Goal: Task Accomplishment & Management: Use online tool/utility

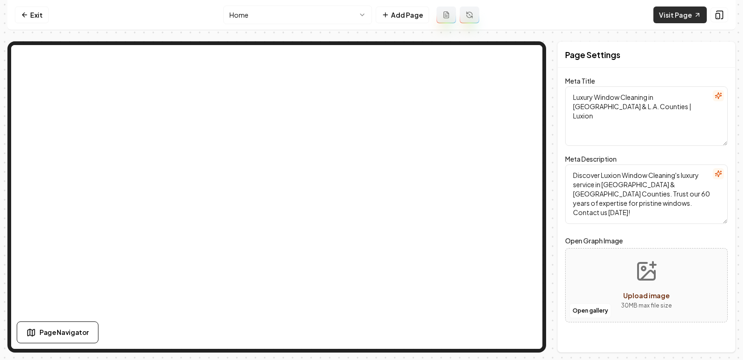
click at [675, 13] on link "Visit Page" at bounding box center [680, 15] width 53 height 17
click at [680, 16] on link "Visit Page" at bounding box center [680, 15] width 53 height 17
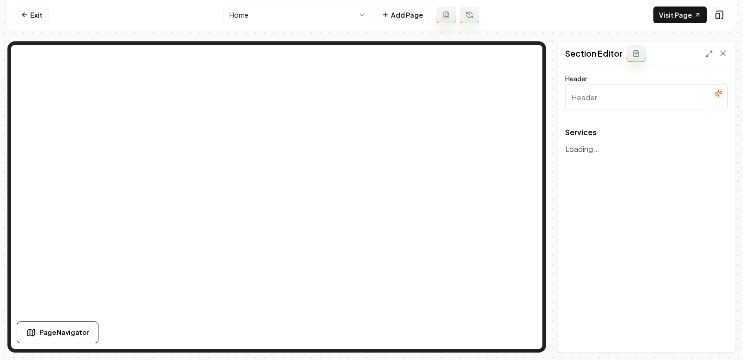
type input "Our Premium Window Cleaning Services"
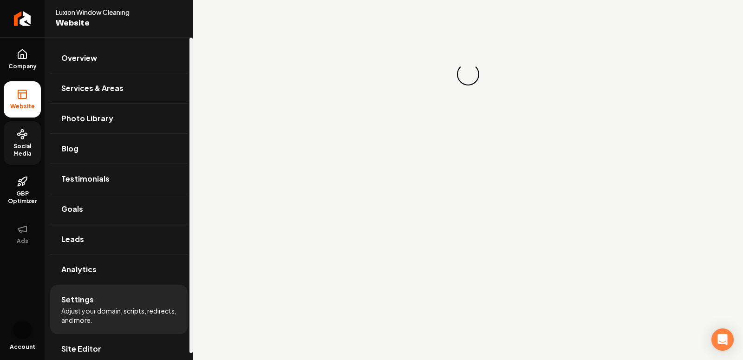
click at [18, 154] on span "Social Media" at bounding box center [22, 150] width 37 height 15
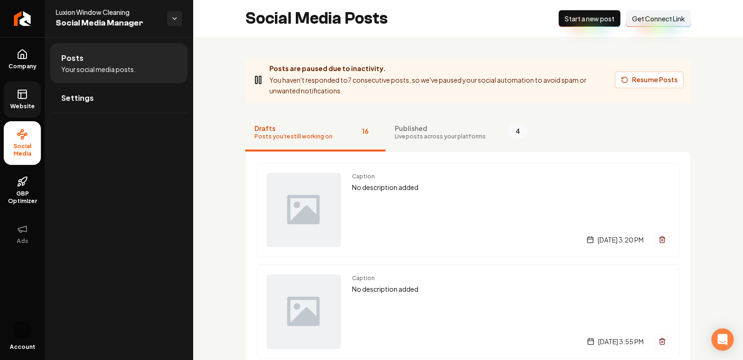
click at [15, 92] on link "Website" at bounding box center [22, 99] width 37 height 36
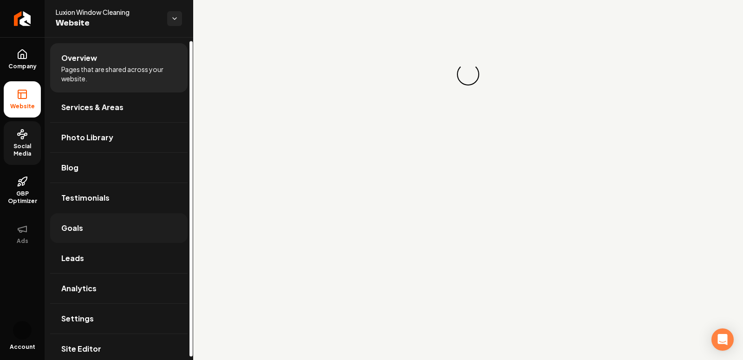
scroll to position [7, 0]
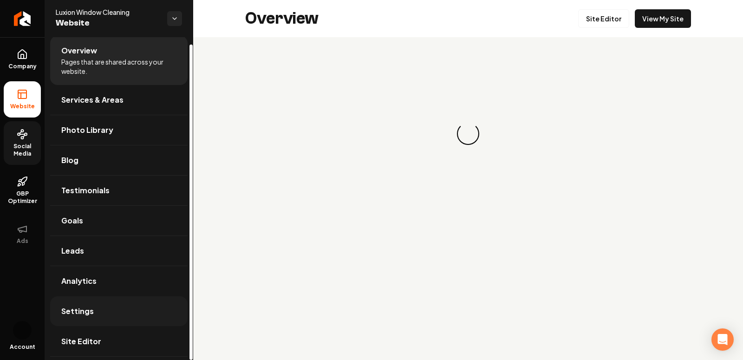
click at [91, 313] on span "Settings" at bounding box center [77, 311] width 33 height 11
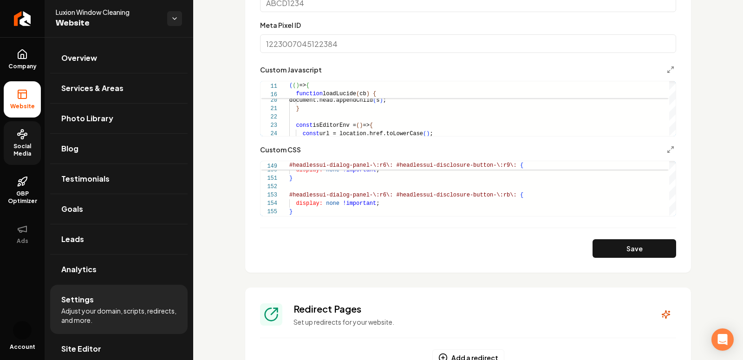
scroll to position [808, 0]
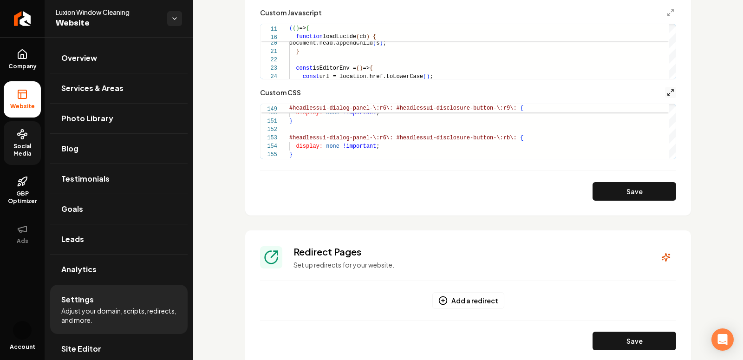
click at [672, 94] on icon "Main content area" at bounding box center [670, 92] width 7 height 7
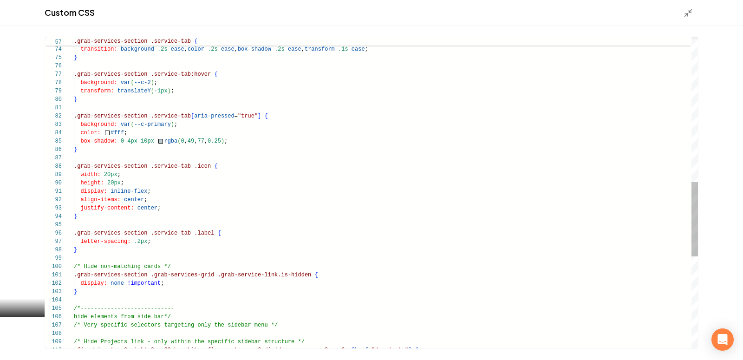
scroll to position [17, 87]
click at [178, 207] on div ".grab-services-section .service-tab [ aria-pressed = "true" ] { background: var…" at bounding box center [386, 83] width 624 height 1296
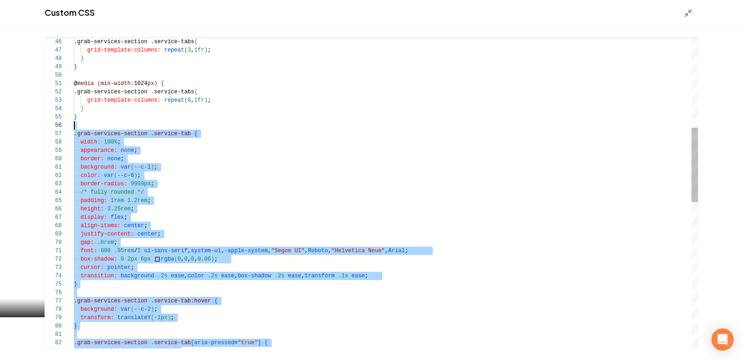
scroll to position [50, 0]
drag, startPoint x: 88, startPoint y: 331, endPoint x: 69, endPoint y: 132, distance: 200.1
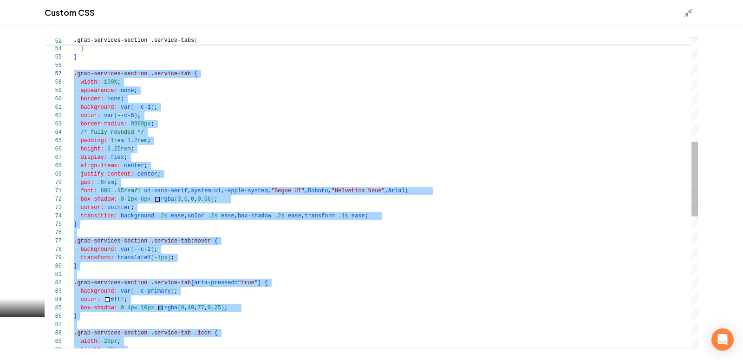
scroll to position [33, 77]
click at [198, 140] on div "transition: background .2s ease , color .2s ease , box-shadow .2s ease , transf…" at bounding box center [386, 249] width 624 height 1296
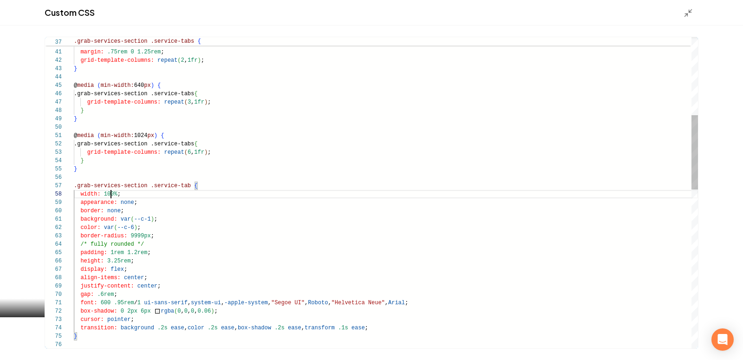
click at [110, 195] on div "} transition: background .2s ease , color .2s ease , box-shadow .2s ease , tran…" at bounding box center [386, 361] width 624 height 1296
click at [196, 229] on div "} transition: background .2s ease , color .2s ease , box-shadow .2s ease , tran…" at bounding box center [386, 361] width 624 height 1296
click at [120, 193] on div "} transition: background .2s ease , color .2s ease , box-shadow .2s ease , tran…" at bounding box center [386, 361] width 624 height 1296
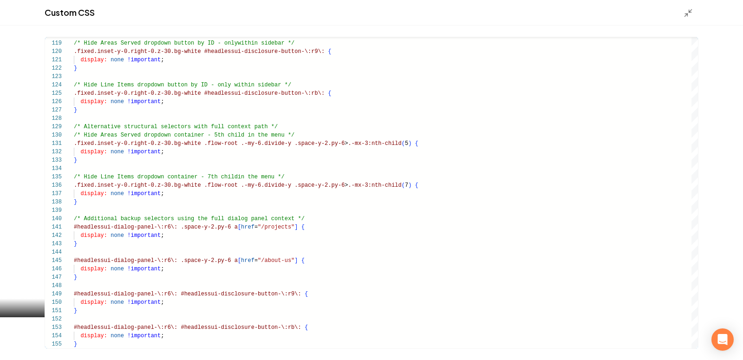
type textarea "**********"
click at [684, 20] on div "Custom CSS" at bounding box center [371, 13] width 743 height 26
click at [684, 11] on icon "Main content area" at bounding box center [688, 12] width 9 height 9
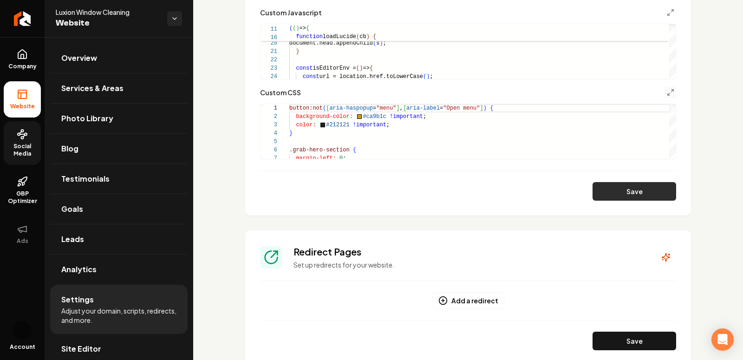
click at [629, 192] on button "Save" at bounding box center [635, 191] width 84 height 19
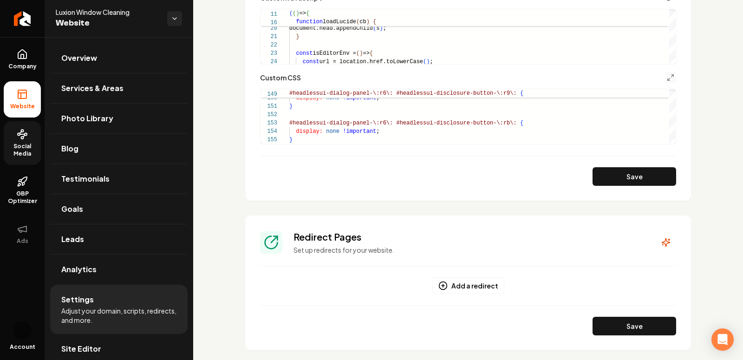
scroll to position [732, 0]
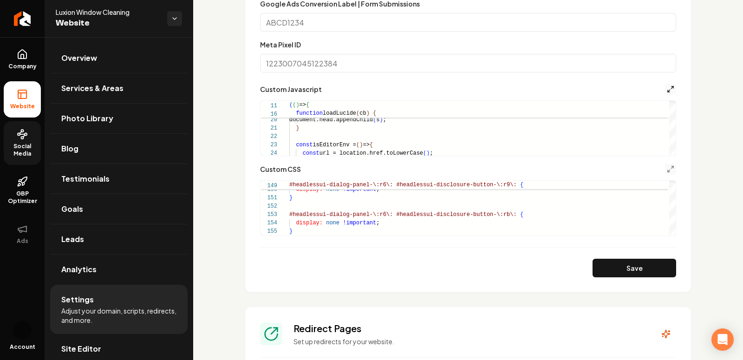
click at [670, 90] on icon "Main content area" at bounding box center [670, 88] width 7 height 7
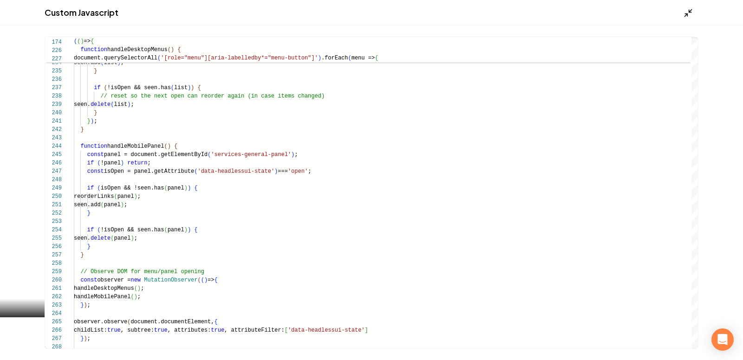
click at [691, 13] on icon "Main content area" at bounding box center [688, 12] width 9 height 9
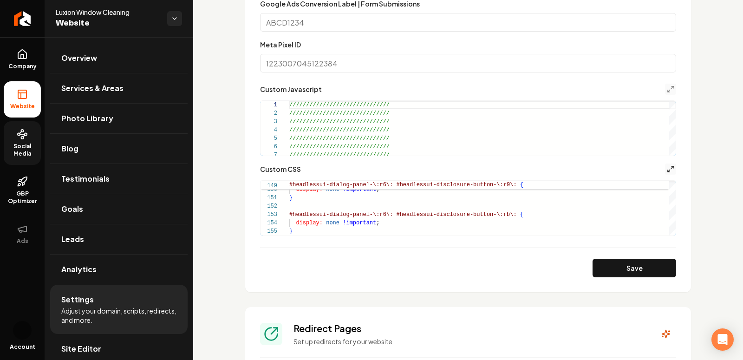
click at [669, 168] on icon "Main content area" at bounding box center [670, 168] width 7 height 7
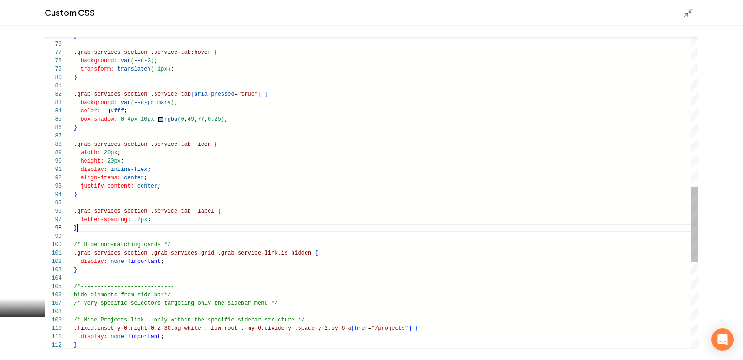
click at [220, 230] on div "} .fixed.inset-y-0.right-0.z-30.bg-white .flow-root .-my-6.divide-y .space-y-2.…" at bounding box center [386, 61] width 624 height 1296
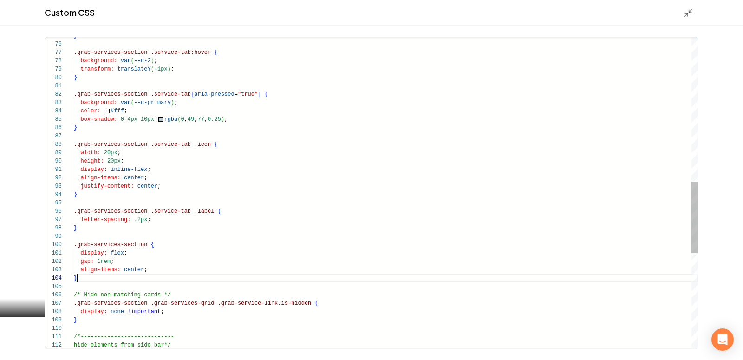
scroll to position [25, 3]
type textarea "**********"
click at [684, 8] on div "Main content area" at bounding box center [691, 12] width 15 height 10
click at [687, 14] on line "Main content area" at bounding box center [686, 15] width 3 height 3
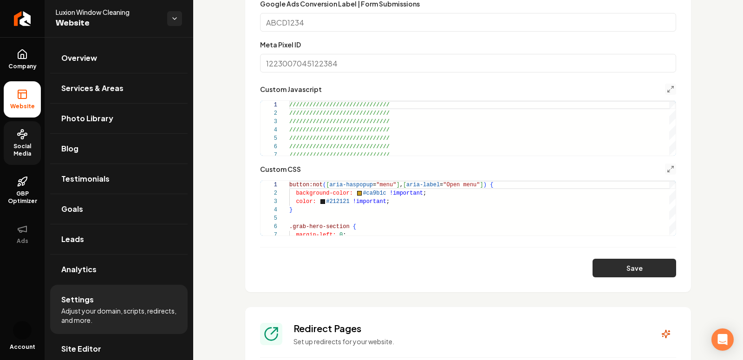
click at [634, 268] on button "Save" at bounding box center [635, 268] width 84 height 19
click at [667, 166] on icon "Main content area" at bounding box center [670, 168] width 7 height 7
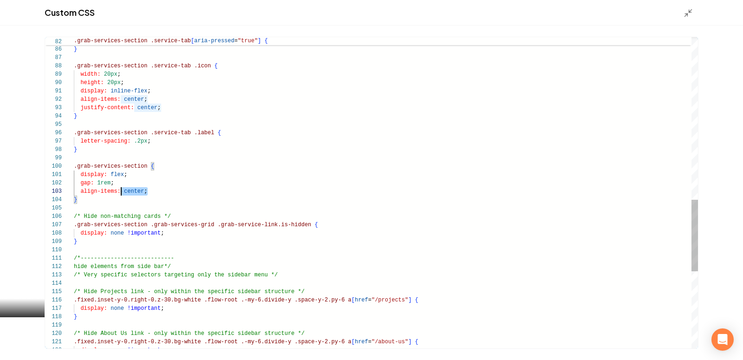
drag, startPoint x: 162, startPoint y: 194, endPoint x: 82, endPoint y: 181, distance: 80.9
click at [82, 181] on div "box-shadow: 0 4px 10px rgba ( 0 , 49 , 77 , 0.25 ) ; } .grab-services-section .…" at bounding box center [386, 7] width 624 height 1346
click at [82, 204] on div "box-shadow: 0 4px 10px rgba ( 0 , 49 , 77 , 0.25 ) ; } .grab-services-section .…" at bounding box center [386, 7] width 624 height 1346
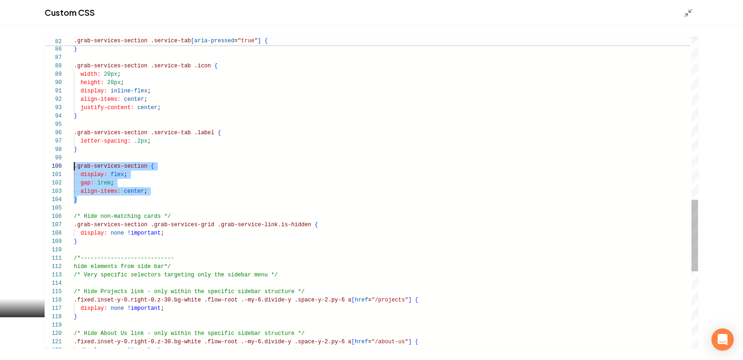
drag, startPoint x: 88, startPoint y: 203, endPoint x: 62, endPoint y: 167, distance: 44.2
click at [74, 167] on div "box-shadow: 0 4px 10px rgba ( 0 , 49 , 77 , 0.25 ) ; } .grab-services-section .…" at bounding box center [386, 7] width 624 height 1346
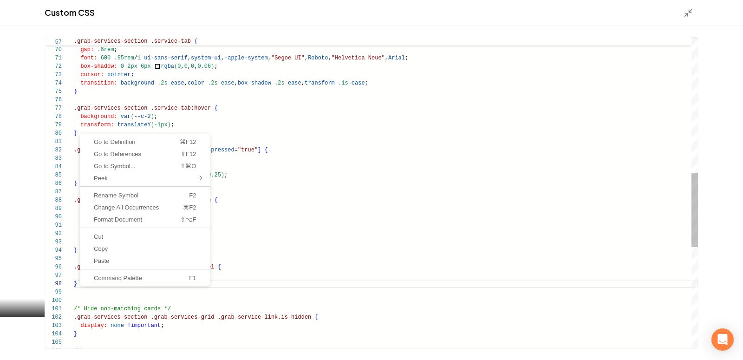
scroll to position [59, 3]
drag, startPoint x: 80, startPoint y: 285, endPoint x: 53, endPoint y: 234, distance: 58.2
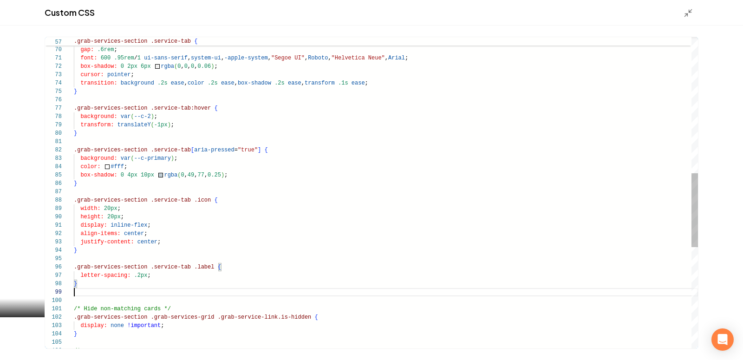
scroll to position [66, 0]
click at [85, 290] on div "box-shadow: 0 4px 10px rgba ( 0 , 49 , 77 , 0.25 ) ; } .grab-services-section .…" at bounding box center [386, 121] width 624 height 1304
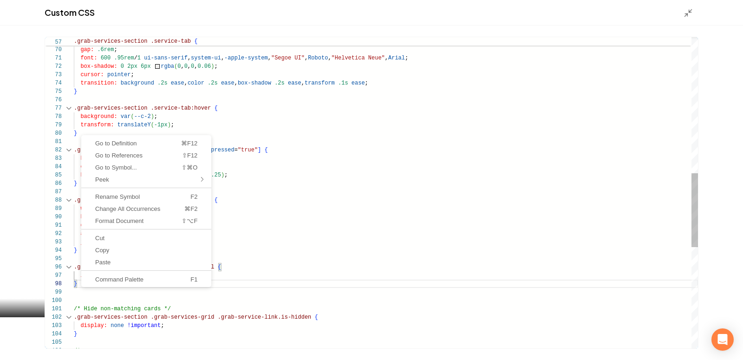
drag, startPoint x: 81, startPoint y: 287, endPoint x: 57, endPoint y: 212, distance: 78.6
click at [79, 309] on div "box-shadow: 0 4px 10px rgba ( 0 , 49 , 77 , 0.25 ) ; } .grab-services-section .…" at bounding box center [386, 121] width 624 height 1304
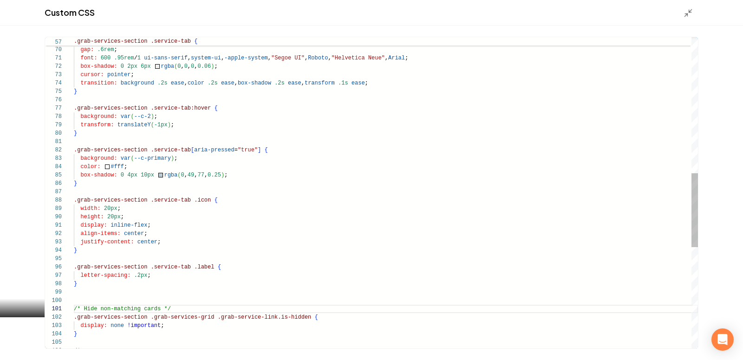
click at [78, 284] on div "box-shadow: 0 4px 10px rgba ( 0 , 49 , 77 , 0.25 ) ; } .grab-services-section .…" at bounding box center [386, 121] width 624 height 1304
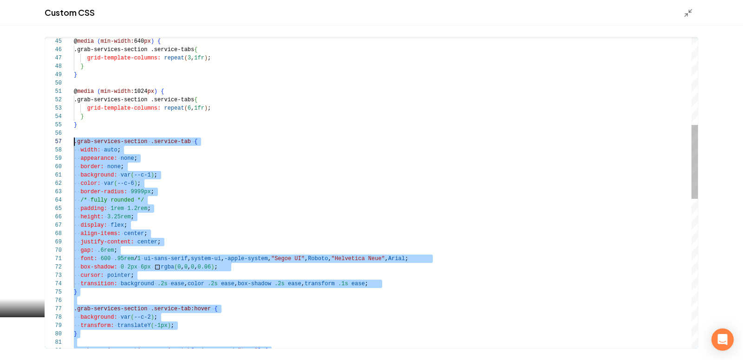
scroll to position [50, 0]
drag, startPoint x: 85, startPoint y: 283, endPoint x: 71, endPoint y: 143, distance: 141.1
type textarea "**********"
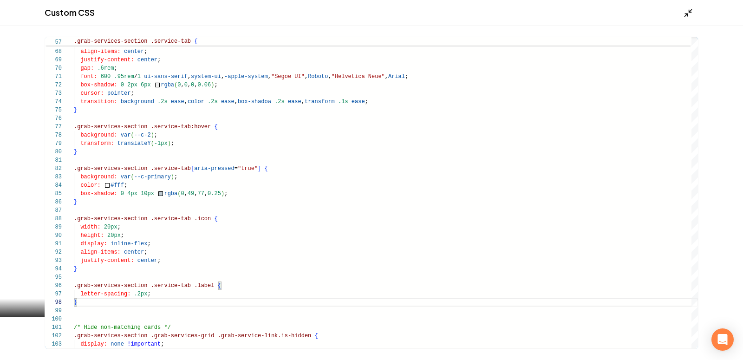
click at [686, 15] on icon "Main content area" at bounding box center [688, 12] width 9 height 9
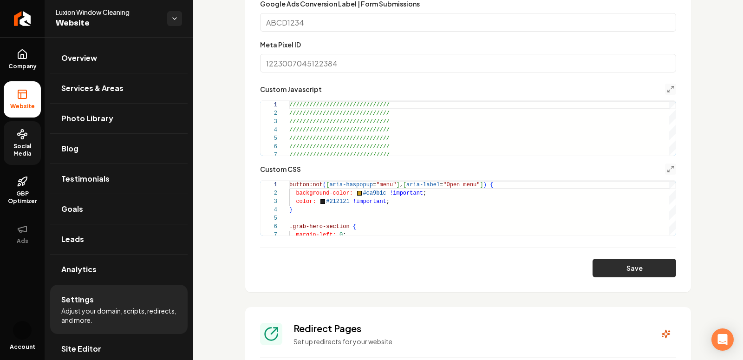
click at [630, 272] on button "Save" at bounding box center [635, 268] width 84 height 19
click at [670, 165] on icon "Main content area" at bounding box center [670, 168] width 7 height 7
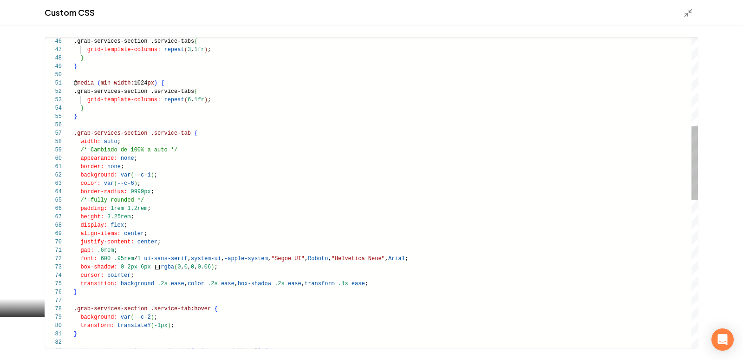
click at [86, 126] on div ".grab-services-section .service-tabs { grid-template-columns: repeat ( 3 , 1fr …" at bounding box center [386, 317] width 624 height 1313
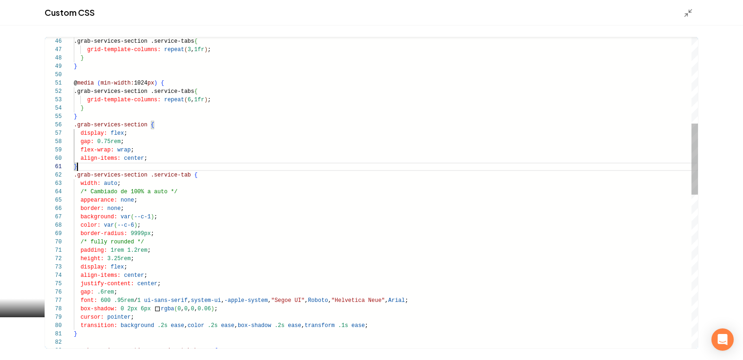
scroll to position [8, 0]
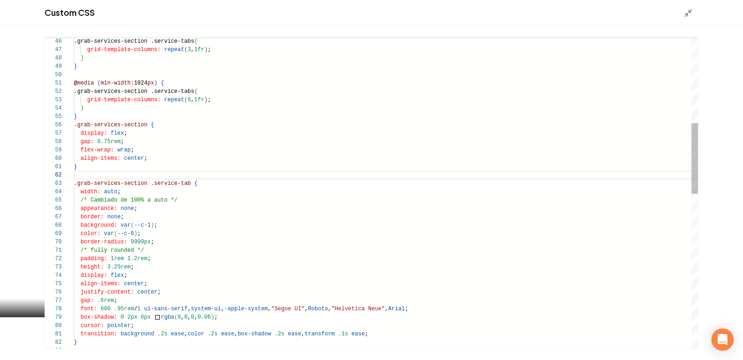
click at [103, 115] on div ".grab-services-section .service-tabs { grid-template-columns: repeat ( 3 , 1fr …" at bounding box center [386, 342] width 624 height 1363
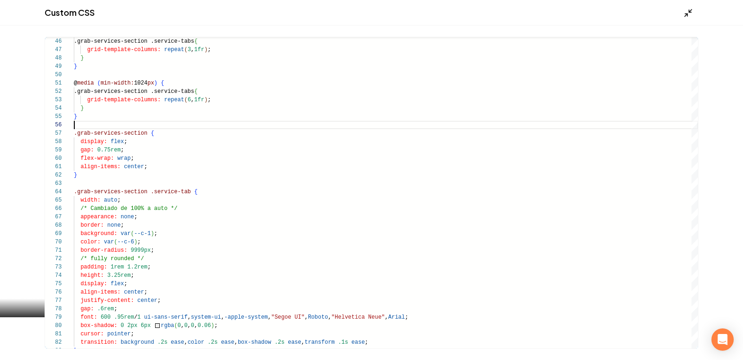
type textarea "**********"
click at [686, 17] on icon "Main content area" at bounding box center [688, 12] width 9 height 9
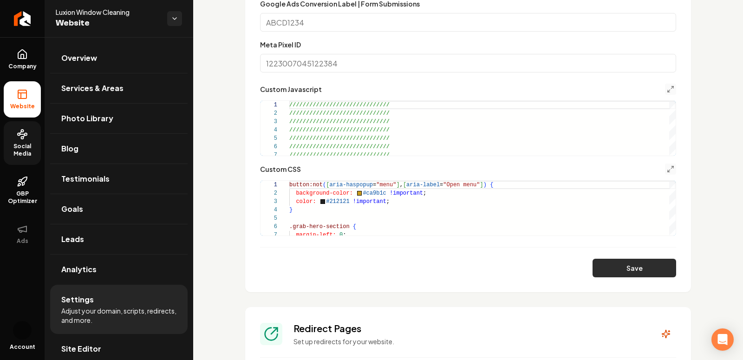
click at [610, 275] on button "Save" at bounding box center [635, 268] width 84 height 19
click at [671, 169] on icon "Main content area" at bounding box center [670, 168] width 7 height 7
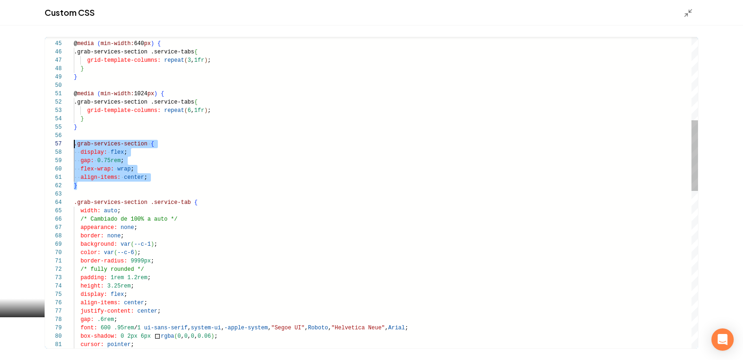
scroll to position [50, 0]
drag, startPoint x: 90, startPoint y: 186, endPoint x: 63, endPoint y: 145, distance: 49.3
click at [74, 145] on div "@ media ( min-width: 640 px ) { .grab-services-section .service-tabs { grid-tem…" at bounding box center [386, 357] width 624 height 1371
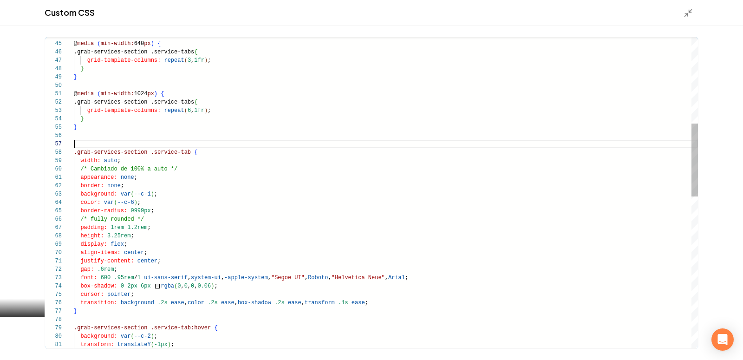
scroll to position [42, 0]
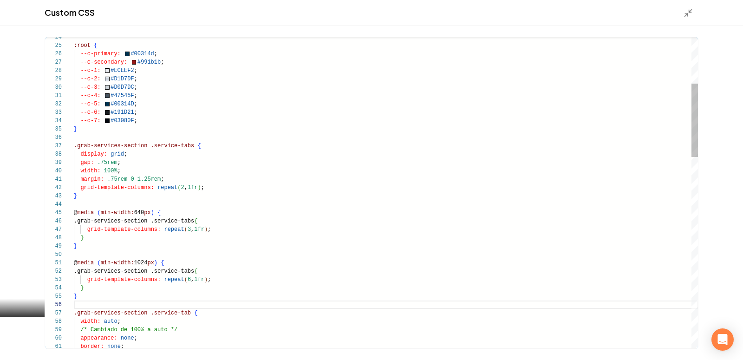
drag, startPoint x: 73, startPoint y: 146, endPoint x: 210, endPoint y: 264, distance: 180.8
drag, startPoint x: 73, startPoint y: 147, endPoint x: 141, endPoint y: 193, distance: 81.5
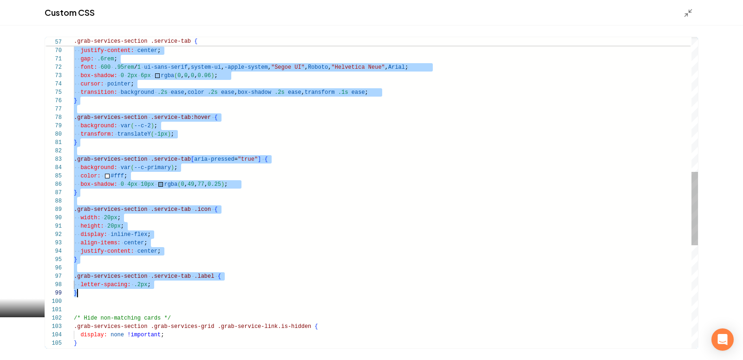
scroll to position [50, 0]
drag, startPoint x: 75, startPoint y: 145, endPoint x: 147, endPoint y: 304, distance: 174.4
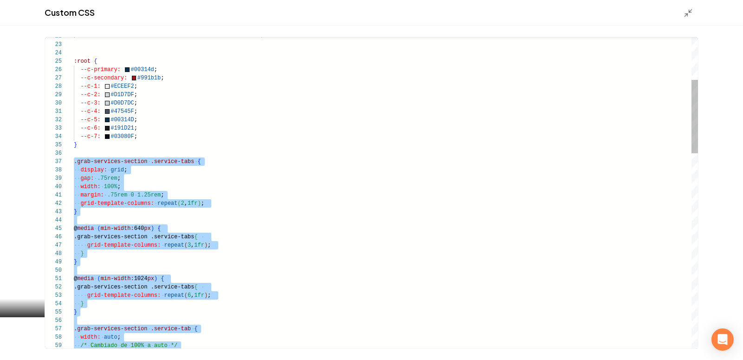
type textarea "**********"
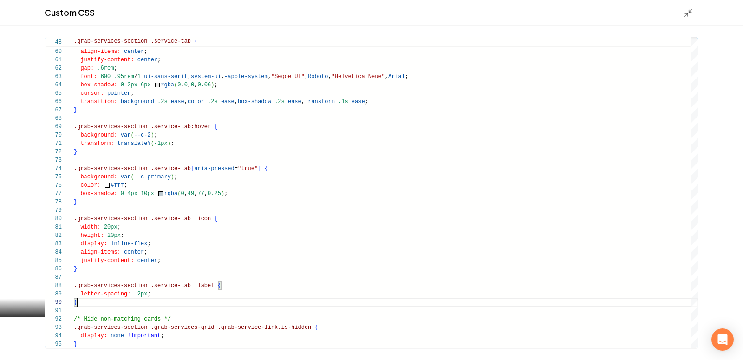
click at [687, 18] on div "Custom CSS" at bounding box center [371, 13] width 743 height 26
click at [687, 13] on icon "Main content area" at bounding box center [688, 12] width 9 height 9
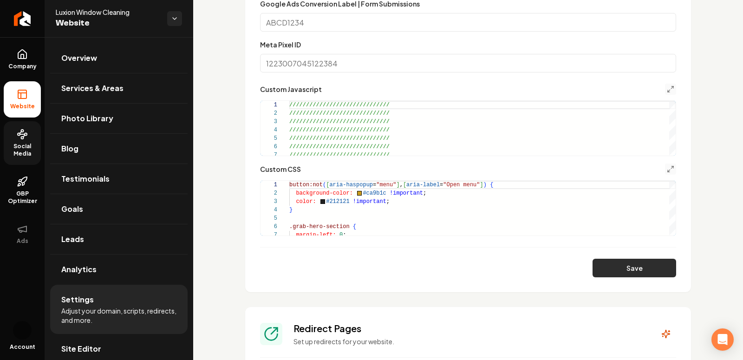
click at [597, 259] on button "Save" at bounding box center [635, 268] width 84 height 19
click at [670, 172] on button "Main content area" at bounding box center [670, 168] width 11 height 11
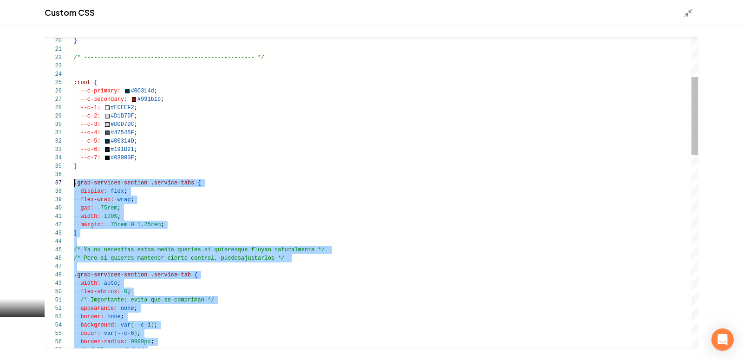
scroll to position [50, 0]
drag, startPoint x: 83, startPoint y: 314, endPoint x: 70, endPoint y: 186, distance: 128.8
type textarea "**********"
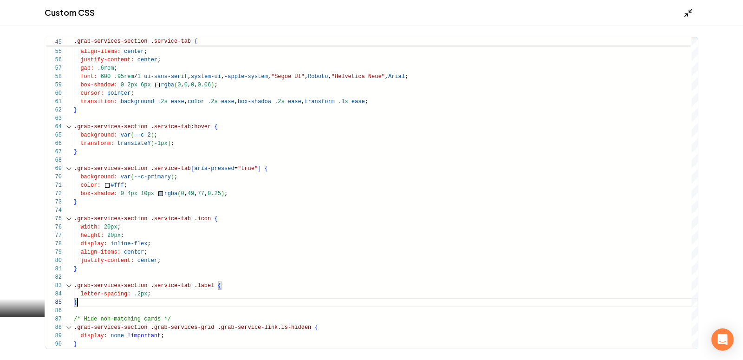
click at [684, 14] on icon "Main content area" at bounding box center [688, 12] width 9 height 9
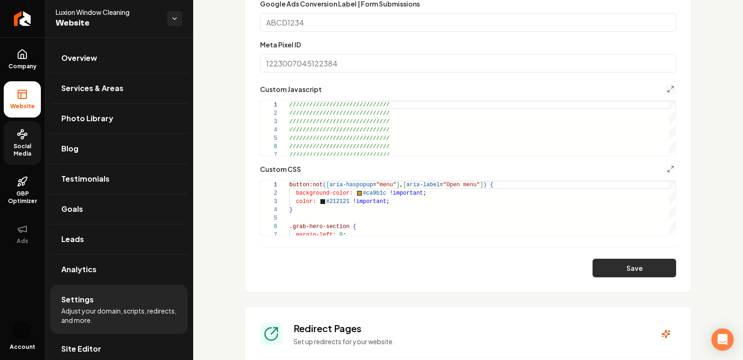
click at [624, 259] on button "Save" at bounding box center [635, 268] width 84 height 19
click at [670, 166] on icon "Main content area" at bounding box center [670, 168] width 7 height 7
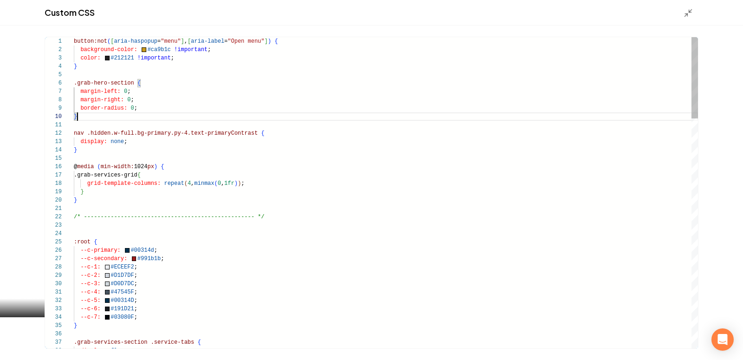
scroll to position [75, 3]
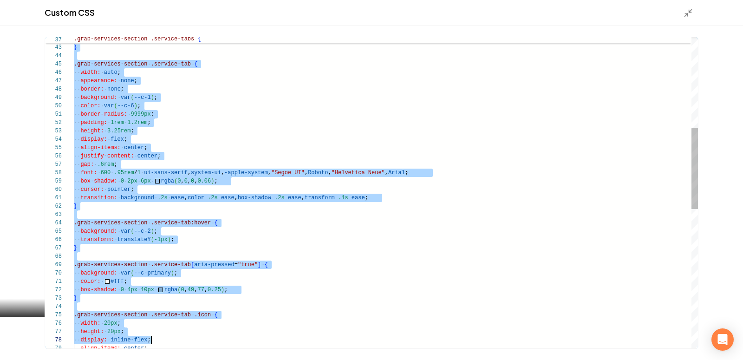
scroll to position [42, 73]
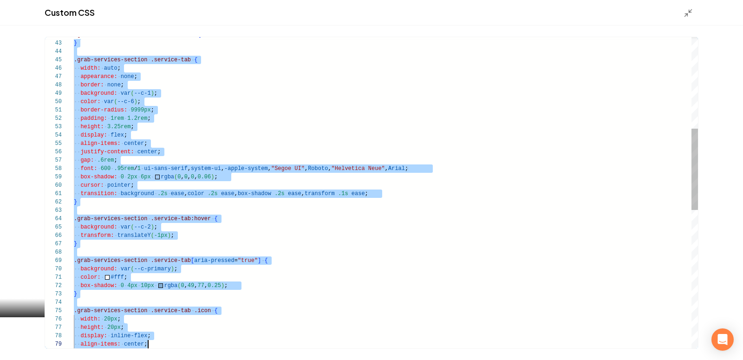
drag, startPoint x: 74, startPoint y: 83, endPoint x: 190, endPoint y: 346, distance: 287.6
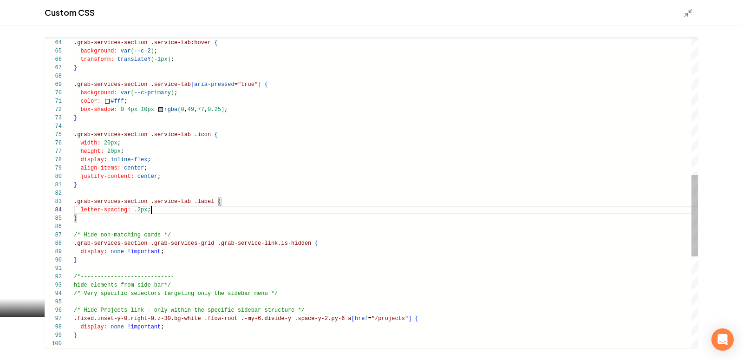
click at [190, 210] on div "/* Hide About Us link - only within the specific s idebar structure */ } .fixed…" at bounding box center [386, 105] width 624 height 1187
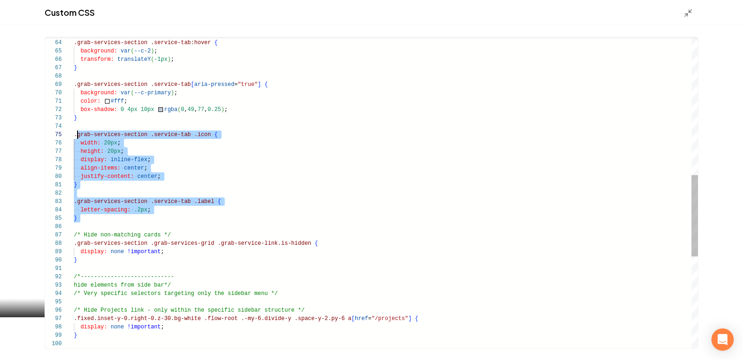
type textarea "**********"
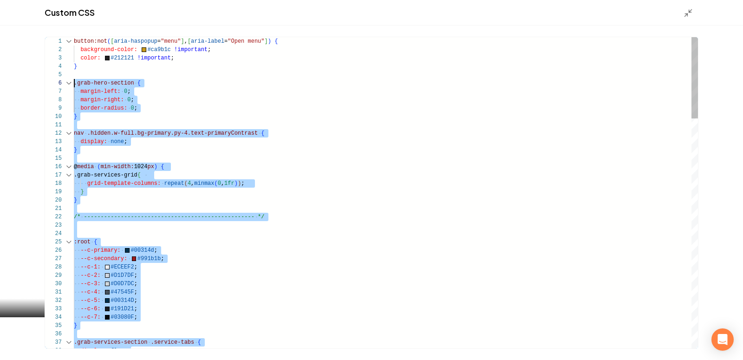
drag, startPoint x: 104, startPoint y: 225, endPoint x: 72, endPoint y: 83, distance: 145.6
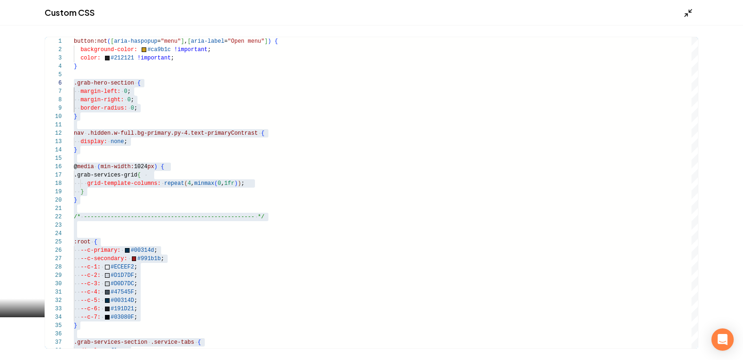
click at [692, 12] on icon "Main content area" at bounding box center [688, 12] width 9 height 9
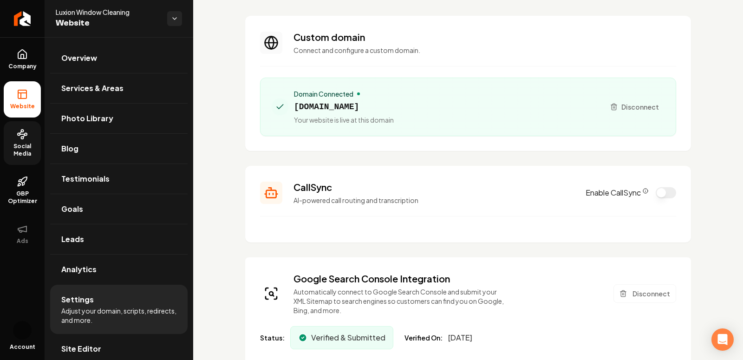
scroll to position [0, 0]
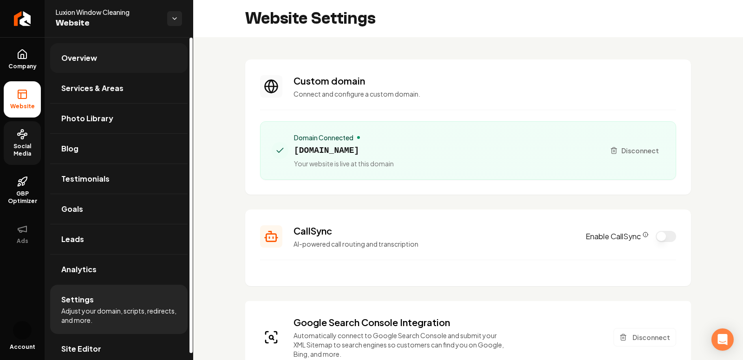
click at [127, 49] on link "Overview" at bounding box center [118, 58] width 137 height 30
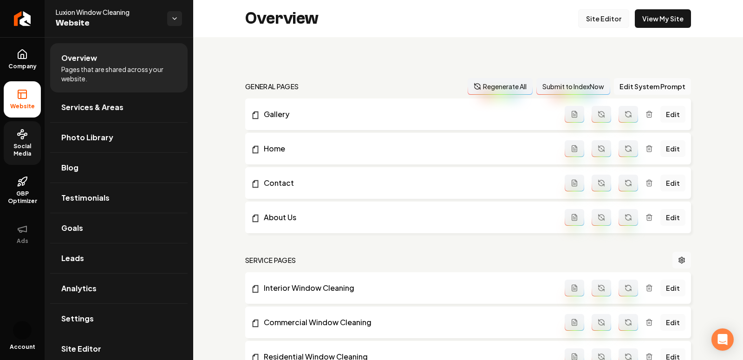
click at [618, 13] on link "Site Editor" at bounding box center [603, 18] width 51 height 19
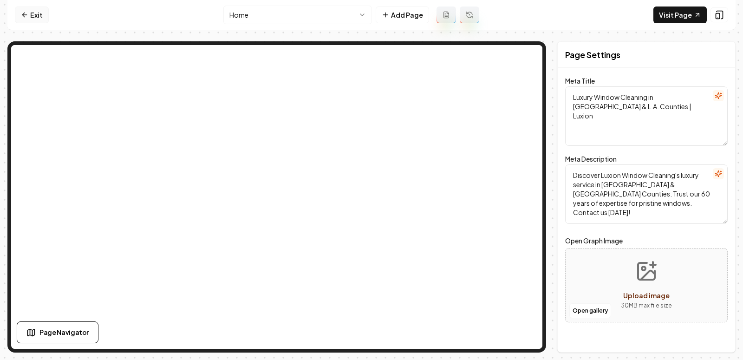
click at [29, 16] on link "Exit" at bounding box center [32, 15] width 34 height 17
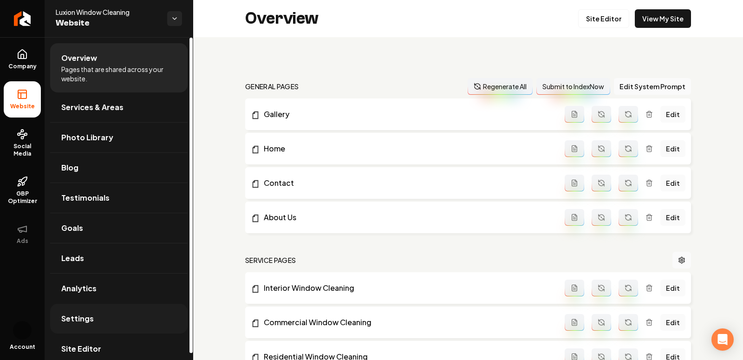
click at [93, 311] on link "Settings" at bounding box center [118, 319] width 137 height 30
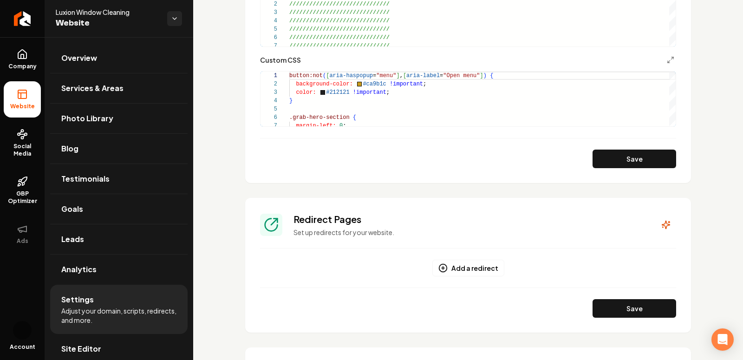
scroll to position [838, 0]
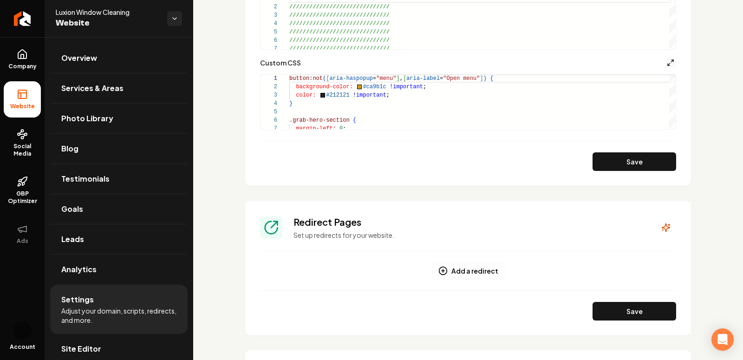
click at [670, 61] on icon "Main content area" at bounding box center [670, 62] width 7 height 7
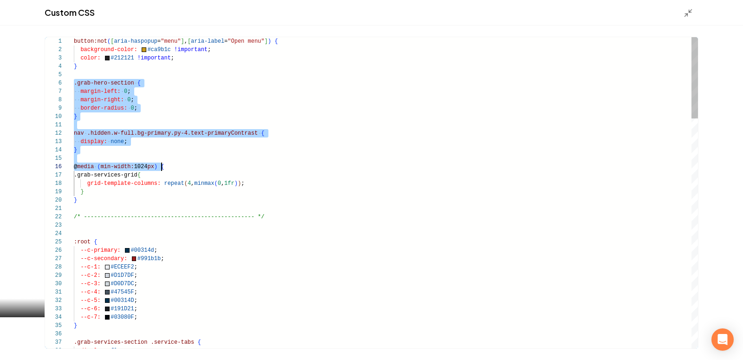
scroll to position [42, 77]
drag, startPoint x: 74, startPoint y: 80, endPoint x: 161, endPoint y: 172, distance: 125.8
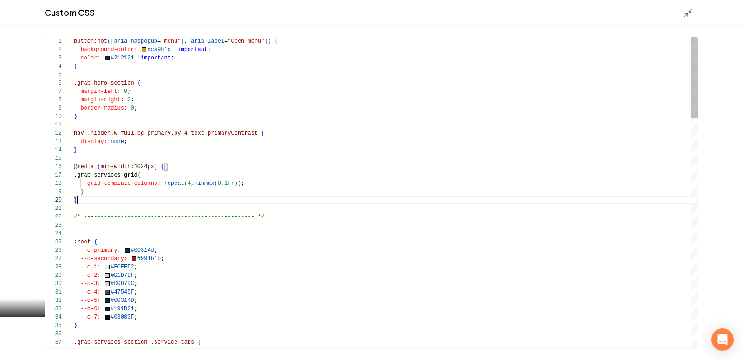
drag, startPoint x: 85, startPoint y: 200, endPoint x: 65, endPoint y: 177, distance: 31.2
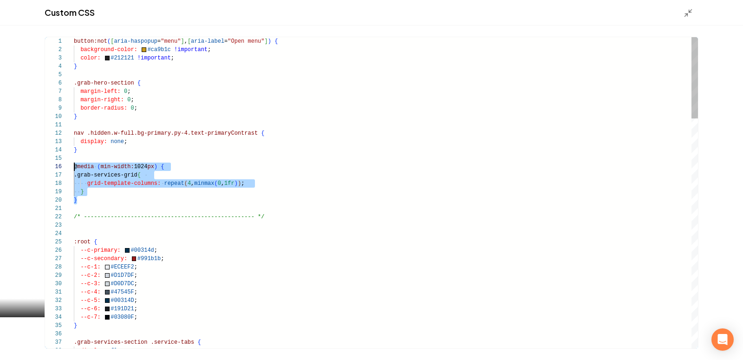
scroll to position [42, 0]
drag, startPoint x: 82, startPoint y: 202, endPoint x: 71, endPoint y: 168, distance: 36.1
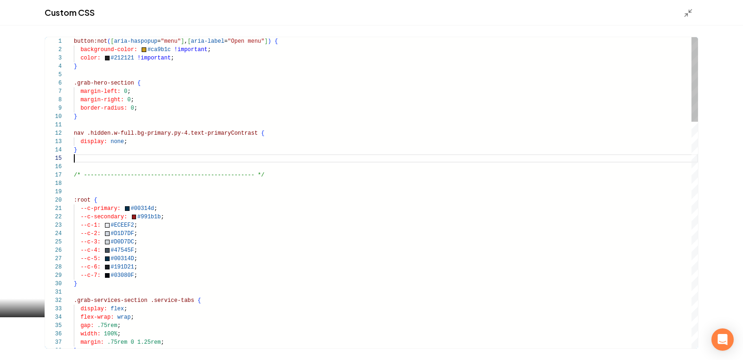
scroll to position [33, 0]
type textarea "**********"
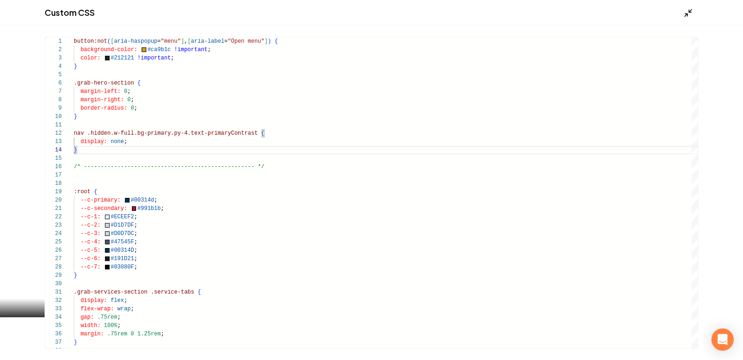
click at [685, 11] on icon "Main content area" at bounding box center [688, 12] width 9 height 9
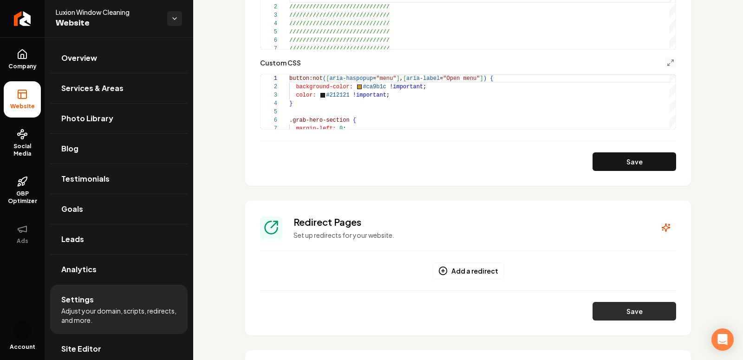
click at [626, 309] on button "Save" at bounding box center [635, 311] width 84 height 19
click at [667, 62] on icon "Main content area" at bounding box center [670, 62] width 7 height 7
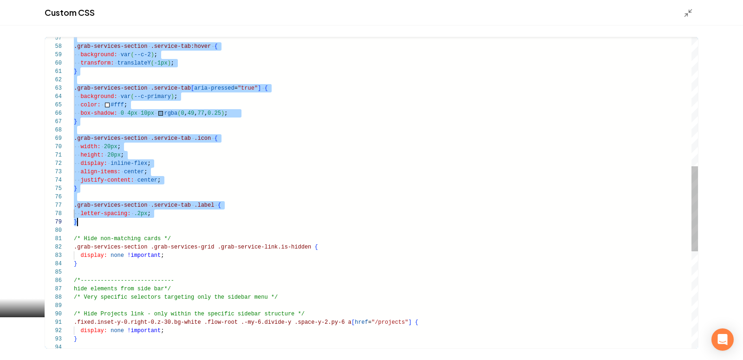
scroll to position [42, 3]
drag, startPoint x: 74, startPoint y: 84, endPoint x: 166, endPoint y: 225, distance: 168.5
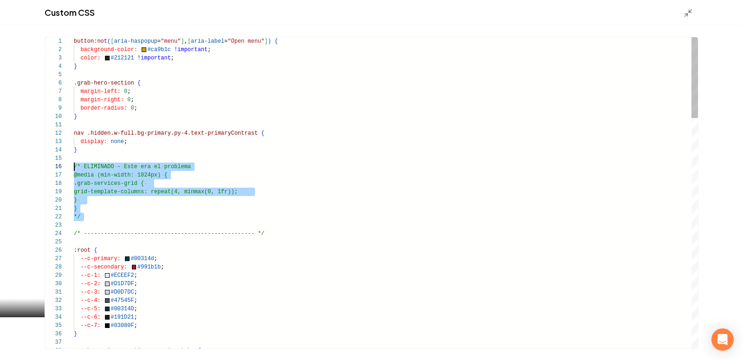
scroll to position [42, 0]
drag, startPoint x: 82, startPoint y: 228, endPoint x: 65, endPoint y: 166, distance: 64.1
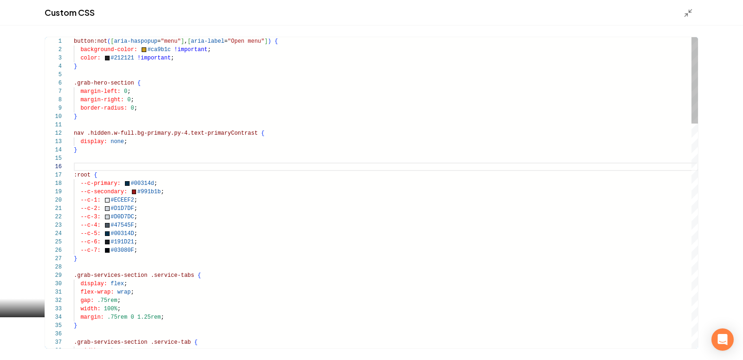
scroll to position [50, 0]
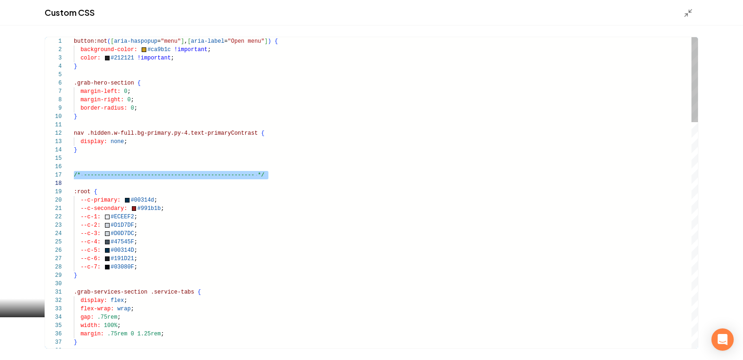
type textarea "**********"
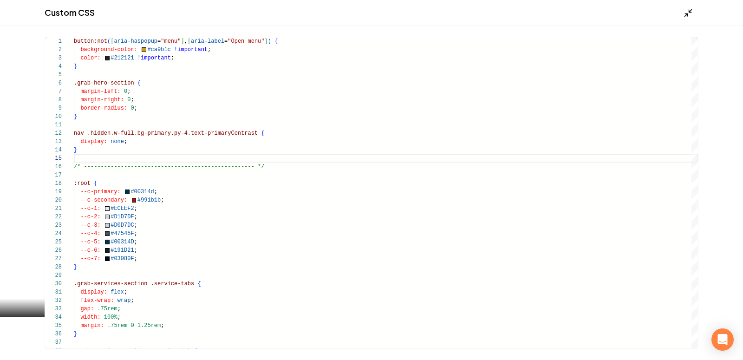
click at [688, 10] on icon "Main content area" at bounding box center [688, 12] width 9 height 9
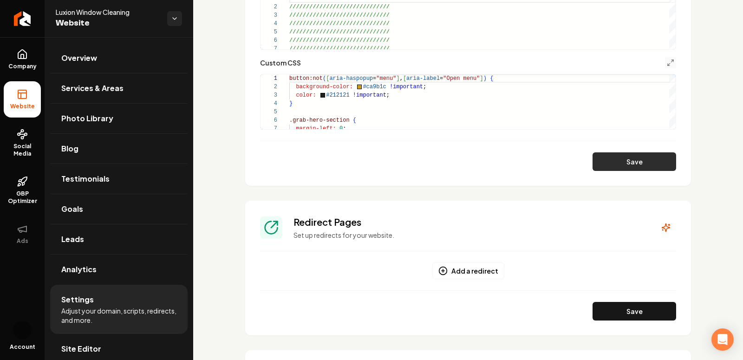
click at [627, 164] on button "Save" at bounding box center [635, 161] width 84 height 19
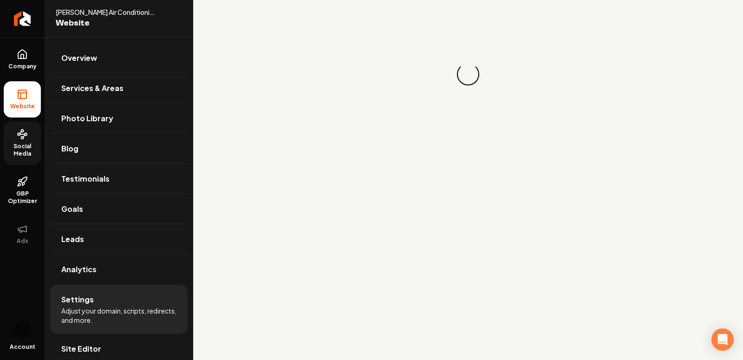
click at [18, 134] on circle at bounding box center [19, 134] width 2 height 2
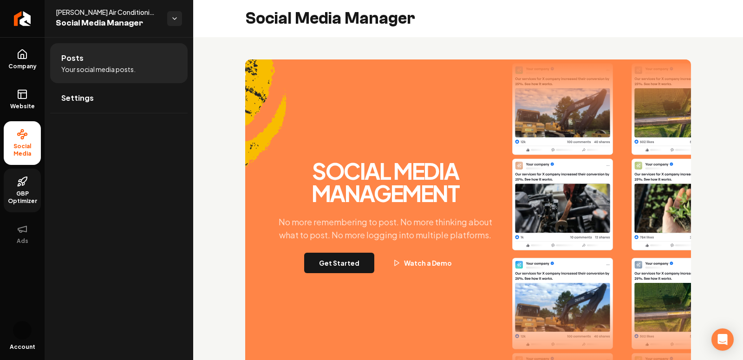
click at [25, 173] on link "GBP Optimizer" at bounding box center [22, 191] width 37 height 44
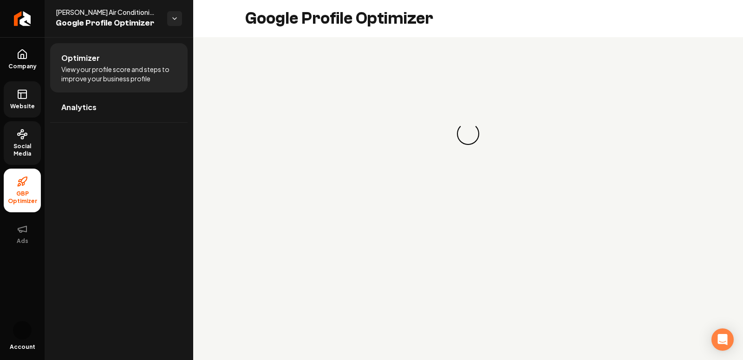
click at [15, 92] on link "Website" at bounding box center [22, 99] width 37 height 36
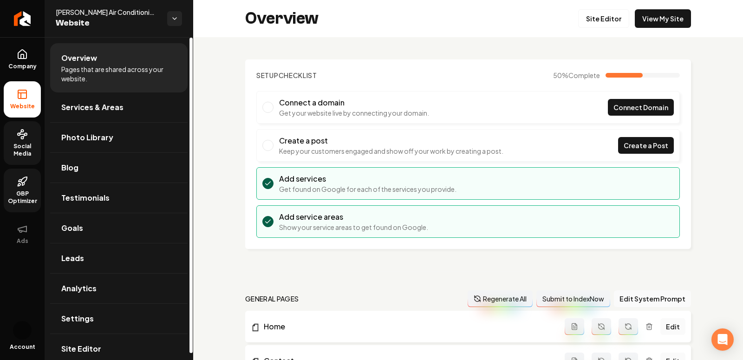
click at [29, 149] on span "Social Media" at bounding box center [22, 150] width 37 height 15
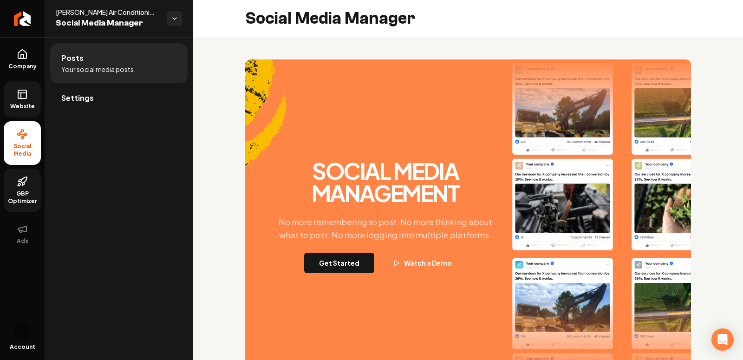
click at [18, 96] on rect at bounding box center [22, 94] width 8 height 8
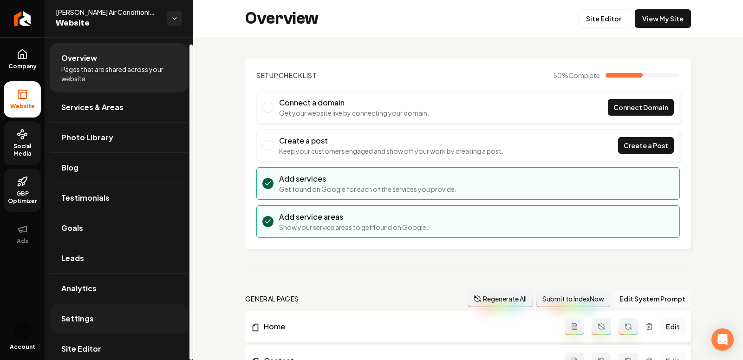
scroll to position [7, 0]
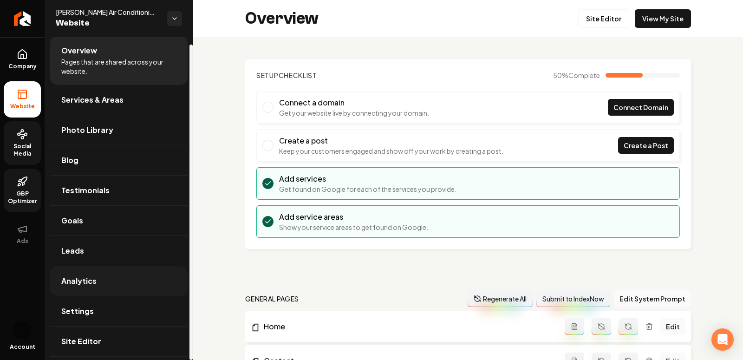
click at [112, 278] on link "Analytics" at bounding box center [118, 281] width 137 height 30
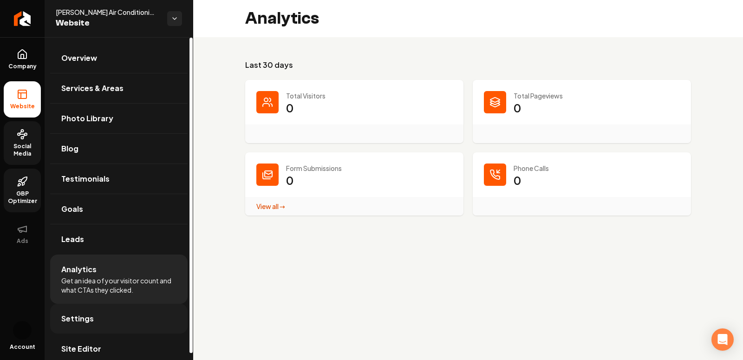
click at [100, 321] on link "Settings" at bounding box center [118, 319] width 137 height 30
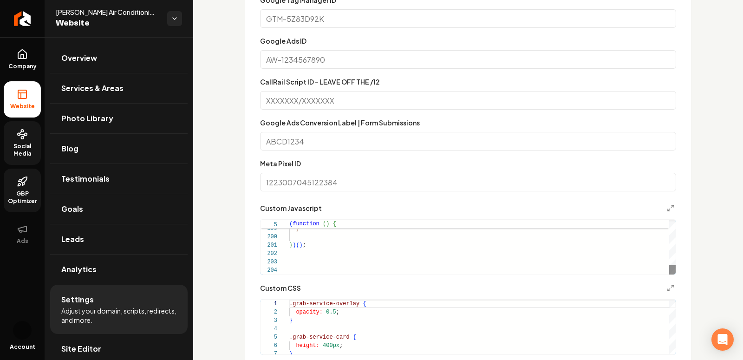
scroll to position [413, 0]
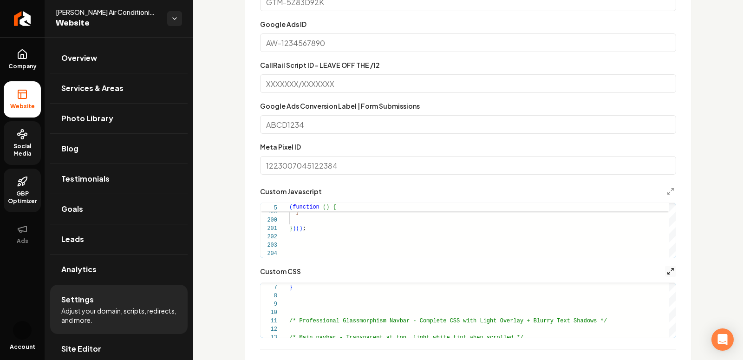
click at [670, 275] on icon "Main content area" at bounding box center [670, 271] width 7 height 7
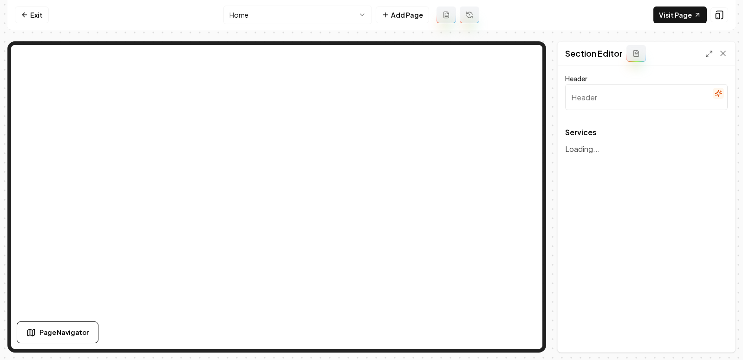
type input "Our Premium Window Cleaning Services"
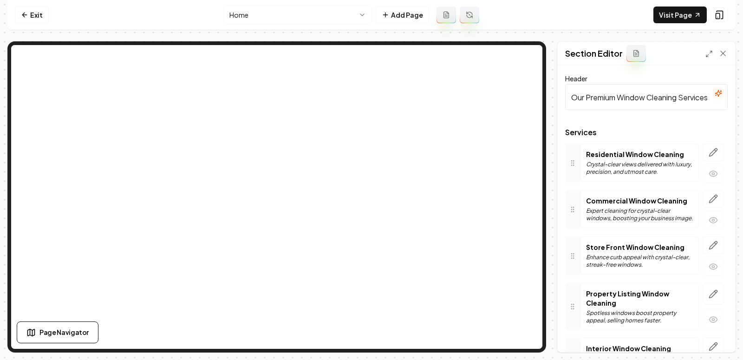
scroll to position [26, 0]
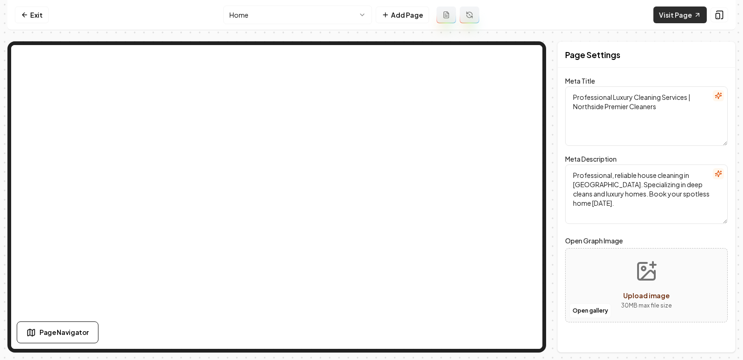
click at [669, 13] on link "Visit Page" at bounding box center [680, 15] width 53 height 17
click at [663, 13] on link "Visit Page" at bounding box center [680, 15] width 53 height 17
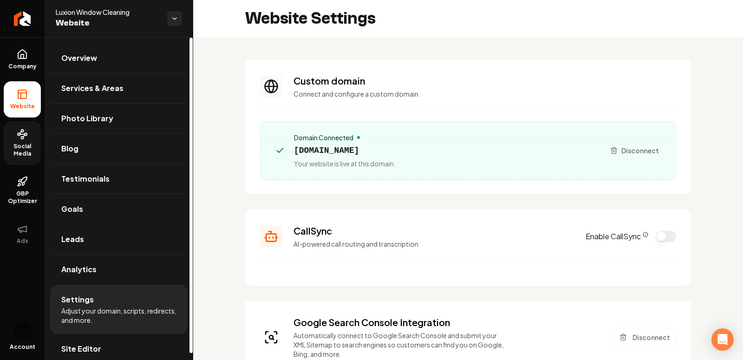
click at [27, 143] on span "Social Media" at bounding box center [22, 150] width 37 height 15
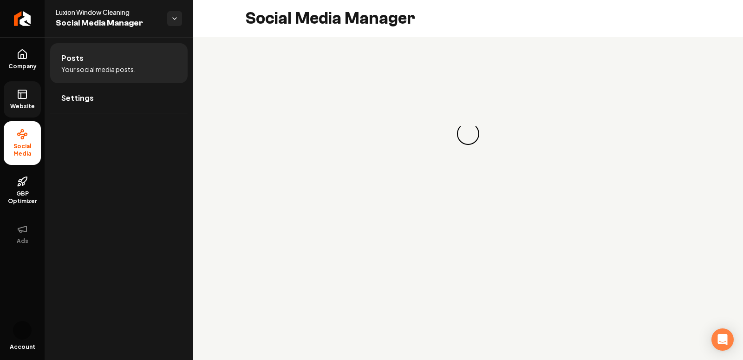
click at [16, 87] on link "Website" at bounding box center [22, 99] width 37 height 36
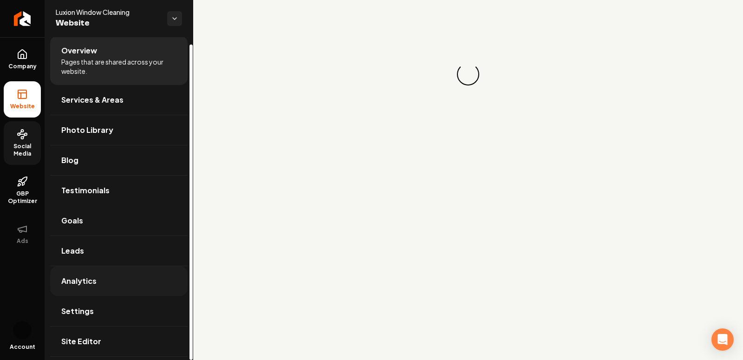
scroll to position [7, 0]
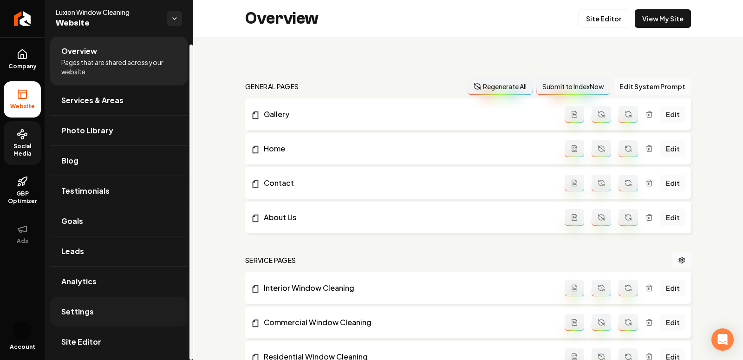
click at [85, 308] on span "Settings" at bounding box center [77, 311] width 33 height 11
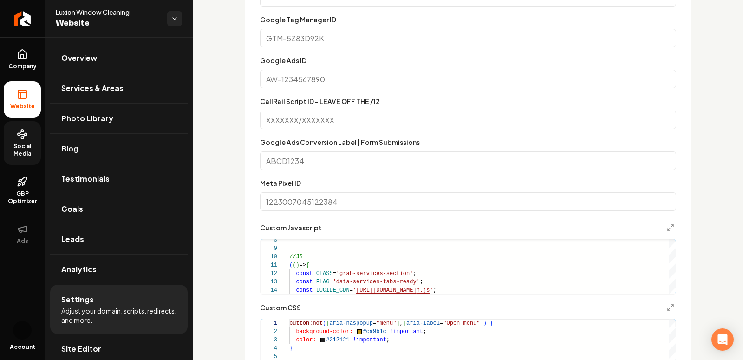
scroll to position [713, 0]
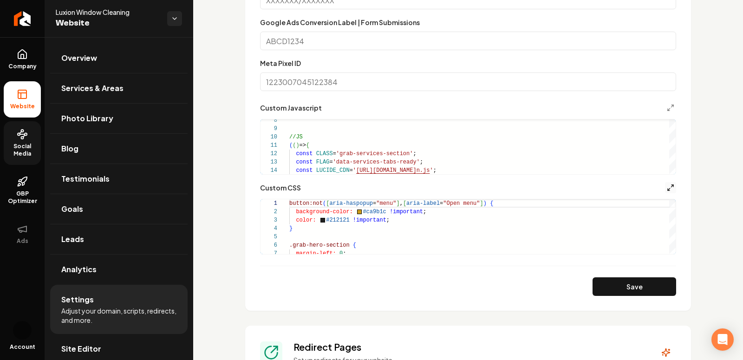
click at [668, 189] on polyline "Main content area" at bounding box center [669, 190] width 2 height 2
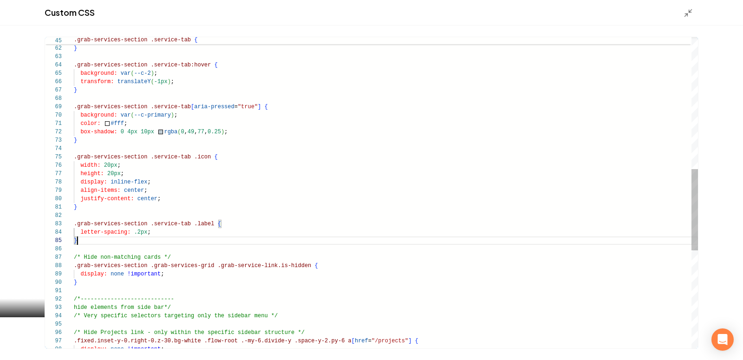
scroll to position [33, 3]
click at [183, 241] on div "transition: background .2s ease , color .2s ease , box-shadow .2s ease , transf…" at bounding box center [386, 127] width 624 height 1187
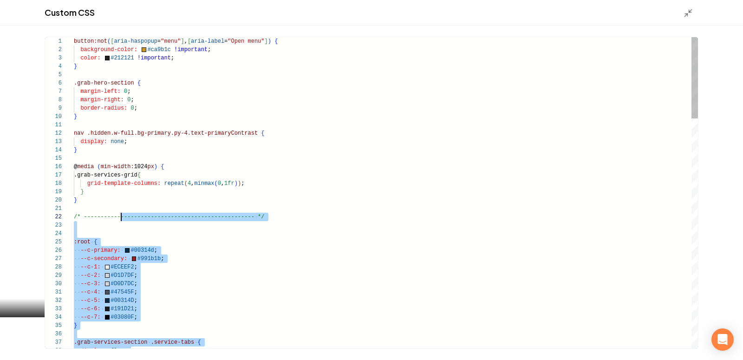
scroll to position [17, 0]
drag, startPoint x: 142, startPoint y: 242, endPoint x: 126, endPoint y: 225, distance: 23.3
type textarea "**********"
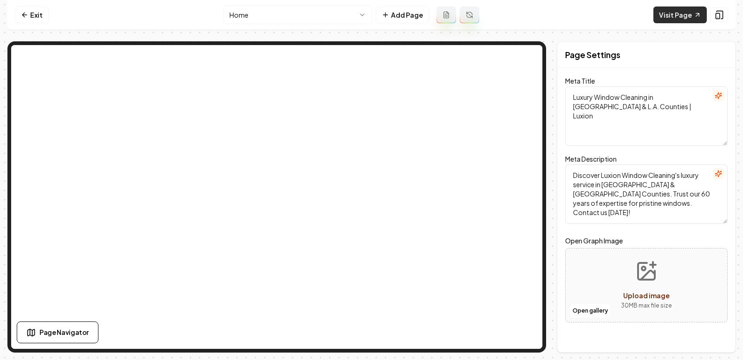
click at [667, 10] on link "Visit Page" at bounding box center [680, 15] width 53 height 17
click at [674, 23] on nav "Exit Home Add Page Visit Page" at bounding box center [371, 15] width 728 height 30
click at [672, 20] on link "Visit Page" at bounding box center [680, 15] width 53 height 17
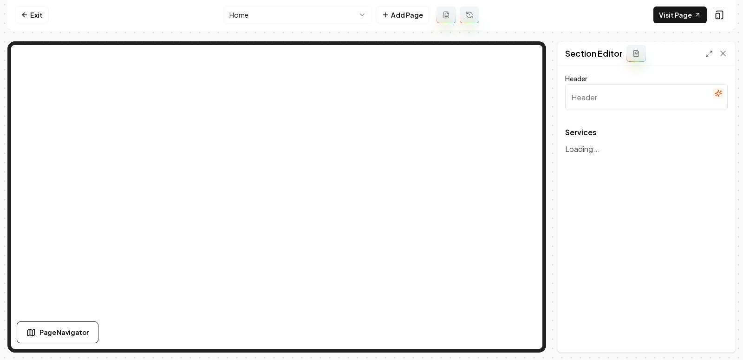
type input "Our Premium Window Cleaning Services"
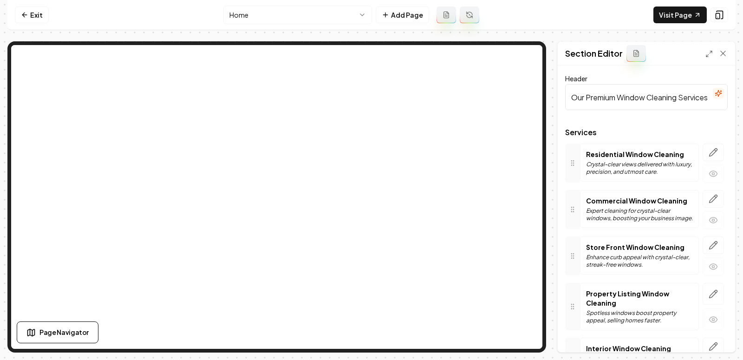
click at [705, 5] on nav "Exit Home Add Page Visit Page" at bounding box center [371, 15] width 728 height 30
click at [695, 9] on link "Visit Page" at bounding box center [680, 15] width 53 height 17
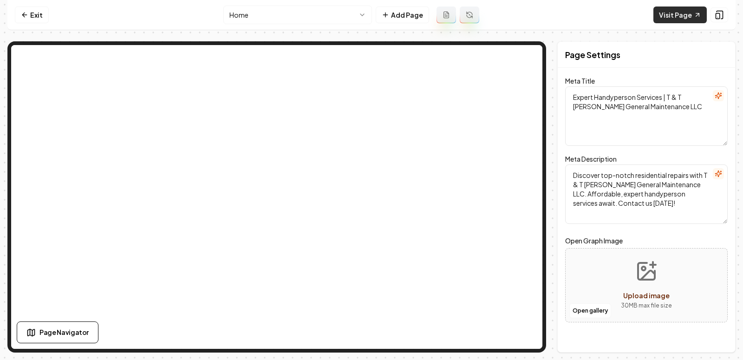
click at [664, 9] on link "Visit Page" at bounding box center [680, 15] width 53 height 17
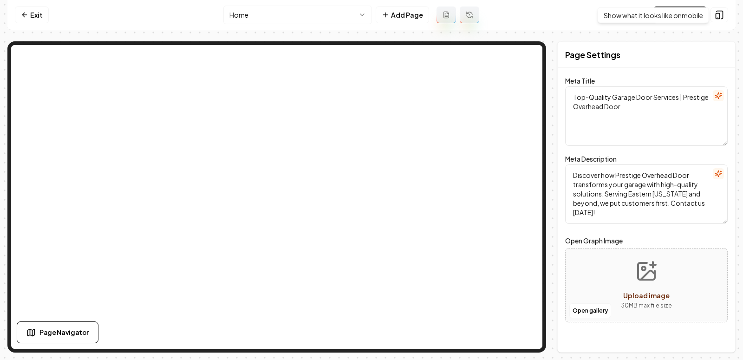
click at [680, 14] on div "Show what it looks like on mobile Show what it looks like on mobile" at bounding box center [653, 15] width 111 height 16
click at [673, 18] on link "Visit Page" at bounding box center [680, 15] width 53 height 17
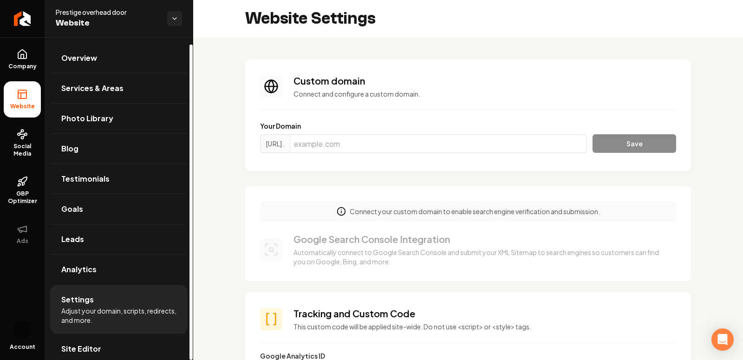
scroll to position [7, 0]
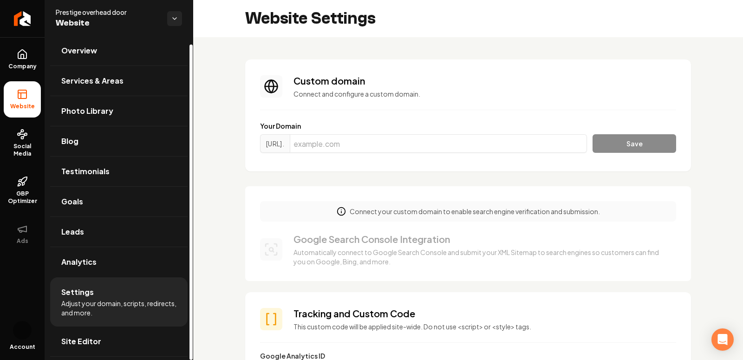
click at [92, 303] on span "Adjust your domain, scripts, redirects, and more." at bounding box center [118, 308] width 115 height 19
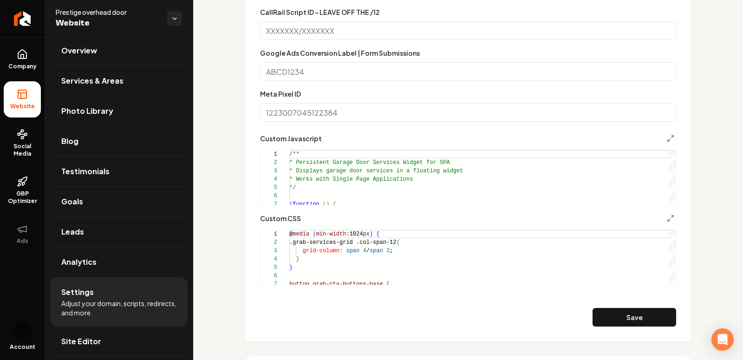
scroll to position [533, 0]
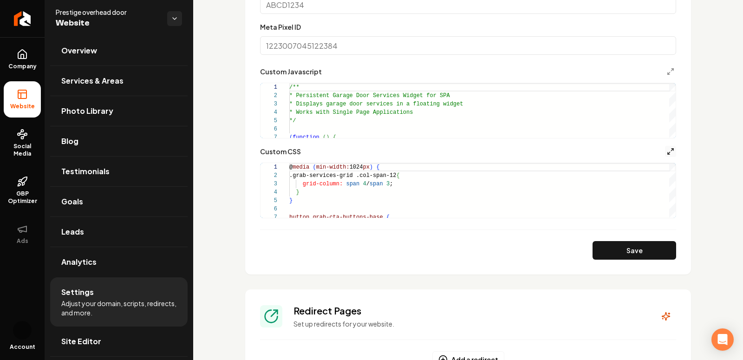
click at [673, 151] on icon "Main content area" at bounding box center [670, 151] width 7 height 7
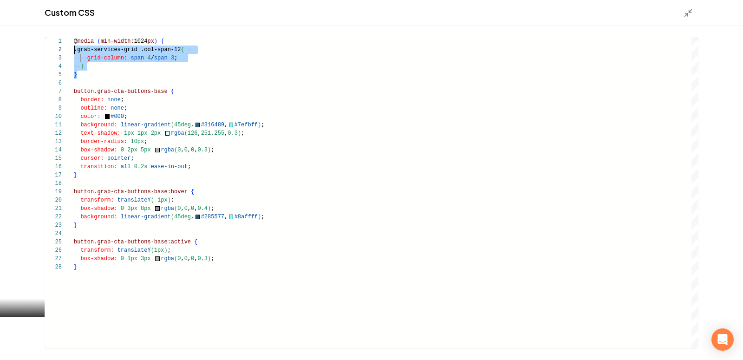
scroll to position [0, 0]
drag, startPoint x: 82, startPoint y: 75, endPoint x: 49, endPoint y: 34, distance: 52.8
click at [74, 37] on div "@ media ( min-width: 1024 px ) { .grab-services-grid .col-span-12 { grid-column…" at bounding box center [386, 192] width 624 height 311
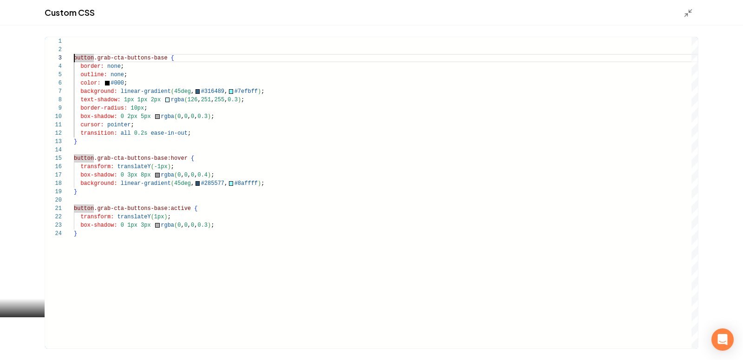
scroll to position [8, 0]
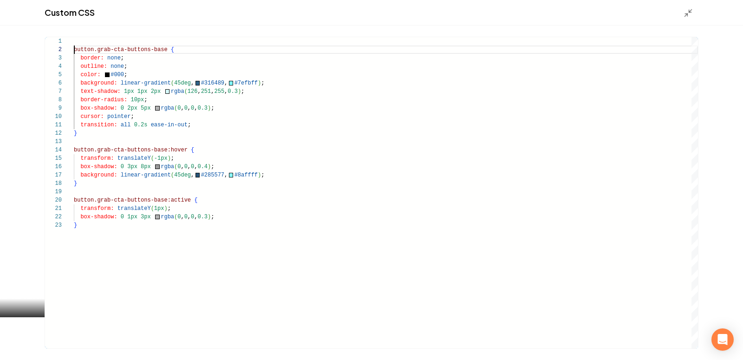
type textarea "**********"
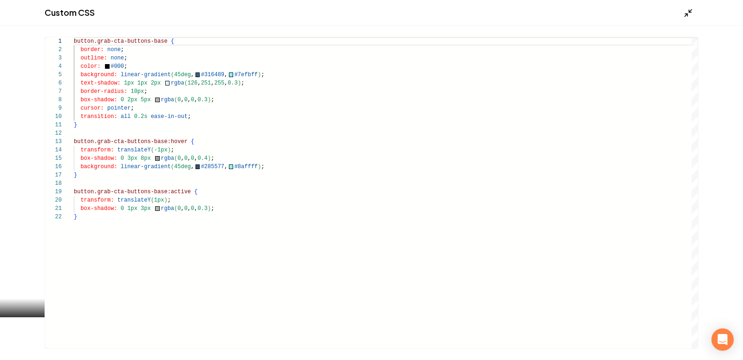
click at [685, 14] on icon "Main content area" at bounding box center [688, 12] width 9 height 9
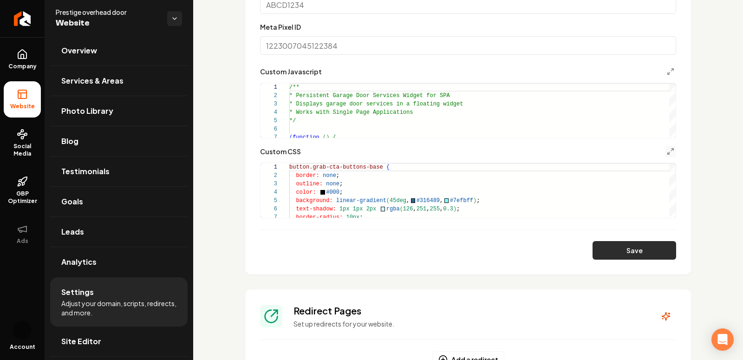
click at [606, 252] on button "Save" at bounding box center [635, 250] width 84 height 19
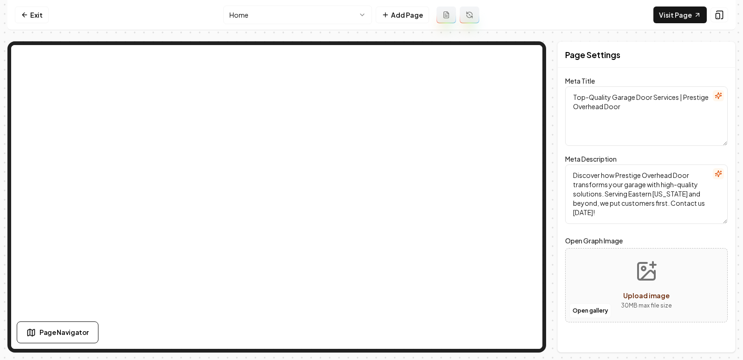
click at [523, 23] on nav "Exit Home Add Page Visit Page" at bounding box center [371, 15] width 728 height 30
click at [658, 9] on link "Visit Page" at bounding box center [680, 15] width 53 height 17
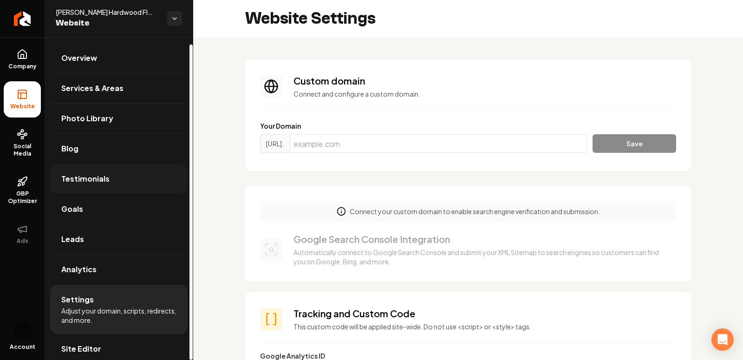
scroll to position [7, 0]
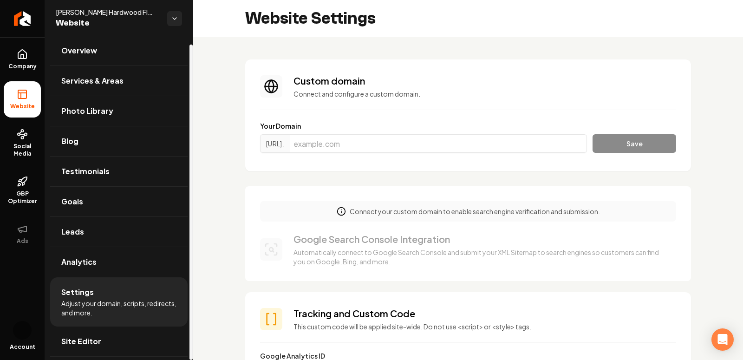
click at [95, 306] on span "Adjust your domain, scripts, redirects, and more." at bounding box center [118, 308] width 115 height 19
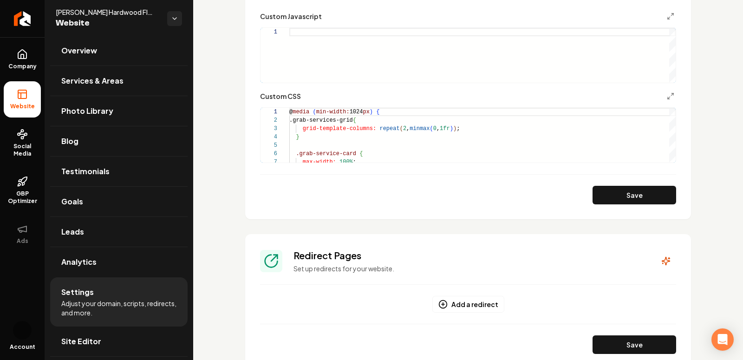
scroll to position [591, 0]
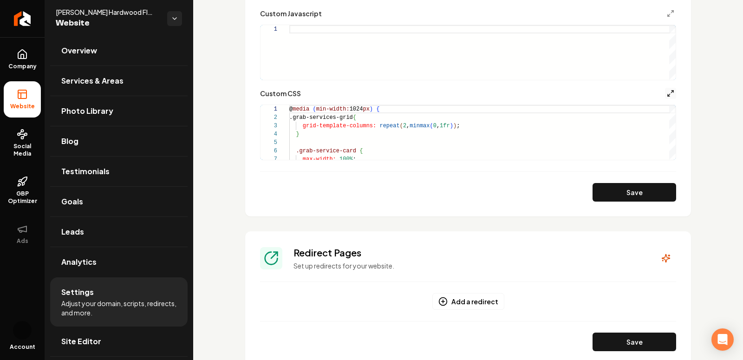
click at [669, 93] on icon "Main content area" at bounding box center [670, 93] width 7 height 7
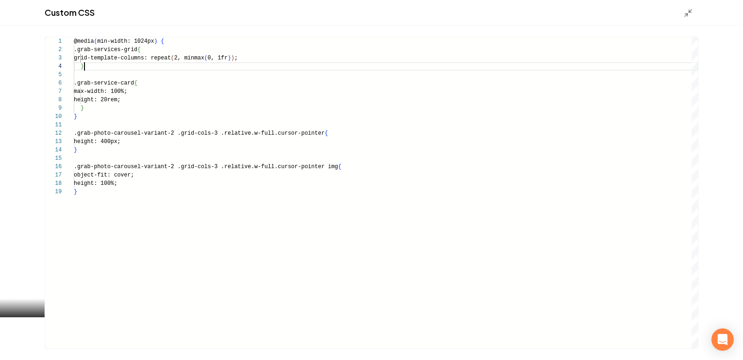
scroll to position [0, 0]
drag, startPoint x: 98, startPoint y: 70, endPoint x: 72, endPoint y: 32, distance: 46.0
click at [70, 32] on div "**********" at bounding box center [371, 193] width 743 height 334
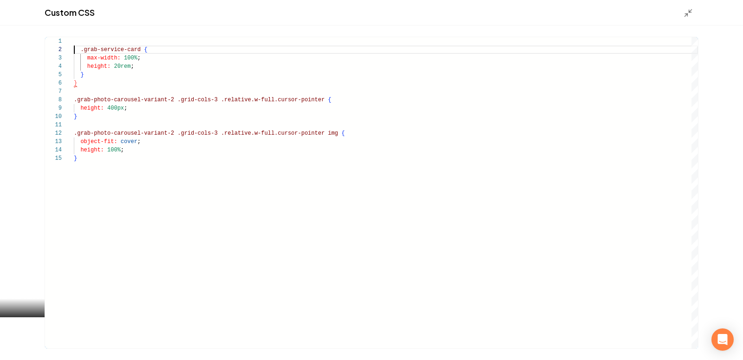
scroll to position [8, 0]
type textarea "**********"
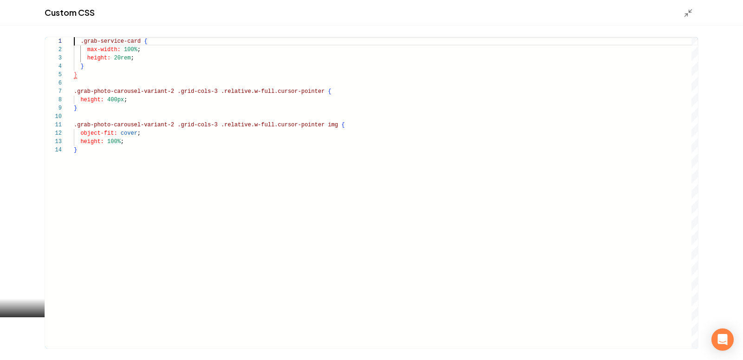
scroll to position [0, 0]
click at [685, 8] on div "Main content area" at bounding box center [691, 12] width 15 height 10
click at [685, 13] on icon "Main content area" at bounding box center [688, 12] width 9 height 9
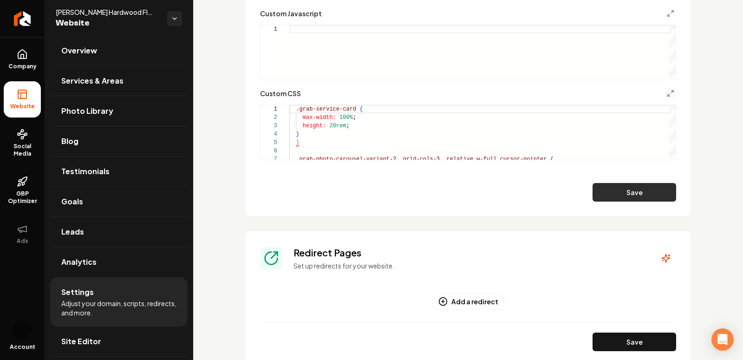
click at [601, 191] on button "Save" at bounding box center [635, 192] width 84 height 19
click at [664, 95] on div "Custom CSS" at bounding box center [468, 93] width 416 height 11
click at [668, 95] on polyline "Main content area" at bounding box center [669, 95] width 2 height 2
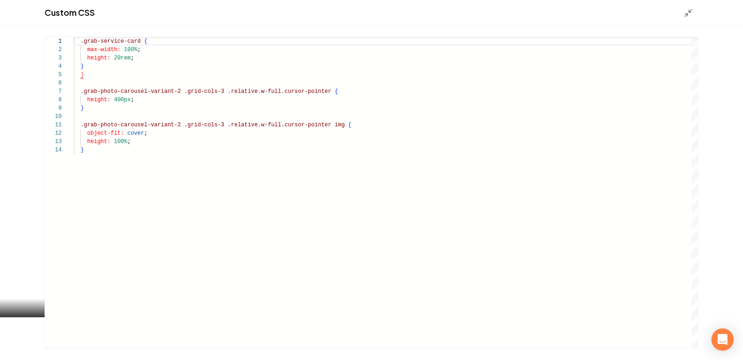
click at [151, 152] on div ".grab-service-card { max-width: 100% ; height: 20rem ; } } .grab-photo-carousel…" at bounding box center [386, 192] width 624 height 311
click at [98, 175] on div ".grab-service-card { max-width: 100% ; height: 20rem ; } } .grab-photo-carousel…" at bounding box center [386, 192] width 624 height 311
click at [97, 175] on div ".grab-service-card { max-width: 100% ; height: 20rem ; } } .grab-photo-carousel…" at bounding box center [386, 192] width 624 height 311
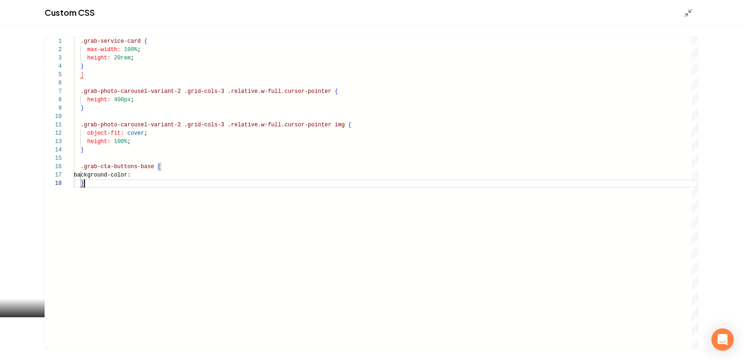
click at [133, 198] on div ".grab-service-card { max-width: 100% ; height: 20rem ; } } .grab-photo-carousel…" at bounding box center [386, 192] width 624 height 311
click at [124, 178] on div ".grab-service-card { max-width: 100% ; height: 20rem ; } } .grab-photo-carousel…" at bounding box center [386, 192] width 624 height 311
click at [141, 176] on div ".grab-service-card { max-width: 100% ; height: 20rem ; } } .grab-photo-carousel…" at bounding box center [386, 192] width 624 height 311
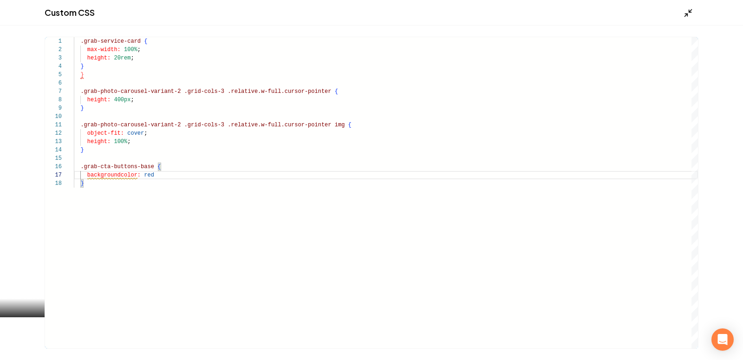
type textarea "**********"
click at [692, 13] on icon "Main content area" at bounding box center [688, 12] width 9 height 9
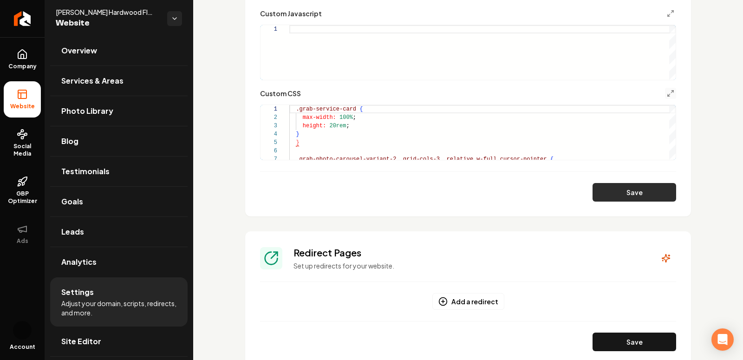
click at [630, 193] on button "Save" at bounding box center [635, 192] width 84 height 19
click at [674, 93] on button "Main content area" at bounding box center [670, 93] width 11 height 11
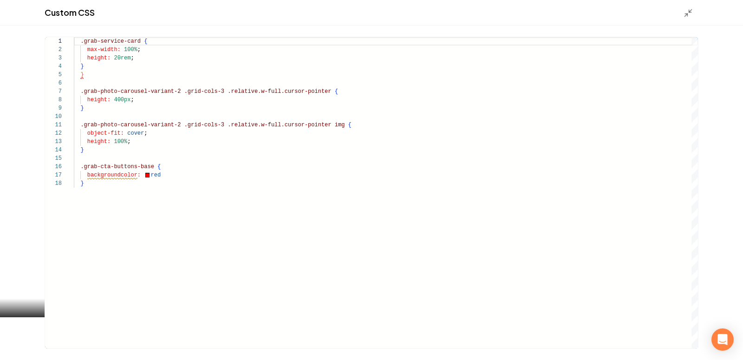
click at [118, 174] on div ".grab-service-card { max-width: 100% ; height: 20rem ; } } .grab-photo-carousel…" at bounding box center [386, 192] width 624 height 311
click at [120, 174] on div ".grab-service-card { max-width: 100% ; height: 20rem ; } } .grab-photo-carousel…" at bounding box center [386, 192] width 624 height 311
type textarea "**********"
click at [686, 17] on icon "Main content area" at bounding box center [688, 12] width 9 height 9
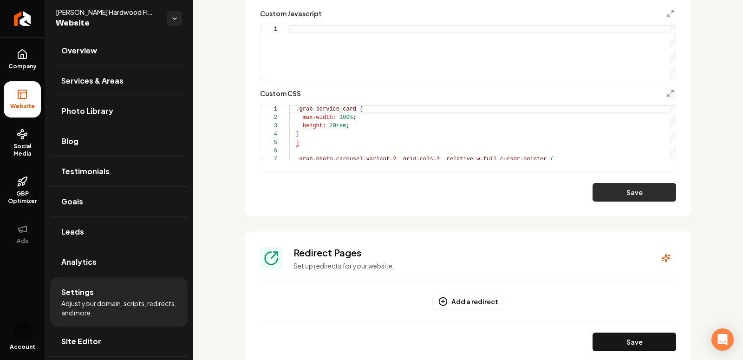
click at [642, 188] on button "Save" at bounding box center [635, 192] width 84 height 19
click at [671, 88] on button "Main content area" at bounding box center [670, 93] width 11 height 11
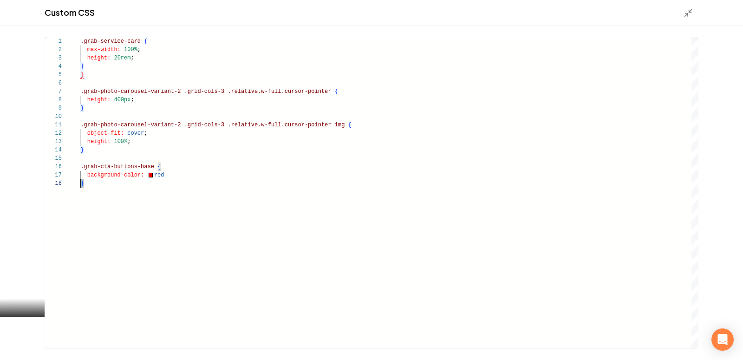
scroll to position [50, 3]
drag, startPoint x: 91, startPoint y: 190, endPoint x: 72, endPoint y: 167, distance: 30.3
click at [74, 167] on div ".grab-service-card { max-width: 100% ; height: 20rem ; } } .grab-photo-carousel…" at bounding box center [386, 192] width 624 height 311
type textarea "**********"
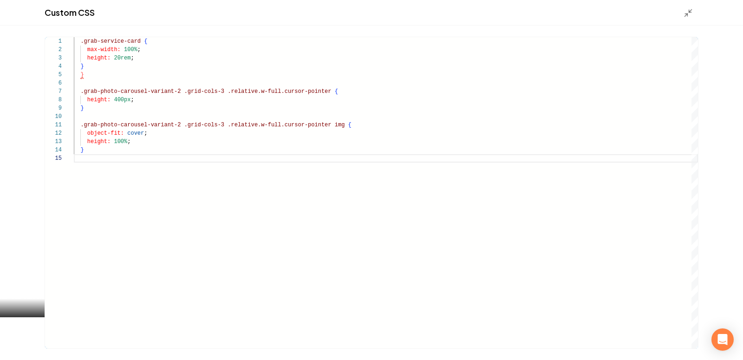
click at [688, 18] on div "Custom CSS" at bounding box center [371, 13] width 743 height 26
click at [684, 11] on icon "Main content area" at bounding box center [688, 12] width 9 height 9
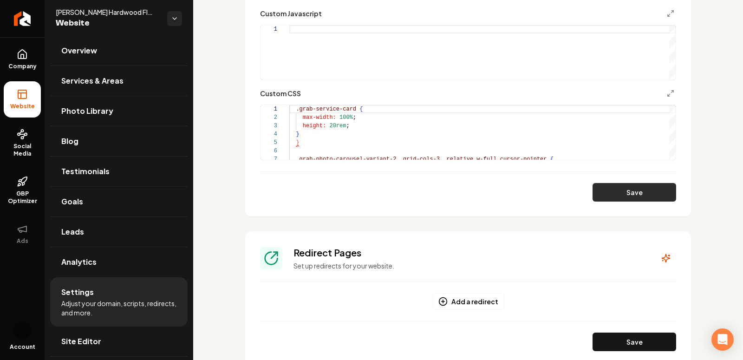
click at [617, 187] on button "Save" at bounding box center [635, 192] width 84 height 19
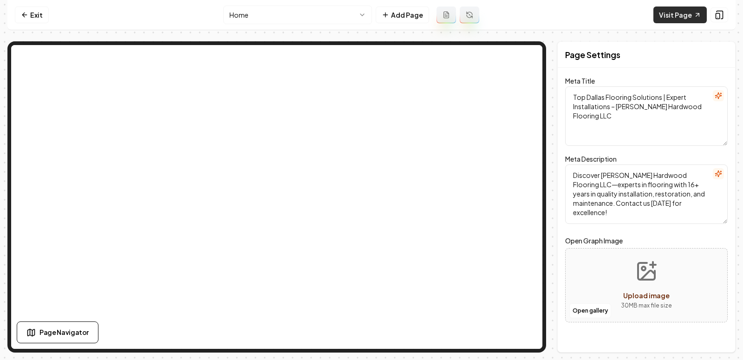
click at [670, 13] on link "Visit Page" at bounding box center [680, 15] width 53 height 17
click at [674, 19] on link "Visit Page" at bounding box center [680, 15] width 53 height 17
click at [673, 17] on link "Visit Page" at bounding box center [680, 15] width 53 height 17
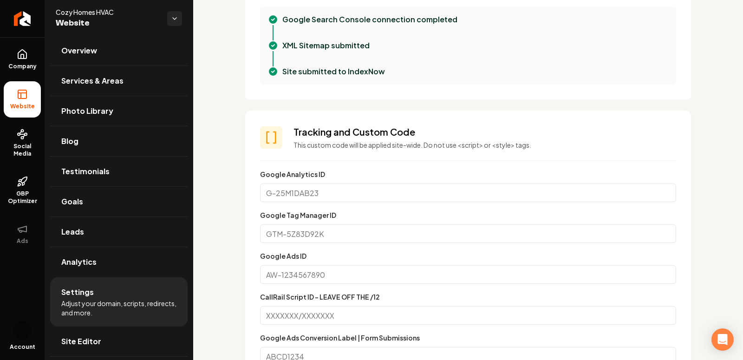
scroll to position [614, 0]
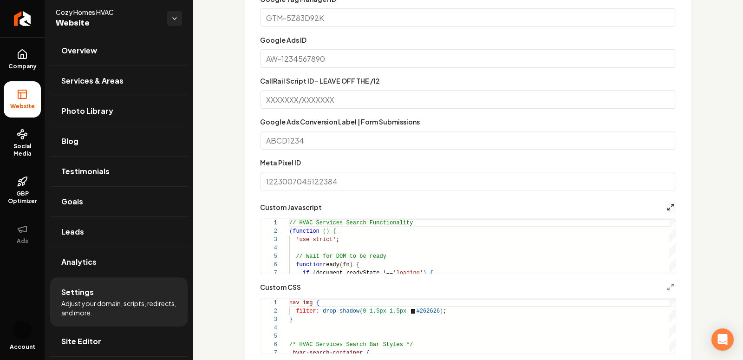
click at [671, 205] on icon "Main content area" at bounding box center [670, 206] width 7 height 7
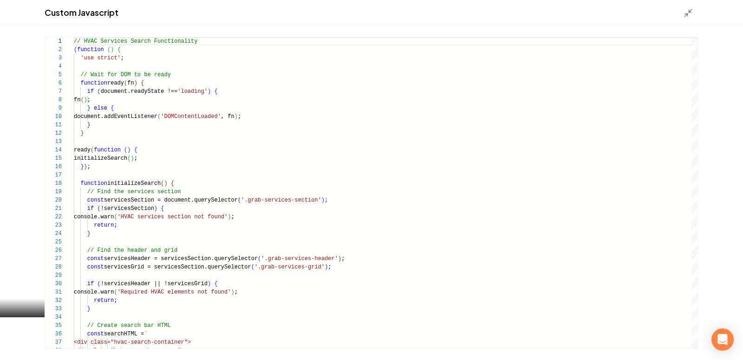
click at [682, 7] on div "Custom Javascript" at bounding box center [371, 13] width 743 height 26
click at [685, 13] on icon "Main content area" at bounding box center [688, 12] width 9 height 9
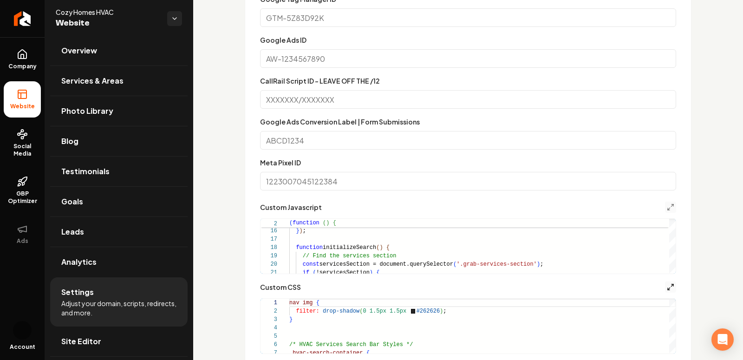
click at [669, 287] on icon "Main content area" at bounding box center [670, 286] width 7 height 7
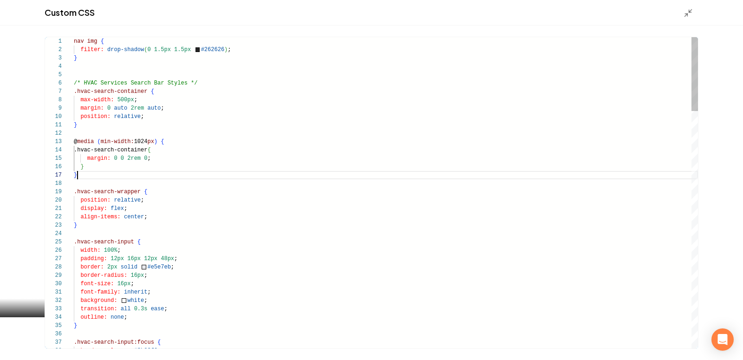
scroll to position [50, 3]
drag, startPoint x: 82, startPoint y: 172, endPoint x: 67, endPoint y: 144, distance: 32.4
click at [67, 144] on div "1 2 3 4 5 6 7 8 9 10 11 12 13 14 15 16 17 18 19 20 21 22 23 24 25 26 27 28 29 3…" at bounding box center [371, 192] width 653 height 311
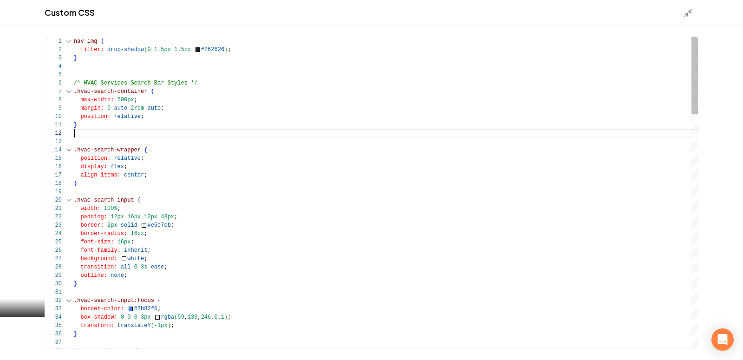
scroll to position [8, 0]
type textarea "**********"
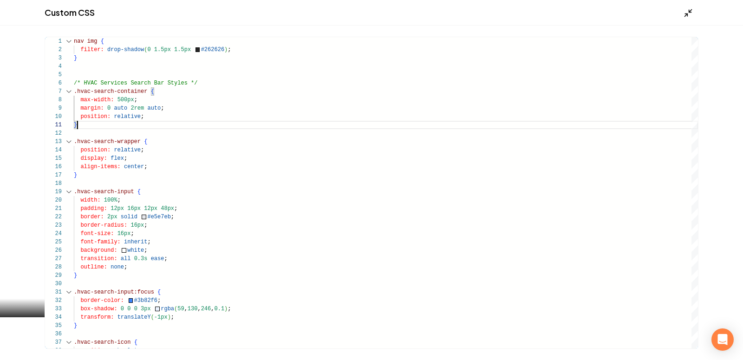
click at [686, 13] on icon "Main content area" at bounding box center [688, 12] width 9 height 9
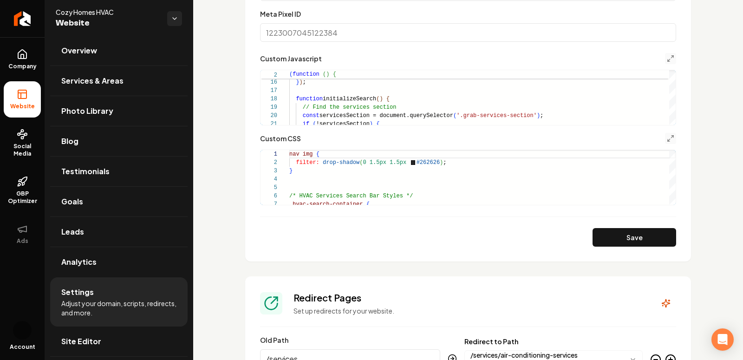
scroll to position [805, 0]
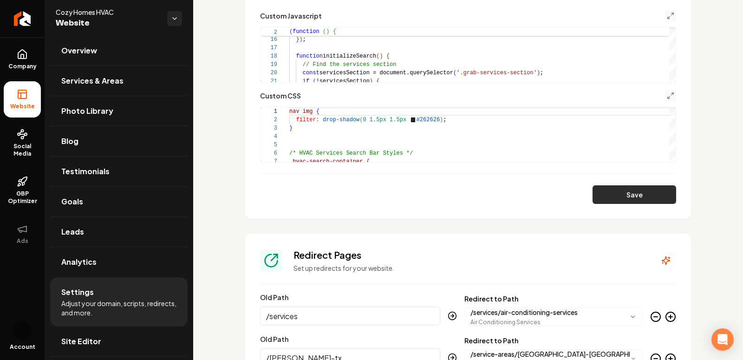
click at [632, 188] on button "Save" at bounding box center [635, 194] width 84 height 19
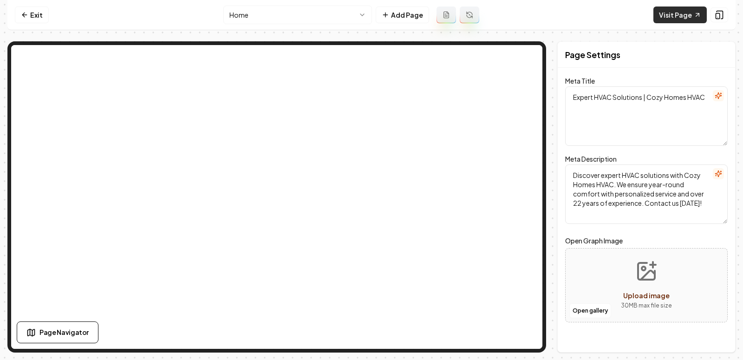
click at [678, 15] on link "Visit Page" at bounding box center [680, 15] width 53 height 17
click at [670, 16] on link "Visit Page" at bounding box center [680, 15] width 53 height 17
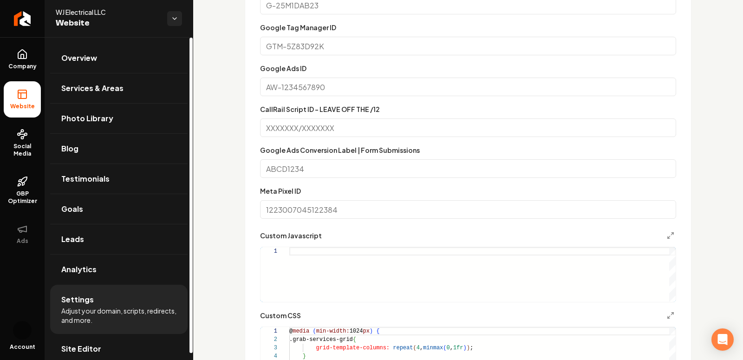
scroll to position [638, 0]
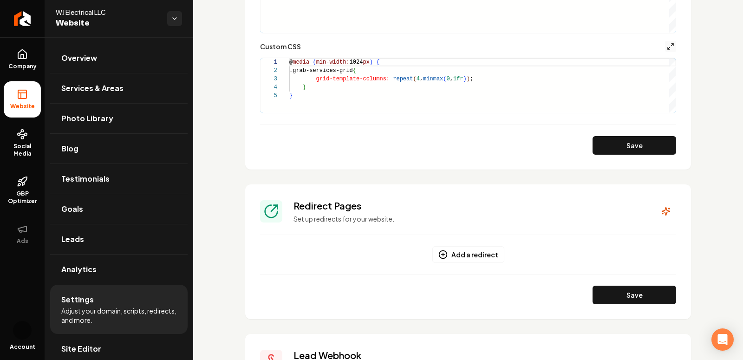
click at [669, 47] on line "Main content area" at bounding box center [669, 48] width 2 height 2
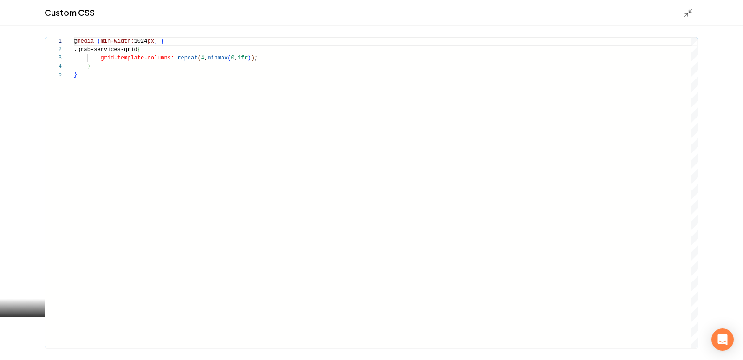
type textarea "**********"
drag, startPoint x: 84, startPoint y: 84, endPoint x: 68, endPoint y: 14, distance: 71.5
click at [56, 23] on div "**********" at bounding box center [371, 180] width 743 height 360
click at [688, 18] on div "Custom CSS" at bounding box center [371, 13] width 743 height 26
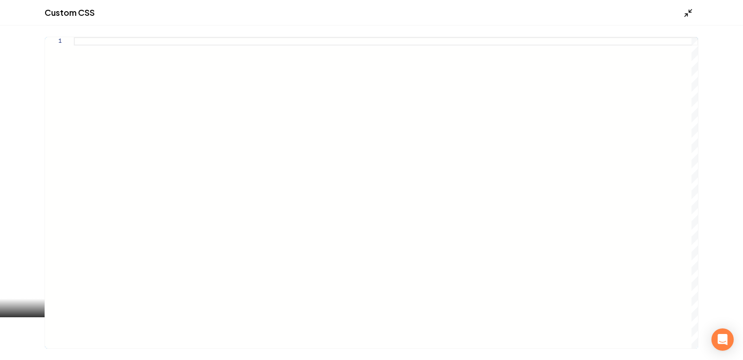
click at [686, 16] on icon "Main content area" at bounding box center [688, 12] width 9 height 9
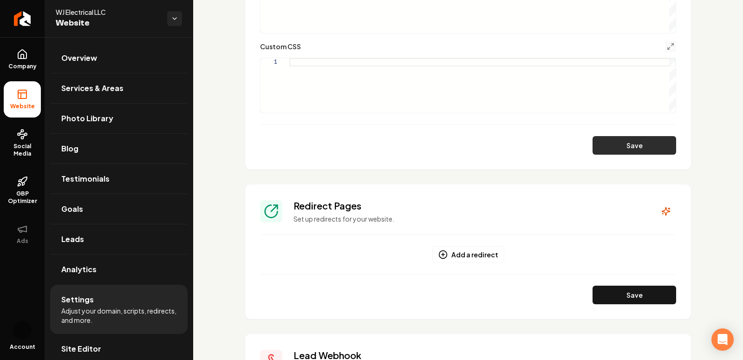
click at [630, 150] on button "Save" at bounding box center [635, 145] width 84 height 19
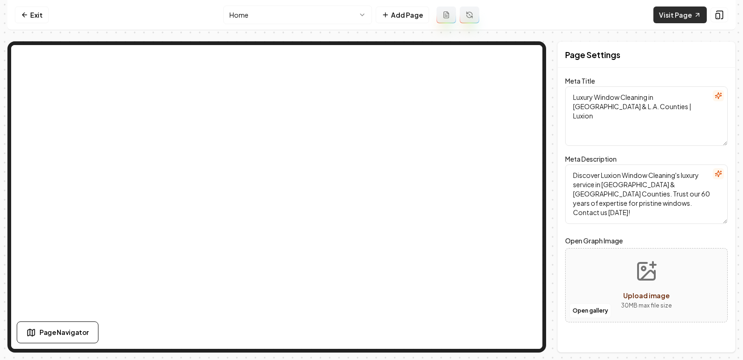
click at [670, 21] on link "Visit Page" at bounding box center [680, 15] width 53 height 17
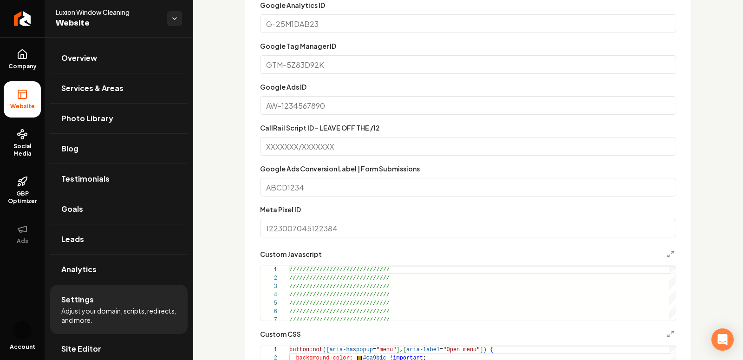
scroll to position [805, 0]
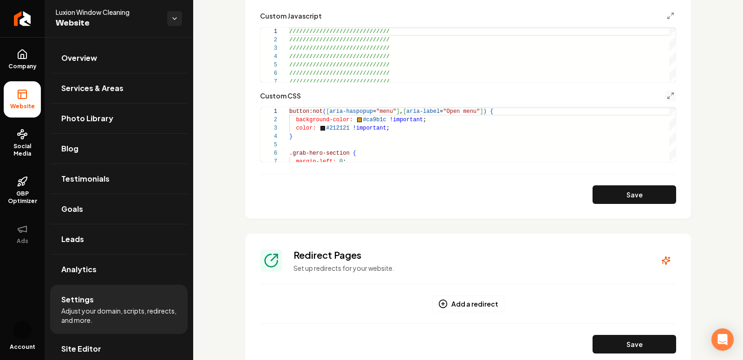
click at [669, 90] on button "Main content area" at bounding box center [670, 95] width 11 height 11
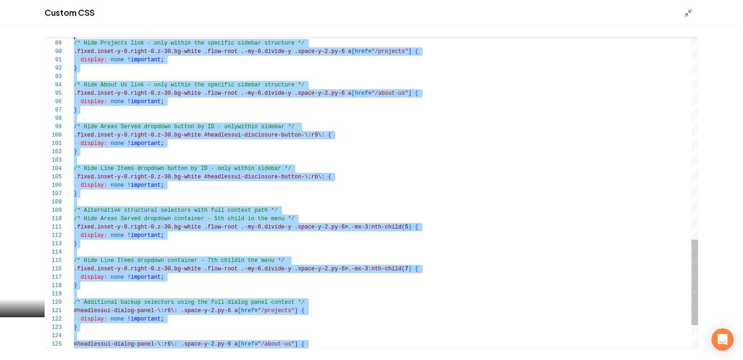
scroll to position [0, 0]
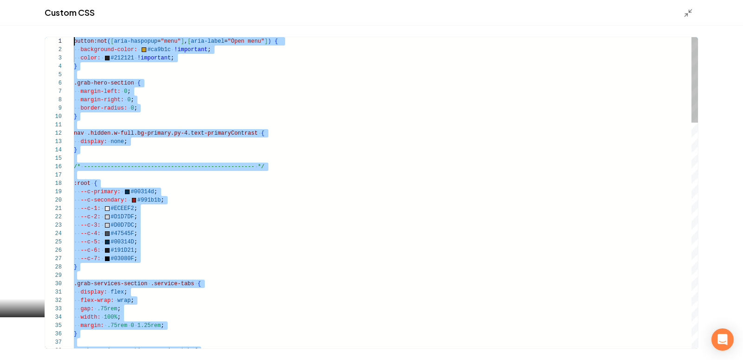
drag, startPoint x: 84, startPoint y: 346, endPoint x: 67, endPoint y: -58, distance: 404.0
type textarea "**********"
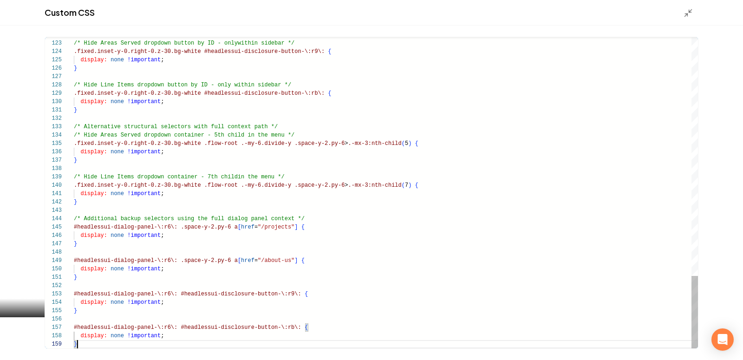
scroll to position [66, 3]
click at [686, 9] on icon "Main content area" at bounding box center [688, 12] width 9 height 9
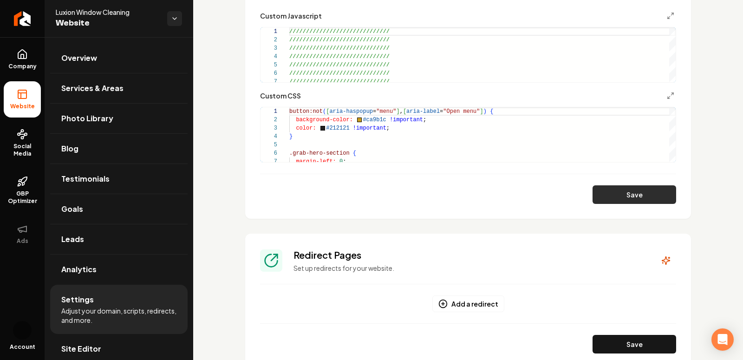
click at [632, 195] on button "Save" at bounding box center [635, 194] width 84 height 19
click at [673, 98] on icon "Main content area" at bounding box center [670, 95] width 7 height 7
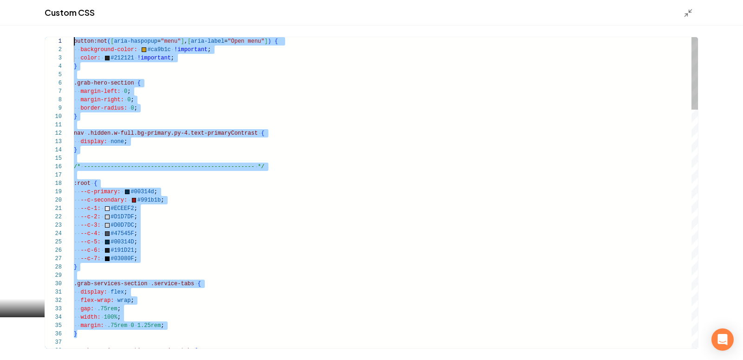
scroll to position [0, 0]
drag, startPoint x: 81, startPoint y: 334, endPoint x: 90, endPoint y: -58, distance: 392.6
click at [90, 0] on html "Company Website Social Media GBP Optimizer Ads Account Luxion Window Cleaning W…" at bounding box center [371, 180] width 743 height 360
drag, startPoint x: 84, startPoint y: 345, endPoint x: 88, endPoint y: -58, distance: 403.2
type textarea "**********"
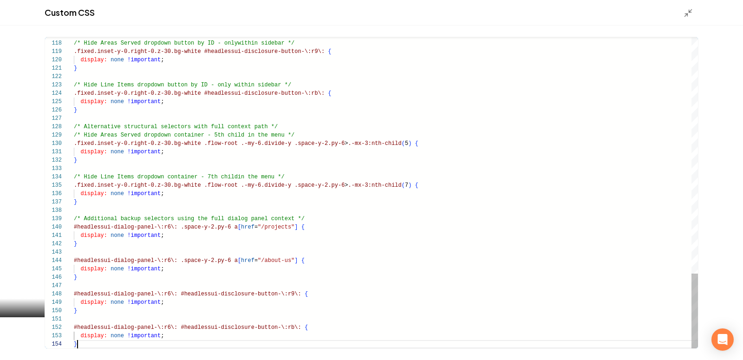
scroll to position [25, 3]
click at [682, 13] on div "Custom CSS" at bounding box center [371, 13] width 743 height 26
click at [687, 13] on icon "Main content area" at bounding box center [688, 12] width 9 height 9
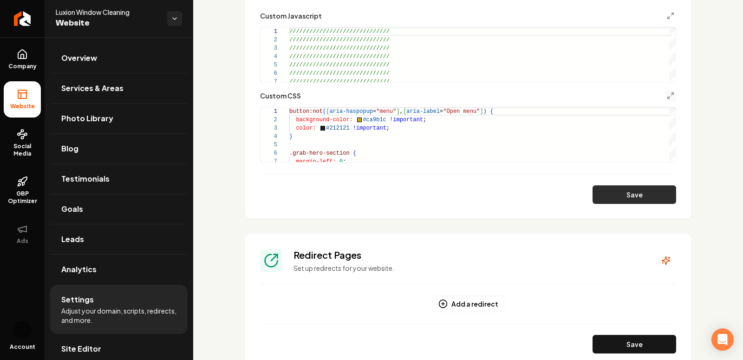
click at [606, 197] on button "Save" at bounding box center [635, 194] width 84 height 19
click at [670, 93] on icon "Main content area" at bounding box center [670, 95] width 7 height 7
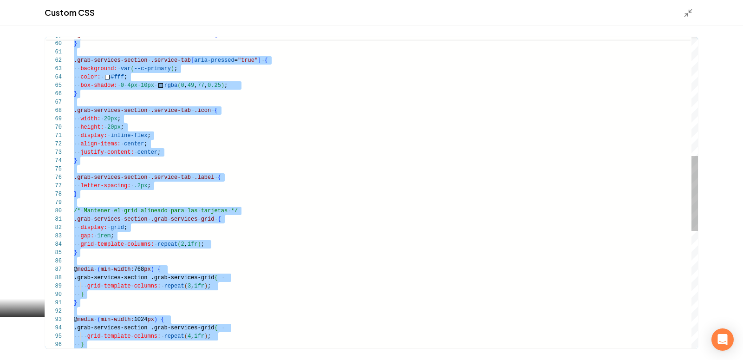
scroll to position [0, 0]
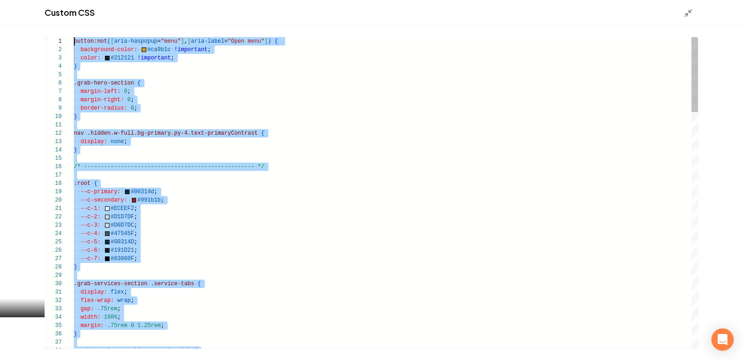
drag, startPoint x: 86, startPoint y: 343, endPoint x: 65, endPoint y: -58, distance: 401.9
type textarea "**********"
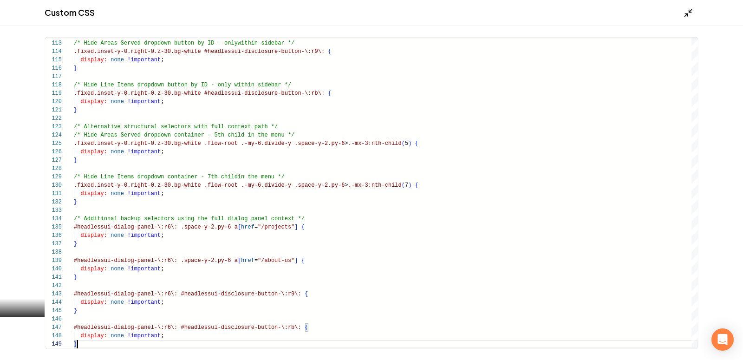
click at [686, 12] on icon "Main content area" at bounding box center [688, 12] width 9 height 9
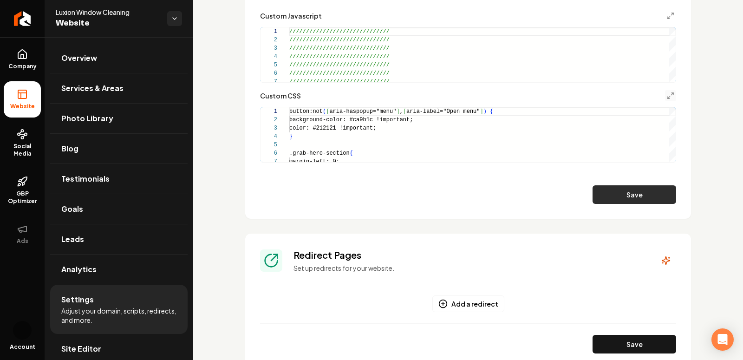
click at [623, 196] on button "Save" at bounding box center [635, 194] width 84 height 19
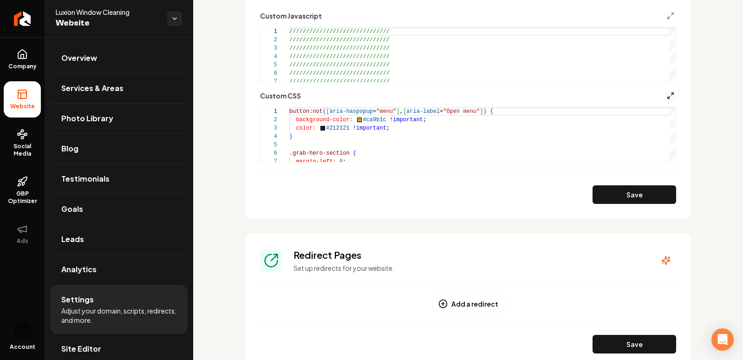
click at [672, 94] on icon "Main content area" at bounding box center [670, 95] width 7 height 7
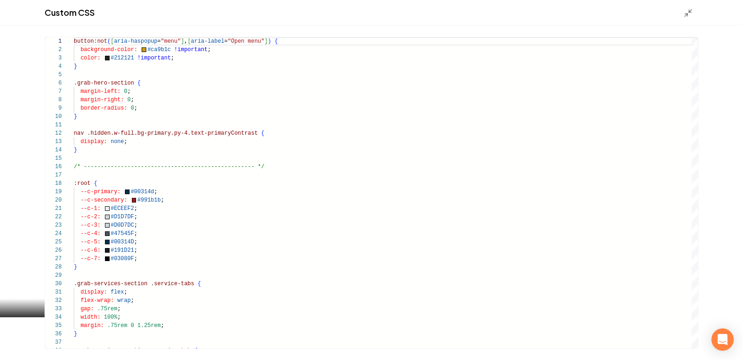
click at [694, 17] on div "Main content area" at bounding box center [691, 12] width 15 height 10
click at [690, 17] on icon "Main content area" at bounding box center [688, 12] width 9 height 9
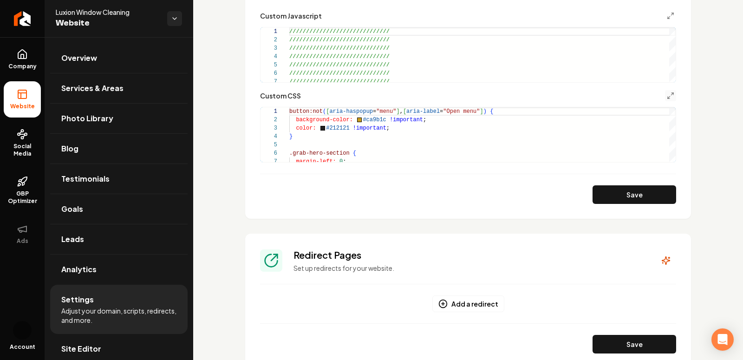
click at [667, 91] on button "Main content area" at bounding box center [670, 95] width 11 height 11
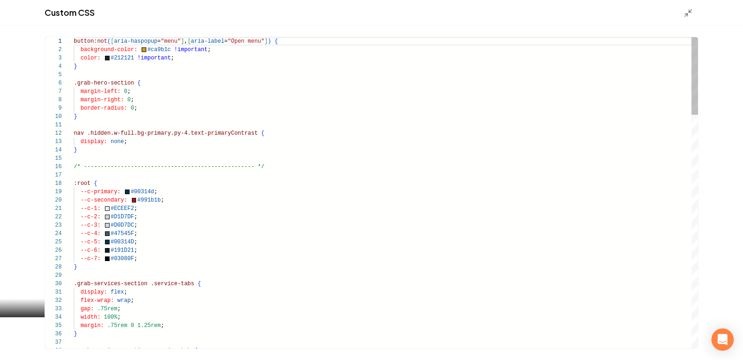
drag, startPoint x: 73, startPoint y: 83, endPoint x: 195, endPoint y: 135, distance: 132.2
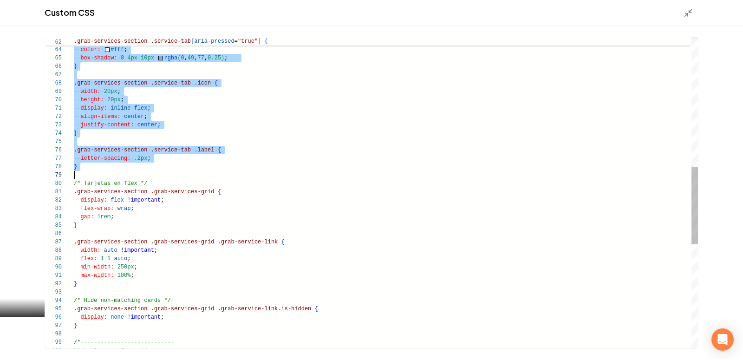
scroll to position [42, 0]
drag, startPoint x: 75, startPoint y: 85, endPoint x: 152, endPoint y: 172, distance: 117.1
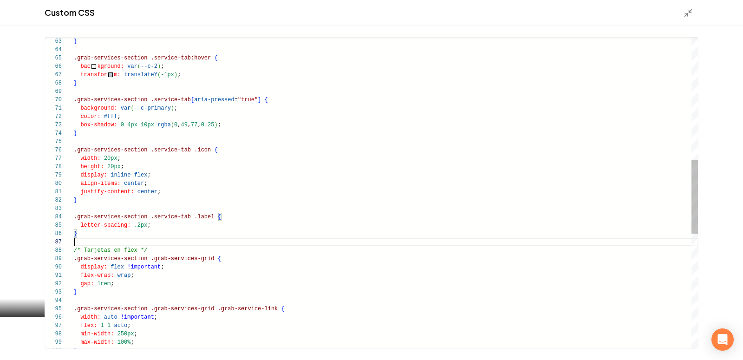
scroll to position [50, 0]
type textarea "**********"
click at [685, 19] on div "Custom CSS" at bounding box center [371, 13] width 743 height 26
click at [685, 15] on icon "Main content area" at bounding box center [688, 12] width 9 height 9
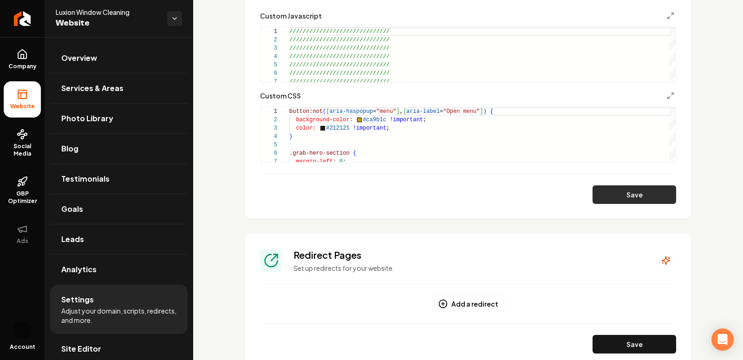
click at [626, 192] on button "Save" at bounding box center [635, 194] width 84 height 19
click at [674, 92] on button "Main content area" at bounding box center [670, 95] width 11 height 11
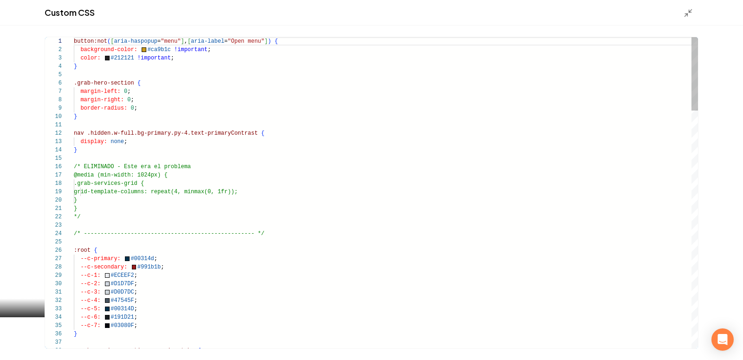
scroll to position [8, 3]
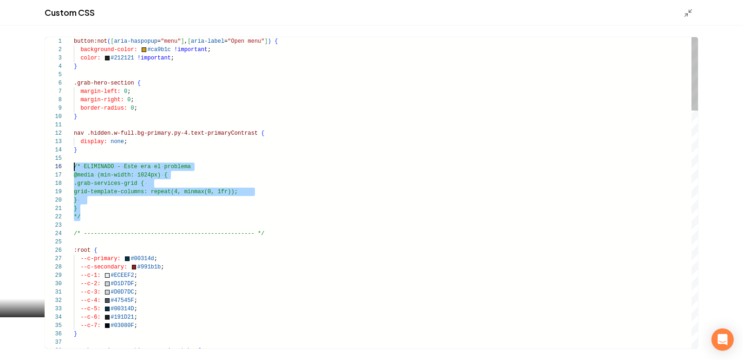
drag, startPoint x: 83, startPoint y: 218, endPoint x: 71, endPoint y: 164, distance: 55.7
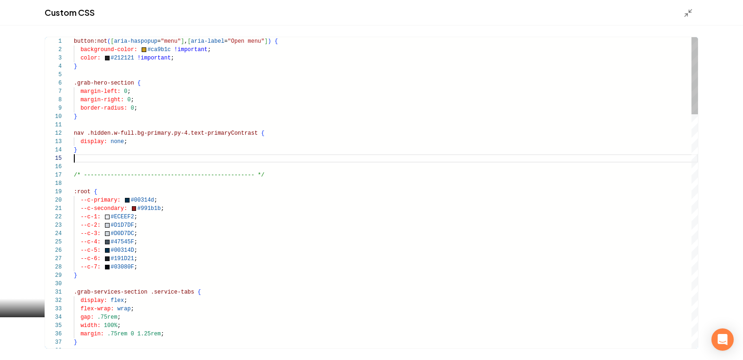
scroll to position [25, 3]
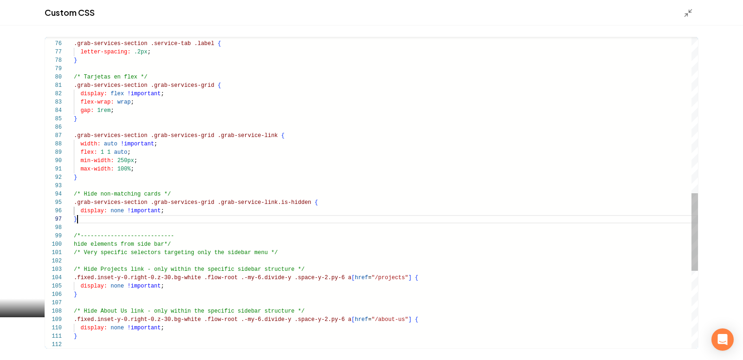
click at [144, 216] on div "display: none !important ; } /*---------------------------- hide elements from …" at bounding box center [386, 35] width 624 height 1246
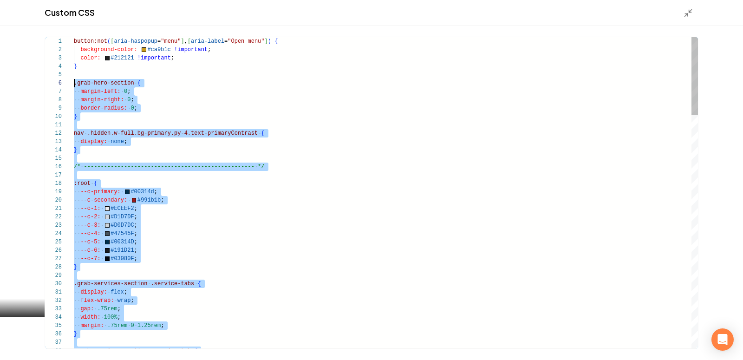
scroll to position [42, 0]
drag, startPoint x: 83, startPoint y: 178, endPoint x: 60, endPoint y: 85, distance: 96.1
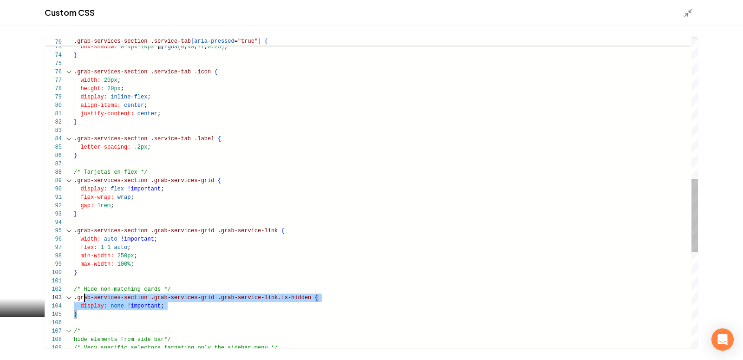
scroll to position [42, 3]
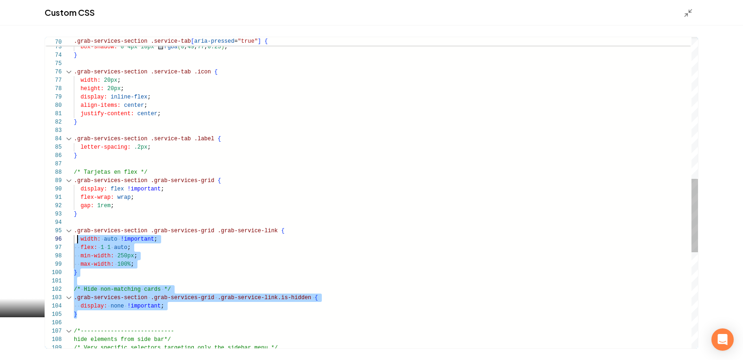
drag, startPoint x: 84, startPoint y: 315, endPoint x: 77, endPoint y: 239, distance: 76.9
click at [77, 239] on div "color: #fff ; box-shadow: 0 4px 10px rgba ( 0 , 49 , 77 , 0.25 ) ; } .grab-serv…" at bounding box center [386, 97] width 624 height 1313
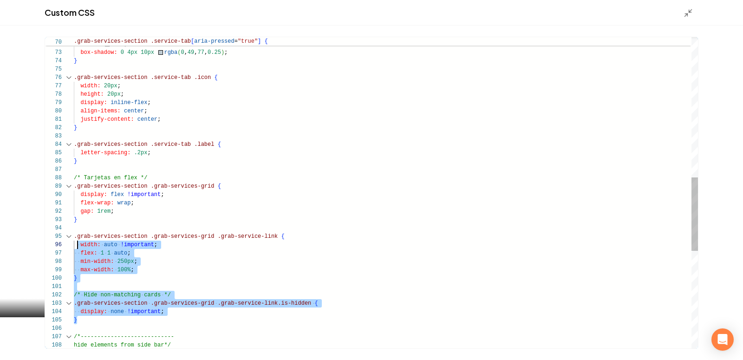
click at [99, 248] on div ".grab-services-section .grab-services-grid { display: flex !important ; flex-wr…" at bounding box center [386, 102] width 624 height 1313
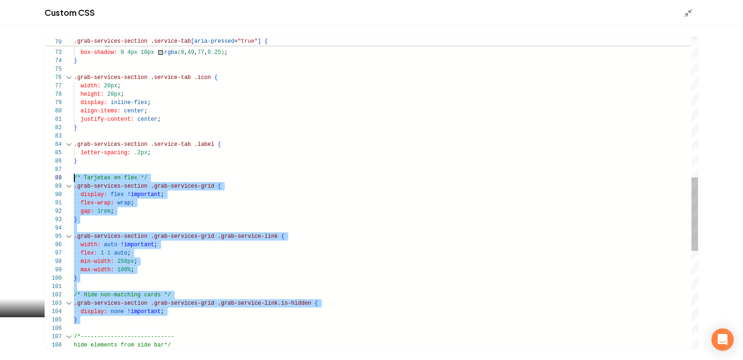
scroll to position [59, 0]
drag, startPoint x: 87, startPoint y: 325, endPoint x: 46, endPoint y: 178, distance: 151.9
click at [74, 178] on div ".grab-services-section .grab-services-grid { display: flex !important ; flex-wr…" at bounding box center [386, 102] width 624 height 1313
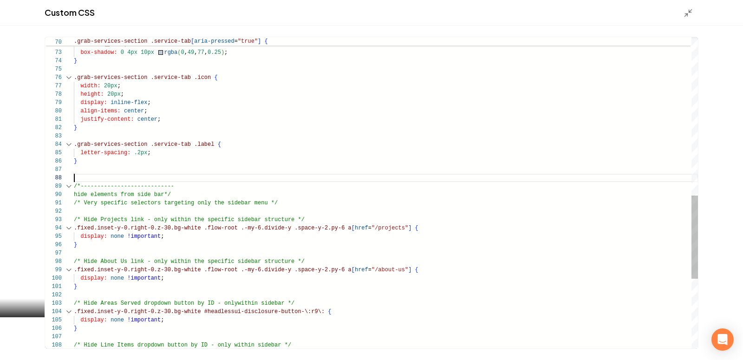
type textarea "**********"
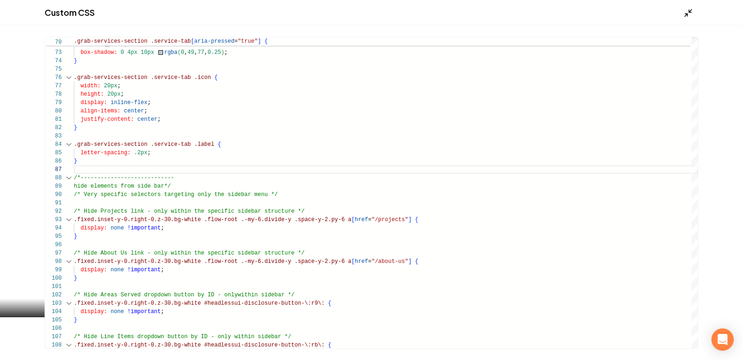
click at [686, 16] on line "Main content area" at bounding box center [686, 15] width 3 height 3
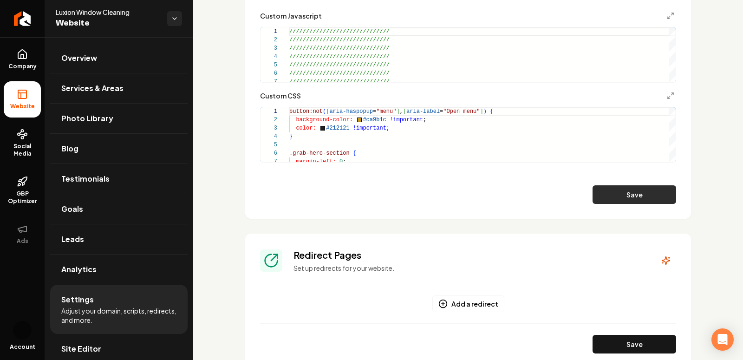
click at [624, 200] on button "Save" at bounding box center [635, 194] width 84 height 19
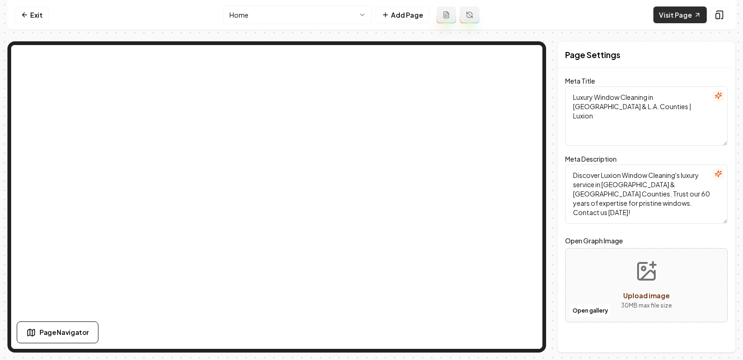
click at [673, 15] on link "Visit Page" at bounding box center [680, 15] width 53 height 17
click at [679, 7] on link "Visit Page" at bounding box center [680, 15] width 53 height 17
click at [677, 19] on link "Visit Page" at bounding box center [680, 15] width 53 height 17
click at [686, 18] on link "Visit Page" at bounding box center [680, 15] width 53 height 17
click at [676, 11] on link "Visit Page" at bounding box center [680, 15] width 53 height 17
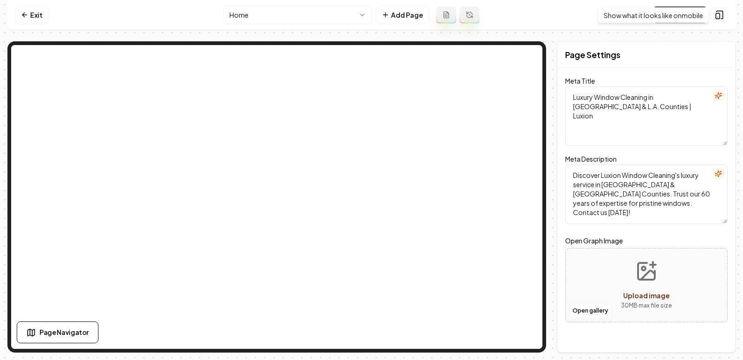
click at [683, 15] on div "Show what it looks like on mobile Show what it looks like on mobile" at bounding box center [653, 15] width 111 height 16
click at [573, 10] on nav "Exit Home Add Page Visit Page" at bounding box center [371, 15] width 728 height 30
click at [673, 17] on link "Visit Page" at bounding box center [680, 15] width 53 height 17
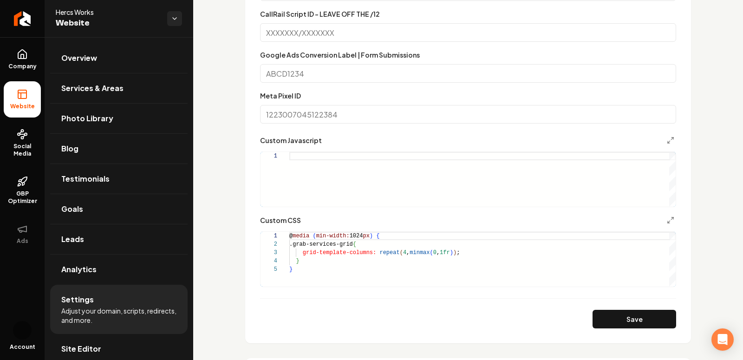
scroll to position [846, 0]
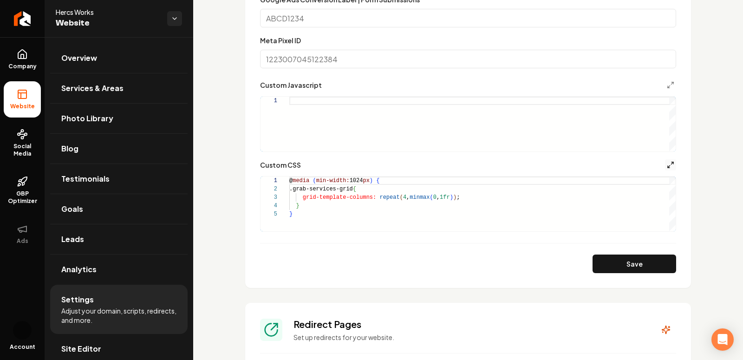
click at [672, 162] on line "Main content area" at bounding box center [672, 163] width 2 height 2
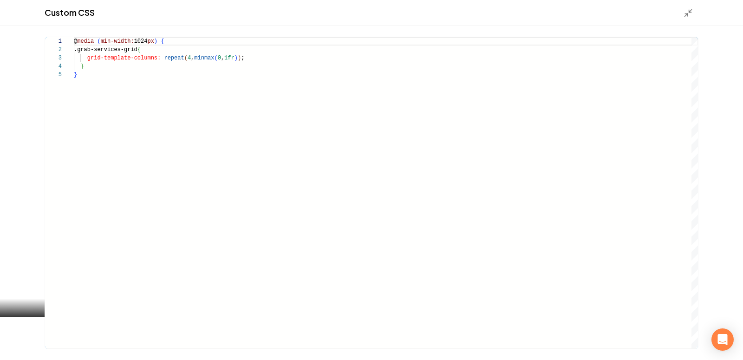
type textarea "**********"
drag, startPoint x: 85, startPoint y: 79, endPoint x: 54, endPoint y: -5, distance: 89.9
click at [54, 0] on html "Company Website Social Media GBP Optimizer Ads Account Hercs Works Website Over…" at bounding box center [371, 180] width 743 height 360
click at [687, 10] on icon "Main content area" at bounding box center [688, 12] width 9 height 9
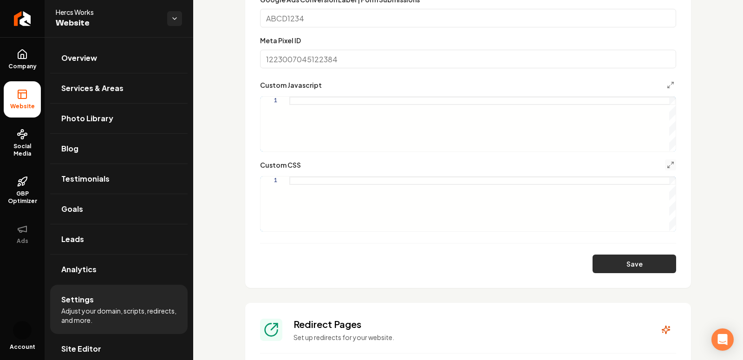
click at [641, 260] on button "Save" at bounding box center [635, 264] width 84 height 19
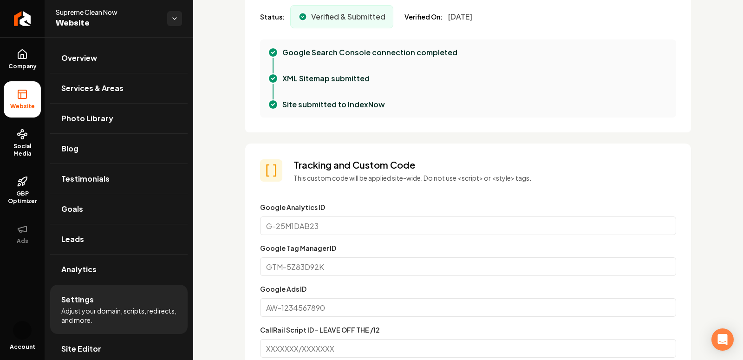
scroll to position [667, 0]
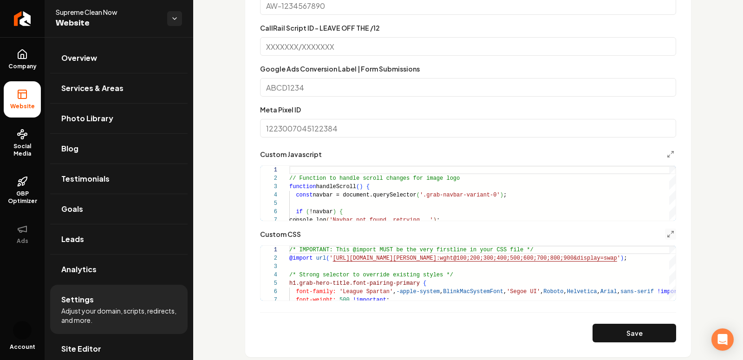
click at [673, 236] on button "Main content area" at bounding box center [670, 234] width 11 height 11
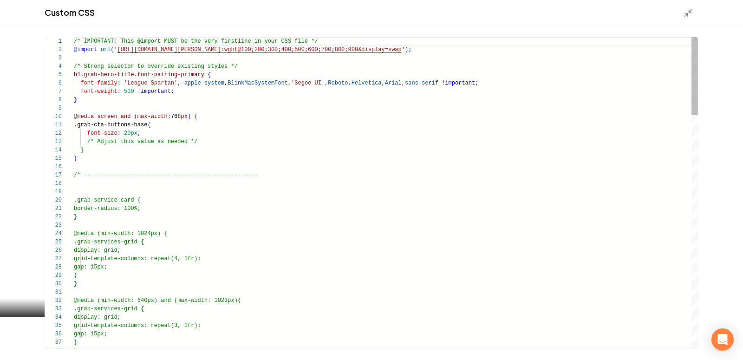
scroll to position [33, 3]
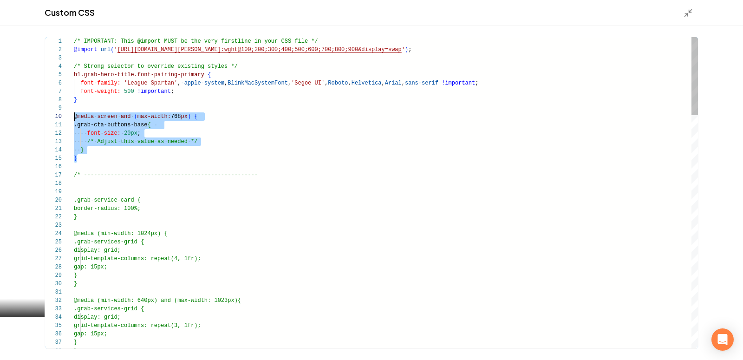
drag, startPoint x: 81, startPoint y: 161, endPoint x: 56, endPoint y: 116, distance: 51.6
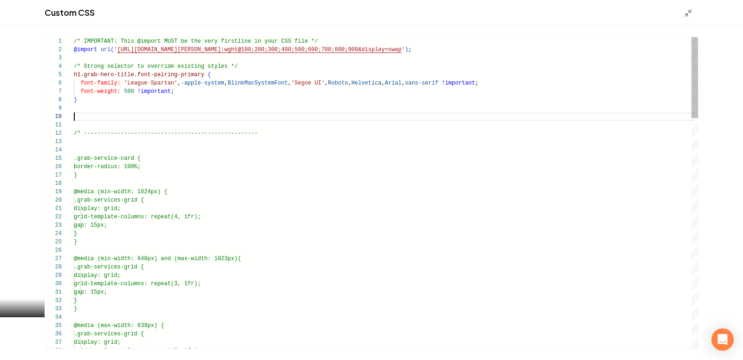
scroll to position [66, 0]
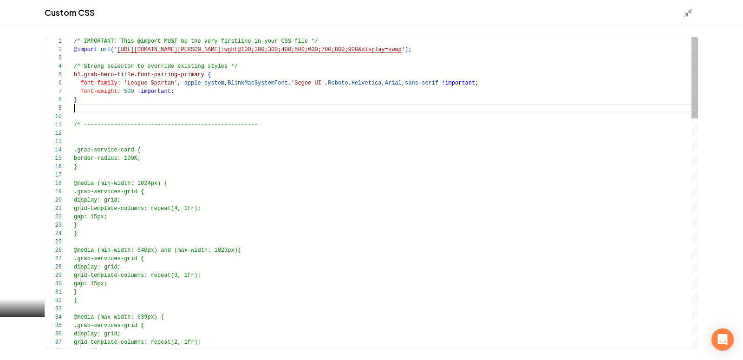
type textarea "**********"
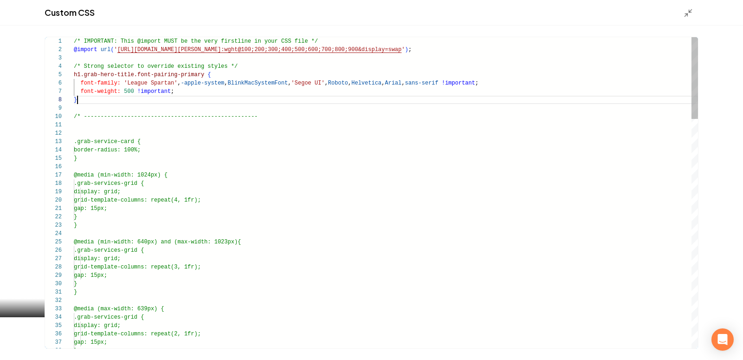
scroll to position [59, 3]
click at [689, 12] on polyline "Main content area" at bounding box center [690, 11] width 2 height 2
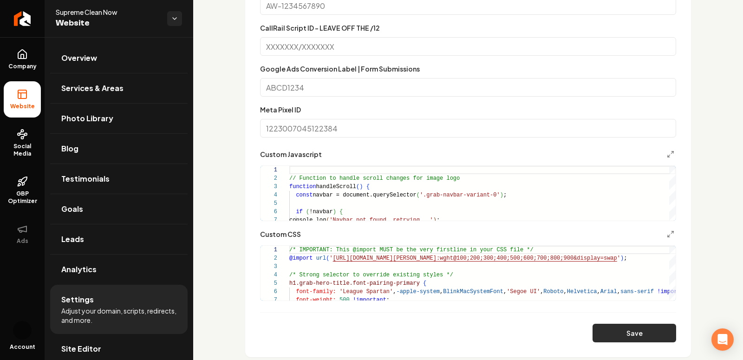
click at [632, 331] on button "Save" at bounding box center [635, 333] width 84 height 19
click at [633, 333] on button "Save" at bounding box center [635, 333] width 84 height 19
click at [673, 235] on icon "Main content area" at bounding box center [670, 233] width 7 height 7
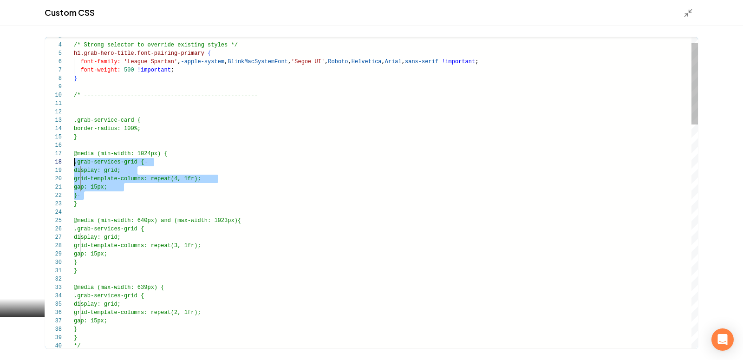
scroll to position [50, 0]
drag, startPoint x: 88, startPoint y: 196, endPoint x: 54, endPoint y: 154, distance: 54.5
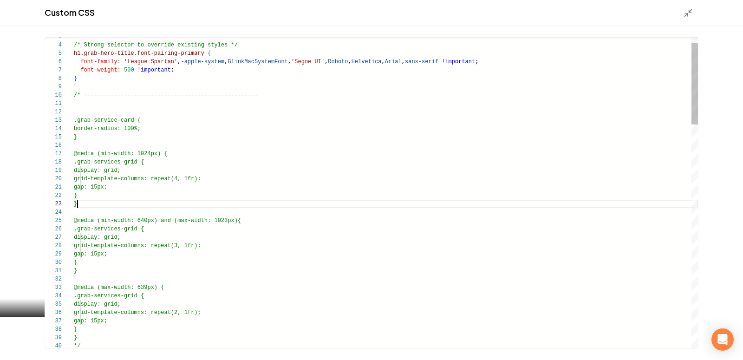
scroll to position [17, 3]
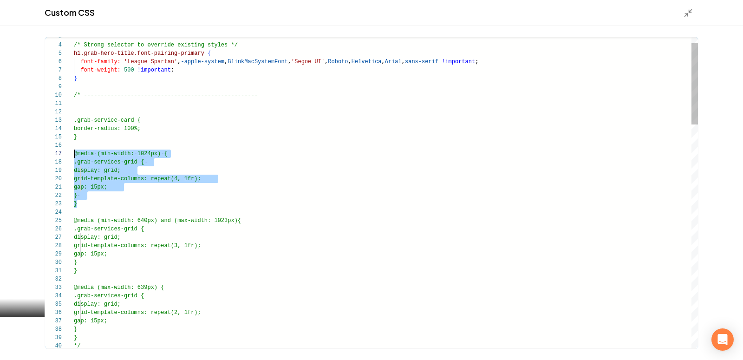
drag, startPoint x: 87, startPoint y: 205, endPoint x: 66, endPoint y: 152, distance: 56.5
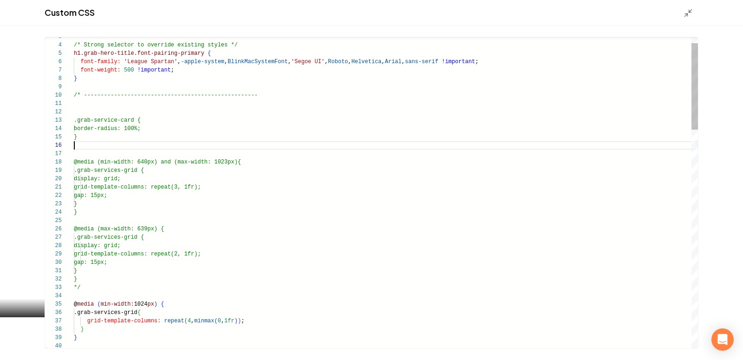
scroll to position [33, 3]
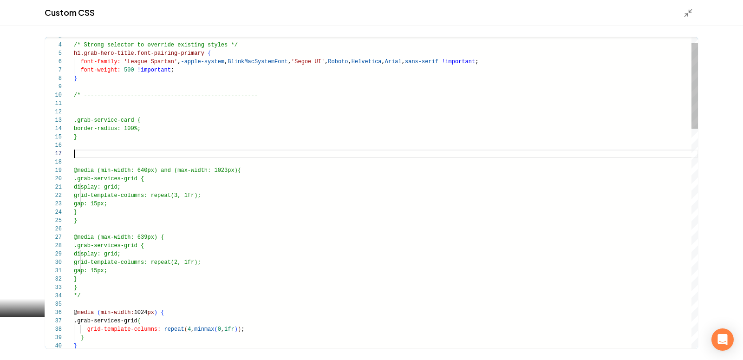
scroll to position [50, 0]
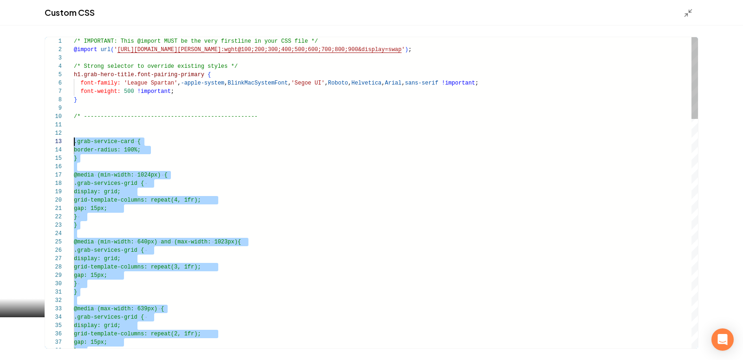
scroll to position [75, 0]
drag, startPoint x: 85, startPoint y: 305, endPoint x: 64, endPoint y: 118, distance: 188.0
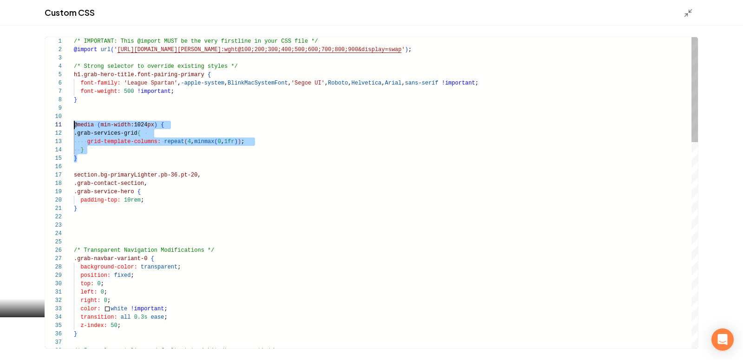
scroll to position [0, 0]
drag, startPoint x: 82, startPoint y: 161, endPoint x: 63, endPoint y: 125, distance: 40.7
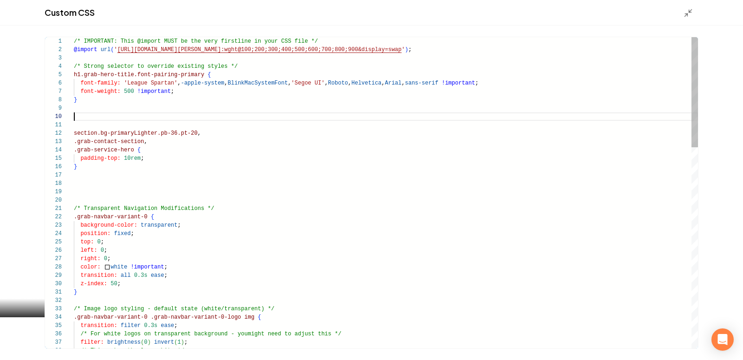
scroll to position [66, 0]
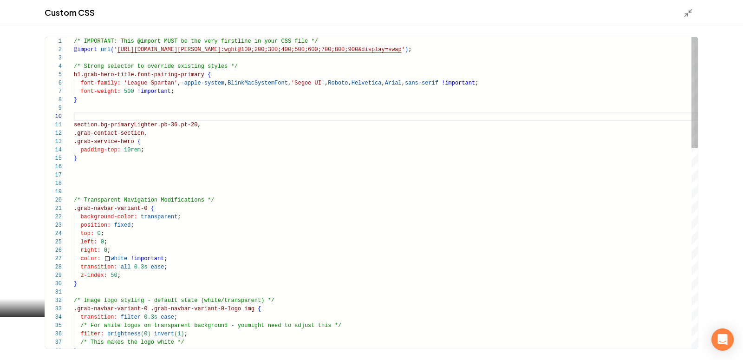
type textarea "**********"
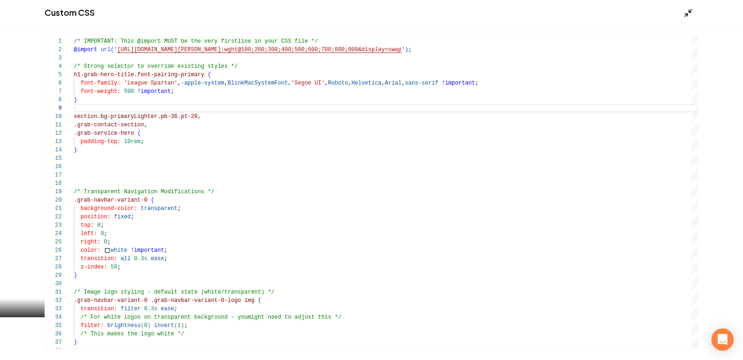
click at [690, 10] on icon "Main content area" at bounding box center [688, 12] width 9 height 9
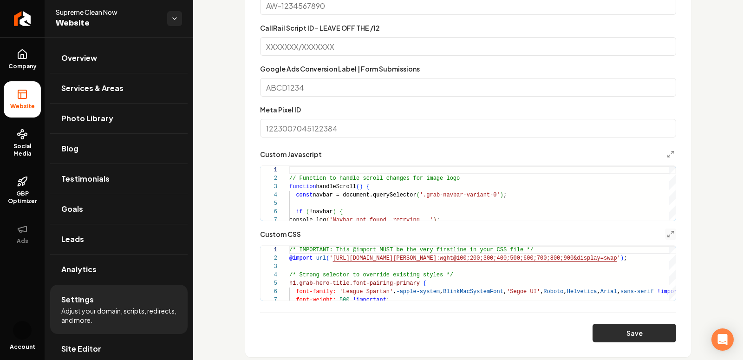
click at [636, 335] on button "Save" at bounding box center [635, 333] width 84 height 19
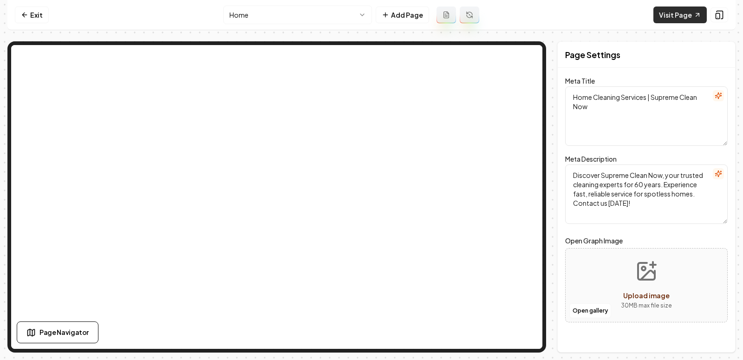
click at [674, 14] on link "Visit Page" at bounding box center [680, 15] width 53 height 17
click at [672, 17] on link "Visit Page" at bounding box center [680, 15] width 53 height 17
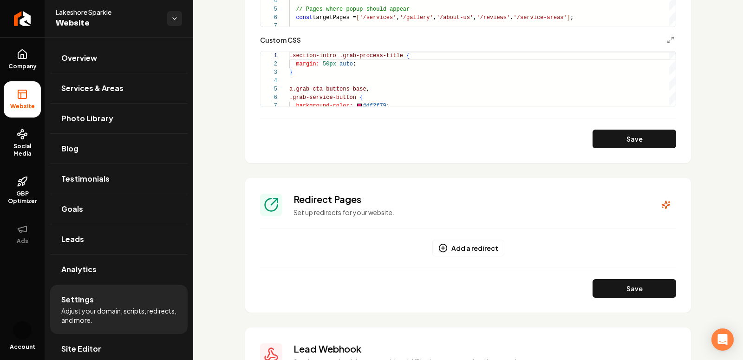
scroll to position [626, 0]
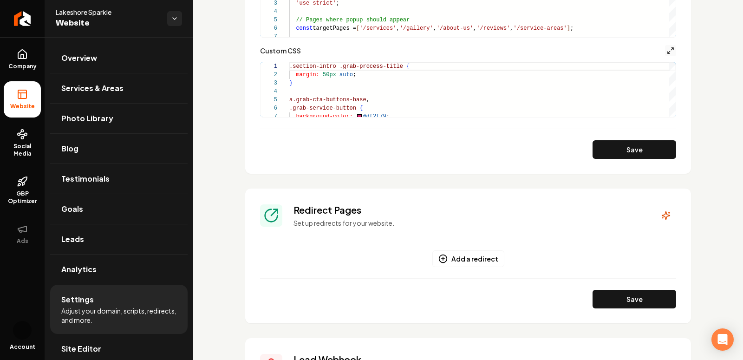
click at [673, 51] on icon "Main content area" at bounding box center [670, 50] width 7 height 7
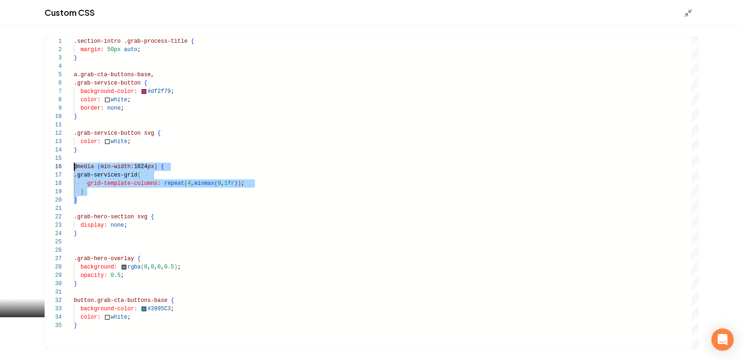
scroll to position [42, 0]
drag, startPoint x: 80, startPoint y: 200, endPoint x: 64, endPoint y: 166, distance: 37.4
click at [74, 166] on div ".section-intro .grab-process-title { margin: 50px auto ; } a.grab-cta-buttons-b…" at bounding box center [386, 192] width 624 height 311
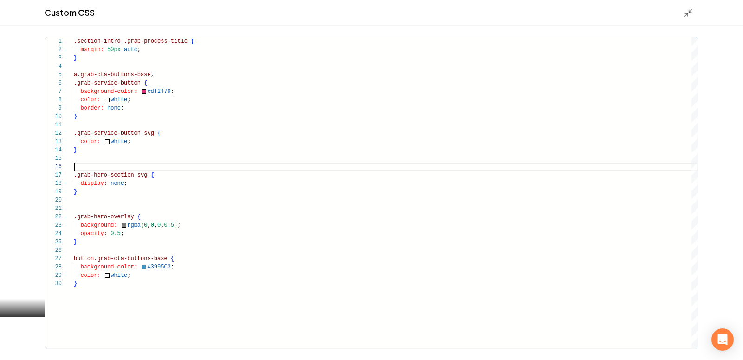
type textarea "**********"
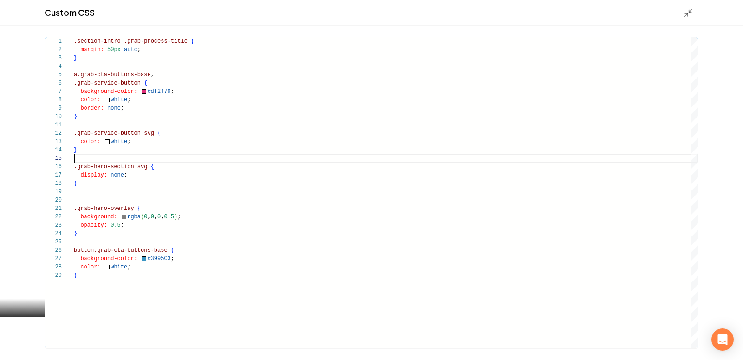
scroll to position [33, 0]
click at [689, 12] on polyline "Main content area" at bounding box center [690, 11] width 2 height 2
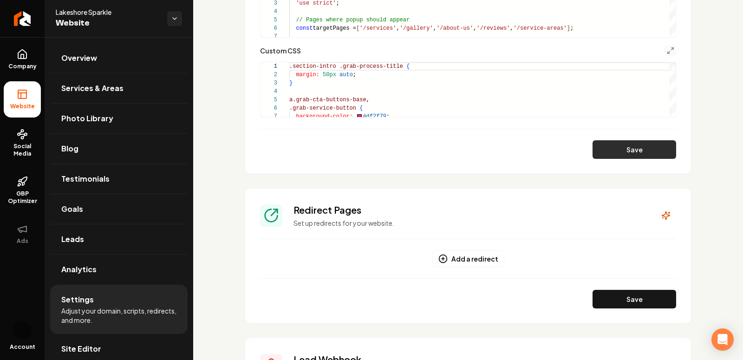
click at [611, 149] on button "Save" at bounding box center [635, 149] width 84 height 19
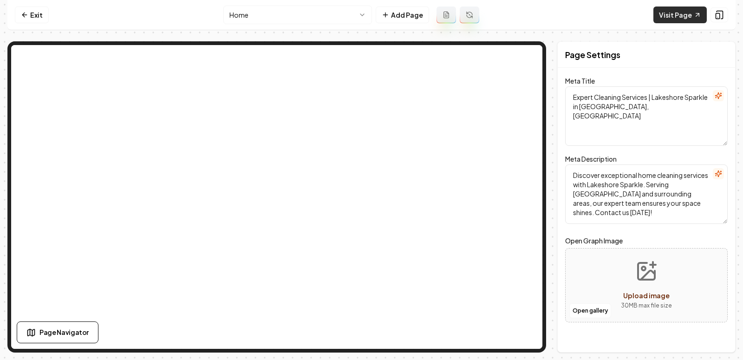
click at [679, 11] on link "Visit Page" at bounding box center [680, 15] width 53 height 17
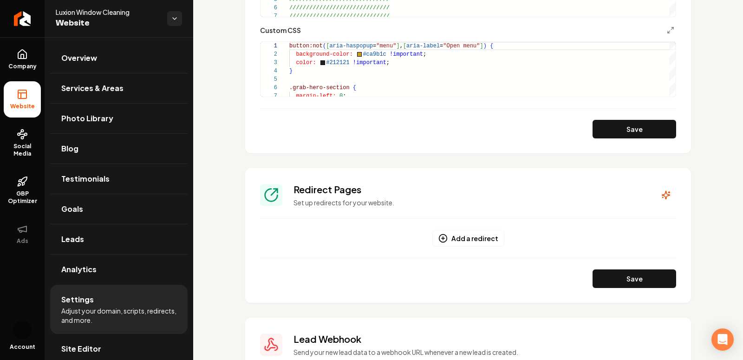
scroll to position [802, 0]
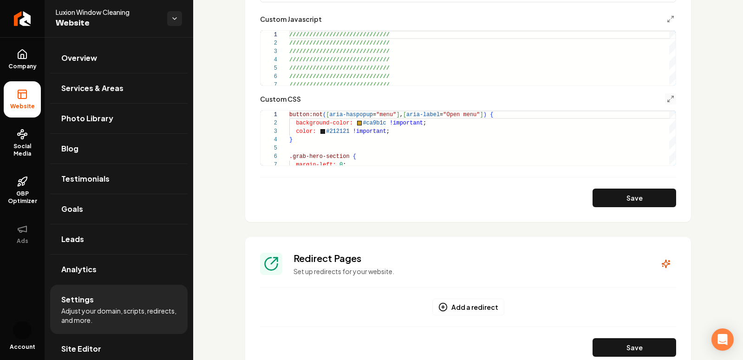
click at [675, 102] on button "Main content area" at bounding box center [670, 98] width 11 height 11
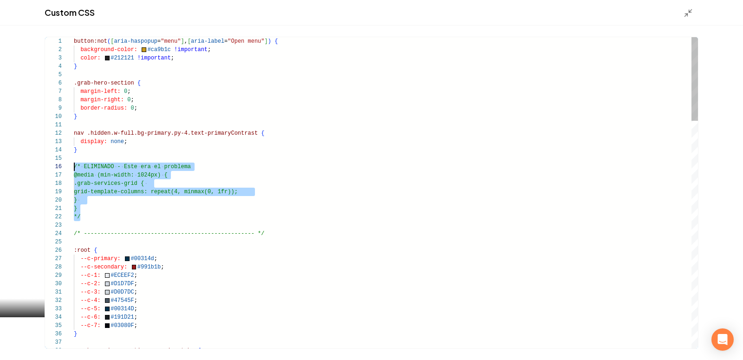
scroll to position [42, 0]
drag, startPoint x: 83, startPoint y: 219, endPoint x: 66, endPoint y: 168, distance: 54.2
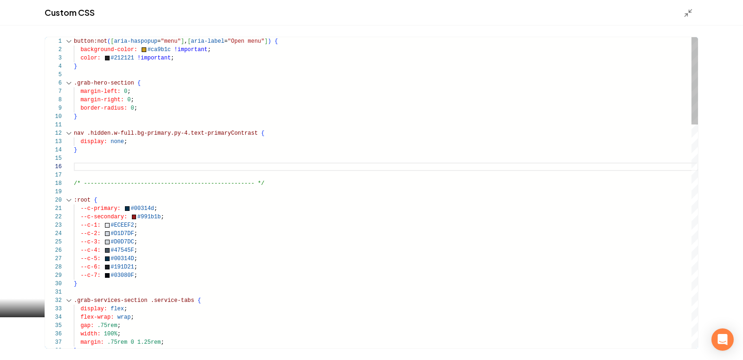
scroll to position [33, 0]
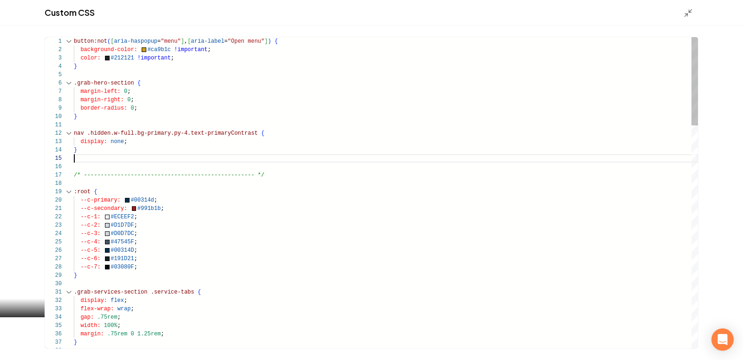
type textarea "**********"
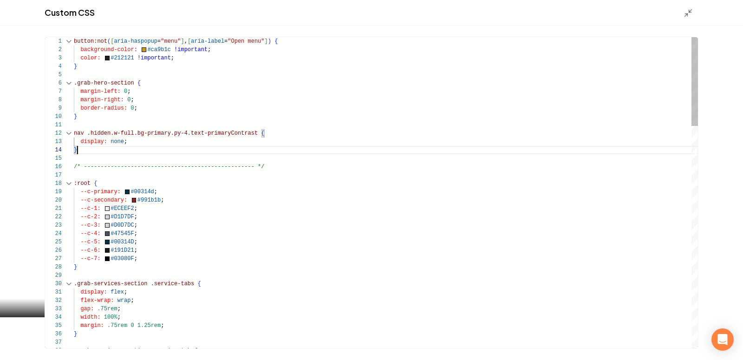
scroll to position [25, 3]
click at [688, 14] on icon "Main content area" at bounding box center [688, 12] width 9 height 9
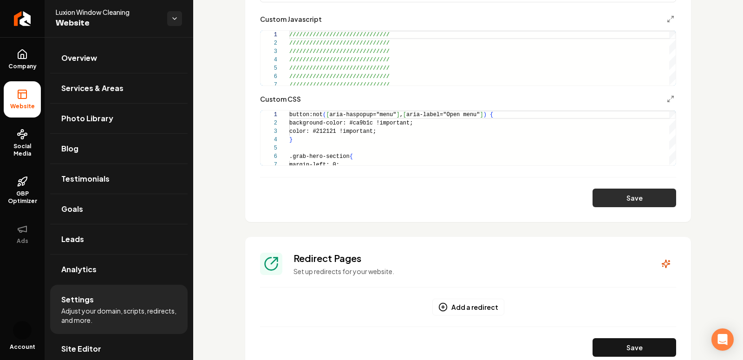
click at [616, 199] on button "Save" at bounding box center [635, 198] width 84 height 19
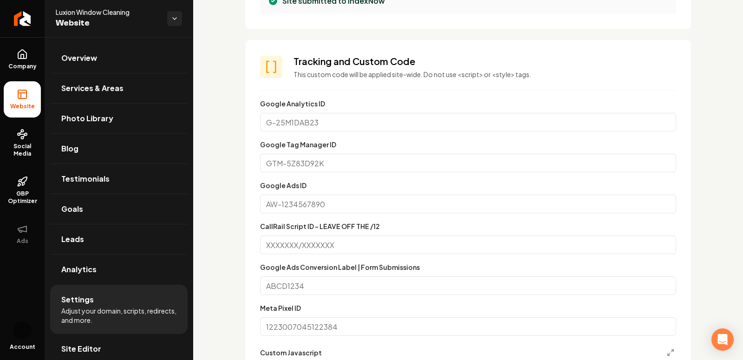
scroll to position [639, 0]
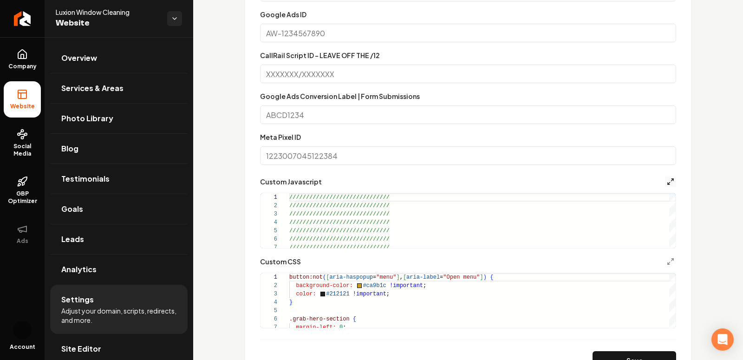
click at [670, 179] on icon "Main content area" at bounding box center [670, 181] width 7 height 7
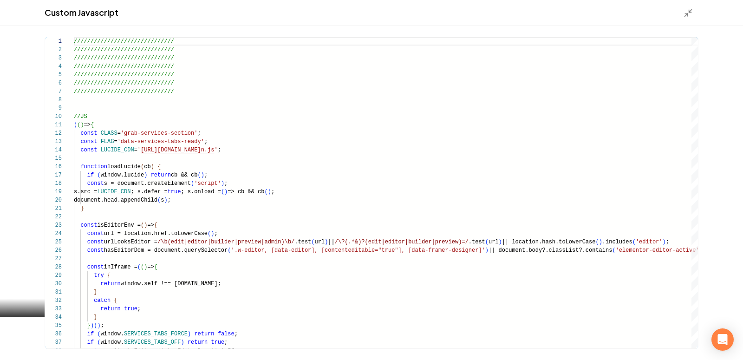
click at [687, 18] on div "Custom Javascript" at bounding box center [371, 13] width 743 height 26
click at [684, 12] on icon "Main content area" at bounding box center [688, 12] width 9 height 9
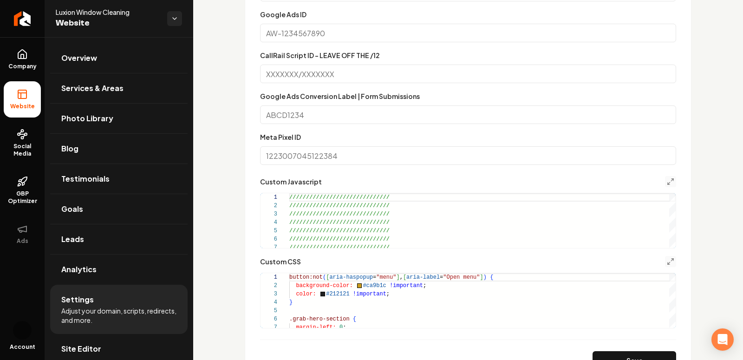
click at [673, 256] on button "Main content area" at bounding box center [670, 261] width 11 height 11
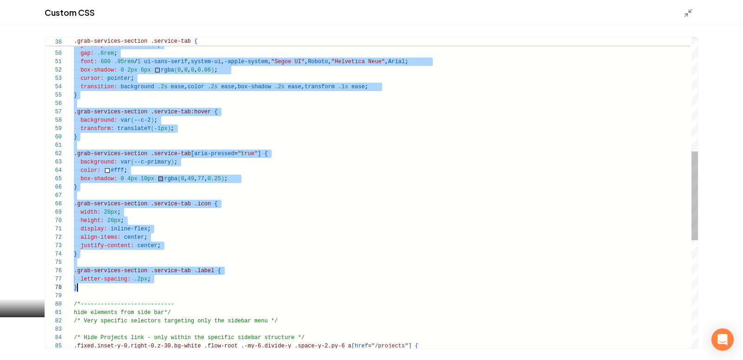
scroll to position [59, 3]
drag, startPoint x: 75, startPoint y: 203, endPoint x: 150, endPoint y: 291, distance: 116.0
type textarea "**********"
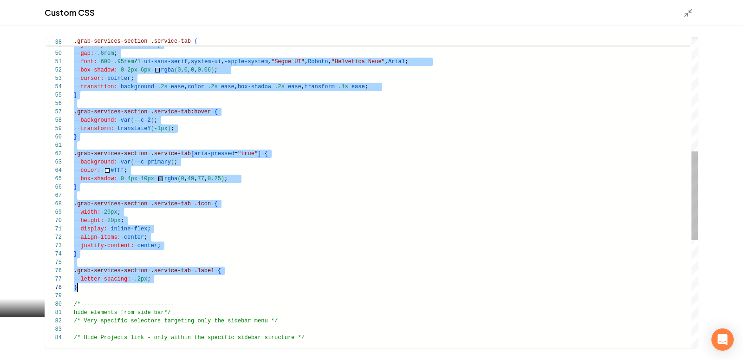
scroll to position [66, 3]
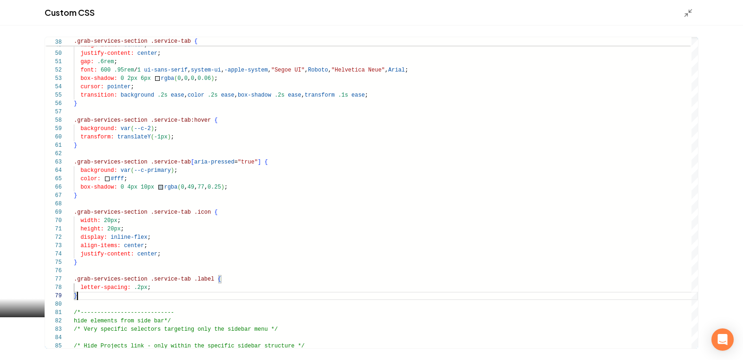
click at [687, 19] on div "Custom CSS" at bounding box center [371, 13] width 743 height 26
click at [687, 13] on icon "Main content area" at bounding box center [688, 12] width 9 height 9
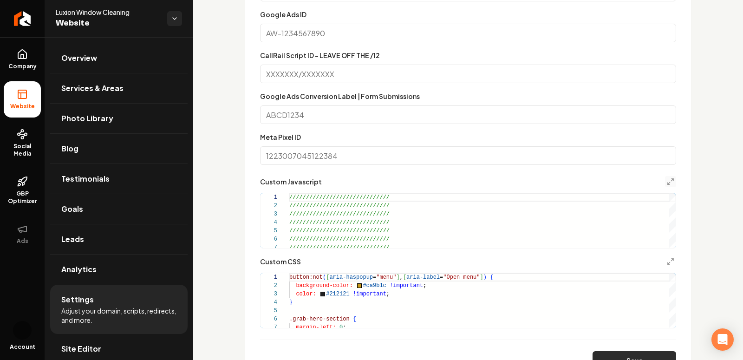
click at [626, 355] on button "Save" at bounding box center [635, 360] width 84 height 19
click at [673, 260] on icon "Main content area" at bounding box center [670, 261] width 7 height 7
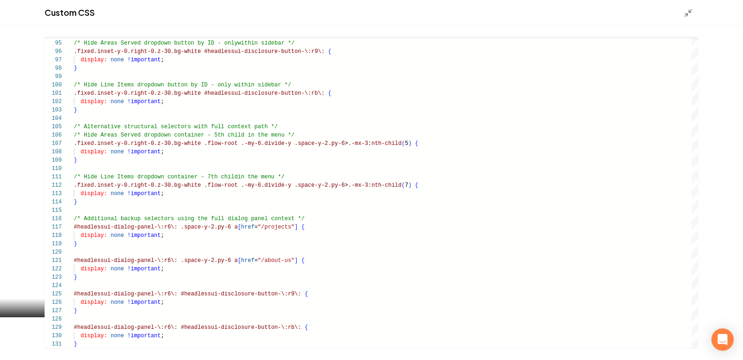
click at [85, 349] on div "94 95 96 97 98 99 100 101 102 103 104 105 106 107 108 109 110 111 112 113 114 1…" at bounding box center [371, 193] width 743 height 334
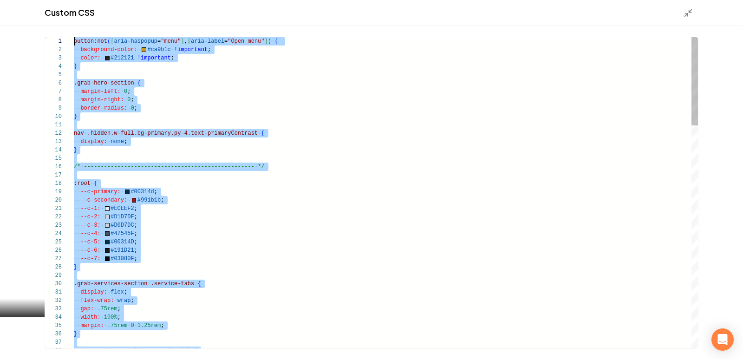
scroll to position [0, 0]
drag, startPoint x: 83, startPoint y: 346, endPoint x: 3, endPoint y: -58, distance: 411.8
type textarea "**********"
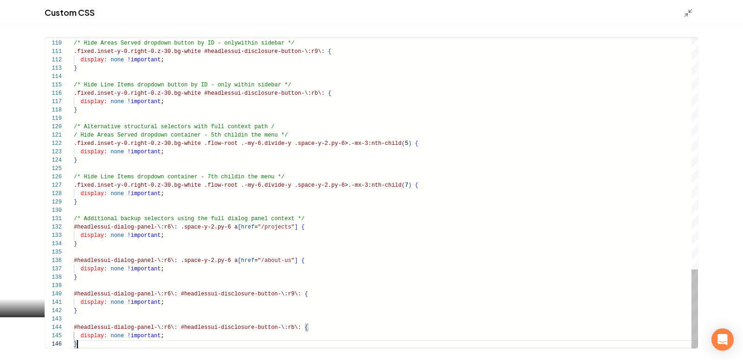
scroll to position [42, 3]
click at [685, 17] on line "Main content area" at bounding box center [686, 15] width 3 height 3
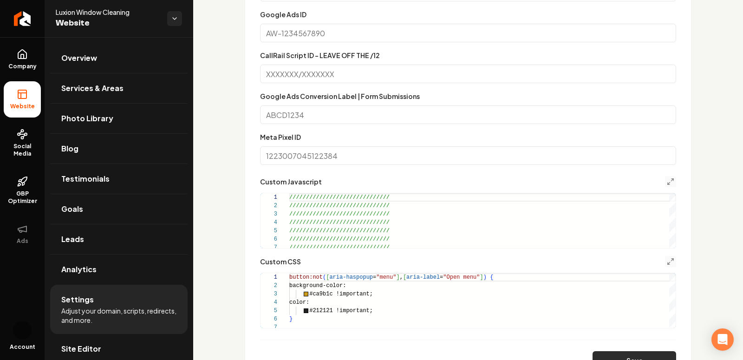
click at [606, 357] on button "Save" at bounding box center [635, 360] width 84 height 19
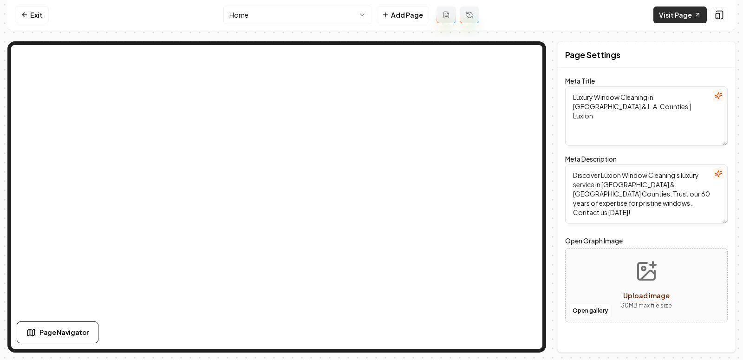
click at [674, 18] on link "Visit Page" at bounding box center [680, 15] width 53 height 17
click at [672, 13] on link "Visit Page" at bounding box center [680, 15] width 53 height 17
click at [684, 19] on link "Visit Page" at bounding box center [680, 15] width 53 height 17
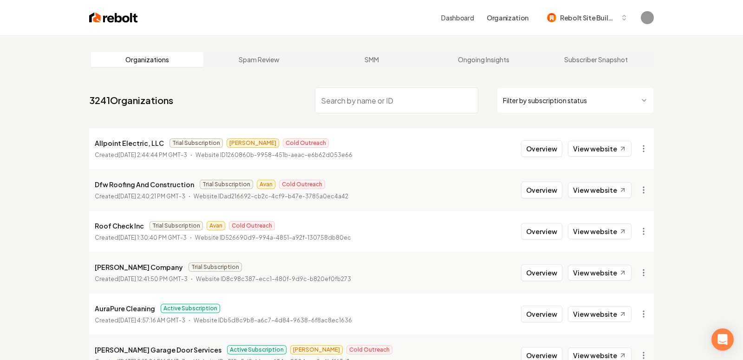
paste input "ACF Transport Services"
type input "ACF Transport Services"
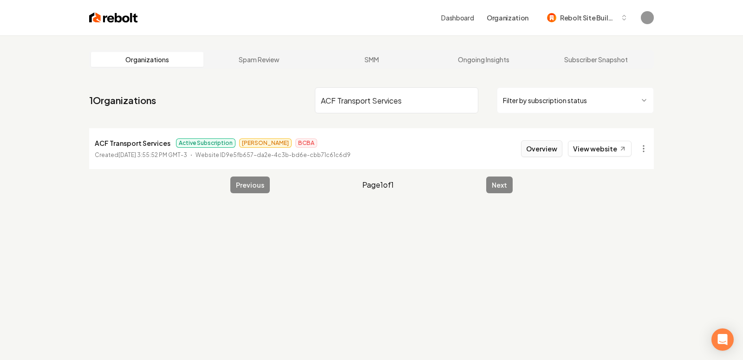
click at [538, 148] on button "Overview" at bounding box center [541, 148] width 41 height 17
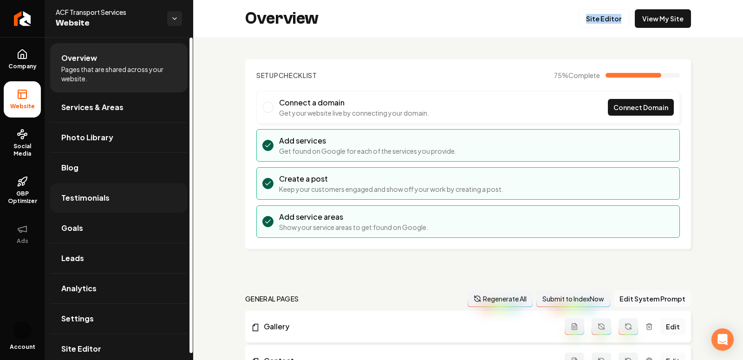
scroll to position [7, 0]
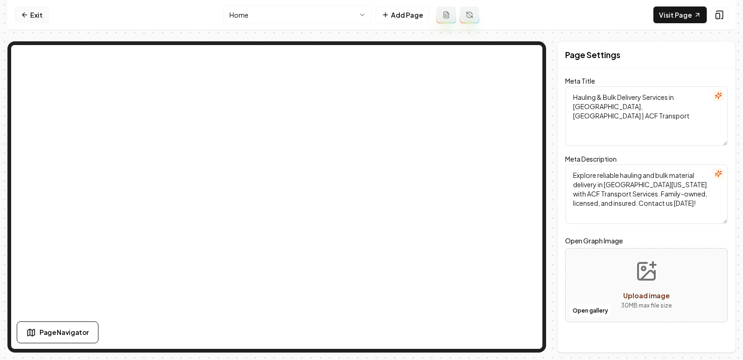
click at [21, 20] on link "Exit" at bounding box center [32, 15] width 34 height 17
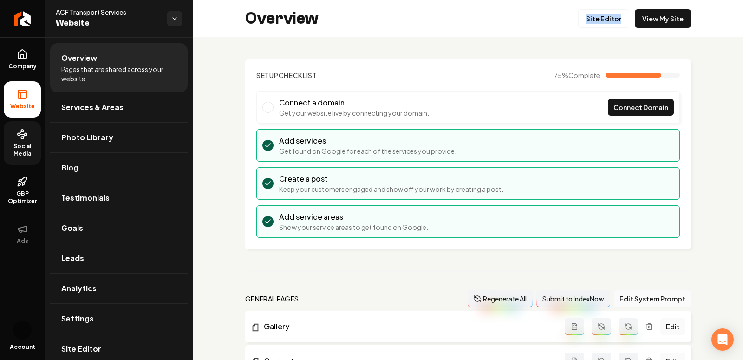
click at [23, 153] on span "Social Media" at bounding box center [22, 150] width 37 height 15
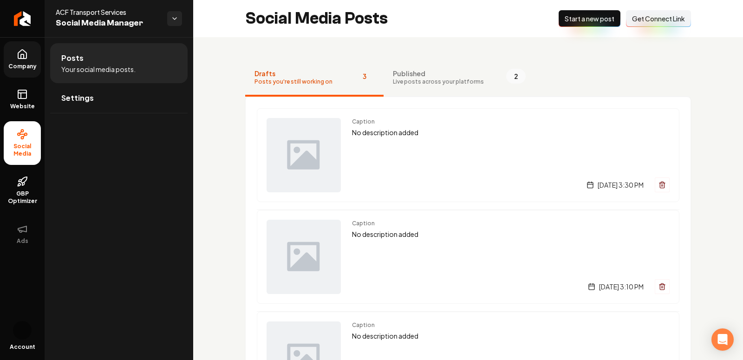
click at [26, 64] on span "Company" at bounding box center [23, 66] width 36 height 7
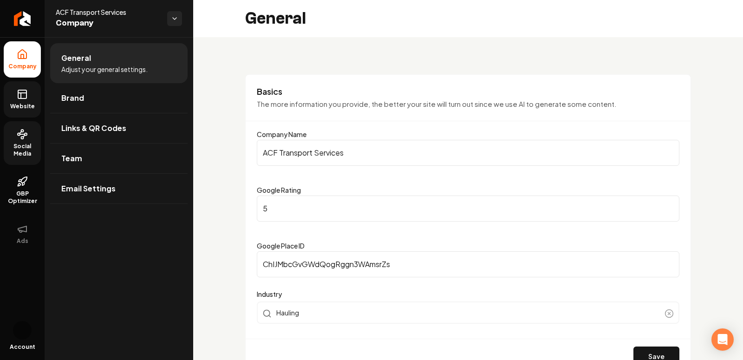
click at [25, 111] on link "Website" at bounding box center [22, 99] width 37 height 36
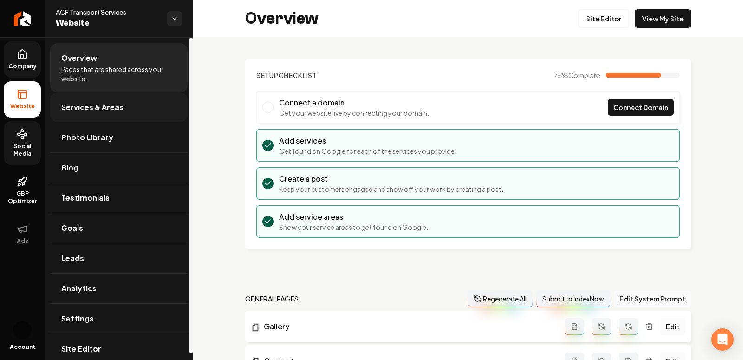
click at [94, 105] on span "Services & Areas" at bounding box center [92, 107] width 62 height 11
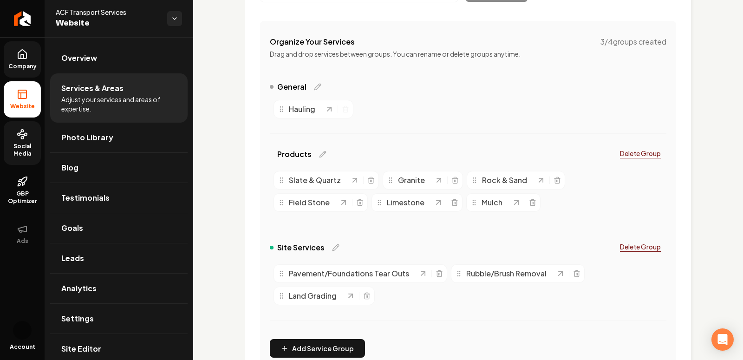
scroll to position [180, 0]
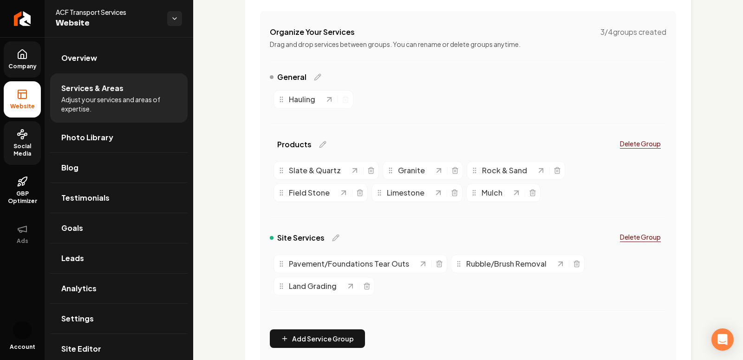
click at [634, 141] on p "Delete Group" at bounding box center [640, 143] width 41 height 9
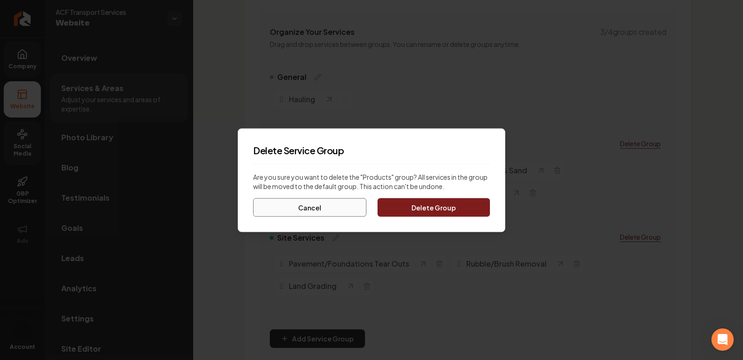
click at [301, 209] on button "Cancel" at bounding box center [309, 207] width 113 height 19
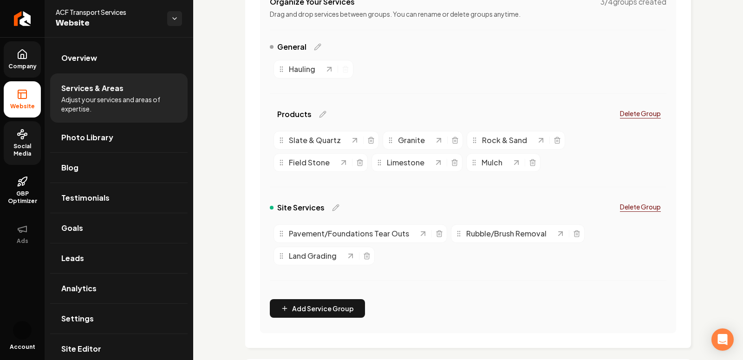
scroll to position [210, 0]
click at [629, 114] on p "Delete Group" at bounding box center [640, 112] width 41 height 9
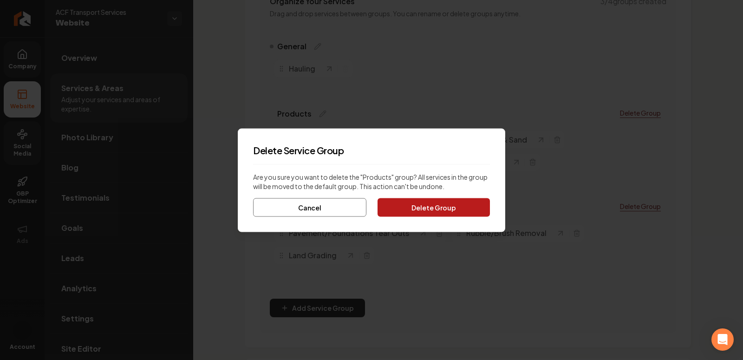
click at [447, 205] on button "Delete Group" at bounding box center [434, 207] width 112 height 19
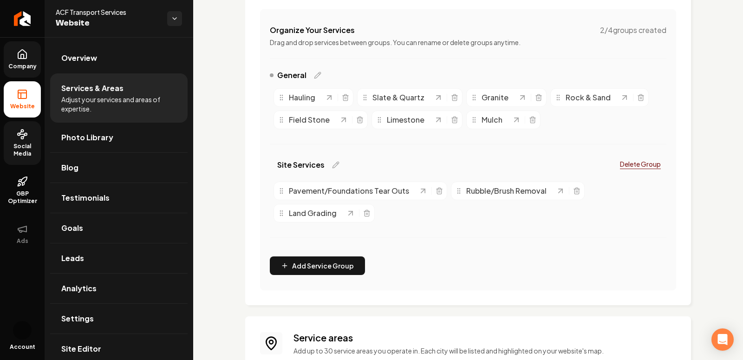
scroll to position [179, 0]
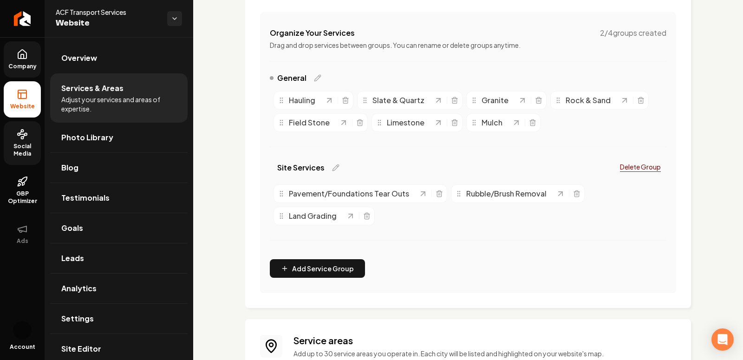
click at [629, 166] on p "Delete Group" at bounding box center [640, 166] width 41 height 9
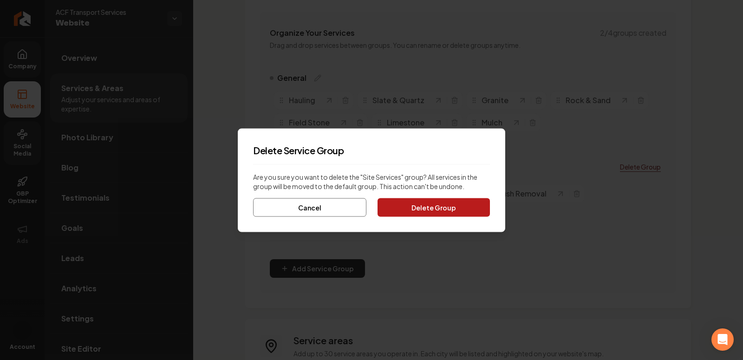
click at [425, 216] on button "Delete Group" at bounding box center [434, 207] width 112 height 19
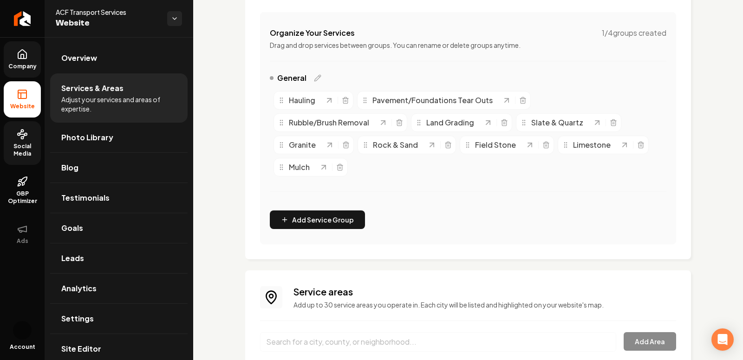
click at [515, 102] on div "Main content area" at bounding box center [514, 100] width 25 height 9
click at [521, 102] on icon "Main content area" at bounding box center [523, 100] width 4 height 5
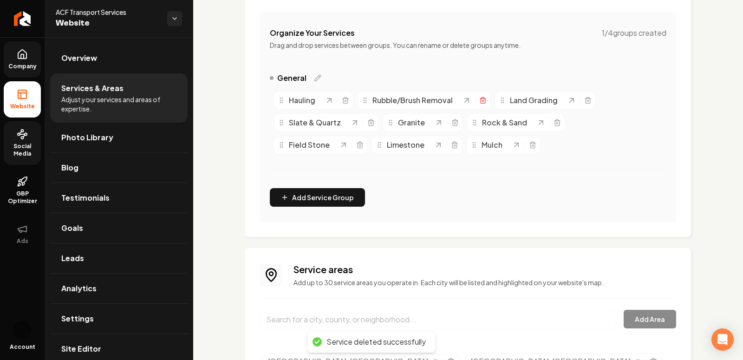
click at [483, 100] on line "Main content area" at bounding box center [483, 101] width 0 height 2
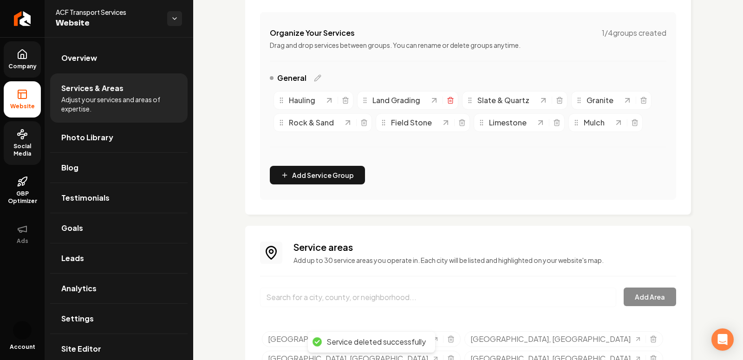
click at [450, 101] on icon "Main content area" at bounding box center [450, 100] width 7 height 7
click at [451, 101] on icon "Main content area" at bounding box center [454, 100] width 7 height 7
click at [427, 101] on icon "Main content area" at bounding box center [429, 100] width 4 height 5
click at [430, 101] on icon "Main content area" at bounding box center [432, 100] width 4 height 4
click at [446, 98] on icon "Main content area" at bounding box center [448, 98] width 6 height 0
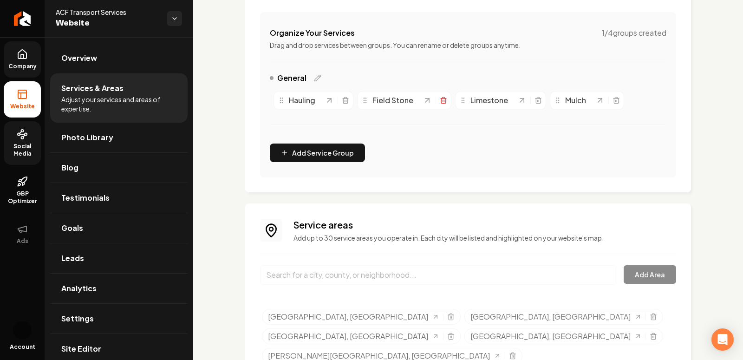
click at [445, 97] on icon "Main content area" at bounding box center [443, 100] width 7 height 7
click at [442, 101] on icon "Main content area" at bounding box center [440, 100] width 4 height 5
click at [422, 97] on icon "Main content area" at bounding box center [423, 97] width 2 height 1
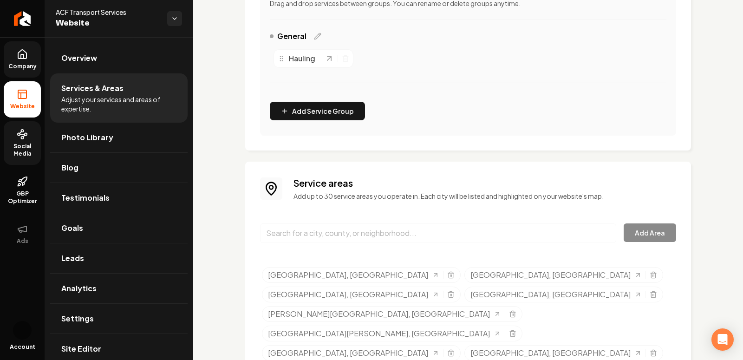
scroll to position [0, 0]
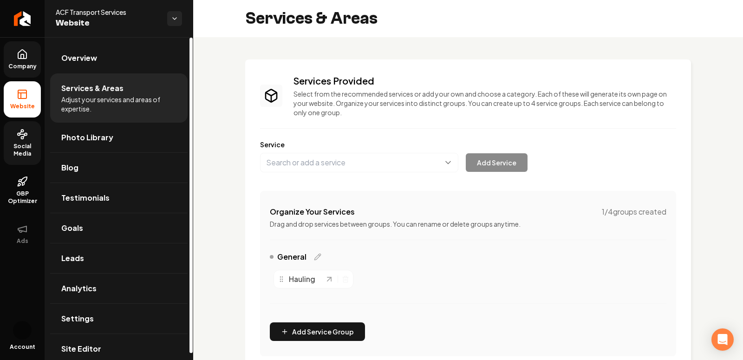
click at [23, 61] on link "Company" at bounding box center [22, 59] width 37 height 36
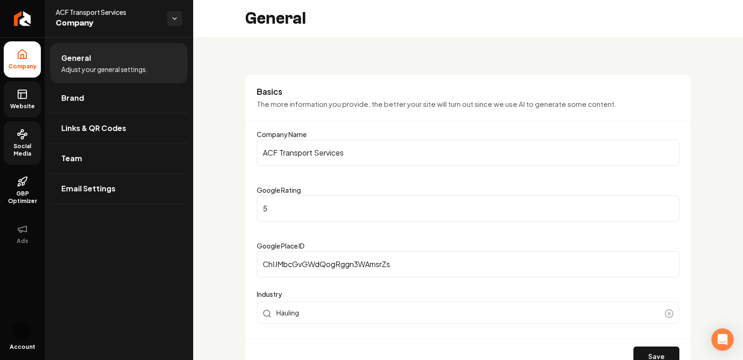
click at [20, 108] on span "Website" at bounding box center [23, 106] width 32 height 7
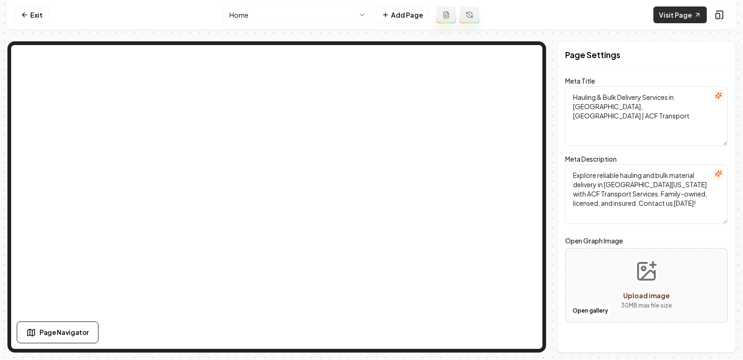
click at [680, 13] on link "Visit Page" at bounding box center [680, 15] width 53 height 17
click at [362, 17] on html "Computer Required This feature is only available on a computer. Please switch t…" at bounding box center [371, 180] width 743 height 360
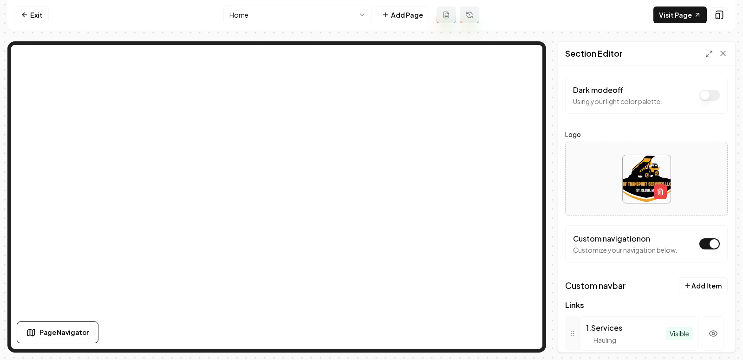
click at [297, 6] on html "Computer Required This feature is only available on a computer. Please switch t…" at bounding box center [371, 180] width 743 height 360
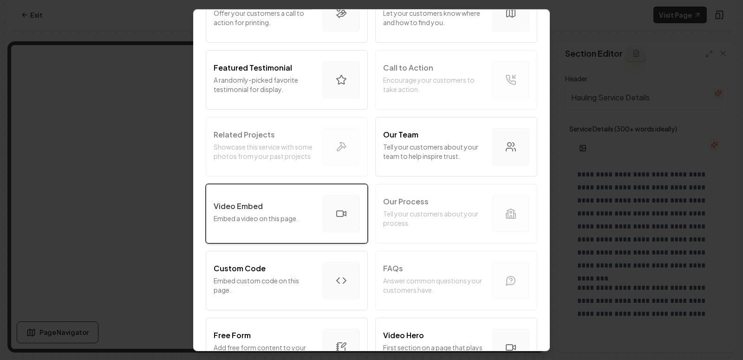
scroll to position [268, 0]
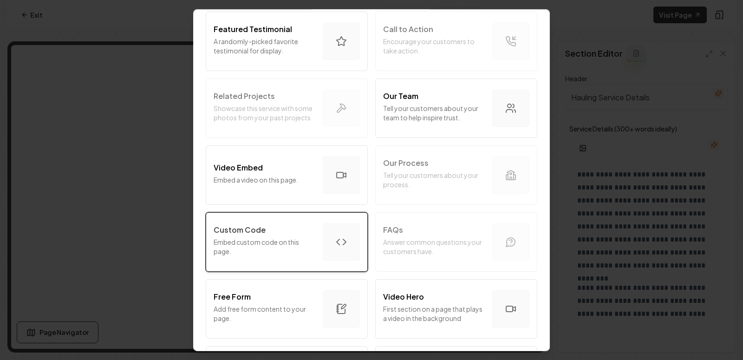
click at [277, 239] on p "Embed custom code on this page." at bounding box center [265, 246] width 102 height 19
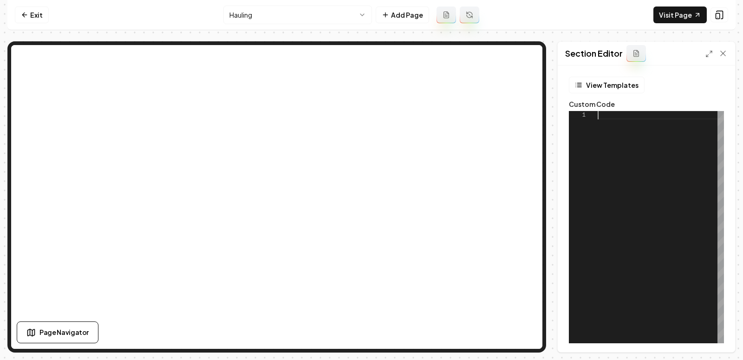
click at [652, 172] on div at bounding box center [661, 227] width 126 height 232
type textarea "**********"
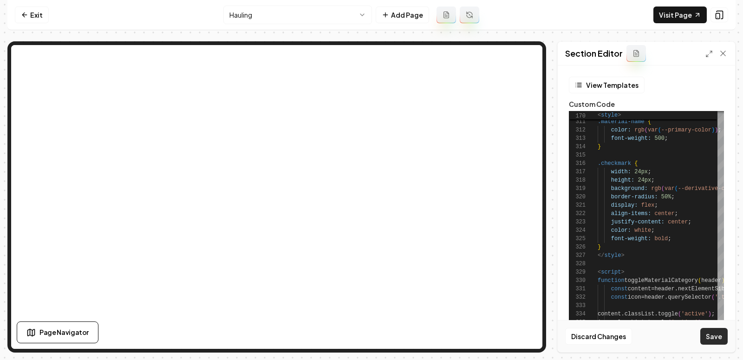
click at [717, 342] on button "Save" at bounding box center [713, 336] width 27 height 17
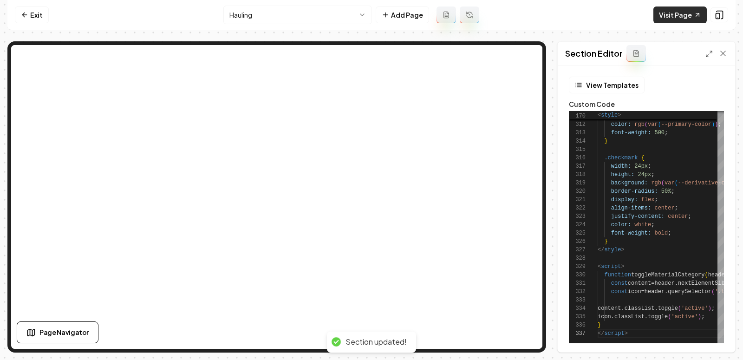
click at [679, 14] on link "Visit Page" at bounding box center [680, 15] width 53 height 17
click at [710, 62] on div "Section Editor" at bounding box center [646, 54] width 177 height 24
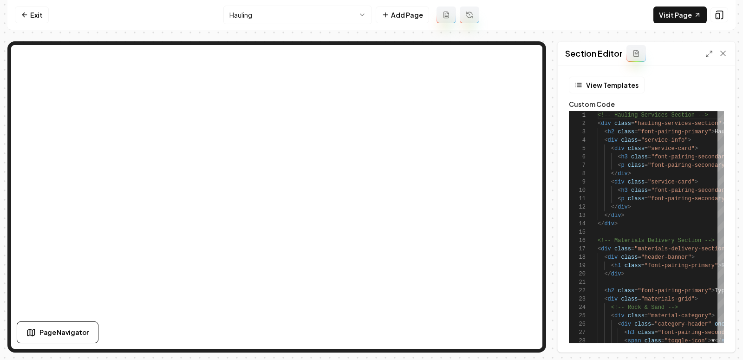
click at [709, 49] on div at bounding box center [717, 53] width 22 height 9
click at [710, 52] on icon at bounding box center [709, 53] width 7 height 7
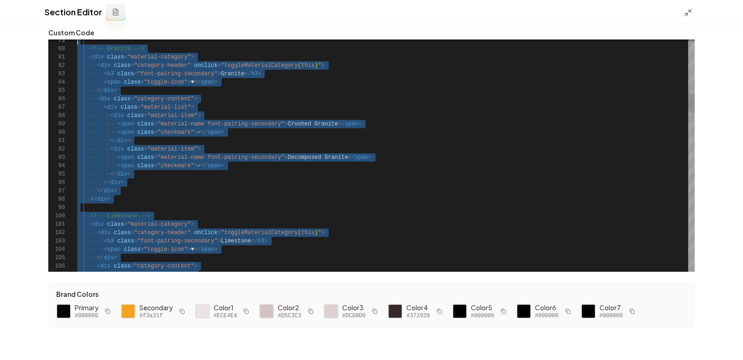
scroll to position [59, 0]
type textarea "**********"
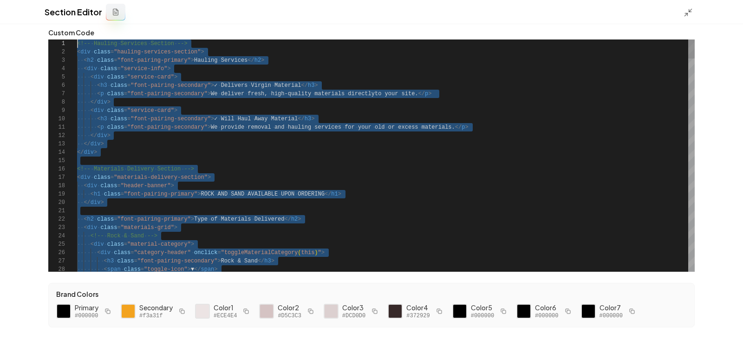
drag, startPoint x: 118, startPoint y: 266, endPoint x: 71, endPoint y: -58, distance: 327.3
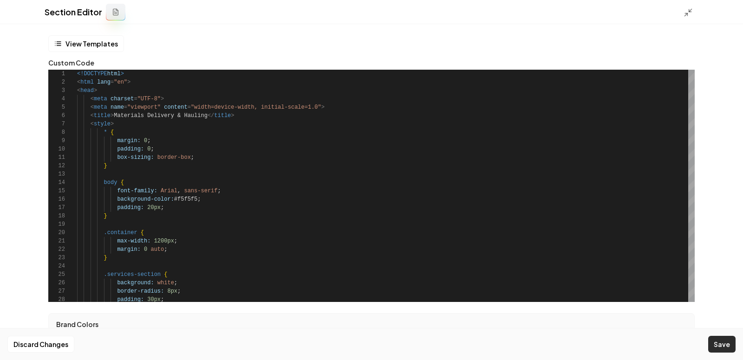
click at [717, 347] on button "Save" at bounding box center [721, 344] width 27 height 17
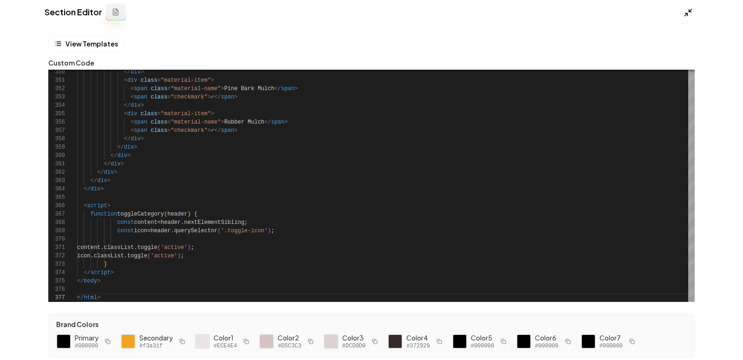
click at [692, 14] on icon at bounding box center [688, 12] width 9 height 9
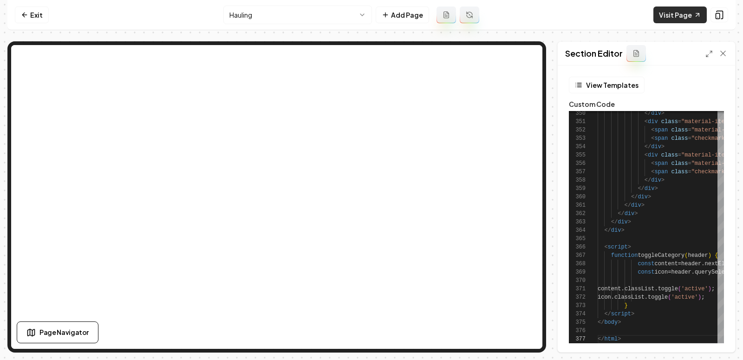
click at [693, 15] on link "Visit Page" at bounding box center [680, 15] width 53 height 17
click at [708, 55] on icon at bounding box center [709, 53] width 7 height 7
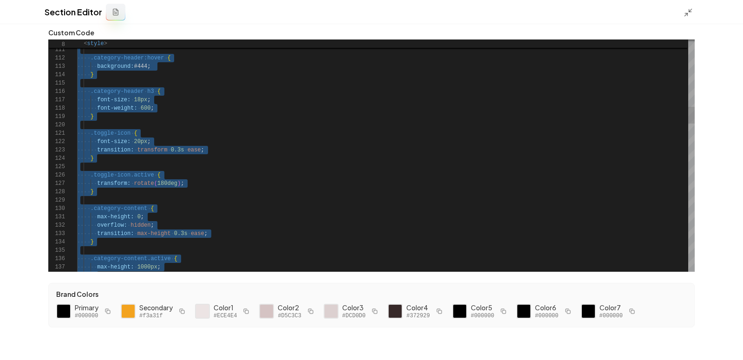
type textarea "**********"
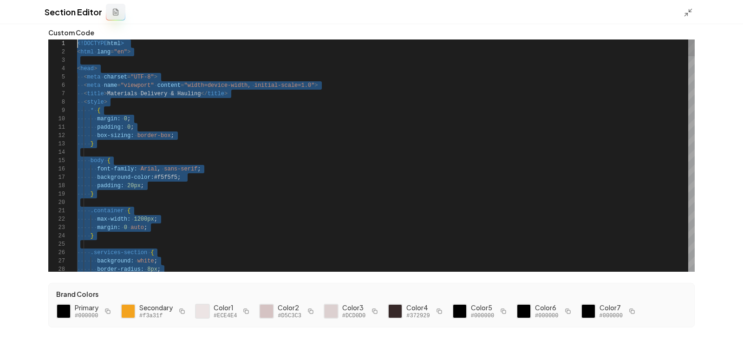
scroll to position [0, 0]
drag, startPoint x: 117, startPoint y: 268, endPoint x: 94, endPoint y: -58, distance: 327.3
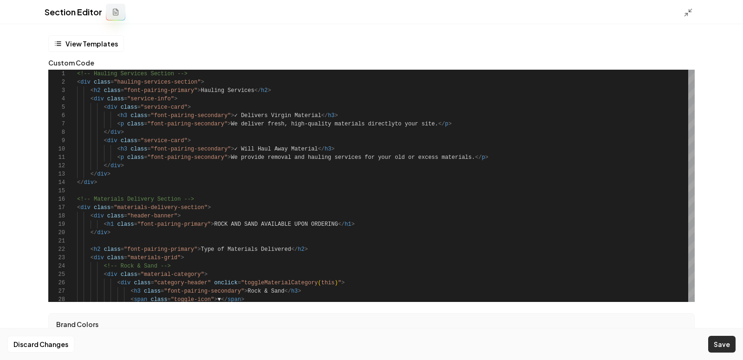
click at [715, 343] on button "Save" at bounding box center [721, 344] width 27 height 17
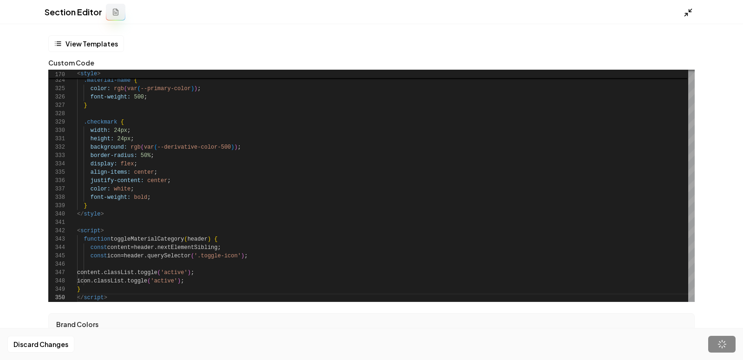
click at [686, 13] on polyline at bounding box center [686, 14] width 2 height 2
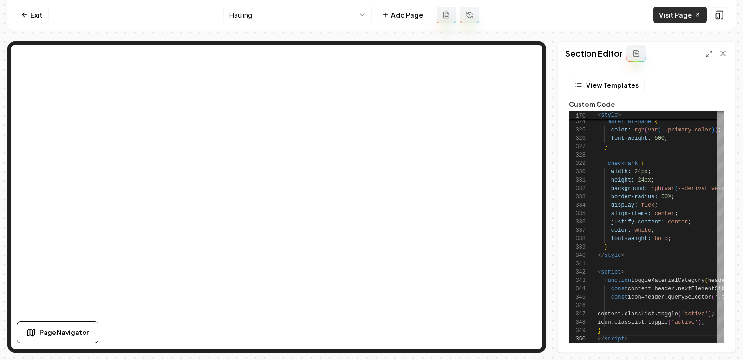
click at [669, 13] on link "Visit Page" at bounding box center [680, 15] width 53 height 17
click at [708, 55] on line at bounding box center [707, 56] width 2 height 2
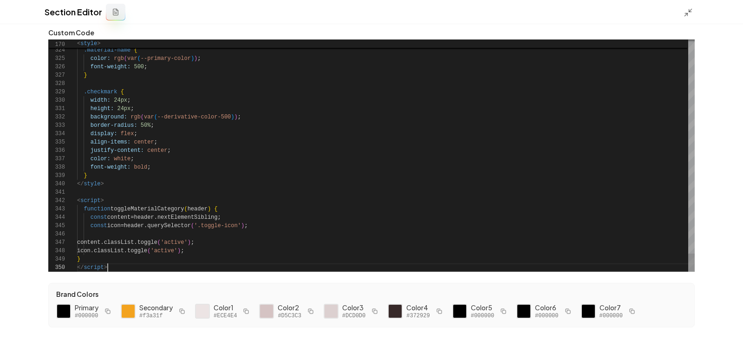
scroll to position [66, 24]
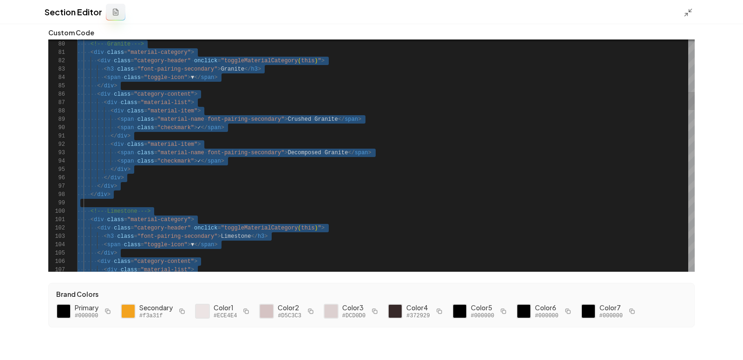
type textarea "**********"
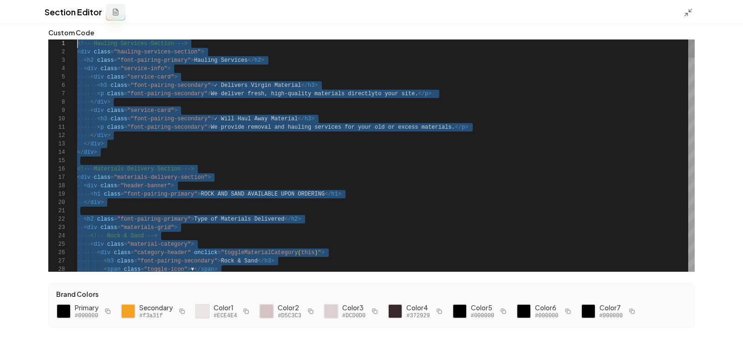
drag, startPoint x: 131, startPoint y: 264, endPoint x: 121, endPoint y: -58, distance: 322.5
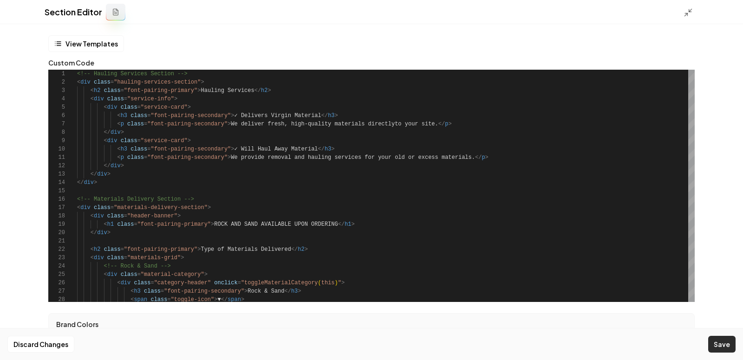
click at [713, 342] on button "Save" at bounding box center [721, 344] width 27 height 17
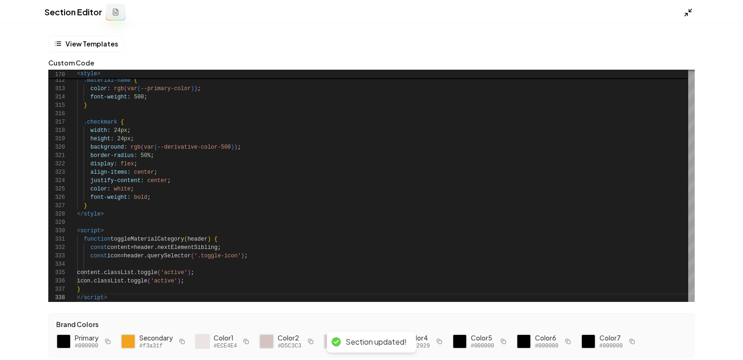
click at [684, 13] on icon at bounding box center [688, 12] width 9 height 9
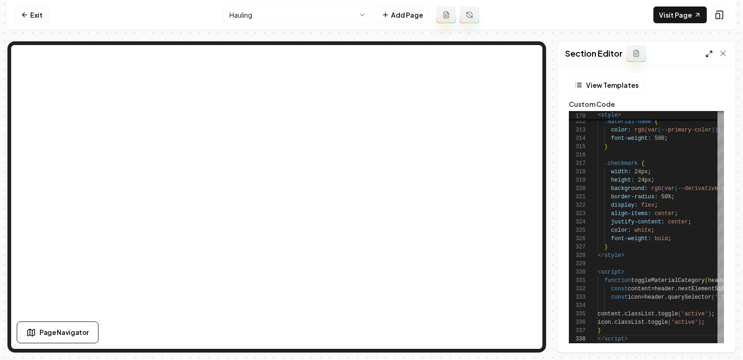
click at [707, 53] on icon at bounding box center [709, 53] width 7 height 7
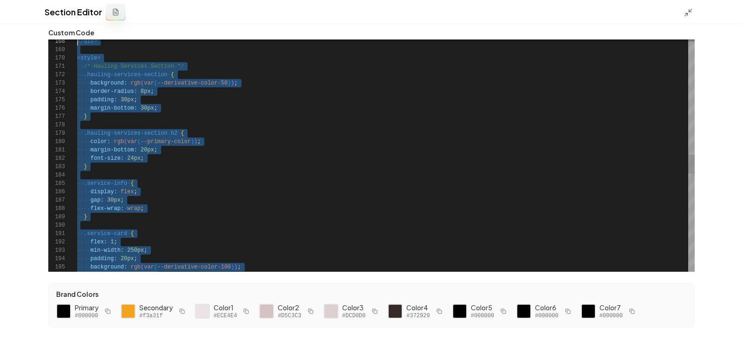
scroll to position [33, 0]
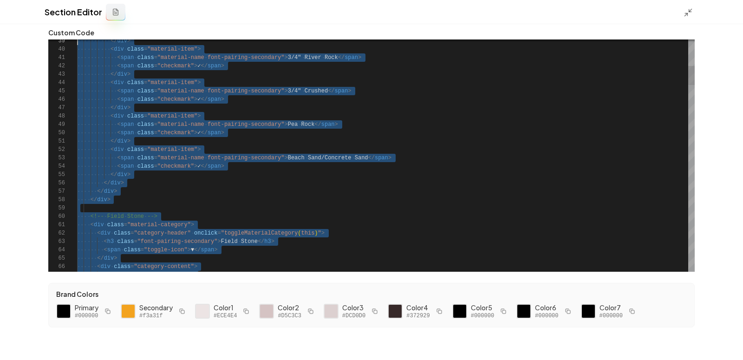
type textarea "**********"
drag, startPoint x: 117, startPoint y: 263, endPoint x: 53, endPoint y: -58, distance: 327.7
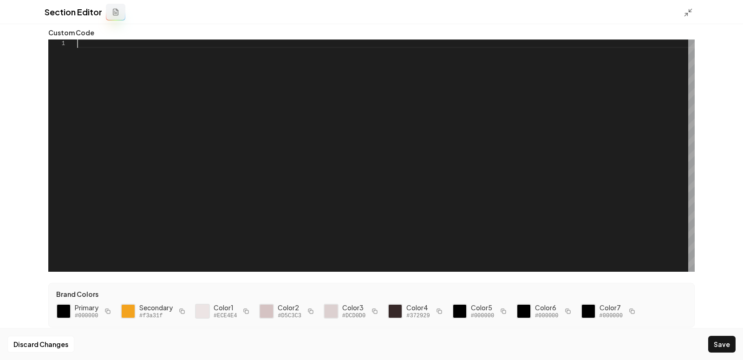
type textarea "**********"
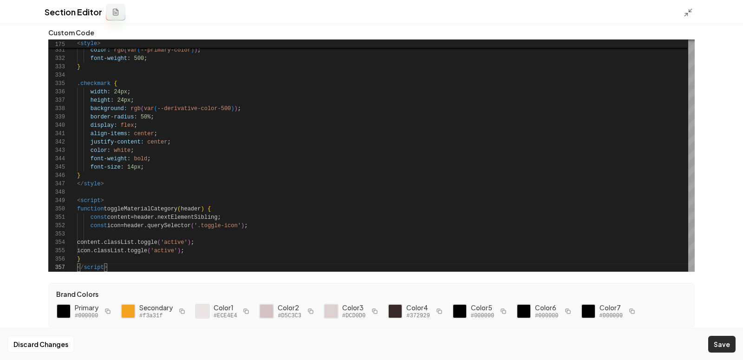
click at [711, 348] on button "Save" at bounding box center [721, 344] width 27 height 17
click at [679, 12] on div "Section Editor" at bounding box center [371, 12] width 743 height 24
click at [687, 12] on icon at bounding box center [688, 12] width 9 height 9
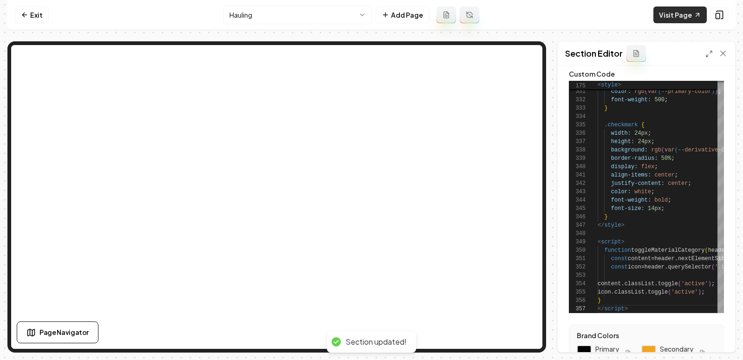
click at [675, 14] on link "Visit Page" at bounding box center [680, 15] width 53 height 17
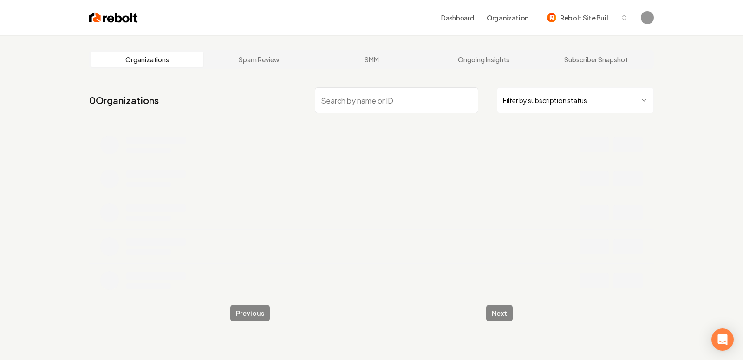
click at [355, 97] on input "search" at bounding box center [396, 100] width 163 height 26
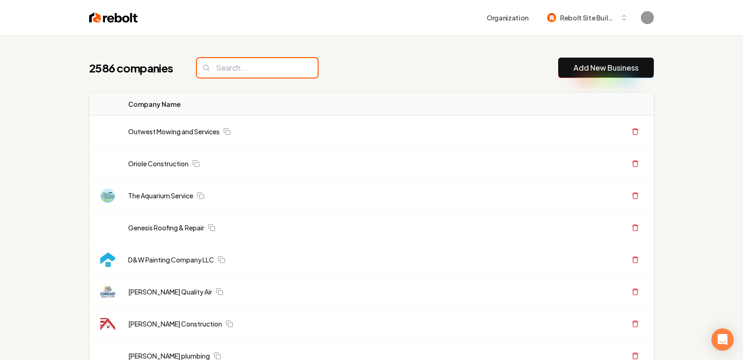
click at [246, 68] on input "search" at bounding box center [257, 68] width 121 height 20
click at [587, 76] on button "Add New Business" at bounding box center [606, 68] width 96 height 20
click at [577, 67] on link "Add New Business" at bounding box center [606, 67] width 65 height 11
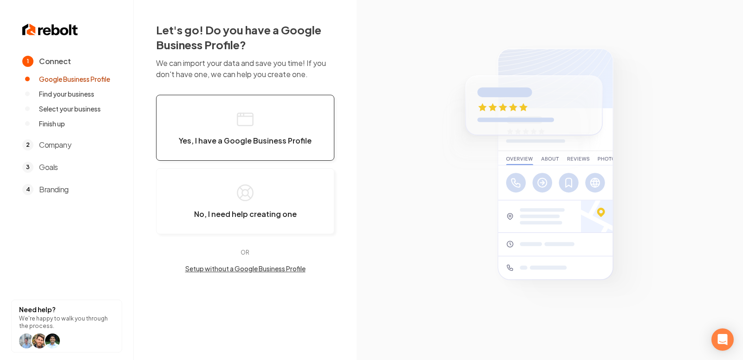
click at [251, 126] on icon "button" at bounding box center [245, 119] width 19 height 19
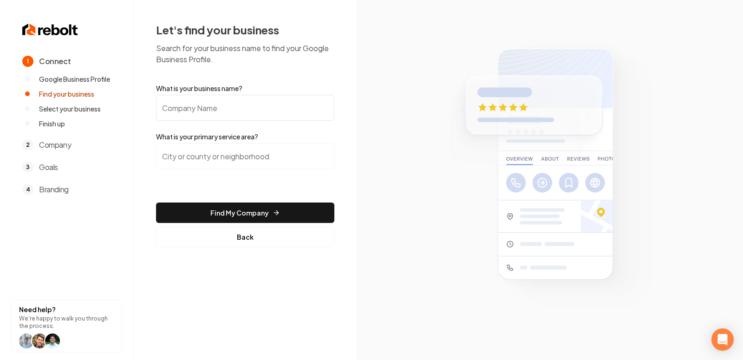
click at [175, 105] on input "What is your business name?" at bounding box center [245, 108] width 178 height 26
paste input "Elks Roofing & Construction"
type input "Elks Roofing & Construction"
click at [255, 158] on input "search" at bounding box center [245, 156] width 178 height 26
type input "t"
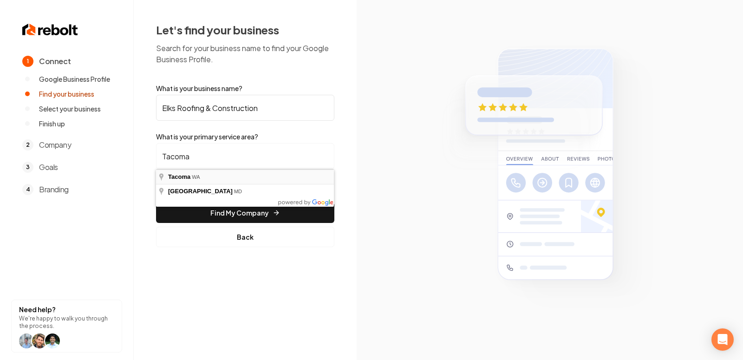
type input "Tacoma, [GEOGRAPHIC_DATA]"
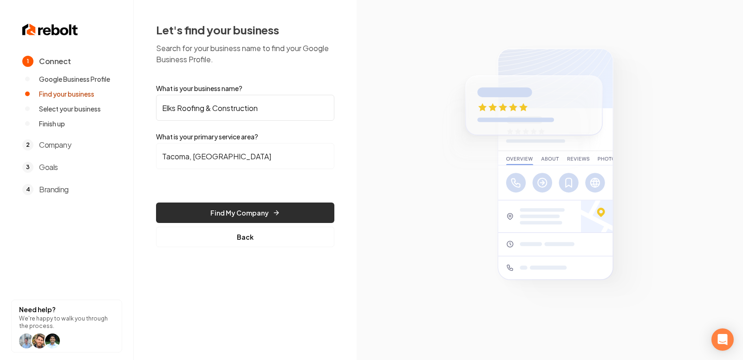
click at [226, 214] on button "Find My Company" at bounding box center [245, 213] width 178 height 20
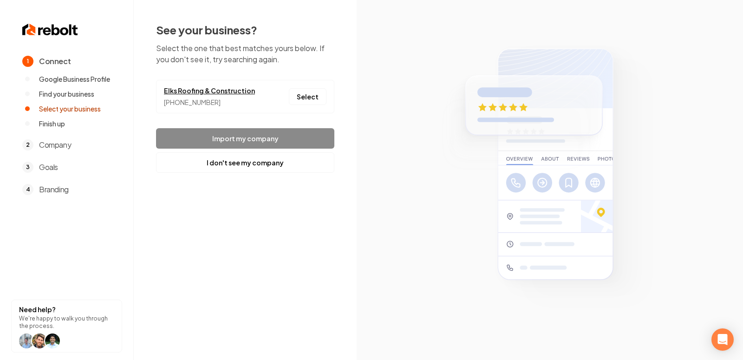
click at [225, 86] on link "Elks Roofing & Construction" at bounding box center [209, 91] width 91 height 10
click at [308, 96] on button "Select" at bounding box center [308, 96] width 38 height 17
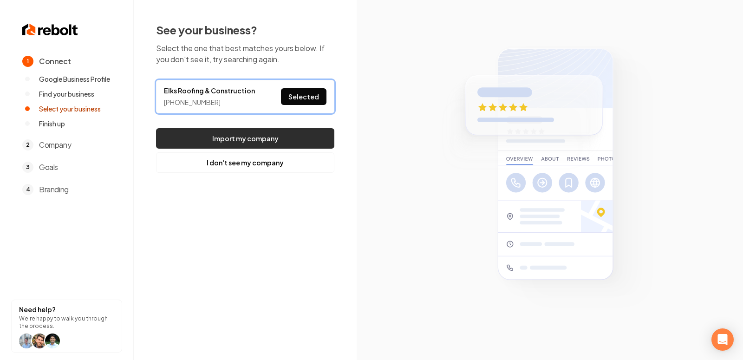
click at [258, 138] on button "Import my company" at bounding box center [245, 138] width 178 height 20
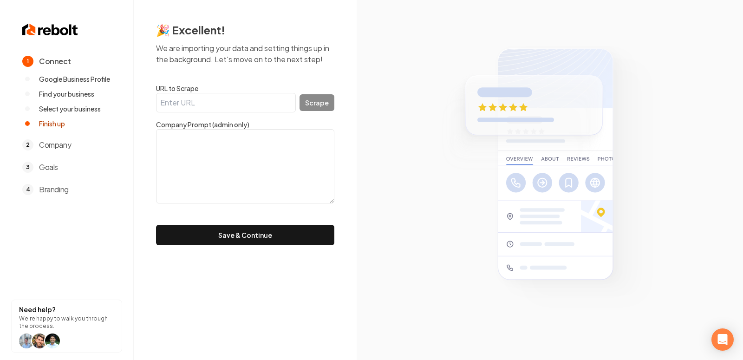
click at [228, 94] on input "URL to Scrape" at bounding box center [226, 103] width 140 height 20
paste input "https://www.elksroofingconstructionllc.com/about-us"
type input "https://www.elksroofingconstructionllc.com/about-us"
click at [314, 108] on button "Scrape" at bounding box center [317, 102] width 35 height 17
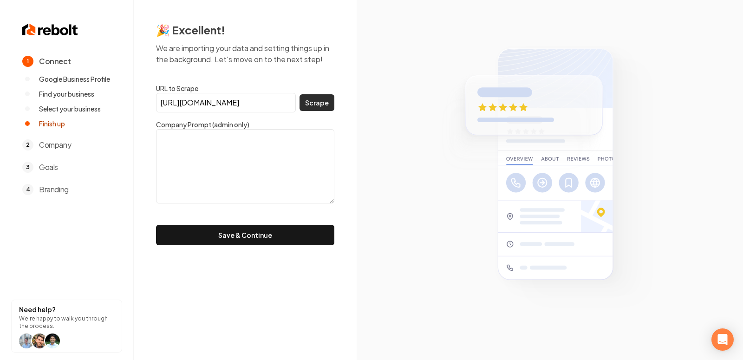
scroll to position [0, 0]
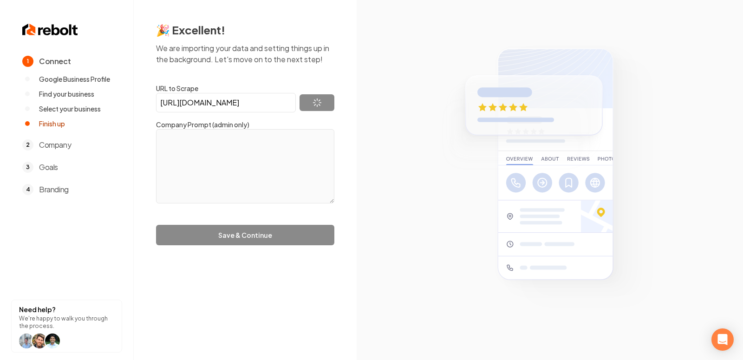
type textarea "Elf Roofing is a trusted roofing company proudly serving Washington State. With…"
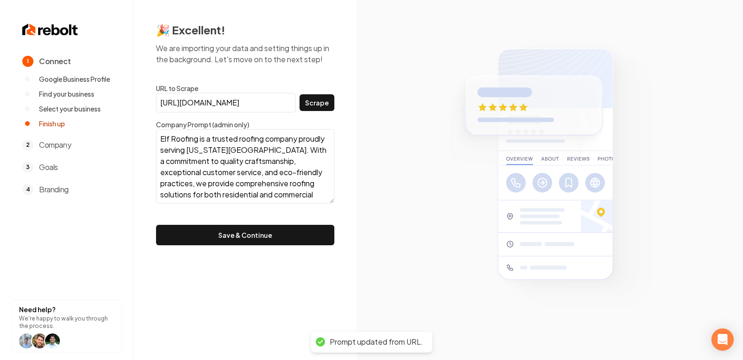
click at [386, 109] on section at bounding box center [550, 180] width 386 height 360
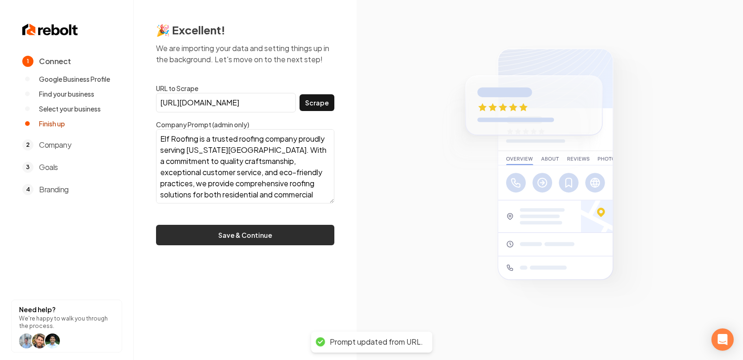
click at [230, 230] on button "Save & Continue" at bounding box center [245, 235] width 178 height 20
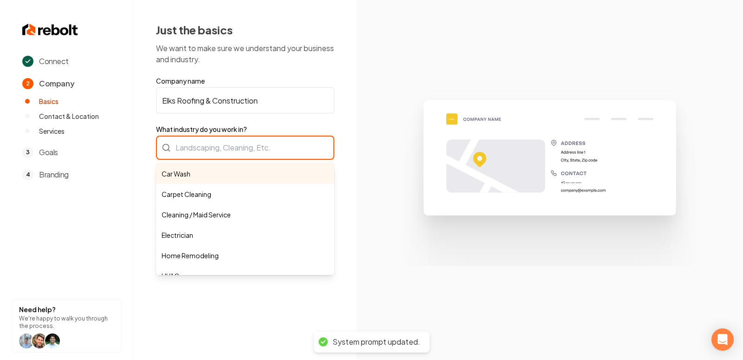
click at [229, 156] on div "Car Wash Carpet Cleaning Cleaning / Maid Service Electrician Home Remodeling HV…" at bounding box center [245, 148] width 178 height 24
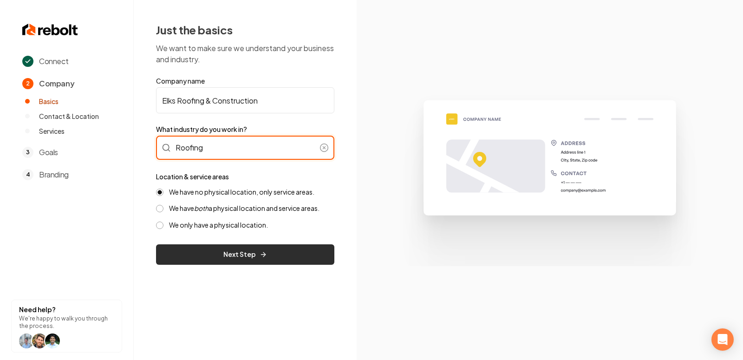
type input "Roofing"
click at [256, 255] on button "Next Step" at bounding box center [245, 254] width 178 height 20
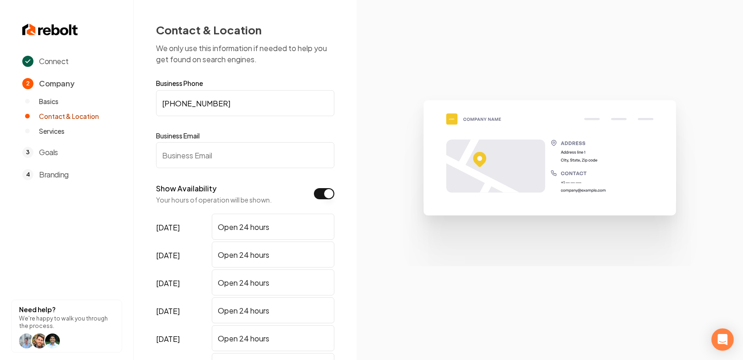
click at [176, 161] on input "Business Email" at bounding box center [245, 155] width 178 height 26
paste input "Elksroofingllc@gmail.com"
type input "Elksroofingllc@gmail.com"
click at [204, 103] on input "(253) 242-6726" at bounding box center [245, 103] width 178 height 26
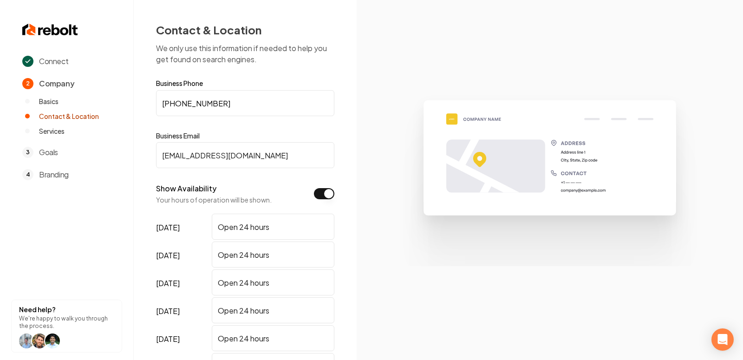
click at [204, 103] on input "(253) 242-6726" at bounding box center [245, 103] width 178 height 26
paste input "442-4222"
type input "(253) 442-4222"
click at [389, 134] on img at bounding box center [550, 180] width 322 height 172
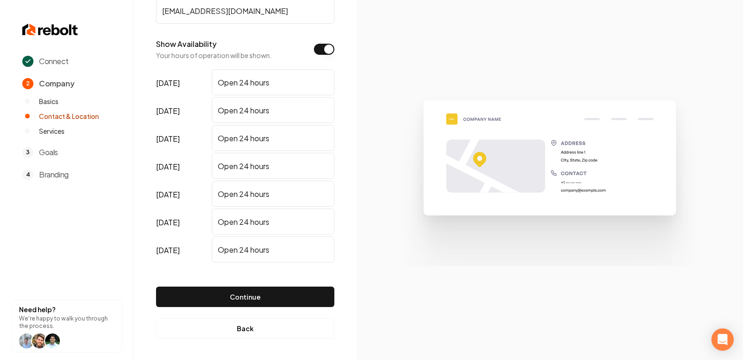
scroll to position [145, 0]
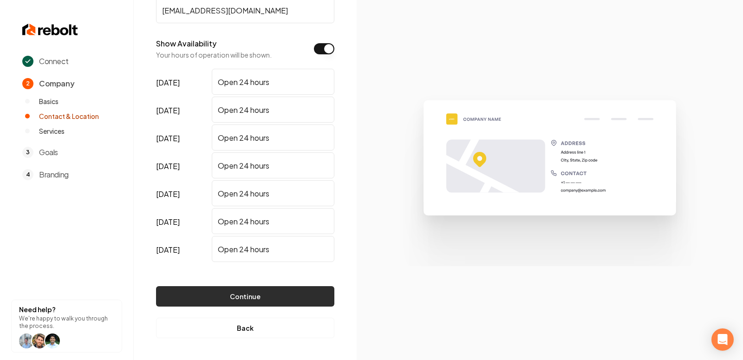
click at [254, 295] on button "Continue" at bounding box center [245, 296] width 178 height 20
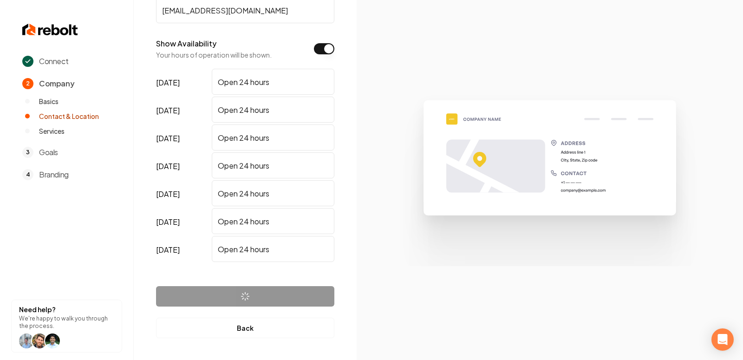
scroll to position [0, 0]
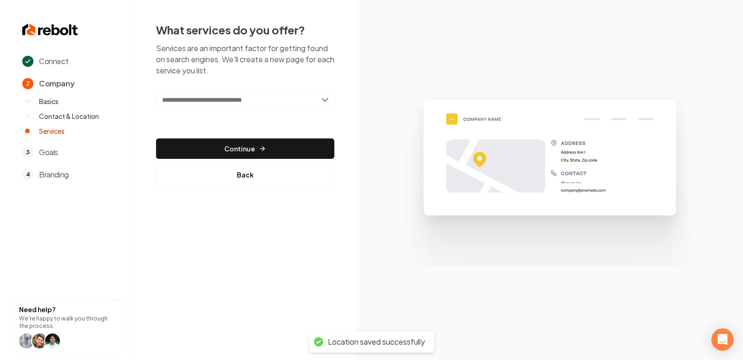
click at [253, 100] on input "text" at bounding box center [245, 99] width 178 height 21
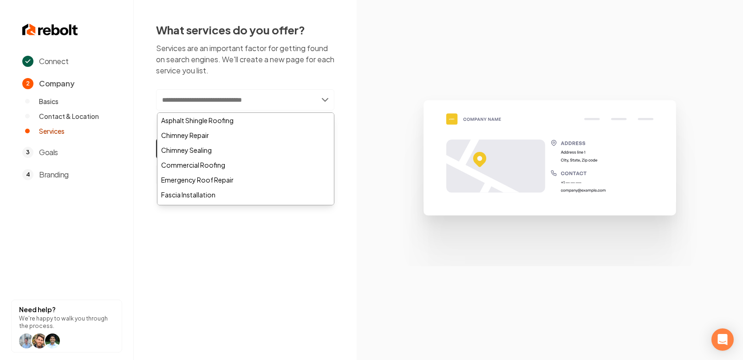
paste input "**********"
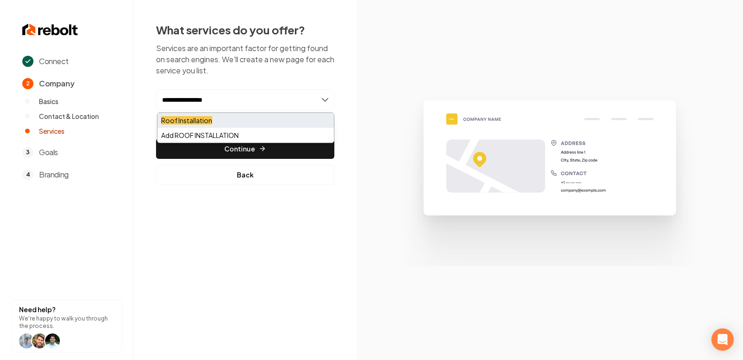
type input "**********"
click at [220, 123] on div "Roof Installation" at bounding box center [245, 120] width 177 height 15
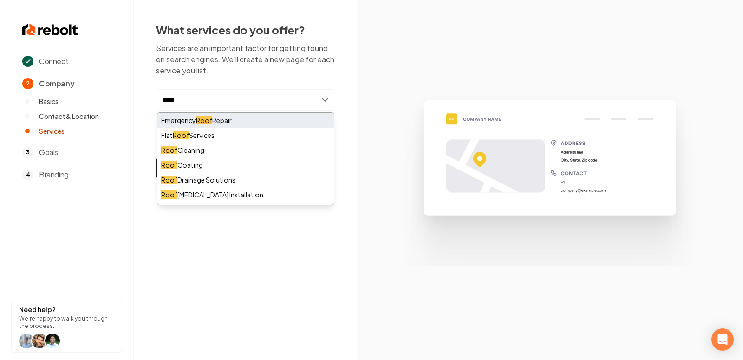
type input "****"
click at [241, 119] on div "Emergency Roof Repair" at bounding box center [245, 120] width 177 height 15
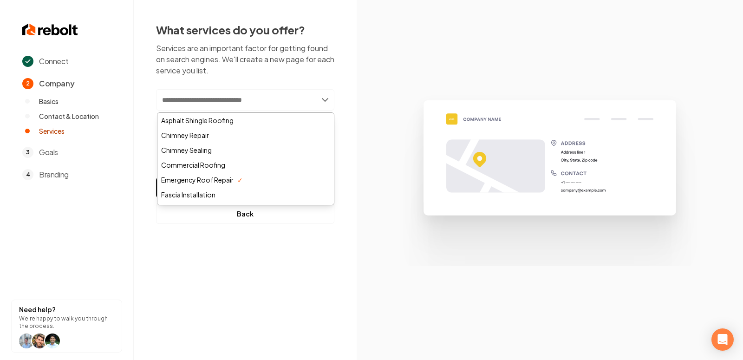
type input "*"
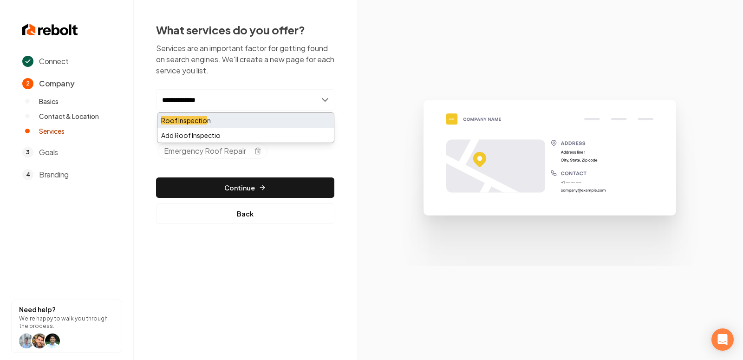
type input "**********"
click at [252, 123] on div "Roof Inspectio n" at bounding box center [245, 120] width 177 height 15
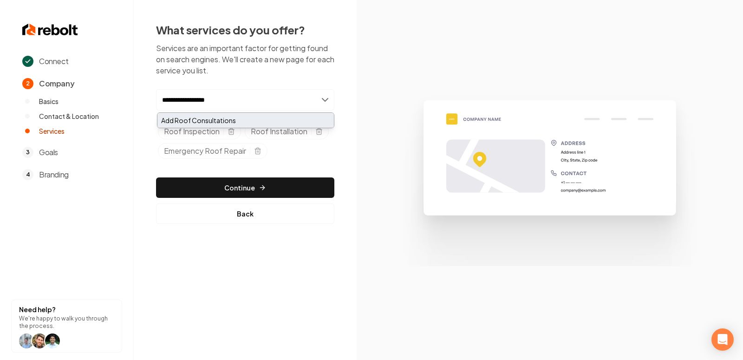
type input "**********"
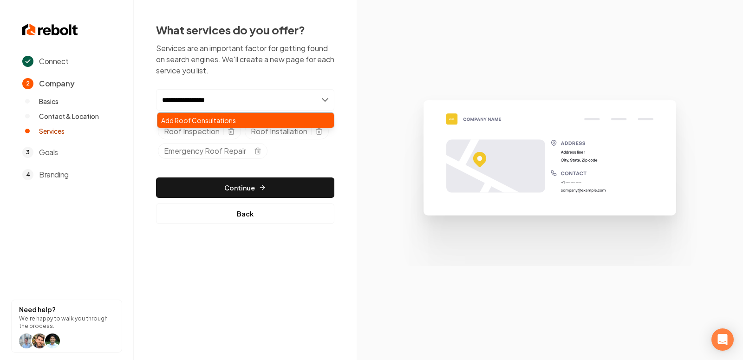
click at [204, 120] on div "Add Roof Consultations" at bounding box center [245, 120] width 177 height 15
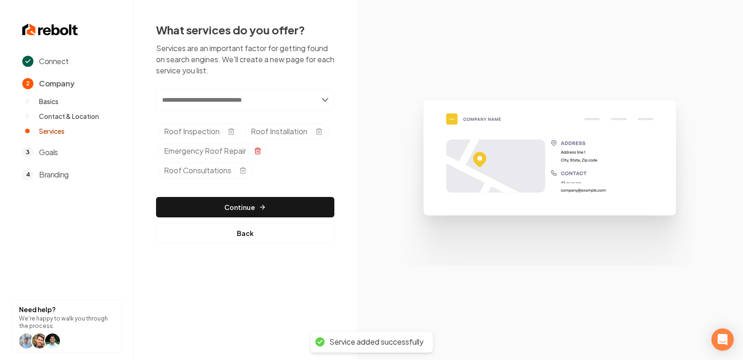
click at [259, 150] on icon "Selected tags" at bounding box center [257, 150] width 7 height 7
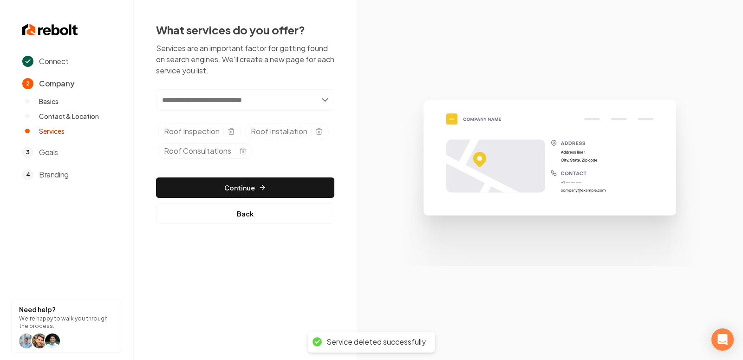
click at [209, 100] on input "text" at bounding box center [245, 99] width 178 height 21
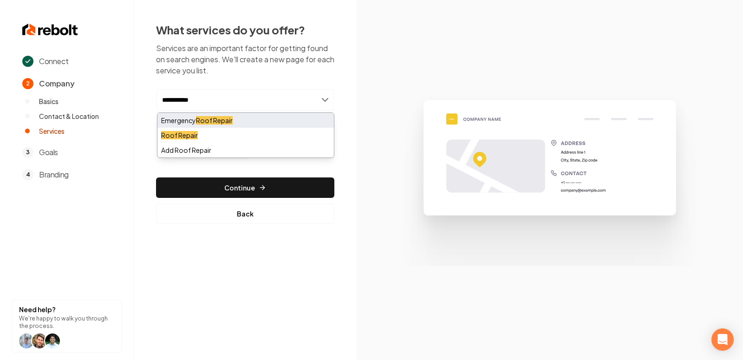
type input "**********"
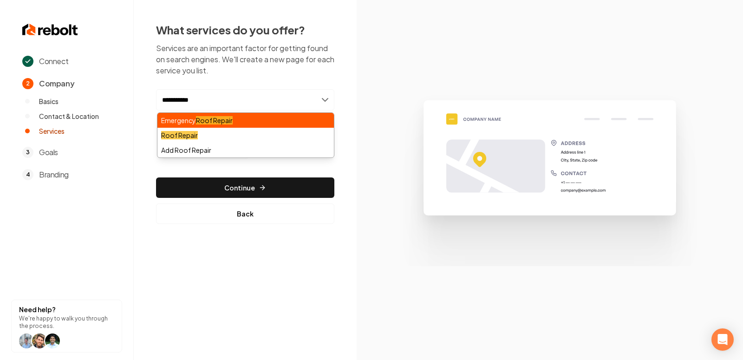
click at [246, 118] on div "Emergency Roof Repair" at bounding box center [245, 120] width 177 height 15
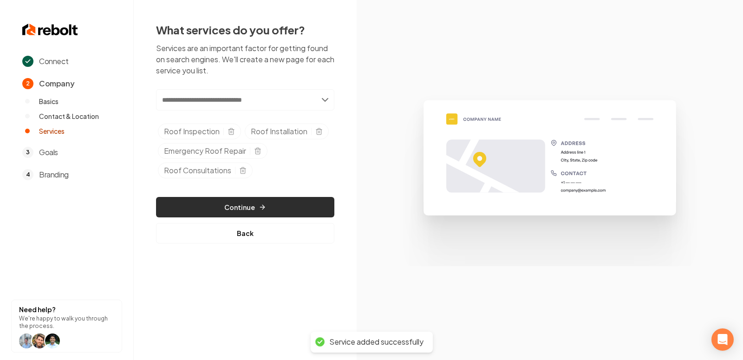
click at [250, 208] on button "Continue" at bounding box center [245, 207] width 178 height 20
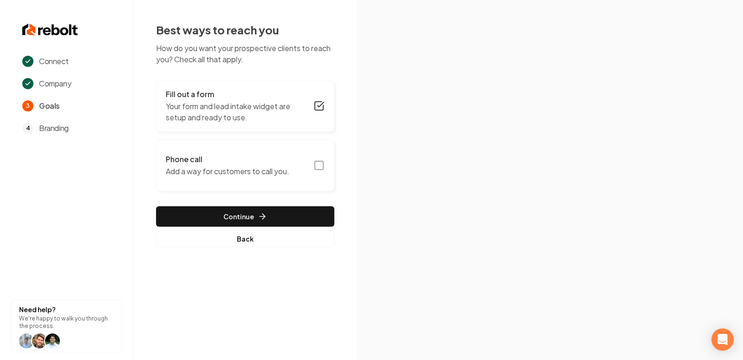
click at [314, 102] on icon "button" at bounding box center [319, 105] width 11 height 11
click at [321, 164] on icon "button" at bounding box center [319, 165] width 11 height 11
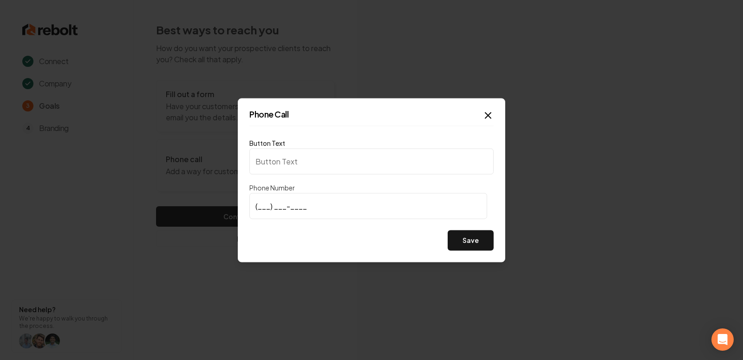
type input "Call us"
type input "(253) 442-4222"
click at [466, 236] on button "Save" at bounding box center [471, 240] width 46 height 20
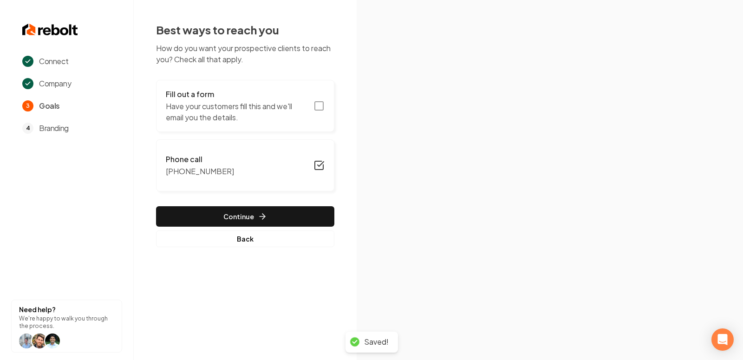
click at [320, 103] on icon "button" at bounding box center [319, 105] width 11 height 11
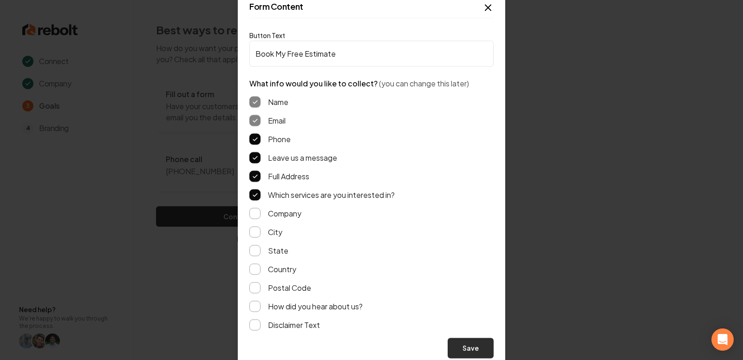
click at [470, 350] on button "Save" at bounding box center [471, 348] width 46 height 20
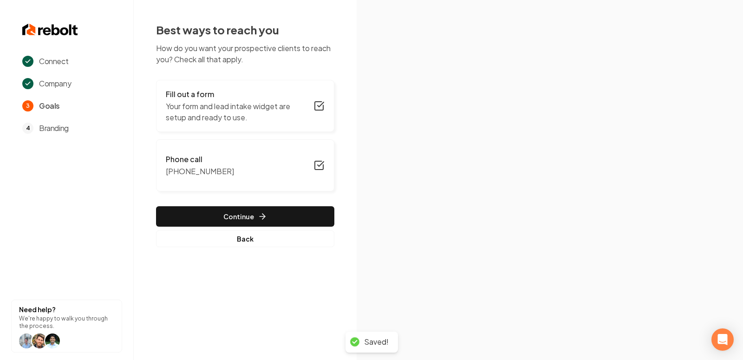
click at [240, 218] on button "Continue" at bounding box center [245, 216] width 178 height 20
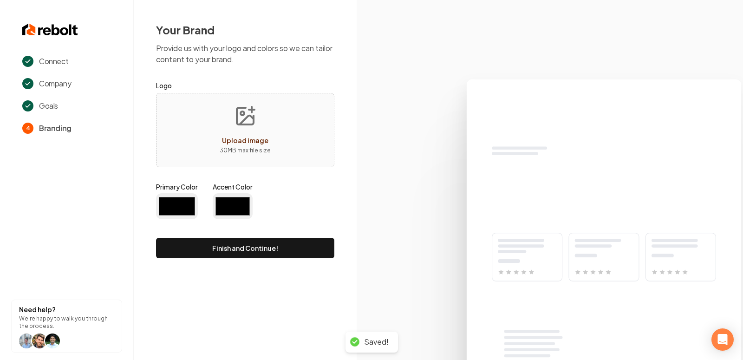
type input "#194d33"
type input "#70be00"
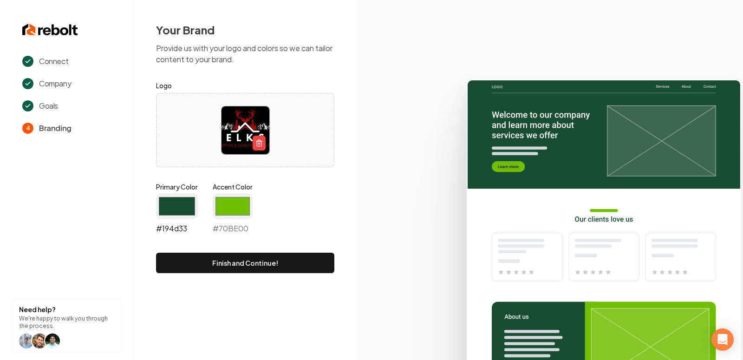
click at [163, 193] on input "#194d33" at bounding box center [177, 206] width 42 height 26
click at [181, 209] on input "#194d33" at bounding box center [177, 206] width 42 height 26
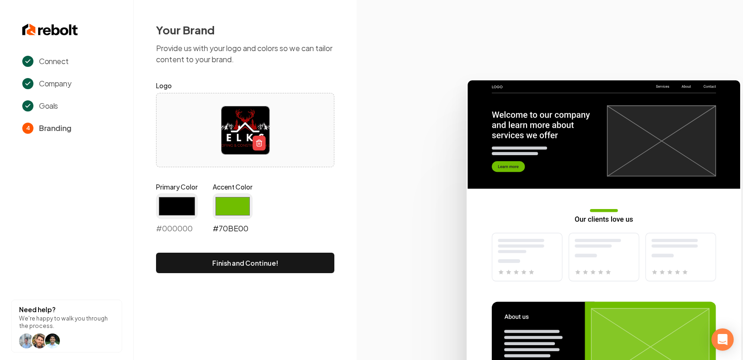
type input "#000000"
click at [241, 209] on input "#70be00" at bounding box center [233, 206] width 40 height 26
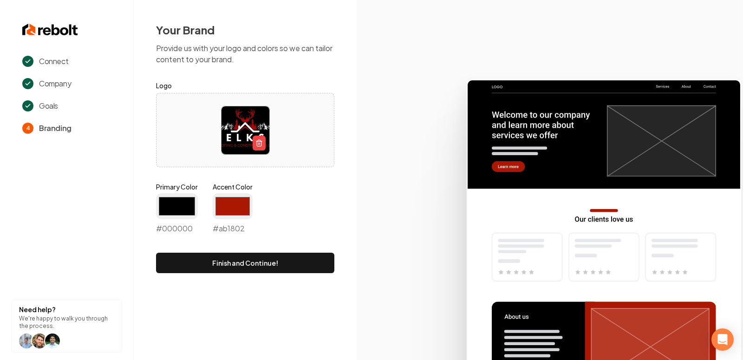
type input "#ab1802"
click at [392, 190] on icon at bounding box center [550, 216] width 386 height 288
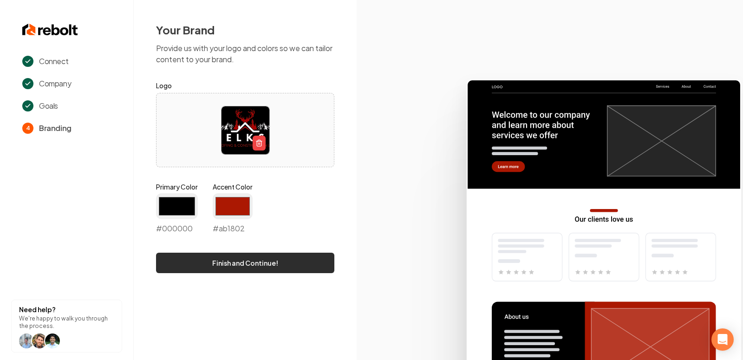
click at [275, 263] on button "Finish and Continue!" at bounding box center [245, 263] width 178 height 20
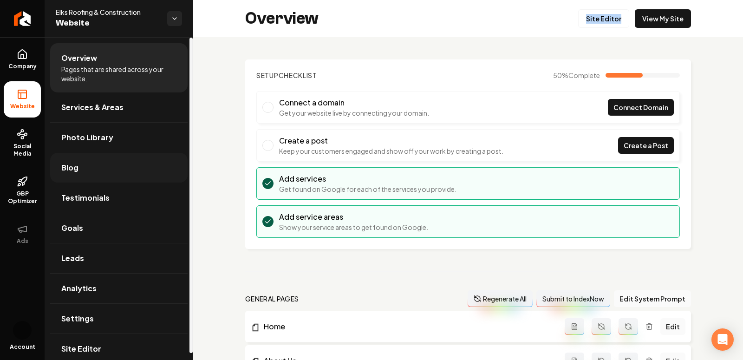
scroll to position [7, 0]
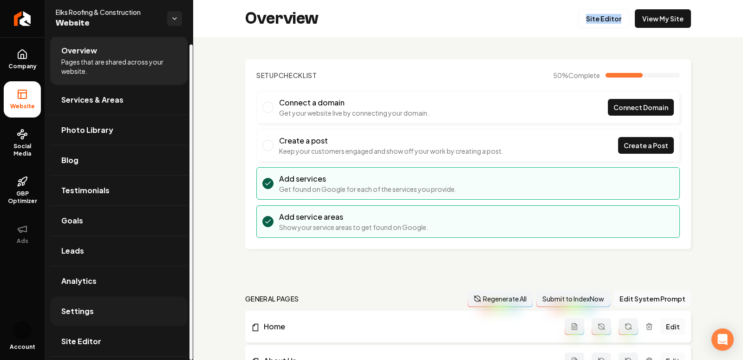
click at [87, 315] on link "Settings" at bounding box center [118, 311] width 137 height 30
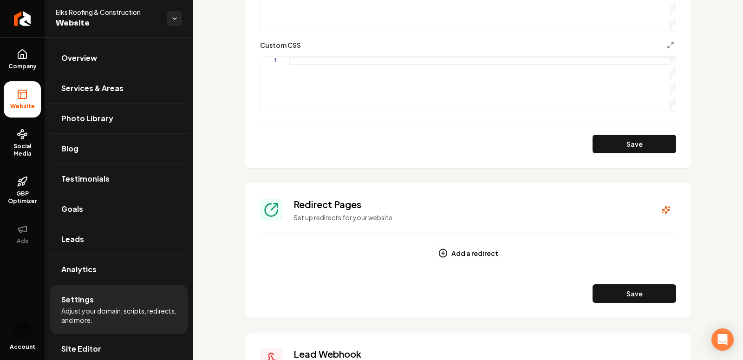
scroll to position [636, 0]
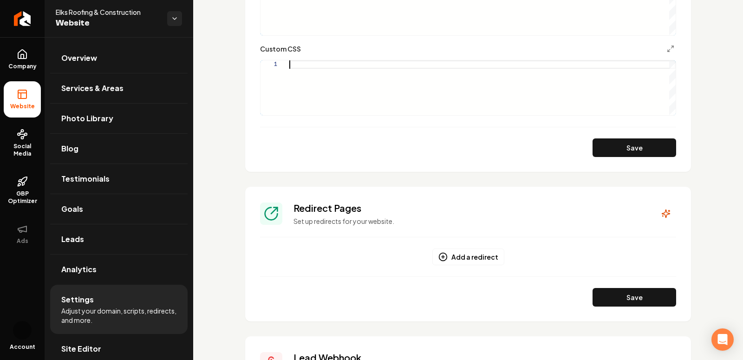
click at [319, 66] on div "Main content area" at bounding box center [482, 87] width 386 height 55
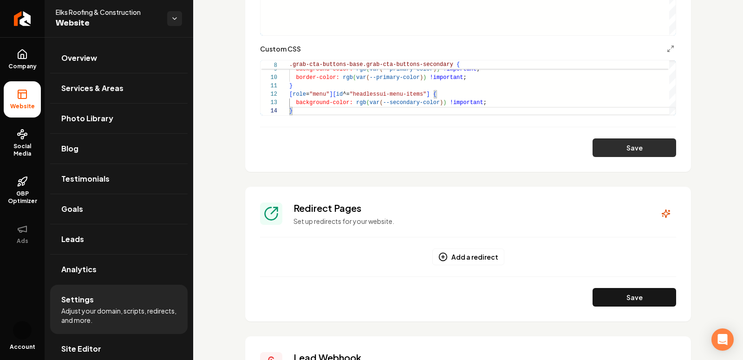
click at [642, 141] on button "Save" at bounding box center [635, 147] width 84 height 19
type textarea "**********"
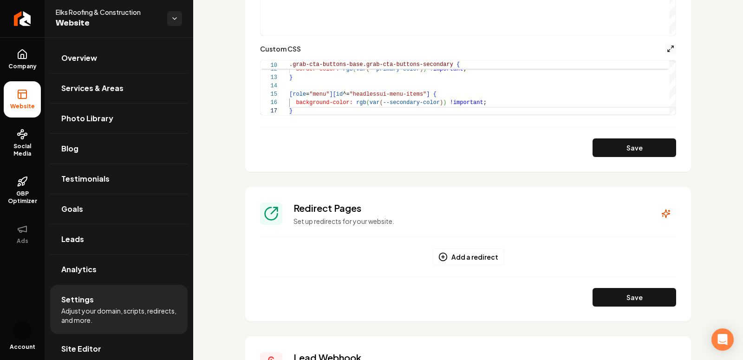
click at [669, 48] on icon "Main content area" at bounding box center [670, 48] width 7 height 7
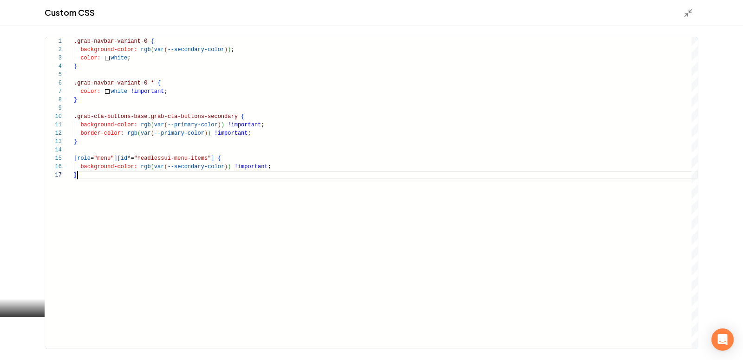
type textarea "**********"
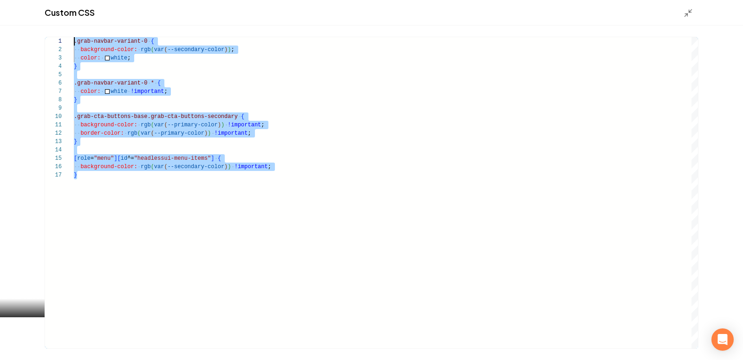
scroll to position [0, 0]
drag, startPoint x: 83, startPoint y: 175, endPoint x: 52, endPoint y: 42, distance: 136.3
click at [52, 42] on div "**********" at bounding box center [371, 192] width 653 height 311
click at [688, 11] on icon "Main content area" at bounding box center [688, 12] width 9 height 9
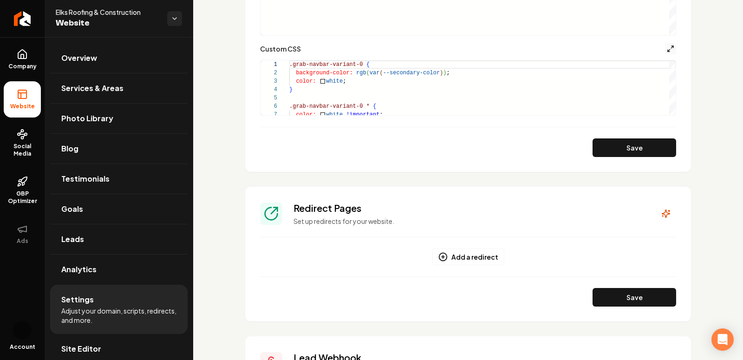
click at [674, 45] on button "Main content area" at bounding box center [670, 48] width 11 height 11
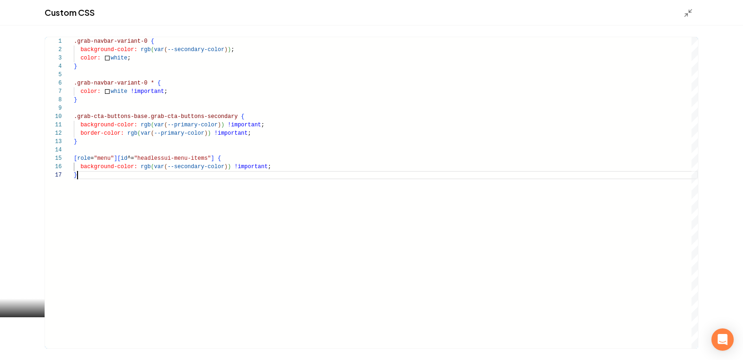
click at [92, 172] on div ".grab-navbar-variant-0 { background-color: rgb ( var ( --secondary-color ) ) ; …" at bounding box center [386, 192] width 624 height 311
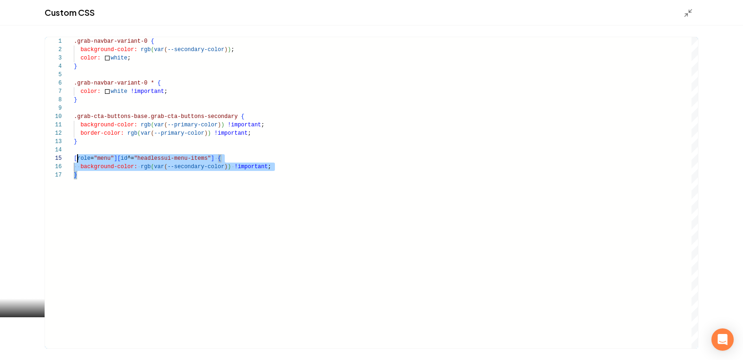
type textarea "**********"
drag, startPoint x: 92, startPoint y: 172, endPoint x: 65, endPoint y: -13, distance: 186.8
click at [65, 0] on html "Company Website Social Media GBP Optimizer Ads Account Elks Roofing & Construct…" at bounding box center [371, 180] width 743 height 360
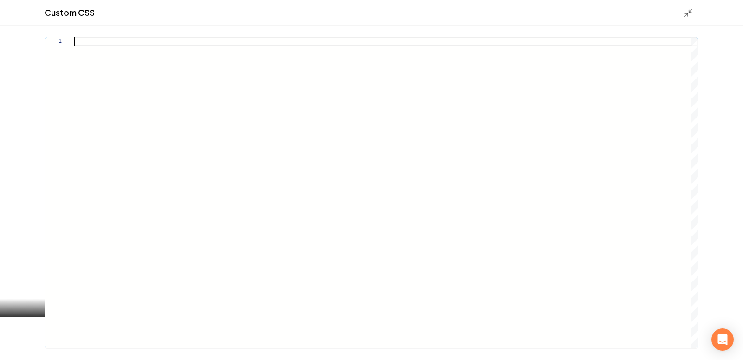
type textarea "**********"
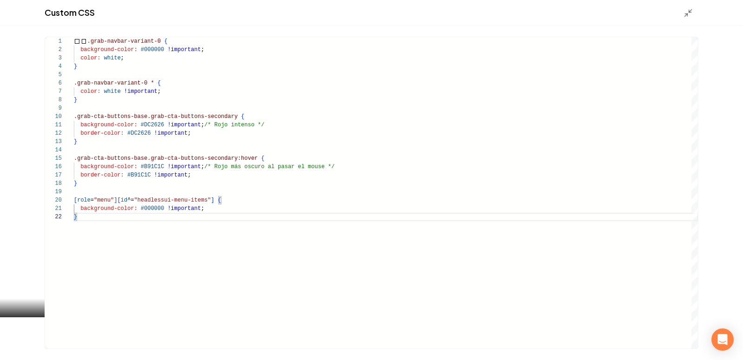
click at [693, 11] on div "Main content area" at bounding box center [691, 12] width 15 height 10
click at [691, 11] on line "Main content area" at bounding box center [690, 11] width 3 height 3
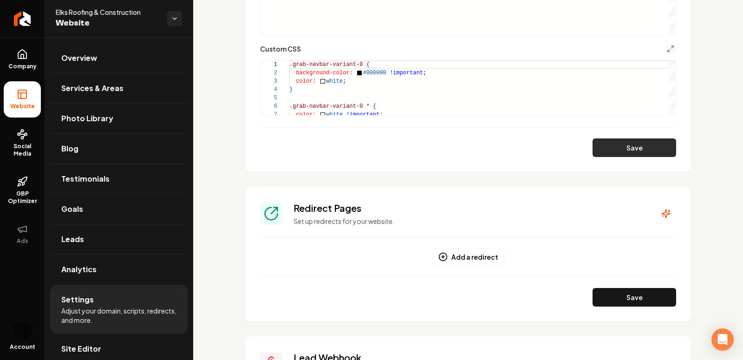
click at [640, 149] on button "Save" at bounding box center [635, 147] width 84 height 19
click at [675, 57] on div "Custom CSS 1 2 3 4 5 6 7 .grab-navbar-variant-0 { background-color: #000000 !im…" at bounding box center [468, 79] width 416 height 72
click at [672, 53] on button "Main content area" at bounding box center [670, 48] width 11 height 11
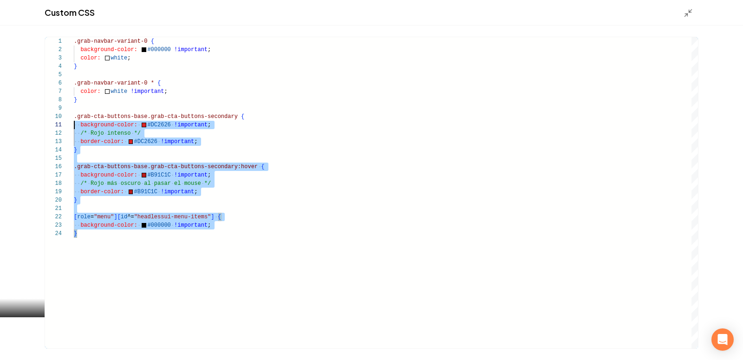
type textarea "**********"
drag, startPoint x: 86, startPoint y: 235, endPoint x: 48, endPoint y: -57, distance: 293.7
click at [74, 37] on div ".grab-navbar-variant-0 { background-color: #000000 !important ; color: white ; …" at bounding box center [386, 192] width 624 height 311
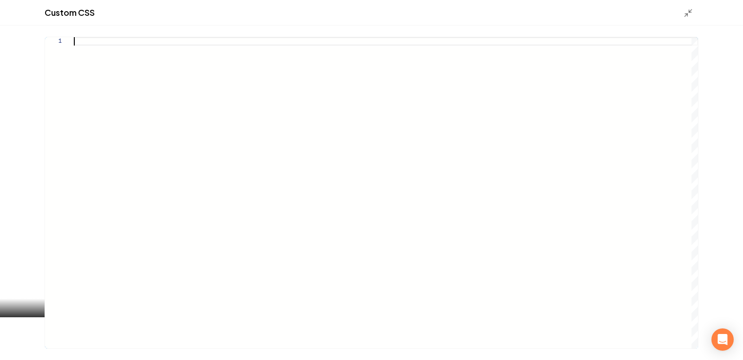
type textarea "**********"
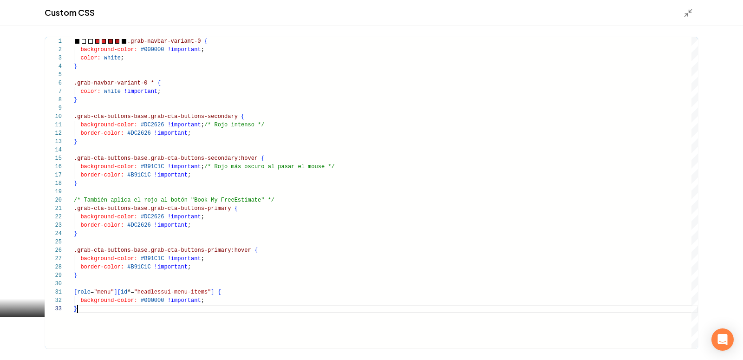
scroll to position [17, 3]
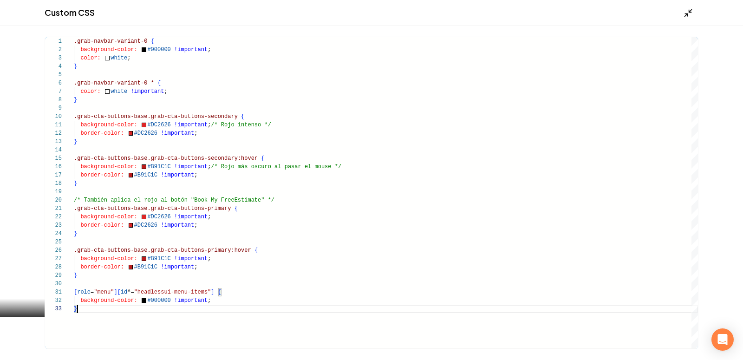
click at [686, 14] on polyline "Main content area" at bounding box center [686, 15] width 2 height 2
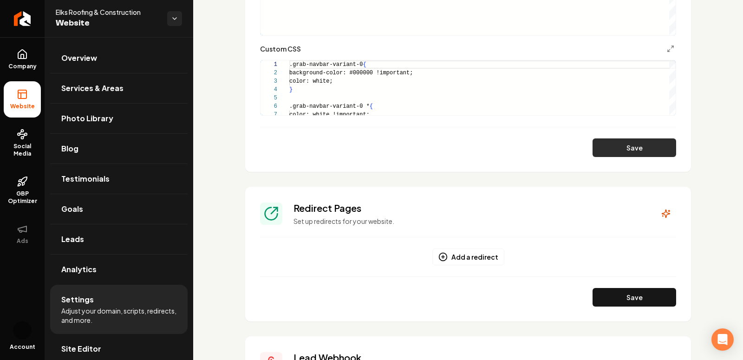
click at [616, 152] on button "Save" at bounding box center [635, 147] width 84 height 19
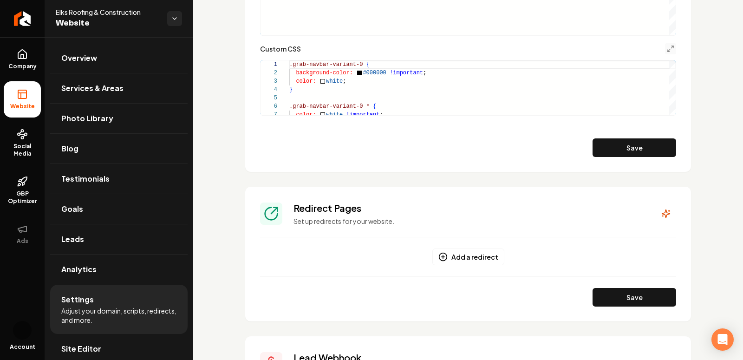
click at [675, 52] on button "Main content area" at bounding box center [670, 48] width 11 height 11
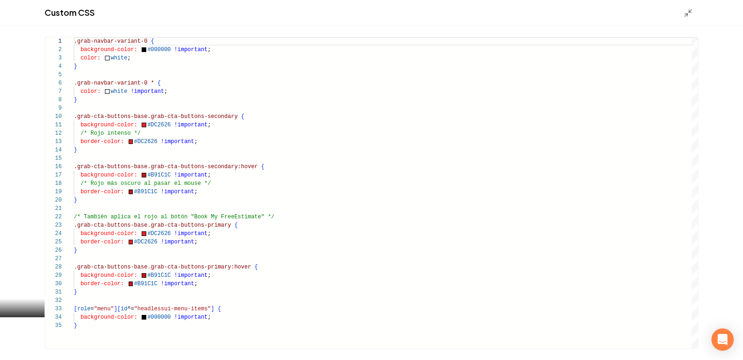
type textarea "**********"
click at [234, 215] on div ".grab-navbar-variant-0 { background-color: #000000 !important ; color: white ; …" at bounding box center [386, 192] width 624 height 311
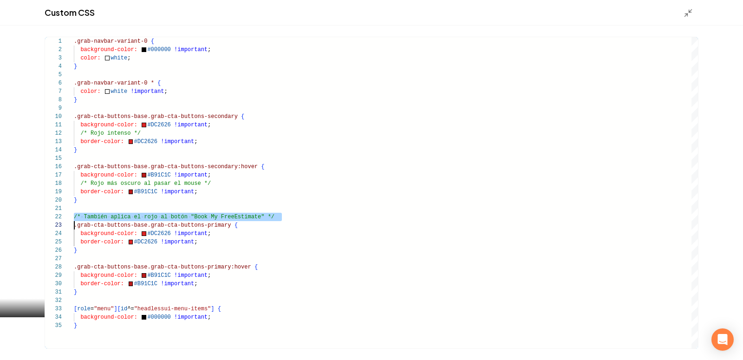
scroll to position [8, 0]
click at [314, 219] on div ".grab-navbar-variant-0 { background-color: #000000 !important ; color: white ; …" at bounding box center [386, 192] width 624 height 311
click at [688, 13] on icon "Main content area" at bounding box center [688, 12] width 9 height 9
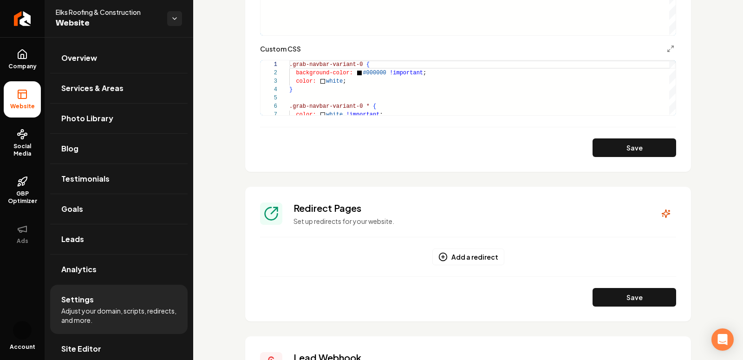
click at [666, 54] on div "Main content area" at bounding box center [670, 48] width 11 height 11
click at [666, 51] on button "Main content area" at bounding box center [670, 48] width 11 height 11
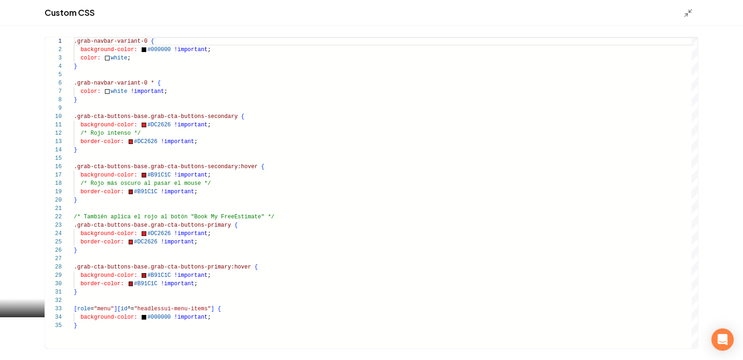
type textarea "**********"
click at [143, 190] on div ".grab-navbar-variant-0 { background-color: #000000 !important ; color: white ; …" at bounding box center [386, 192] width 624 height 311
click at [127, 198] on div ".grab-navbar-variant-0 { background-color: #000000 !important ; color: white ; …" at bounding box center [386, 192] width 624 height 311
click at [692, 13] on icon "Main content area" at bounding box center [688, 12] width 9 height 9
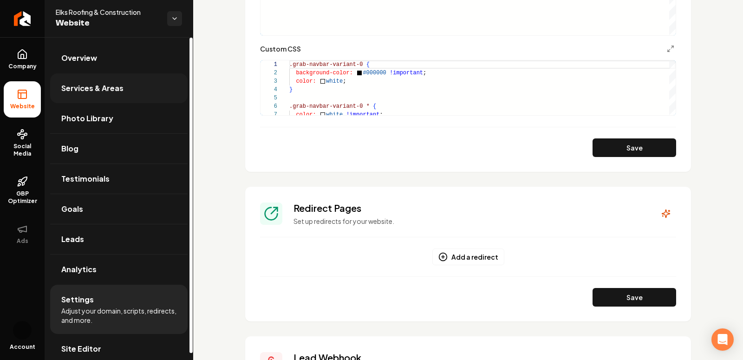
click at [99, 85] on span "Services & Areas" at bounding box center [92, 88] width 62 height 11
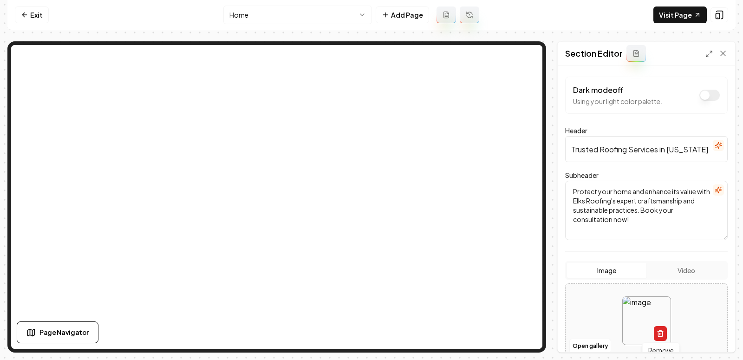
click at [663, 335] on icon "button" at bounding box center [660, 333] width 7 height 7
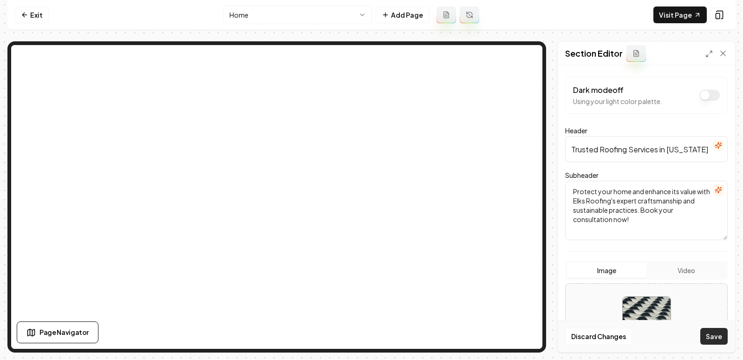
click at [716, 335] on button "Save" at bounding box center [713, 336] width 27 height 17
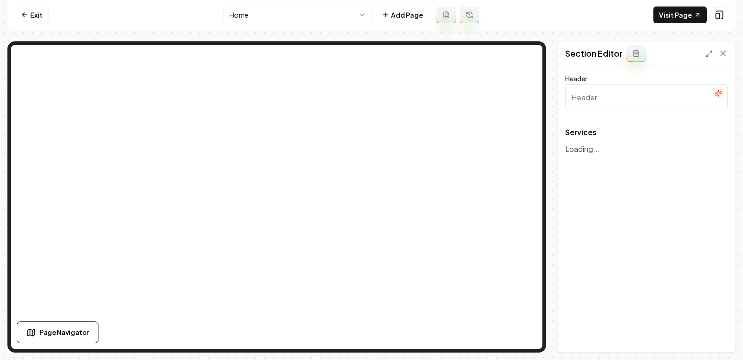
type input "Our Roofing Solutions"
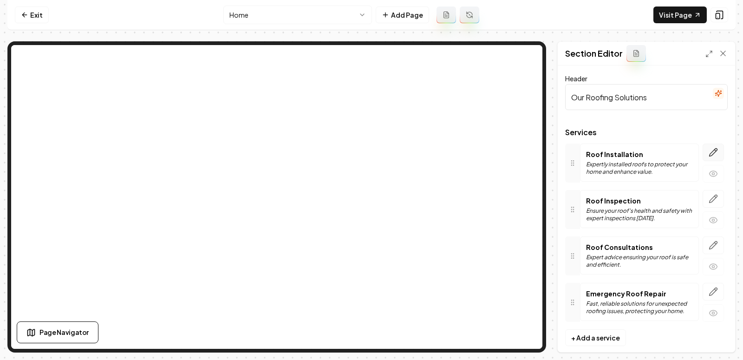
click at [713, 155] on icon "button" at bounding box center [713, 152] width 9 height 9
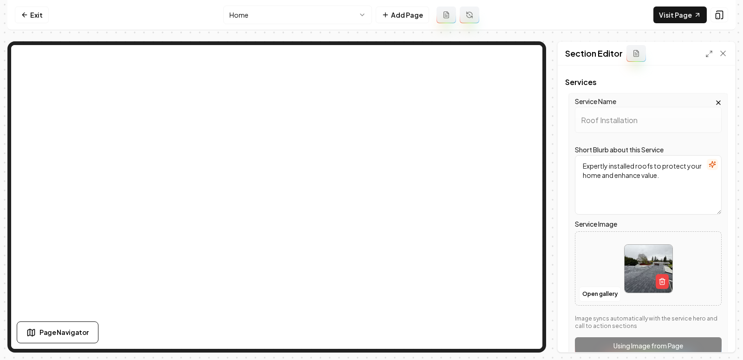
scroll to position [68, 0]
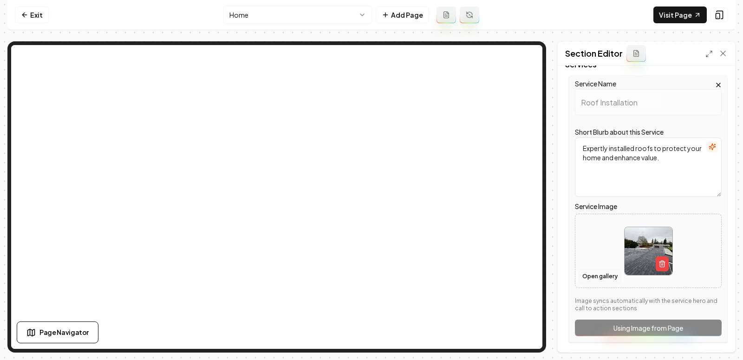
click at [603, 277] on button "Open gallery" at bounding box center [600, 276] width 42 height 15
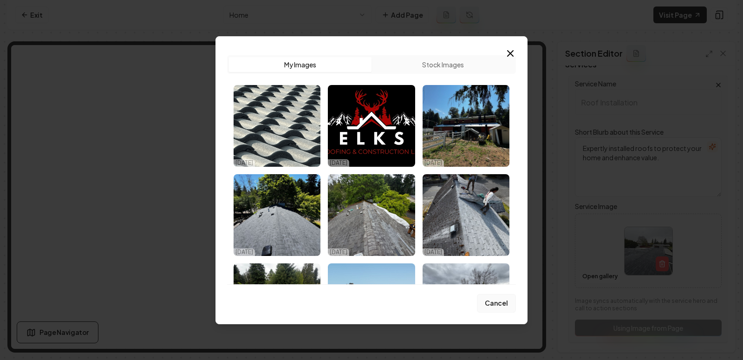
click at [498, 305] on button "Cancel" at bounding box center [496, 303] width 39 height 19
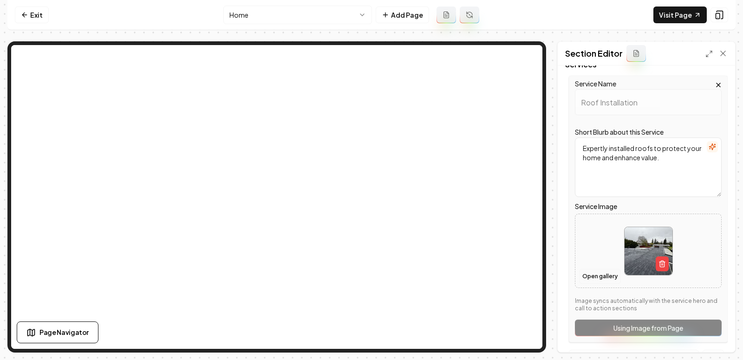
click at [598, 276] on button "Open gallery" at bounding box center [600, 276] width 42 height 15
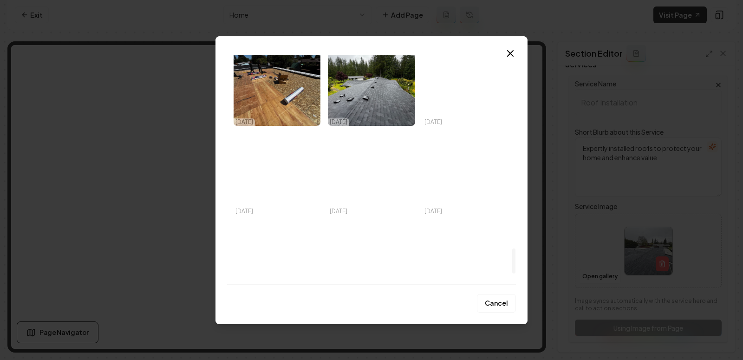
scroll to position [1847, 0]
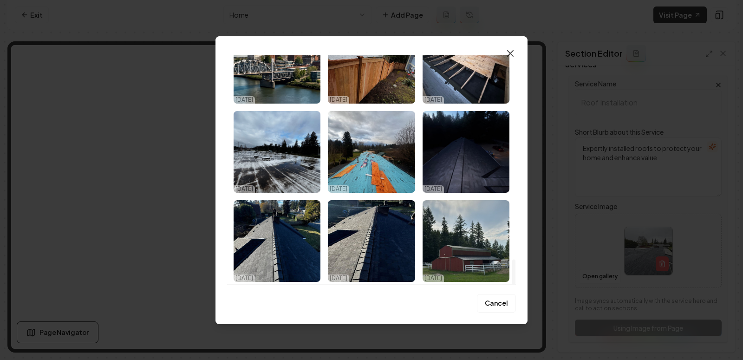
click at [510, 56] on icon "button" at bounding box center [510, 53] width 11 height 11
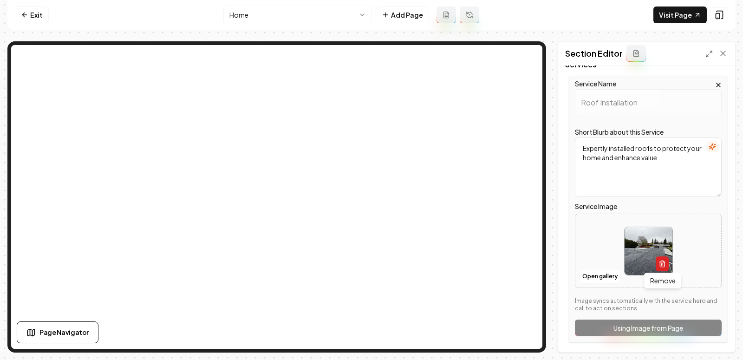
click at [661, 265] on line "button" at bounding box center [661, 264] width 0 height 2
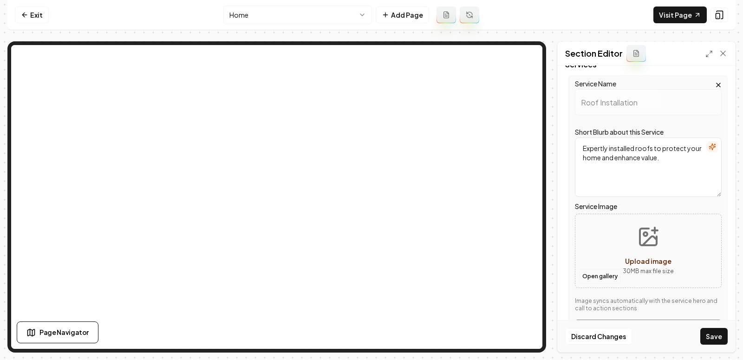
click at [600, 270] on button "Open gallery" at bounding box center [600, 276] width 42 height 15
click at [639, 244] on icon "Upload image" at bounding box center [648, 237] width 22 height 22
type input "**********"
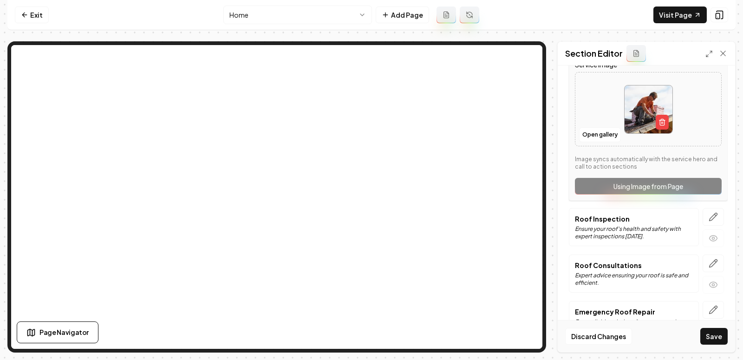
scroll to position [213, 0]
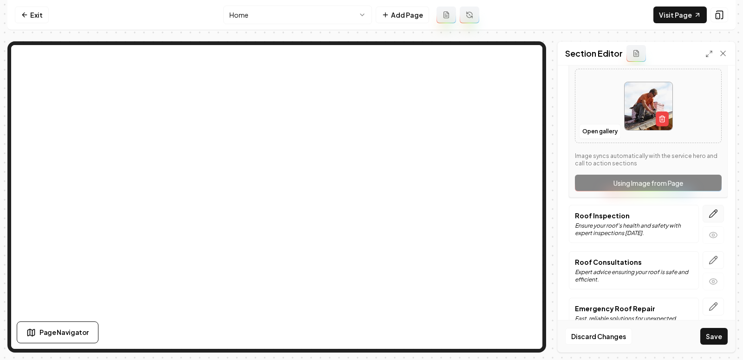
click at [713, 214] on icon "button" at bounding box center [713, 213] width 9 height 9
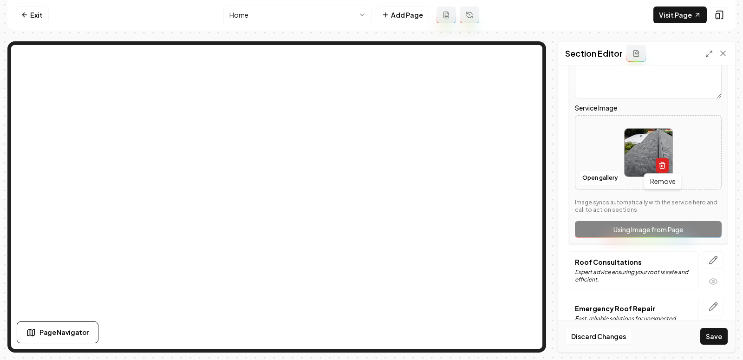
click at [661, 165] on icon "button" at bounding box center [662, 165] width 7 height 7
click at [647, 159] on span "Upload image" at bounding box center [648, 162] width 46 height 8
type input "**********"
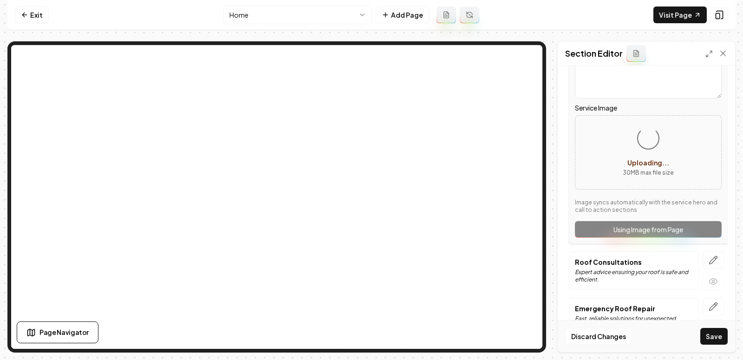
scroll to position [236, 0]
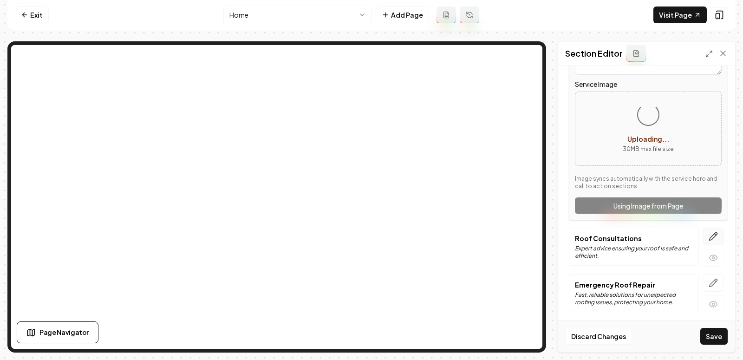
click at [716, 235] on icon "button" at bounding box center [713, 236] width 9 height 9
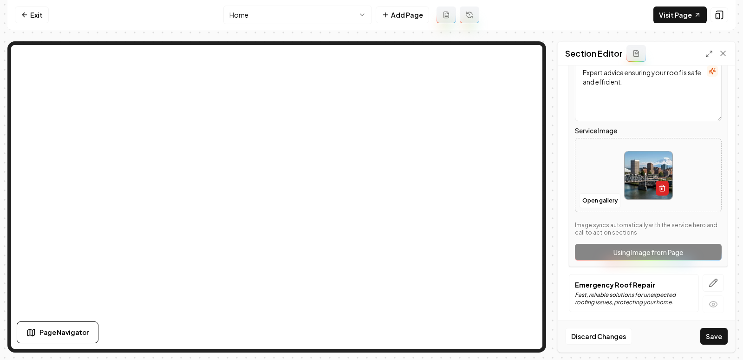
click at [665, 181] on button "button" at bounding box center [662, 188] width 13 height 15
click at [651, 161] on icon "Upload image" at bounding box center [650, 165] width 14 height 9
type input "**********"
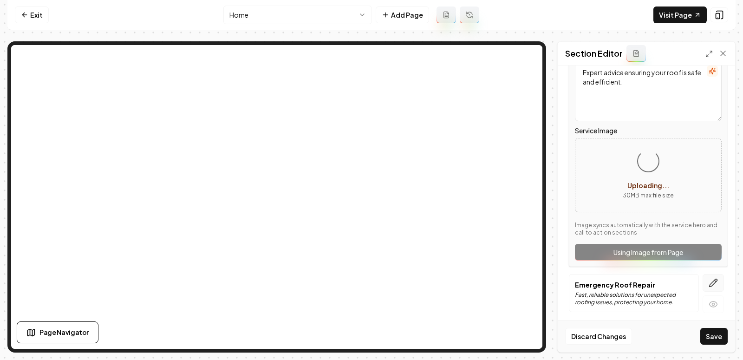
click at [713, 286] on button "button" at bounding box center [713, 283] width 21 height 18
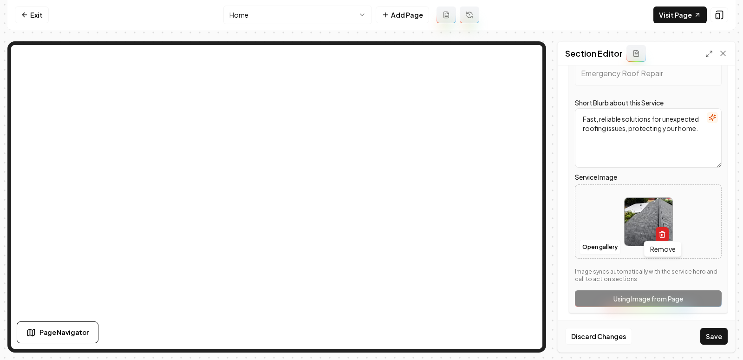
click at [665, 235] on button "button" at bounding box center [662, 234] width 13 height 15
click at [661, 231] on span "Upload image" at bounding box center [648, 232] width 46 height 8
type input "**********"
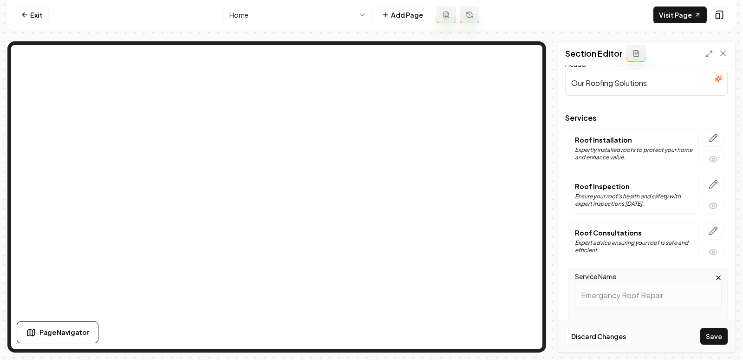
scroll to position [14, 0]
click at [713, 134] on icon "button" at bounding box center [713, 138] width 9 height 9
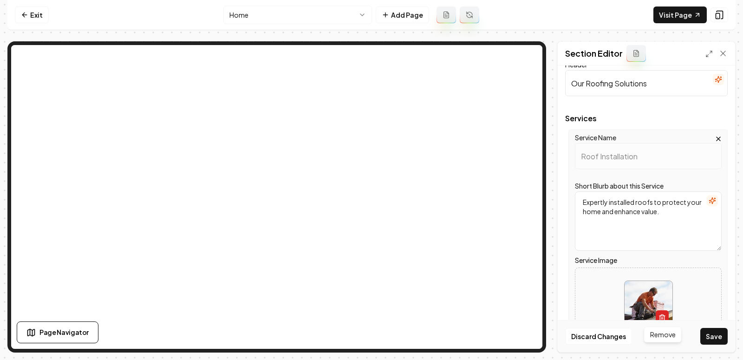
click at [663, 313] on button "button" at bounding box center [662, 317] width 13 height 15
click at [649, 287] on icon "Upload image" at bounding box center [648, 291] width 22 height 22
type input "**********"
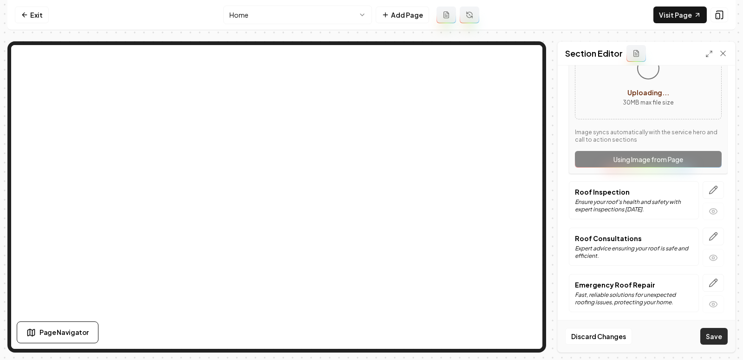
click at [715, 340] on button "Save" at bounding box center [713, 336] width 27 height 17
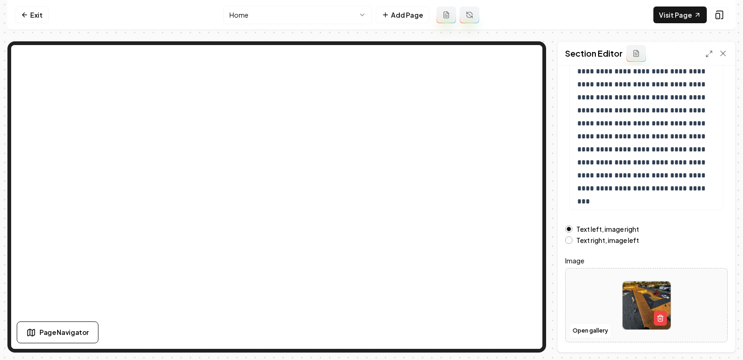
scroll to position [139, 0]
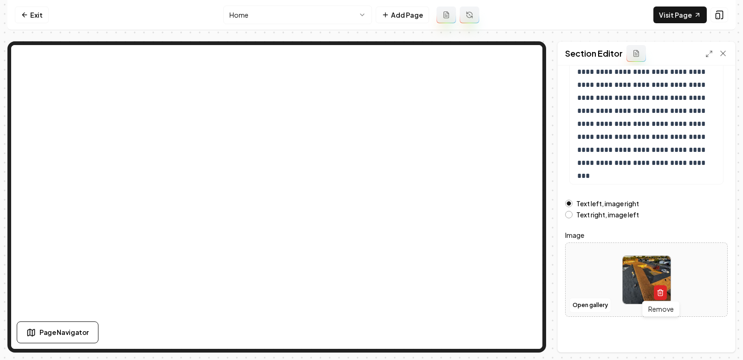
click at [662, 292] on icon "button" at bounding box center [660, 292] width 7 height 7
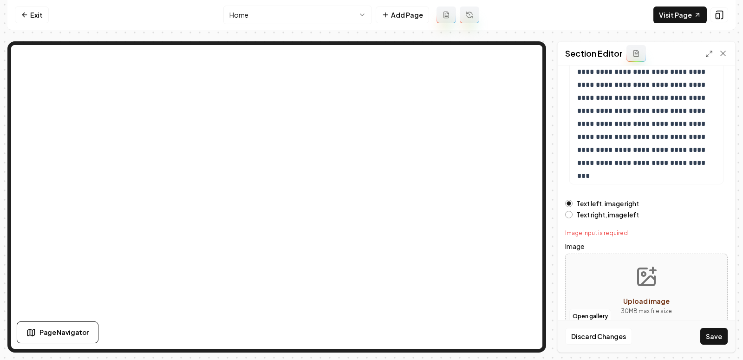
click at [651, 279] on icon "Upload image" at bounding box center [646, 277] width 22 height 22
click at [582, 316] on button "Open gallery" at bounding box center [590, 316] width 42 height 15
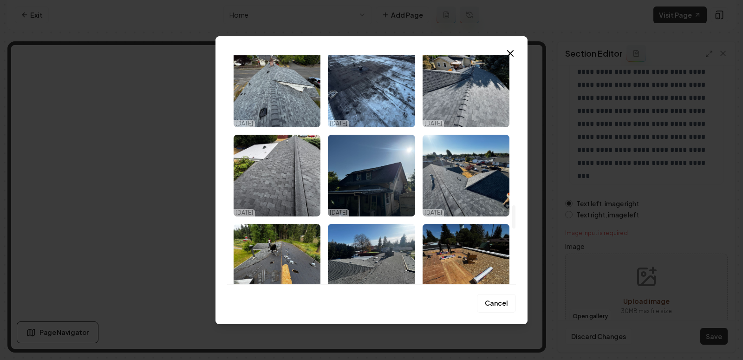
scroll to position [1473, 0]
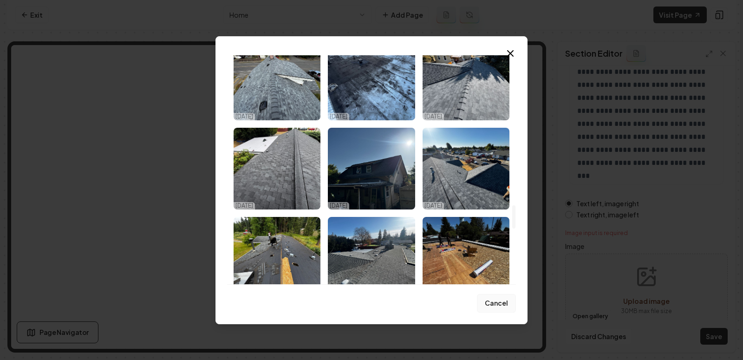
click at [498, 298] on button "Cancel" at bounding box center [496, 303] width 39 height 19
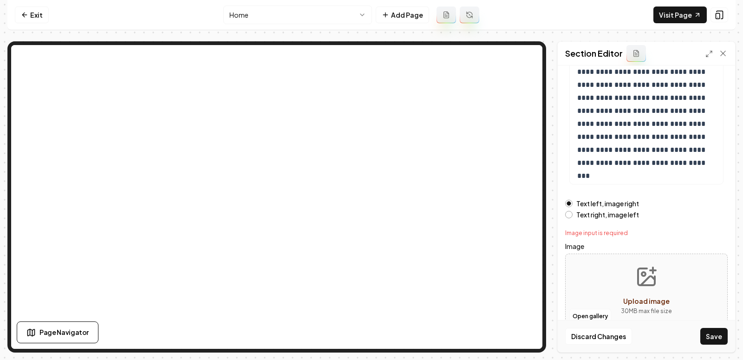
click at [646, 281] on icon "Upload image" at bounding box center [646, 277] width 22 height 22
type input "**********"
click at [723, 343] on button "Save" at bounding box center [713, 336] width 27 height 17
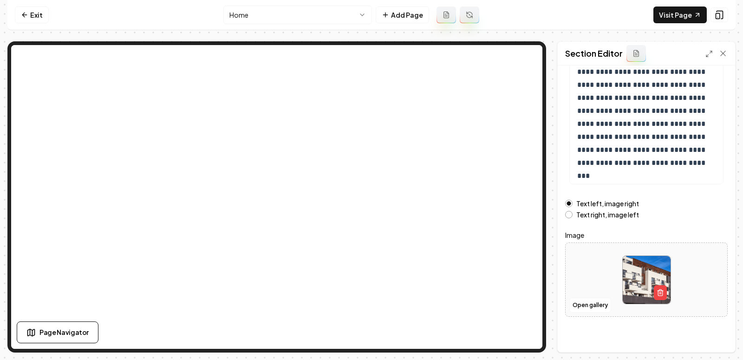
scroll to position [0, 0]
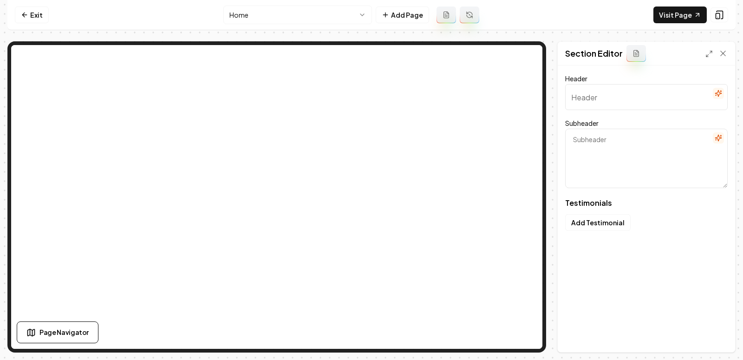
type input "Our Community's Choice"
type textarea "See why neighbors trust us for roofing solutions"
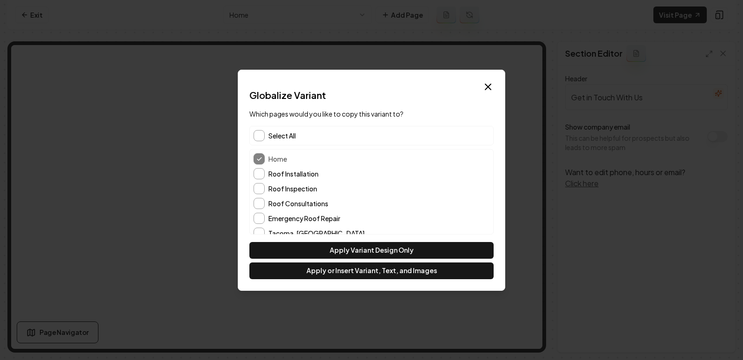
click at [497, 78] on div "Dialog Globalize Variant Which pages would you like to copy this variant to? Se…" at bounding box center [372, 180] width 268 height 221
click at [490, 88] on icon "button" at bounding box center [488, 86] width 11 height 11
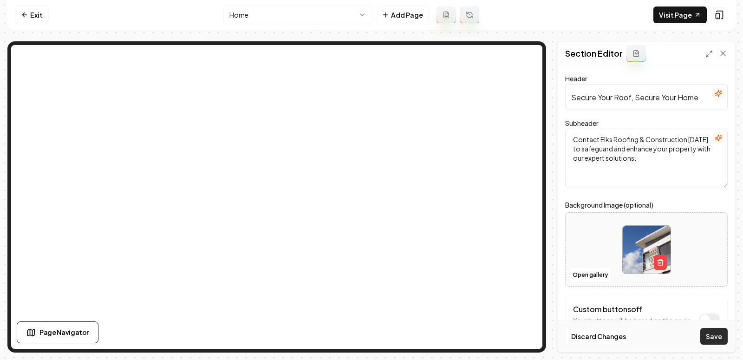
click at [704, 337] on button "Save" at bounding box center [713, 336] width 27 height 17
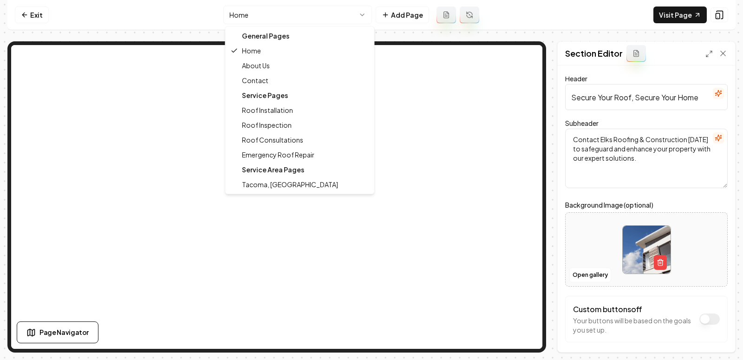
click at [316, 13] on html "Computer Required This feature is only available on a computer. Please switch t…" at bounding box center [371, 180] width 743 height 360
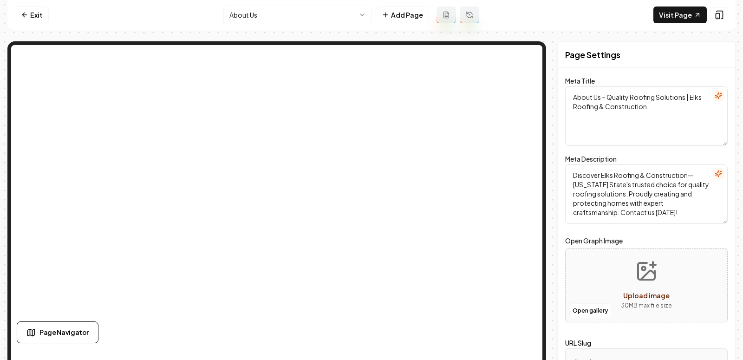
click at [358, 16] on html "Computer Required This feature is only available on a computer. Please switch t…" at bounding box center [371, 180] width 743 height 360
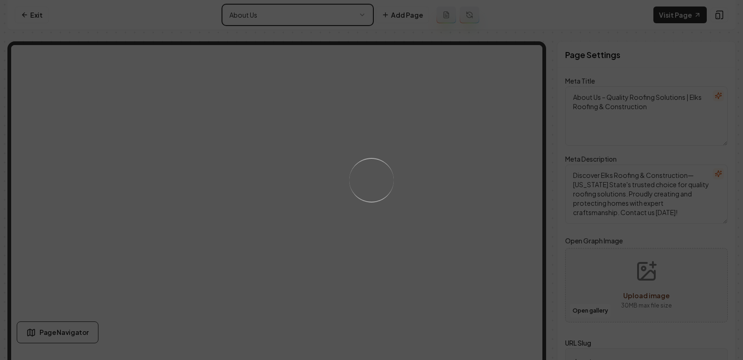
type textarea "Roofing Experts in Washington - Elks Roofing & Construction"
type textarea "Trusted by Washington State, Elks Roofing & Construction offers expert roofing …"
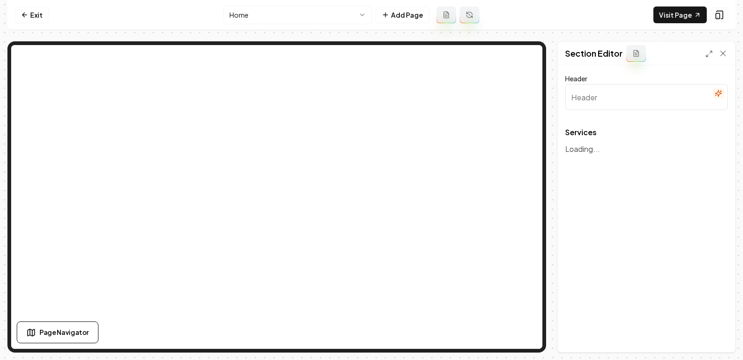
type input "Our Roofing Solutions"
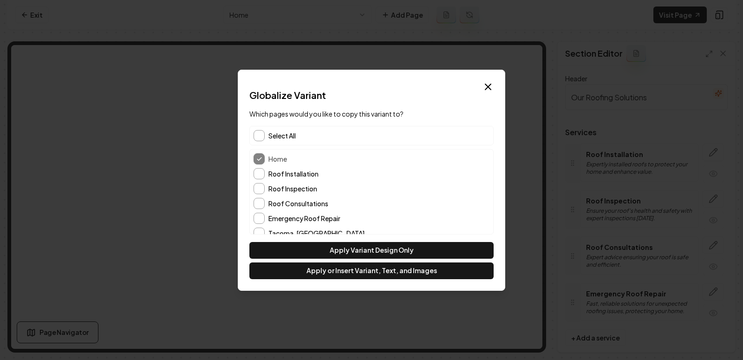
scroll to position [37, 0]
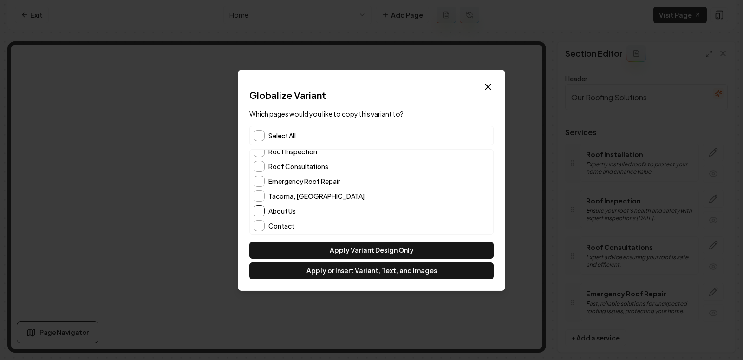
click at [257, 210] on button "About Us" at bounding box center [259, 210] width 11 height 11
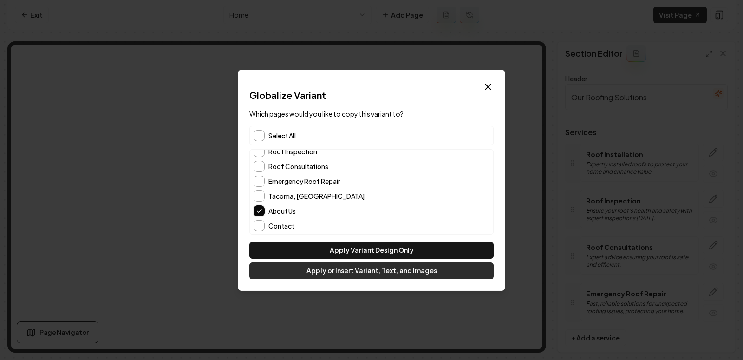
click at [365, 268] on button "Apply or Insert Variant, Text, and Images" at bounding box center [371, 270] width 244 height 17
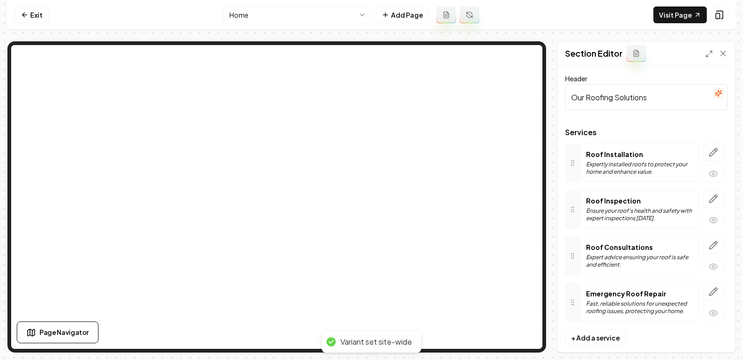
click at [317, 23] on html "Computer Required This feature is only available on a computer. Please switch t…" at bounding box center [371, 180] width 743 height 360
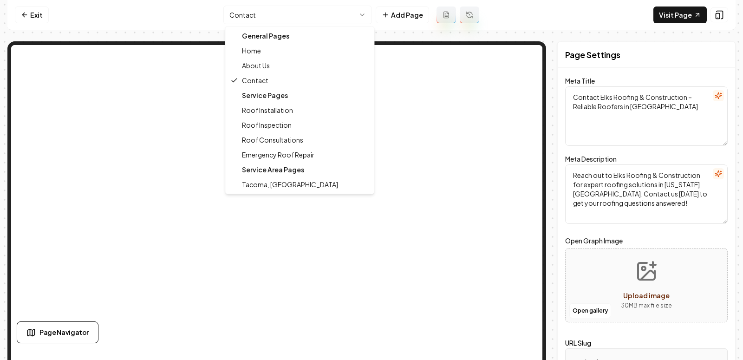
click at [322, 6] on html "Computer Required This feature is only available on a computer. Please switch t…" at bounding box center [371, 180] width 743 height 360
type textarea "About Us – Quality Roofing Solutions | Elks Roofing & Construction"
type textarea "Discover Elks Roofing & Construction—Washington State's trusted choice for qual…"
type input "about-us"
click at [256, 16] on html "Computer Required This feature is only available on a computer. Please switch t…" at bounding box center [371, 180] width 743 height 360
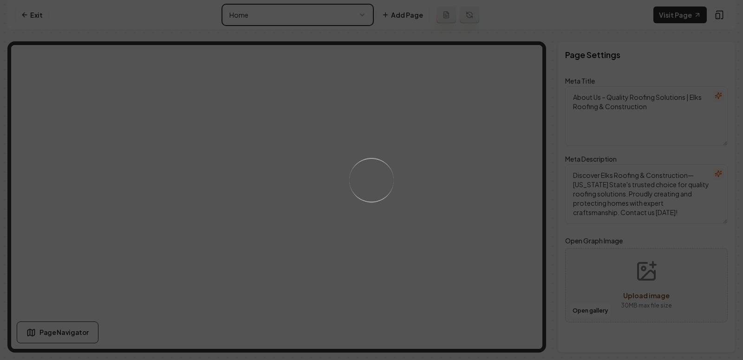
type textarea "Roofing Experts in Washington - Elks Roofing & Construction"
type textarea "Trusted by Washington State, Elks Roofing & Construction offers expert roofing …"
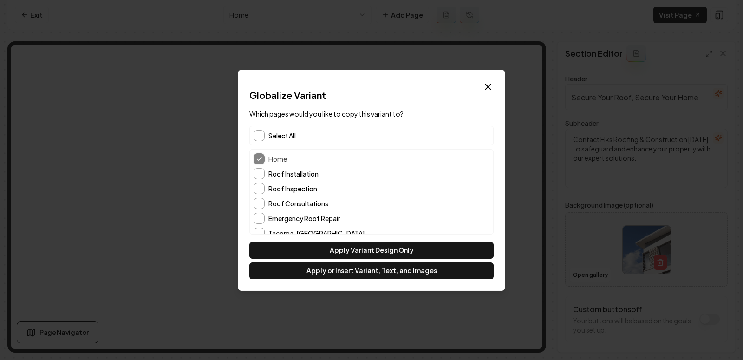
scroll to position [37, 0]
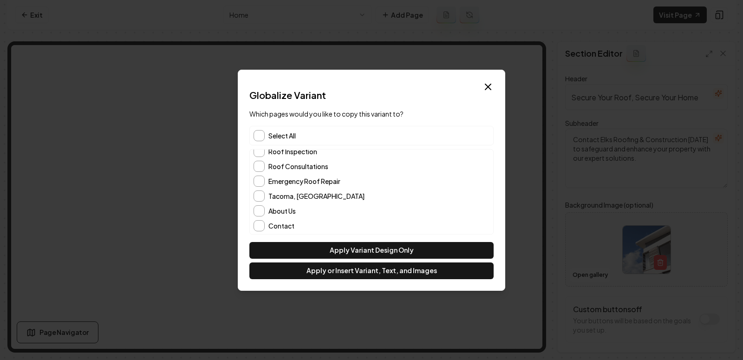
click at [266, 208] on div "About Us" at bounding box center [372, 210] width 236 height 11
click at [258, 213] on button "About Us" at bounding box center [259, 210] width 11 height 11
click at [257, 222] on button "Contact" at bounding box center [259, 225] width 11 height 11
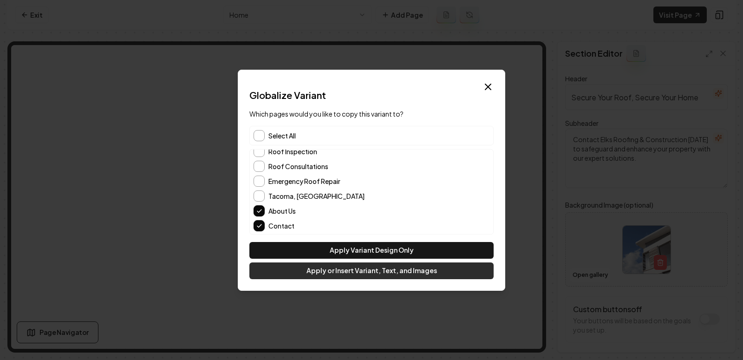
click at [367, 273] on button "Apply or Insert Variant, Text, and Images" at bounding box center [371, 270] width 244 height 17
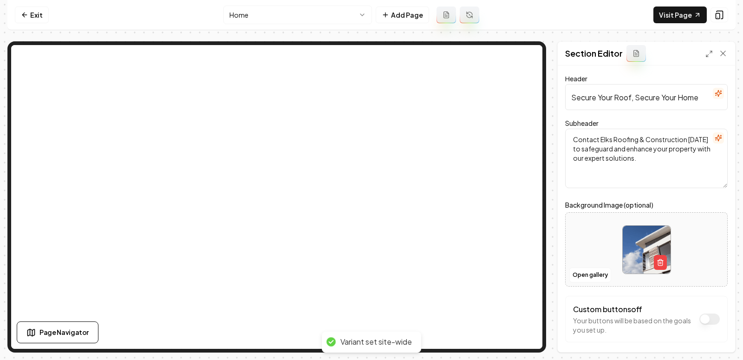
click at [313, 13] on html "Computer Required This feature is only available on a computer. Please switch t…" at bounding box center [371, 180] width 743 height 360
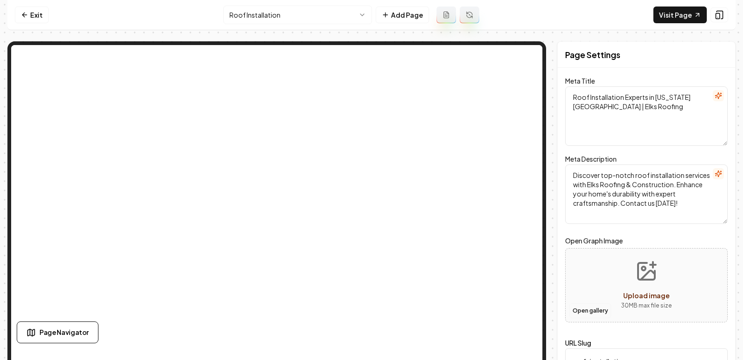
click at [591, 309] on button "Open gallery" at bounding box center [590, 310] width 42 height 15
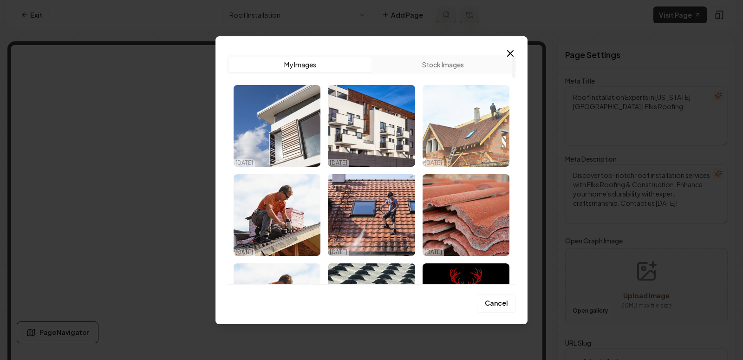
click at [458, 146] on img "Select image image_68e42a045c7cd75eb84f316e.jpg" at bounding box center [466, 126] width 87 height 82
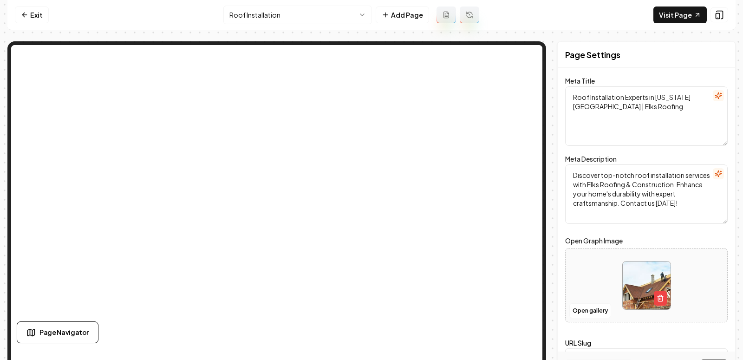
scroll to position [23, 0]
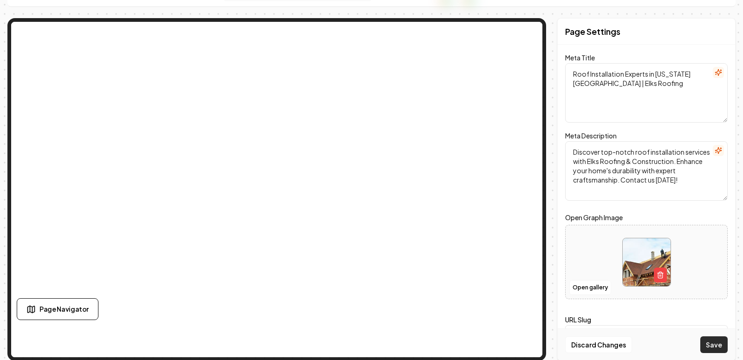
click at [723, 341] on button "Save" at bounding box center [713, 344] width 27 height 17
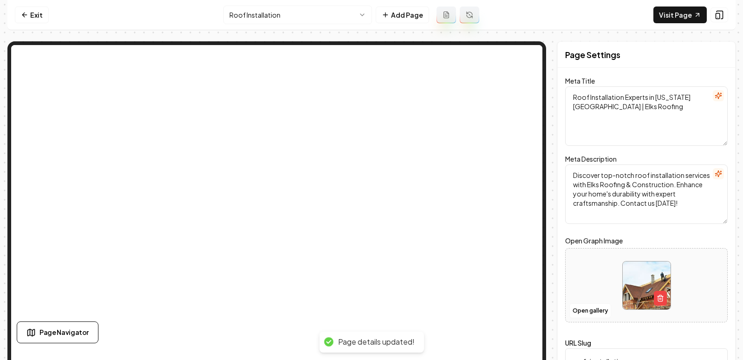
click at [307, 9] on html "Computer Required This feature is only available on a computer. Please switch t…" at bounding box center [371, 180] width 743 height 360
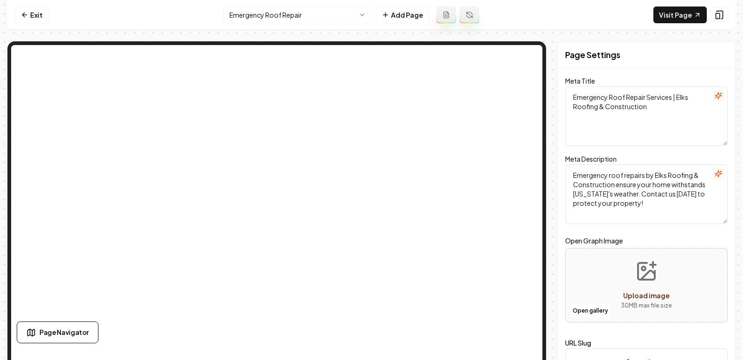
click at [333, 13] on html "Computer Required This feature is only available on a computer. Please switch t…" at bounding box center [371, 180] width 743 height 360
click at [271, 10] on html "Computer Required This feature is only available on a computer. Please switch t…" at bounding box center [371, 180] width 743 height 360
click at [326, 12] on html "Computer Required This feature is only available on a computer. Please switch t…" at bounding box center [371, 180] width 743 height 360
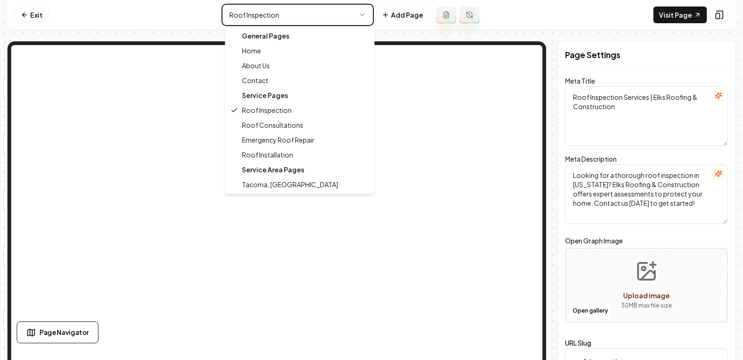
type textarea "Roof Consultations in WA | Elks Roofing & Construction"
type textarea "Discover expert Roof Consultations with Elks Roofing & Construction. Our profes…"
type input "roof-consultations"
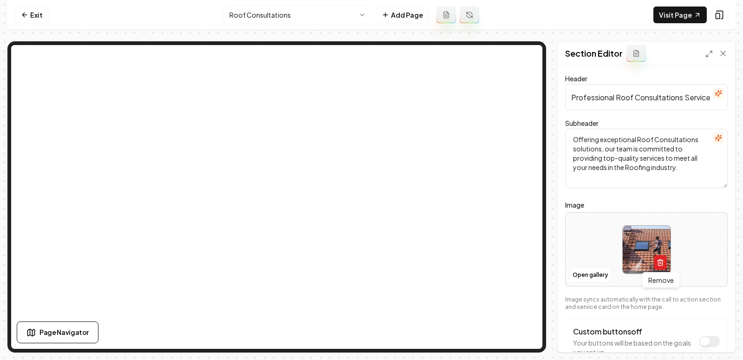
click at [661, 266] on button "button" at bounding box center [660, 262] width 13 height 15
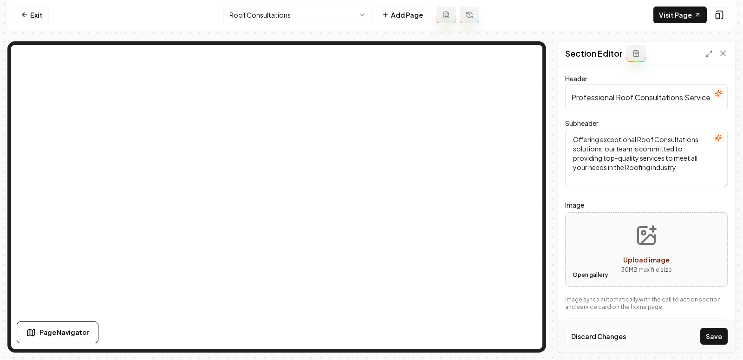
click at [592, 269] on button "Open gallery" at bounding box center [590, 275] width 42 height 15
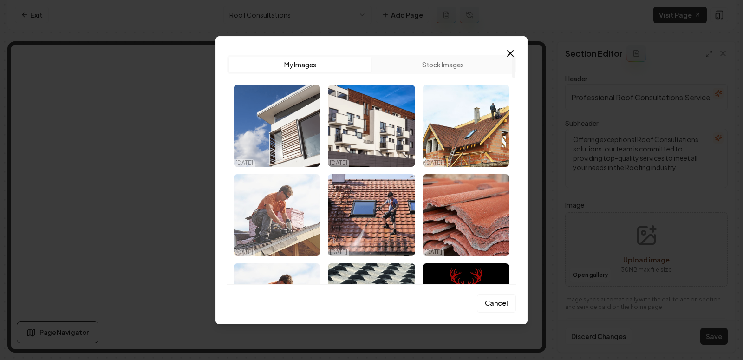
click at [292, 222] on img "Select image image_68e429fe5c7cd75eb84f1735.jpeg" at bounding box center [277, 215] width 87 height 82
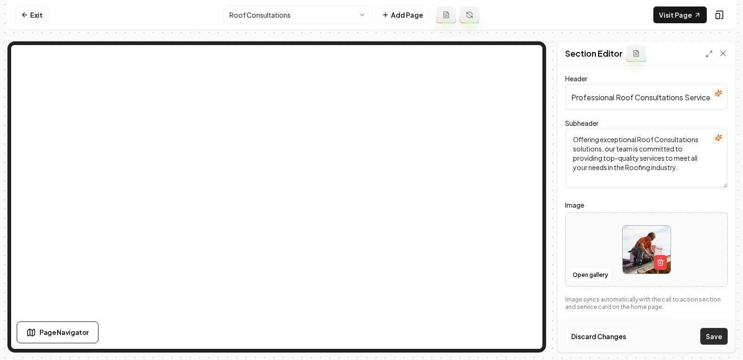
click at [717, 340] on button "Save" at bounding box center [713, 336] width 27 height 17
click at [311, 14] on html "Computer Required This feature is only available on a computer. Please switch t…" at bounding box center [371, 180] width 743 height 360
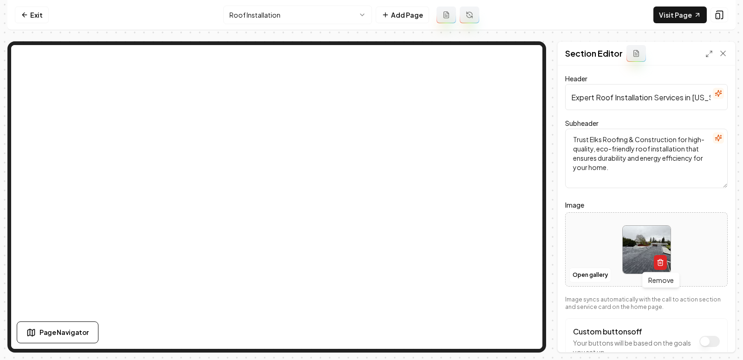
click at [659, 259] on icon "button" at bounding box center [660, 259] width 2 height 1
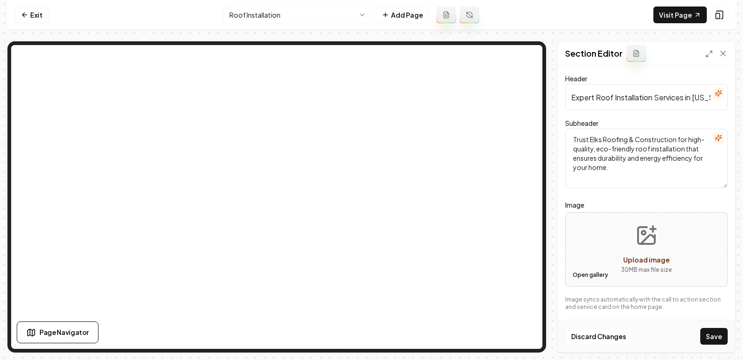
click at [580, 268] on button "Open gallery" at bounding box center [590, 275] width 42 height 15
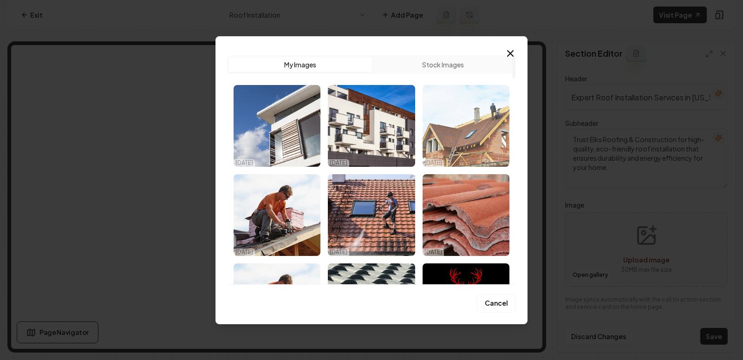
click at [447, 151] on img "Select image image_68e42a045c7cd75eb84f316e.jpg" at bounding box center [466, 126] width 87 height 82
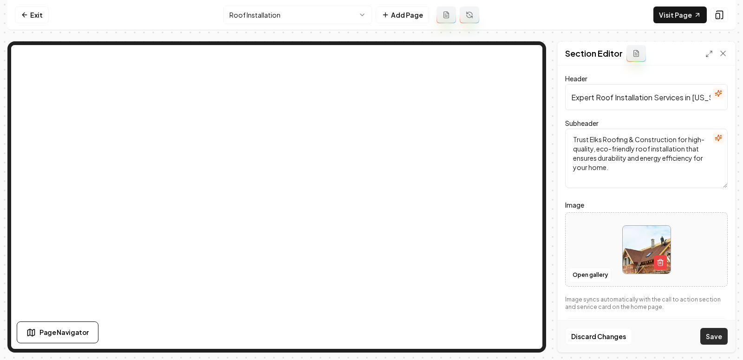
click at [715, 336] on button "Save" at bounding box center [713, 336] width 27 height 17
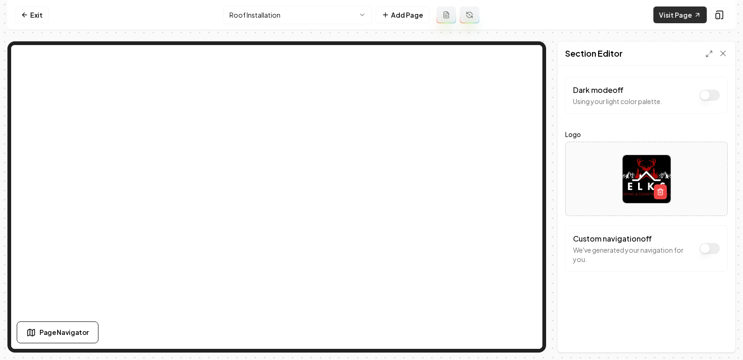
click at [677, 15] on link "Visit Page" at bounding box center [680, 15] width 53 height 17
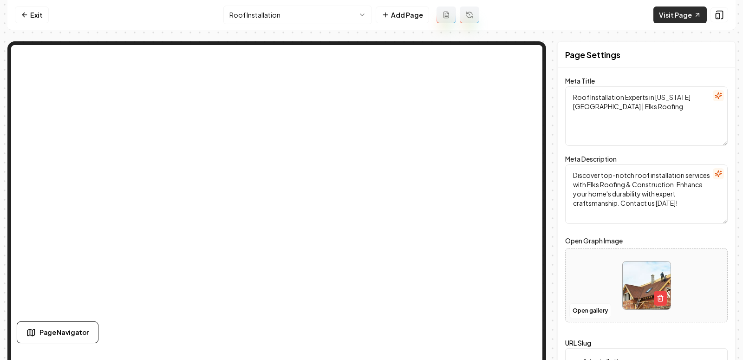
click at [683, 13] on link "Visit Page" at bounding box center [680, 15] width 53 height 17
click at [252, 6] on div "Roof Installation Add Page" at bounding box center [351, 15] width 256 height 19
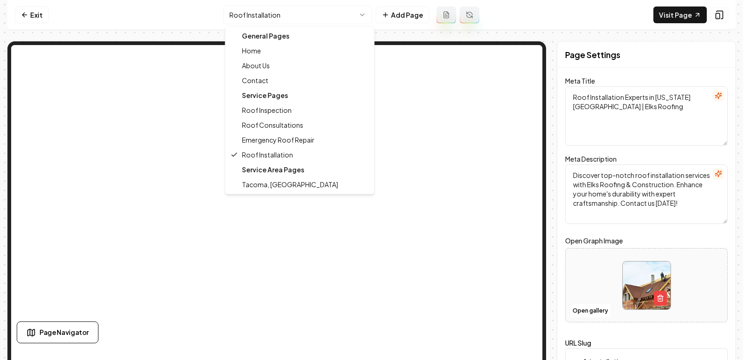
click at [244, 13] on html "Computer Required This feature is only available on a computer. Please switch t…" at bounding box center [371, 180] width 743 height 360
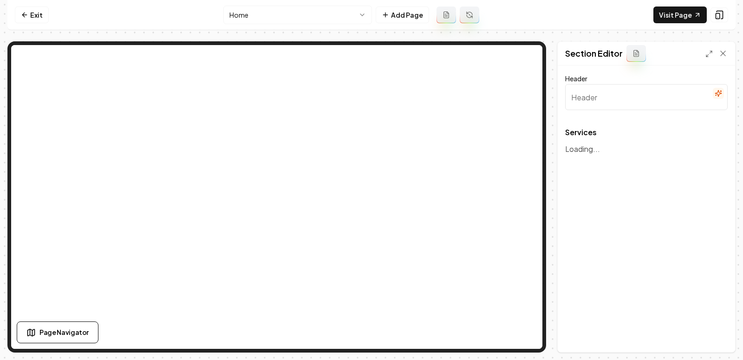
type input "Our Roofing Solutions"
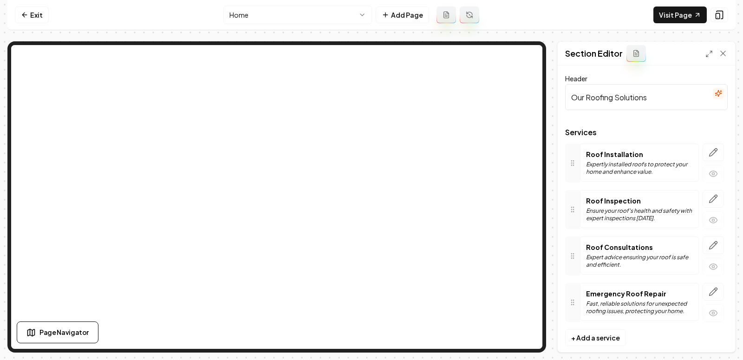
scroll to position [8, 0]
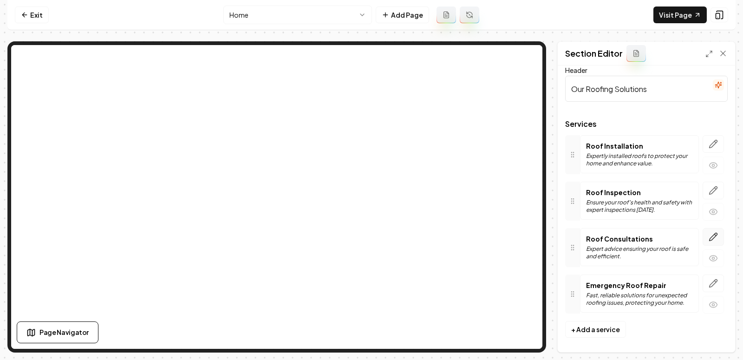
click at [712, 229] on button "button" at bounding box center [713, 237] width 21 height 18
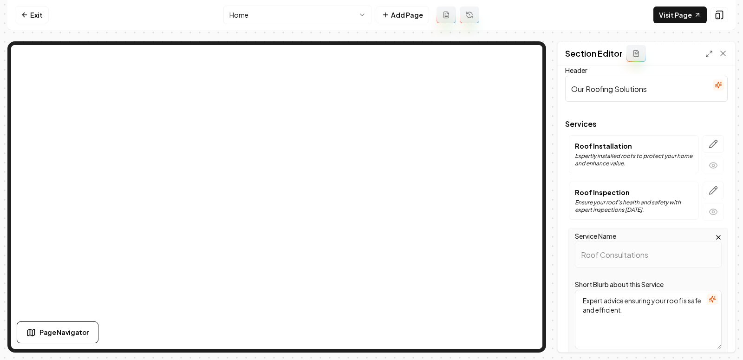
scroll to position [236, 0]
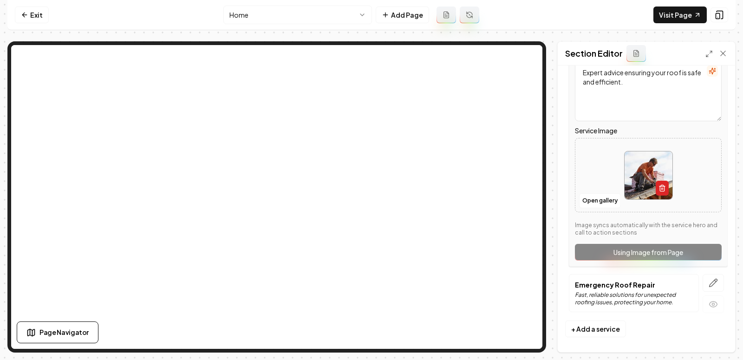
click at [663, 192] on div at bounding box center [648, 175] width 49 height 49
click at [666, 187] on button "button" at bounding box center [662, 188] width 13 height 15
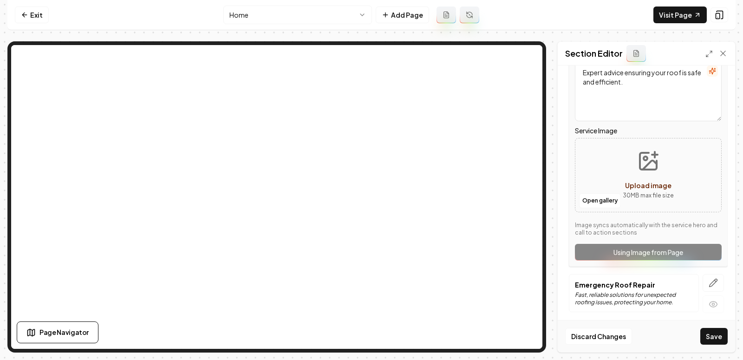
click at [651, 180] on div "Upload image" at bounding box center [648, 185] width 46 height 11
type input "**********"
click at [705, 274] on button "button" at bounding box center [713, 283] width 21 height 18
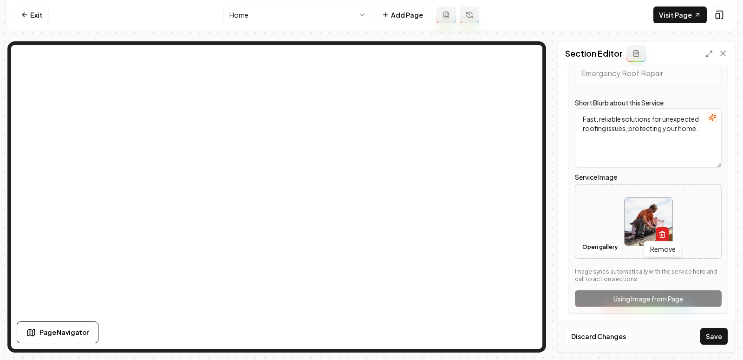
click at [660, 233] on icon "button" at bounding box center [662, 235] width 4 height 5
click at [596, 247] on button "Open gallery" at bounding box center [600, 247] width 42 height 15
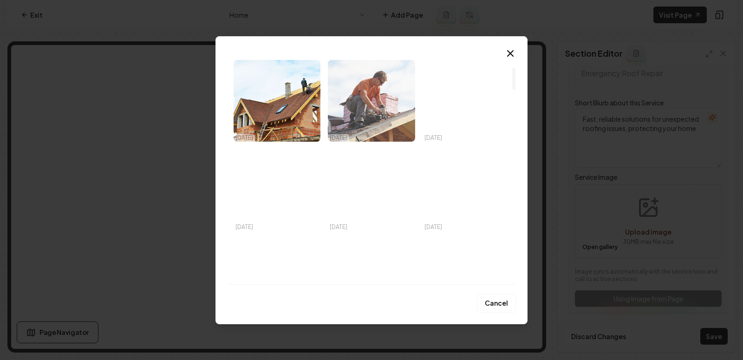
scroll to position [125, 0]
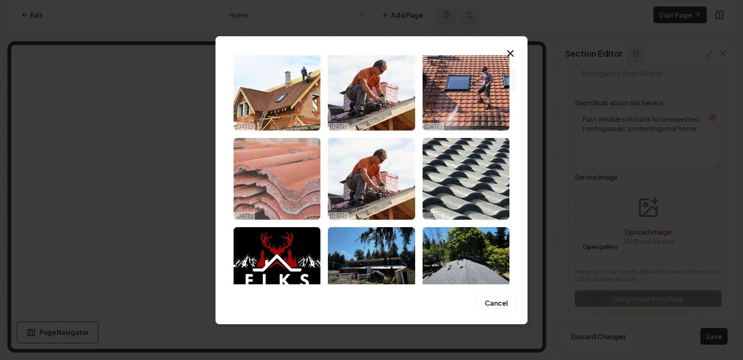
click at [289, 180] on img "Select image image_68e429f75c7cd75eb84ef70c.jpg" at bounding box center [277, 179] width 87 height 82
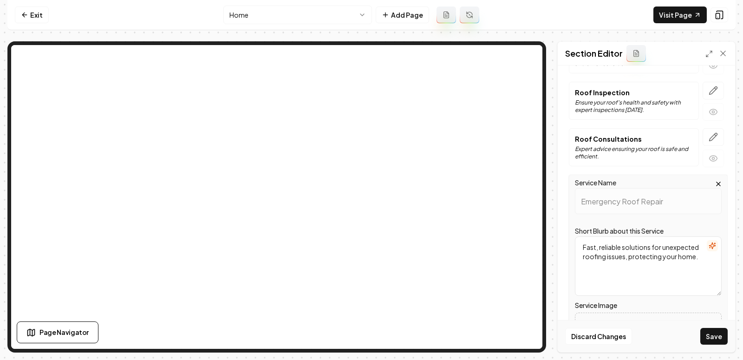
scroll to position [108, 0]
click at [717, 134] on icon "button" at bounding box center [714, 138] width 8 height 8
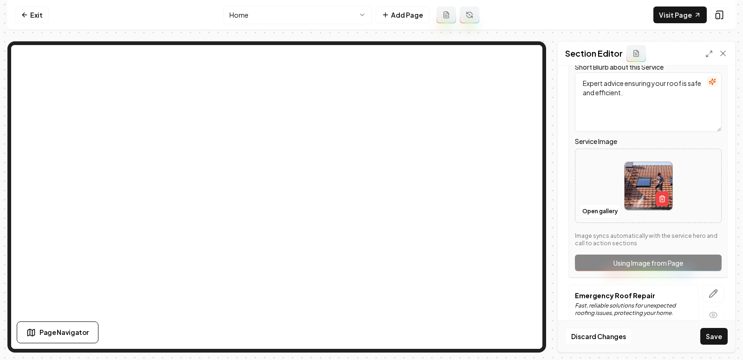
scroll to position [236, 0]
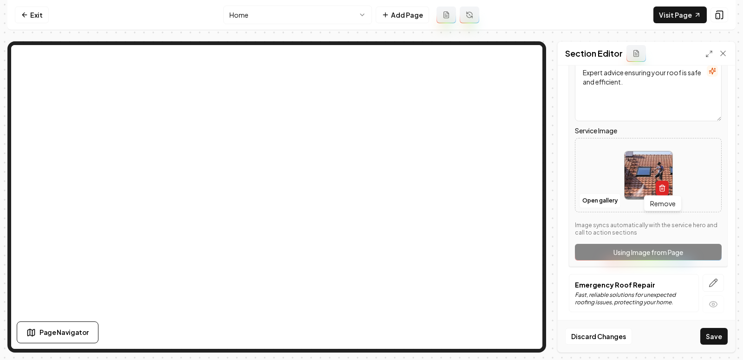
click at [662, 184] on icon "button" at bounding box center [662, 187] width 7 height 7
click at [646, 169] on icon "Upload image" at bounding box center [648, 161] width 22 height 22
type input "**********"
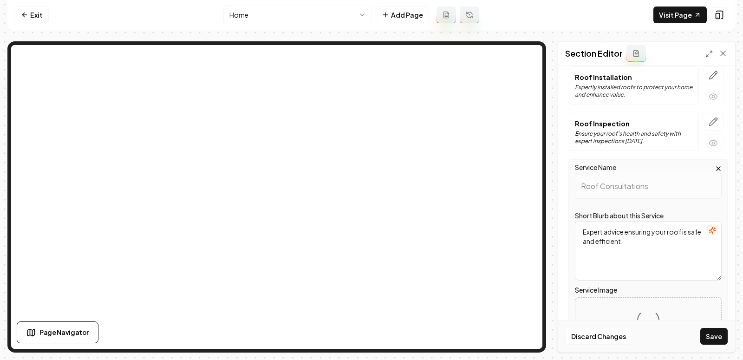
scroll to position [74, 0]
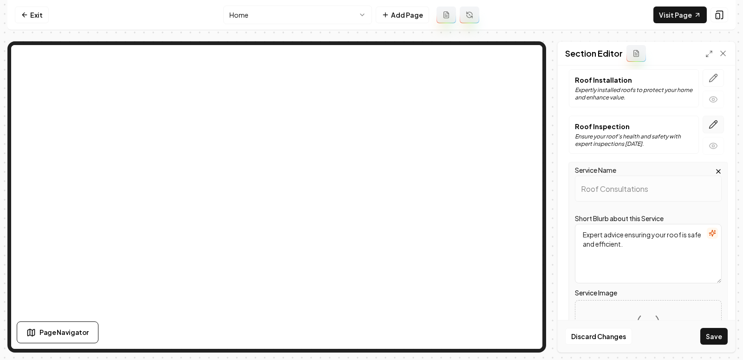
click at [717, 121] on icon "button" at bounding box center [714, 125] width 8 height 8
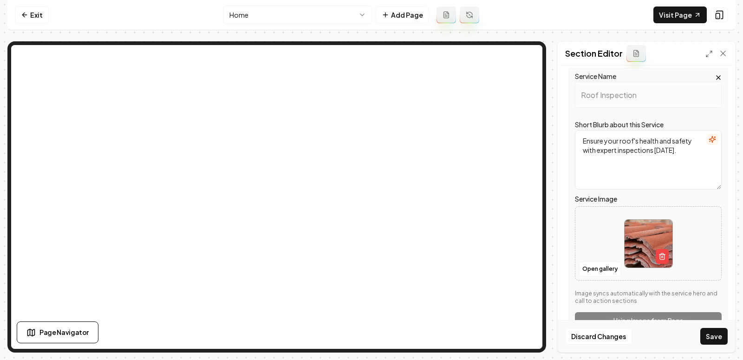
scroll to position [148, 0]
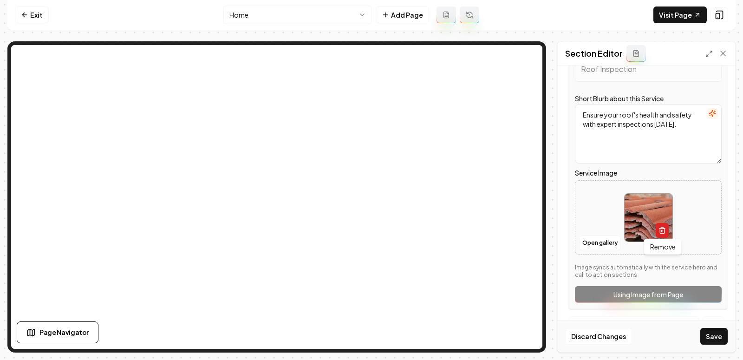
click at [662, 229] on icon "button" at bounding box center [663, 229] width 6 height 0
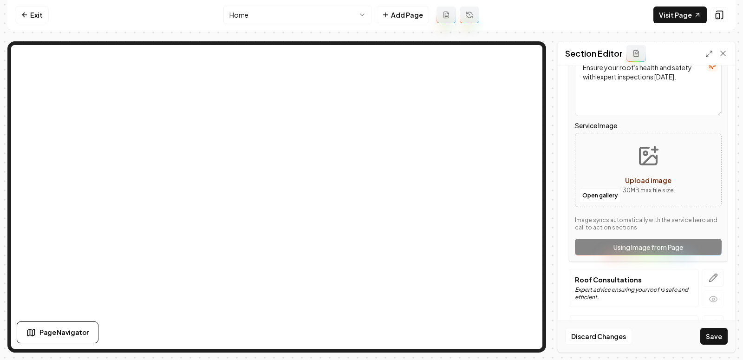
scroll to position [194, 0]
click at [639, 155] on icon "Upload image" at bounding box center [648, 157] width 22 height 22
type input "**********"
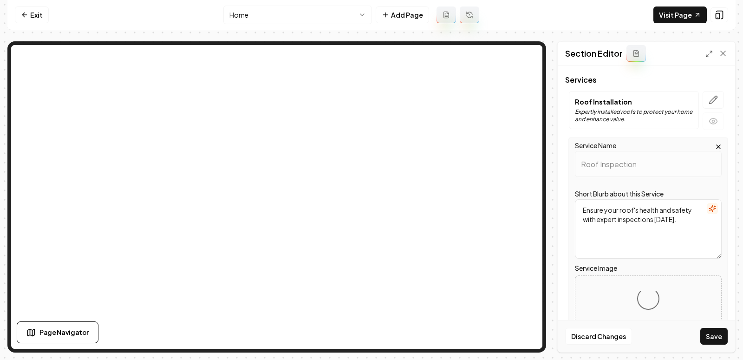
scroll to position [0, 0]
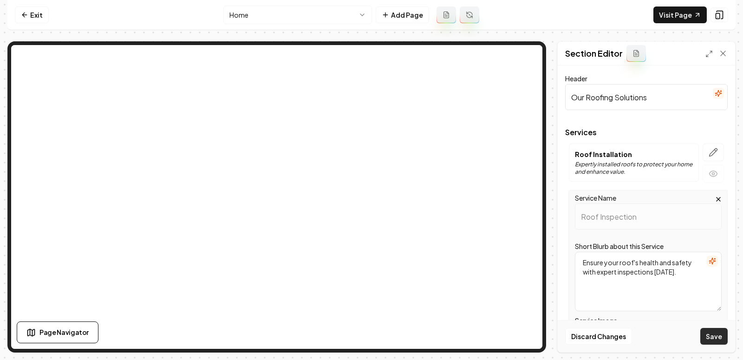
click at [714, 330] on button "Save" at bounding box center [713, 336] width 27 height 17
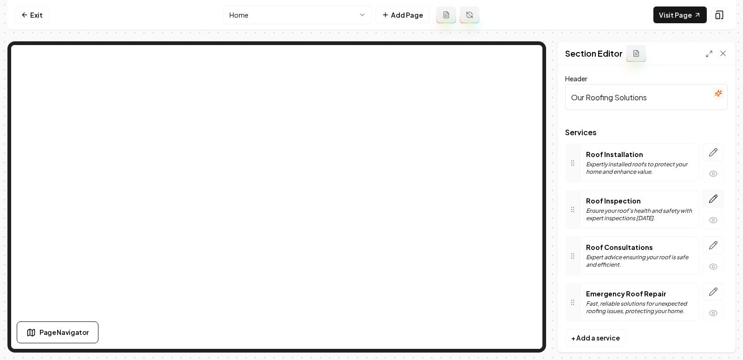
click at [714, 200] on icon "button" at bounding box center [713, 198] width 9 height 9
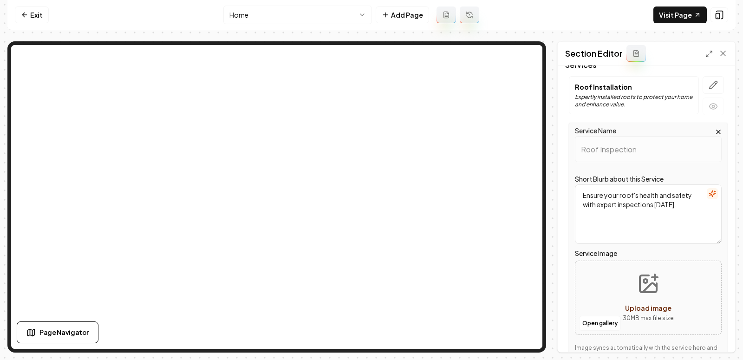
scroll to position [84, 0]
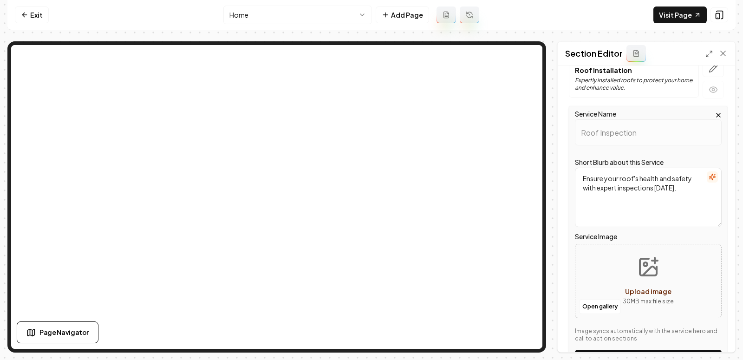
click at [646, 273] on icon "Upload image" at bounding box center [648, 267] width 22 height 22
type input "**********"
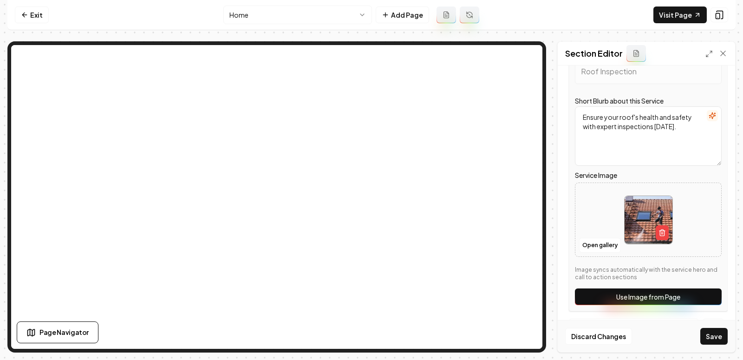
scroll to position [137, 0]
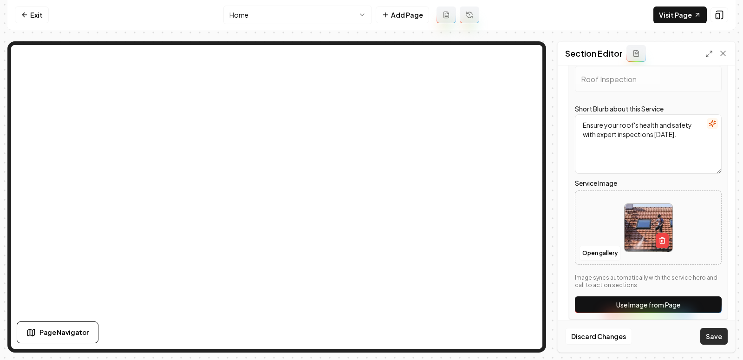
click at [711, 336] on button "Save" at bounding box center [713, 336] width 27 height 17
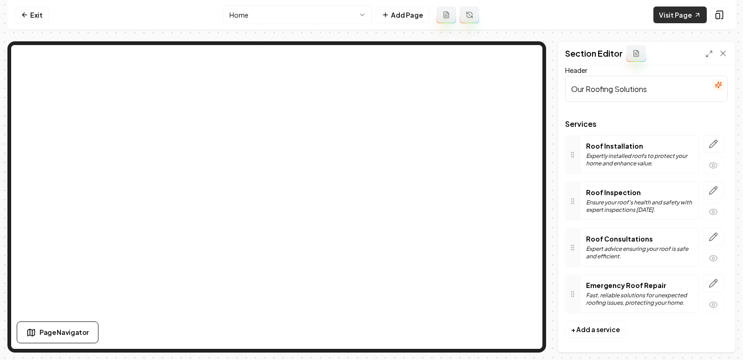
click at [670, 20] on link "Visit Page" at bounding box center [680, 15] width 53 height 17
click at [663, 12] on link "Visit Page" at bounding box center [680, 15] width 53 height 17
click at [722, 54] on icon at bounding box center [723, 53] width 5 height 5
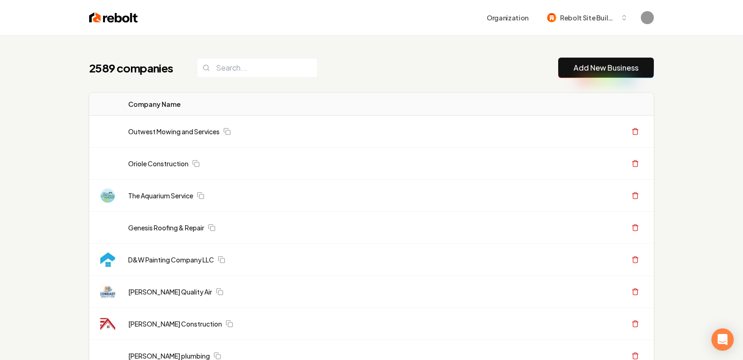
click at [577, 67] on link "Add New Business" at bounding box center [606, 67] width 65 height 11
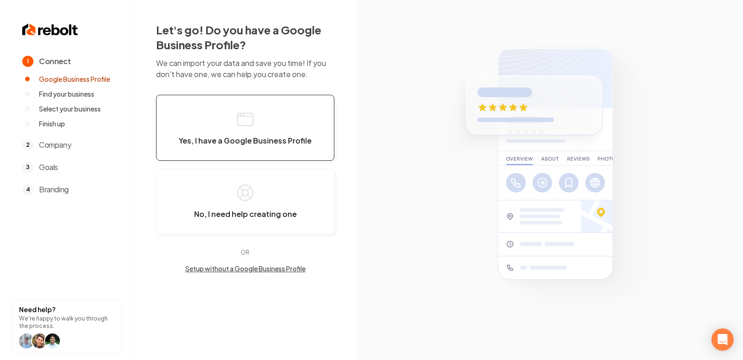
click at [248, 121] on icon "button" at bounding box center [245, 119] width 19 height 19
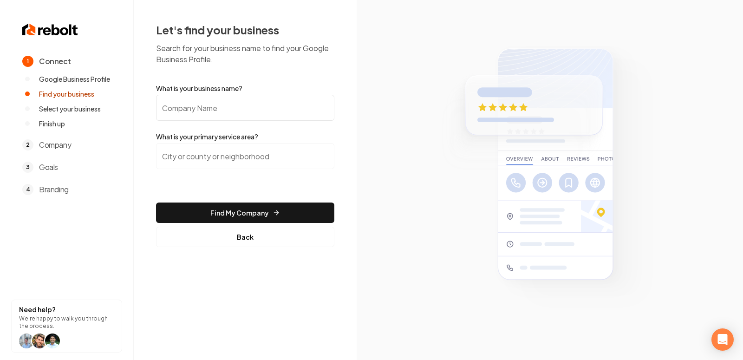
click at [238, 110] on input "What is your business name?" at bounding box center [245, 108] width 178 height 26
paste input "Dujon Management Inc"
type input "Dujon Management Inc"
click at [240, 155] on input "search" at bounding box center [245, 156] width 178 height 26
paste input "Warwick"
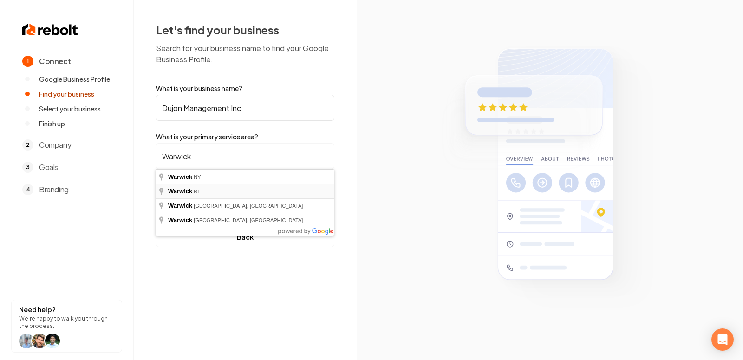
type input "[GEOGRAPHIC_DATA], [GEOGRAPHIC_DATA]"
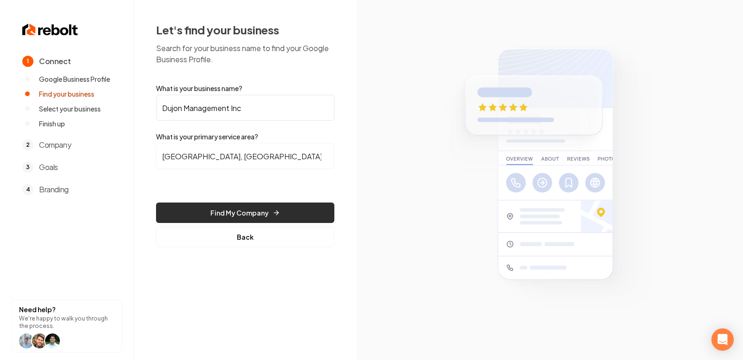
click at [238, 211] on button "Find My Company" at bounding box center [245, 213] width 178 height 20
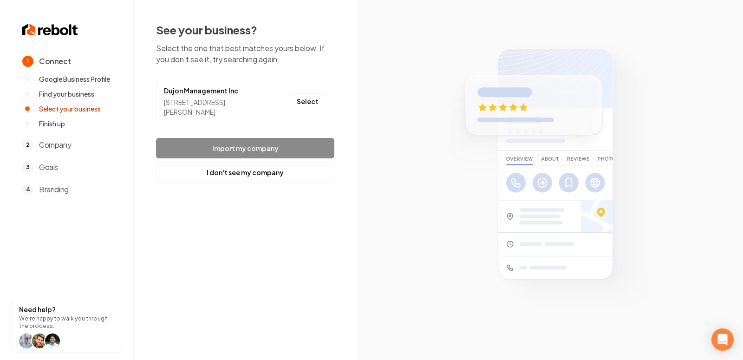
click at [219, 89] on link "Dujon Management Inc" at bounding box center [213, 91] width 98 height 10
click at [312, 101] on button "Select" at bounding box center [308, 101] width 38 height 17
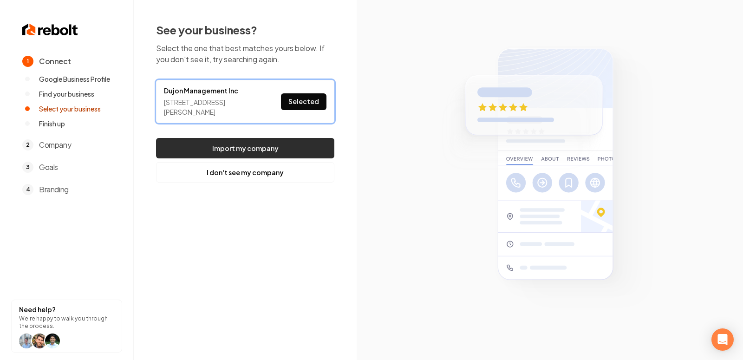
click at [275, 143] on button "Import my company" at bounding box center [245, 148] width 178 height 20
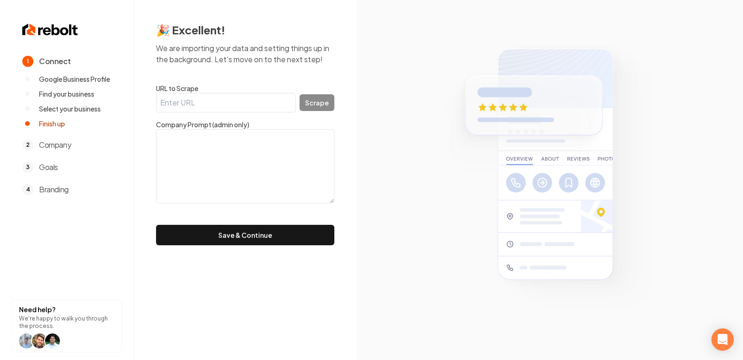
click at [238, 105] on input "URL to Scrape" at bounding box center [226, 103] width 140 height 20
click at [319, 111] on div "Scrape" at bounding box center [245, 103] width 178 height 20
click at [217, 106] on input "URL to Scrape" at bounding box center [226, 103] width 140 height 20
paste input "https://www.google.com/search?kgmid=/g/11r8yfj4pn"
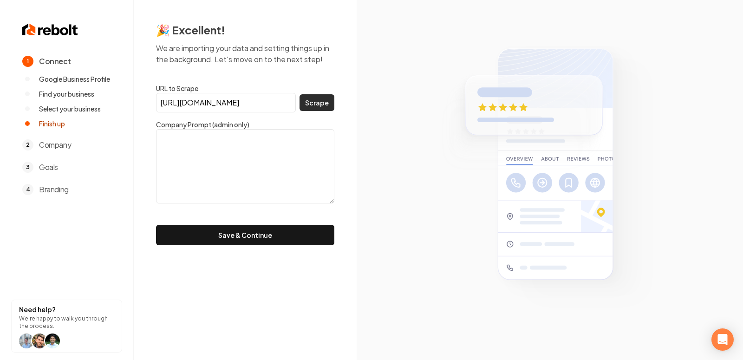
type input "https://www.google.com/search?kgmid=/g/11r8yfj4pn"
click at [324, 105] on button "Scrape" at bounding box center [317, 102] width 35 height 17
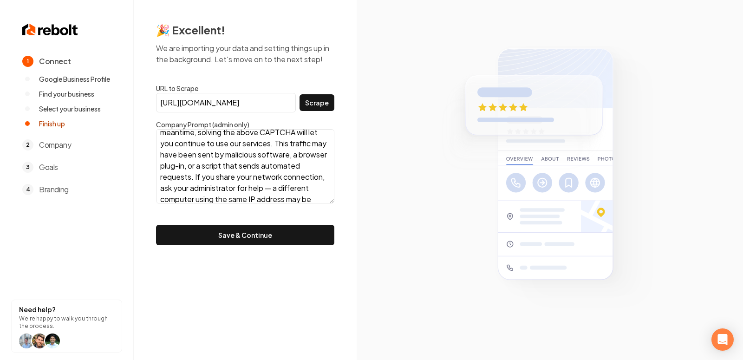
scroll to position [190, 0]
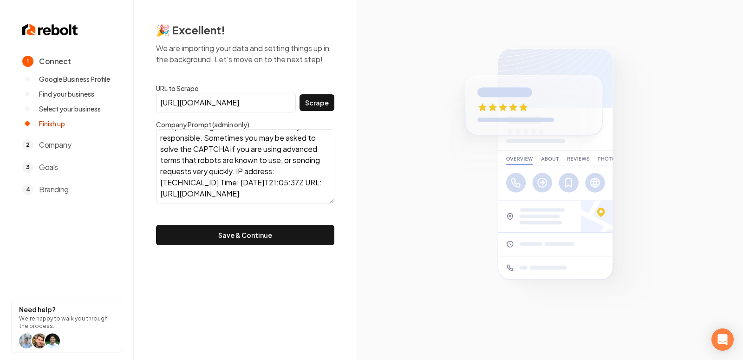
drag, startPoint x: 255, startPoint y: 192, endPoint x: 116, endPoint y: -4, distance: 240.1
click at [116, 0] on html "1 Connect Google Business Profile Find your business Select your business Finis…" at bounding box center [371, 180] width 743 height 360
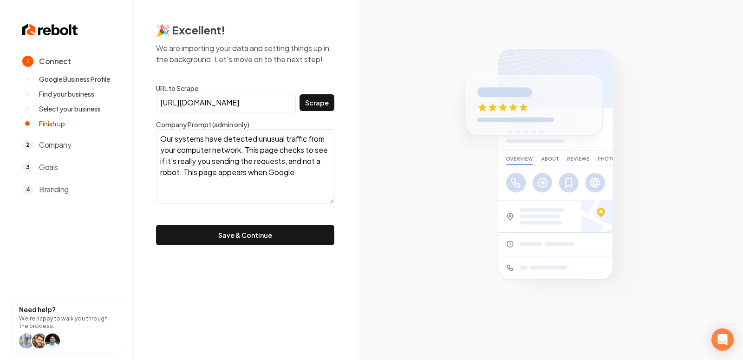
scroll to position [0, 0]
type textarea "Our systems have detected unusual traffic from your computer network. This page…"
drag, startPoint x: 306, startPoint y: 183, endPoint x: 73, endPoint y: 48, distance: 268.6
click at [73, 48] on div "1 Connect Google Business Profile Find your business Select your business Finis…" at bounding box center [371, 180] width 743 height 360
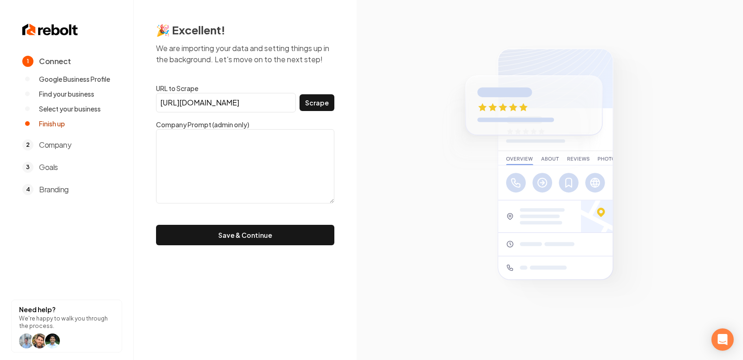
click at [201, 105] on input "https://www.google.com/search?kgmid=/g/11r8yfj4pn" at bounding box center [226, 103] width 140 height 20
paste input "https://www.facebook.com/p/Dujon-Management-61558455629880/"
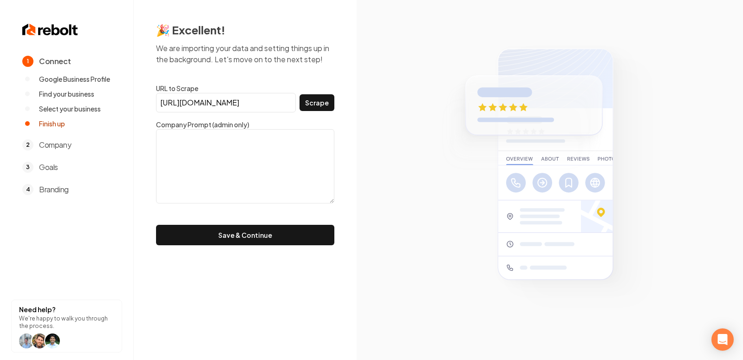
type input "https://www.facebook.com/p/Dujon-Management-61558455629880/"
click at [156, 225] on button "Save & Continue" at bounding box center [245, 235] width 178 height 20
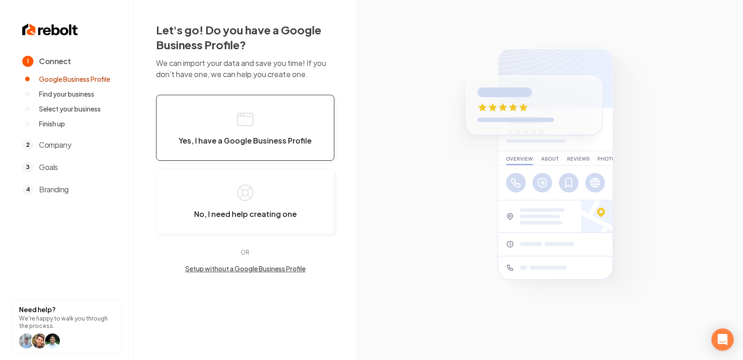
click at [229, 136] on span "Yes, I have a Google Business Profile" at bounding box center [245, 140] width 133 height 9
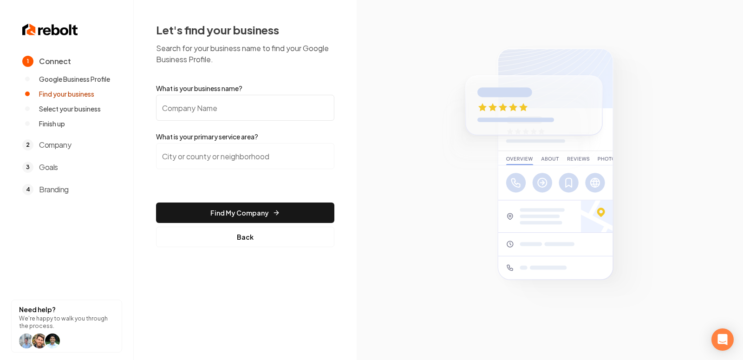
click at [189, 111] on input "What is your business name?" at bounding box center [245, 108] width 178 height 26
paste input "Dujon Management Inc"
type input "Dujon Management Inc"
click at [232, 136] on label "What is your primary service area?" at bounding box center [245, 136] width 178 height 9
click at [229, 146] on input "search" at bounding box center [245, 156] width 178 height 26
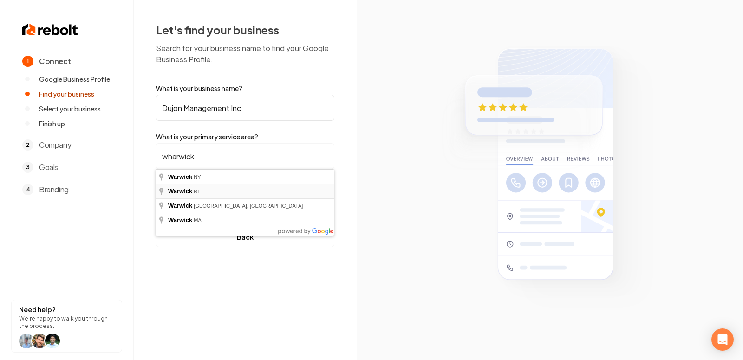
type input "Warwick, RI"
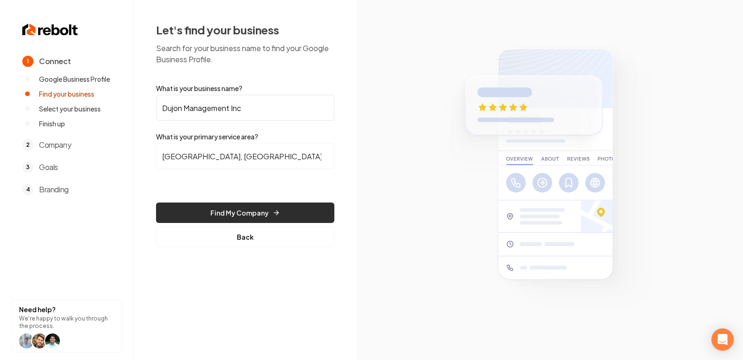
click at [239, 213] on button "Find My Company" at bounding box center [245, 213] width 178 height 20
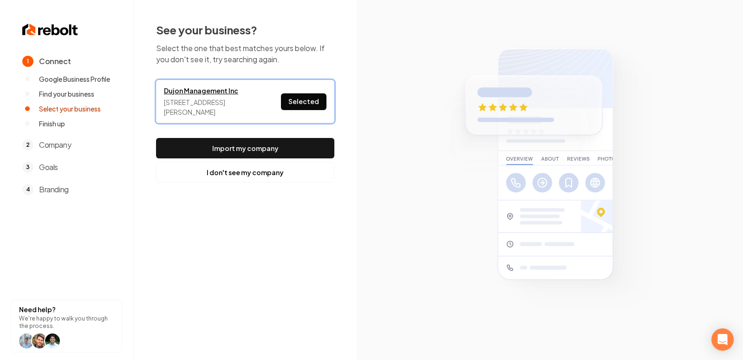
click at [215, 92] on link "Dujon Management Inc" at bounding box center [213, 91] width 98 height 10
click at [306, 101] on button "Selected" at bounding box center [304, 101] width 46 height 17
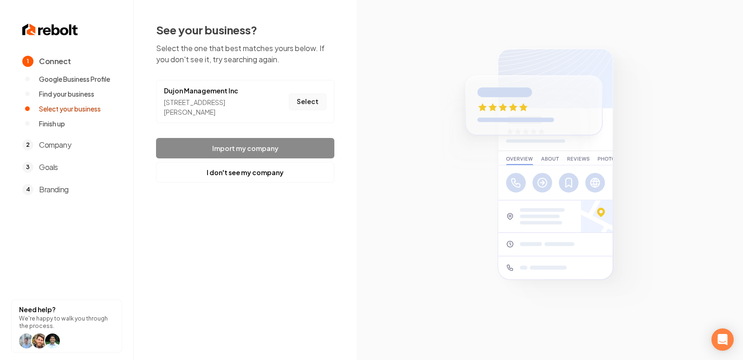
click at [307, 98] on button "Select" at bounding box center [308, 101] width 38 height 17
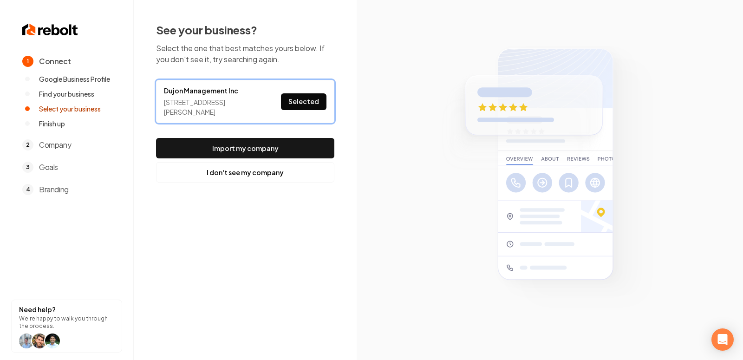
click at [257, 160] on footer "Import my company I don't see my company" at bounding box center [245, 160] width 178 height 45
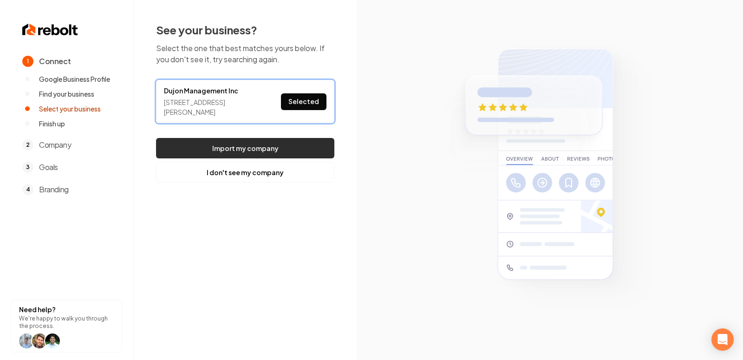
click at [248, 149] on button "Import my company" at bounding box center [245, 148] width 178 height 20
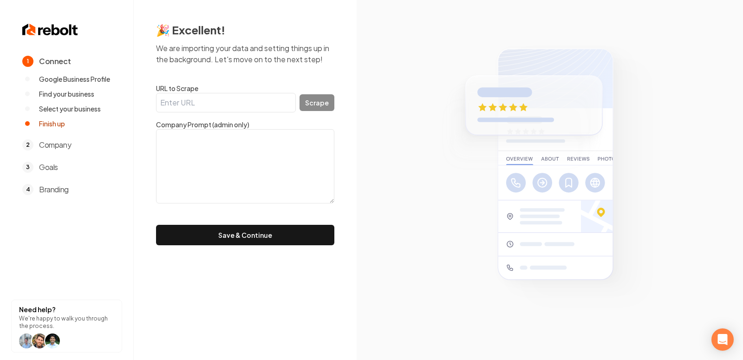
click at [229, 145] on textarea at bounding box center [245, 166] width 178 height 74
paste textarea "Professional Landscaping, Irrigation, and Construction Company. Licensed & Insu…"
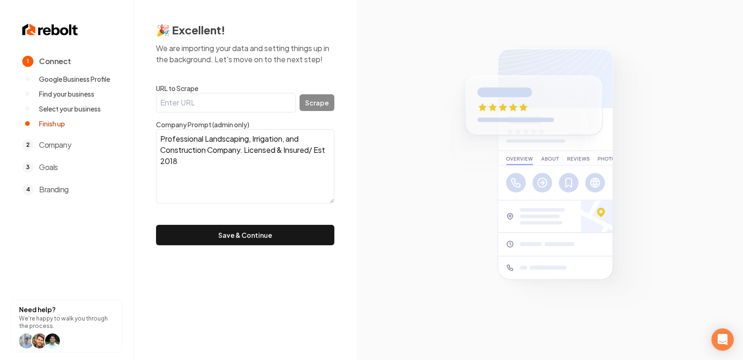
type textarea "Professional Landscaping, Irrigation, and Construction Company. Licensed & Insu…"
click at [368, 192] on section at bounding box center [550, 180] width 386 height 360
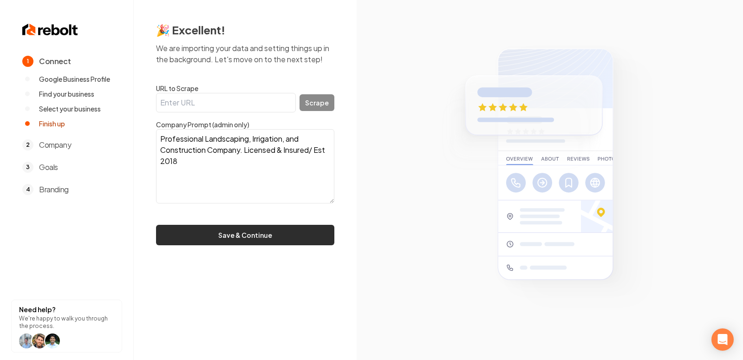
click at [244, 236] on button "Save & Continue" at bounding box center [245, 235] width 178 height 20
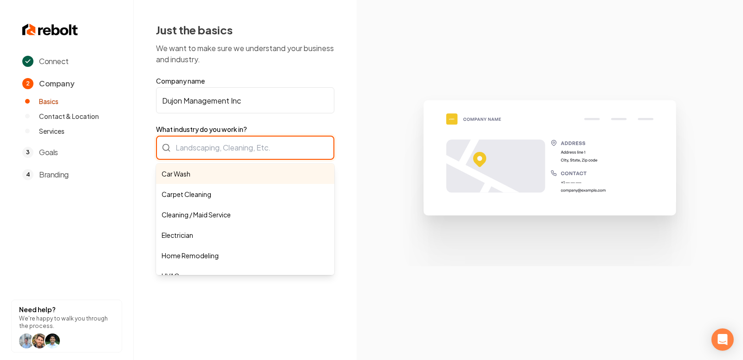
click at [234, 146] on div "Car Wash Carpet Cleaning Cleaning / Maid Service Electrician Home Remodeling HV…" at bounding box center [245, 148] width 178 height 24
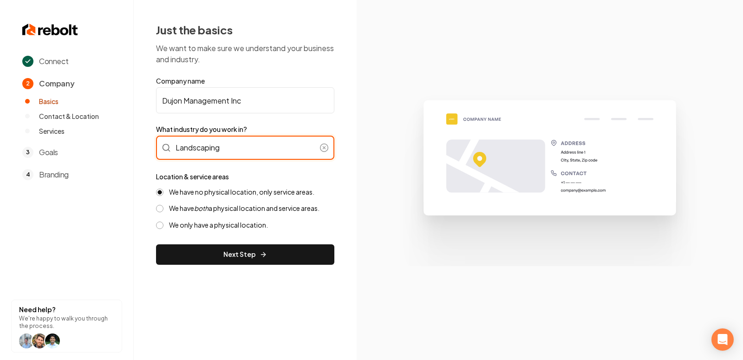
type input "Landscaping"
click at [260, 206] on label "We have both a physical location and service areas." at bounding box center [244, 208] width 150 height 9
click at [163, 206] on button "We have both a physical location and service areas." at bounding box center [159, 208] width 7 height 7
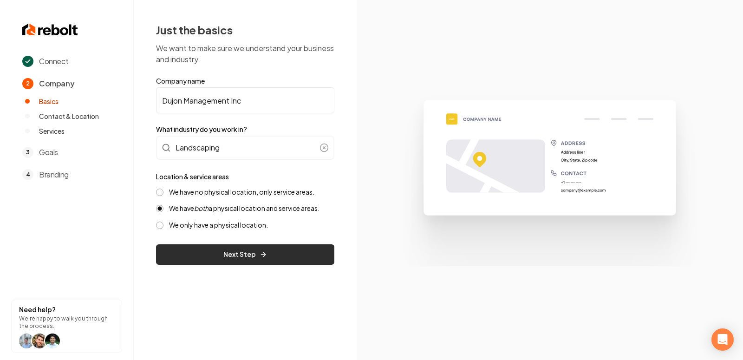
click at [215, 259] on button "Next Step" at bounding box center [245, 254] width 178 height 20
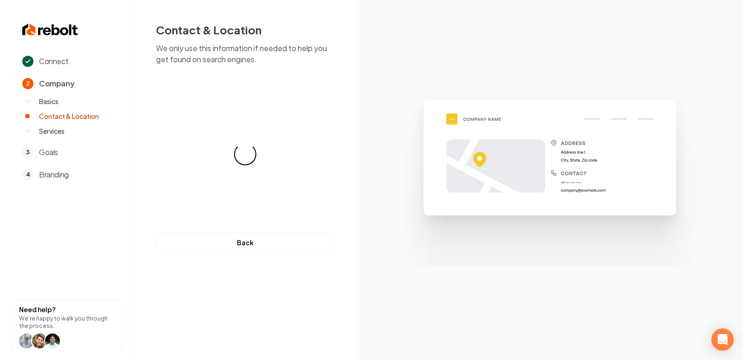
select select "**"
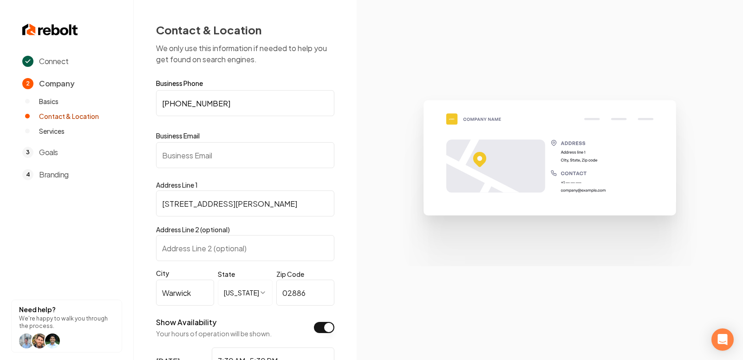
click at [201, 247] on input "Address Line 2 (optional)" at bounding box center [245, 248] width 178 height 26
click at [213, 159] on input "Business Email" at bounding box center [245, 155] width 178 height 26
paste input "Dujonmanagement@gmail.com"
type input "Dujonmanagement@gmail.com"
click at [388, 267] on section at bounding box center [550, 180] width 386 height 360
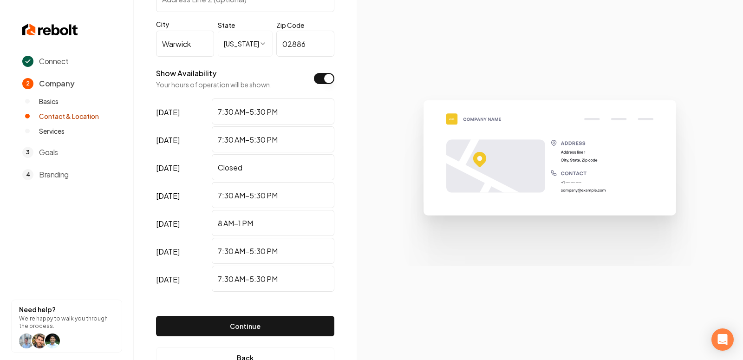
scroll to position [279, 0]
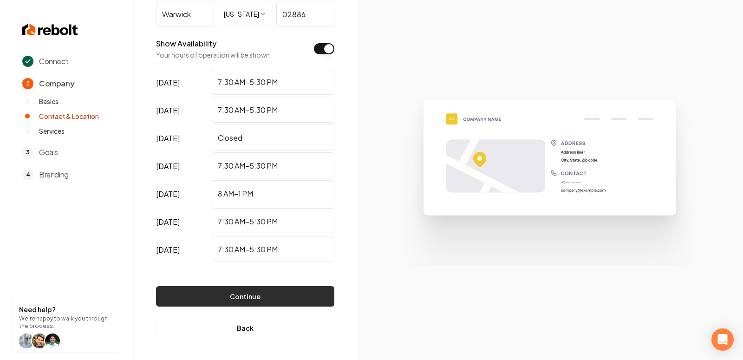
click at [237, 297] on button "Continue" at bounding box center [245, 296] width 178 height 20
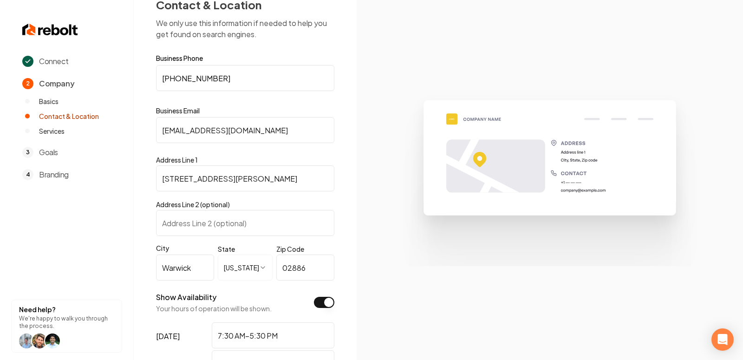
scroll to position [0, 0]
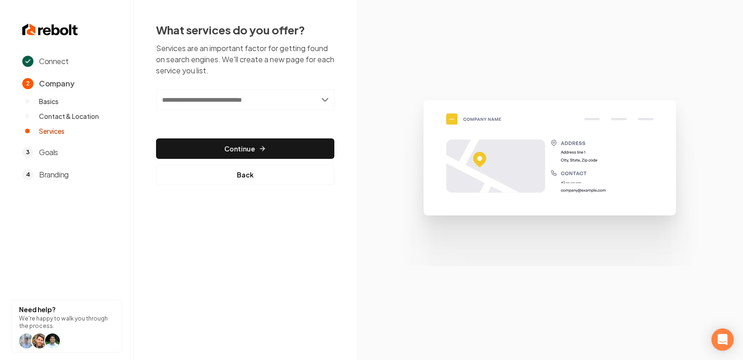
click at [205, 101] on input "text" at bounding box center [245, 99] width 178 height 21
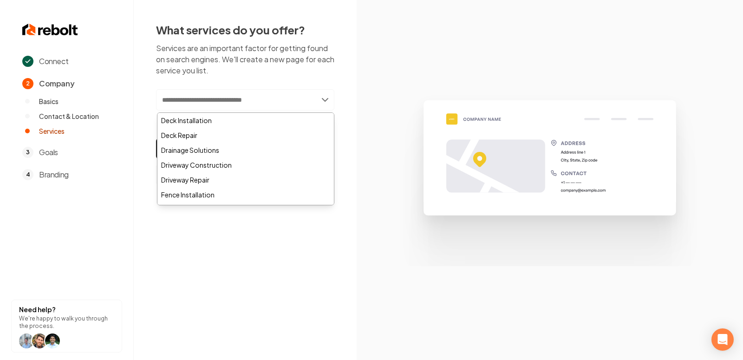
paste input "**********"
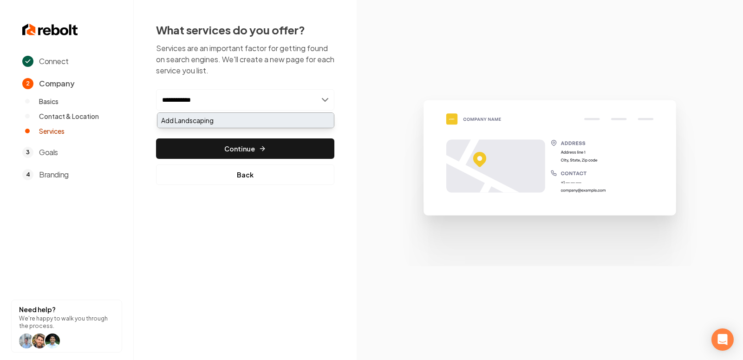
type input "**********"
click at [216, 122] on div "Add Landscaping" at bounding box center [245, 120] width 177 height 15
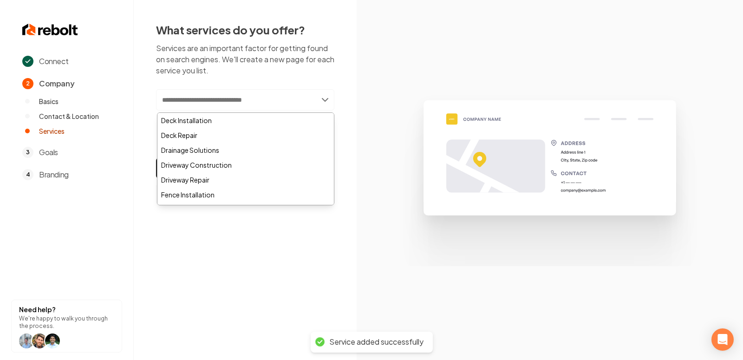
paste input "**********"
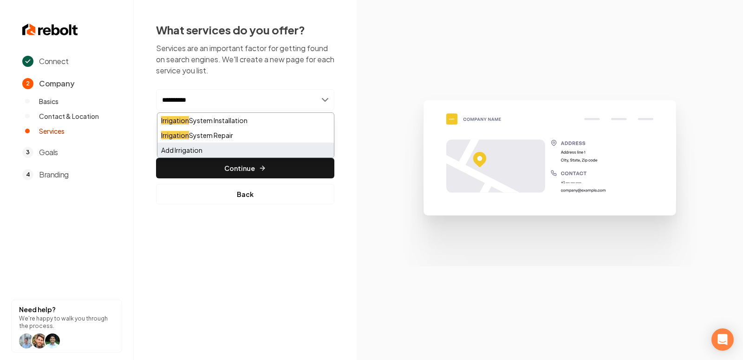
type input "**********"
click at [216, 148] on div "Add Irrigation" at bounding box center [245, 150] width 177 height 15
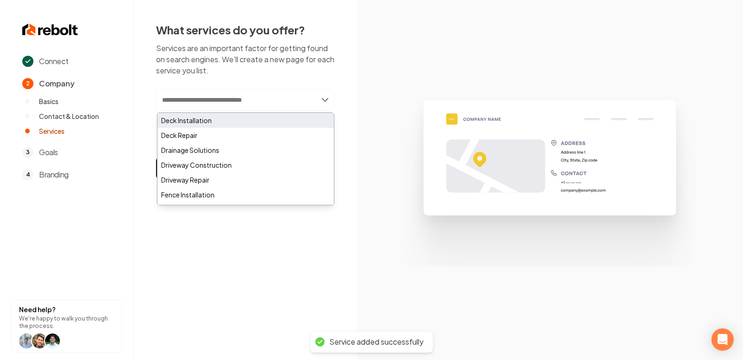
paste input "**********"
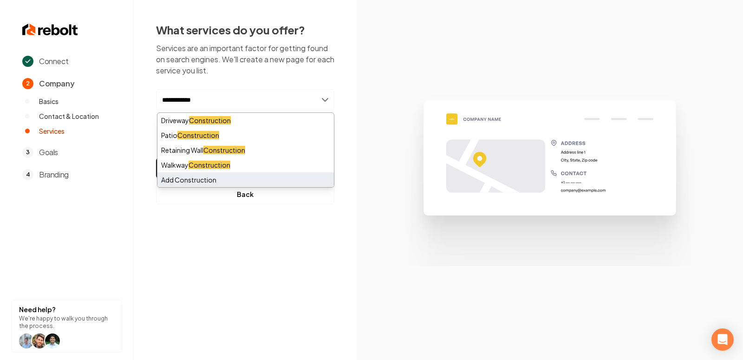
type input "**********"
click at [191, 180] on div "Add Construction" at bounding box center [245, 179] width 177 height 15
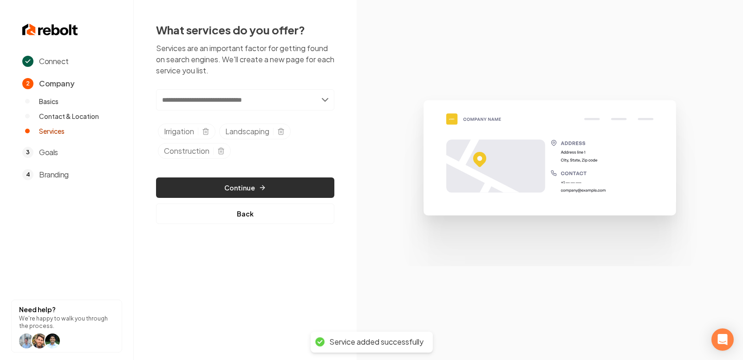
click at [212, 180] on button "Continue" at bounding box center [245, 187] width 178 height 20
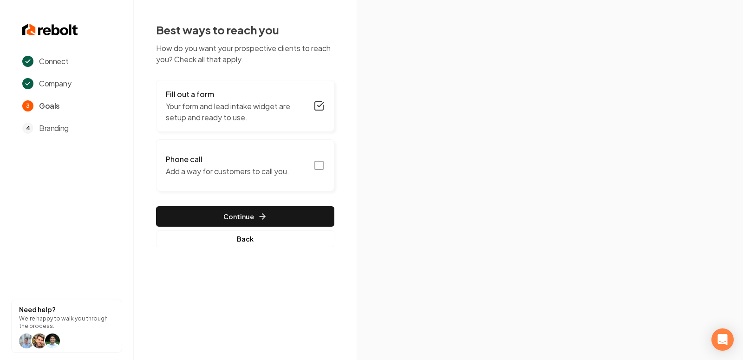
click at [320, 164] on icon "button" at bounding box center [319, 165] width 11 height 11
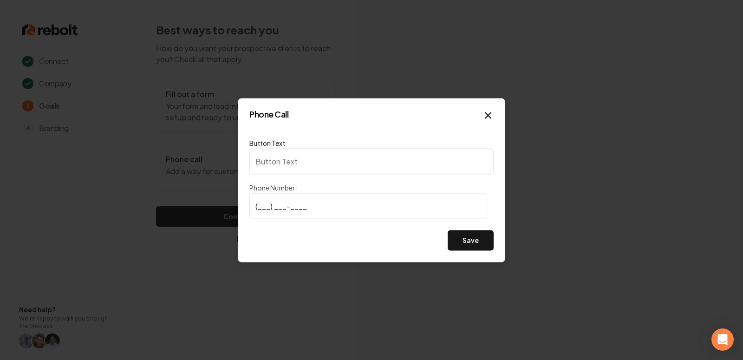
type input "Call us"
type input "(401) 441-4737"
click at [476, 238] on button "Save" at bounding box center [471, 240] width 46 height 20
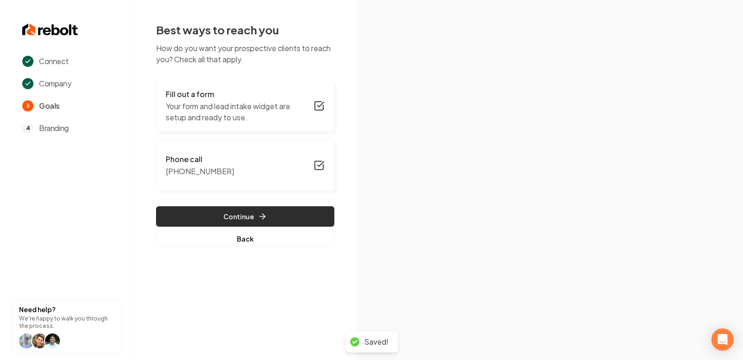
click at [241, 215] on button "Continue" at bounding box center [245, 216] width 178 height 20
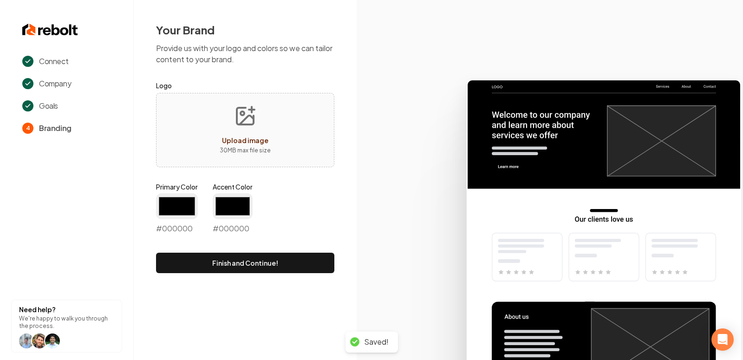
type input "#194d33"
type input "#70be00"
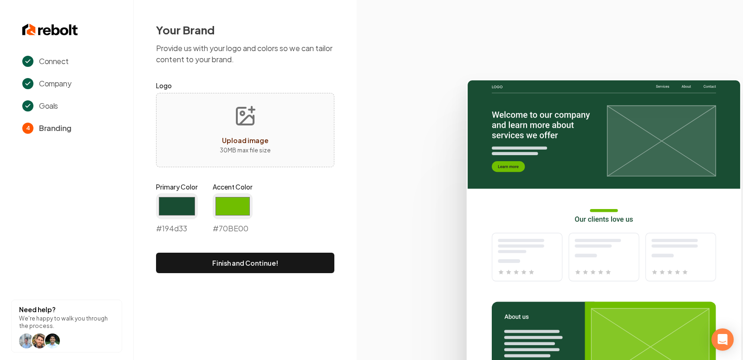
click at [243, 128] on button "Upload image 30 MB max file size" at bounding box center [245, 130] width 66 height 65
type input "**********"
click at [171, 206] on input "#194d33" at bounding box center [177, 206] width 42 height 26
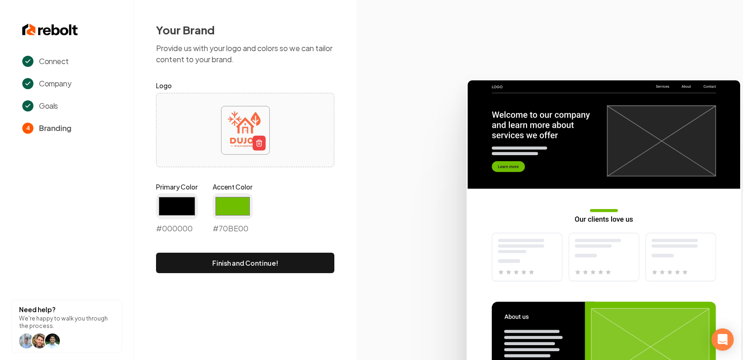
type input "#000000"
click at [230, 206] on input "#70be00" at bounding box center [233, 206] width 40 height 26
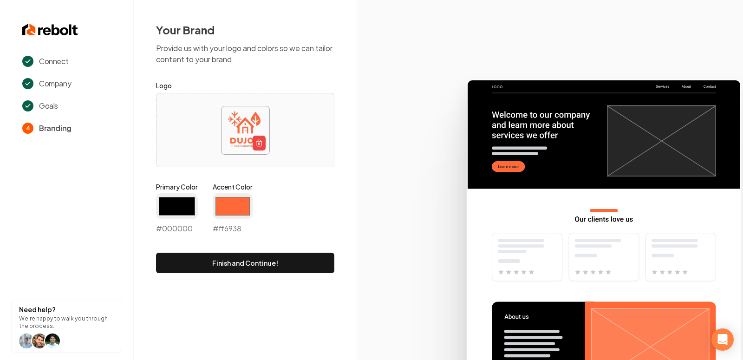
type input "#ff6938"
click at [370, 240] on icon at bounding box center [550, 216] width 386 height 288
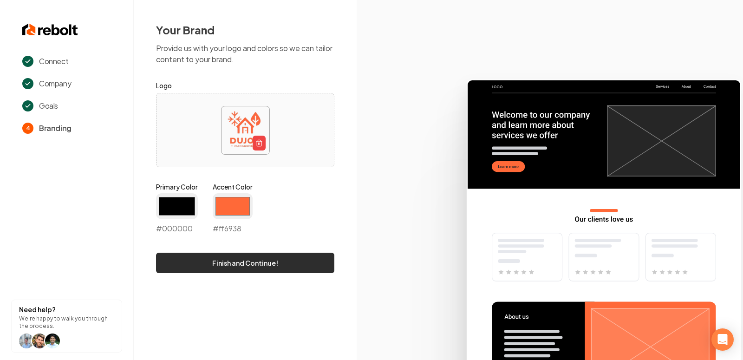
click at [258, 268] on button "Finish and Continue!" at bounding box center [245, 263] width 178 height 20
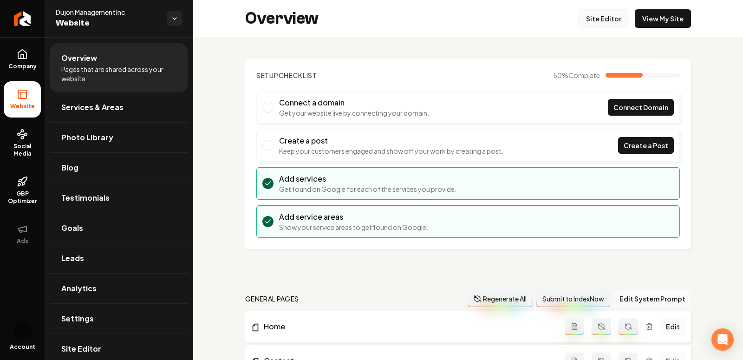
click at [599, 14] on link "Site Editor" at bounding box center [603, 18] width 51 height 19
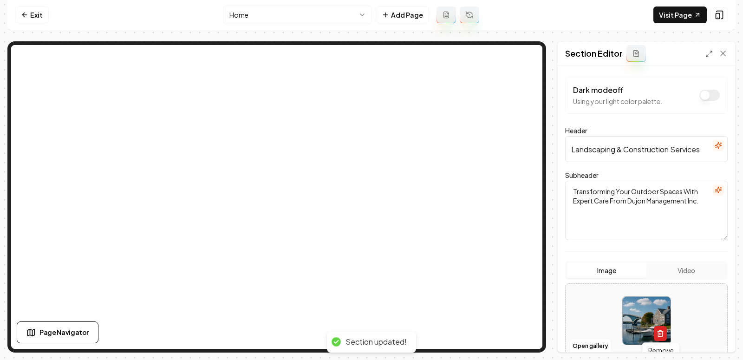
click at [659, 330] on icon "button" at bounding box center [660, 333] width 7 height 7
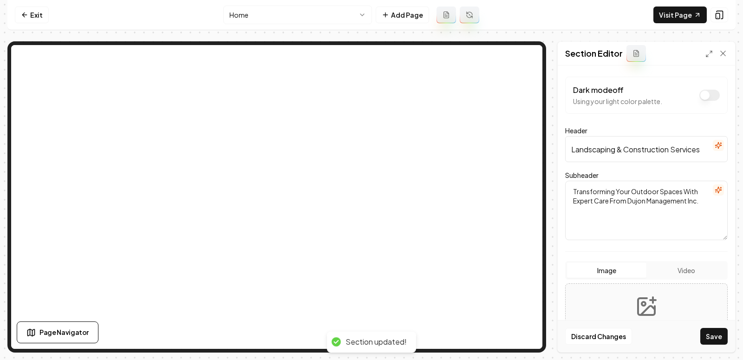
click at [643, 303] on icon "Upload image" at bounding box center [646, 306] width 22 height 22
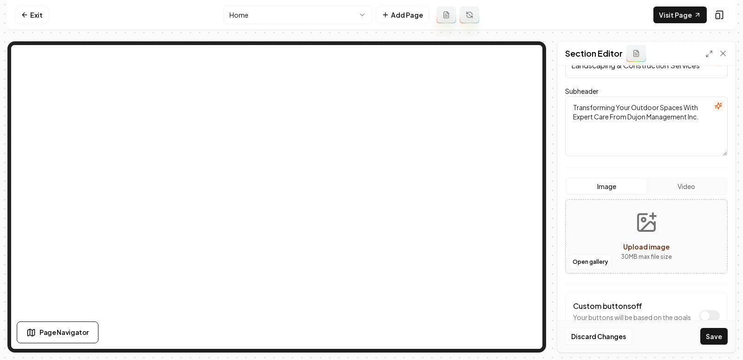
scroll to position [95, 0]
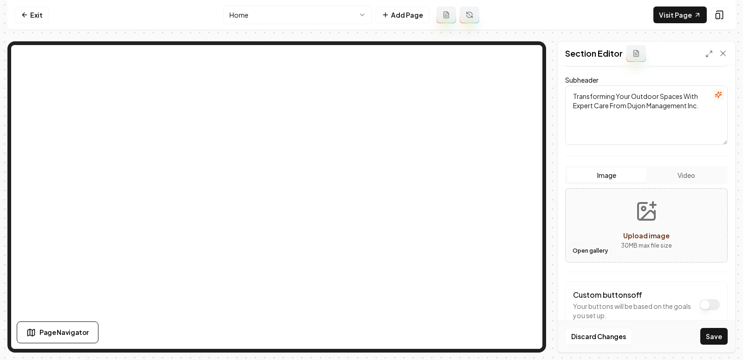
click at [579, 251] on button "Open gallery" at bounding box center [590, 250] width 42 height 15
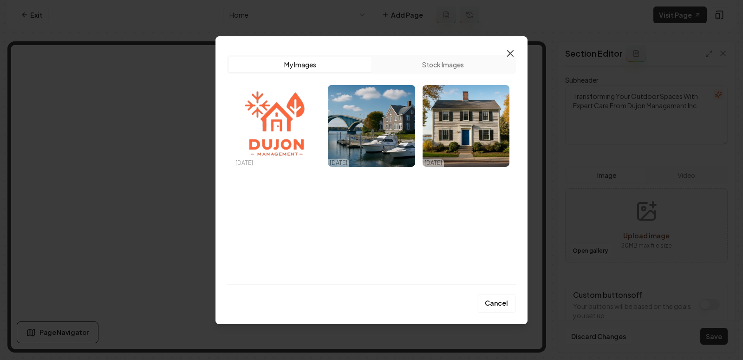
click at [508, 57] on icon "button" at bounding box center [510, 53] width 11 height 11
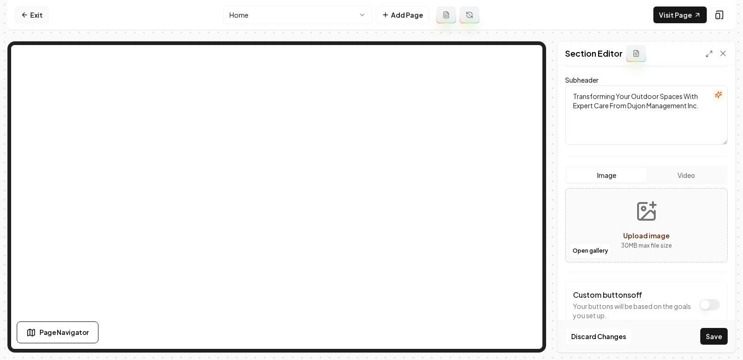
click at [28, 13] on icon at bounding box center [24, 14] width 7 height 7
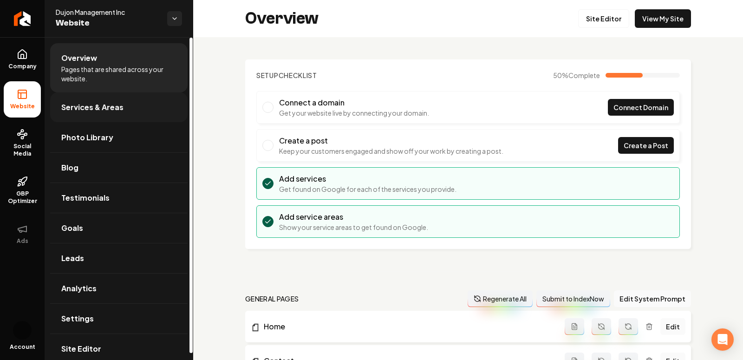
click at [88, 114] on link "Services & Areas" at bounding box center [118, 107] width 137 height 30
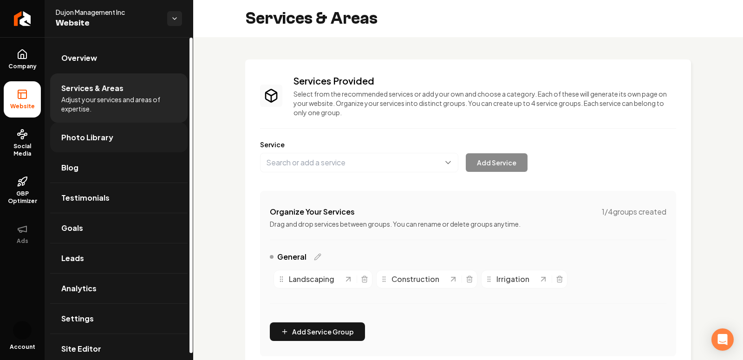
click at [103, 143] on link "Photo Library" at bounding box center [118, 138] width 137 height 30
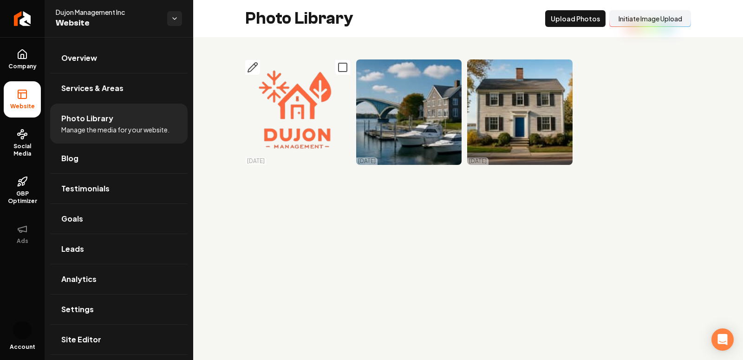
click at [342, 65] on icon "Main content area" at bounding box center [342, 67] width 11 height 11
click at [455, 69] on icon "Main content area" at bounding box center [453, 67] width 11 height 11
click at [562, 69] on icon "Main content area" at bounding box center [564, 67] width 11 height 11
click at [516, 29] on div "Photo Library Delet e Selected Upload Photos Initiate Image Upload" at bounding box center [468, 18] width 550 height 37
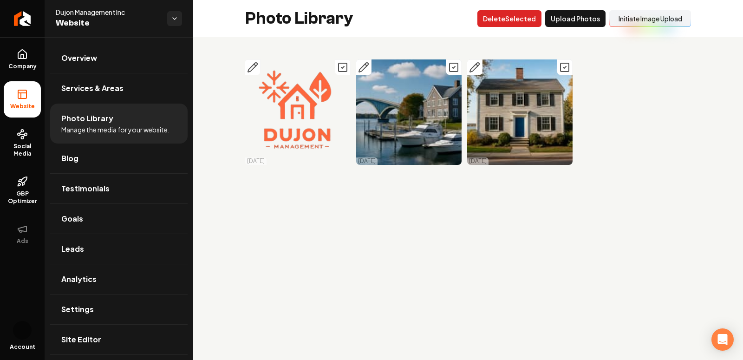
click at [508, 22] on button "Delet e Selected" at bounding box center [509, 18] width 64 height 17
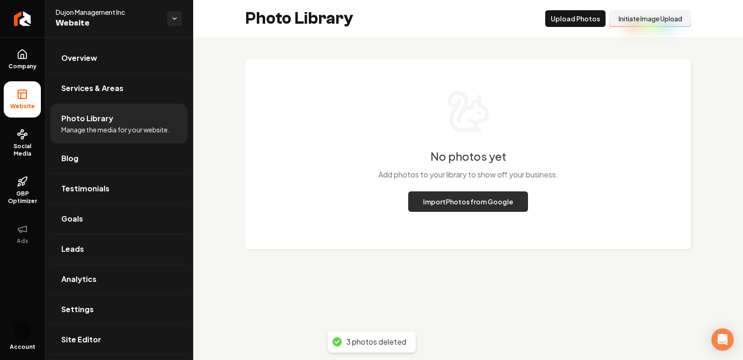
click at [454, 209] on button "Import Photos from Google" at bounding box center [468, 201] width 120 height 20
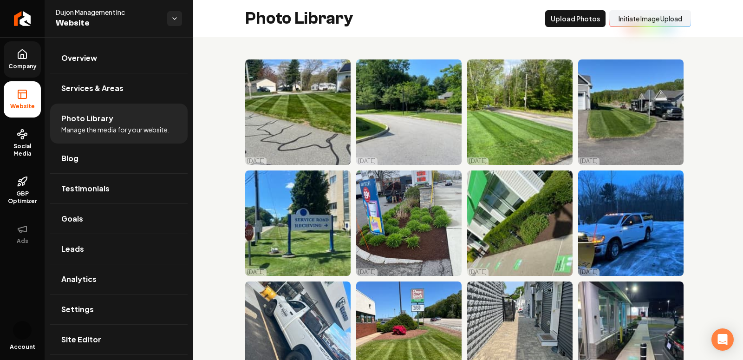
click at [21, 63] on span "Company" at bounding box center [23, 66] width 36 height 7
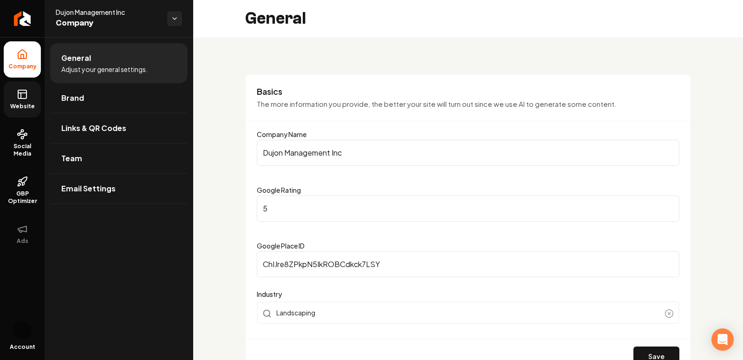
click at [22, 99] on icon at bounding box center [22, 94] width 11 height 11
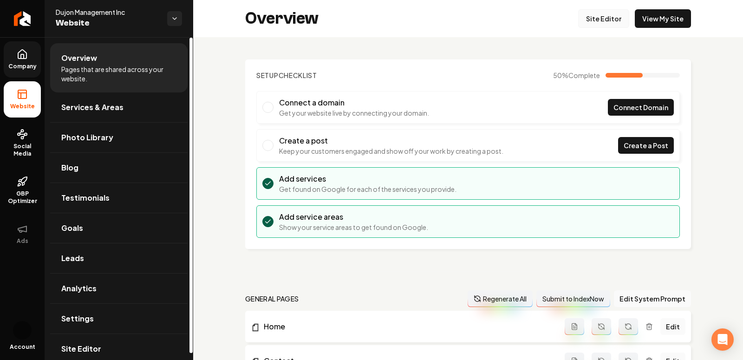
click at [596, 17] on link "Site Editor" at bounding box center [603, 18] width 51 height 19
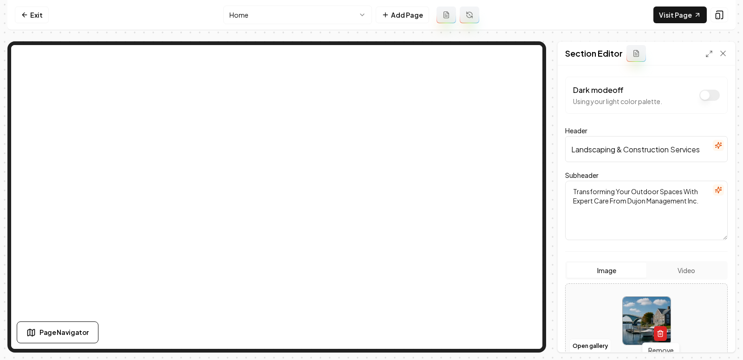
click at [654, 330] on button "button" at bounding box center [660, 333] width 13 height 15
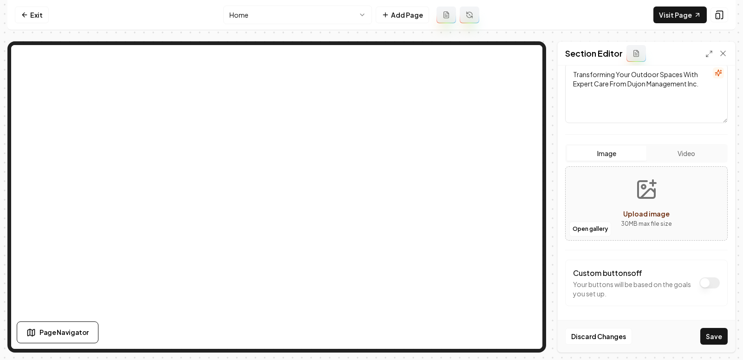
scroll to position [117, 0]
click at [586, 226] on button "Open gallery" at bounding box center [590, 229] width 42 height 15
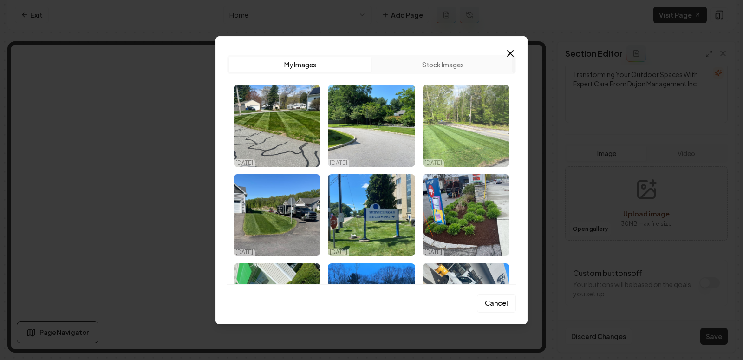
click at [465, 136] on img "Select image image_68e430c35c7cd75eb87ba711.jpeg" at bounding box center [466, 126] width 87 height 82
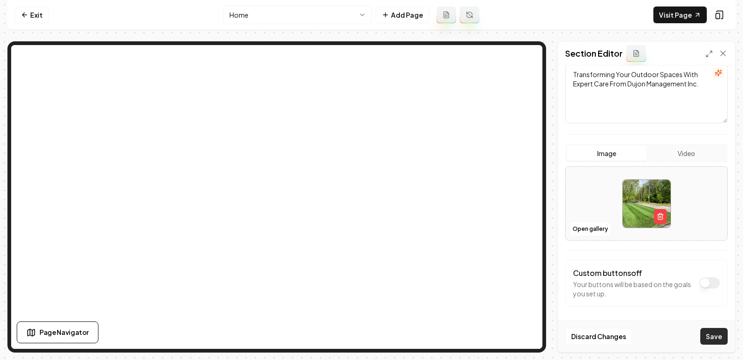
click at [709, 340] on button "Save" at bounding box center [713, 336] width 27 height 17
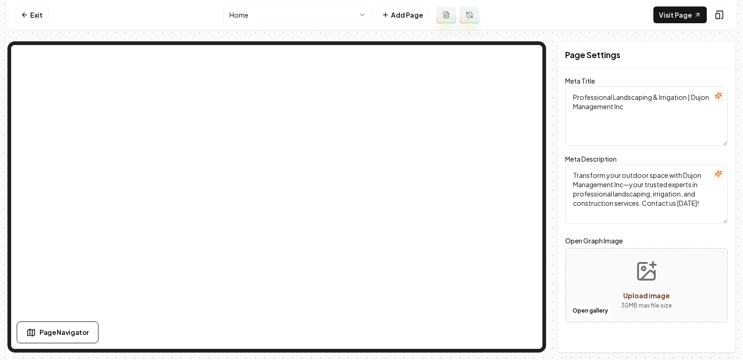
scroll to position [0, 0]
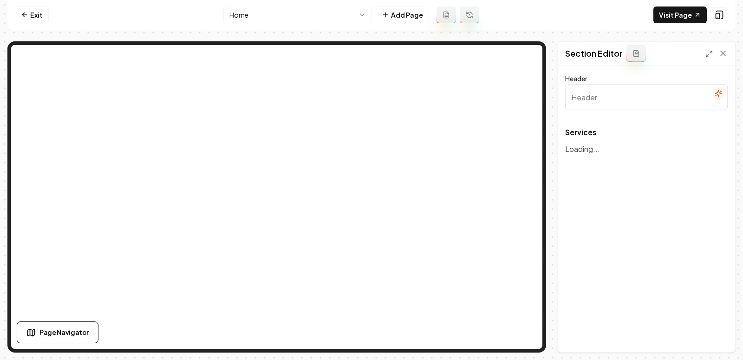
type input "Expert Landscaping & Construction Services"
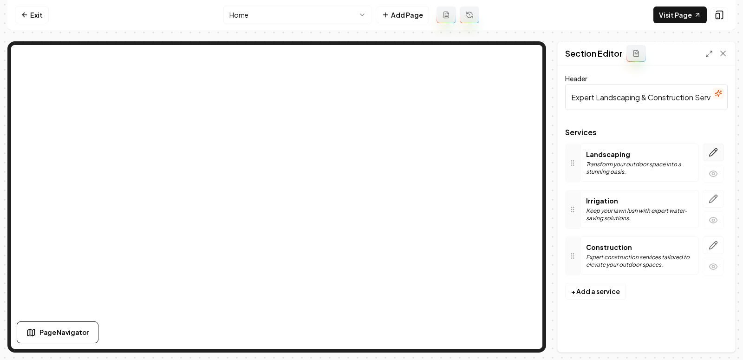
click at [715, 150] on icon "button" at bounding box center [713, 152] width 9 height 9
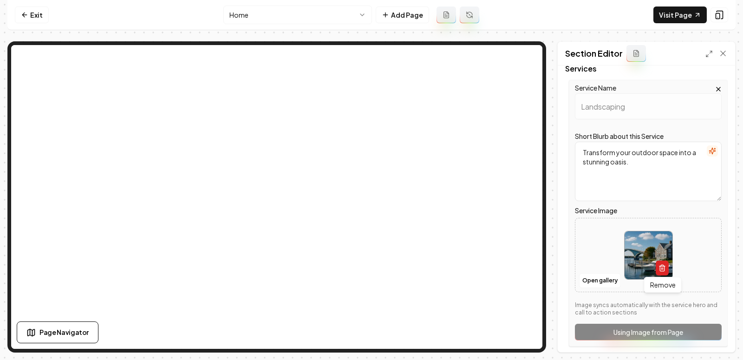
click at [661, 263] on button "button" at bounding box center [662, 268] width 13 height 15
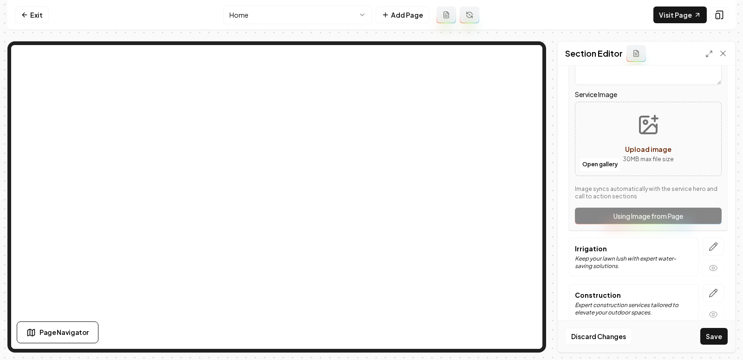
scroll to position [191, 0]
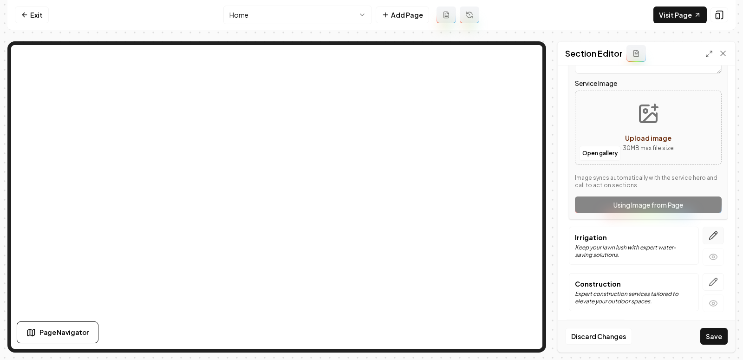
click at [716, 234] on icon "button" at bounding box center [714, 236] width 8 height 8
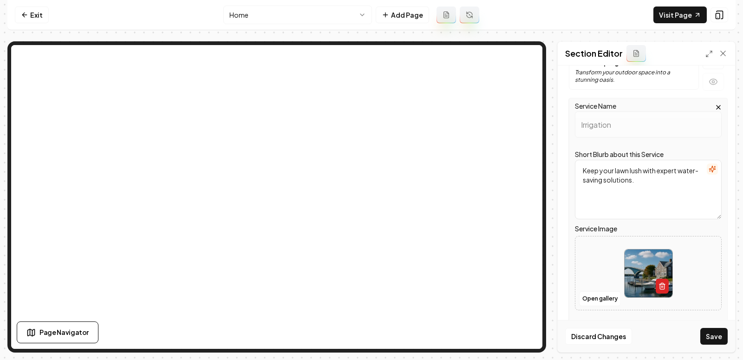
click at [662, 283] on icon "button" at bounding box center [662, 283] width 2 height 1
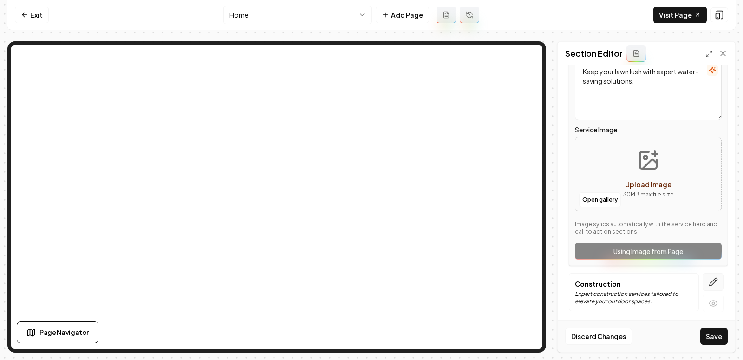
click at [712, 281] on icon "button" at bounding box center [714, 282] width 8 height 8
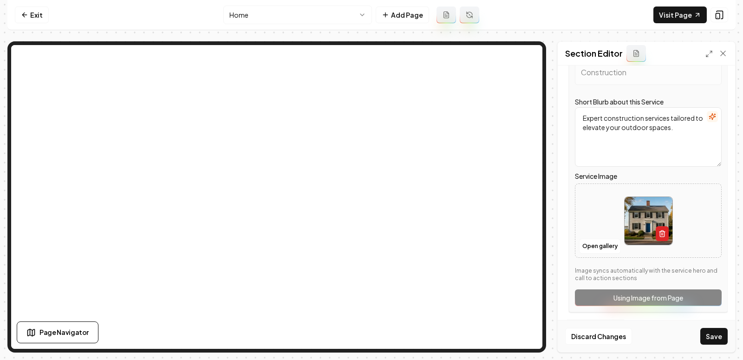
click at [661, 232] on icon "button" at bounding box center [663, 232] width 6 height 0
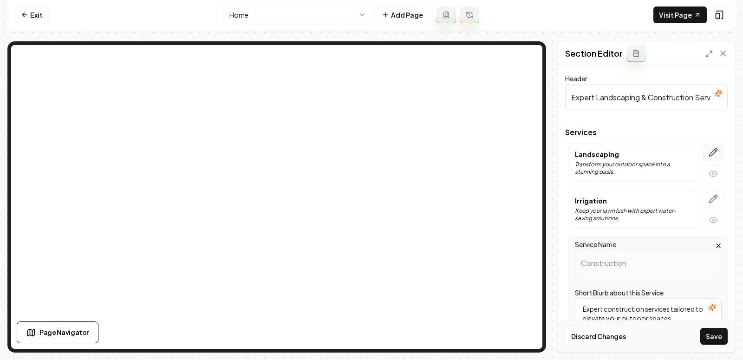
click at [714, 152] on icon "button" at bounding box center [714, 153] width 8 height 8
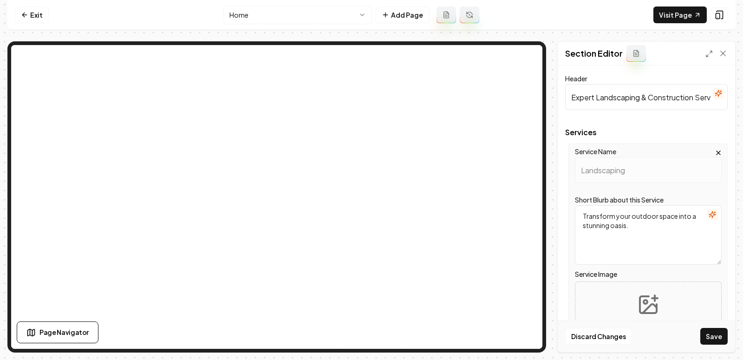
click at [645, 303] on circle "Upload image" at bounding box center [646, 302] width 4 height 4
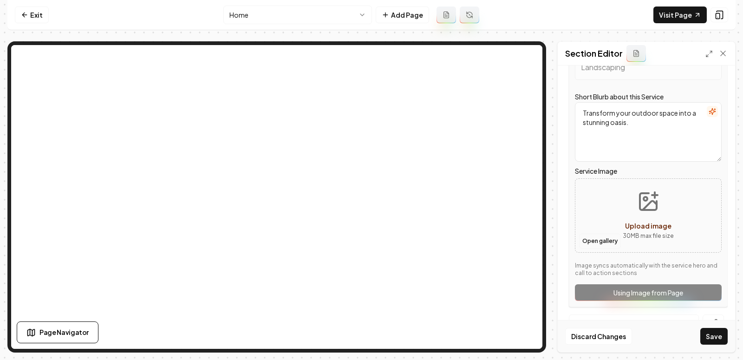
click at [598, 242] on button "Open gallery" at bounding box center [600, 241] width 42 height 15
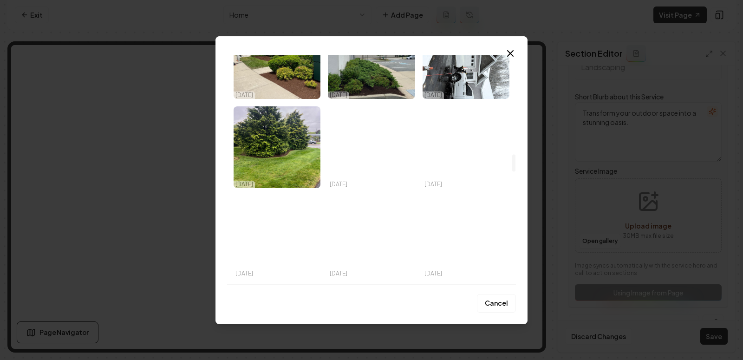
scroll to position [1317, 0]
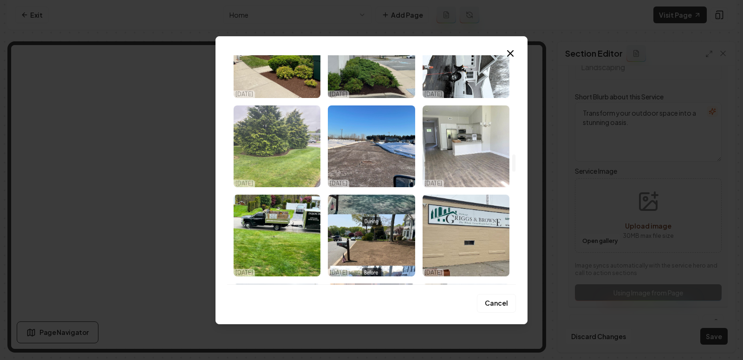
click at [300, 160] on img "Select image image_68e430c25c7cd75eb87ba5a7.jpeg" at bounding box center [277, 146] width 87 height 82
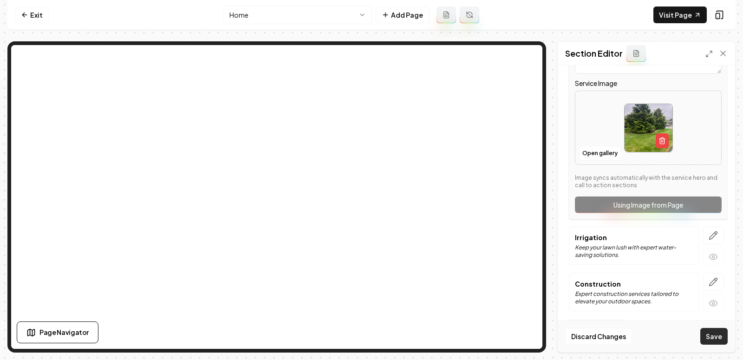
click at [714, 340] on button "Save" at bounding box center [713, 336] width 27 height 17
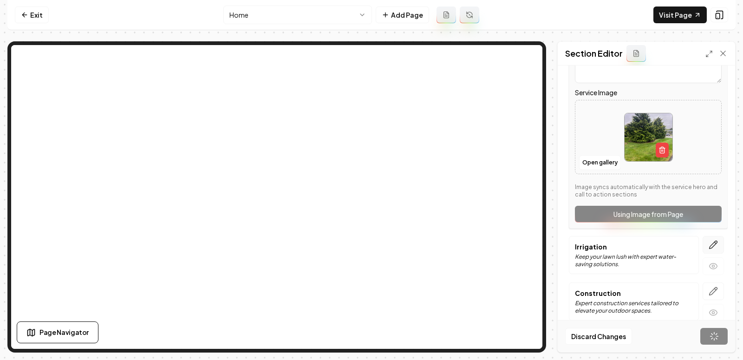
click at [715, 246] on icon "button" at bounding box center [713, 244] width 9 height 9
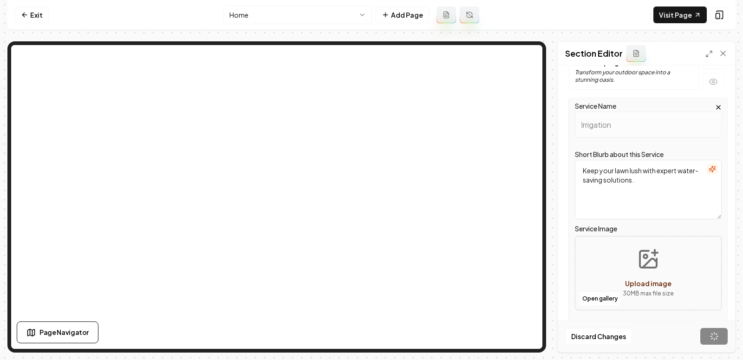
scroll to position [94, 0]
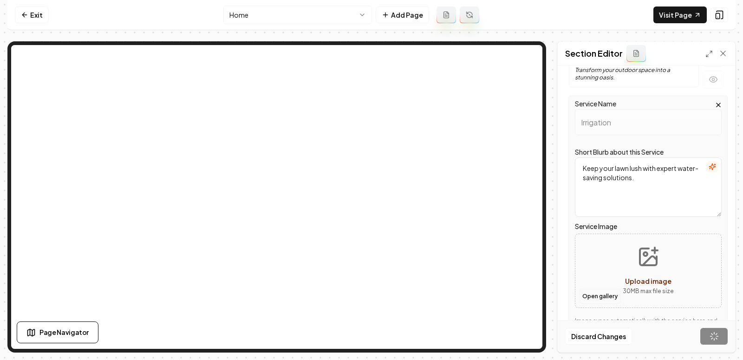
click at [601, 295] on button "Open gallery" at bounding box center [600, 296] width 42 height 15
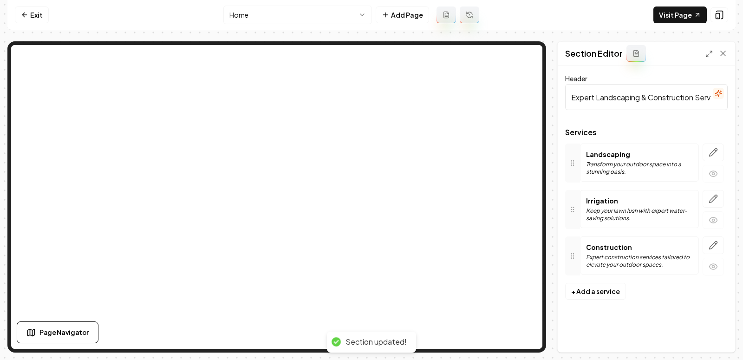
scroll to position [0, 0]
click at [718, 200] on icon "button" at bounding box center [713, 198] width 9 height 9
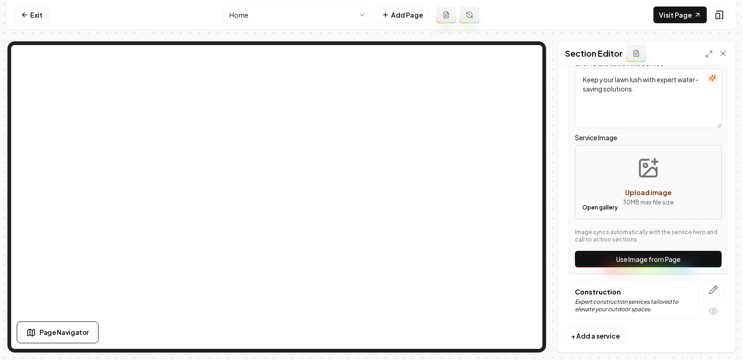
scroll to position [191, 0]
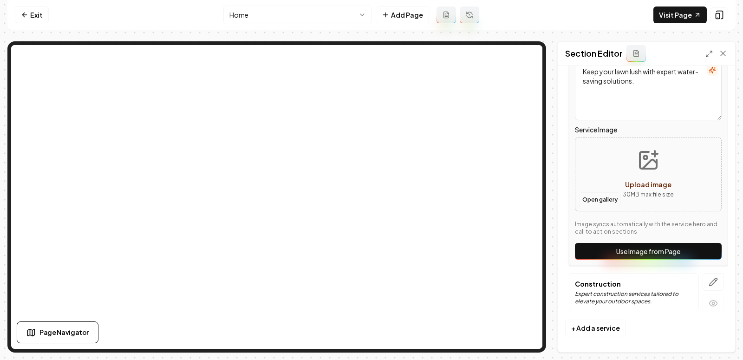
click at [595, 196] on button "Open gallery" at bounding box center [600, 199] width 42 height 15
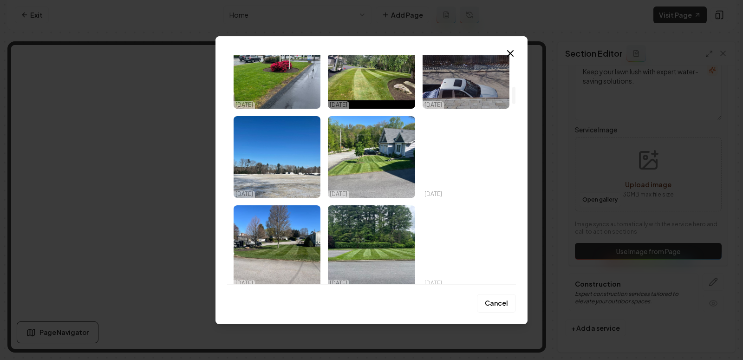
scroll to position [414, 0]
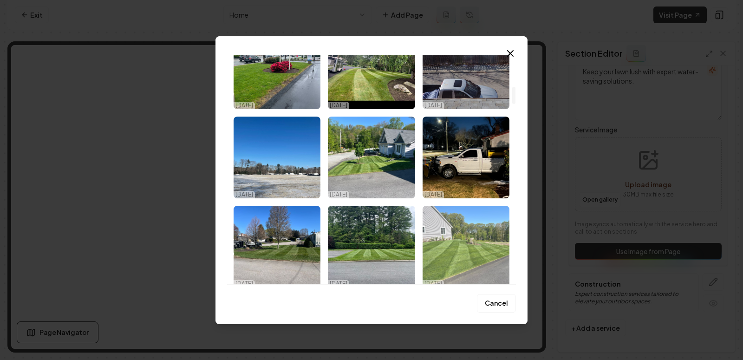
click at [471, 244] on img "Select image image_68e430c25c7cd75eb87ba360.jpeg" at bounding box center [466, 247] width 87 height 82
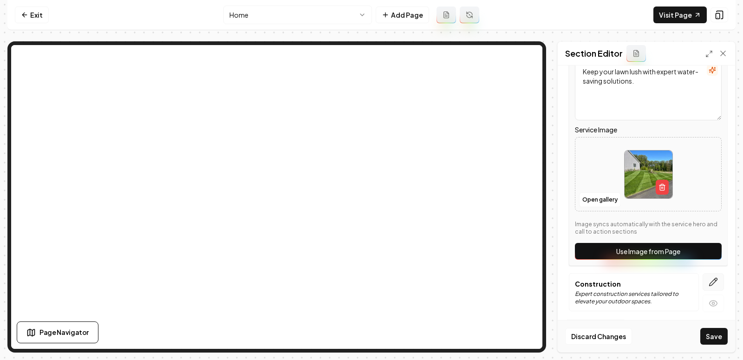
click at [711, 280] on icon "button" at bounding box center [713, 281] width 9 height 9
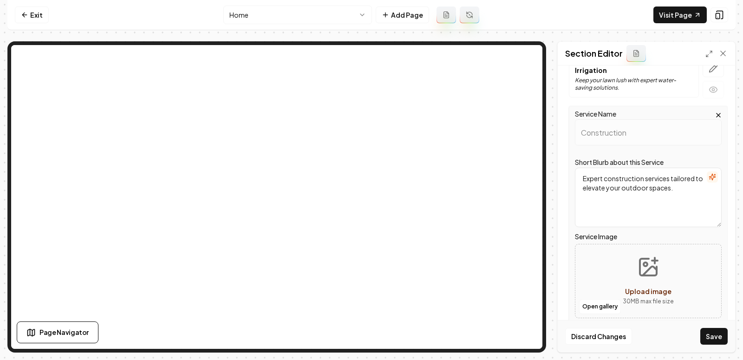
scroll to position [191, 0]
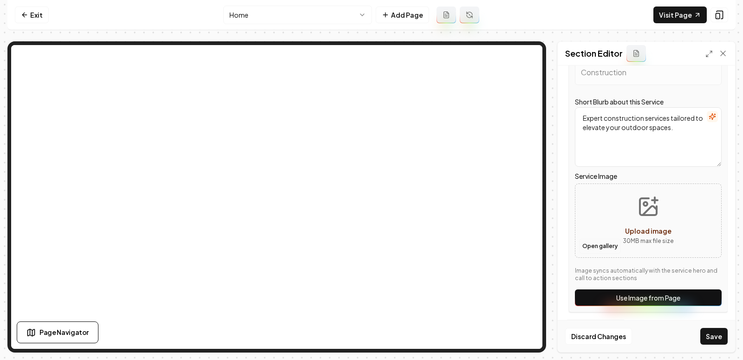
click at [605, 243] on button "Open gallery" at bounding box center [600, 246] width 42 height 15
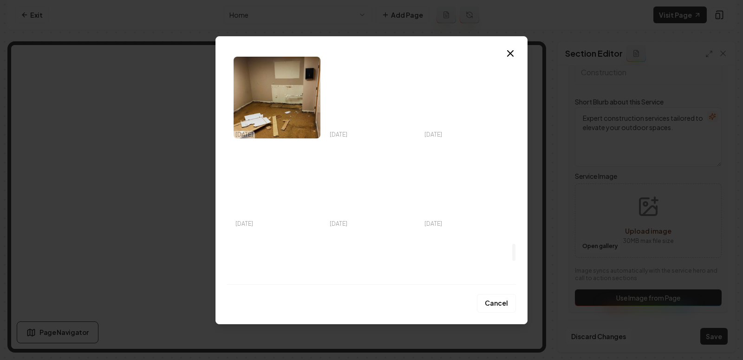
scroll to position [2511, 0]
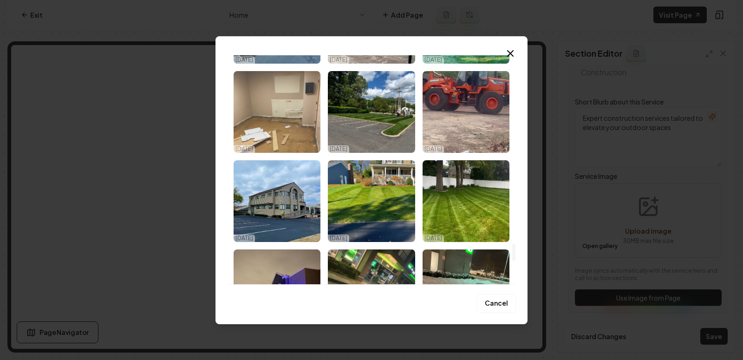
click at [276, 125] on img "Select image image_68e430c15c7cd75eb87ba0a0.jpeg" at bounding box center [277, 112] width 87 height 82
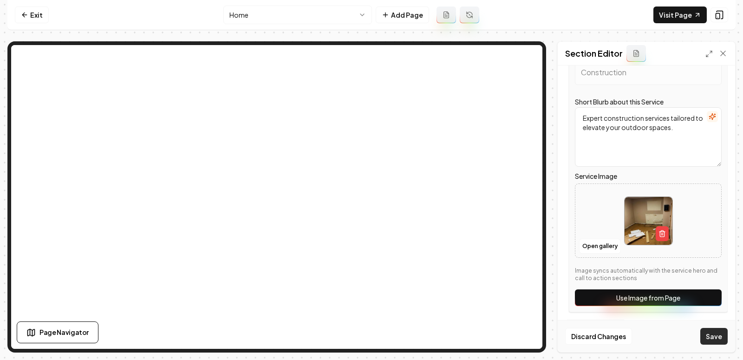
click at [714, 339] on button "Save" at bounding box center [713, 336] width 27 height 17
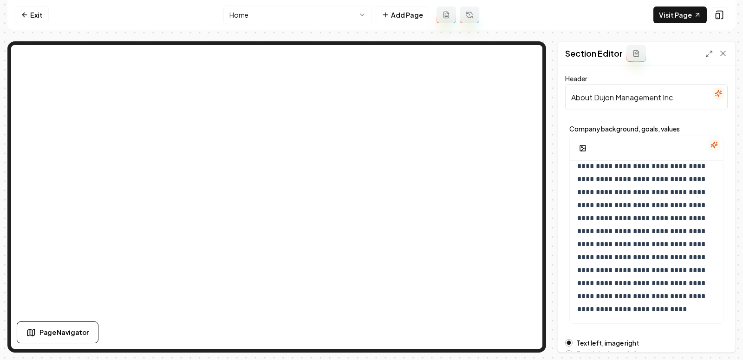
scroll to position [139, 0]
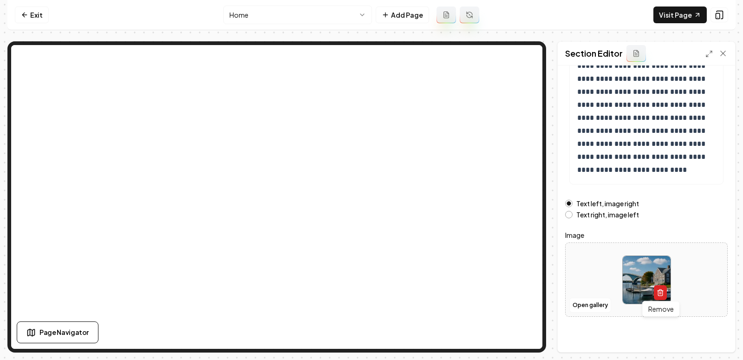
click at [661, 293] on icon "button" at bounding box center [660, 292] width 7 height 7
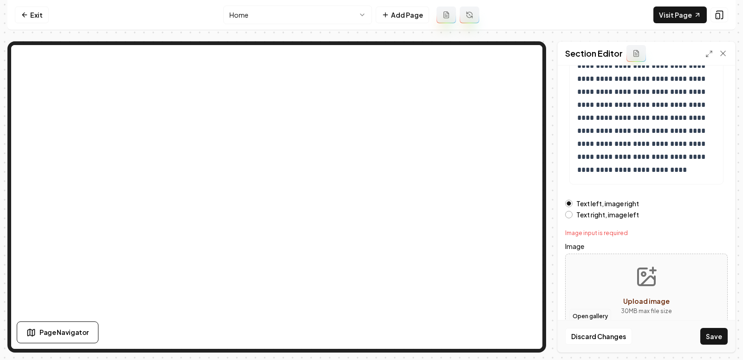
click at [591, 312] on button "Open gallery" at bounding box center [590, 316] width 42 height 15
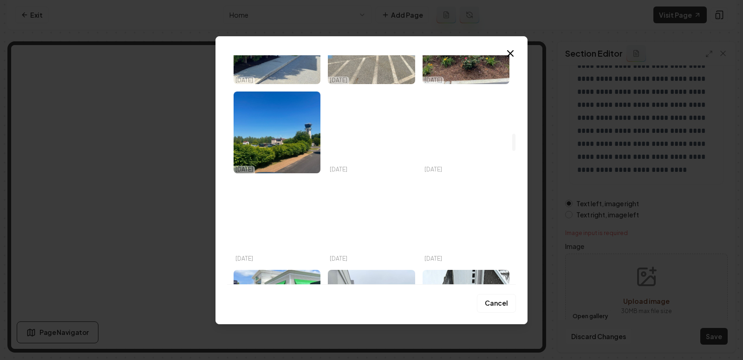
scroll to position [1039, 0]
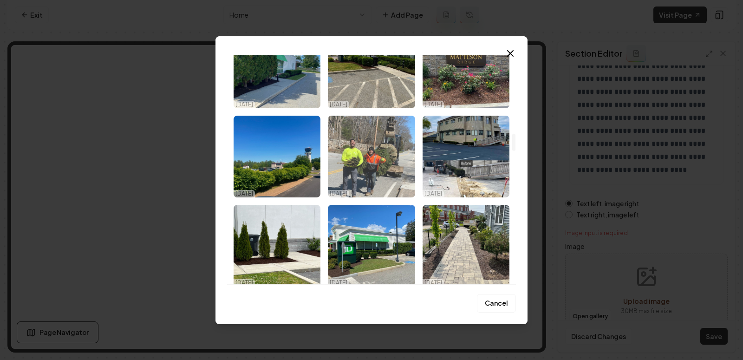
click at [388, 168] on img "Select image image_68e430c35c7cd75eb87ba5ee.jpeg" at bounding box center [371, 157] width 87 height 82
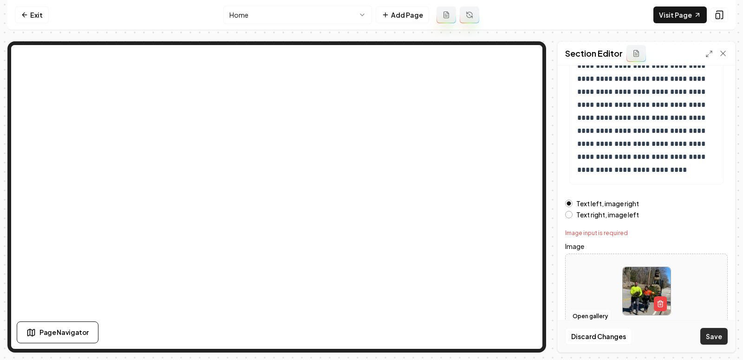
click at [714, 340] on button "Save" at bounding box center [713, 336] width 27 height 17
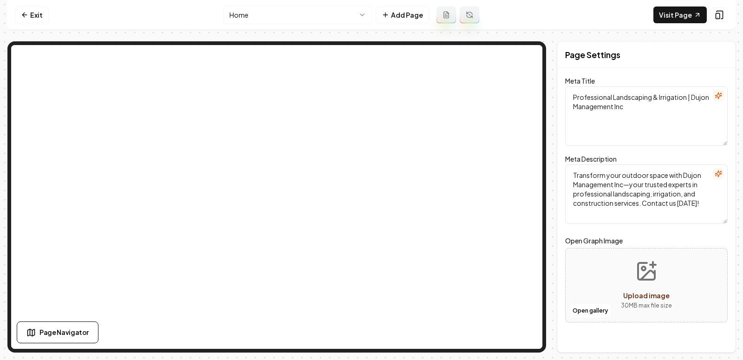
scroll to position [0, 0]
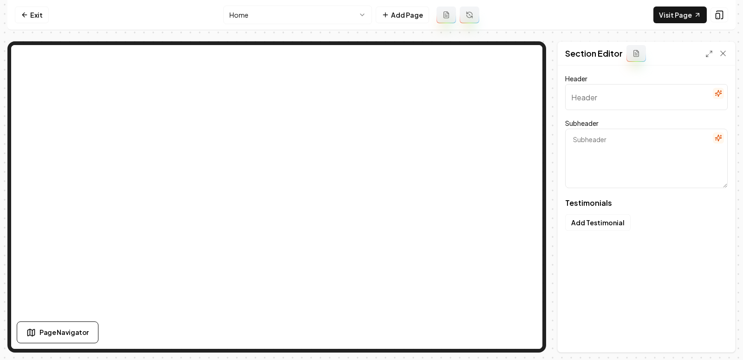
type input "Voices from Our Valued Clients"
type textarea "They share why our landscaping and construction make a difference"
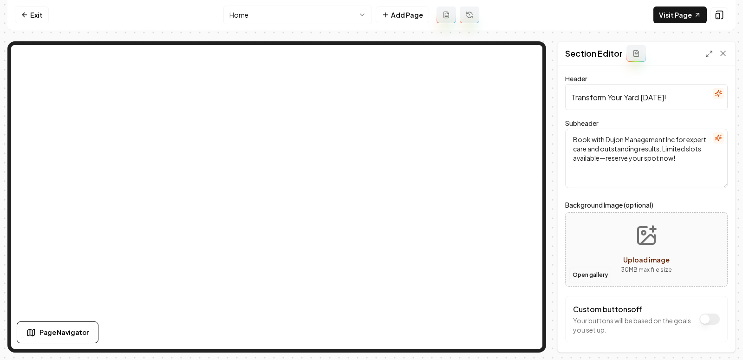
click at [595, 278] on button "Open gallery" at bounding box center [590, 275] width 42 height 15
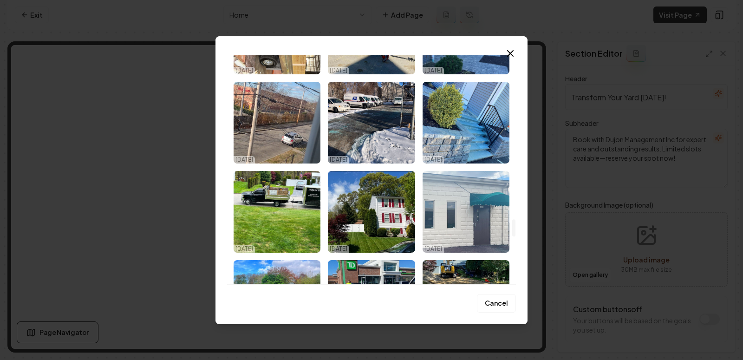
scroll to position [2262, 0]
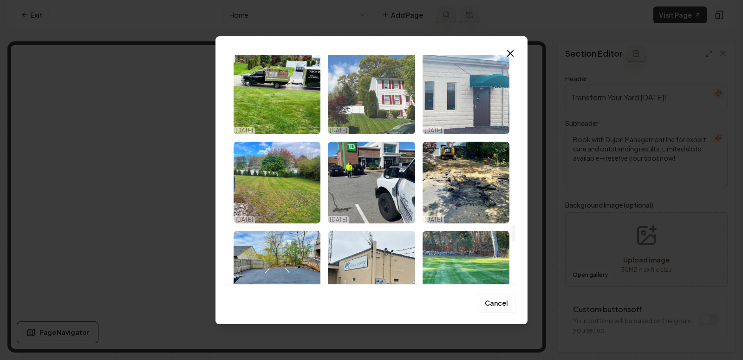
click at [378, 107] on img "Select image image_68e430c15c7cd75eb87ba090.jpeg" at bounding box center [371, 93] width 87 height 82
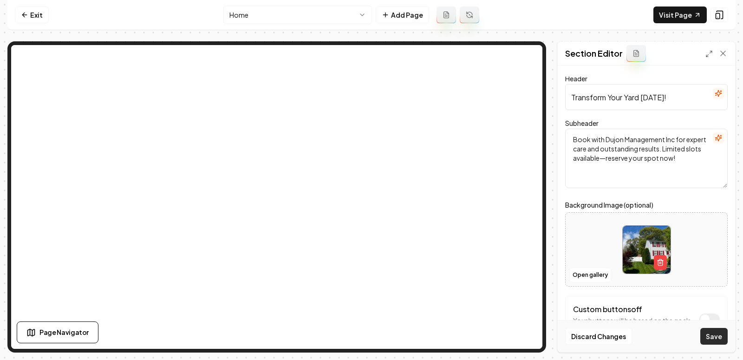
click at [705, 335] on button "Save" at bounding box center [713, 336] width 27 height 17
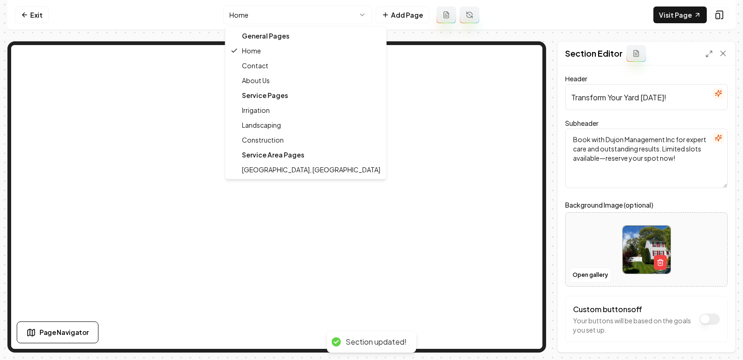
click at [364, 16] on html "Computer Required This feature is only available on a computer. Please switch t…" at bounding box center [371, 180] width 743 height 360
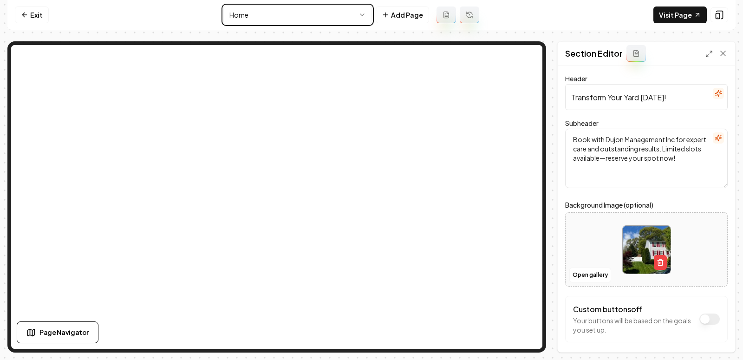
click at [363, 16] on html "Computer Required This feature is only available on a computer. Please switch t…" at bounding box center [371, 180] width 743 height 360
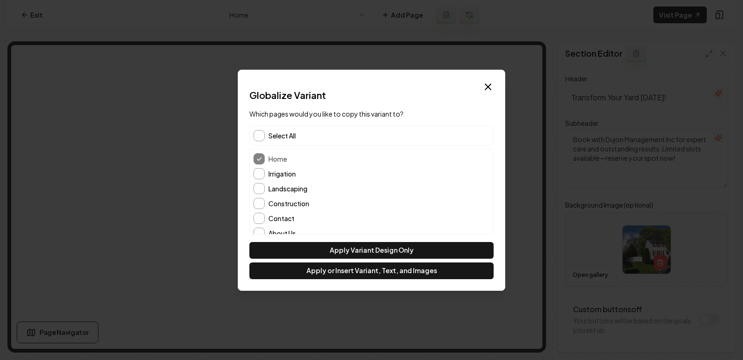
scroll to position [22, 0]
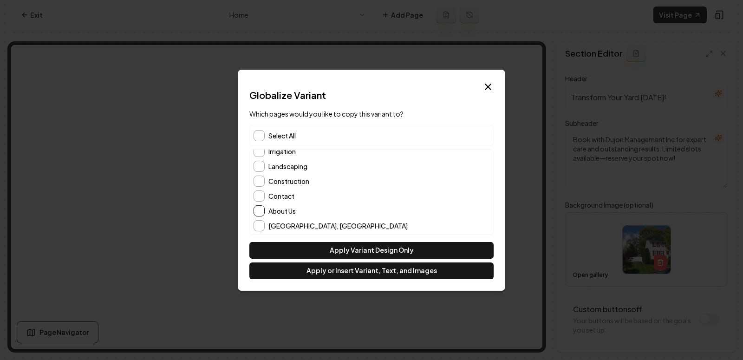
click at [257, 209] on button "About Us" at bounding box center [259, 210] width 11 height 11
click at [254, 194] on button "Contact" at bounding box center [259, 195] width 11 height 11
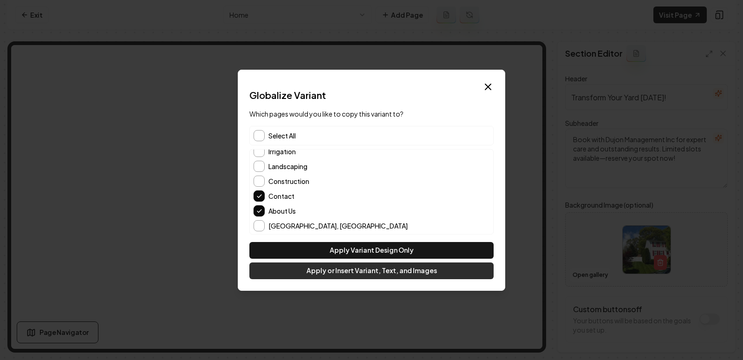
click at [377, 274] on button "Apply or Insert Variant, Text, and Images" at bounding box center [371, 270] width 244 height 17
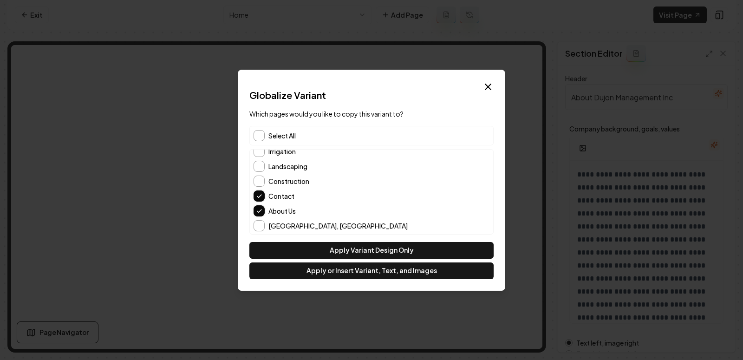
scroll to position [17, 0]
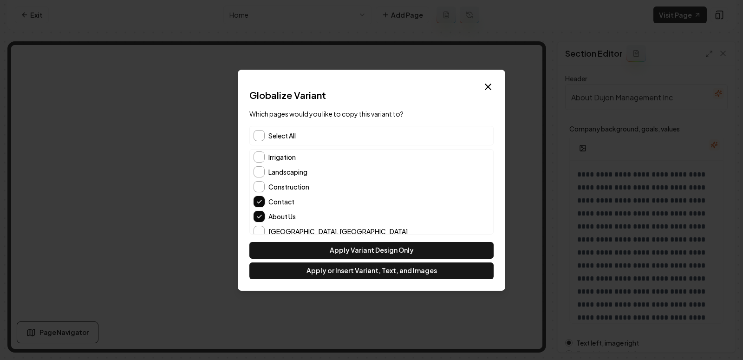
click at [260, 199] on button "Contact" at bounding box center [259, 201] width 11 height 11
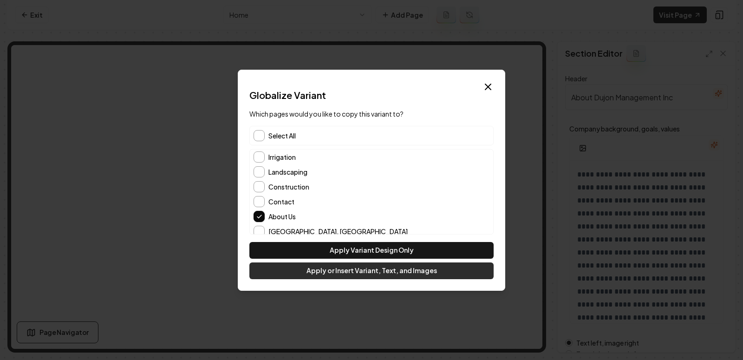
click at [354, 272] on button "Apply or Insert Variant, Text, and Images" at bounding box center [371, 270] width 244 height 17
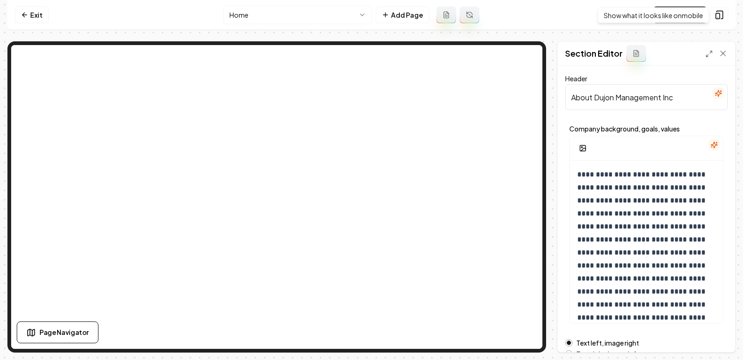
click at [691, 17] on div "Show what it looks like on mobile Show what it looks like on mobile" at bounding box center [653, 15] width 111 height 16
click at [666, 19] on link "Visit Page" at bounding box center [680, 15] width 53 height 17
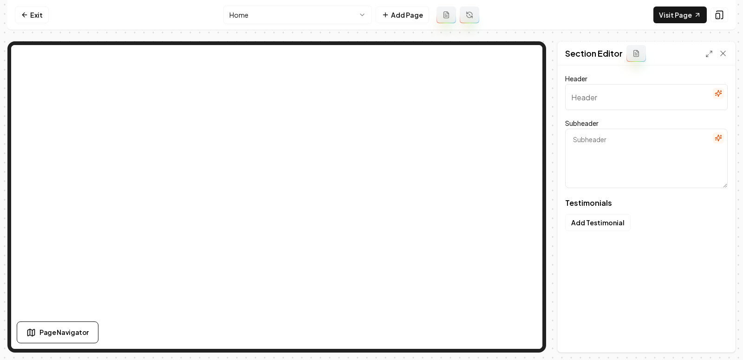
type input "Voices from Our Valued Clients"
type textarea "They share why our landscaping and construction make a difference"
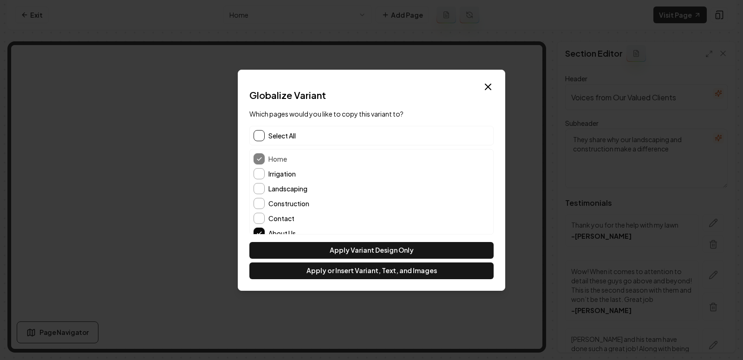
click at [261, 134] on button "button" at bounding box center [259, 135] width 11 height 11
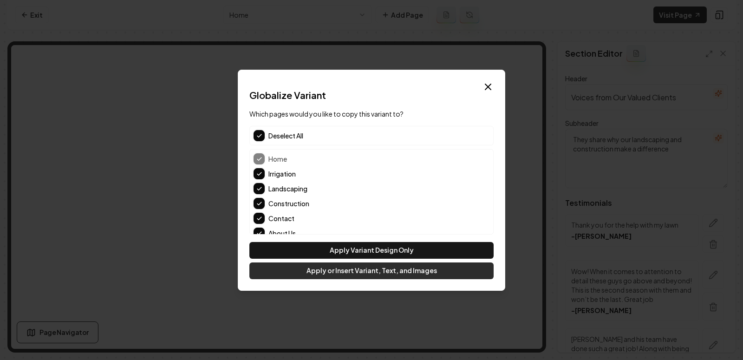
click at [380, 270] on button "Apply or Insert Variant, Text, and Images" at bounding box center [371, 270] width 244 height 17
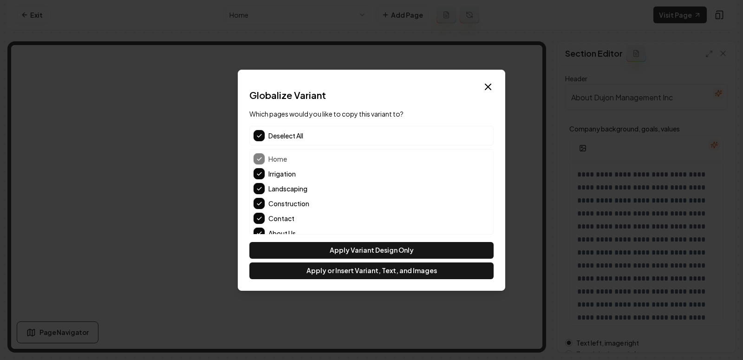
scroll to position [22, 0]
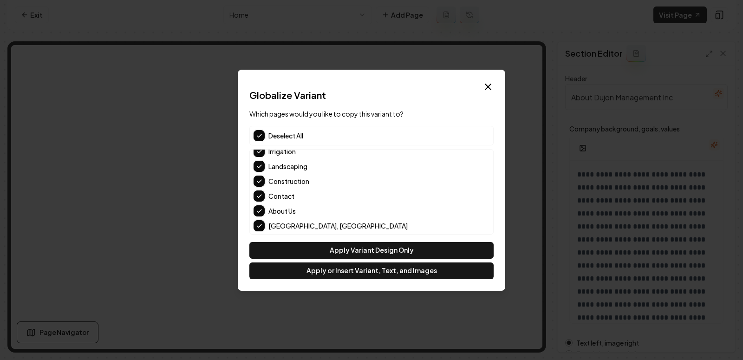
click at [485, 94] on h2 "Globalize Variant" at bounding box center [371, 95] width 244 height 13
click at [485, 83] on icon "button" at bounding box center [488, 86] width 11 height 11
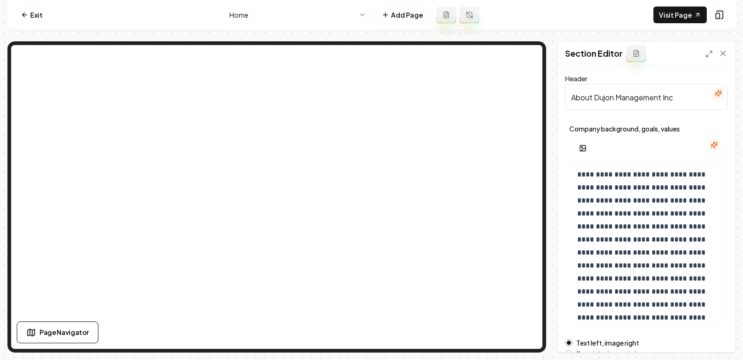
click at [306, 7] on html "**********" at bounding box center [371, 180] width 743 height 360
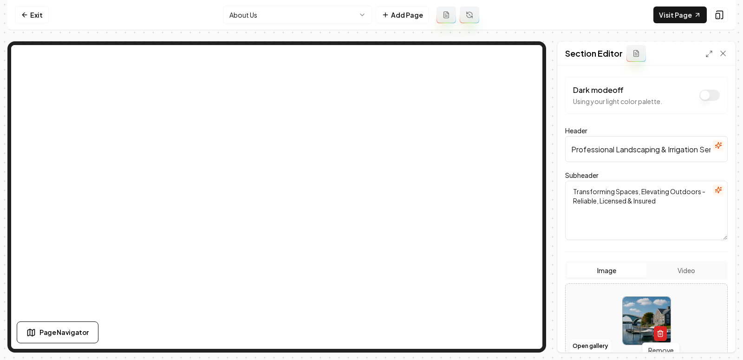
click at [663, 330] on icon "button" at bounding box center [660, 333] width 7 height 7
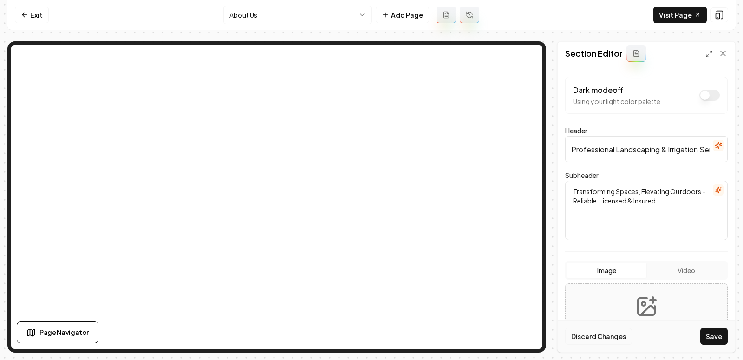
click at [591, 338] on button "Discard Changes" at bounding box center [598, 336] width 67 height 17
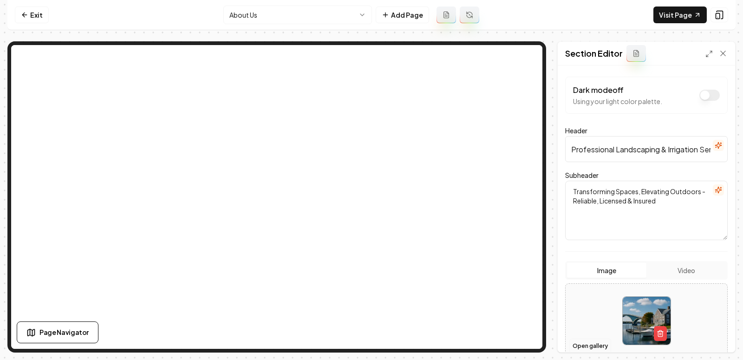
click at [590, 341] on button "Open gallery" at bounding box center [590, 346] width 42 height 15
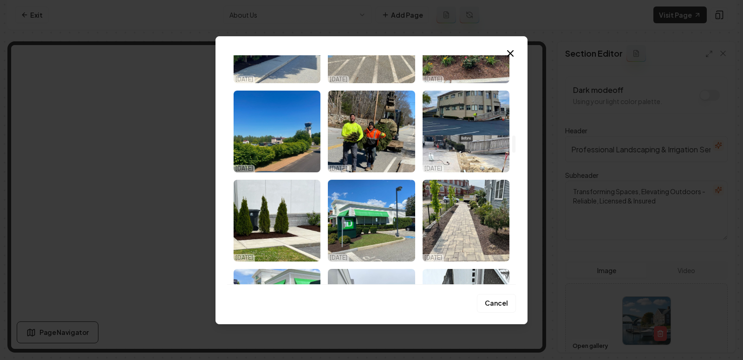
scroll to position [1065, 0]
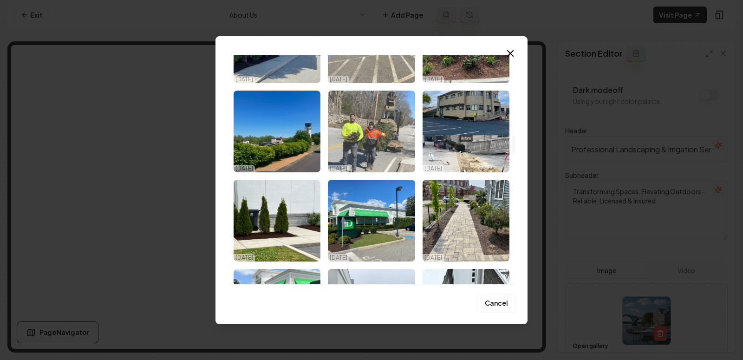
click at [373, 109] on img "Select image image_68e430c35c7cd75eb87ba5ee.jpeg" at bounding box center [371, 132] width 87 height 82
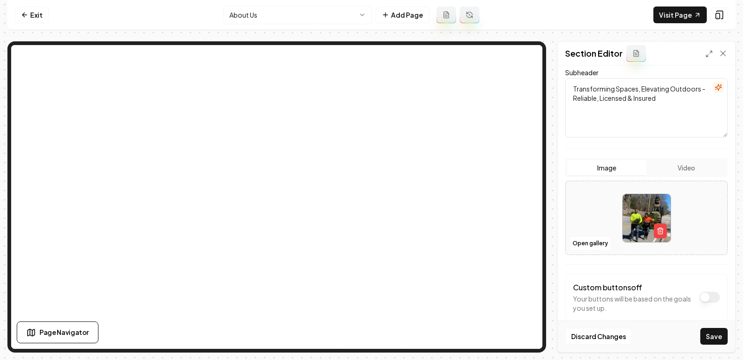
scroll to position [104, 0]
click at [707, 331] on button "Save" at bounding box center [713, 336] width 27 height 17
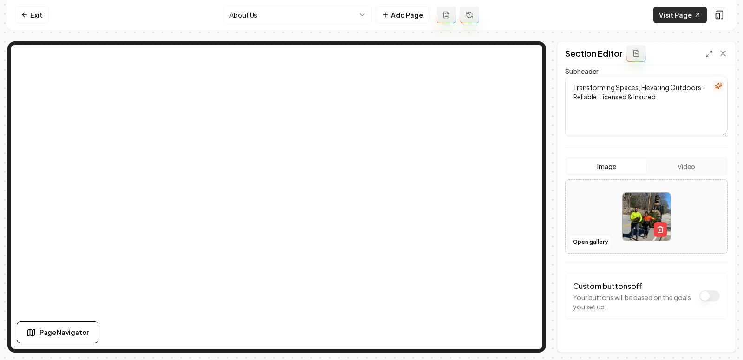
click at [666, 10] on link "Visit Page" at bounding box center [680, 15] width 53 height 17
click at [255, 17] on html "Computer Required This feature is only available on a computer. Please switch t…" at bounding box center [371, 180] width 743 height 360
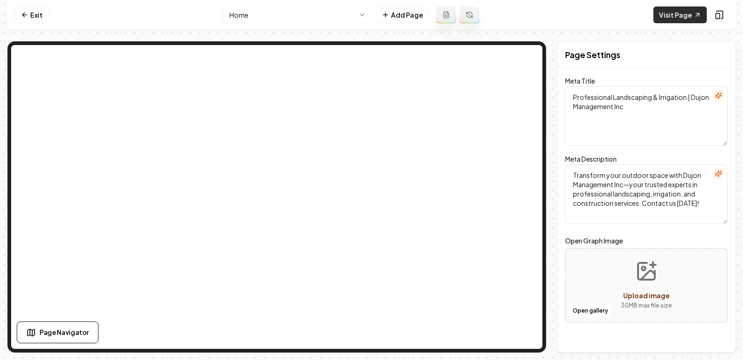
click at [686, 19] on link "Visit Page" at bounding box center [680, 15] width 53 height 17
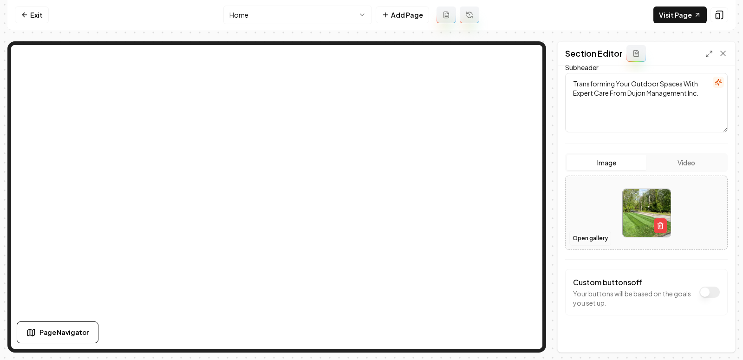
scroll to position [109, 0]
click at [597, 236] on button "Open gallery" at bounding box center [590, 236] width 42 height 15
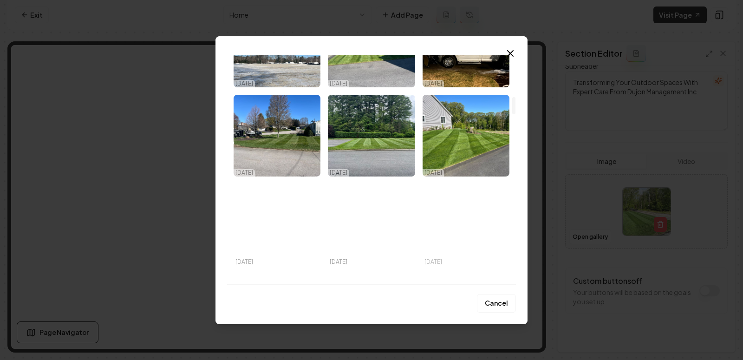
scroll to position [503, 0]
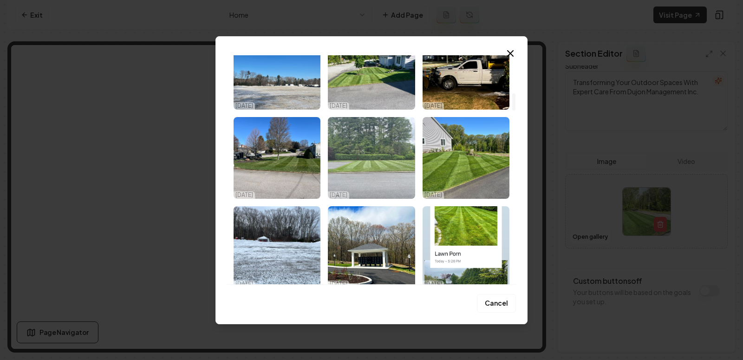
click at [383, 176] on img "Select image image_68e430c25c7cd75eb87ba377.jpeg" at bounding box center [371, 158] width 87 height 82
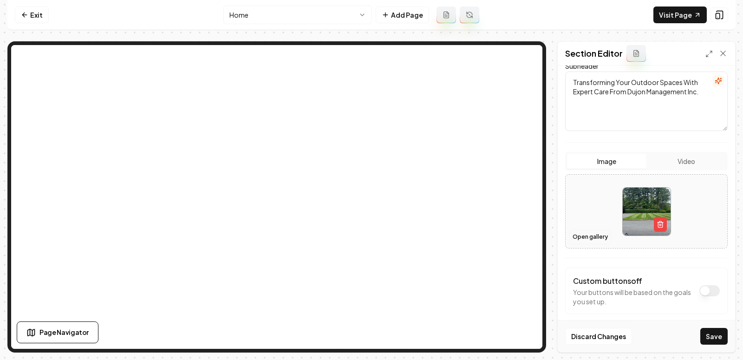
click at [581, 233] on button "Open gallery" at bounding box center [590, 236] width 42 height 15
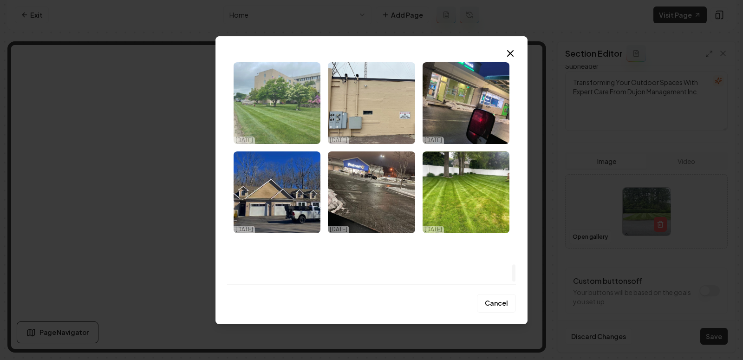
scroll to position [2739, 0]
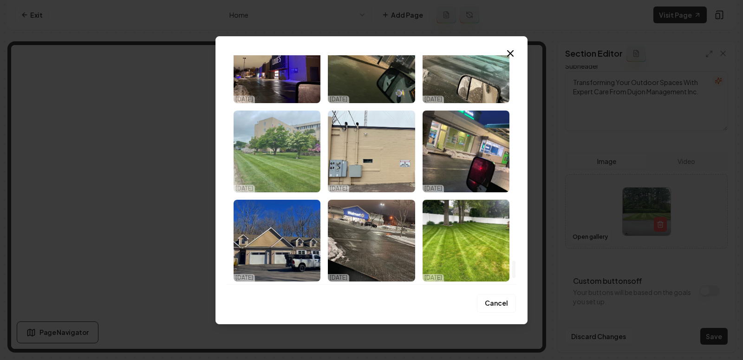
click at [287, 176] on img "Select image image_68e430c25c7cd75eb87ba255.jpeg" at bounding box center [277, 152] width 87 height 82
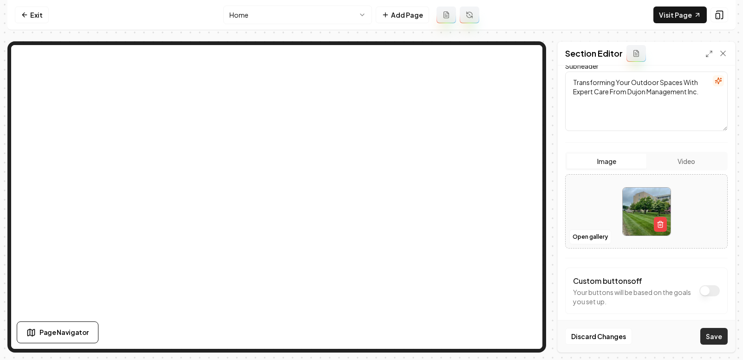
click at [712, 341] on button "Save" at bounding box center [713, 336] width 27 height 17
click at [662, 222] on icon "button" at bounding box center [660, 224] width 7 height 7
click at [592, 234] on button "Open gallery" at bounding box center [590, 236] width 42 height 15
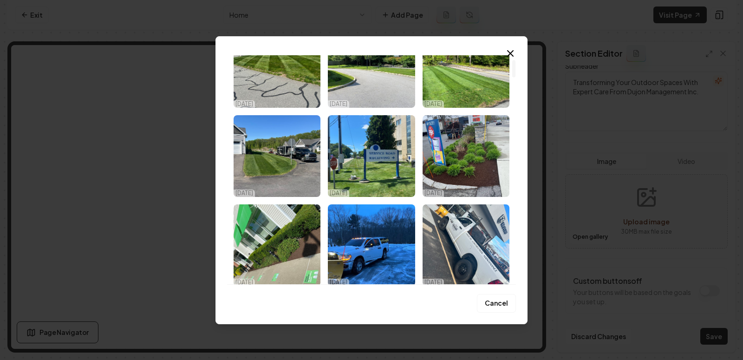
scroll to position [0, 0]
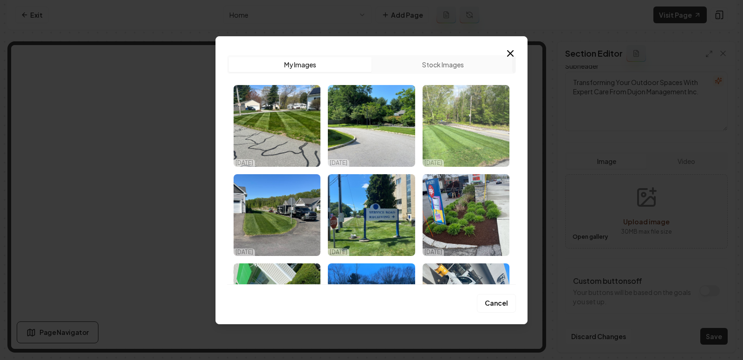
click at [462, 125] on img "Select image image_68e430c35c7cd75eb87ba711.jpeg" at bounding box center [466, 126] width 87 height 82
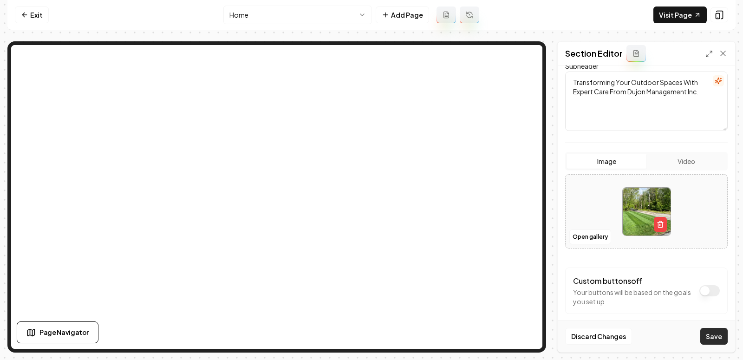
click at [714, 333] on button "Save" at bounding box center [713, 336] width 27 height 17
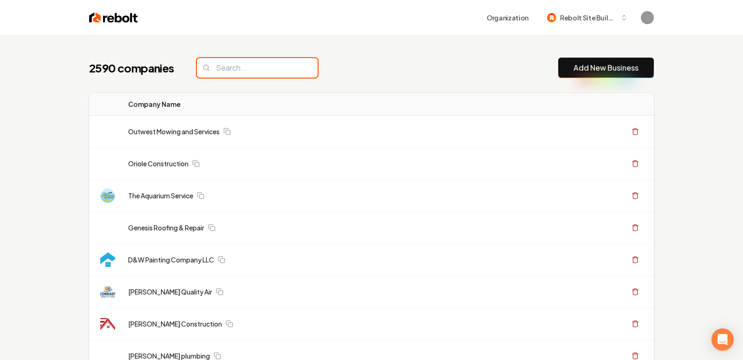
click at [232, 72] on input "search" at bounding box center [257, 68] width 121 height 20
click at [596, 70] on link "Add New Business" at bounding box center [606, 67] width 65 height 11
click at [607, 69] on link "Add New Business" at bounding box center [606, 67] width 65 height 11
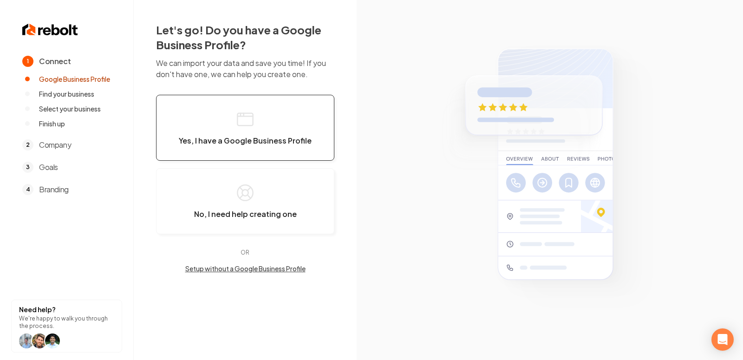
click at [231, 122] on button "Yes, I have a Google Business Profile" at bounding box center [245, 128] width 178 height 66
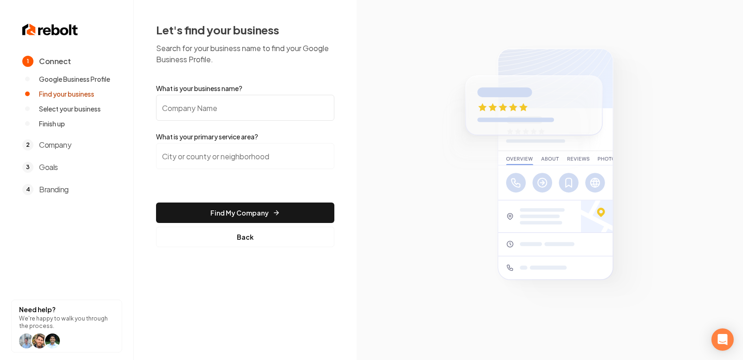
click at [215, 105] on input "What is your business name?" at bounding box center [245, 108] width 178 height 26
paste input "Midwest Power Line"
type input "Midwest Power Line"
click at [251, 148] on input "search" at bounding box center [245, 156] width 178 height 26
paste input "midwest"
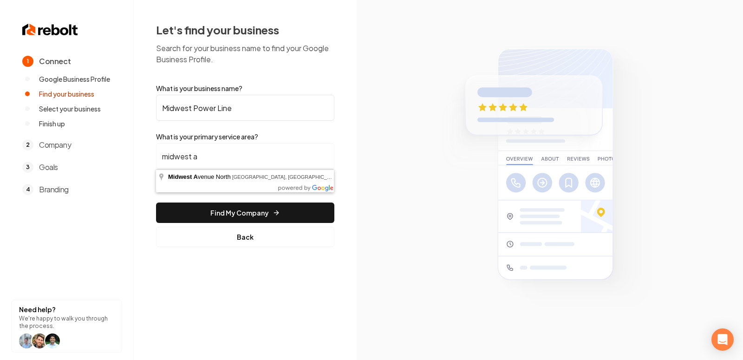
type input "midwest al"
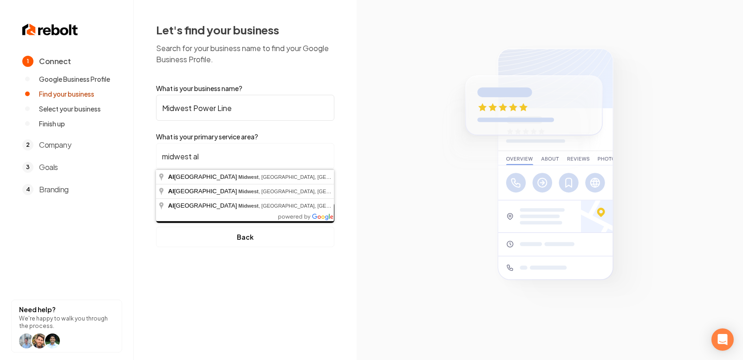
click at [211, 157] on input "midwest al" at bounding box center [245, 156] width 178 height 26
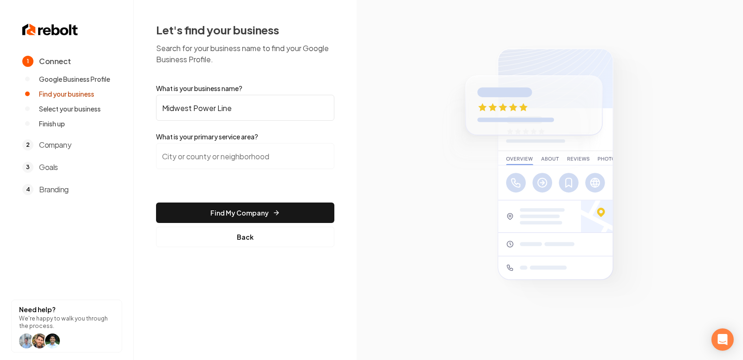
paste input "[GEOGRAPHIC_DATA]"
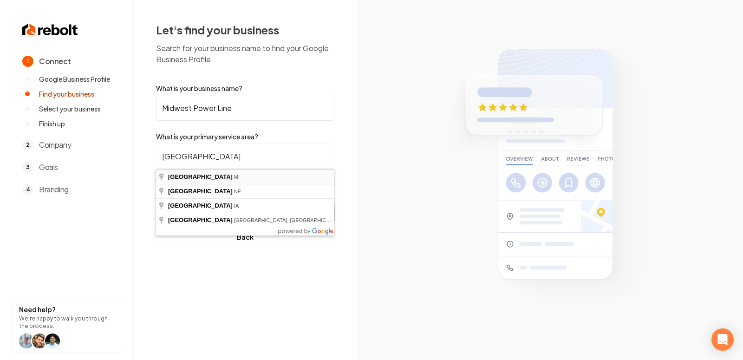
type input "[GEOGRAPHIC_DATA], [GEOGRAPHIC_DATA]"
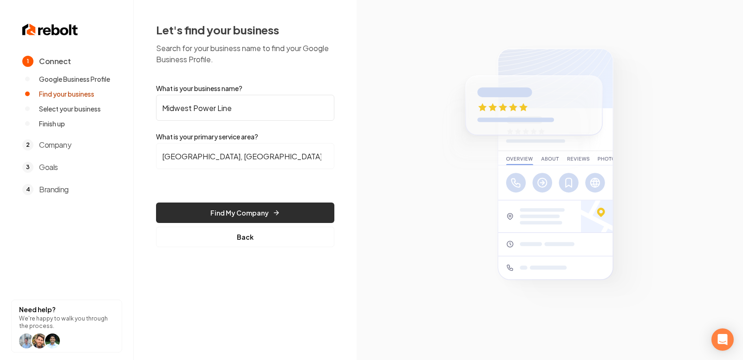
click at [276, 217] on button "Find My Company" at bounding box center [245, 213] width 178 height 20
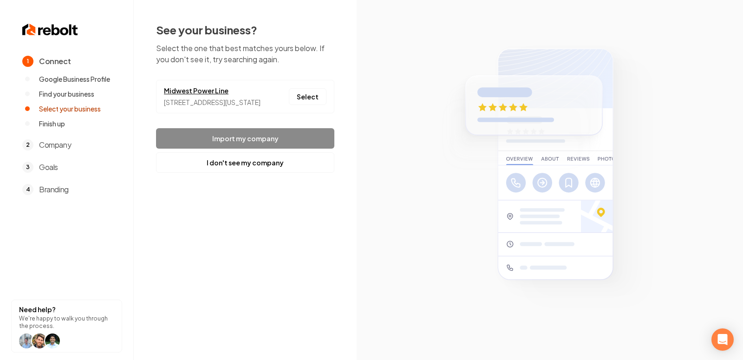
click at [203, 87] on link "Midwest Power Line" at bounding box center [212, 91] width 97 height 10
click at [310, 96] on button "Select" at bounding box center [308, 96] width 38 height 17
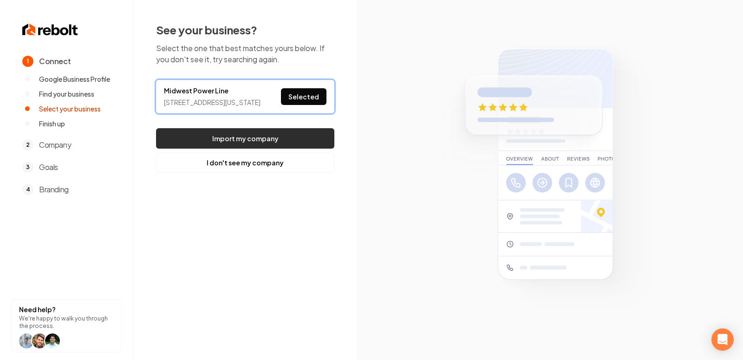
click at [282, 149] on button "Import my company" at bounding box center [245, 138] width 178 height 20
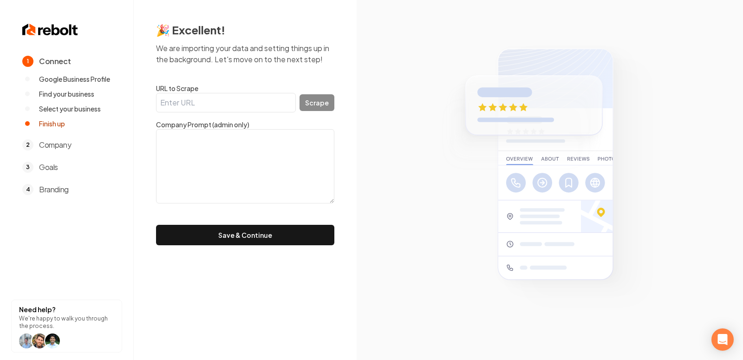
click at [237, 109] on input "URL to Scrape" at bounding box center [226, 103] width 140 height 20
paste input "[GEOGRAPHIC_DATA]"
type input "[GEOGRAPHIC_DATA]"
paste input "[URL][DOMAIN_NAME]"
type input "[URL][DOMAIN_NAME]"
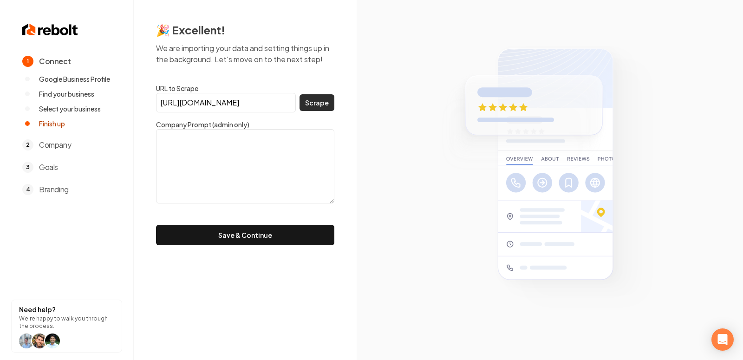
click at [310, 96] on button "Scrape" at bounding box center [317, 102] width 35 height 17
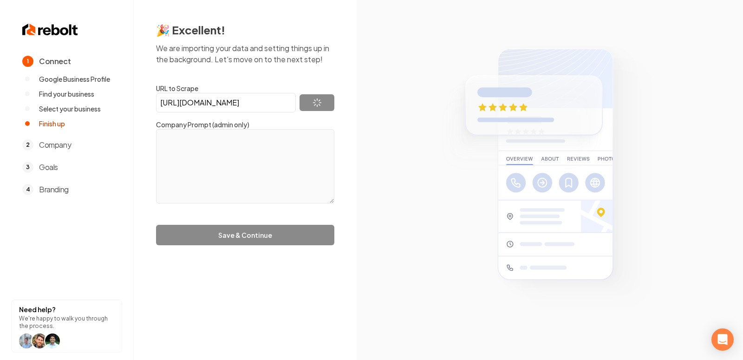
type textarea "Midwest Powerline boasts a rich and esteemed history within the community and n…"
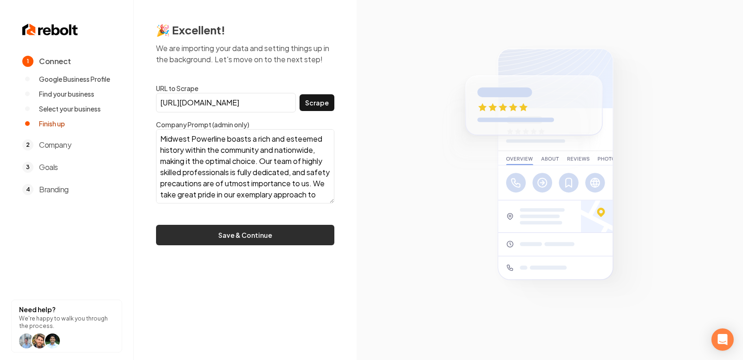
click at [257, 228] on button "Save & Continue" at bounding box center [245, 235] width 178 height 20
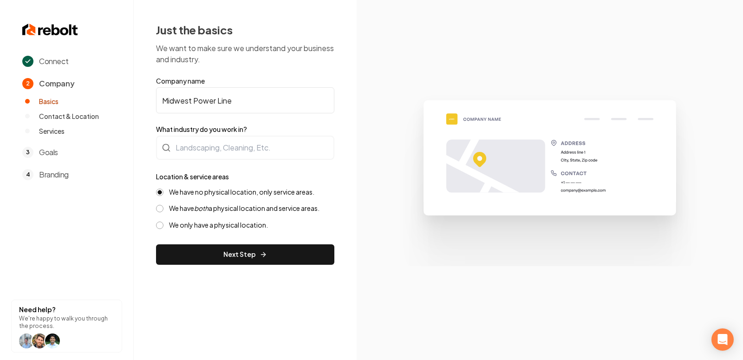
click at [223, 132] on label "What industry do you work in?" at bounding box center [245, 128] width 178 height 9
click at [219, 144] on div at bounding box center [245, 148] width 178 height 24
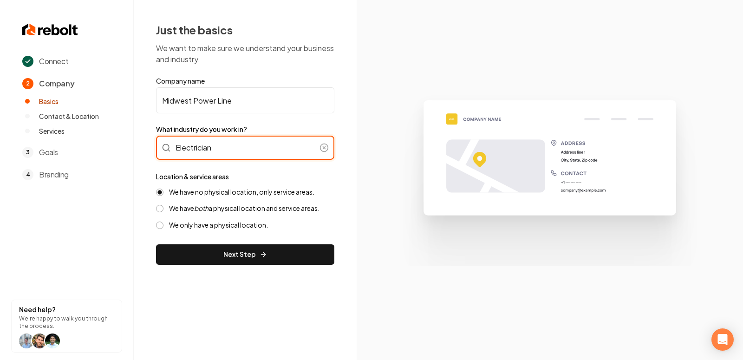
type input "Electrician"
click at [212, 210] on label "We have both a physical location and service areas." at bounding box center [244, 208] width 150 height 9
click at [163, 210] on button "We have both a physical location and service areas." at bounding box center [159, 208] width 7 height 7
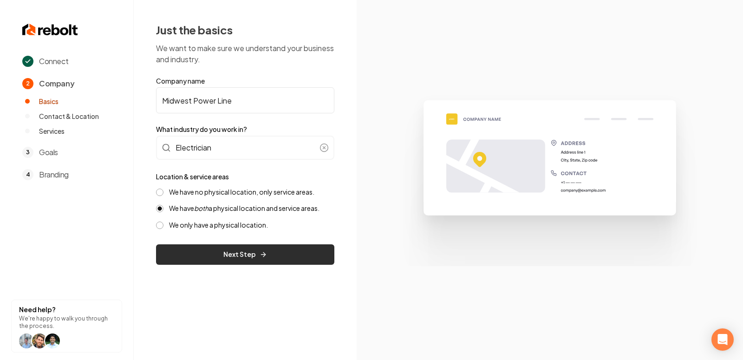
click at [219, 248] on button "Next Step" at bounding box center [245, 254] width 178 height 20
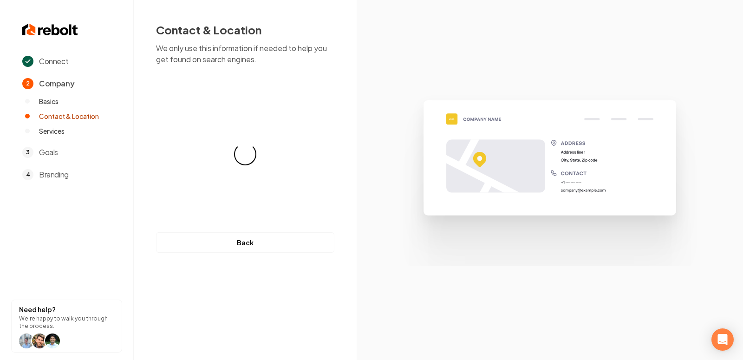
select select "**"
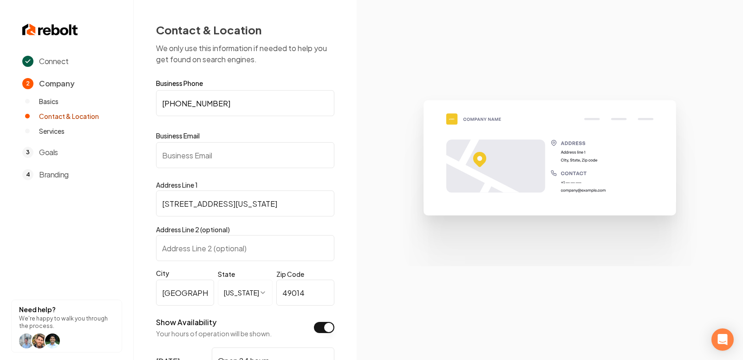
click at [196, 158] on input "Business Email" at bounding box center [245, 155] width 178 height 26
paste input "[EMAIL_ADDRESS][DOMAIN_NAME]"
type input "[EMAIL_ADDRESS][DOMAIN_NAME]"
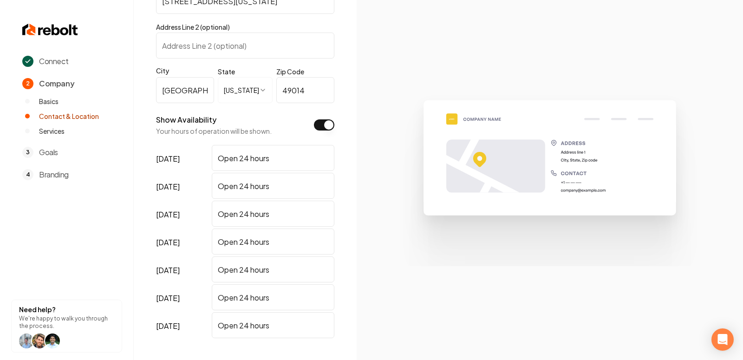
scroll to position [279, 0]
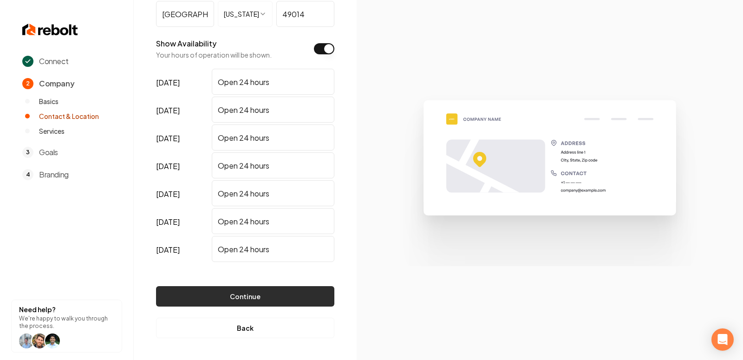
click at [260, 293] on button "Continue" at bounding box center [245, 296] width 178 height 20
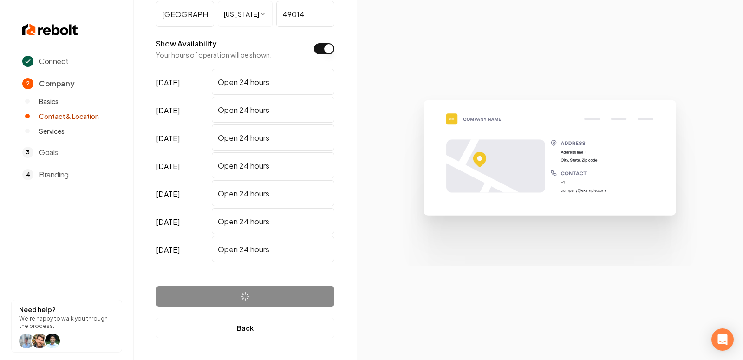
scroll to position [0, 0]
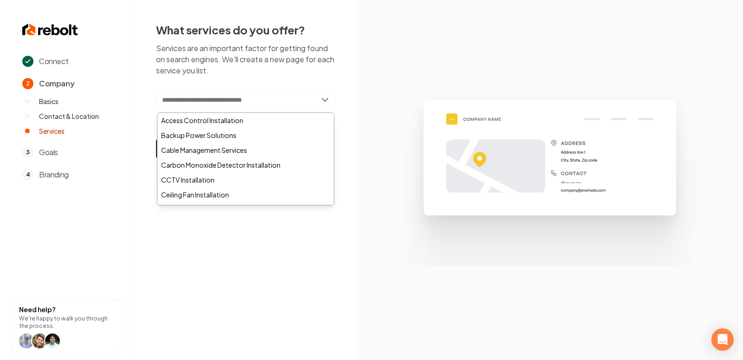
click at [227, 109] on input "text" at bounding box center [245, 99] width 178 height 21
paste input "**********"
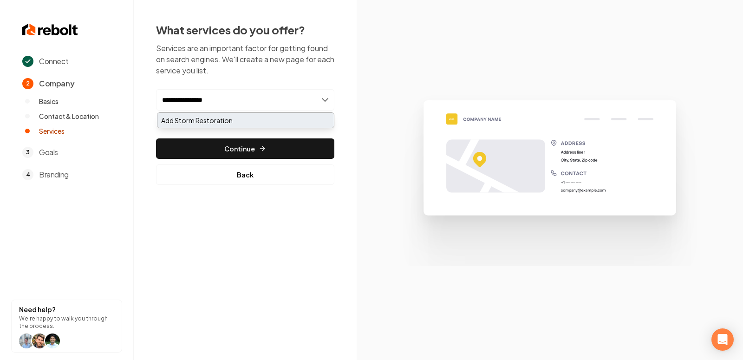
type input "**********"
click at [217, 122] on div "Add Storm Restoration" at bounding box center [245, 120] width 177 height 15
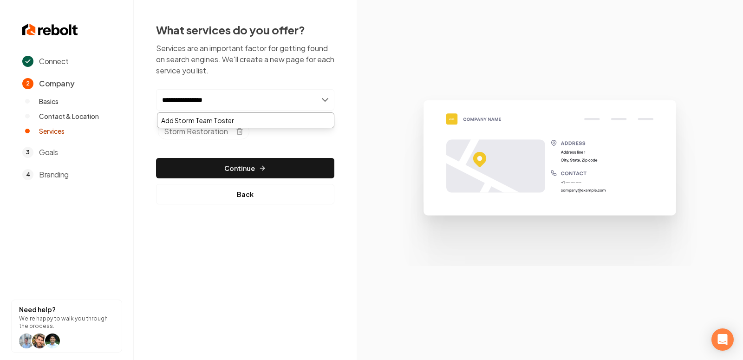
click at [210, 103] on input "**********" at bounding box center [245, 99] width 178 height 21
type input "**********"
click at [225, 120] on div "Add Storm Team Roster" at bounding box center [245, 120] width 177 height 15
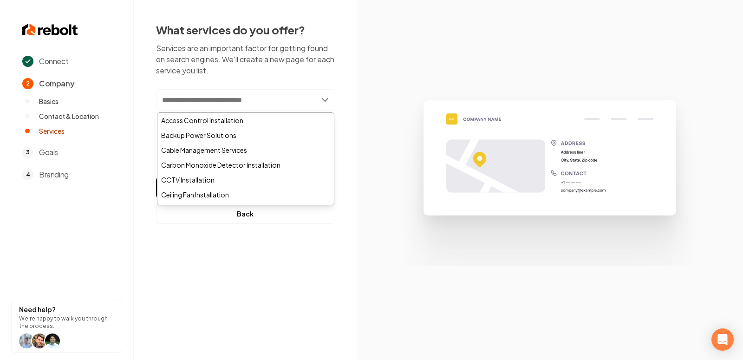
paste input "**********"
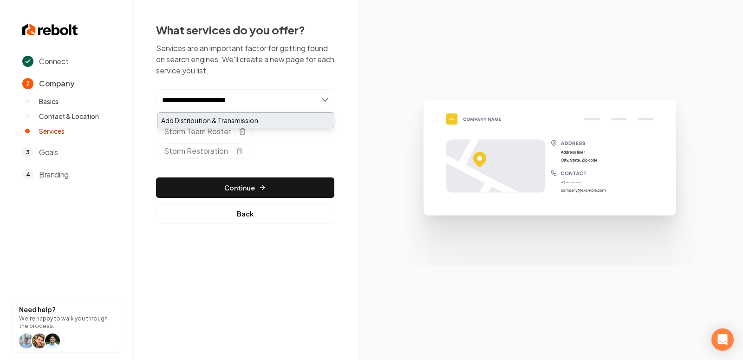
type input "**********"
click at [247, 117] on div "Add Distribution & Transmission" at bounding box center [245, 120] width 177 height 15
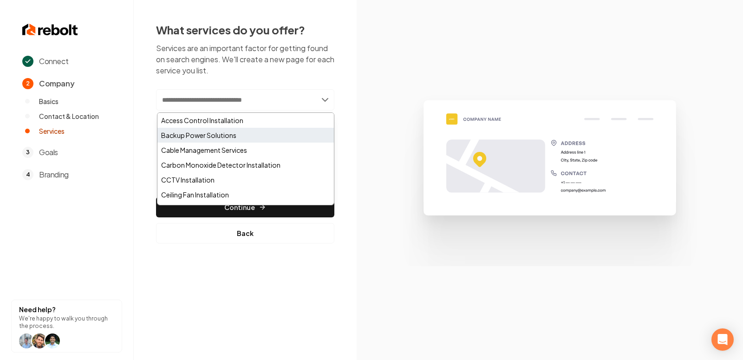
paste input "**********"
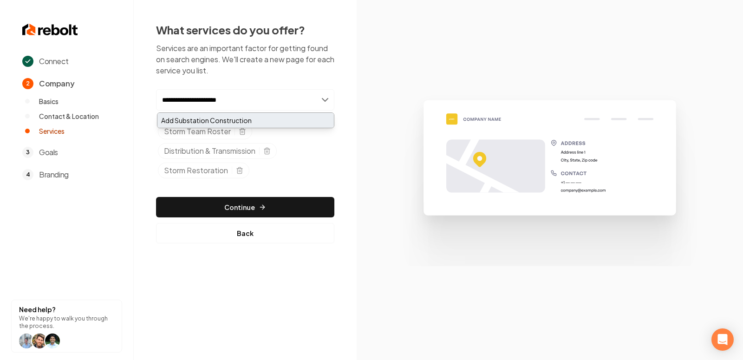
type input "**********"
click at [211, 127] on div "Add Substation Construction" at bounding box center [245, 120] width 177 height 15
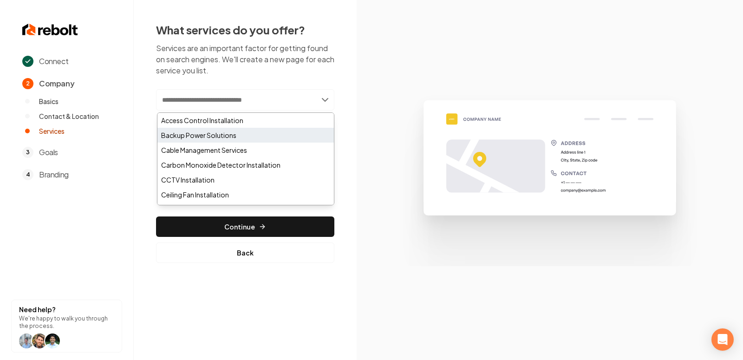
paste input "**********"
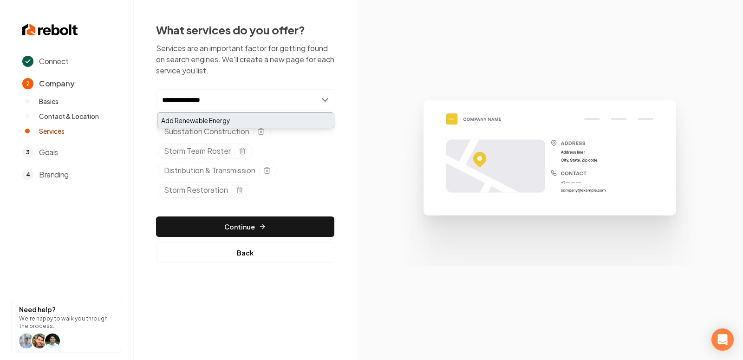
type input "**********"
click at [228, 120] on div "Add Renewable Energy" at bounding box center [245, 120] width 177 height 15
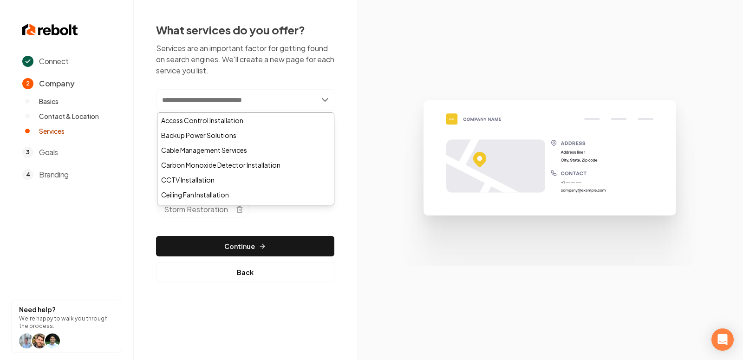
paste input "**********"
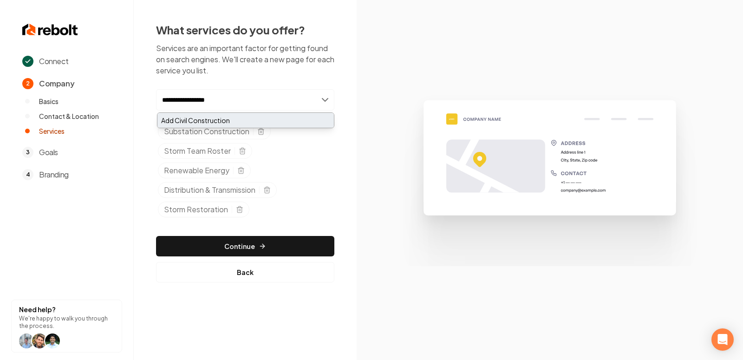
type input "**********"
click at [242, 119] on div "Add Civil Construction" at bounding box center [245, 120] width 177 height 15
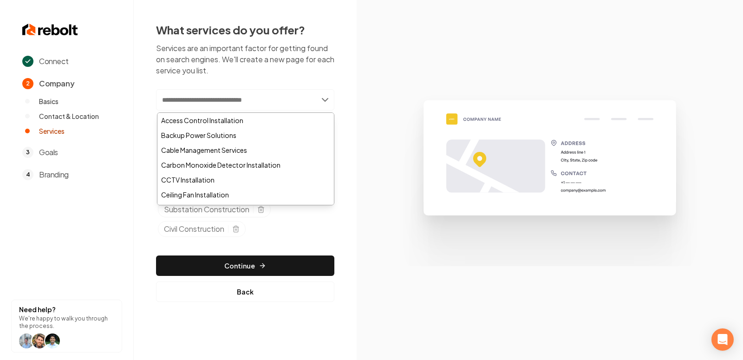
paste input "**********"
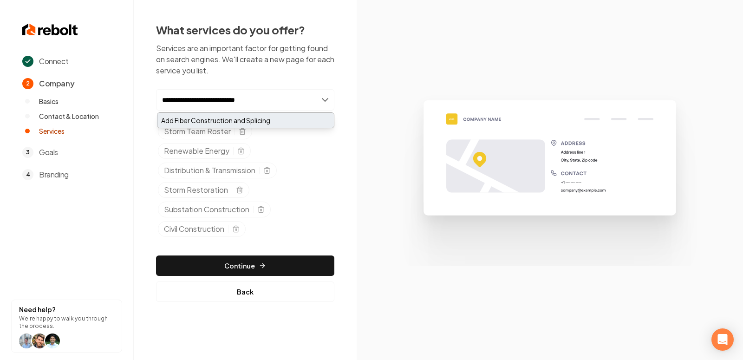
type input "**********"
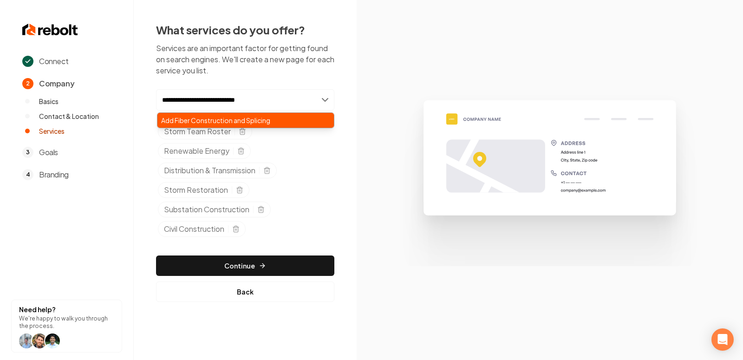
click at [249, 120] on div "Add Fiber Construction and Splicing" at bounding box center [245, 120] width 177 height 15
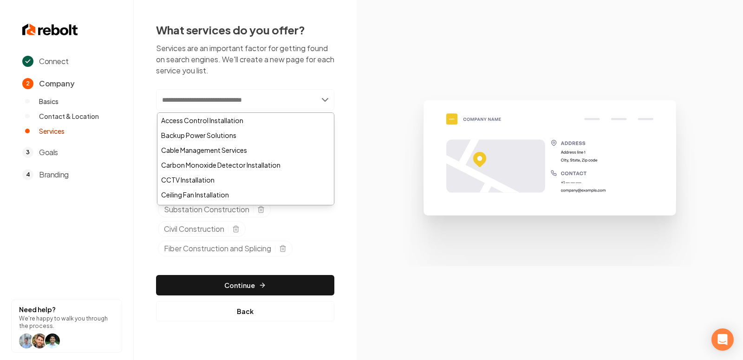
paste input "**********"
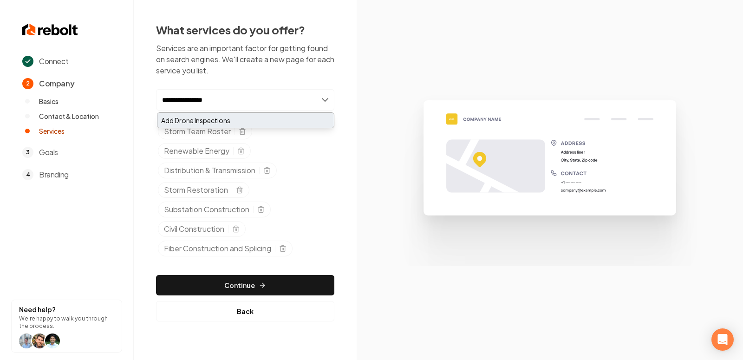
type input "**********"
click at [268, 122] on div "Add Drone Inspections" at bounding box center [245, 120] width 177 height 15
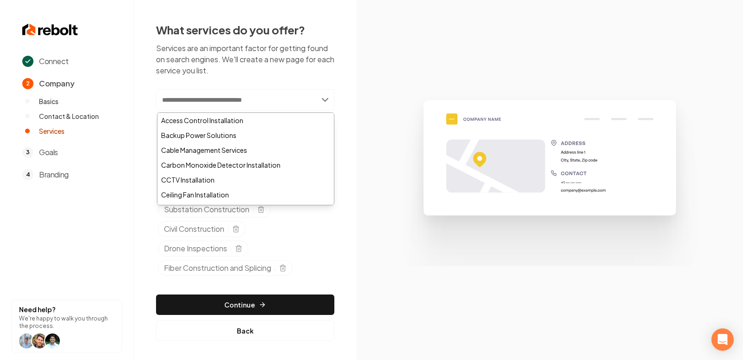
paste input "**********"
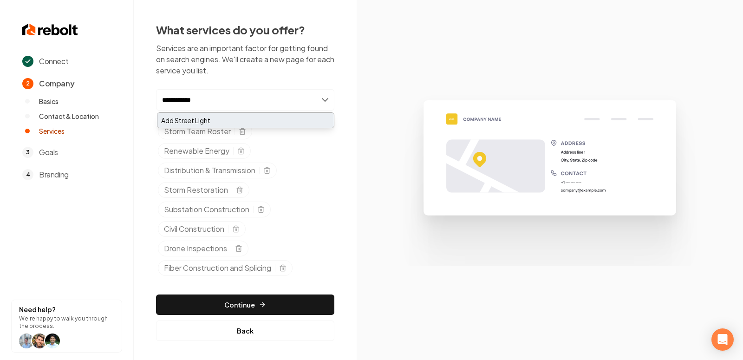
type input "**********"
click at [243, 120] on div "Add Street Light" at bounding box center [245, 120] width 177 height 15
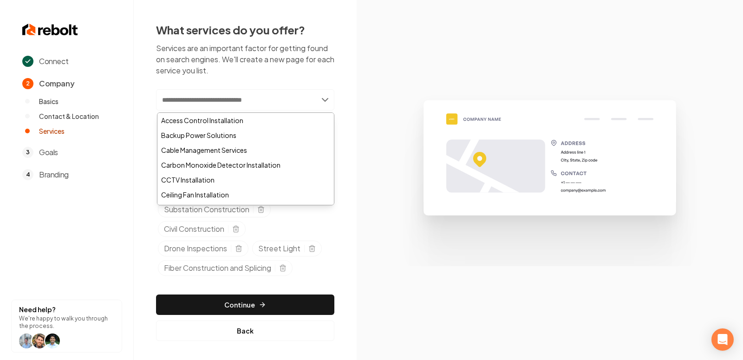
paste input "**********"
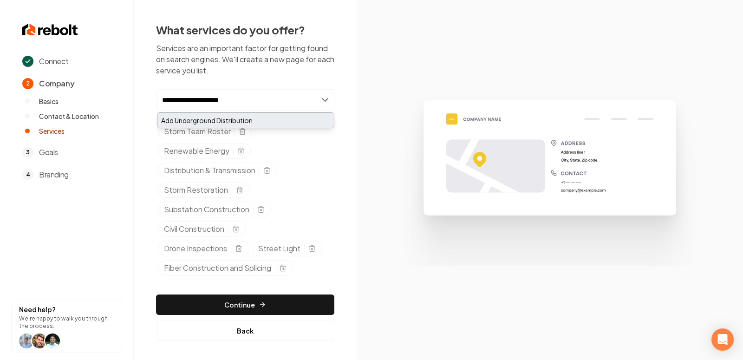
type input "**********"
click at [259, 120] on div "Add Underground Distribution" at bounding box center [245, 120] width 177 height 15
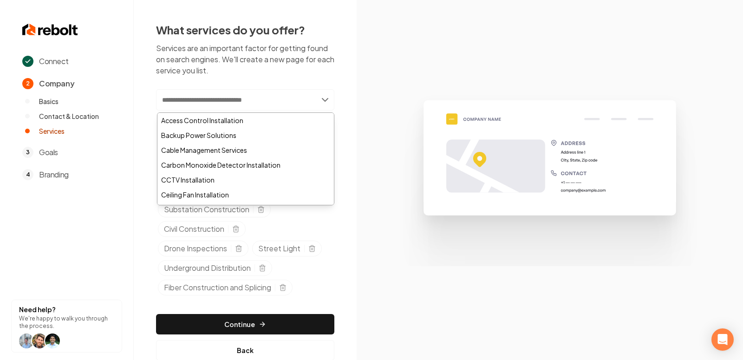
paste input "**********"
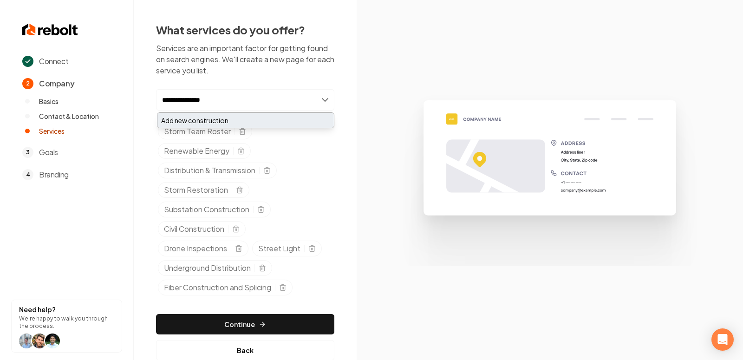
type input "**********"
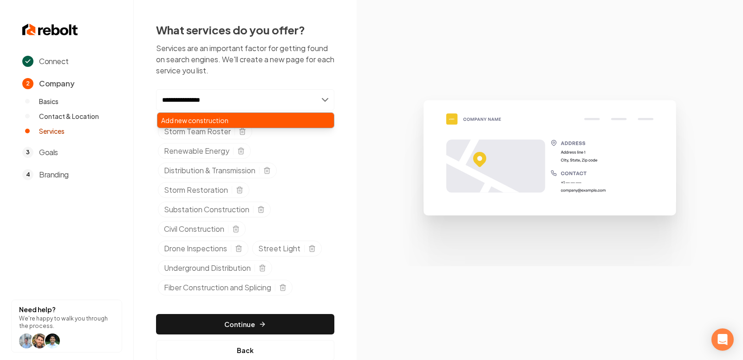
click at [247, 119] on div "Add new construction" at bounding box center [245, 120] width 177 height 15
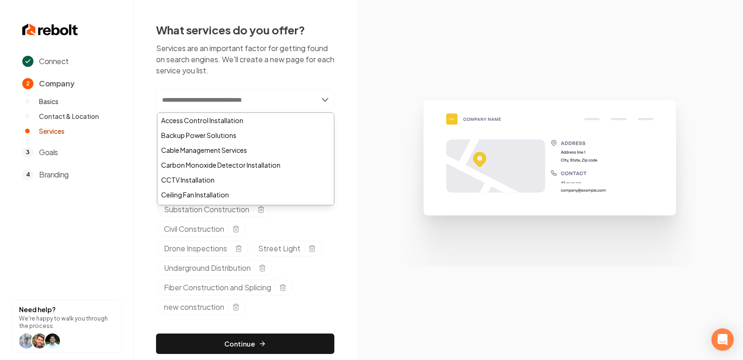
click at [395, 111] on img at bounding box center [550, 180] width 322 height 172
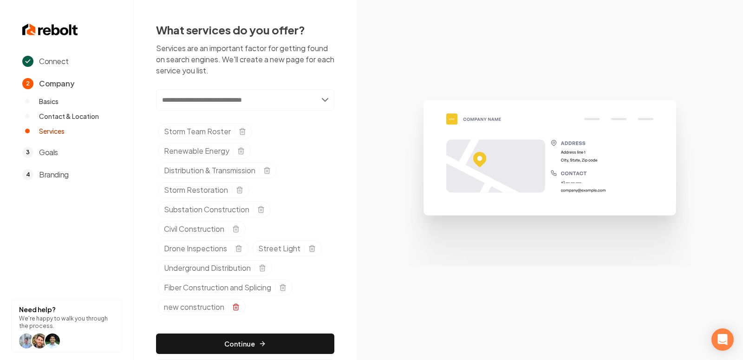
click at [237, 306] on icon "Selected tags" at bounding box center [236, 307] width 4 height 5
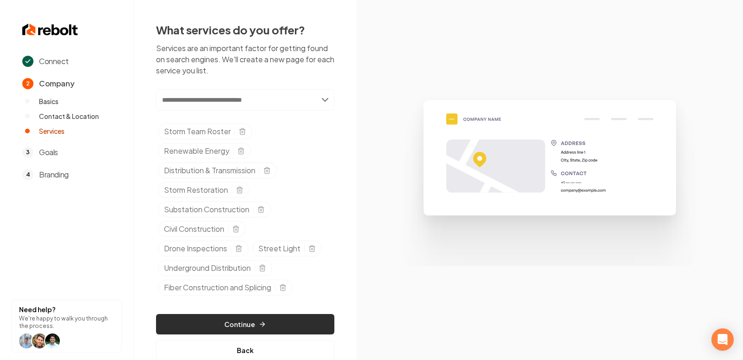
click at [228, 319] on button "Continue" at bounding box center [245, 324] width 178 height 20
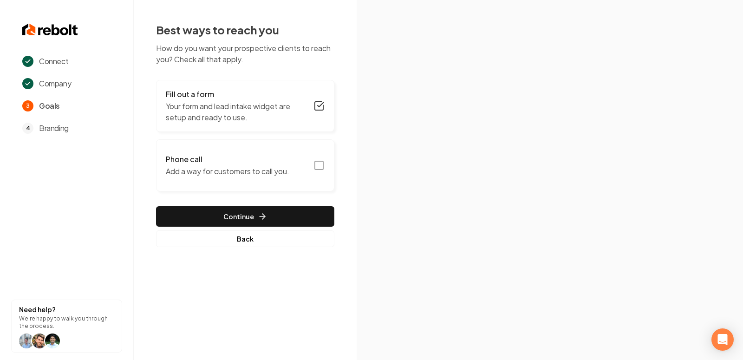
click at [320, 163] on icon "button" at bounding box center [319, 165] width 11 height 11
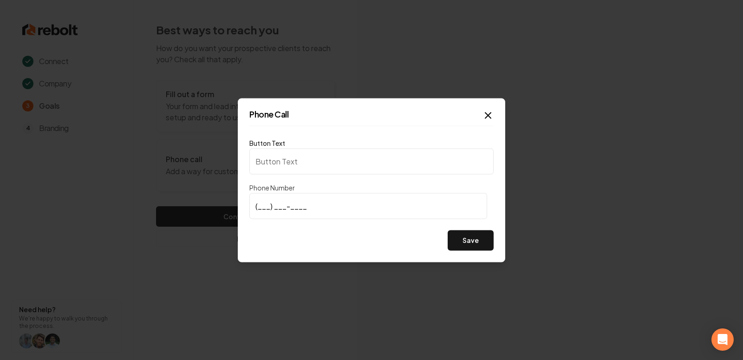
type input "Call us"
type input "[PHONE_NUMBER]"
click at [484, 251] on div "Phone Call Button Text Call us Phone Number [PHONE_NUMBER] Save Close" at bounding box center [372, 180] width 268 height 164
click at [478, 246] on button "Save" at bounding box center [471, 240] width 46 height 20
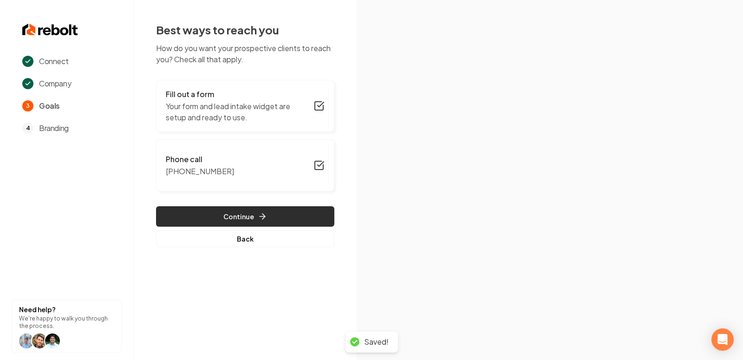
click at [258, 220] on icon "button" at bounding box center [262, 216] width 9 height 9
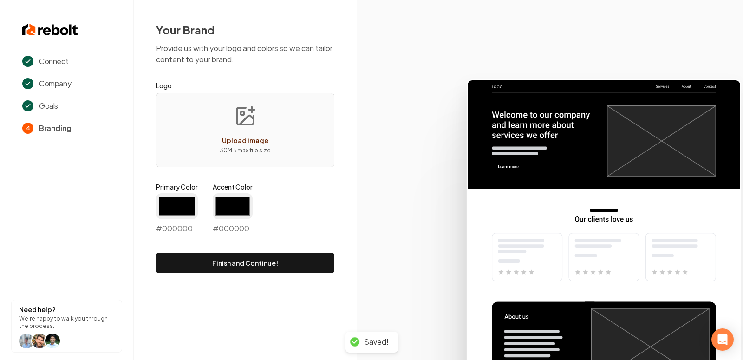
type input "#194d33"
type input "#70be00"
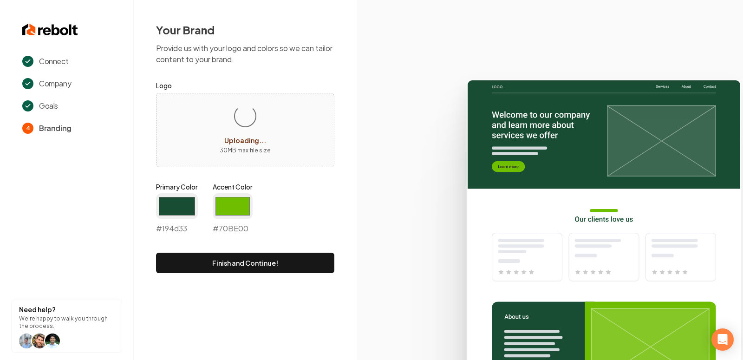
click at [175, 188] on label "Primary Color" at bounding box center [177, 186] width 42 height 9
click at [175, 193] on input "#194d33" at bounding box center [177, 206] width 42 height 26
click at [175, 211] on input "#194d33" at bounding box center [177, 206] width 42 height 26
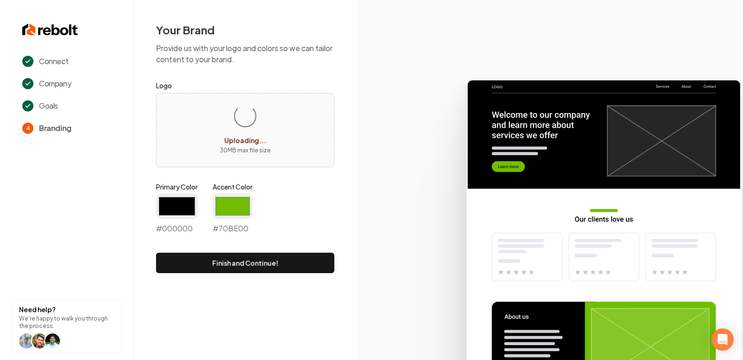
type input "#000000"
drag, startPoint x: 295, startPoint y: 215, endPoint x: 289, endPoint y: 214, distance: 6.7
click at [295, 215] on div "Primary Color #000000 #000000 Accent Color #70be00 #70BE00" at bounding box center [245, 210] width 178 height 56
click at [255, 205] on div "Primary Color #000000 #000000 Accent Color #70be00 #70BE00" at bounding box center [245, 210] width 178 height 56
click at [235, 205] on input "#70be00" at bounding box center [233, 206] width 40 height 26
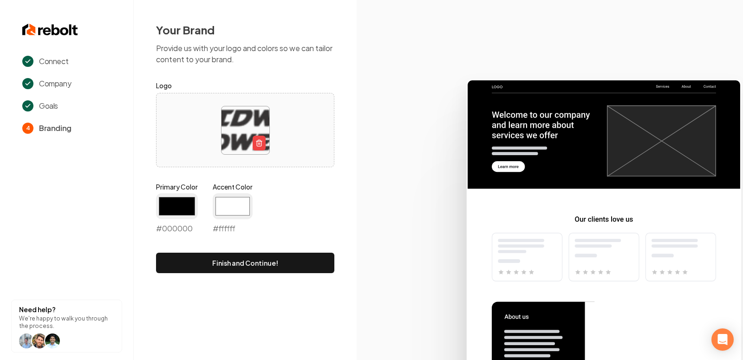
click at [379, 178] on icon at bounding box center [550, 216] width 386 height 288
click at [227, 209] on input "#ffffff" at bounding box center [233, 206] width 40 height 26
click at [229, 204] on input "#ffffff" at bounding box center [233, 206] width 40 height 26
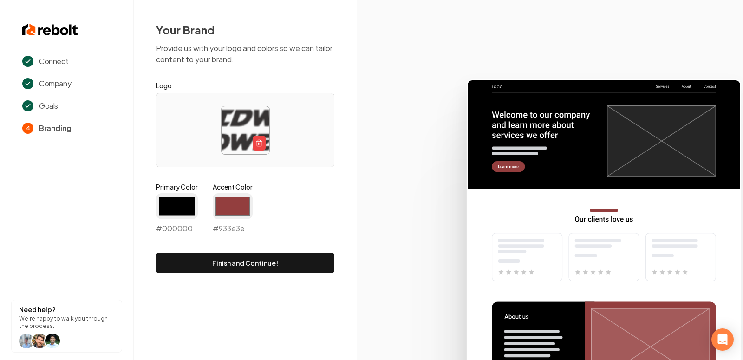
type input "#933e3e"
drag, startPoint x: 388, startPoint y: 272, endPoint x: 365, endPoint y: 270, distance: 23.3
click at [388, 272] on icon at bounding box center [550, 216] width 386 height 288
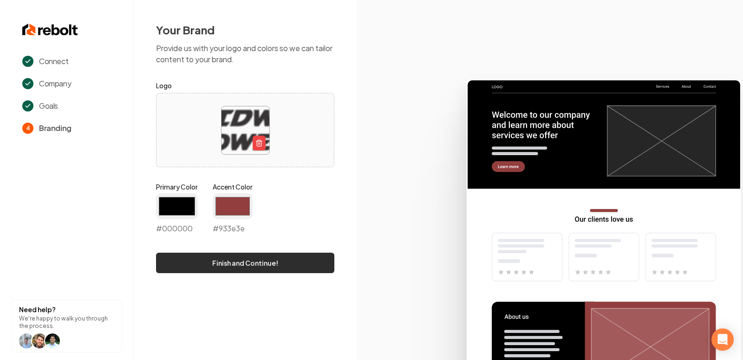
click at [275, 260] on button "Finish and Continue!" at bounding box center [245, 263] width 178 height 20
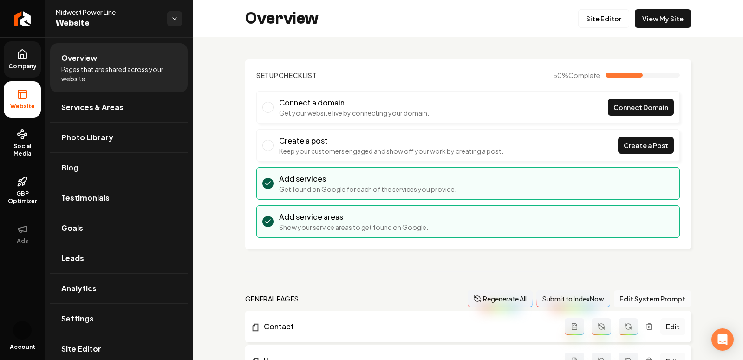
click at [20, 65] on span "Company" at bounding box center [23, 66] width 36 height 7
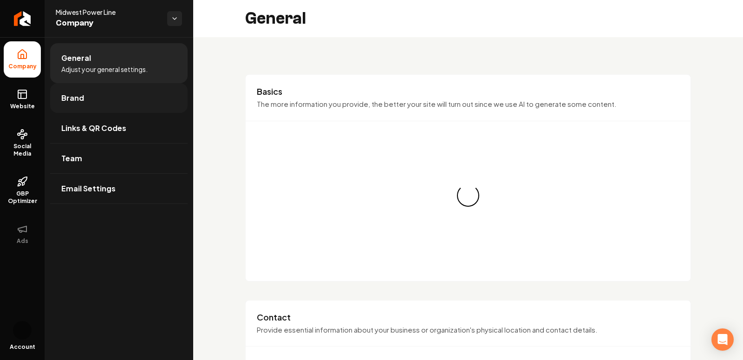
click at [85, 105] on link "Brand" at bounding box center [118, 98] width 137 height 30
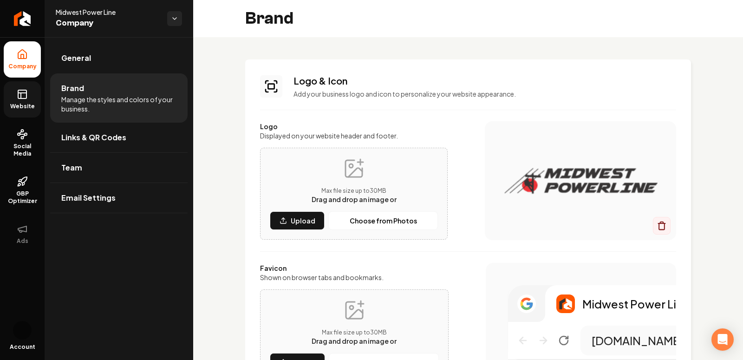
click at [31, 103] on span "Website" at bounding box center [23, 106] width 32 height 7
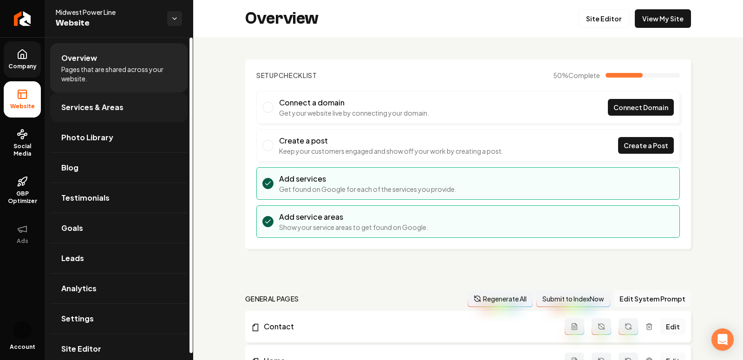
click at [85, 107] on span "Services & Areas" at bounding box center [92, 107] width 62 height 11
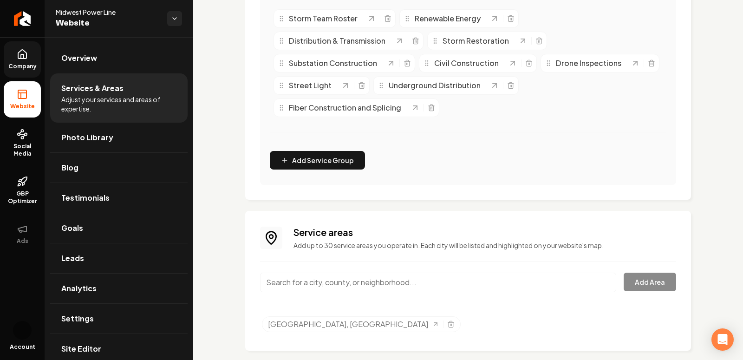
scroll to position [271, 0]
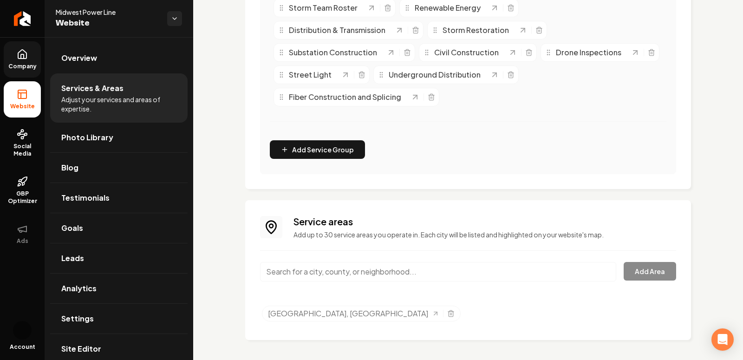
click at [501, 265] on input "Main content area" at bounding box center [438, 272] width 356 height 20
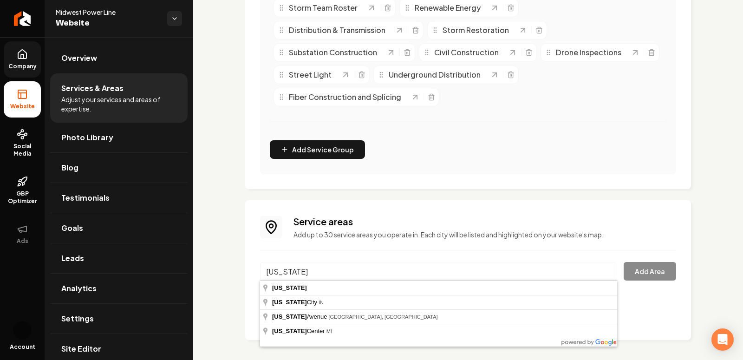
type input "[US_STATE]"
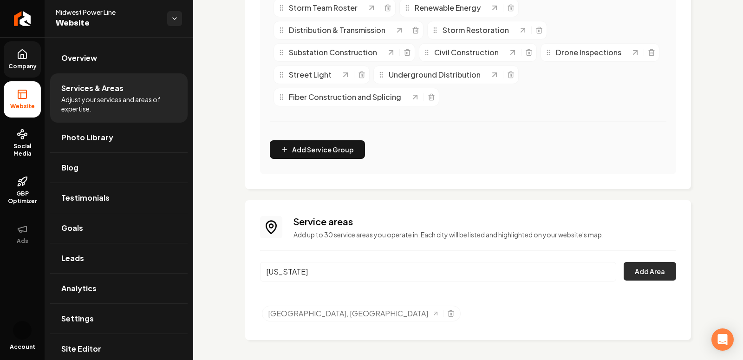
click at [657, 267] on button "Add Area" at bounding box center [650, 271] width 52 height 19
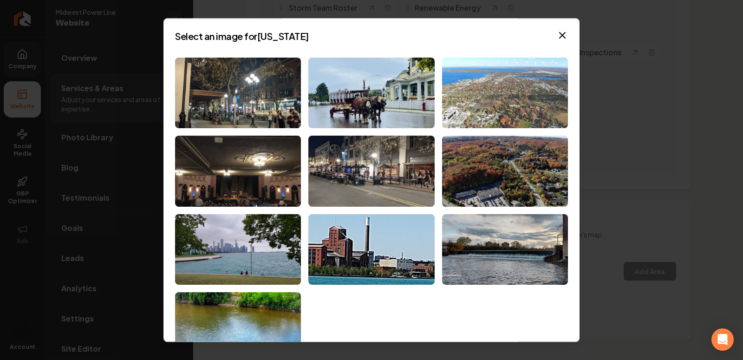
click at [480, 94] on img at bounding box center [505, 93] width 126 height 71
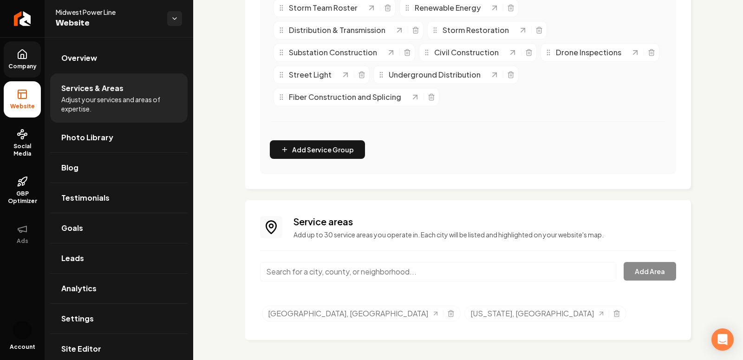
click at [295, 271] on input "Main content area" at bounding box center [438, 272] width 356 height 20
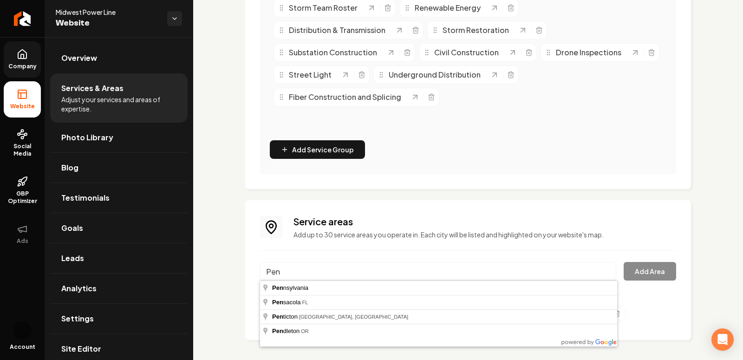
type input "[US_STATE]"
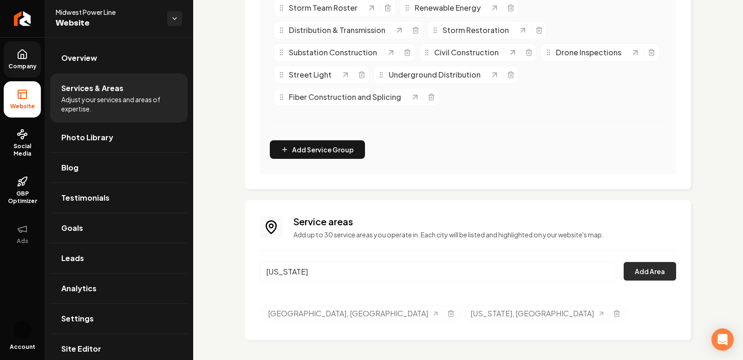
click at [633, 268] on button "Add Area" at bounding box center [650, 271] width 52 height 19
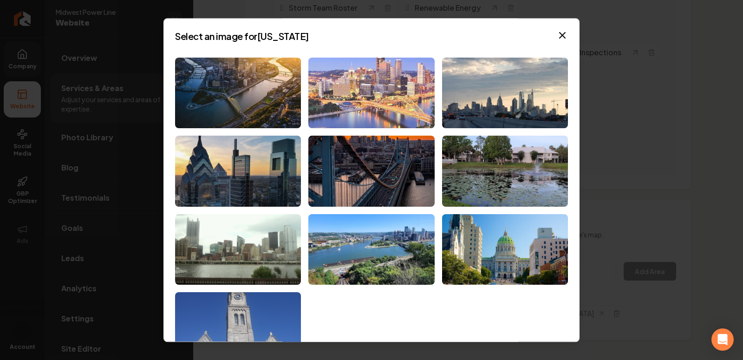
click at [381, 93] on img at bounding box center [371, 93] width 126 height 71
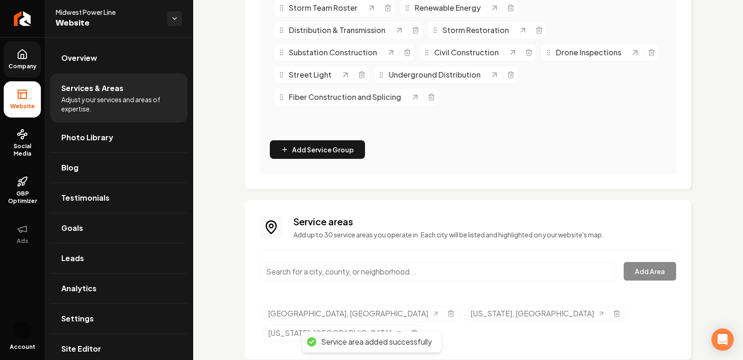
click at [315, 271] on input "Main content area" at bounding box center [438, 272] width 356 height 20
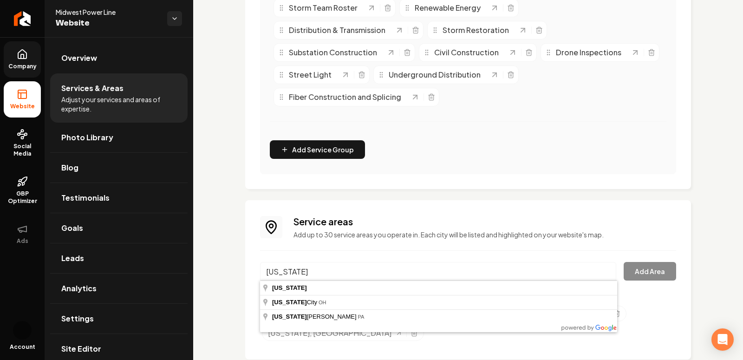
type input "[US_STATE]"
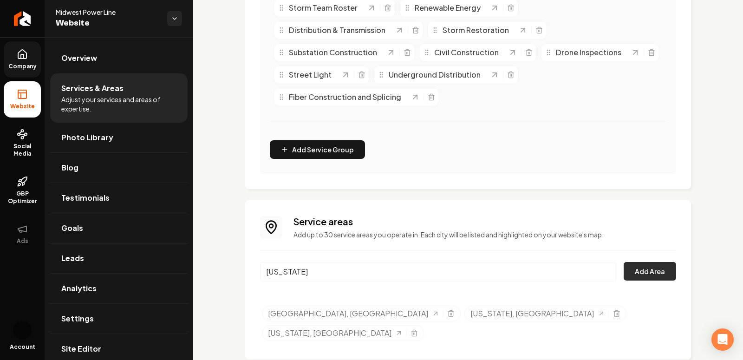
click at [648, 265] on button "Add Area" at bounding box center [650, 271] width 52 height 19
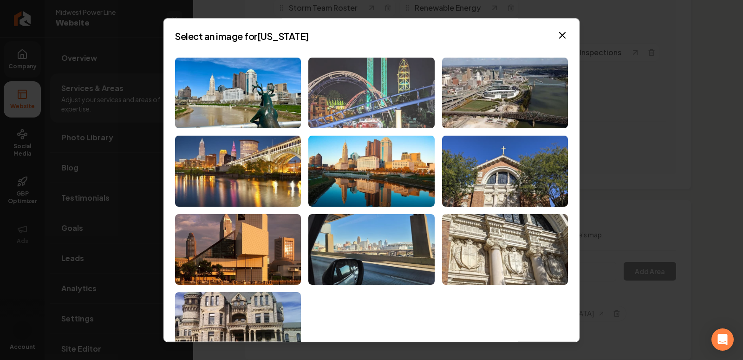
click at [394, 118] on img at bounding box center [371, 93] width 126 height 71
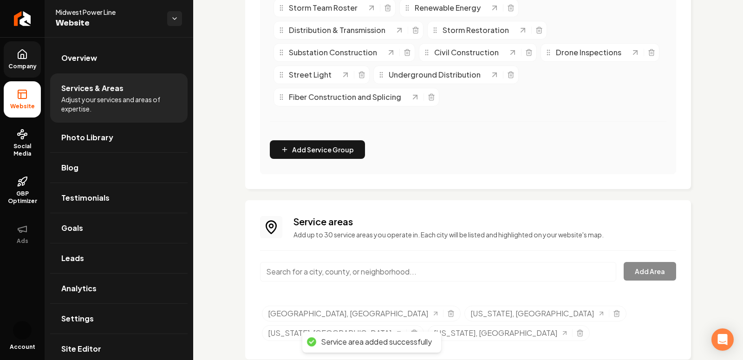
click at [291, 268] on input "Main content area" at bounding box center [438, 272] width 356 height 20
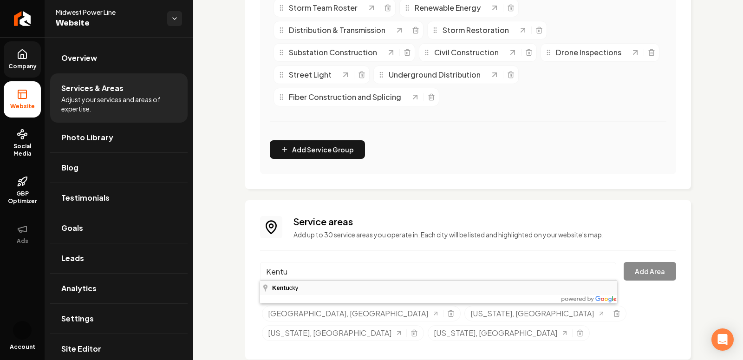
type input "[US_STATE]"
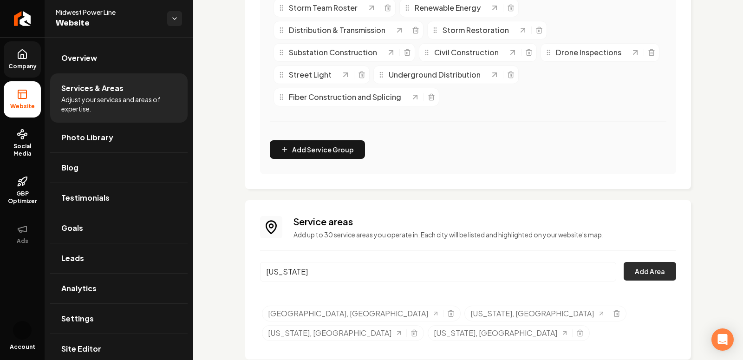
click at [640, 269] on button "Add Area" at bounding box center [650, 271] width 52 height 19
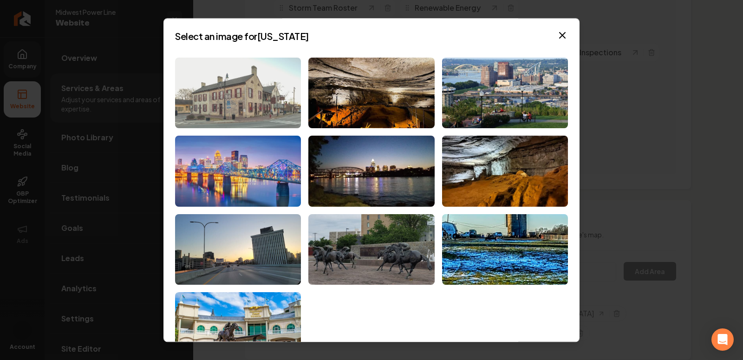
click at [268, 92] on img at bounding box center [238, 93] width 126 height 71
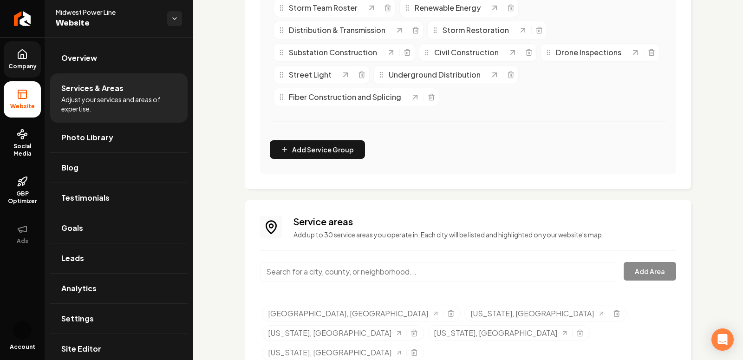
click at [323, 272] on input "Main content area" at bounding box center [438, 272] width 356 height 20
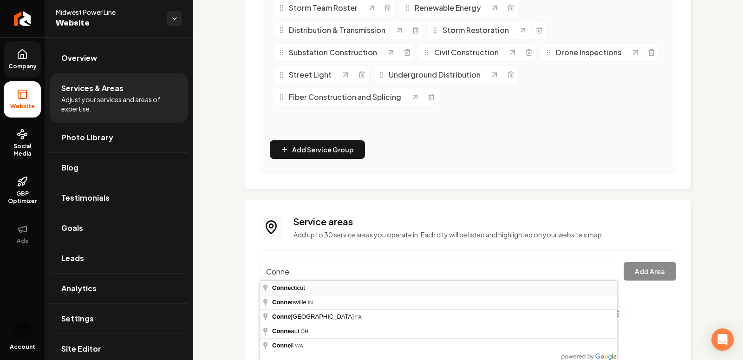
type input "[US_STATE]"
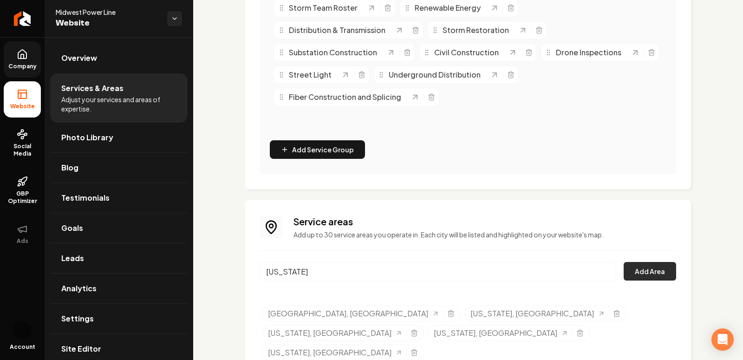
click at [643, 276] on button "Add Area" at bounding box center [650, 271] width 52 height 19
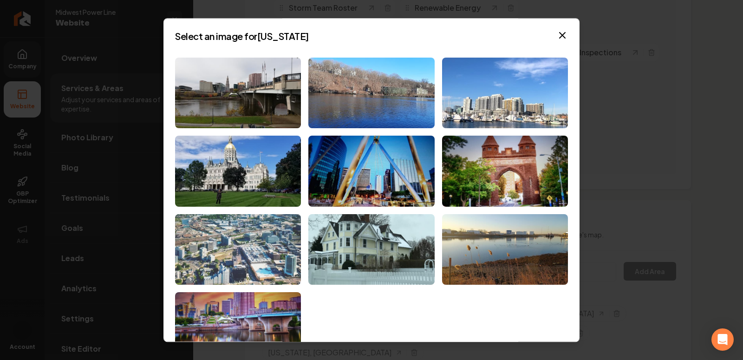
click at [266, 259] on img at bounding box center [238, 249] width 126 height 71
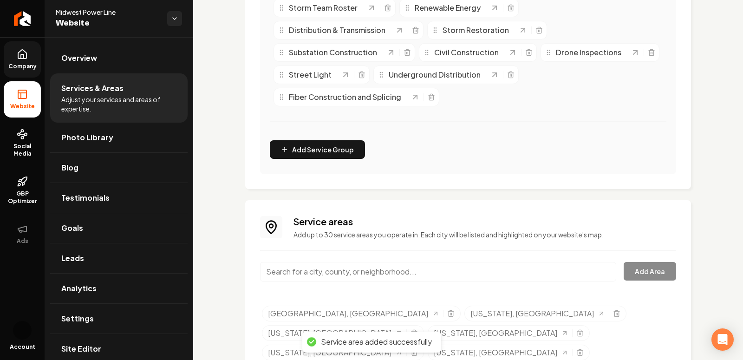
click at [331, 262] on input "Main content area" at bounding box center [438, 272] width 356 height 20
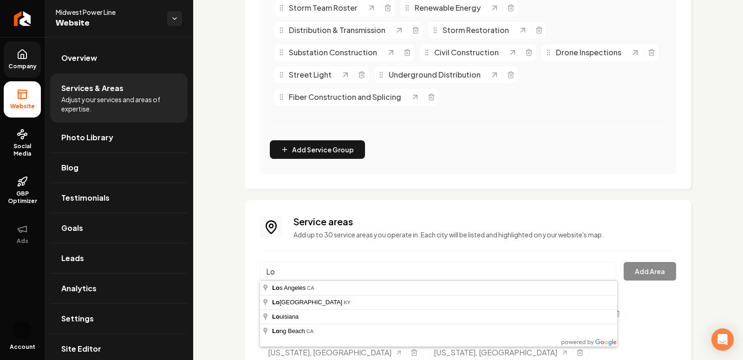
type input "[US_STATE]"
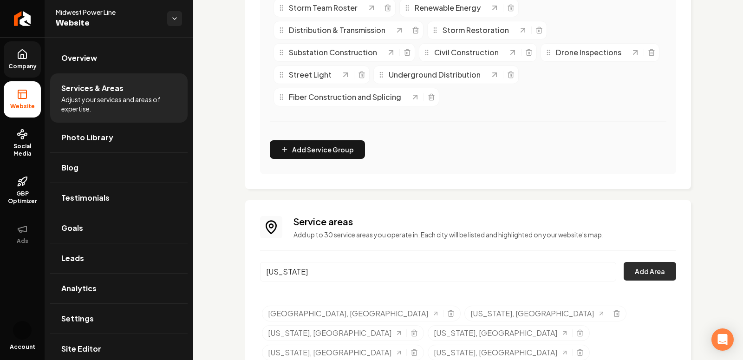
click at [641, 269] on button "Add Area" at bounding box center [650, 271] width 52 height 19
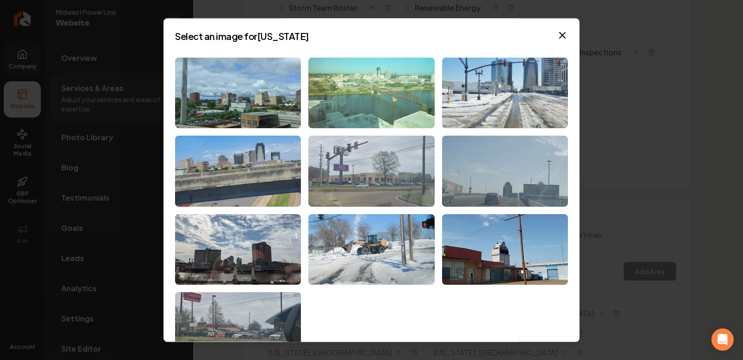
click at [372, 122] on img at bounding box center [371, 93] width 126 height 71
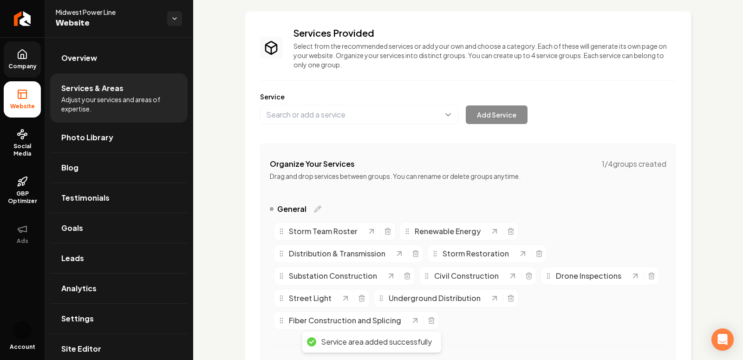
scroll to position [0, 0]
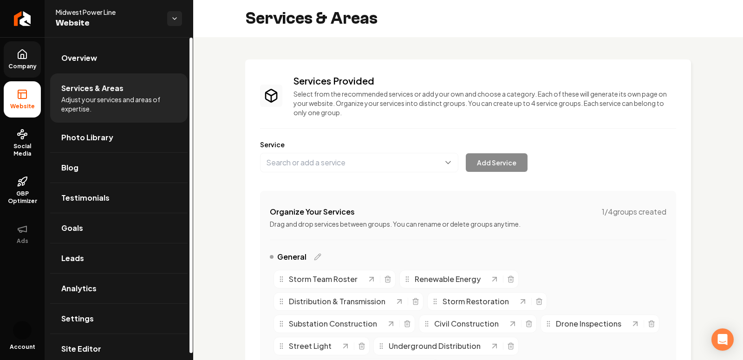
click at [33, 62] on link "Company" at bounding box center [22, 59] width 37 height 36
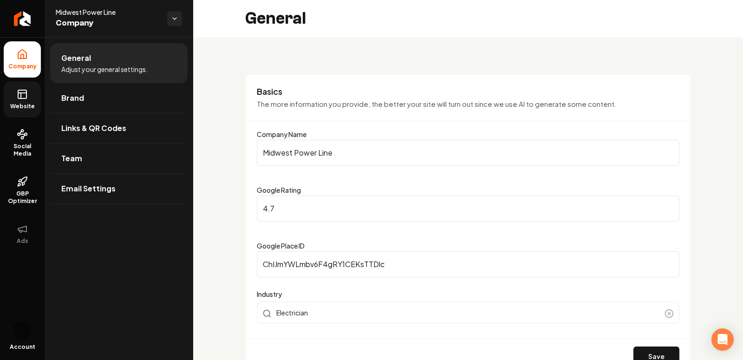
click at [26, 104] on span "Website" at bounding box center [23, 106] width 32 height 7
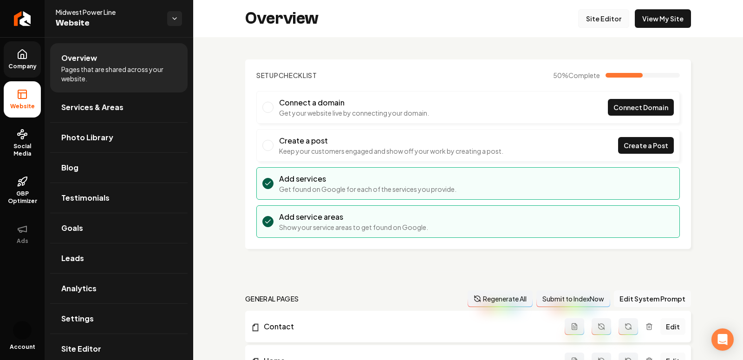
click at [602, 16] on link "Site Editor" at bounding box center [603, 18] width 51 height 19
click at [24, 67] on span "Company" at bounding box center [23, 66] width 36 height 7
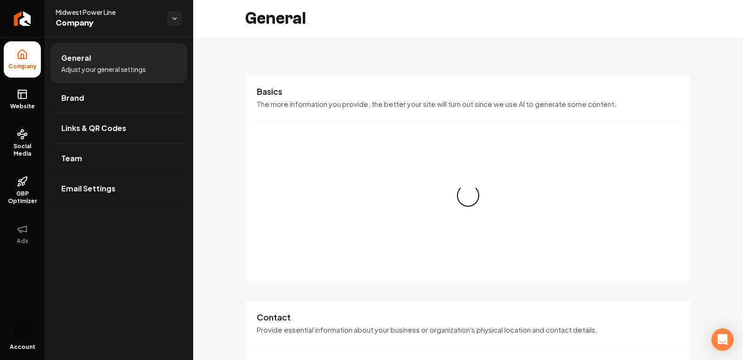
click at [5, 80] on ul "Company Website Social Media GBP Optimizer Ads" at bounding box center [22, 146] width 45 height 219
click at [15, 93] on link "Website" at bounding box center [22, 99] width 37 height 36
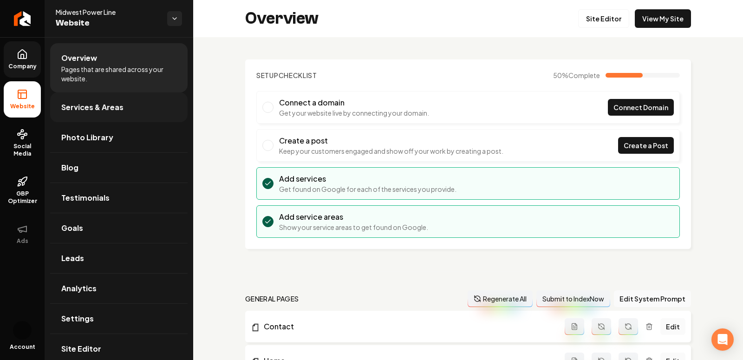
click at [82, 98] on link "Services & Areas" at bounding box center [118, 107] width 137 height 30
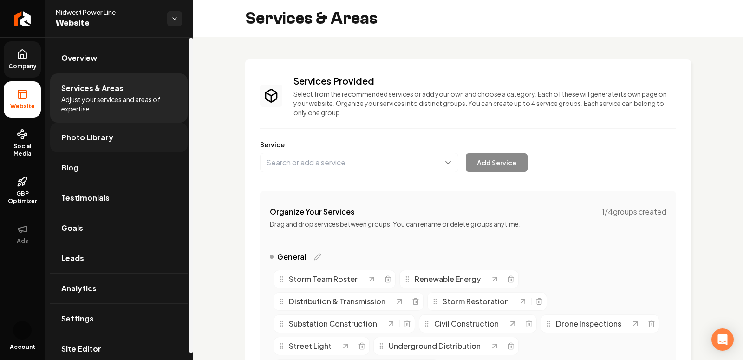
click at [92, 150] on link "Photo Library" at bounding box center [118, 138] width 137 height 30
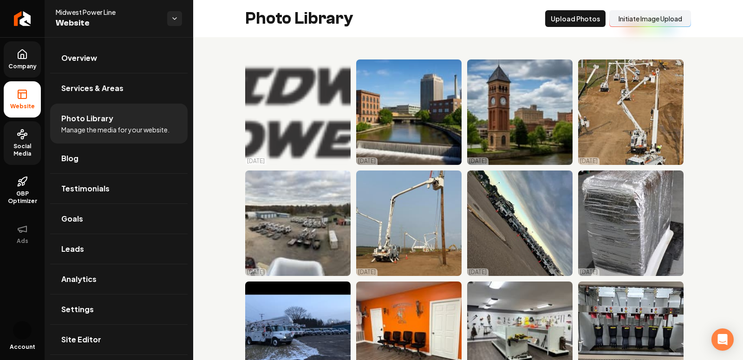
click at [10, 143] on span "Social Media" at bounding box center [22, 150] width 37 height 15
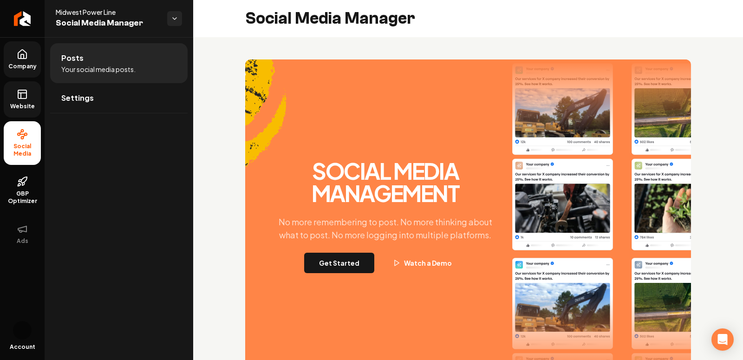
click at [13, 105] on span "Website" at bounding box center [23, 106] width 32 height 7
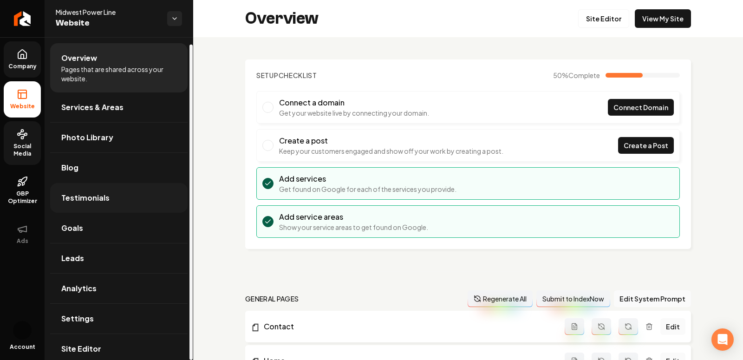
scroll to position [7, 0]
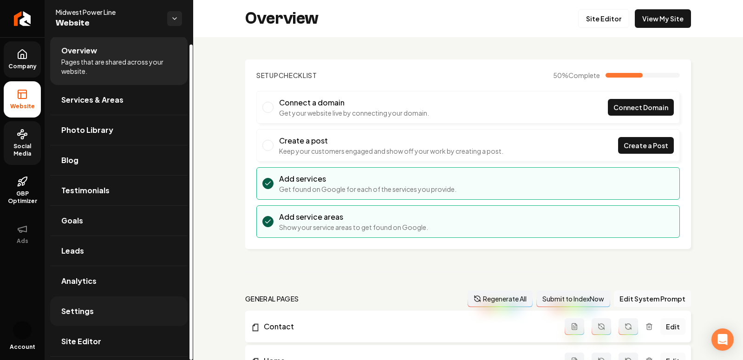
click at [89, 316] on link "Settings" at bounding box center [118, 311] width 137 height 30
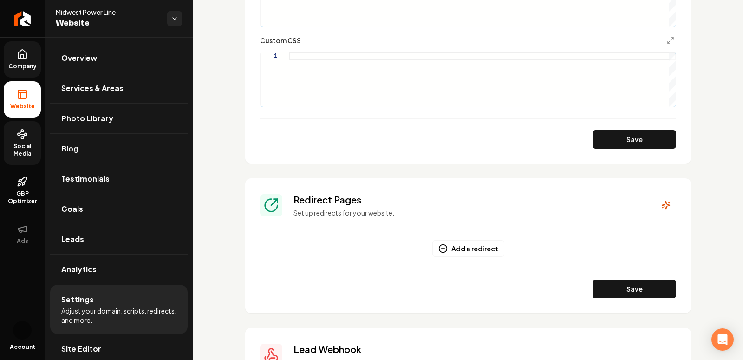
scroll to position [591, 0]
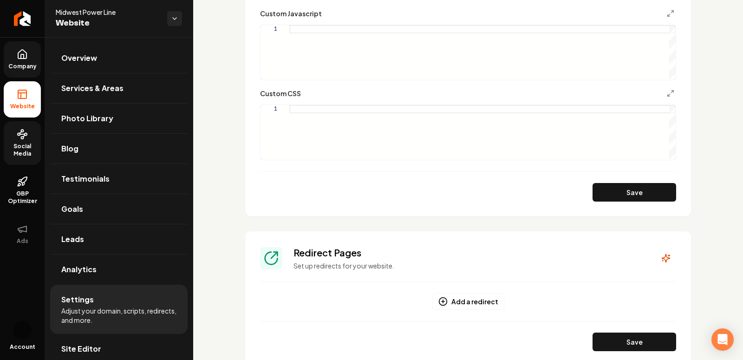
click at [492, 110] on div "Main content area" at bounding box center [482, 132] width 386 height 55
click at [607, 187] on button "Save" at bounding box center [635, 192] width 84 height 19
click at [327, 115] on div ".grab-navbar-variant-2-logo img { height: 8rem ; max-height: 8rem ; }" at bounding box center [482, 132] width 386 height 55
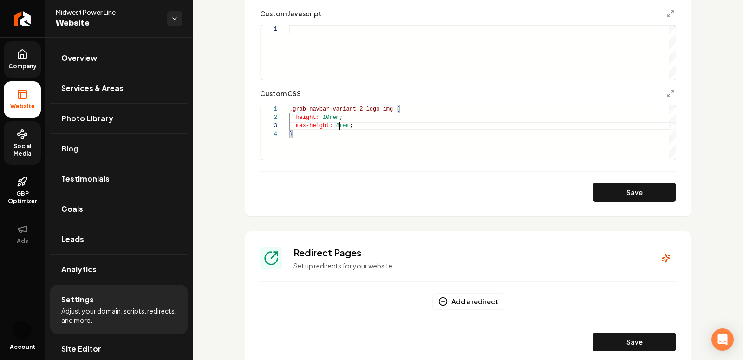
click at [340, 126] on div ".grab-navbar-variant-2-logo img { height: 10rem ; max-height: 8rem ; }" at bounding box center [482, 132] width 386 height 55
click at [646, 194] on button "Save" at bounding box center [635, 192] width 84 height 19
drag, startPoint x: 297, startPoint y: 135, endPoint x: 283, endPoint y: 102, distance: 35.2
click at [289, 110] on div ".grab-navbar-variant-2-logo img { height: 10rem ; max-height: 10rem ; }" at bounding box center [482, 132] width 386 height 55
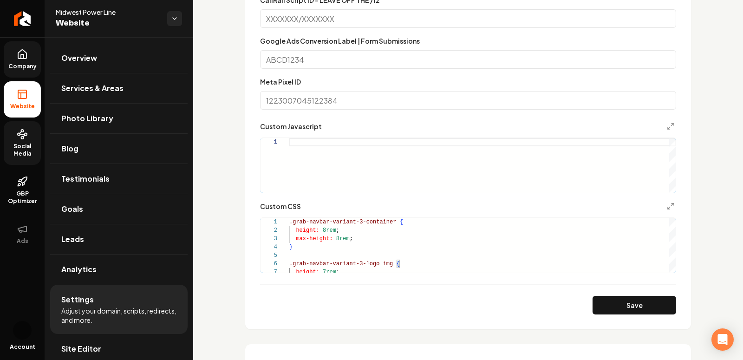
scroll to position [495, 0]
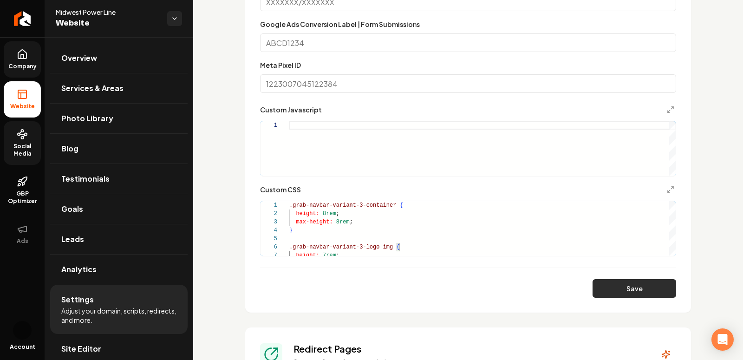
click at [651, 282] on button "Save" at bounding box center [635, 288] width 84 height 19
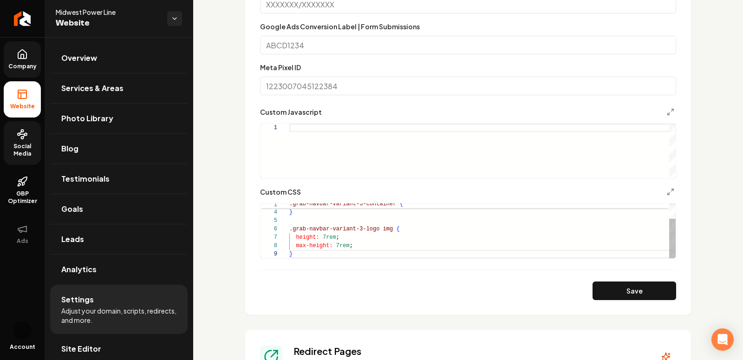
scroll to position [509, 0]
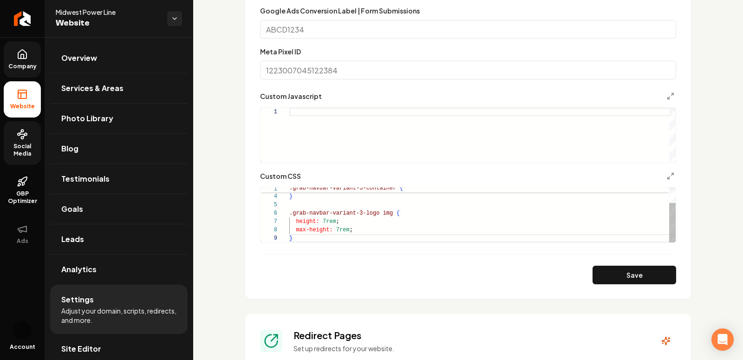
click at [326, 222] on div "max-height: 8rem ; } .grab-navbar-variant-3-logo img { height: 7rem ; max-heigh…" at bounding box center [482, 204] width 386 height 75
click at [339, 230] on div "max-height: 8rem ; } .grab-navbar-variant-3-logo img { height: 8rem ; max-heigh…" at bounding box center [482, 204] width 386 height 75
click at [611, 279] on button "Save" at bounding box center [635, 275] width 84 height 19
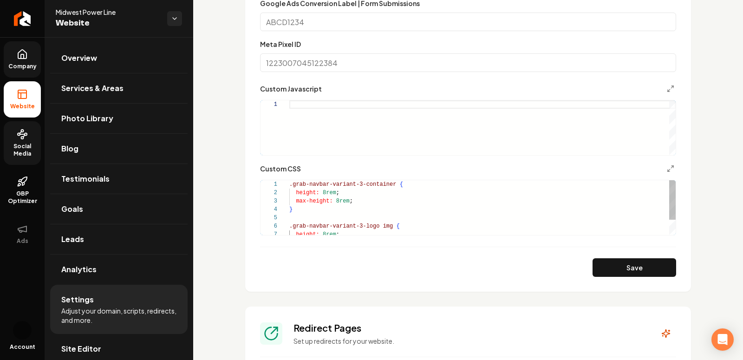
scroll to position [506, 0]
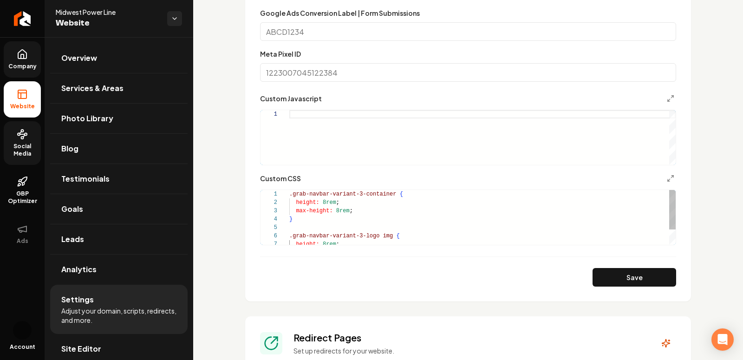
click at [325, 201] on div "max-height: 8rem ; } .grab-navbar-variant-3-logo img { height: 8rem ; height: 8…" at bounding box center [482, 227] width 386 height 75
click at [342, 211] on div "max-height: 8rem ; } .grab-navbar-variant-3-logo img { height: 8rem ; height: 1…" at bounding box center [482, 227] width 386 height 75
click at [649, 277] on button "Save" at bounding box center [635, 277] width 84 height 19
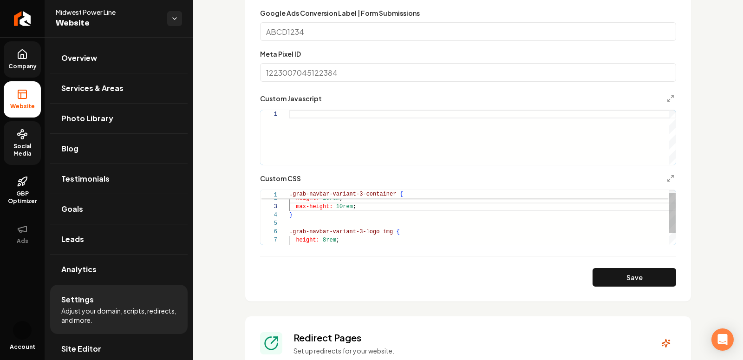
scroll to position [518, 0]
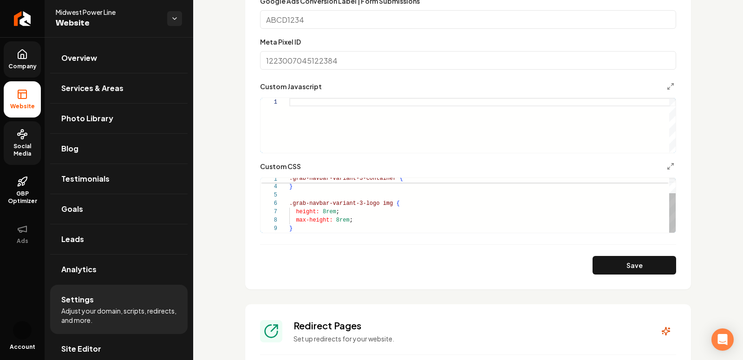
click at [326, 213] on div "max-height: 10rem ; } .grab-navbar-variant-3-logo img { height: 8rem ; max-heig…" at bounding box center [482, 194] width 386 height 75
click at [342, 223] on div "max-height: 10rem ; } .grab-navbar-variant-3-logo img { height: 10rem ; max-hei…" at bounding box center [482, 194] width 386 height 75
click at [627, 273] on button "Save" at bounding box center [635, 265] width 84 height 19
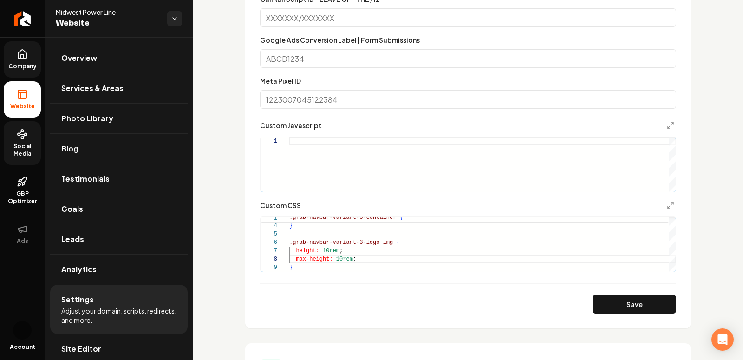
scroll to position [482, 0]
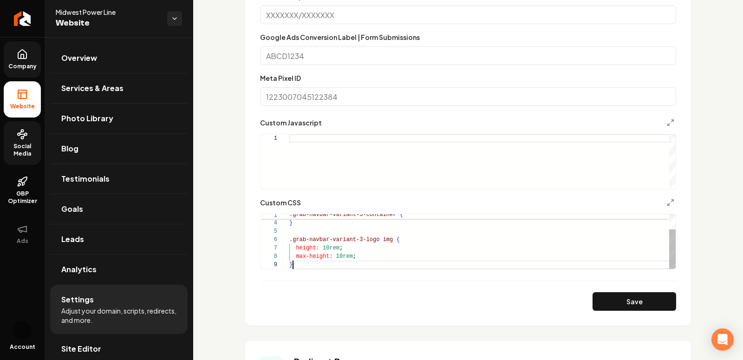
click at [344, 261] on div "max-height: 10rem ; } .grab-navbar-variant-3-logo img { height: 10rem ; max-hei…" at bounding box center [482, 231] width 386 height 75
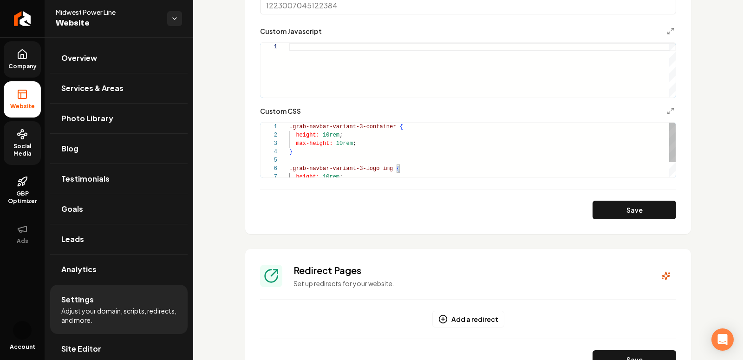
scroll to position [566, 0]
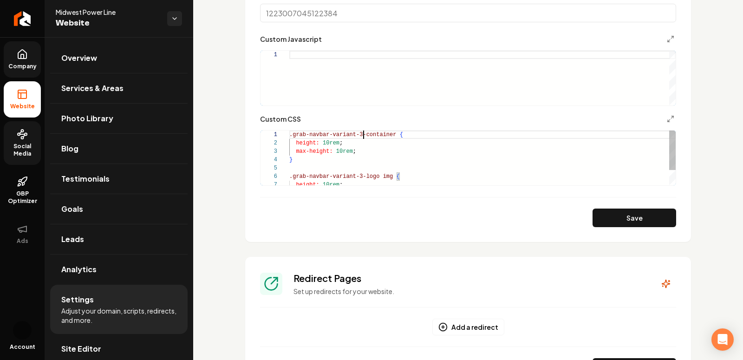
click at [365, 134] on div "max-height: 10rem ; } .grab-navbar-variant-3-logo img { height: 10rem ; height:…" at bounding box center [482, 168] width 386 height 75
click at [364, 178] on div "max-height: 10rem ; } .grab-navbar-variant-3-logo img { height: 10rem ; height:…" at bounding box center [482, 168] width 386 height 75
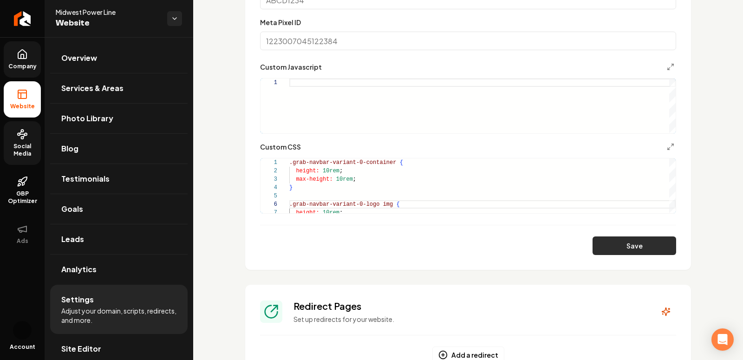
click at [597, 242] on button "Save" at bounding box center [635, 245] width 84 height 19
click at [329, 170] on div "max-height: 10rem ; } .grab-navbar-variant-0-logo img { height: 10rem ; height:…" at bounding box center [482, 195] width 386 height 75
click at [342, 182] on div "max-height: 10rem ; } .grab-navbar-variant-0-logo img { height: 10rem ; height:…" at bounding box center [482, 195] width 386 height 75
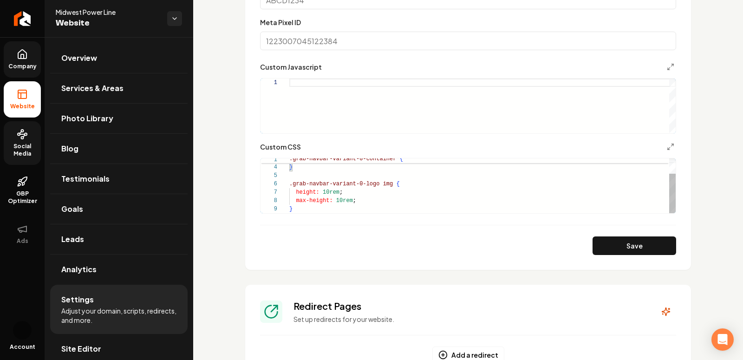
scroll to position [546, 0]
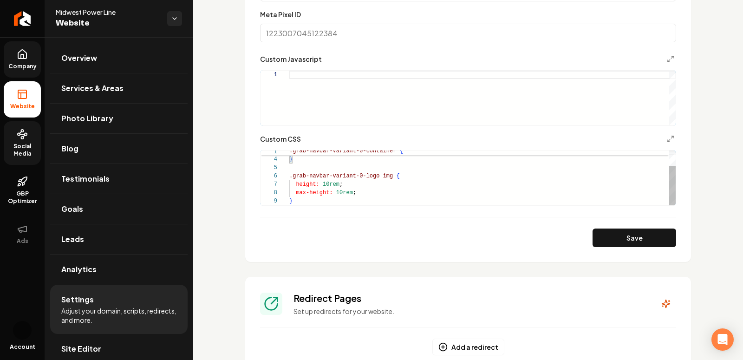
click at [329, 183] on div "max-height: 8rem ; } .grab-navbar-variant-0-logo img { height: 10rem ; max-heig…" at bounding box center [482, 167] width 386 height 75
click at [340, 194] on div "max-height: 8rem ; } .grab-navbar-variant-0-logo img { height: 8rem ; max-heigh…" at bounding box center [482, 167] width 386 height 75
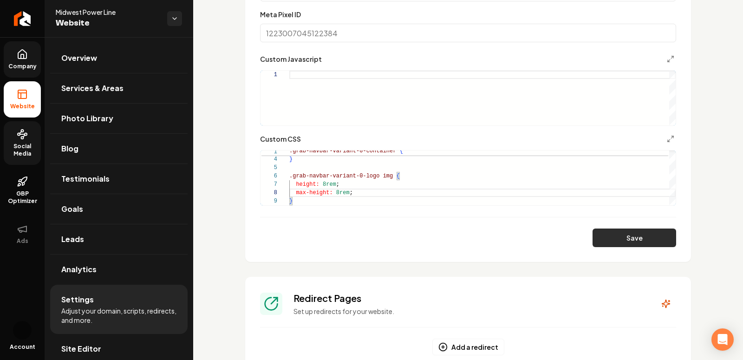
click at [619, 236] on button "Save" at bounding box center [635, 238] width 84 height 19
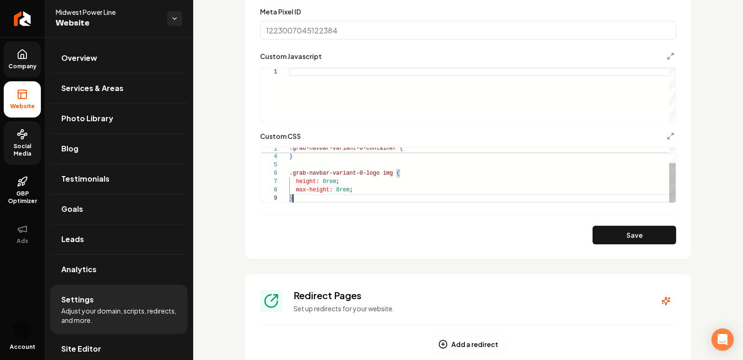
scroll to position [0, 0]
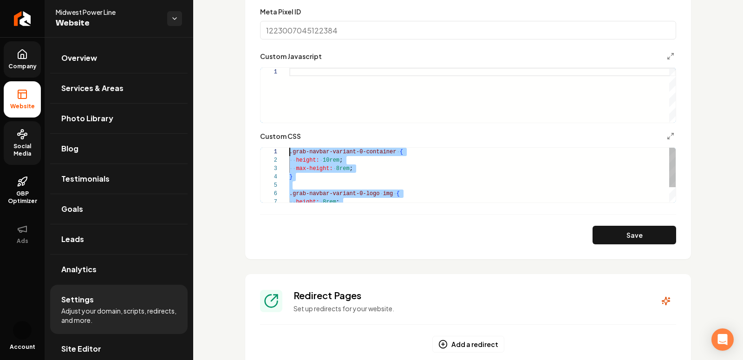
drag, startPoint x: 303, startPoint y: 198, endPoint x: 272, endPoint y: 105, distance: 98.6
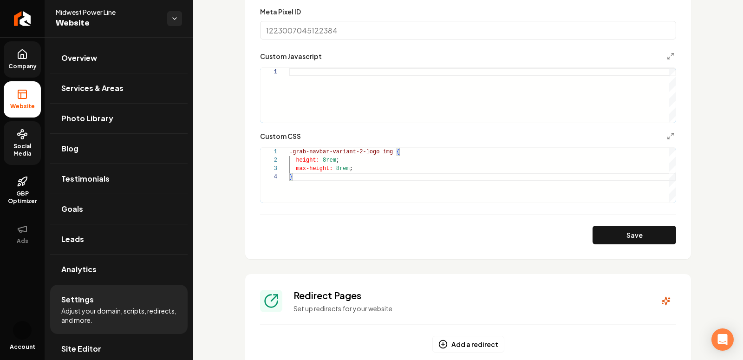
click at [363, 151] on div "max-height: 8rem ; } height: 8rem ; .grab-navbar-variant-2-logo img {" at bounding box center [482, 175] width 386 height 55
click at [615, 229] on button "Save" at bounding box center [635, 235] width 84 height 19
click at [325, 159] on div "max-height: 8rem ; } height: 8rem ; .grab-navbar-variant-0-logo img {" at bounding box center [482, 175] width 386 height 55
click at [339, 170] on div "max-height: 8rem ; } height: 5rem ; .grab-navbar-variant-0-logo img {" at bounding box center [482, 175] width 386 height 55
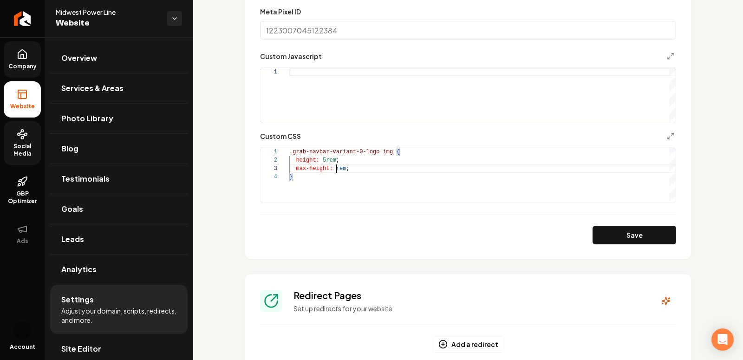
scroll to position [17, 50]
click at [615, 235] on button "Save" at bounding box center [635, 235] width 84 height 19
click at [325, 158] on div "max-height: 5rem ; } height: 5rem ; .grab-navbar-variant-0-logo img {" at bounding box center [482, 175] width 386 height 55
click at [338, 168] on div "max-height: 5rem ; } height: 4rem ; .grab-navbar-variant-0-logo img {" at bounding box center [482, 175] width 386 height 55
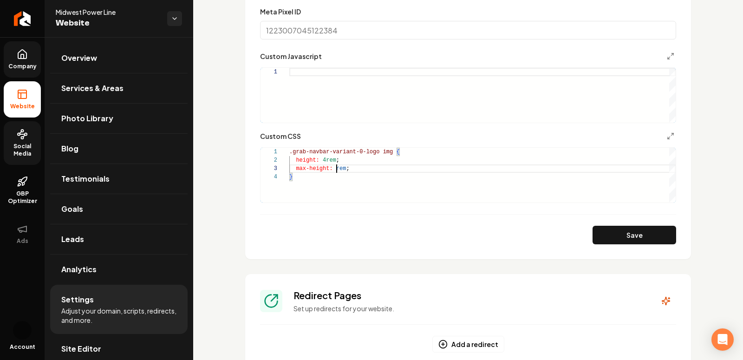
scroll to position [17, 50]
click at [640, 230] on button "Save" at bounding box center [635, 235] width 84 height 19
click at [616, 237] on button "Save" at bounding box center [635, 235] width 84 height 19
click at [325, 161] on div "max-height: 4rem ; } height: 4rem ; .grab-navbar-variant-0-logo img {" at bounding box center [482, 175] width 386 height 55
click at [340, 165] on div "max-height: 4rem ; } height: 3rem ; .grab-navbar-variant-0-logo img {" at bounding box center [482, 175] width 386 height 55
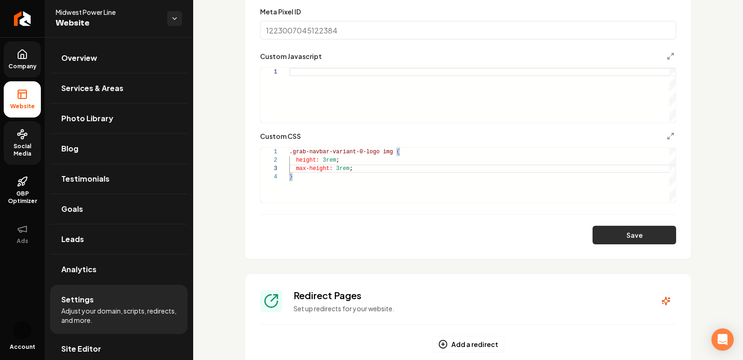
type textarea "**********"
click at [608, 233] on button "Save" at bounding box center [635, 235] width 84 height 19
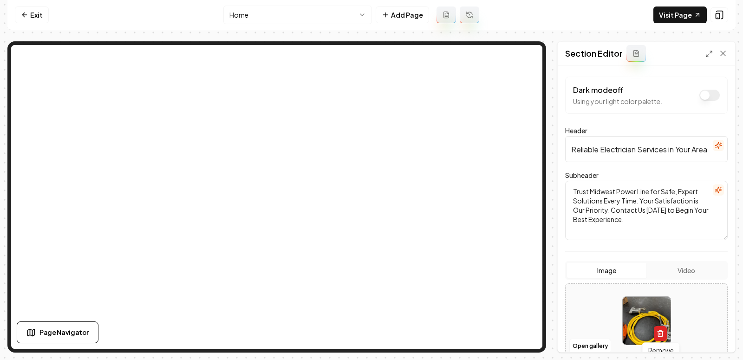
click at [657, 334] on icon "button" at bounding box center [660, 333] width 7 height 7
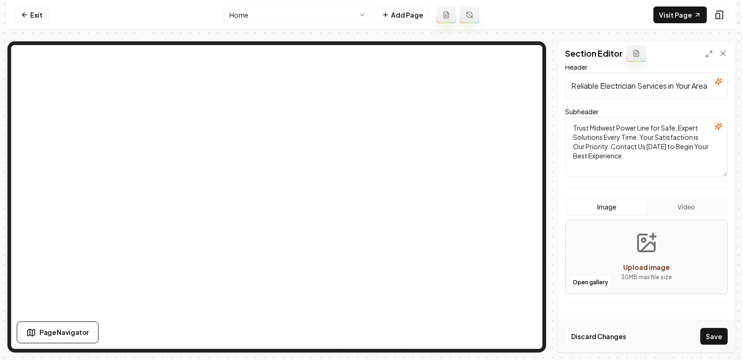
scroll to position [98, 0]
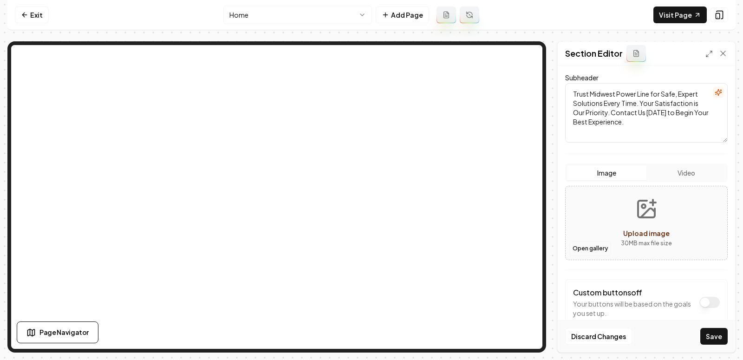
click at [580, 244] on button "Open gallery" at bounding box center [590, 248] width 42 height 15
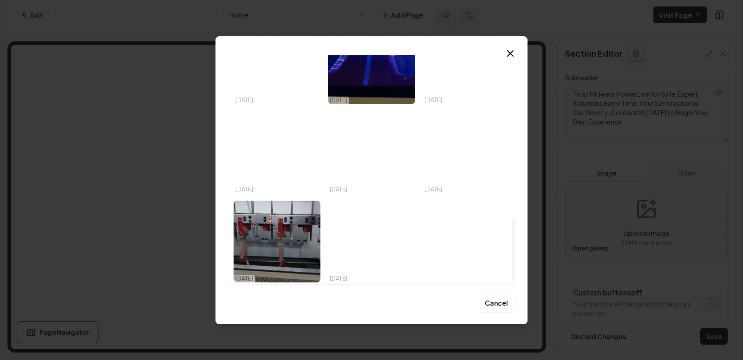
scroll to position [598, 0]
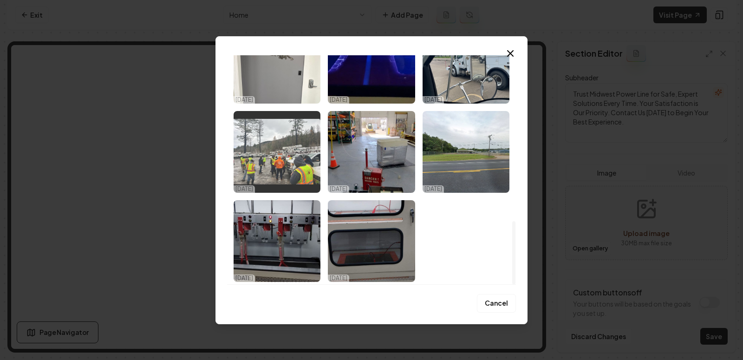
click at [278, 163] on img "Select image image_68e4337f5c7cd75eb888d75a.jpeg" at bounding box center [277, 152] width 87 height 82
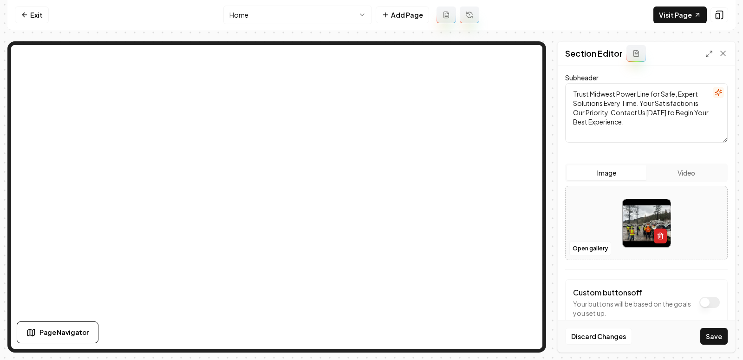
click at [661, 235] on line "button" at bounding box center [661, 236] width 0 height 2
click at [594, 250] on button "Open gallery" at bounding box center [590, 248] width 42 height 15
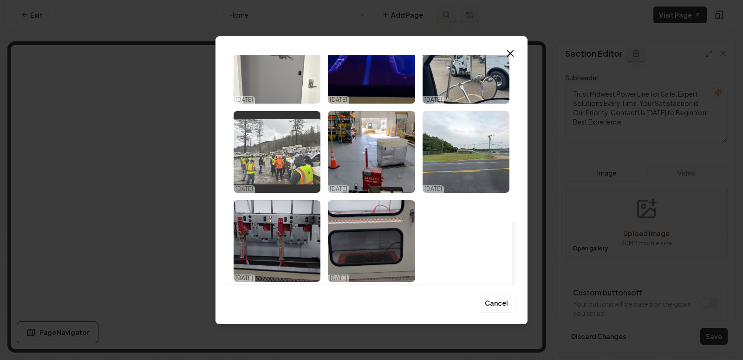
click at [288, 155] on img "Select image image_68e4337f5c7cd75eb888d75a.jpeg" at bounding box center [277, 152] width 87 height 82
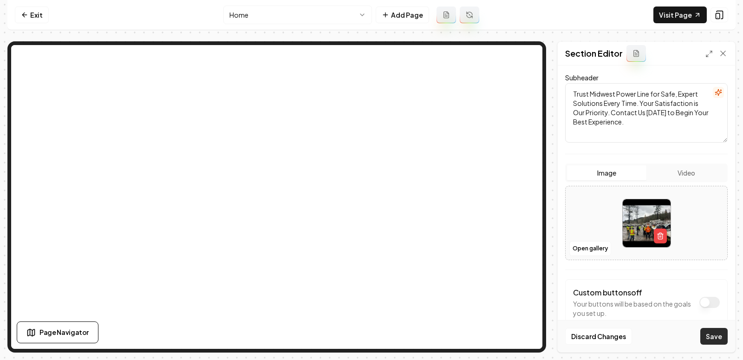
click at [713, 339] on button "Save" at bounding box center [713, 336] width 27 height 17
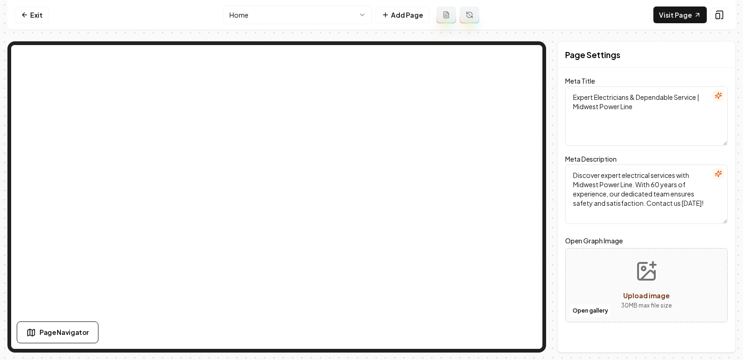
scroll to position [0, 0]
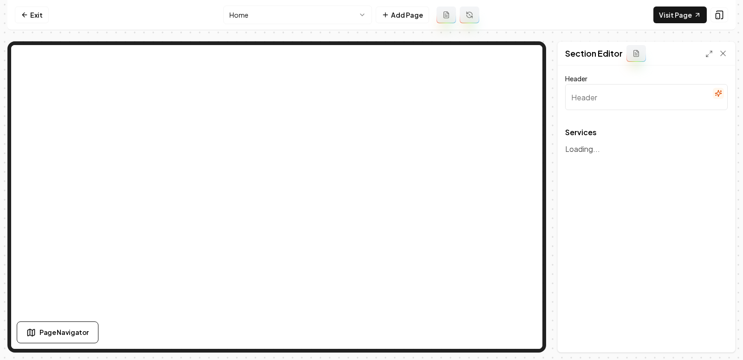
type input "Our Expert Electrical Services"
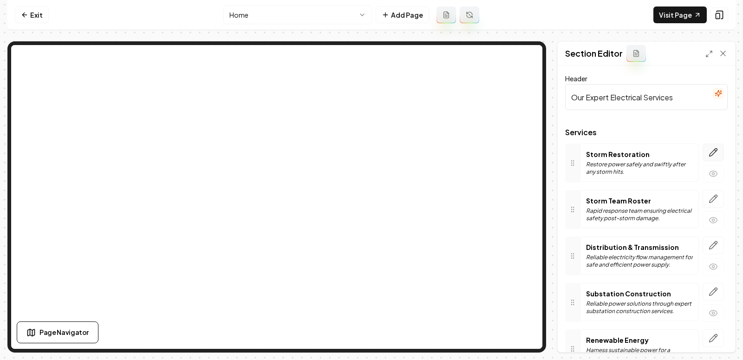
click at [714, 149] on icon "button" at bounding box center [713, 152] width 9 height 9
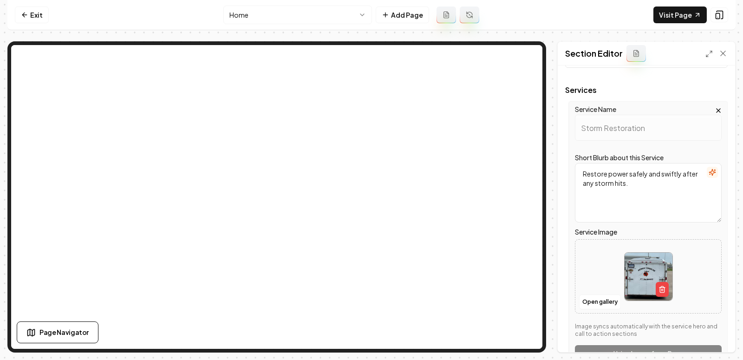
scroll to position [52, 0]
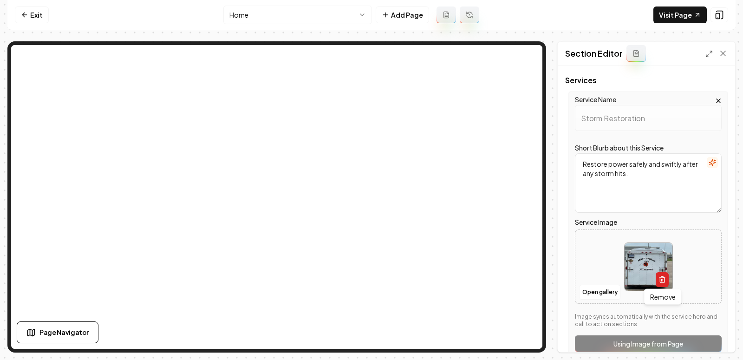
click at [664, 282] on icon "button" at bounding box center [662, 280] width 4 height 5
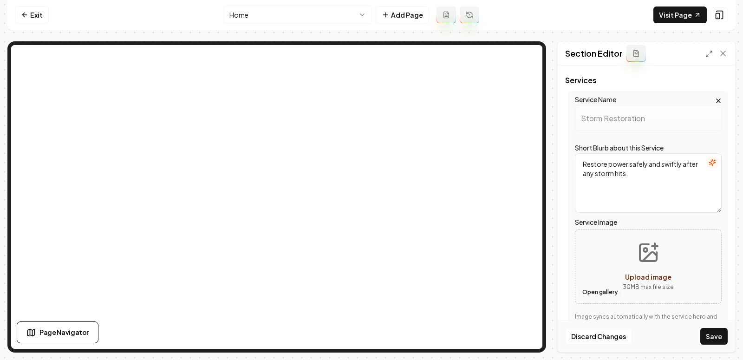
click at [591, 288] on button "Open gallery" at bounding box center [600, 292] width 42 height 15
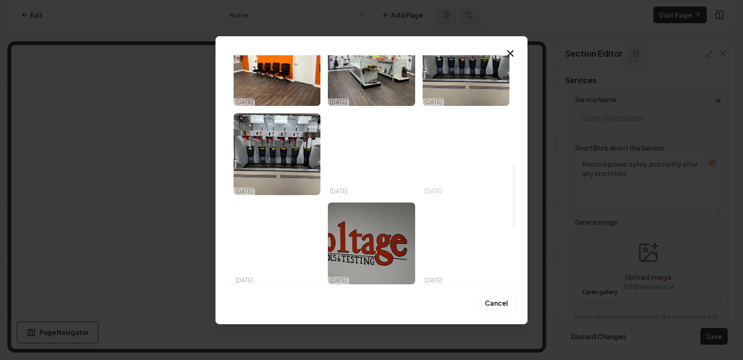
scroll to position [239, 0]
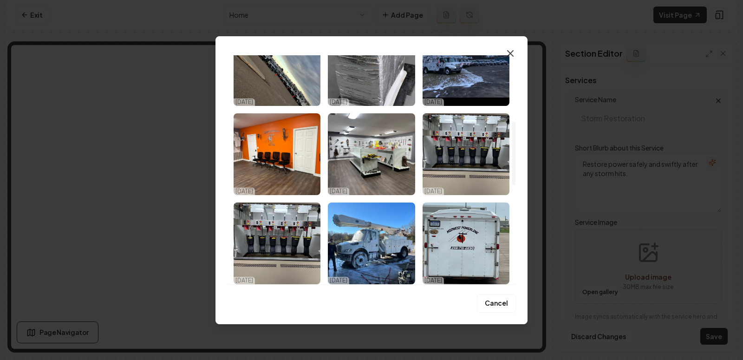
click at [509, 58] on icon "button" at bounding box center [510, 53] width 11 height 11
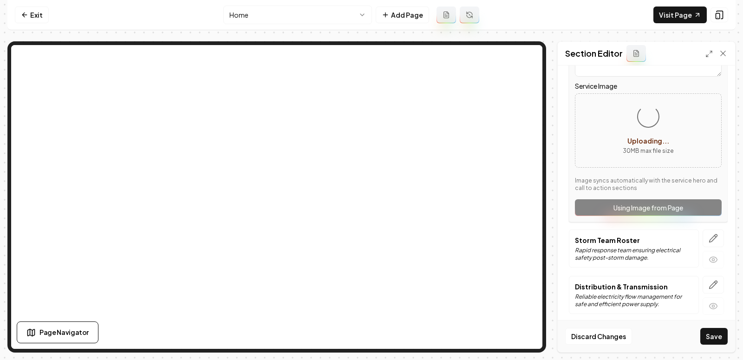
scroll to position [191, 0]
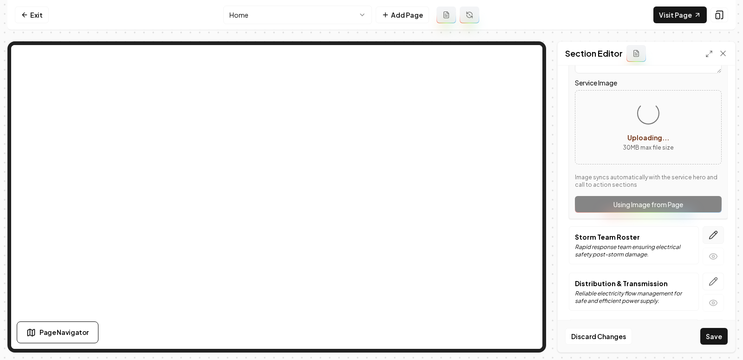
click at [717, 232] on icon "button" at bounding box center [714, 235] width 8 height 8
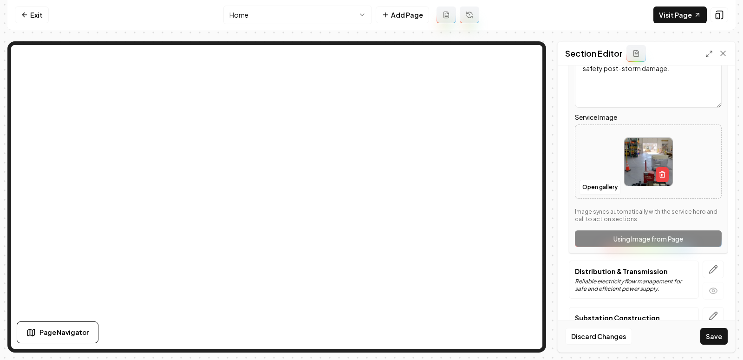
scroll to position [203, 0]
click at [661, 172] on icon "button" at bounding box center [662, 172] width 2 height 1
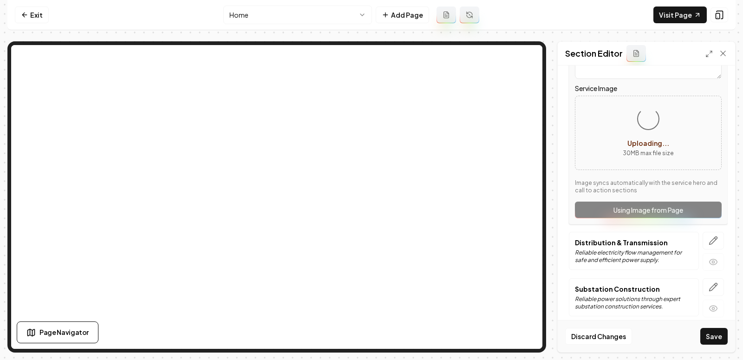
scroll to position [239, 0]
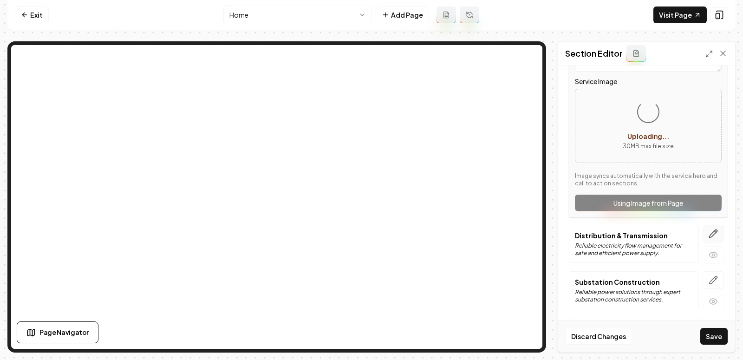
click at [708, 227] on button "button" at bounding box center [713, 234] width 21 height 18
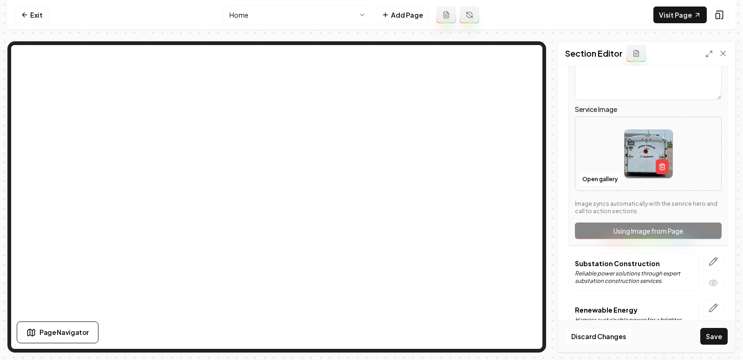
scroll to position [257, 0]
click at [661, 164] on icon "button" at bounding box center [662, 167] width 7 height 7
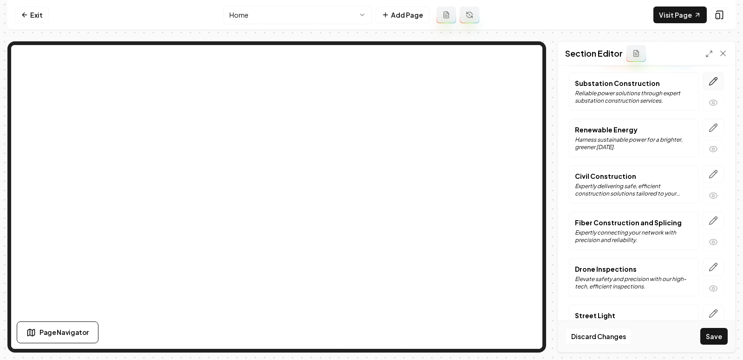
click at [712, 77] on icon "button" at bounding box center [713, 81] width 9 height 9
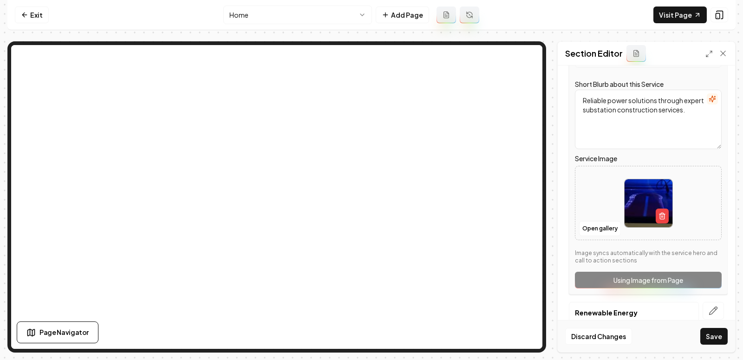
scroll to position [263, 0]
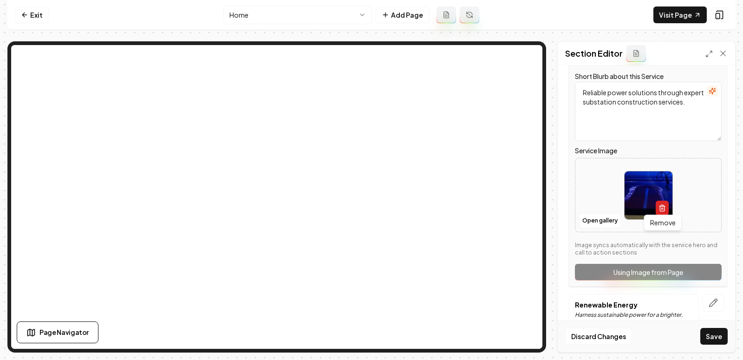
click at [660, 208] on icon "button" at bounding box center [662, 208] width 4 height 5
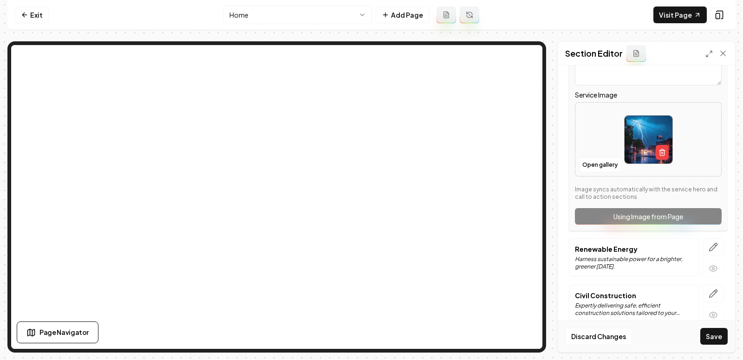
scroll to position [317, 0]
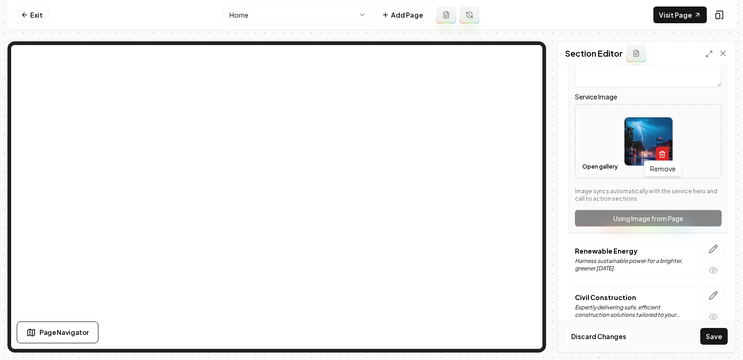
click at [663, 150] on icon "button" at bounding box center [662, 153] width 7 height 7
click at [599, 163] on button "Open gallery" at bounding box center [600, 166] width 42 height 15
click at [640, 132] on icon "Upload image" at bounding box center [648, 127] width 17 height 17
type input "**********"
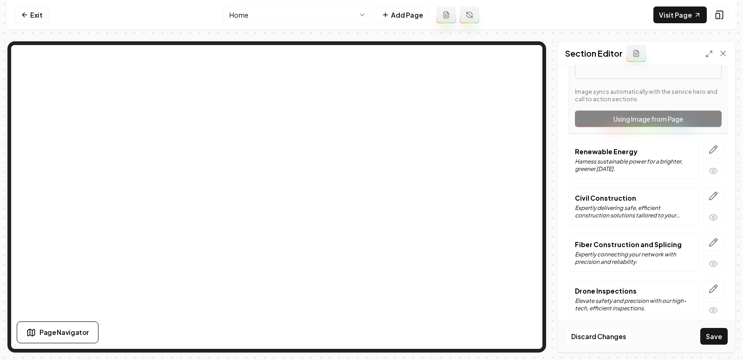
scroll to position [418, 0]
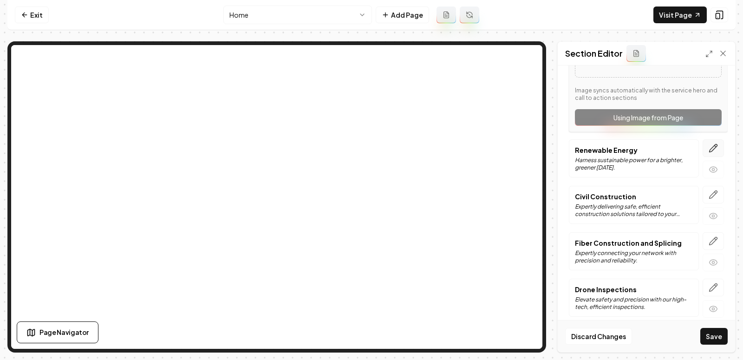
click at [711, 145] on icon "button" at bounding box center [713, 148] width 9 height 9
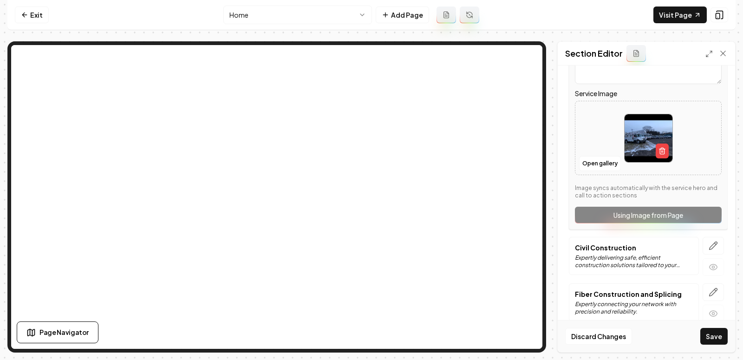
scroll to position [363, 0]
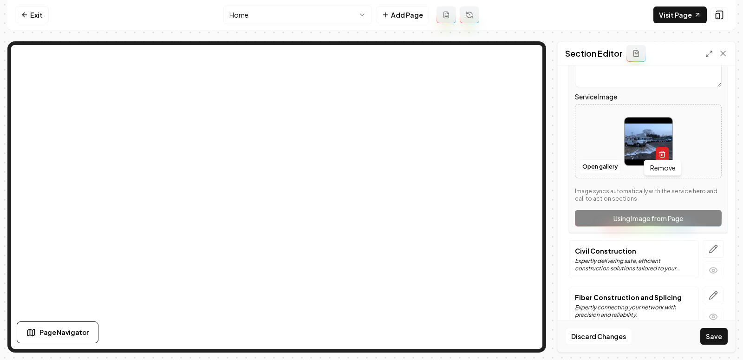
click at [668, 148] on button "button" at bounding box center [662, 154] width 13 height 15
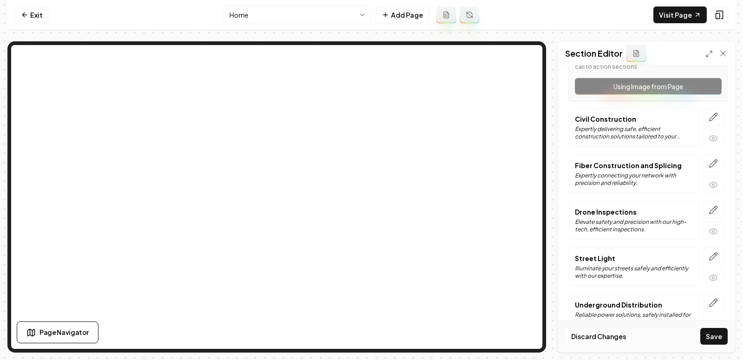
scroll to position [510, 0]
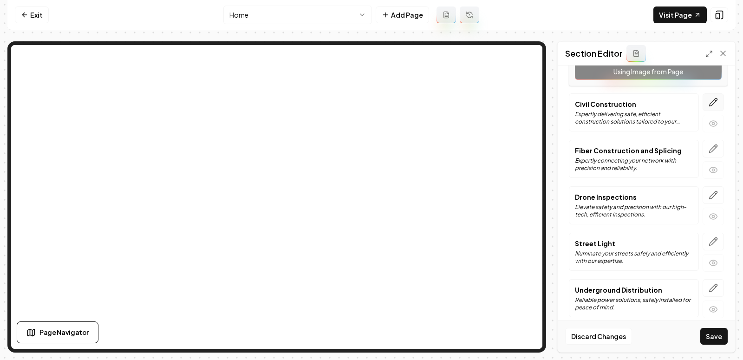
click at [713, 98] on icon "button" at bounding box center [713, 102] width 9 height 9
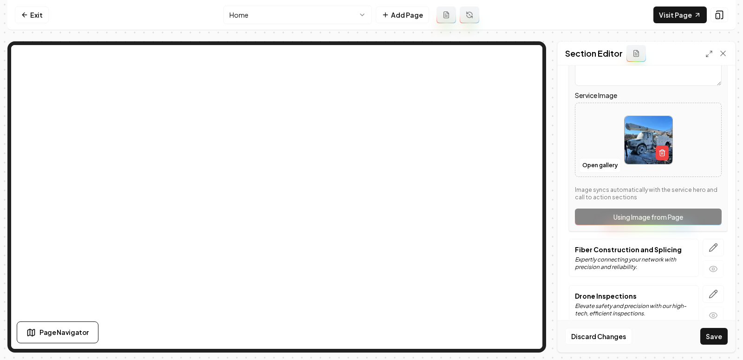
scroll to position [407, 0]
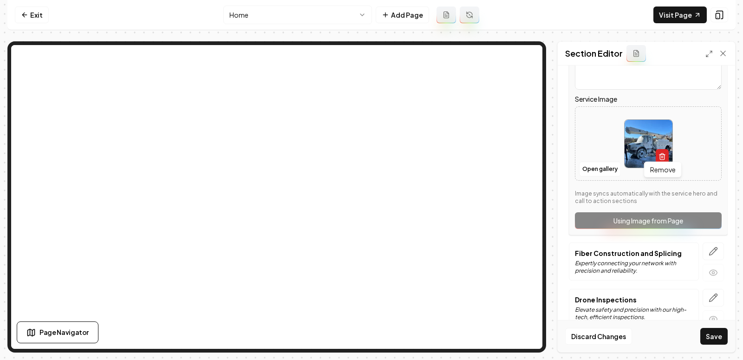
click at [660, 155] on icon "button" at bounding box center [662, 157] width 4 height 5
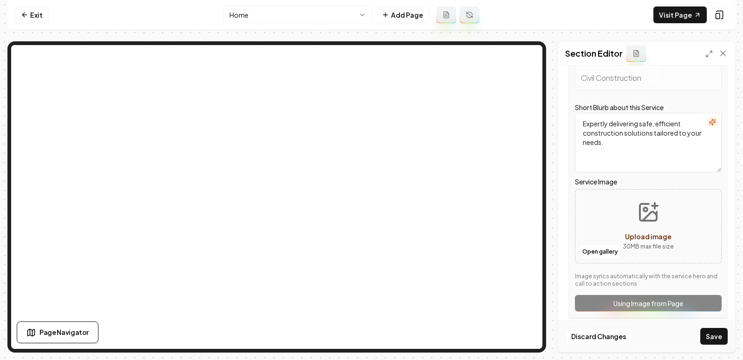
scroll to position [346, 0]
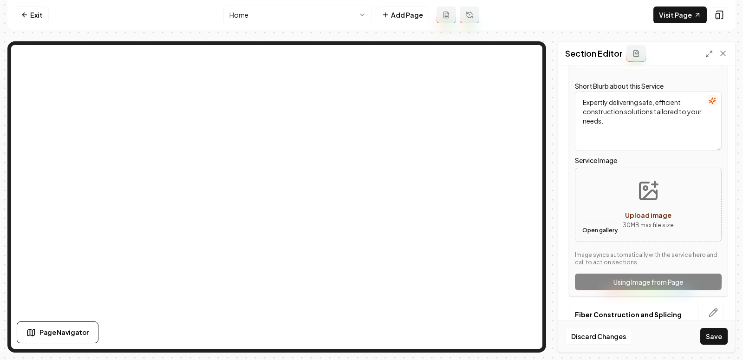
click at [595, 229] on button "Open gallery" at bounding box center [600, 230] width 42 height 15
click at [636, 191] on button "Upload image 30 MB max file size" at bounding box center [648, 204] width 66 height 65
type input "**********"
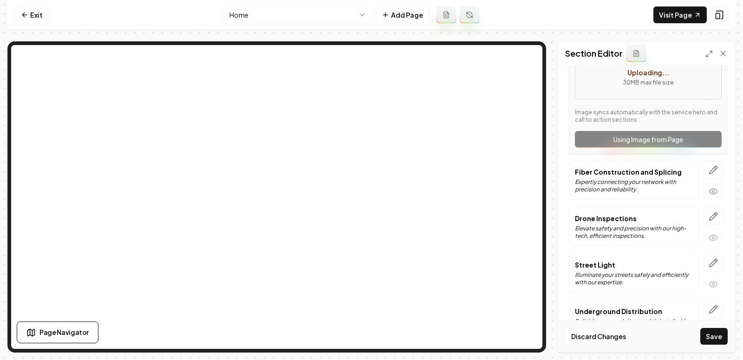
scroll to position [501, 0]
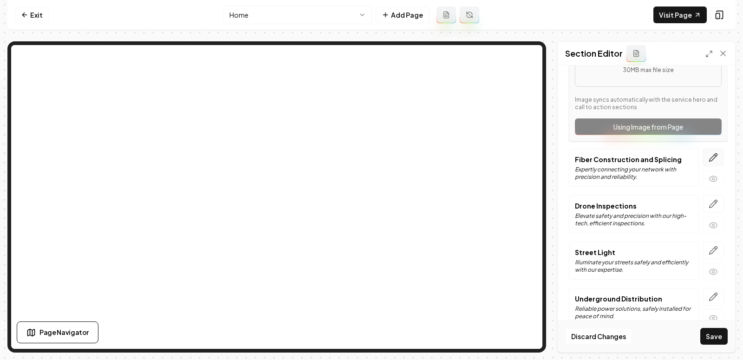
click at [713, 153] on icon "button" at bounding box center [713, 157] width 9 height 9
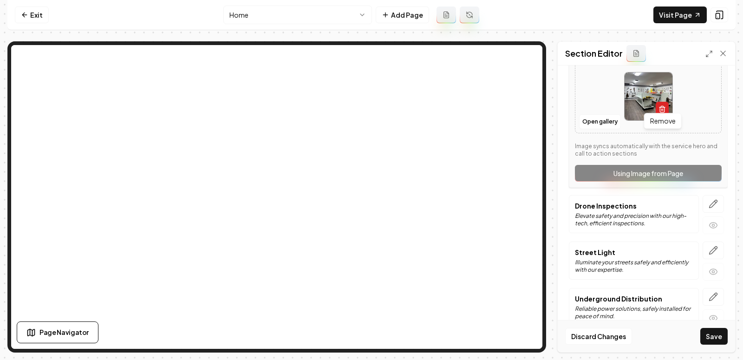
click at [660, 105] on icon "button" at bounding box center [662, 108] width 7 height 7
click at [639, 90] on button "Upload image 30 MB max file size" at bounding box center [648, 96] width 66 height 65
type input "**********"
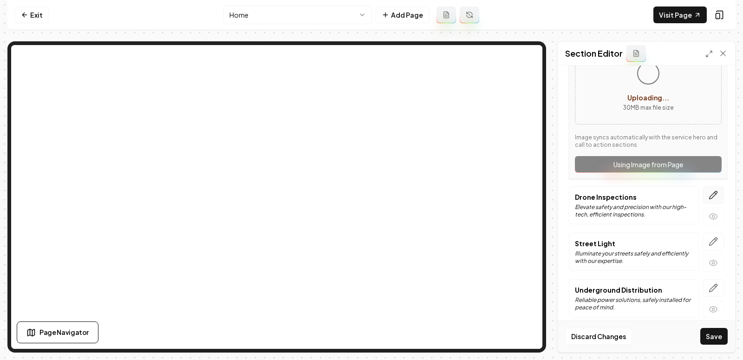
click at [714, 191] on icon "button" at bounding box center [714, 195] width 8 height 8
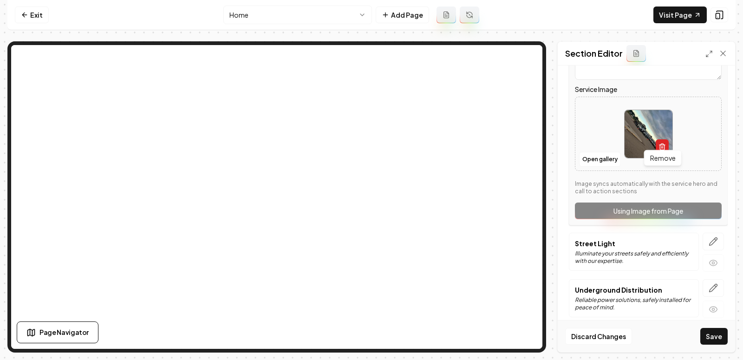
click at [659, 143] on icon "button" at bounding box center [662, 146] width 7 height 7
click at [647, 122] on icon "Upload image" at bounding box center [648, 119] width 17 height 17
click at [597, 152] on button "Open gallery" at bounding box center [600, 159] width 42 height 15
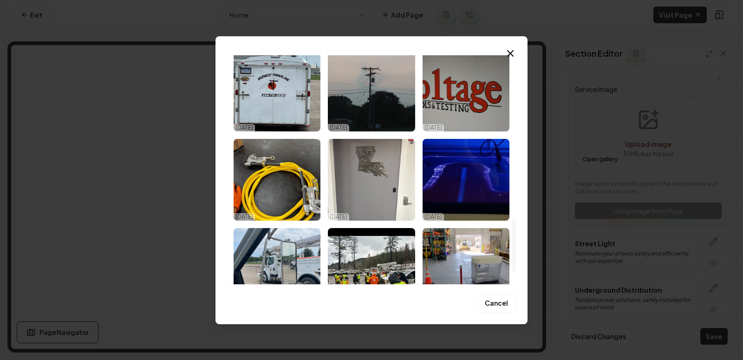
scroll to position [777, 0]
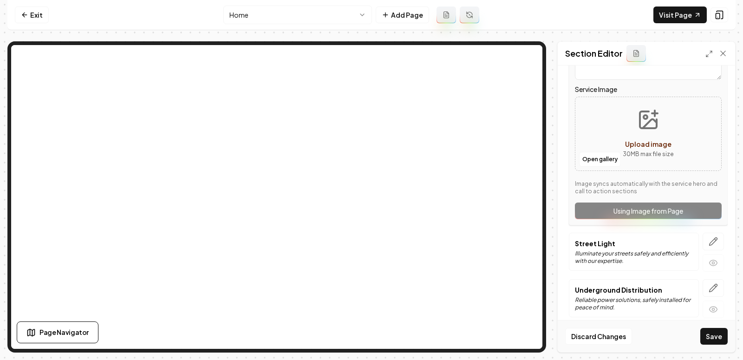
click at [666, 112] on button "Upload image 30 MB max file size" at bounding box center [648, 133] width 66 height 65
type input "**********"
click at [712, 238] on icon "button" at bounding box center [714, 242] width 8 height 8
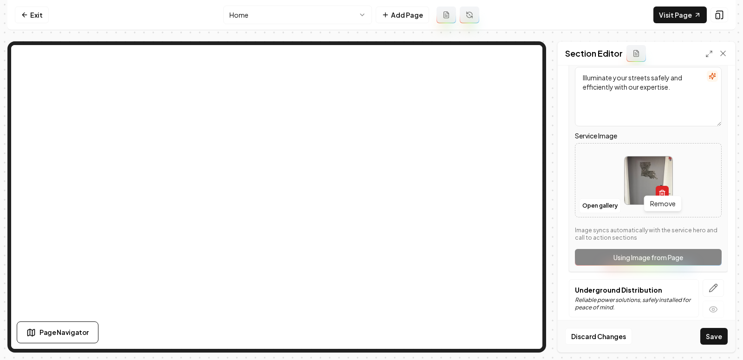
click at [662, 190] on icon "button" at bounding box center [662, 193] width 7 height 7
click at [599, 198] on button "Open gallery" at bounding box center [600, 205] width 42 height 15
click at [652, 156] on icon "Upload image" at bounding box center [648, 166] width 22 height 22
type input "**********"
click at [711, 283] on icon "button" at bounding box center [713, 287] width 9 height 9
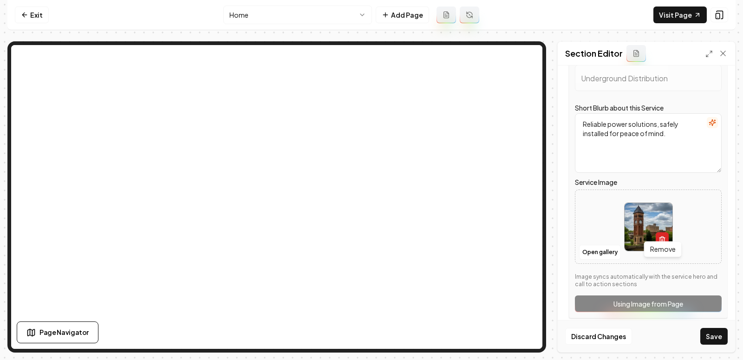
click at [663, 236] on icon "button" at bounding box center [662, 239] width 7 height 7
click at [649, 215] on icon "Upload image" at bounding box center [648, 213] width 22 height 22
type input "**********"
click at [708, 334] on button "Save" at bounding box center [713, 336] width 27 height 17
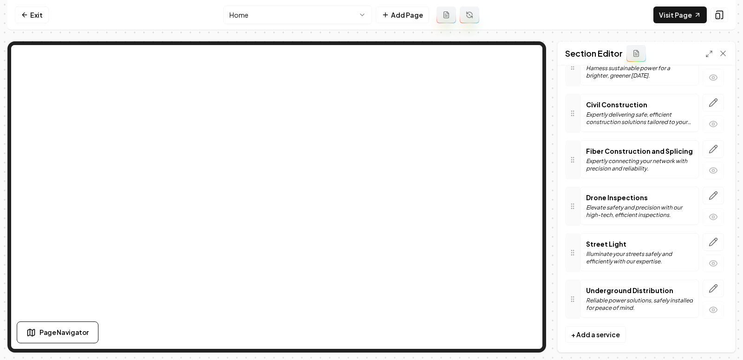
scroll to position [0, 0]
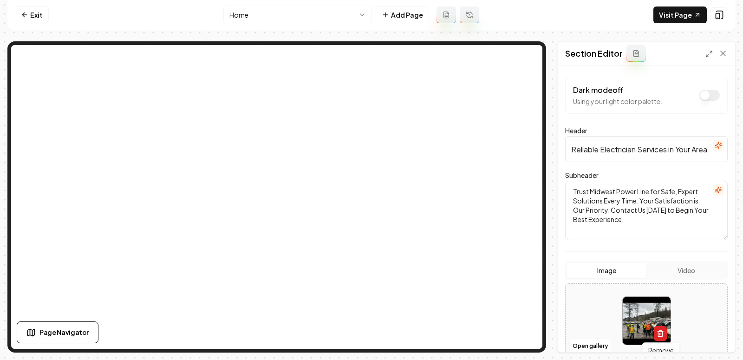
click at [662, 333] on icon "button" at bounding box center [660, 333] width 7 height 7
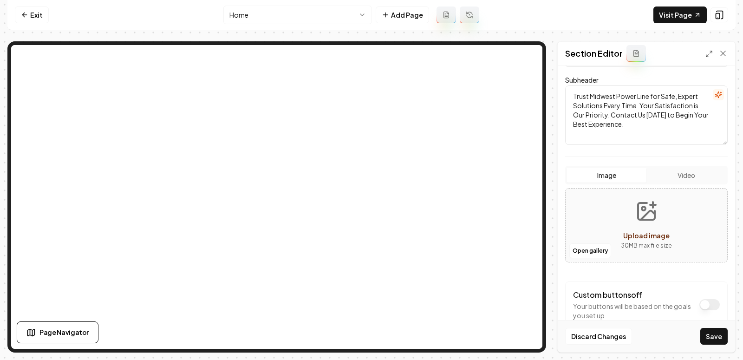
scroll to position [95, 0]
click at [582, 250] on button "Open gallery" at bounding box center [590, 250] width 42 height 15
click at [650, 212] on icon "Upload image" at bounding box center [646, 211] width 22 height 22
type input "**********"
click at [711, 330] on button "Save" at bounding box center [713, 336] width 27 height 17
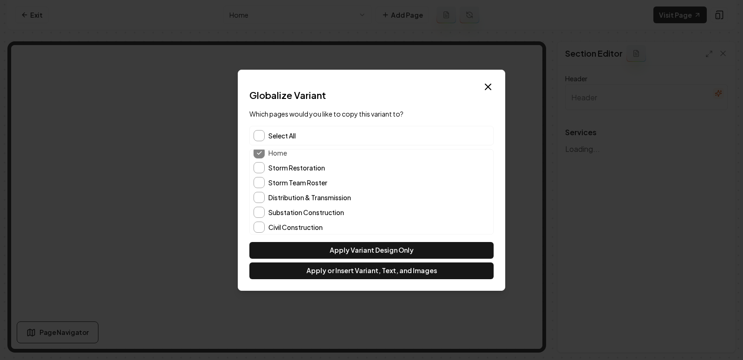
scroll to position [56, 0]
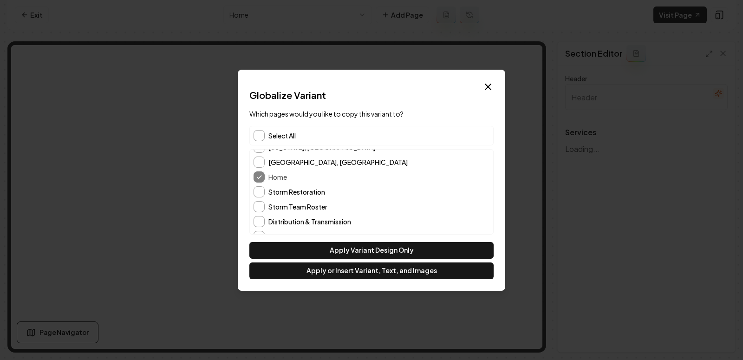
type input "Our Expert Electrical Services"
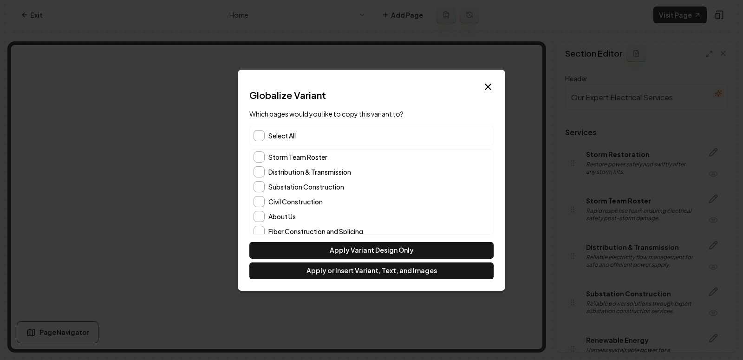
scroll to position [123, 0]
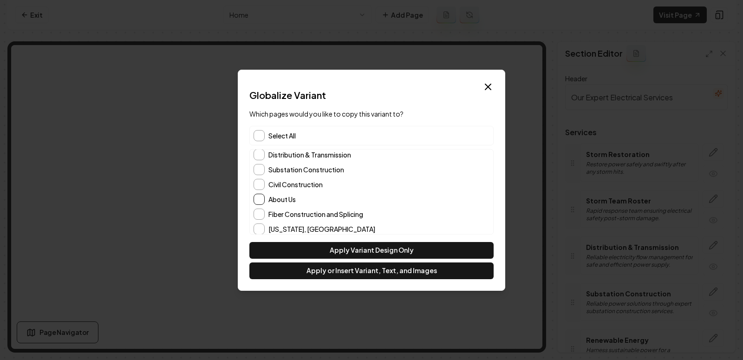
click at [262, 200] on button "About Us" at bounding box center [259, 199] width 11 height 11
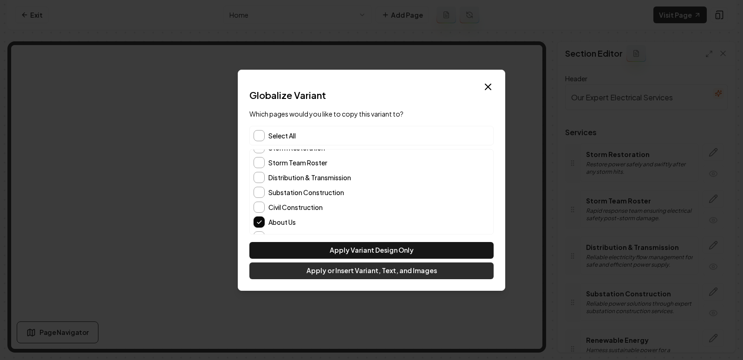
click at [353, 268] on button "Apply or Insert Variant, Text, and Images" at bounding box center [371, 270] width 244 height 17
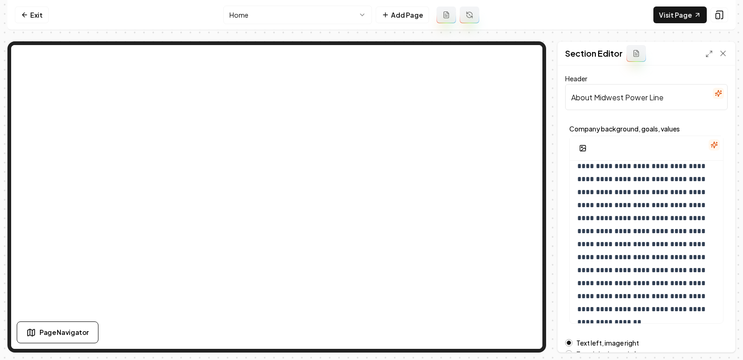
scroll to position [139, 0]
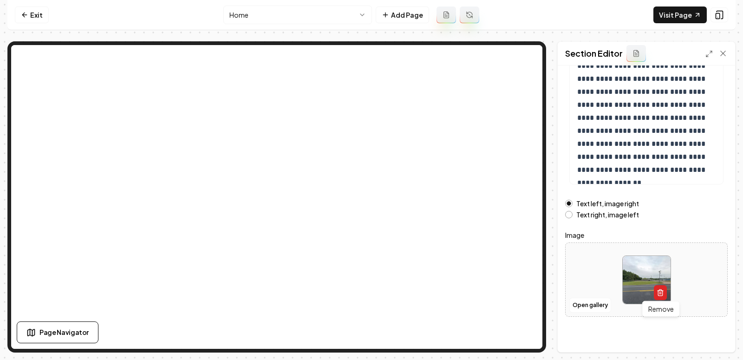
click at [660, 287] on button "button" at bounding box center [660, 292] width 13 height 15
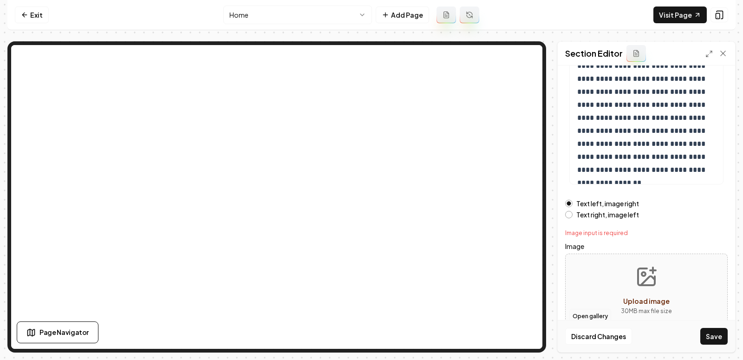
click at [587, 312] on button "Open gallery" at bounding box center [590, 316] width 42 height 15
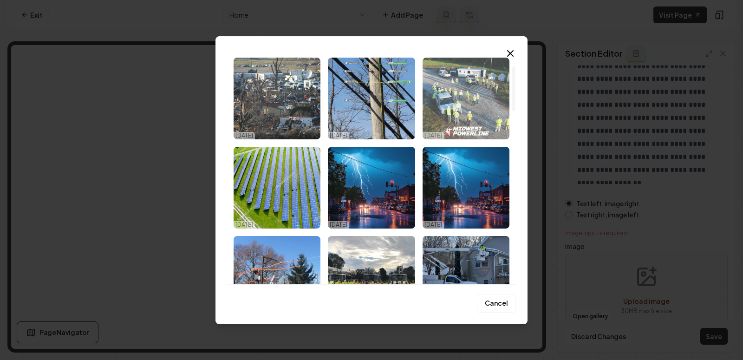
scroll to position [117, 0]
click at [479, 106] on img "Select image image_68e436545c7cd75eb8970a7d.webp" at bounding box center [466, 98] width 87 height 82
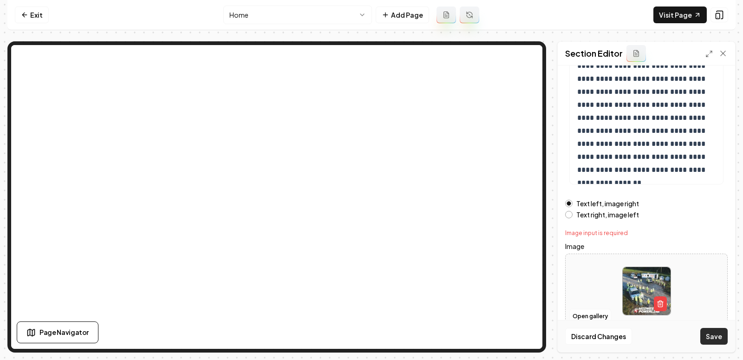
click at [711, 341] on button "Save" at bounding box center [713, 336] width 27 height 17
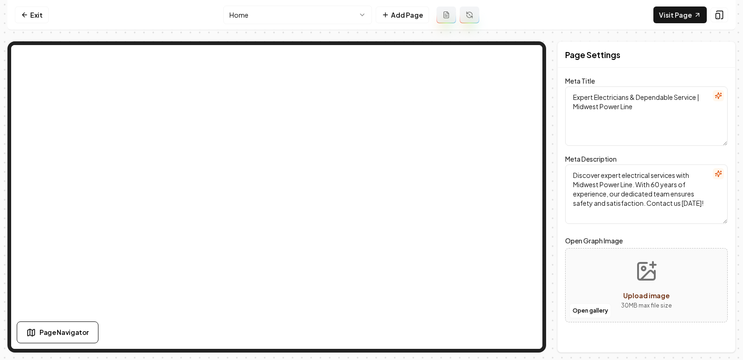
scroll to position [0, 0]
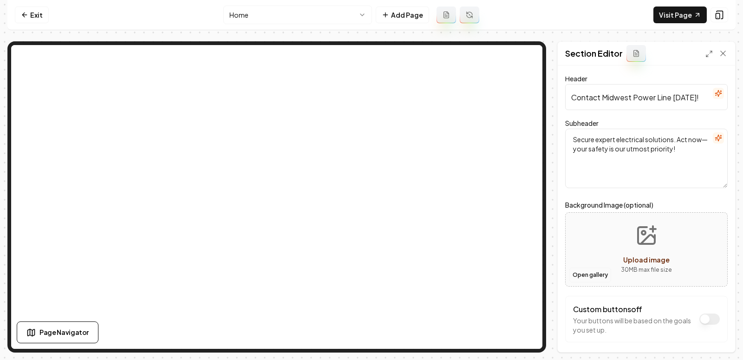
click at [578, 275] on button "Open gallery" at bounding box center [590, 275] width 42 height 15
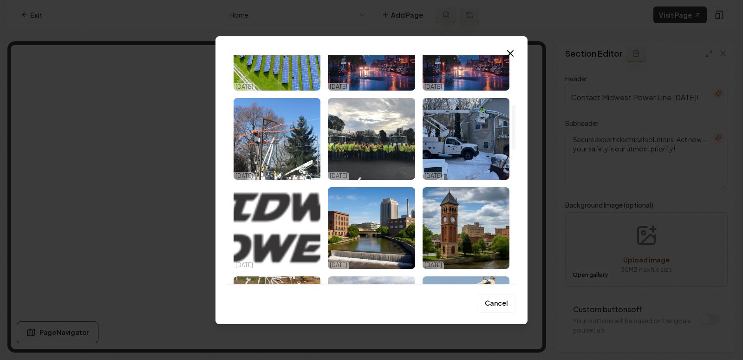
scroll to position [256, 0]
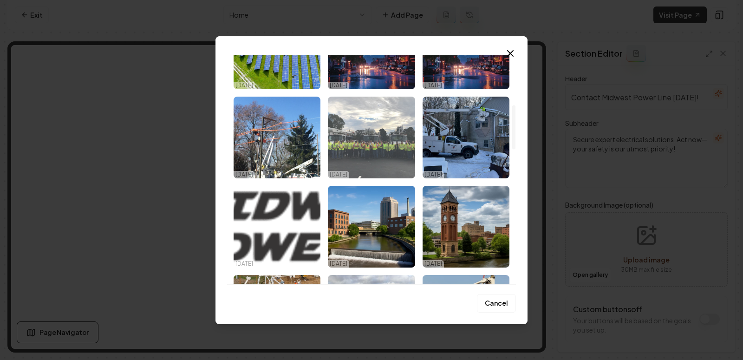
click at [377, 156] on img "Select image image_68e435ea5c7cd75eb8951bf6.png" at bounding box center [371, 138] width 87 height 82
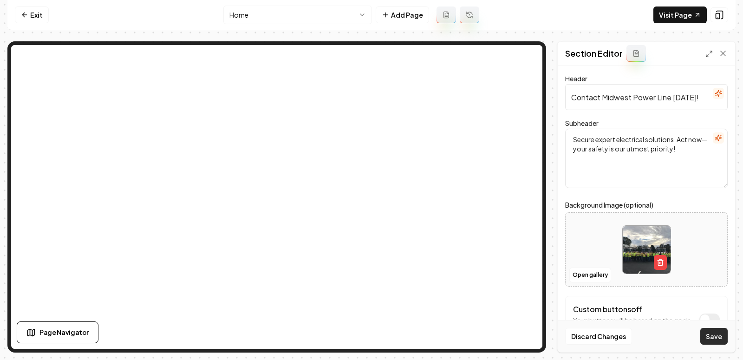
click at [713, 338] on button "Save" at bounding box center [713, 336] width 27 height 17
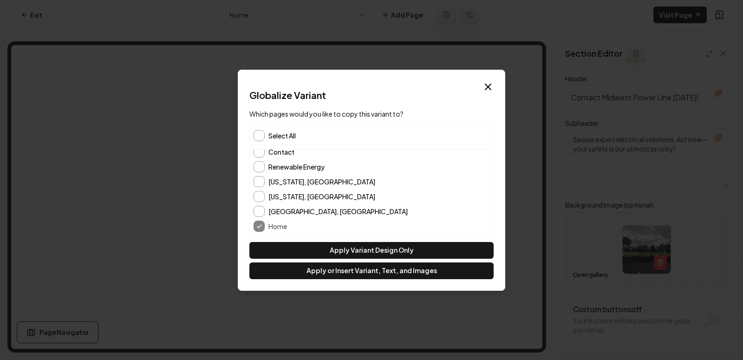
scroll to position [0, 0]
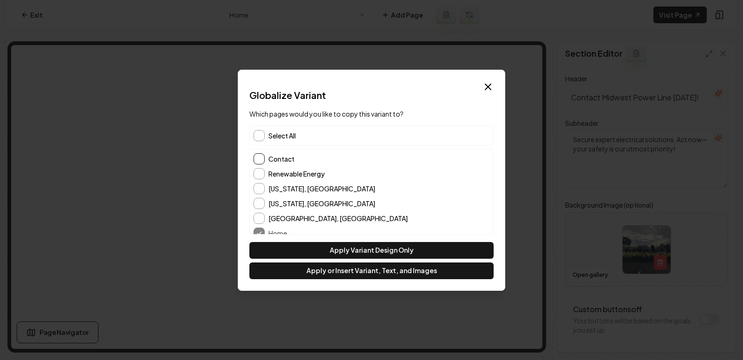
click at [260, 158] on button "Contact" at bounding box center [259, 158] width 11 height 11
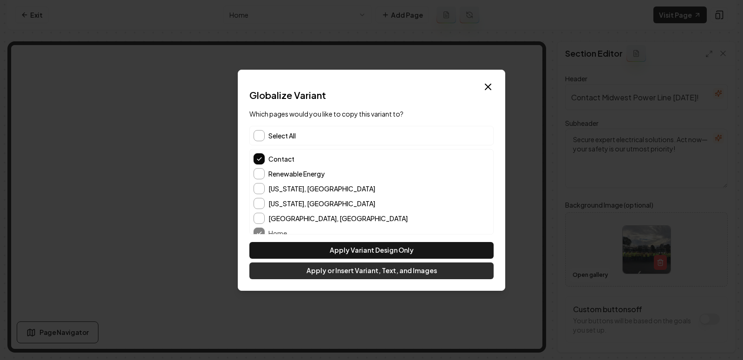
click at [369, 270] on button "Apply or Insert Variant, Text, and Images" at bounding box center [371, 270] width 244 height 17
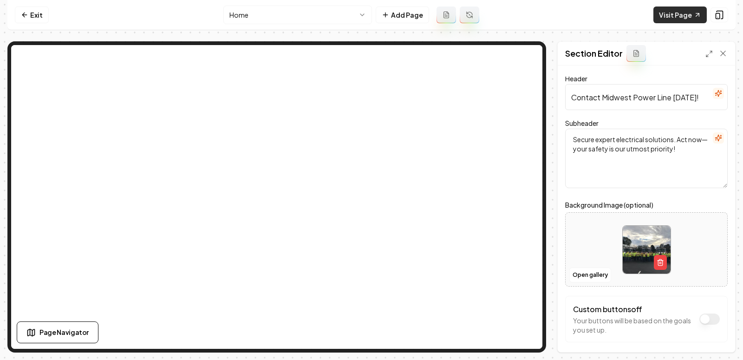
click at [679, 11] on link "Visit Page" at bounding box center [680, 15] width 53 height 17
click at [659, 259] on icon "button" at bounding box center [660, 262] width 7 height 7
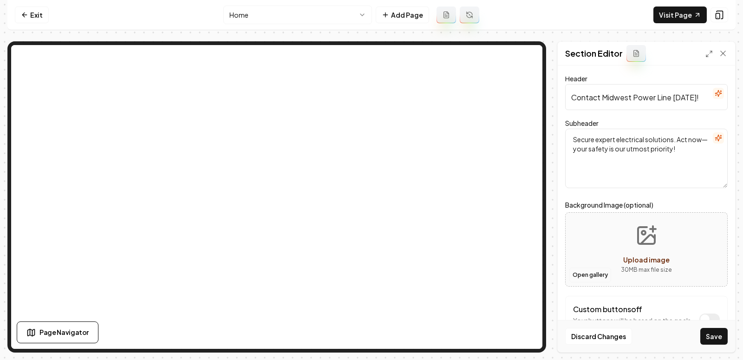
scroll to position [37, 0]
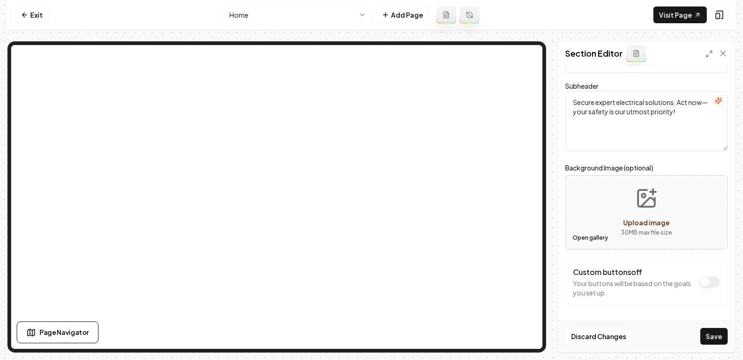
click at [580, 236] on button "Open gallery" at bounding box center [590, 237] width 42 height 15
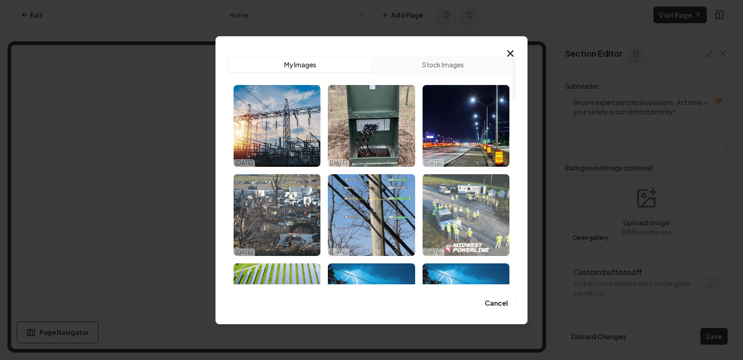
click at [463, 210] on img "Select image image_68e436545c7cd75eb8970a7d.webp" at bounding box center [466, 215] width 87 height 82
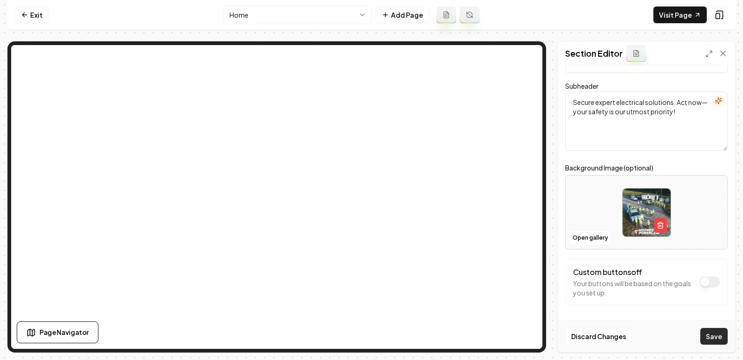
click at [712, 343] on button "Save" at bounding box center [713, 336] width 27 height 17
click at [589, 239] on button "Open gallery" at bounding box center [590, 237] width 42 height 15
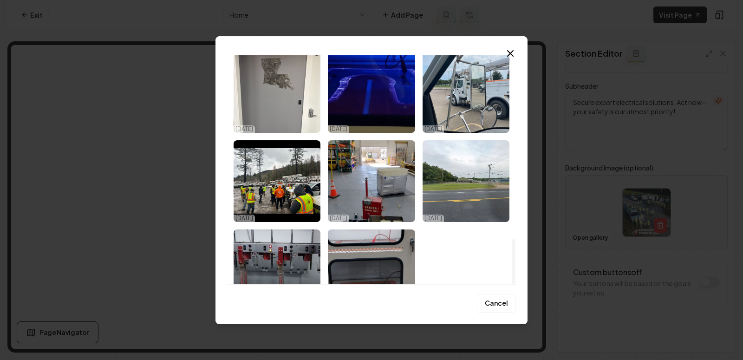
scroll to position [955, 0]
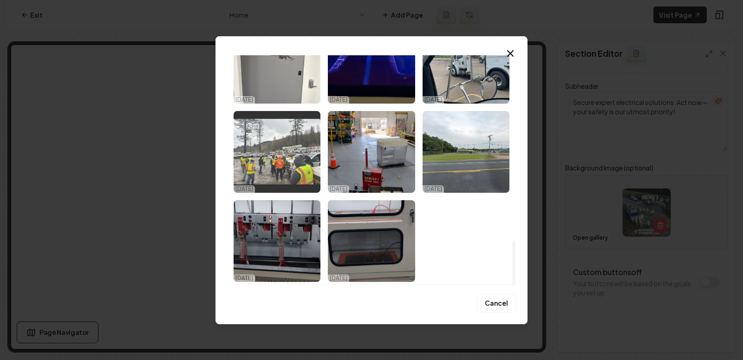
click at [273, 170] on img "Select image image_68e4337f5c7cd75eb888d75a.jpeg" at bounding box center [277, 152] width 87 height 82
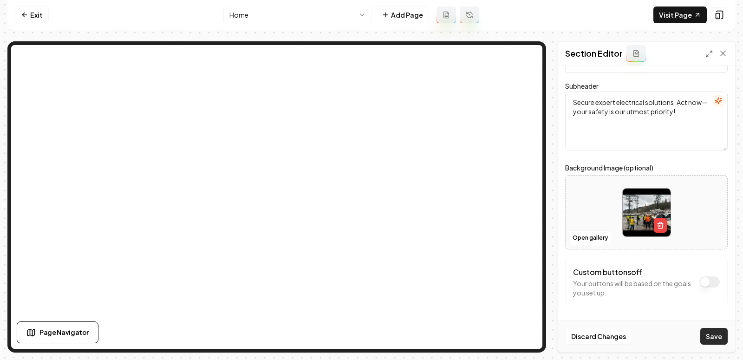
click at [715, 332] on button "Save" at bounding box center [713, 336] width 27 height 17
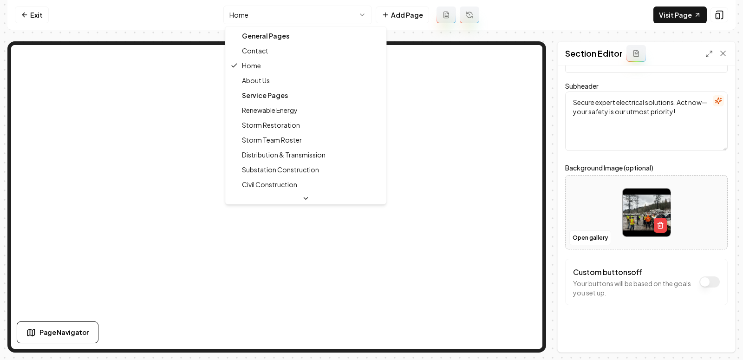
click at [355, 14] on html "Computer Required This feature is only available on a computer. Please switch t…" at bounding box center [371, 180] width 743 height 360
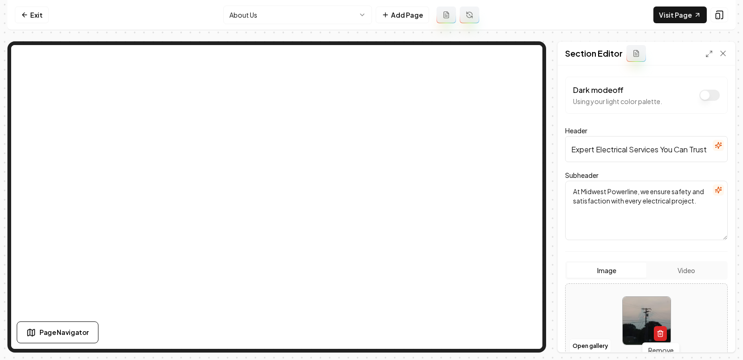
click at [660, 330] on icon "button" at bounding box center [660, 330] width 2 height 1
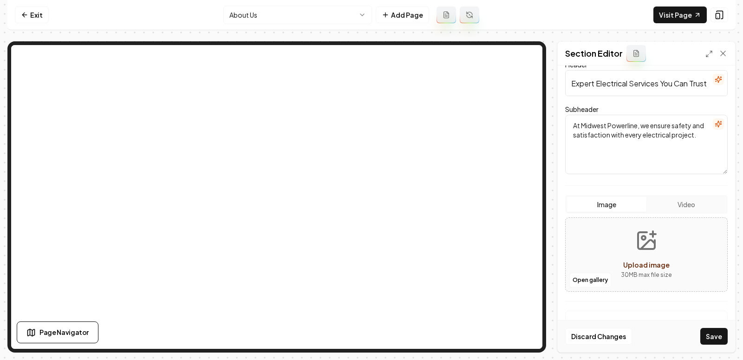
scroll to position [90, 0]
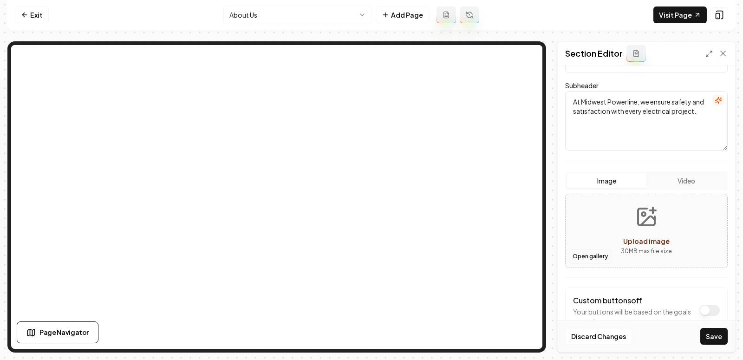
click at [586, 255] on button "Open gallery" at bounding box center [590, 256] width 42 height 15
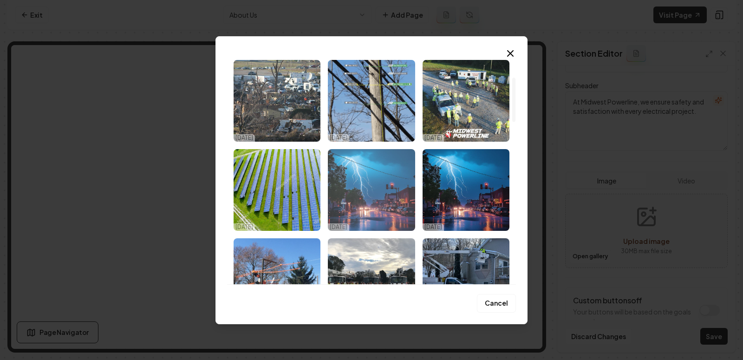
scroll to position [113, 0]
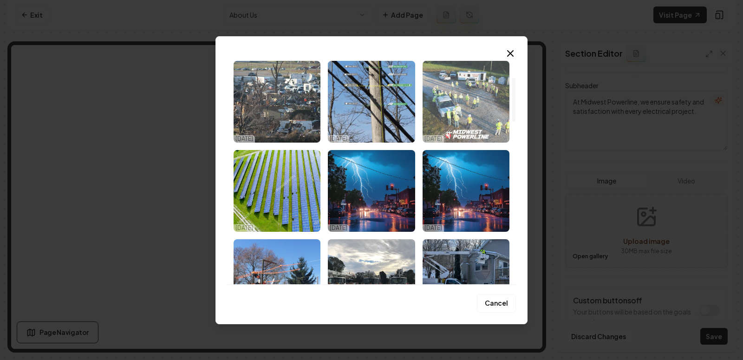
click at [470, 92] on img "Select image image_68e436545c7cd75eb8970a7d.webp" at bounding box center [466, 102] width 87 height 82
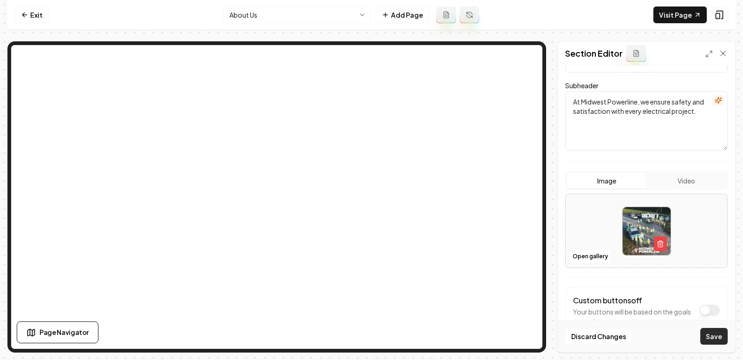
click at [712, 333] on button "Save" at bounding box center [713, 336] width 27 height 17
click at [576, 256] on button "Open gallery" at bounding box center [590, 256] width 42 height 15
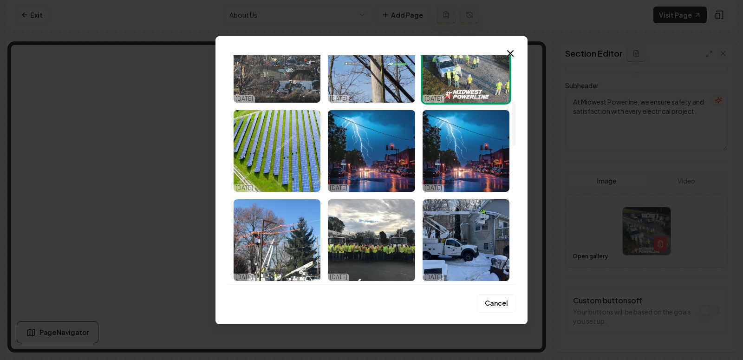
scroll to position [257, 0]
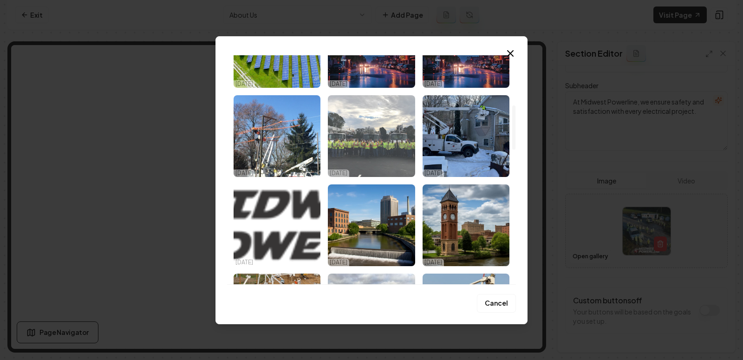
click at [360, 148] on img "Select image image_68e435ea5c7cd75eb8951bf6.png" at bounding box center [371, 136] width 87 height 82
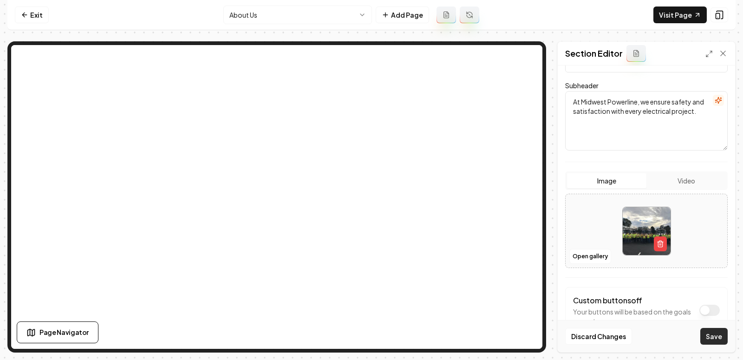
click at [716, 337] on button "Save" at bounding box center [713, 336] width 27 height 17
click at [318, 14] on html "Computer Required This feature is only available on a computer. Please switch t…" at bounding box center [371, 180] width 743 height 360
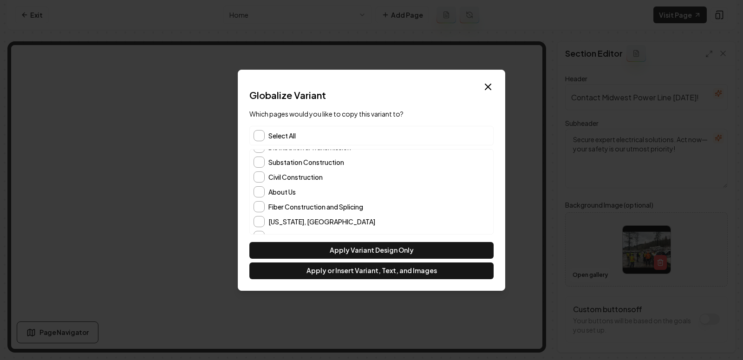
scroll to position [130, 0]
click at [258, 193] on button "About Us" at bounding box center [259, 192] width 11 height 11
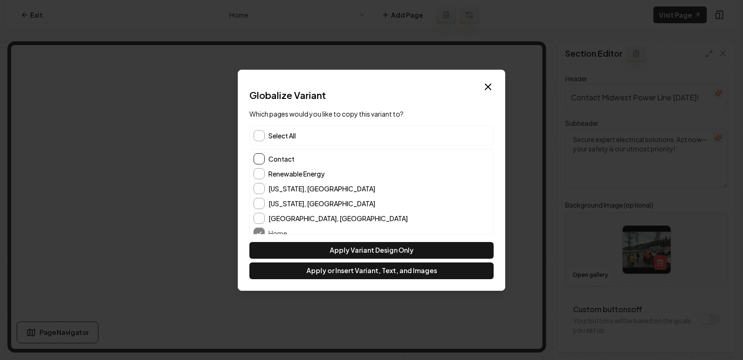
click at [260, 159] on button "Contact" at bounding box center [259, 158] width 11 height 11
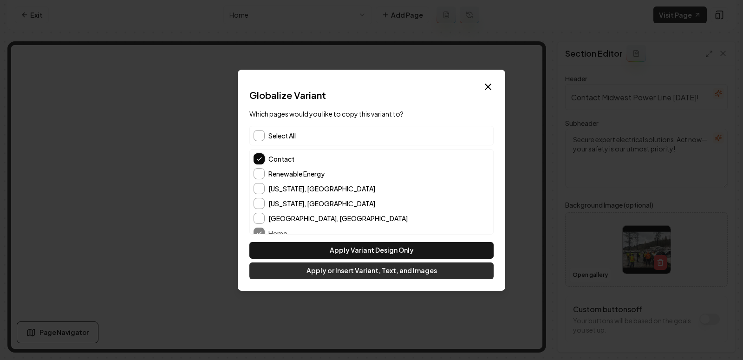
click at [335, 272] on button "Apply or Insert Variant, Text, and Images" at bounding box center [371, 270] width 244 height 17
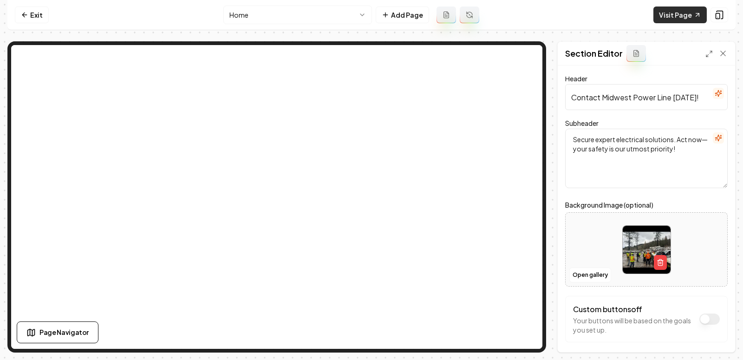
click at [667, 15] on link "Visit Page" at bounding box center [680, 15] width 53 height 17
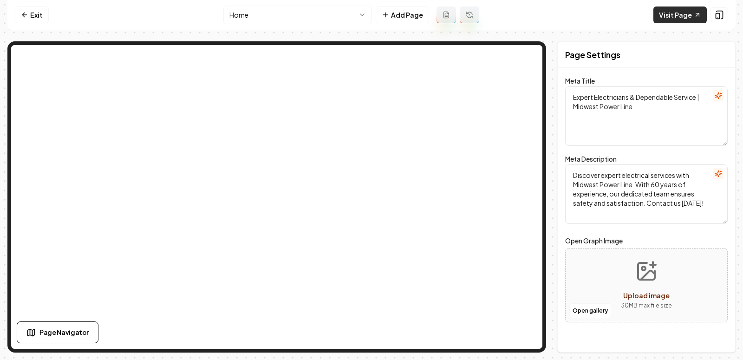
click at [674, 20] on link "Visit Page" at bounding box center [680, 15] width 53 height 17
click at [686, 19] on link "Visit Page" at bounding box center [680, 15] width 53 height 17
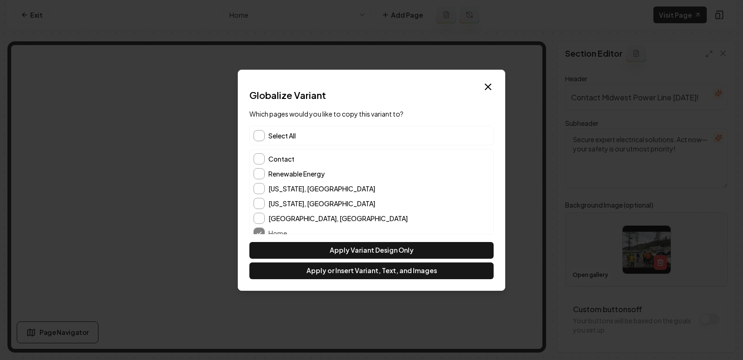
click at [258, 144] on div "Select All" at bounding box center [371, 136] width 244 height 20
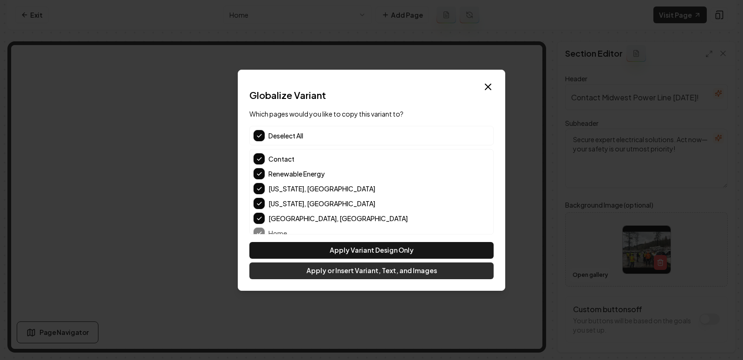
click at [363, 271] on button "Apply or Insert Variant, Text, and Images" at bounding box center [371, 270] width 244 height 17
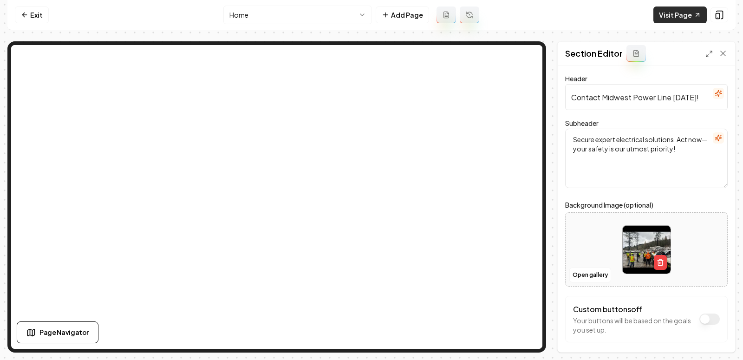
click at [687, 10] on link "Visit Page" at bounding box center [680, 15] width 53 height 17
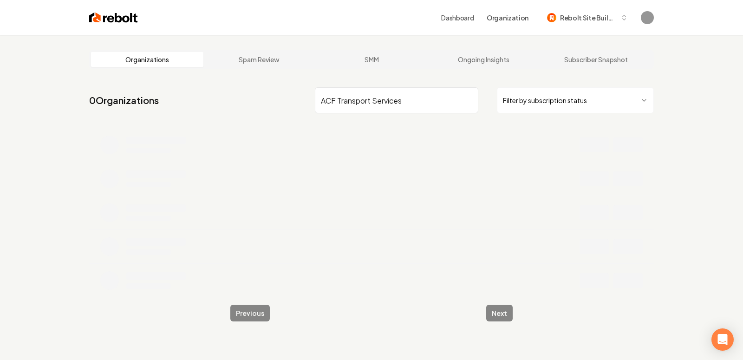
type input "ACF Transport Services"
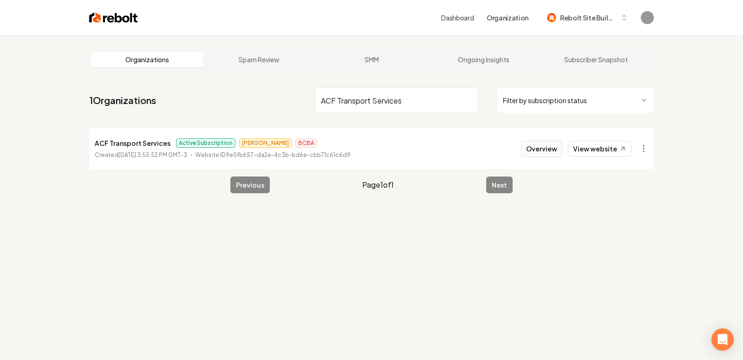
click at [530, 145] on button "Overview" at bounding box center [541, 148] width 41 height 17
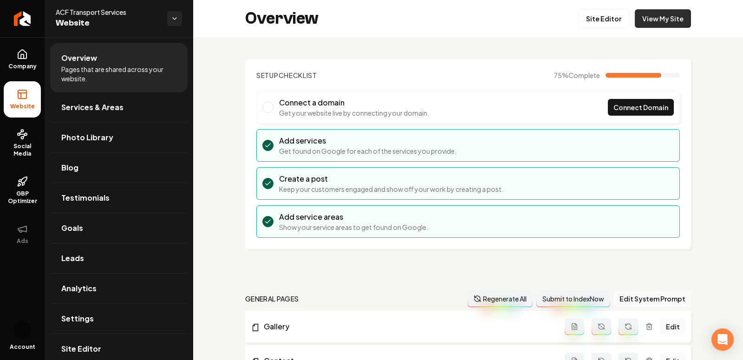
click at [655, 10] on link "View My Site" at bounding box center [663, 18] width 56 height 19
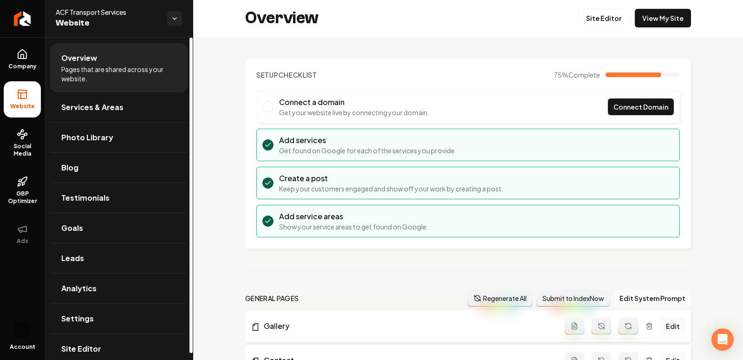
click at [114, 14] on span "ACF Transport Services" at bounding box center [108, 11] width 104 height 9
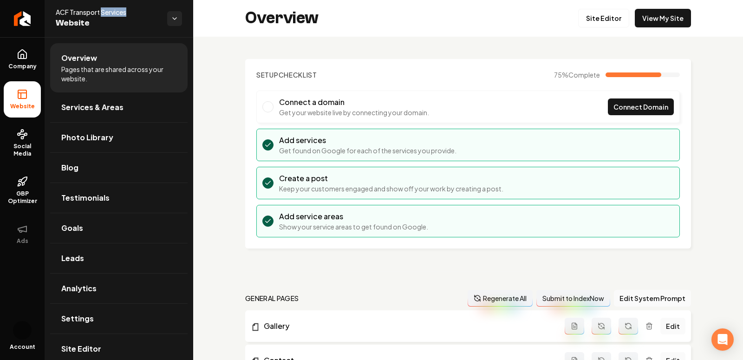
click at [114, 14] on span "ACF Transport Services" at bounding box center [108, 11] width 104 height 9
copy span "ACF Transport Services"
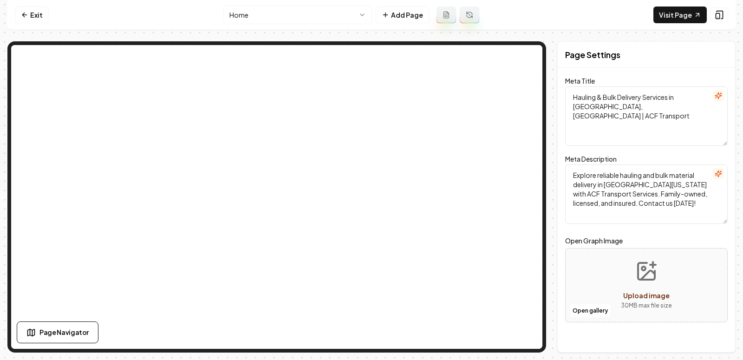
click at [284, 11] on html "Computer Required This feature is only available on a computer. Please switch t…" at bounding box center [371, 180] width 743 height 360
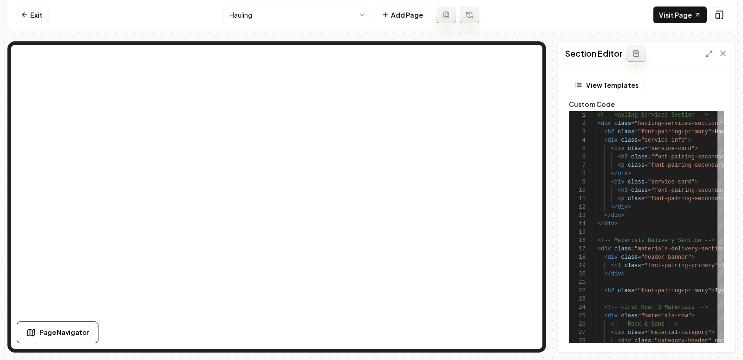
click at [703, 52] on div "Section Editor" at bounding box center [646, 54] width 177 height 24
click at [706, 54] on icon at bounding box center [709, 53] width 7 height 7
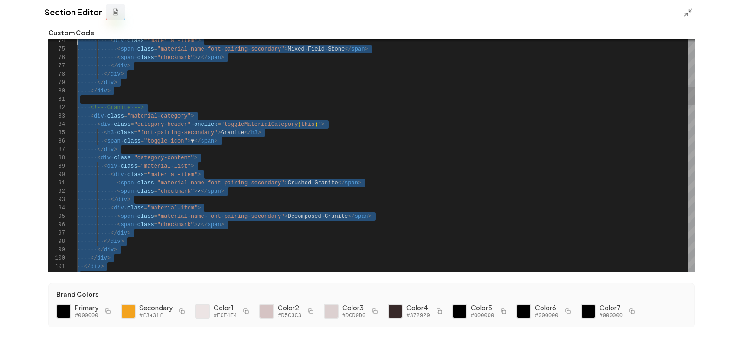
scroll to position [42, 0]
type textarea "**********"
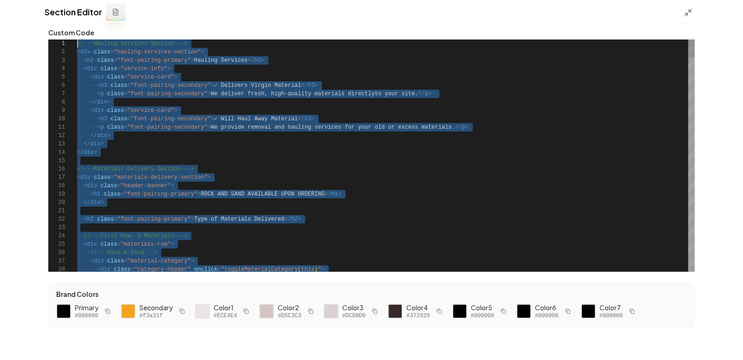
drag, startPoint x: 112, startPoint y: 265, endPoint x: 82, endPoint y: -13, distance: 279.9
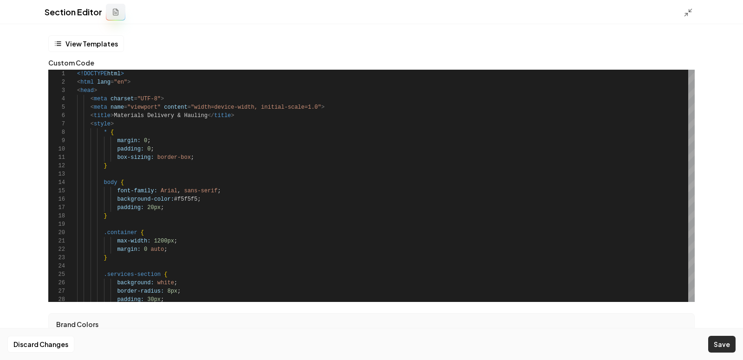
click at [722, 351] on button "Save" at bounding box center [721, 344] width 27 height 17
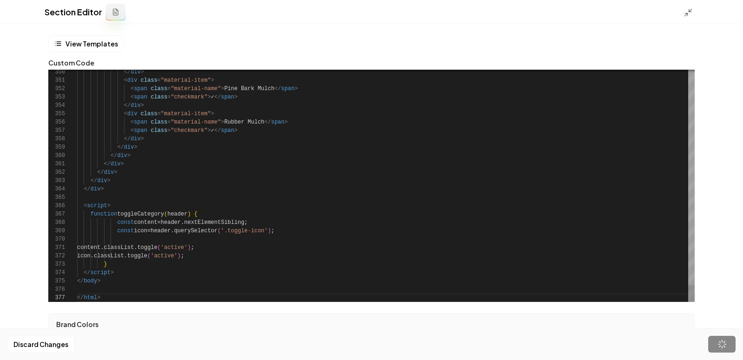
scroll to position [50, 24]
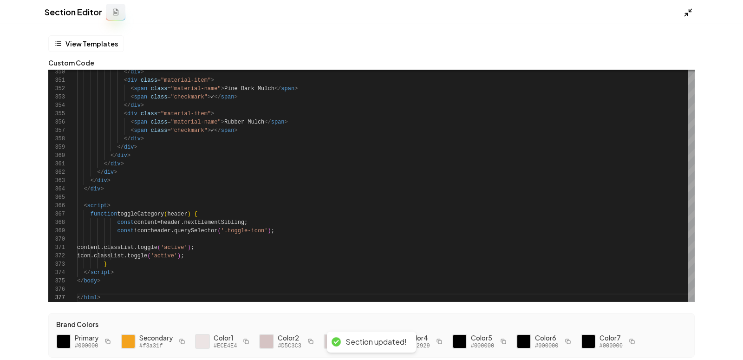
click at [687, 12] on icon at bounding box center [688, 12] width 9 height 9
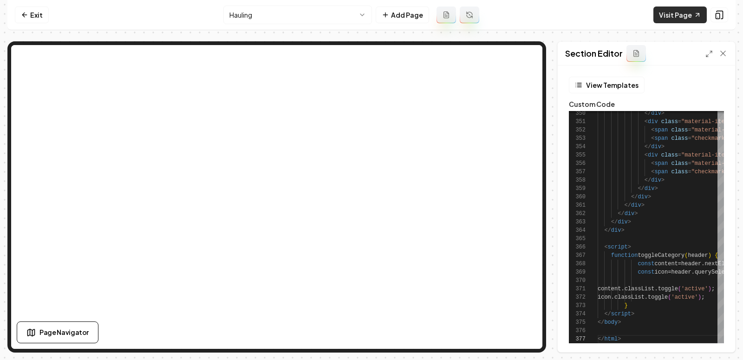
click at [679, 15] on link "Visit Page" at bounding box center [680, 15] width 53 height 17
click at [708, 51] on icon at bounding box center [709, 53] width 7 height 7
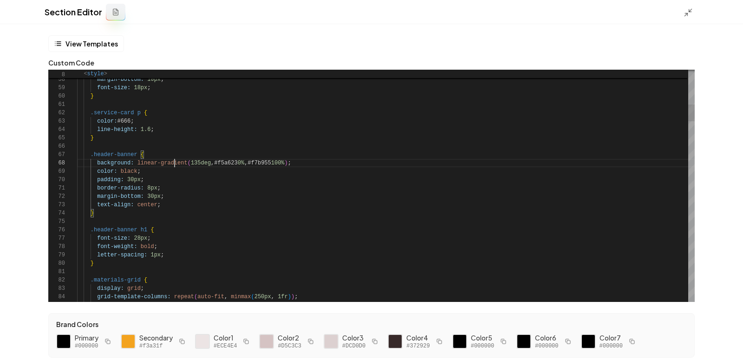
scroll to position [59, 97]
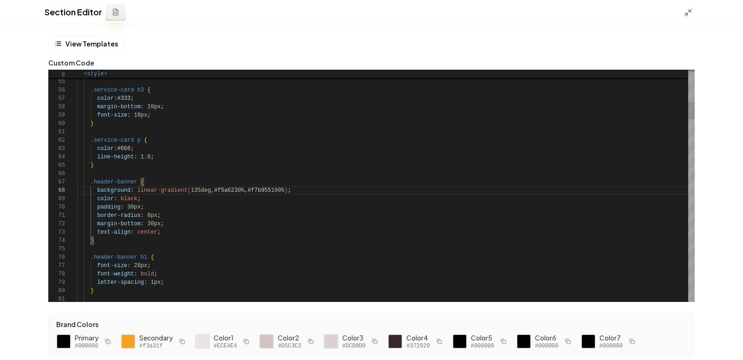
scroll to position [59, 215]
drag, startPoint x: 300, startPoint y: 191, endPoint x: 276, endPoint y: 195, distance: 24.4
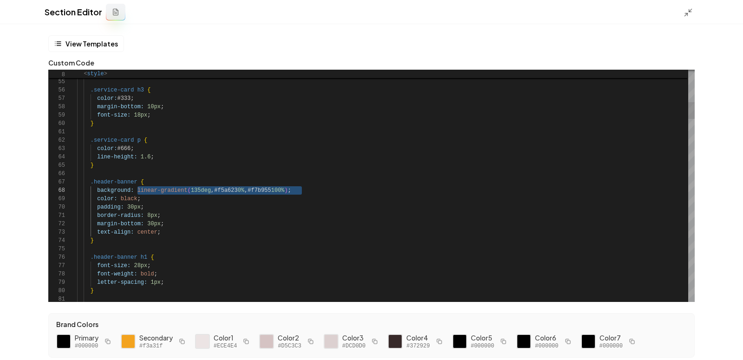
drag, startPoint x: 302, startPoint y: 190, endPoint x: 138, endPoint y: 189, distance: 164.0
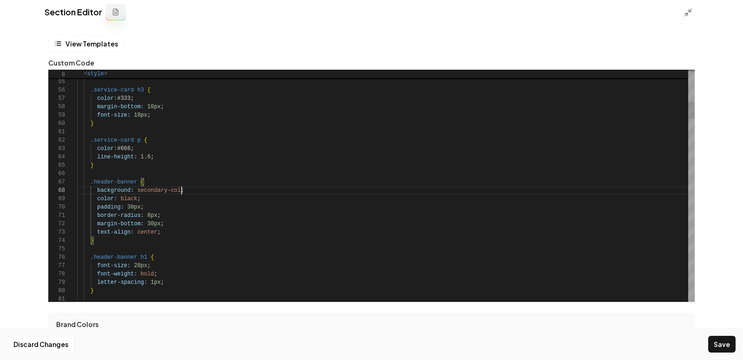
scroll to position [59, 110]
click at [718, 342] on button "Save" at bounding box center [721, 344] width 27 height 17
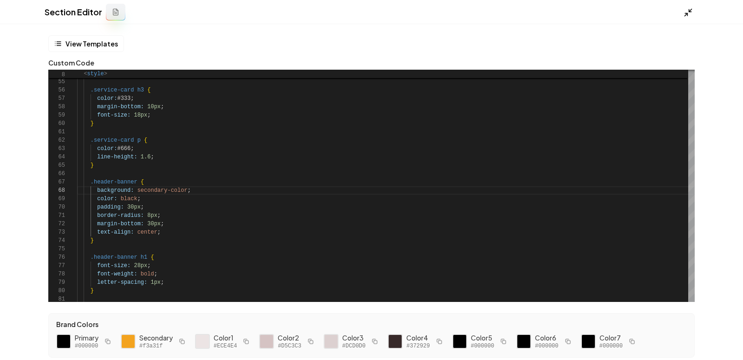
click at [686, 15] on icon at bounding box center [688, 12] width 9 height 9
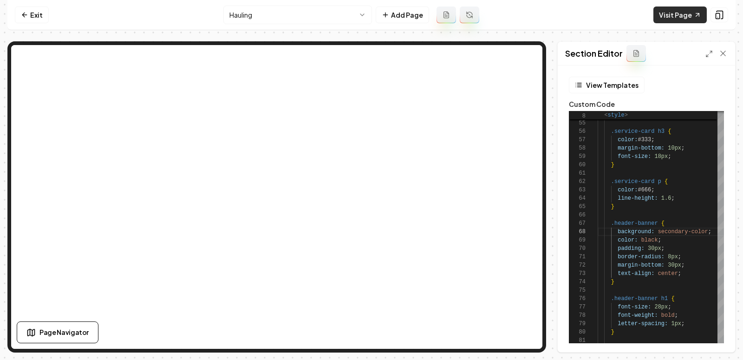
click at [672, 7] on link "Visit Page" at bounding box center [680, 15] width 53 height 17
click at [709, 58] on div "Section Editor" at bounding box center [646, 54] width 177 height 24
click at [707, 51] on icon at bounding box center [709, 53] width 7 height 7
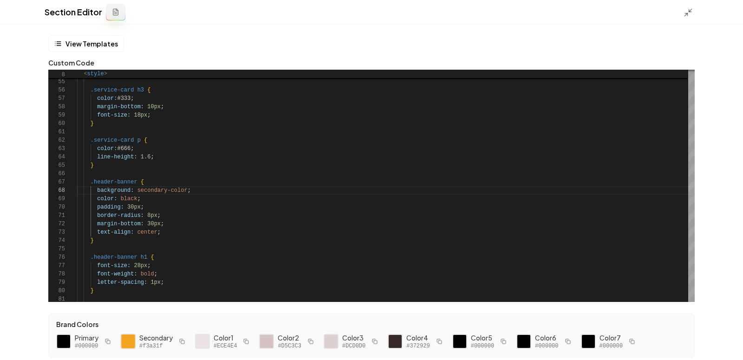
click at [129, 340] on div at bounding box center [128, 341] width 16 height 16
drag, startPoint x: 188, startPoint y: 193, endPoint x: 138, endPoint y: 194, distance: 49.7
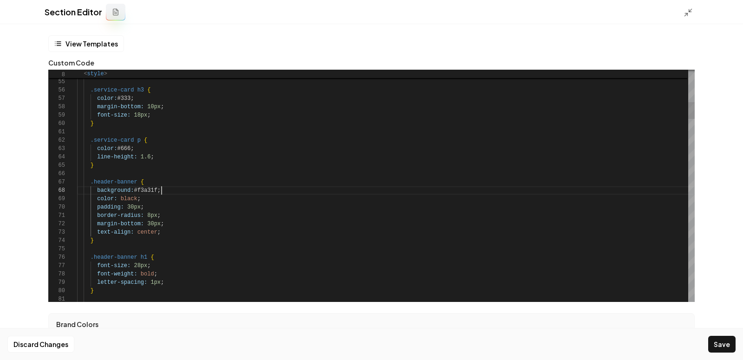
scroll to position [59, 84]
click at [724, 348] on button "Save" at bounding box center [721, 344] width 27 height 17
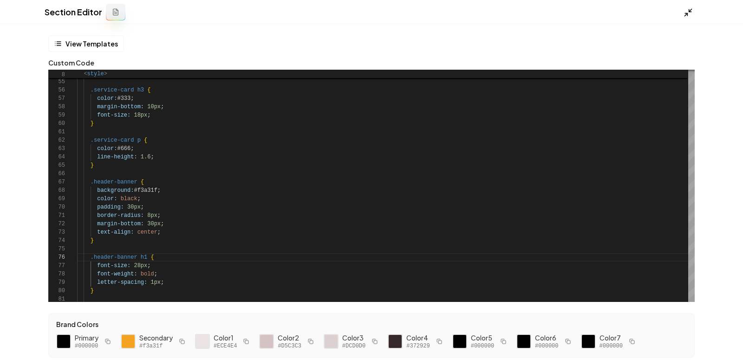
click at [688, 15] on icon at bounding box center [688, 12] width 9 height 9
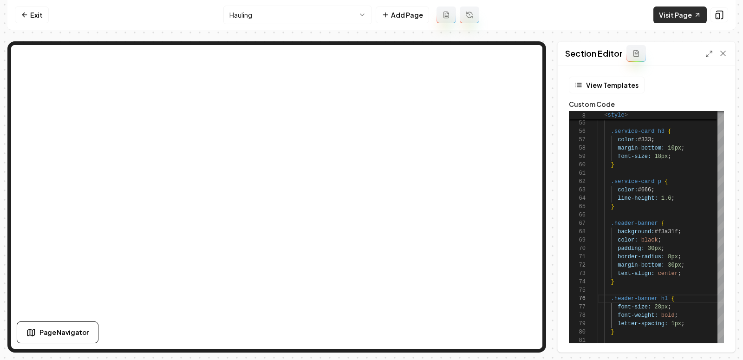
click at [673, 10] on link "Visit Page" at bounding box center [680, 15] width 53 height 17
click at [705, 52] on div "Section Editor" at bounding box center [646, 54] width 177 height 24
click at [708, 52] on icon at bounding box center [709, 53] width 7 height 7
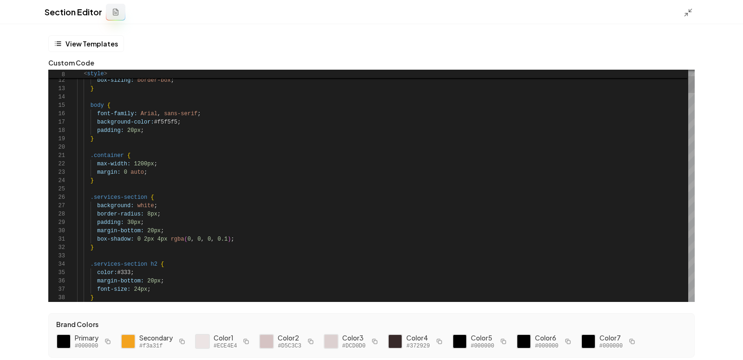
scroll to position [59, 84]
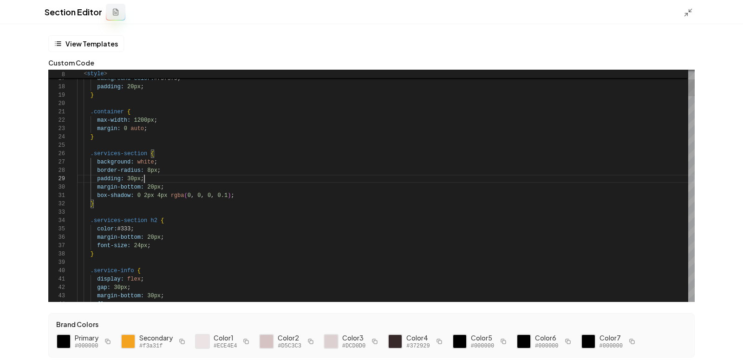
scroll to position [42, 73]
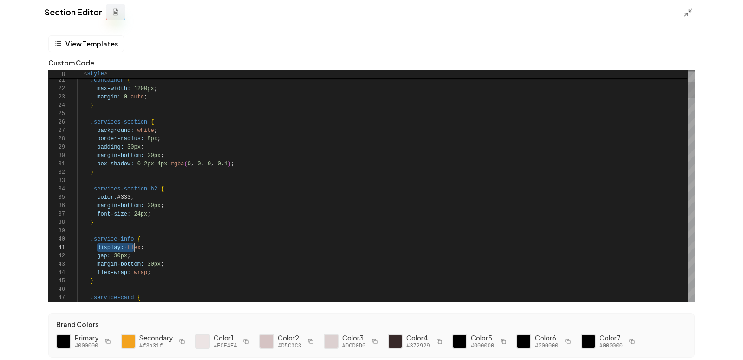
scroll to position [0, 66]
drag, startPoint x: 97, startPoint y: 249, endPoint x: 149, endPoint y: 248, distance: 52.0
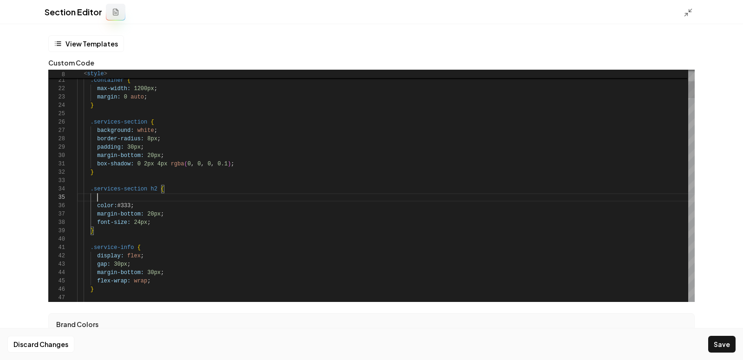
scroll to position [33, 66]
click at [711, 339] on button "Save" at bounding box center [721, 344] width 27 height 17
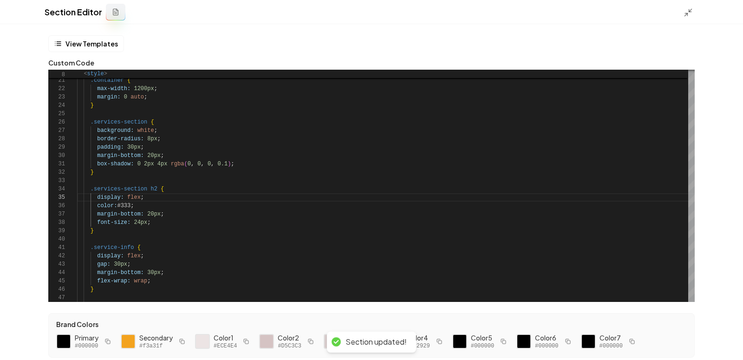
click at [683, 15] on div "Section Editor" at bounding box center [371, 12] width 743 height 24
click at [685, 14] on icon at bounding box center [688, 12] width 9 height 9
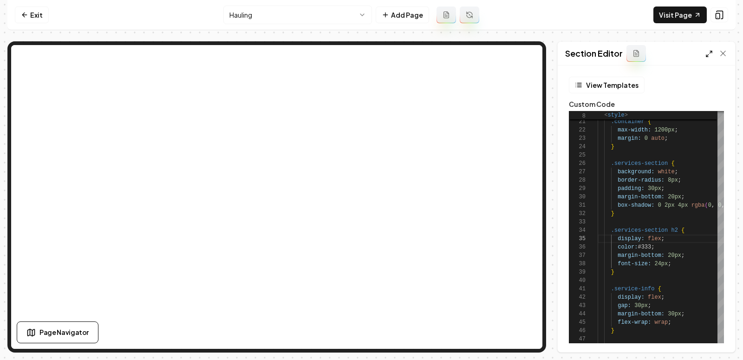
click at [706, 50] on icon at bounding box center [709, 53] width 7 height 7
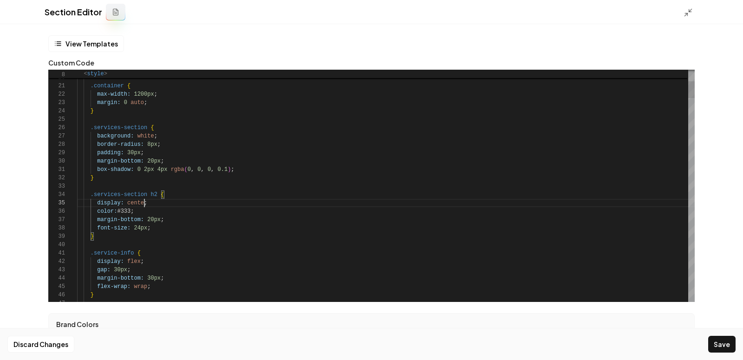
scroll to position [33, 71]
click at [718, 337] on button "Save" at bounding box center [721, 344] width 27 height 17
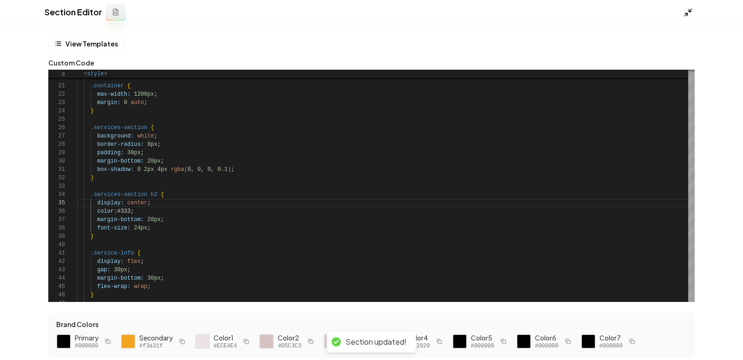
click at [689, 14] on icon at bounding box center [688, 12] width 9 height 9
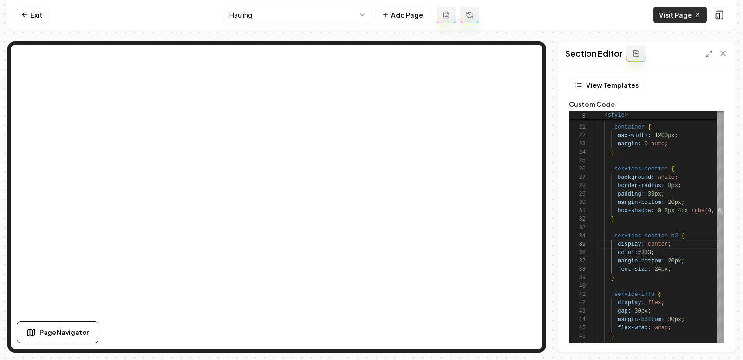
click at [690, 13] on link "Visit Page" at bounding box center [680, 15] width 53 height 17
click at [711, 52] on icon at bounding box center [709, 53] width 7 height 7
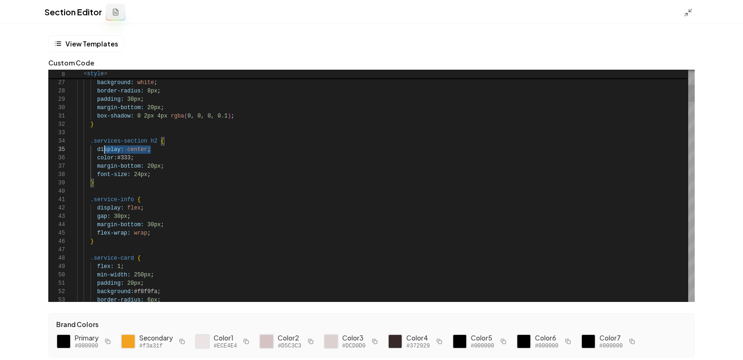
scroll to position [33, 6]
drag, startPoint x: 171, startPoint y: 149, endPoint x: 83, endPoint y: 149, distance: 88.3
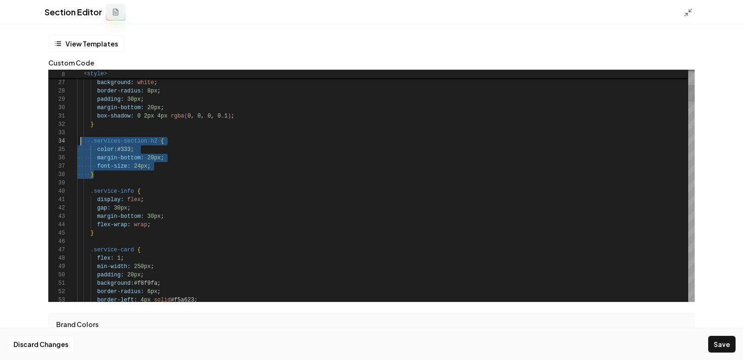
scroll to position [25, 3]
drag, startPoint x: 119, startPoint y: 172, endPoint x: 78, endPoint y: 140, distance: 51.9
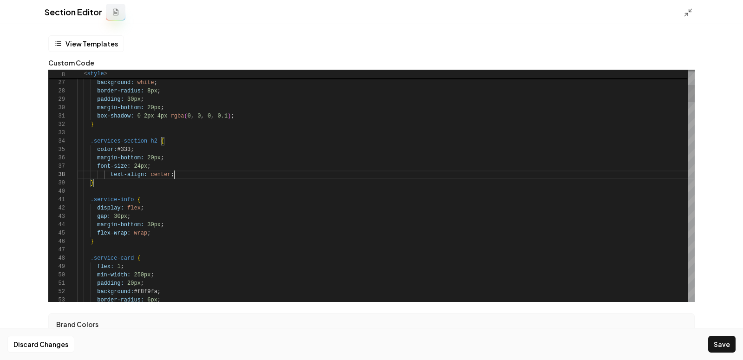
scroll to position [59, 97]
click at [727, 342] on button "Save" at bounding box center [721, 344] width 27 height 17
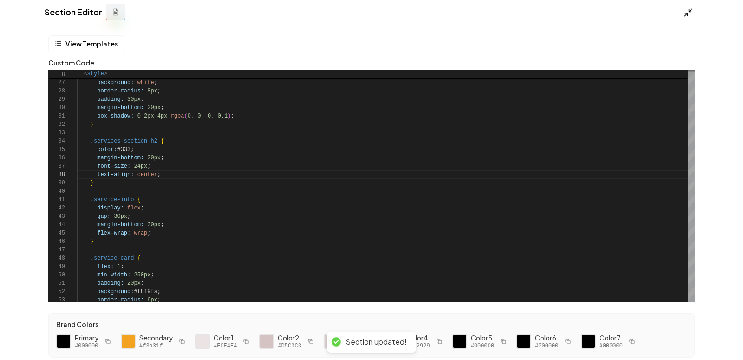
click at [686, 13] on polyline at bounding box center [686, 14] width 2 height 2
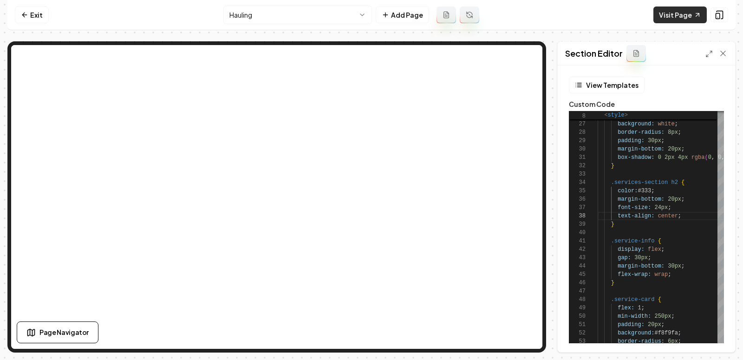
click at [672, 15] on link "Visit Page" at bounding box center [680, 15] width 53 height 17
click at [710, 52] on icon at bounding box center [709, 53] width 7 height 7
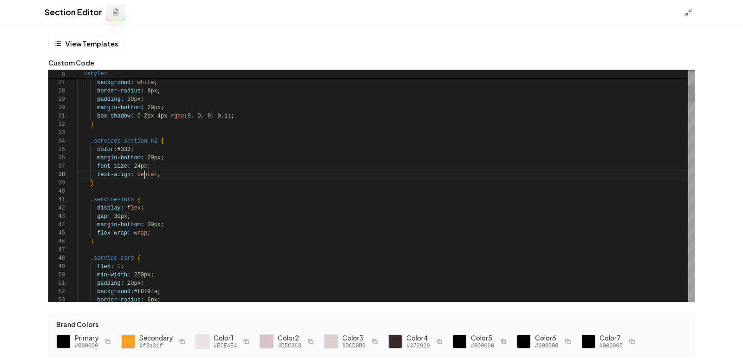
scroll to position [59, 66]
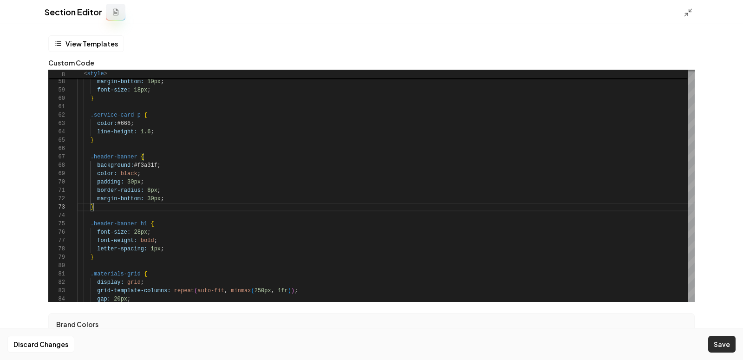
click at [714, 340] on button "Save" at bounding box center [721, 344] width 27 height 17
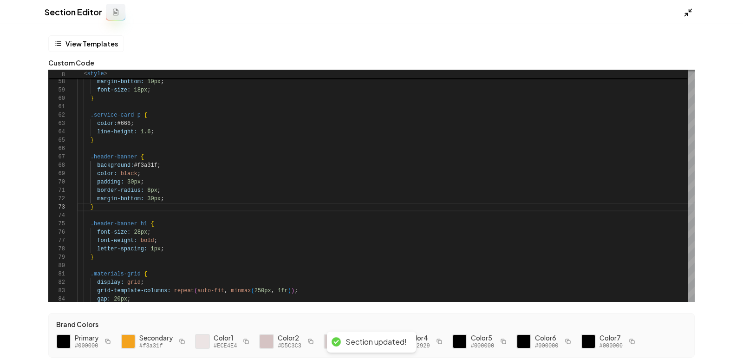
click at [687, 12] on icon at bounding box center [688, 12] width 9 height 9
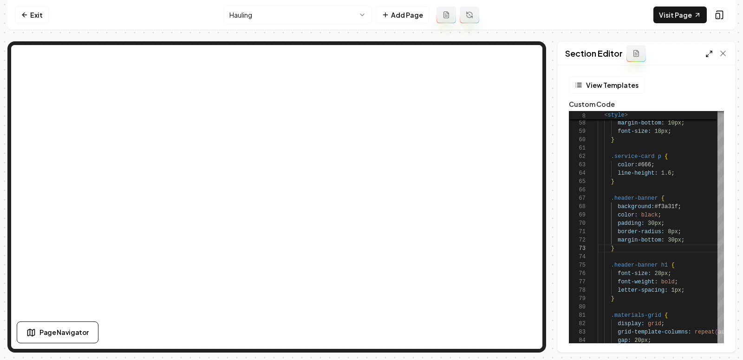
click at [708, 55] on line at bounding box center [707, 56] width 2 height 2
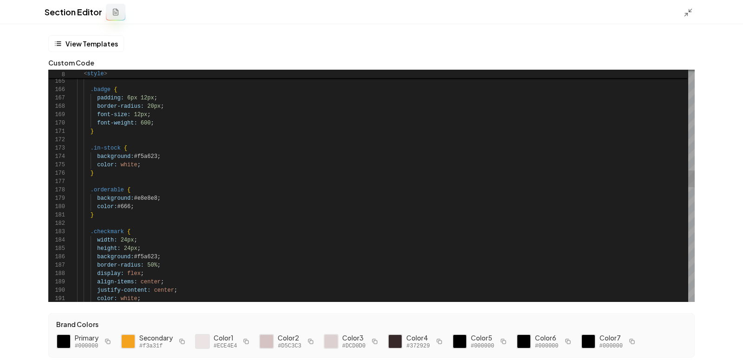
scroll to position [0, 0]
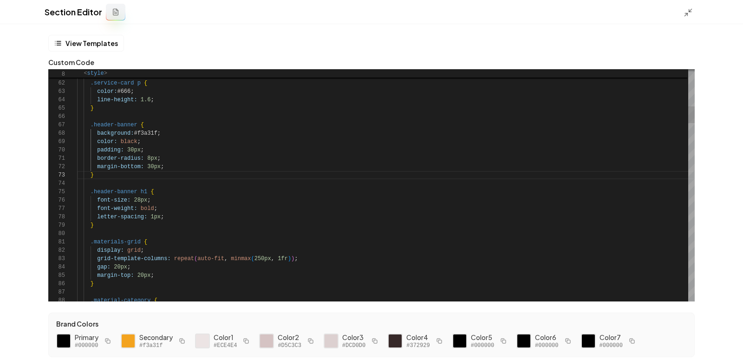
click at [174, 217] on div "letter-spacing: 1px ;" at bounding box center [386, 217] width 618 height 8
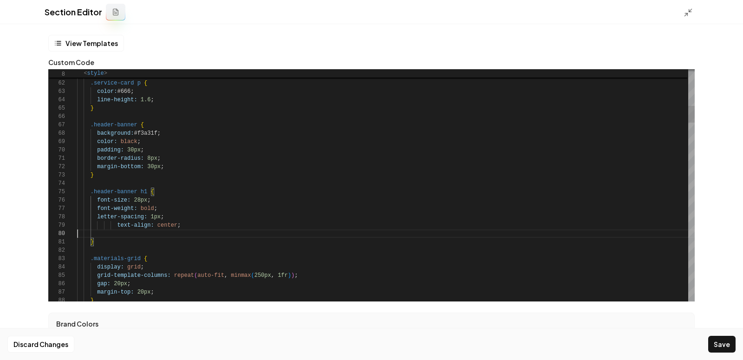
scroll to position [75, 0]
type textarea "**********"
click at [720, 345] on button "Save" at bounding box center [721, 344] width 27 height 17
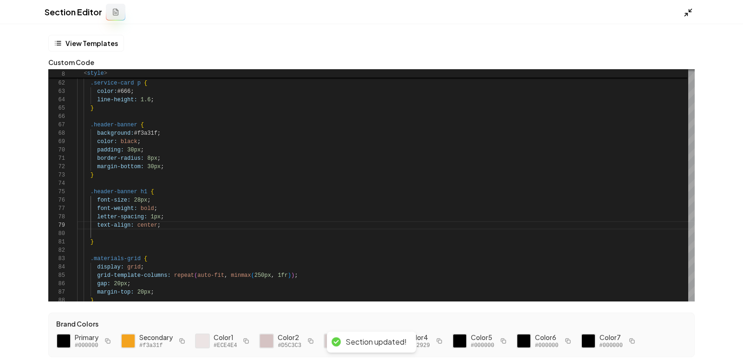
click at [688, 14] on icon at bounding box center [688, 12] width 9 height 9
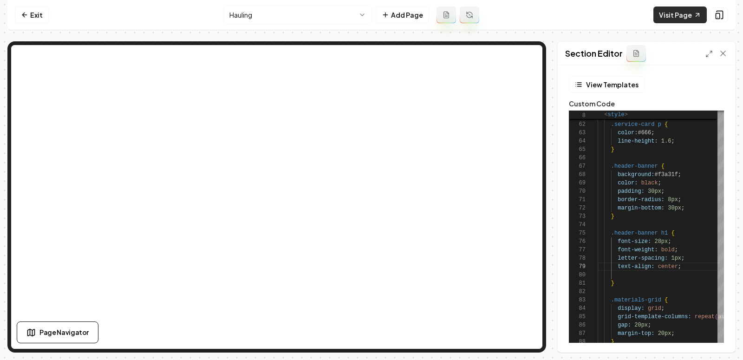
click at [665, 17] on link "Visit Page" at bounding box center [680, 15] width 53 height 17
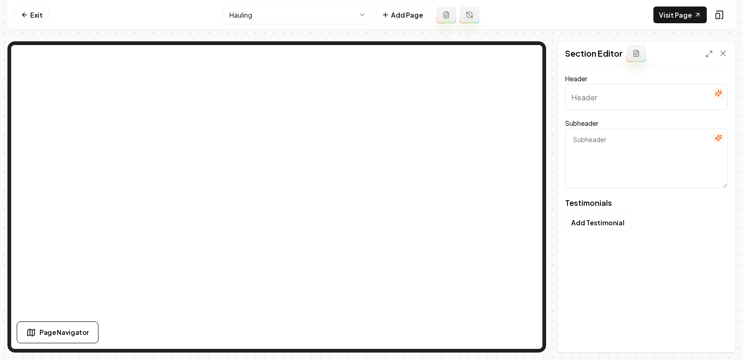
type input "Real experiences, trusted service"
type textarea "Discover why our Minnesota community believes in us"
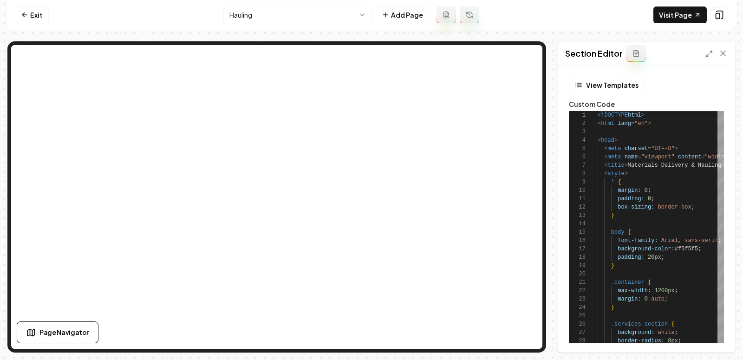
click at [705, 55] on div "Section Editor" at bounding box center [646, 54] width 177 height 24
click at [712, 56] on icon at bounding box center [709, 53] width 7 height 7
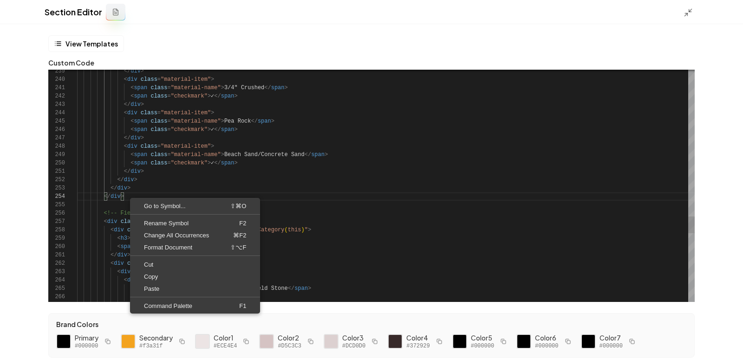
scroll to position [25, 47]
drag, startPoint x: 130, startPoint y: 197, endPoint x: 59, endPoint y: 172, distance: 75.4
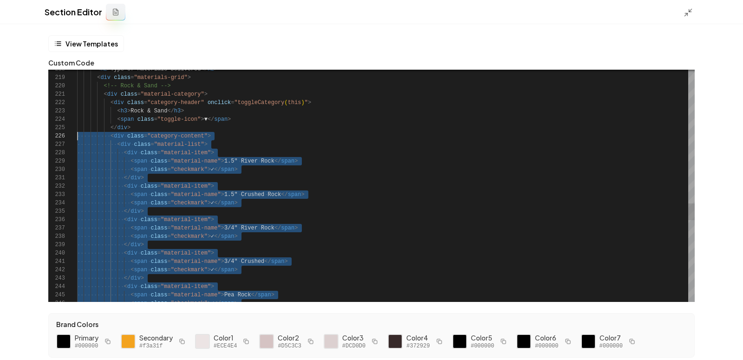
scroll to position [33, 0]
drag, startPoint x: 128, startPoint y: 196, endPoint x: 70, endPoint y: 127, distance: 90.6
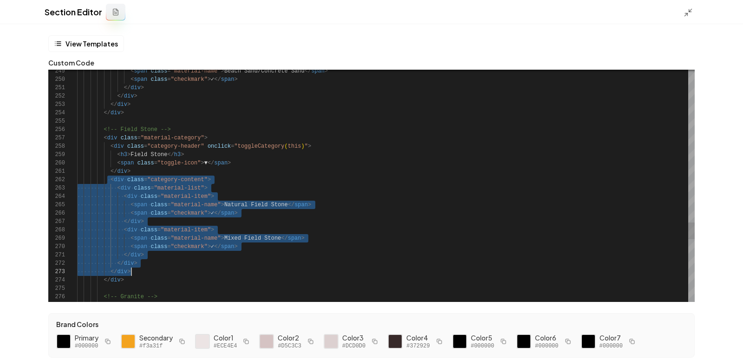
scroll to position [8, 47]
drag, startPoint x: 109, startPoint y: 179, endPoint x: 137, endPoint y: 278, distance: 102.8
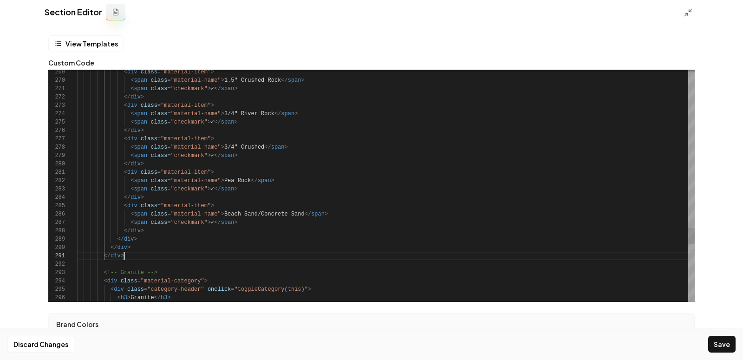
scroll to position [0, 47]
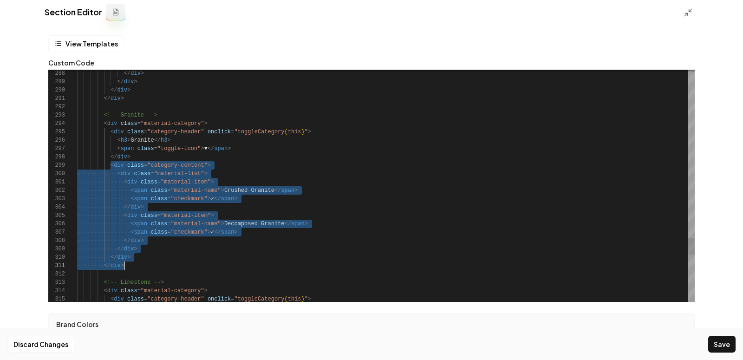
drag, startPoint x: 109, startPoint y: 165, endPoint x: 130, endPoint y: 264, distance: 101.5
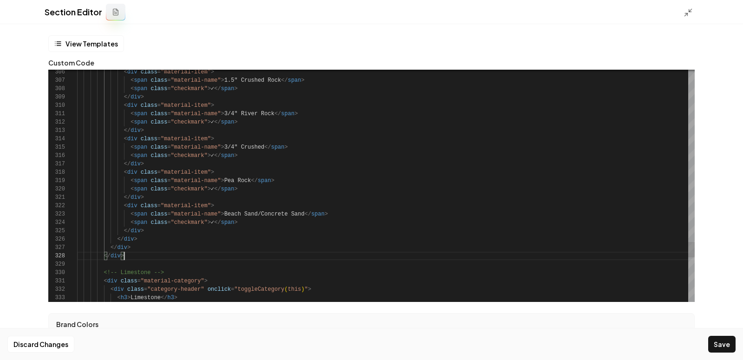
scroll to position [59, 47]
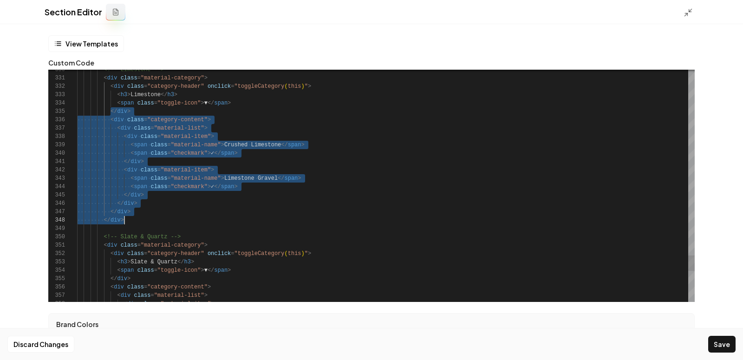
drag, startPoint x: 111, startPoint y: 111, endPoint x: 131, endPoint y: 220, distance: 111.0
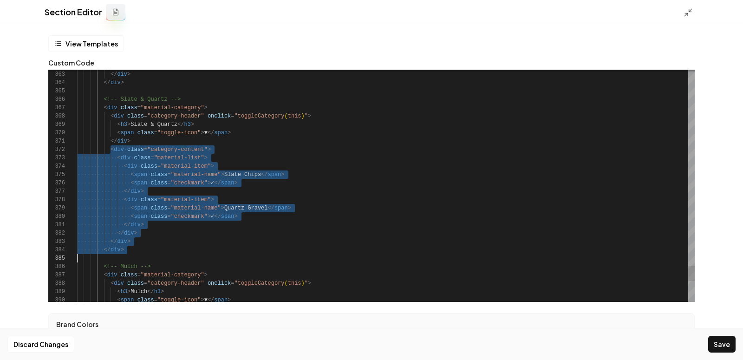
scroll to position [8, 47]
drag, startPoint x: 110, startPoint y: 150, endPoint x: 127, endPoint y: 252, distance: 103.2
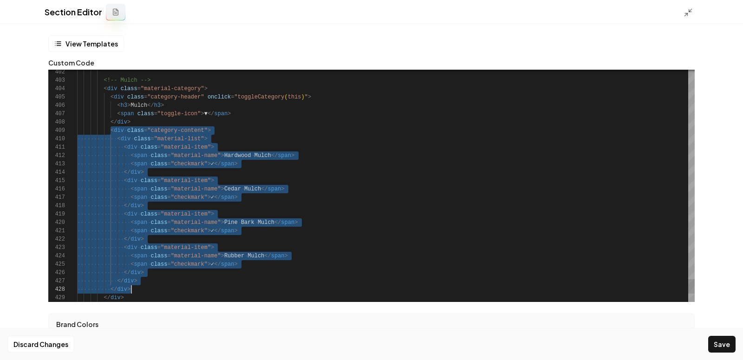
scroll to position [66, 47]
drag, startPoint x: 111, startPoint y: 132, endPoint x: 152, endPoint y: 299, distance: 171.9
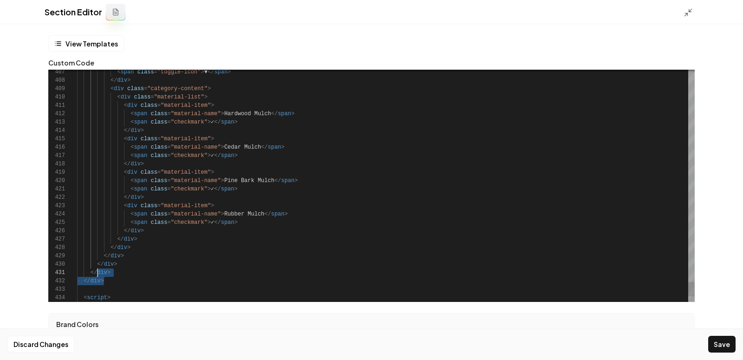
scroll to position [0, 20]
drag, startPoint x: 113, startPoint y: 281, endPoint x: 93, endPoint y: 262, distance: 28.2
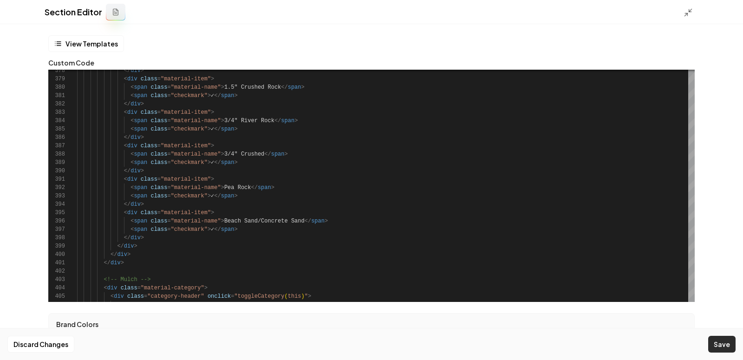
click at [712, 340] on button "Save" at bounding box center [721, 344] width 27 height 17
type textarea "**********"
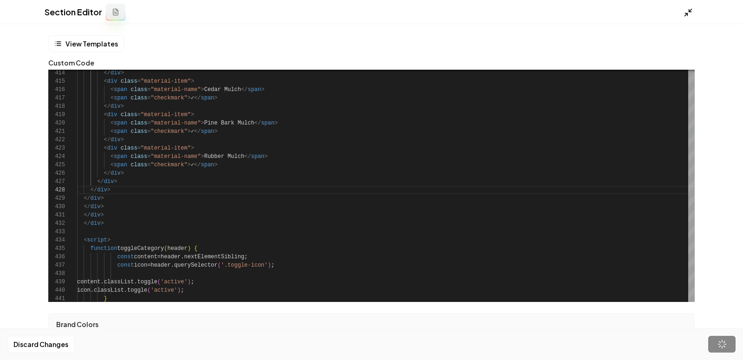
click at [686, 12] on icon at bounding box center [688, 12] width 9 height 9
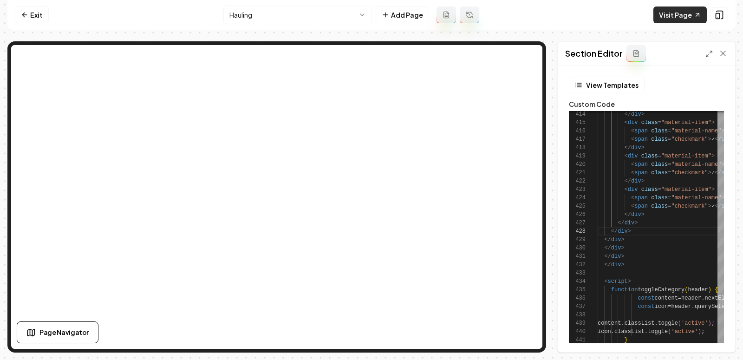
click at [668, 12] on link "Visit Page" at bounding box center [680, 15] width 53 height 17
click at [706, 51] on icon at bounding box center [709, 53] width 7 height 7
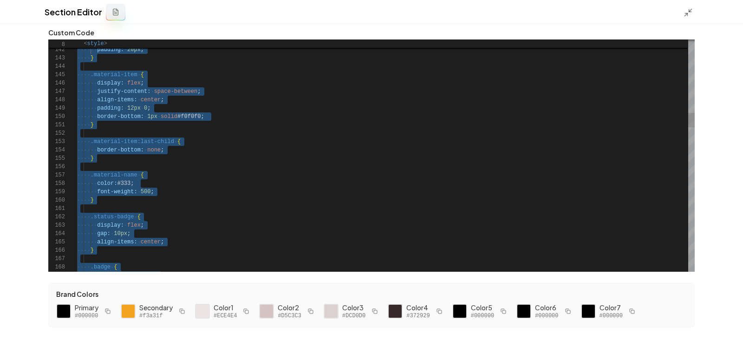
scroll to position [59, 0]
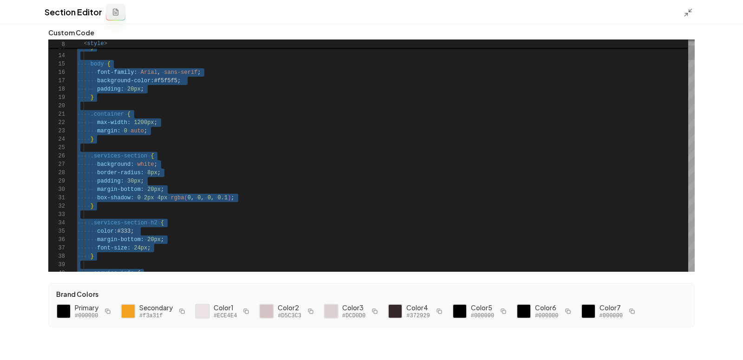
type textarea "**********"
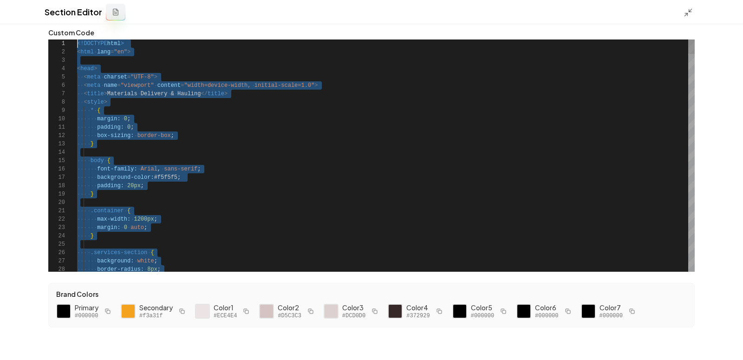
drag, startPoint x: 111, startPoint y: 266, endPoint x: 92, endPoint y: -58, distance: 324.8
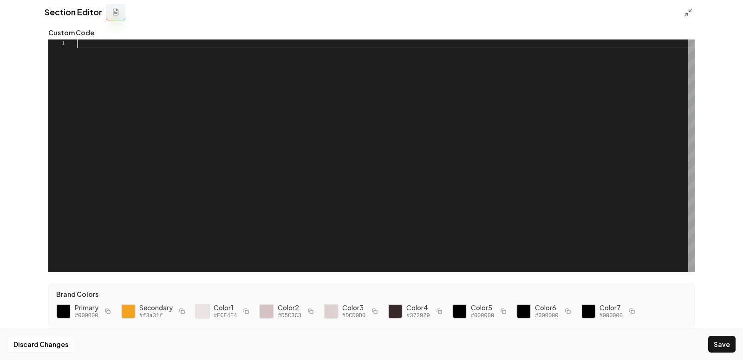
type textarea "**********"
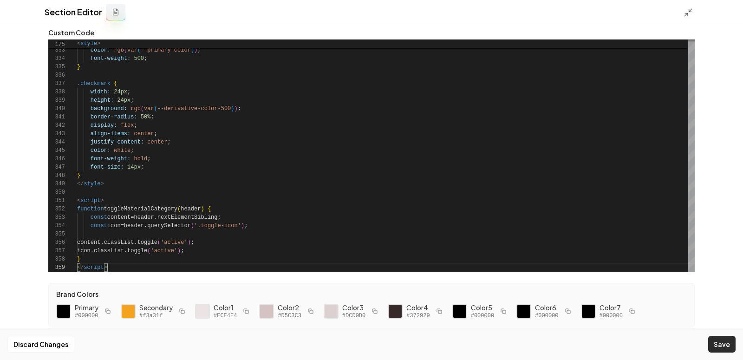
click at [723, 346] on button "Save" at bounding box center [721, 344] width 27 height 17
click at [687, 15] on polyline at bounding box center [686, 14] width 2 height 2
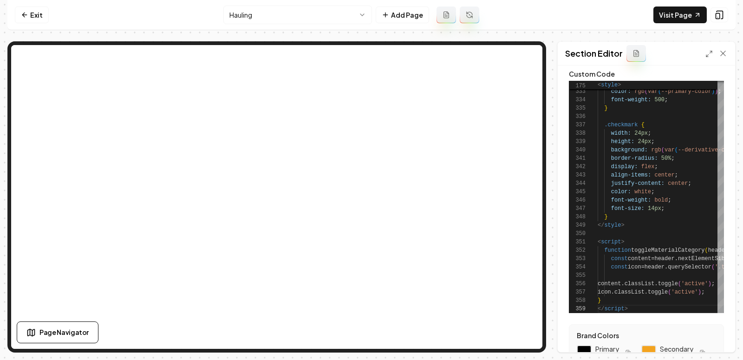
scroll to position [0, 0]
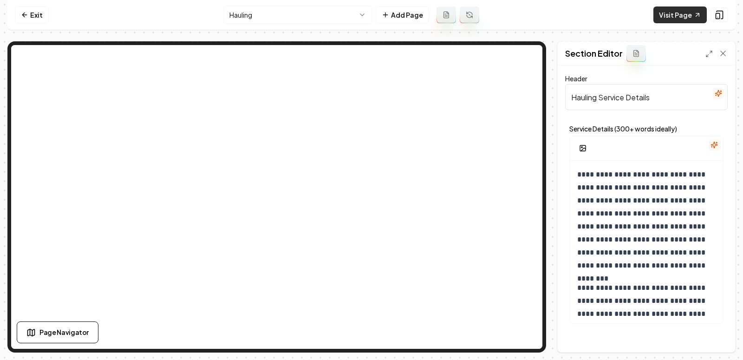
click at [676, 20] on link "Visit Page" at bounding box center [680, 15] width 53 height 17
click at [704, 57] on div "Section Editor" at bounding box center [646, 54] width 177 height 24
click at [710, 53] on icon at bounding box center [709, 53] width 7 height 7
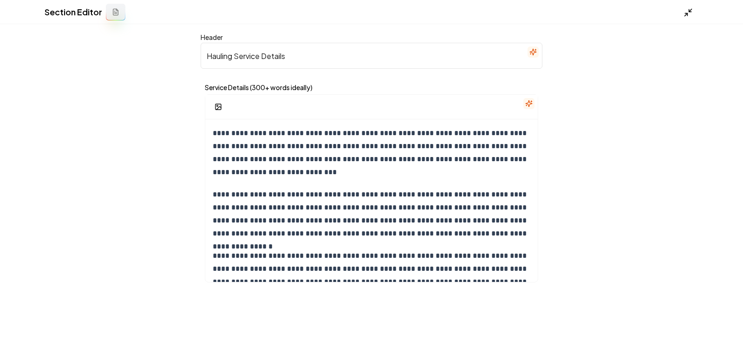
click at [686, 12] on icon at bounding box center [688, 12] width 9 height 9
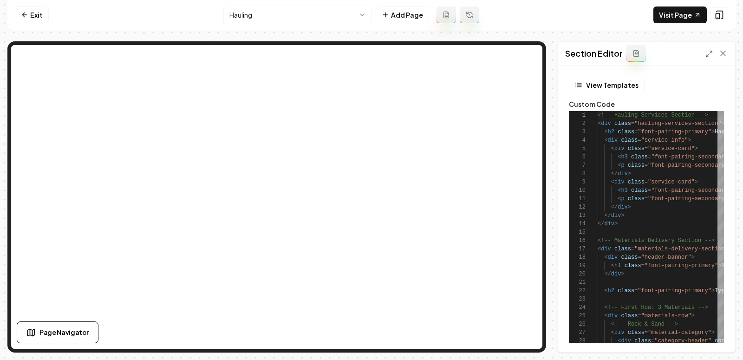
click at [705, 61] on div "Section Editor" at bounding box center [646, 54] width 177 height 24
click at [707, 59] on div "Section Editor" at bounding box center [646, 54] width 177 height 24
click at [706, 53] on icon at bounding box center [709, 53] width 7 height 7
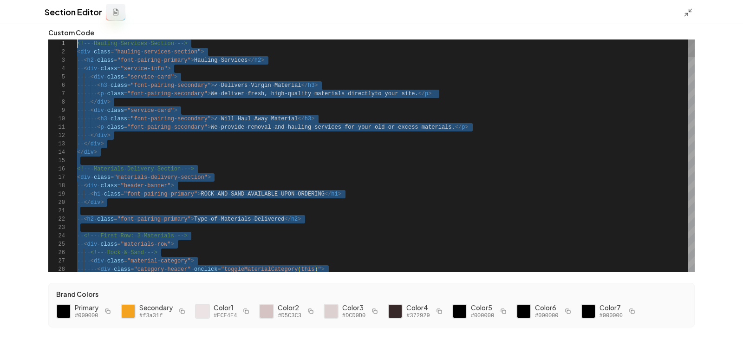
drag, startPoint x: 118, startPoint y: 269, endPoint x: 78, endPoint y: -58, distance: 329.4
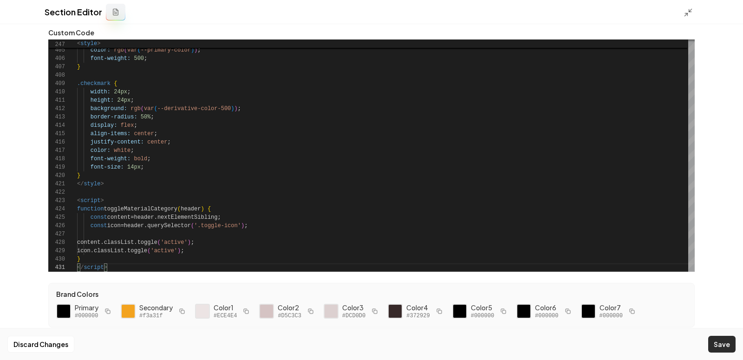
click at [725, 343] on button "Save" at bounding box center [721, 344] width 27 height 17
click at [686, 13] on polyline at bounding box center [686, 14] width 2 height 2
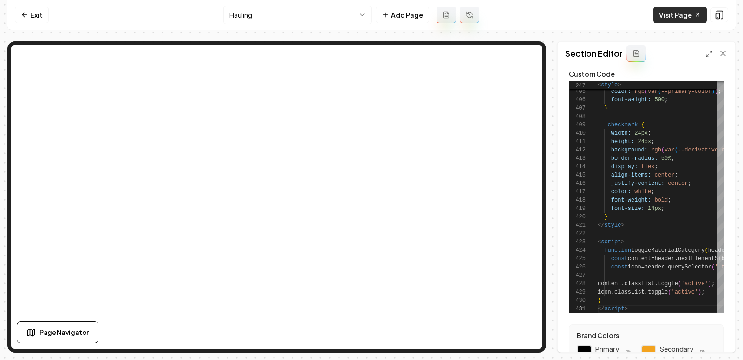
click at [680, 17] on link "Visit Page" at bounding box center [680, 15] width 53 height 17
click at [712, 52] on icon at bounding box center [709, 53] width 7 height 7
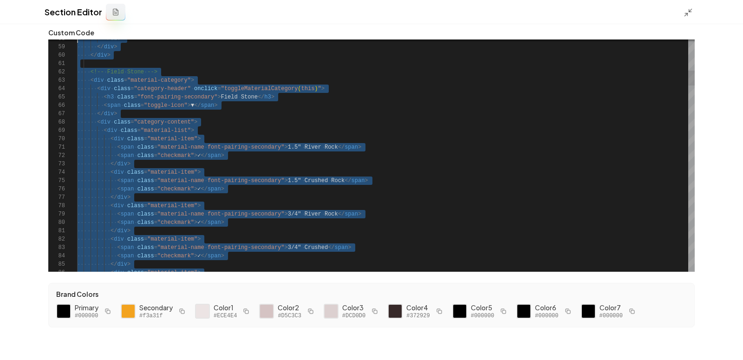
scroll to position [75, 0]
type textarea "**********"
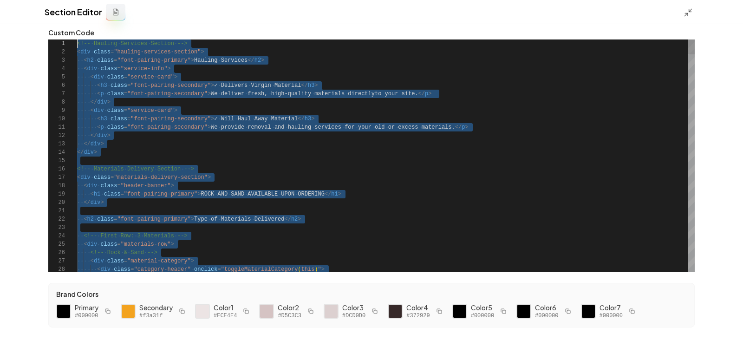
drag, startPoint x: 115, startPoint y: 268, endPoint x: 63, endPoint y: -58, distance: 330.7
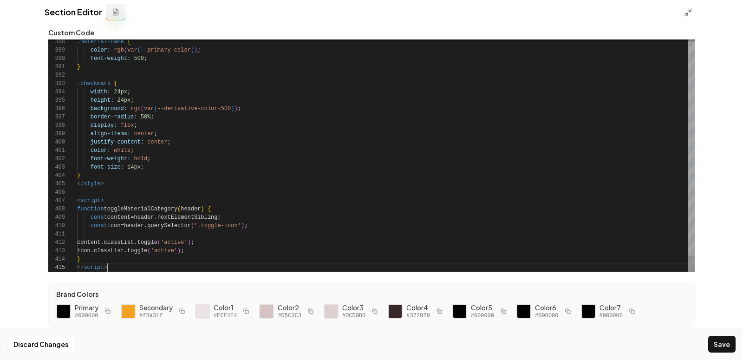
scroll to position [33, 30]
click at [719, 345] on button "Save" at bounding box center [721, 344] width 27 height 17
click at [686, 14] on icon at bounding box center [688, 12] width 9 height 9
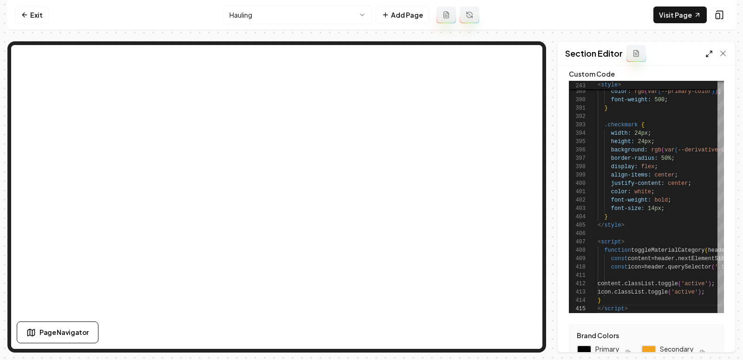
click at [710, 57] on icon at bounding box center [709, 53] width 7 height 7
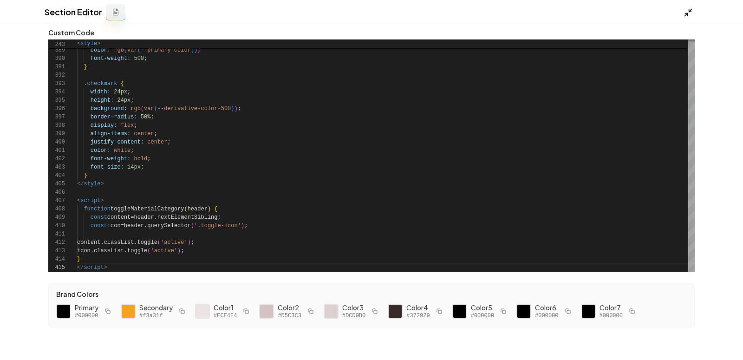
click at [686, 13] on polyline at bounding box center [686, 14] width 2 height 2
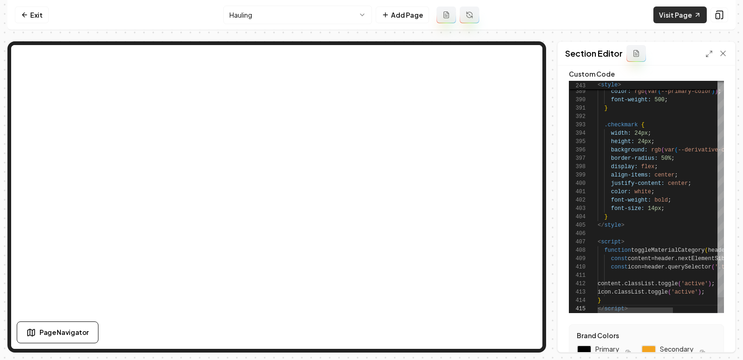
click at [680, 11] on link "Visit Page" at bounding box center [680, 15] width 53 height 17
click at [710, 55] on icon at bounding box center [709, 53] width 7 height 7
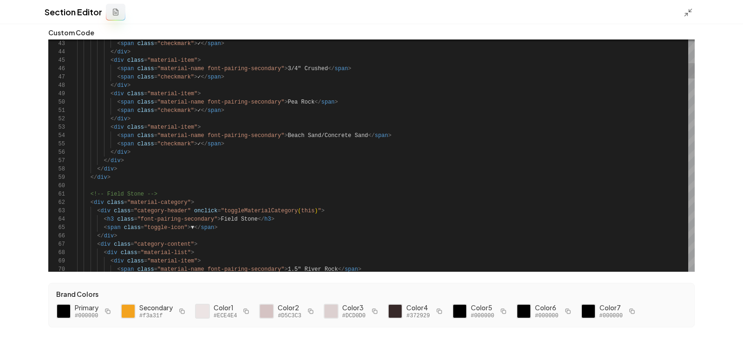
scroll to position [0, 0]
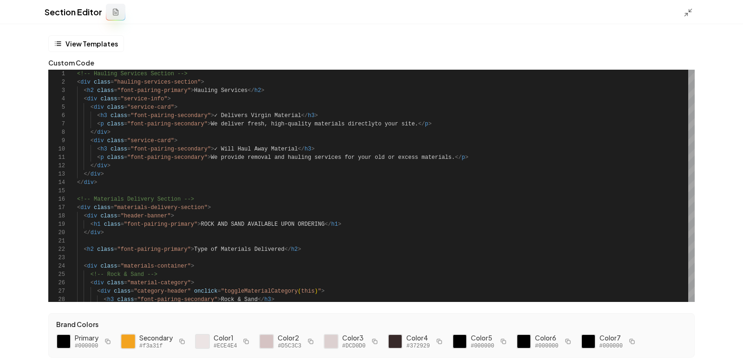
click at [124, 342] on div at bounding box center [128, 341] width 16 height 16
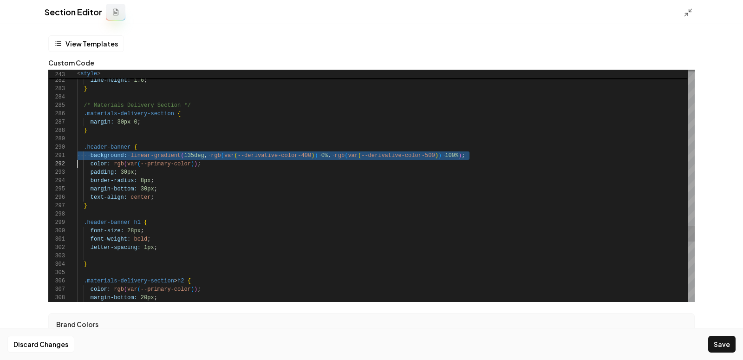
drag, startPoint x: 131, startPoint y: 154, endPoint x: 462, endPoint y: 159, distance: 330.7
click at [462, 159] on span "background: linear-gradient ( 135deg , rgb ( var ( --derivative-color-400 ) ) 0…" at bounding box center [271, 155] width 388 height 8
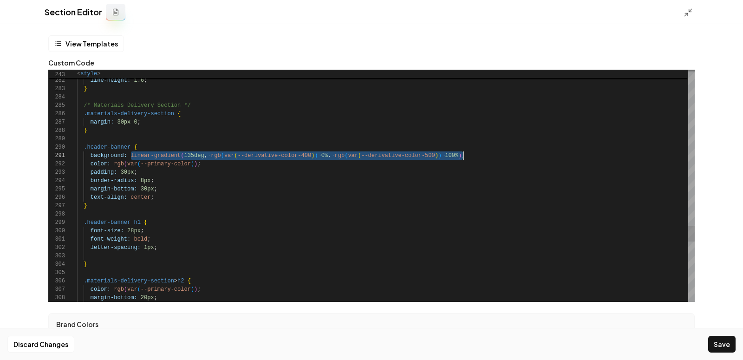
scroll to position [0, 77]
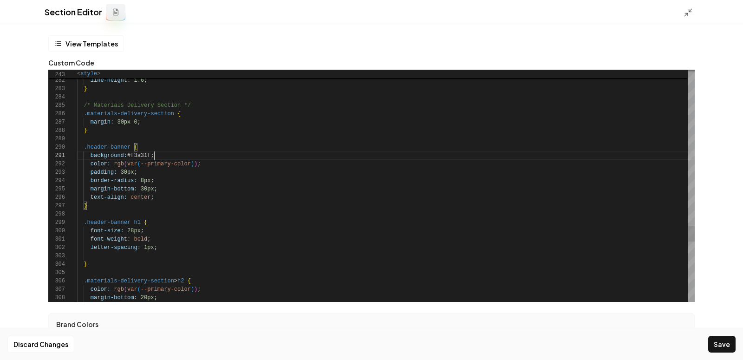
click at [720, 347] on button "Save" at bounding box center [721, 344] width 27 height 17
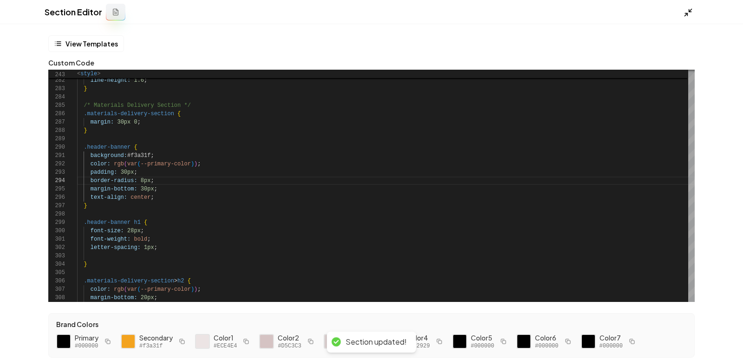
click at [690, 15] on icon at bounding box center [688, 12] width 9 height 9
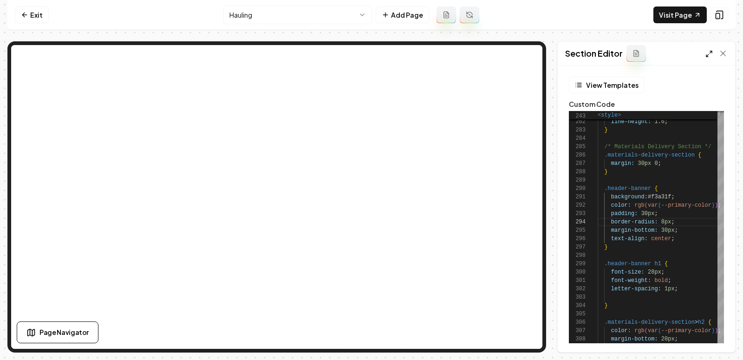
click at [707, 51] on icon at bounding box center [709, 53] width 7 height 7
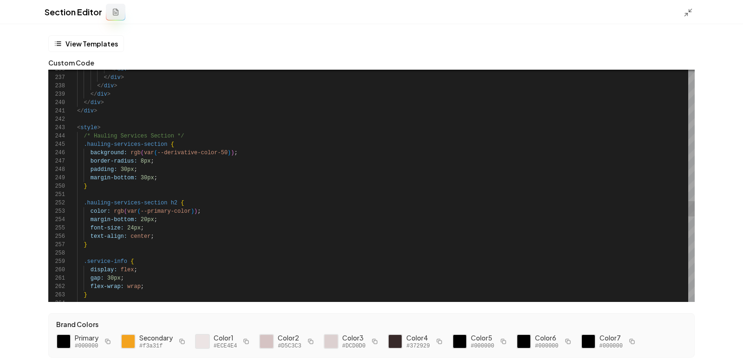
click at [65, 343] on div at bounding box center [64, 341] width 16 height 16
click at [128, 343] on div at bounding box center [128, 341] width 16 height 16
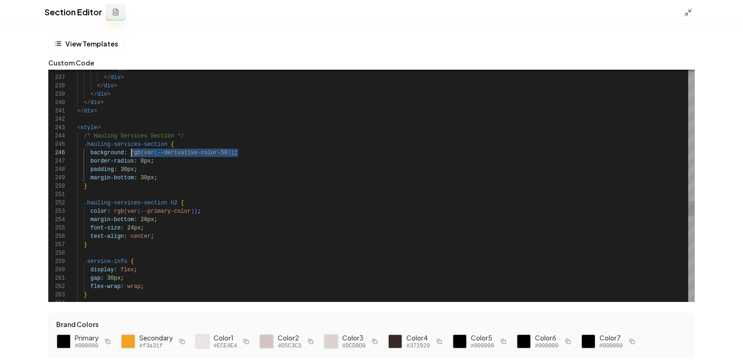
drag, startPoint x: 236, startPoint y: 153, endPoint x: 131, endPoint y: 155, distance: 105.5
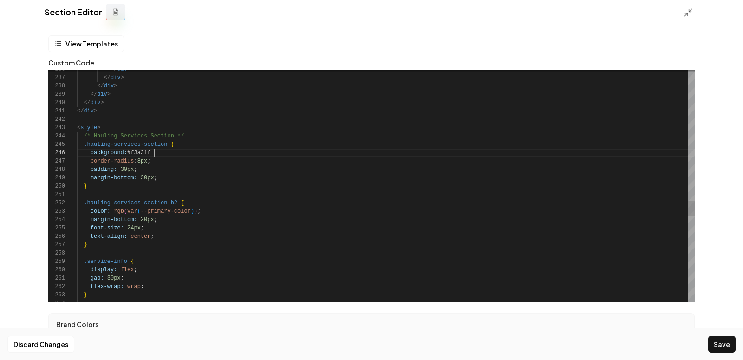
scroll to position [42, 77]
click at [716, 348] on button "Save" at bounding box center [721, 344] width 27 height 17
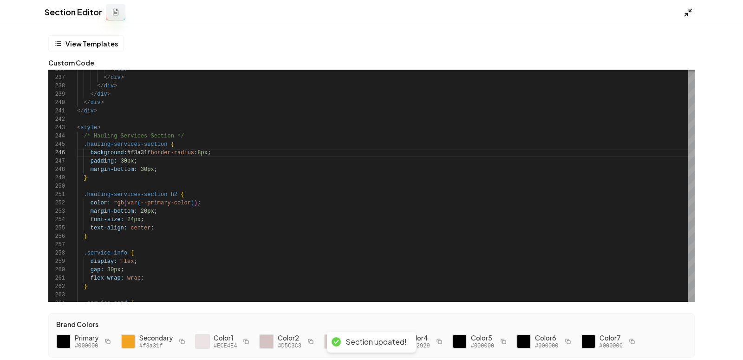
click at [686, 10] on icon at bounding box center [688, 12] width 9 height 9
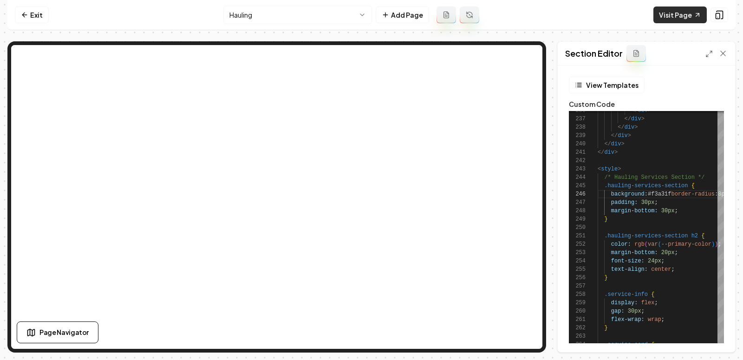
click at [683, 17] on link "Visit Page" at bounding box center [680, 15] width 53 height 17
click at [707, 56] on polyline at bounding box center [707, 56] width 2 height 2
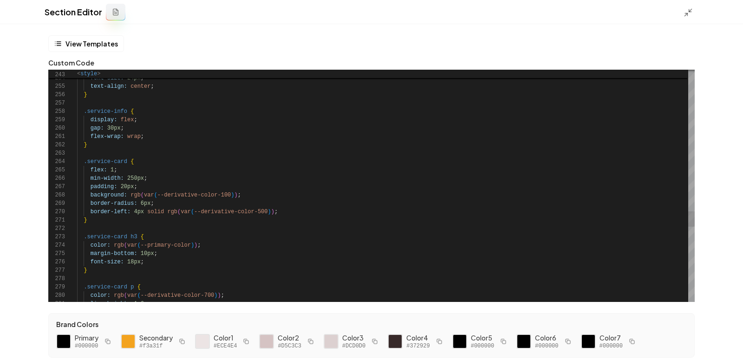
scroll to position [25, 80]
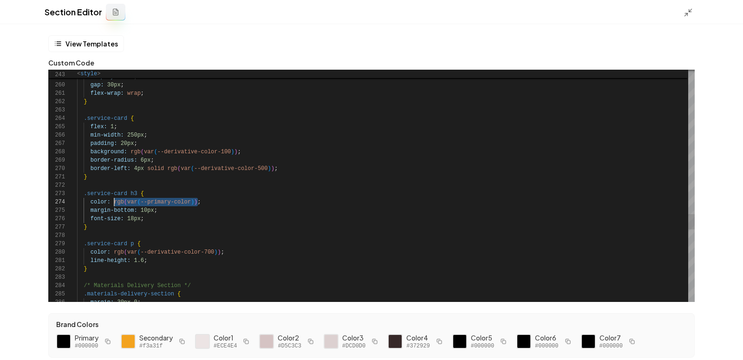
scroll to position [25, 36]
drag, startPoint x: 197, startPoint y: 204, endPoint x: 114, endPoint y: 204, distance: 83.1
click at [201, 341] on div at bounding box center [203, 341] width 16 height 16
drag, startPoint x: 199, startPoint y: 204, endPoint x: 114, endPoint y: 205, distance: 85.5
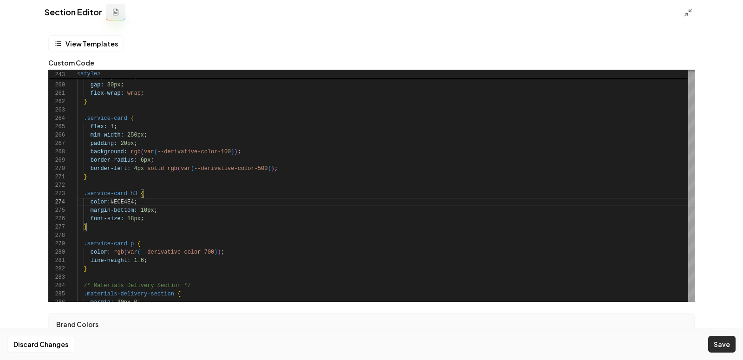
click at [724, 349] on button "Save" at bounding box center [721, 344] width 27 height 17
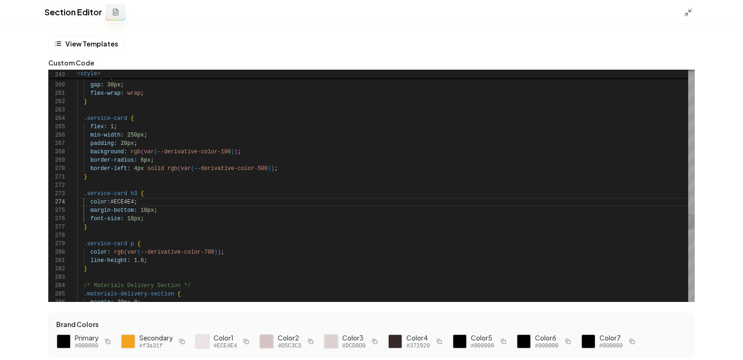
scroll to position [66, 77]
drag, startPoint x: 238, startPoint y: 154, endPoint x: 133, endPoint y: 154, distance: 105.0
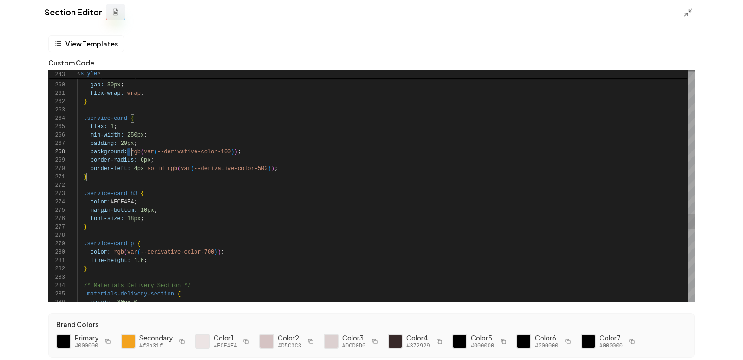
scroll to position [59, 54]
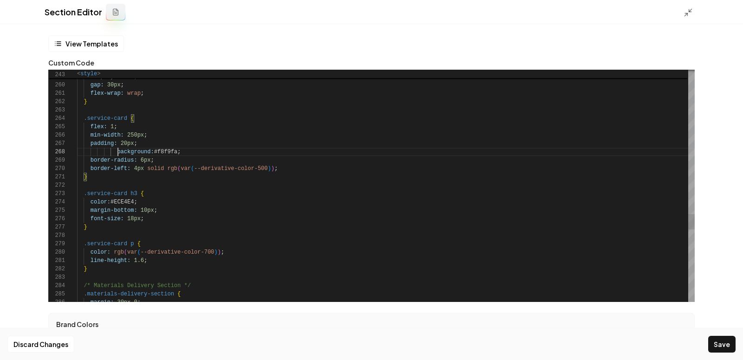
type textarea "**********"
click at [715, 336] on button "Save" at bounding box center [721, 344] width 27 height 17
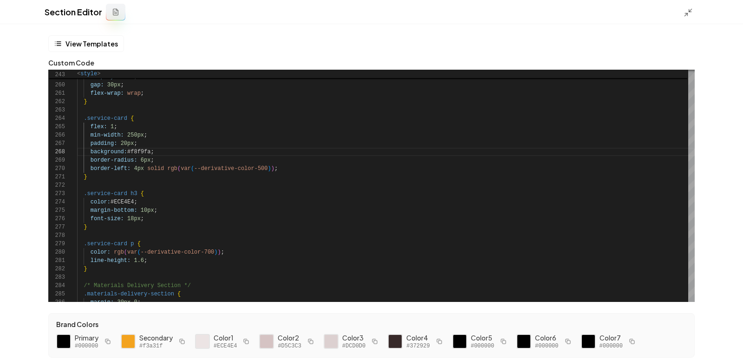
scroll to position [59, 13]
click at [688, 12] on icon at bounding box center [688, 12] width 9 height 9
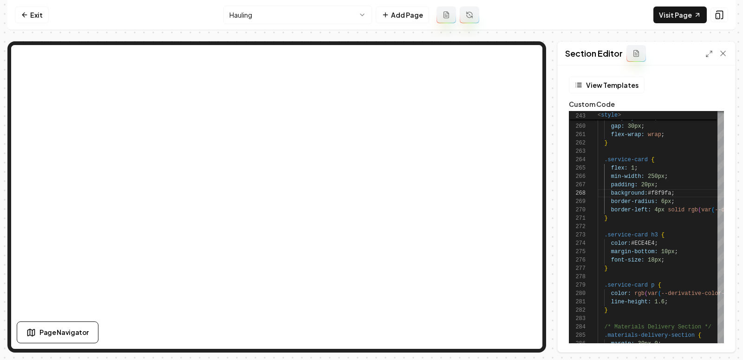
click at [705, 57] on div "Section Editor" at bounding box center [646, 54] width 177 height 24
click at [707, 56] on polyline at bounding box center [707, 56] width 2 height 2
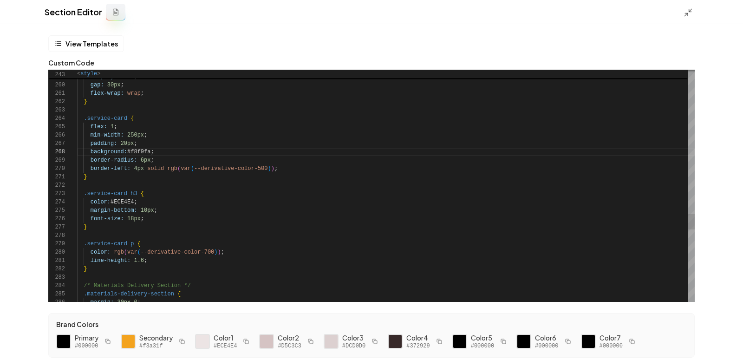
scroll to position [25, 26]
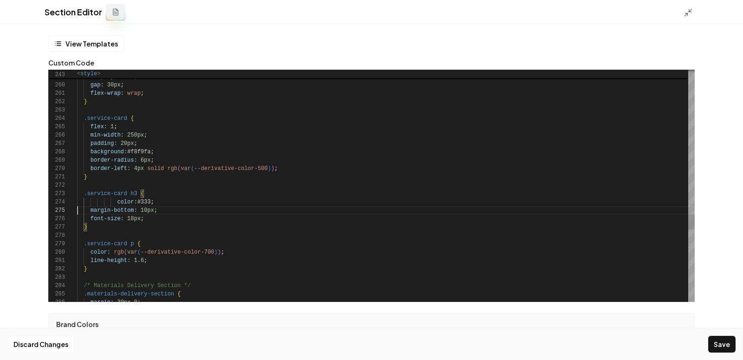
click at [714, 339] on button "Save" at bounding box center [721, 344] width 27 height 17
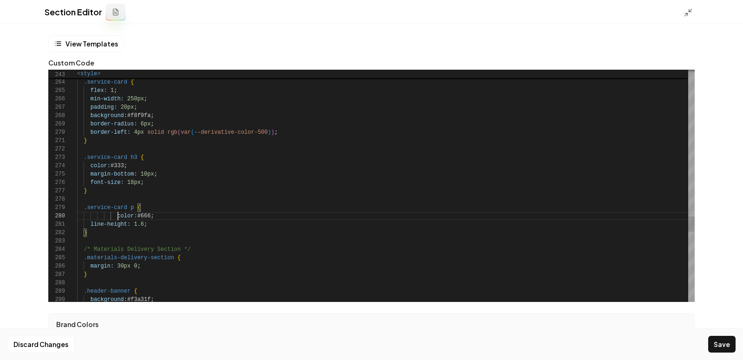
click at [728, 347] on button "Save" at bounding box center [721, 344] width 27 height 17
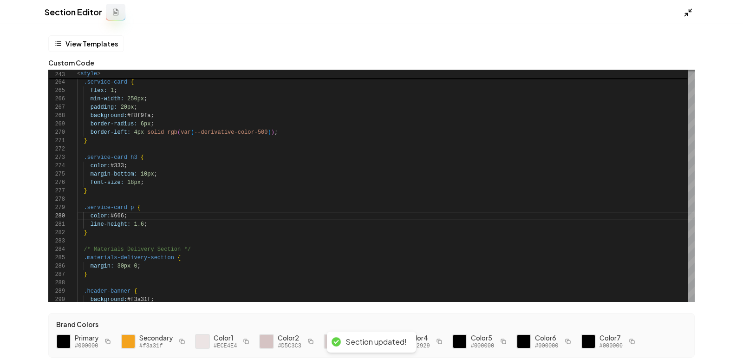
click at [686, 11] on icon at bounding box center [688, 12] width 9 height 9
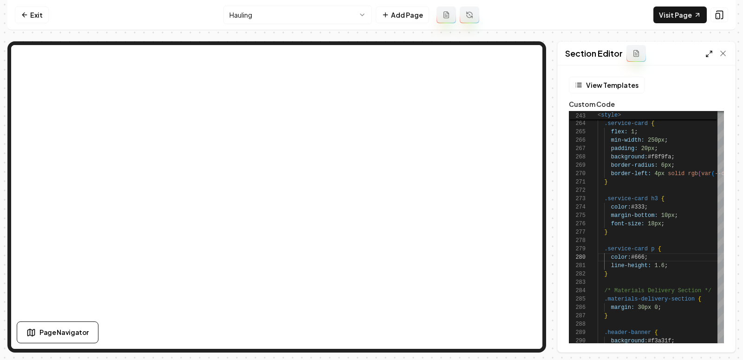
click at [708, 56] on polyline at bounding box center [707, 56] width 2 height 2
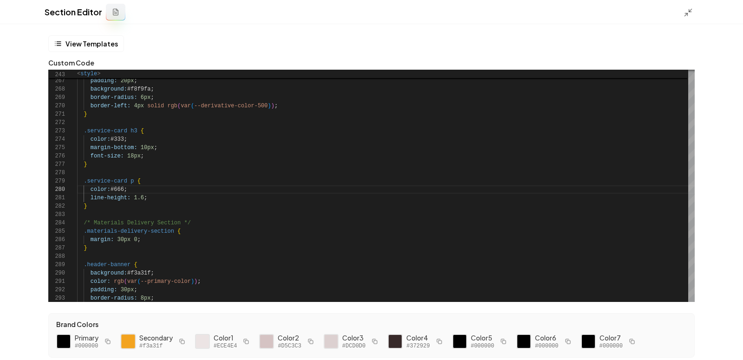
click at [131, 344] on div at bounding box center [128, 341] width 16 height 16
drag, startPoint x: 131, startPoint y: 189, endPoint x: 114, endPoint y: 190, distance: 17.2
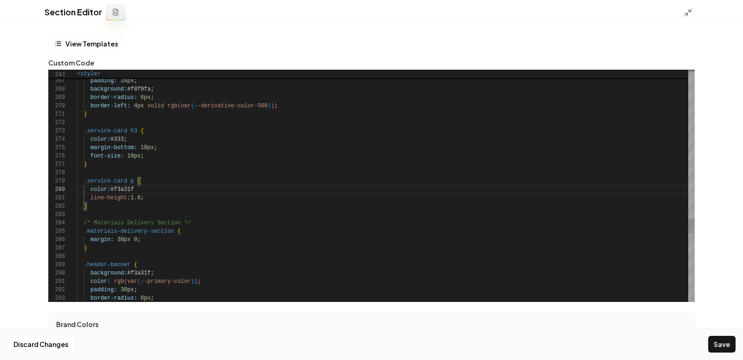
scroll to position [75, 64]
click at [715, 342] on button "Save" at bounding box center [721, 344] width 27 height 17
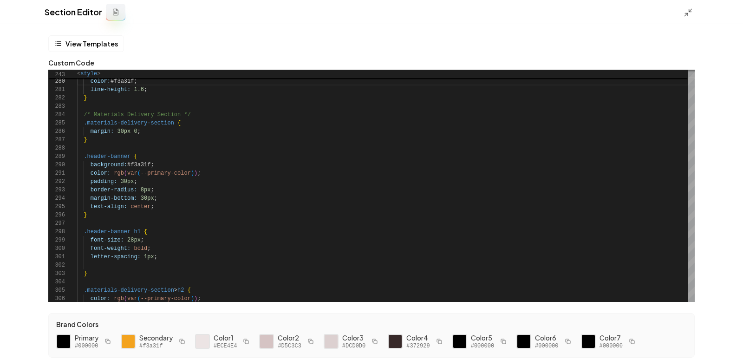
click at [674, 16] on div "Section Editor" at bounding box center [371, 12] width 743 height 24
click at [686, 16] on icon at bounding box center [688, 12] width 9 height 9
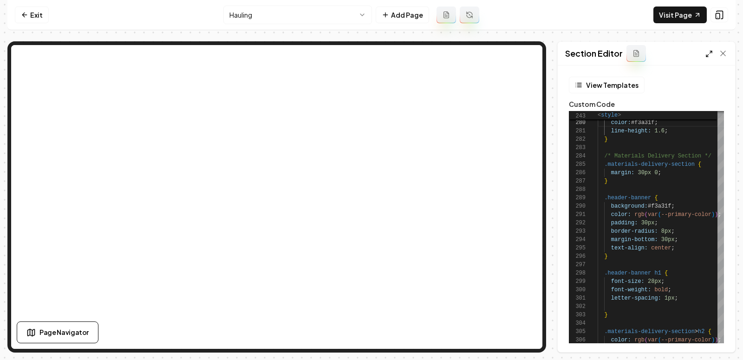
click at [711, 54] on icon at bounding box center [709, 53] width 7 height 7
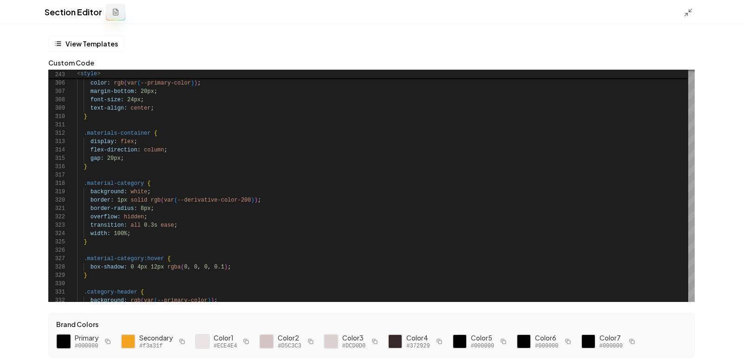
click at [64, 342] on div at bounding box center [64, 341] width 16 height 16
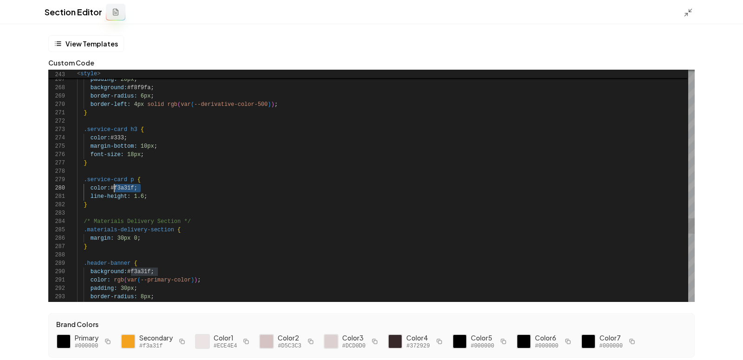
drag, startPoint x: 146, startPoint y: 187, endPoint x: 112, endPoint y: 189, distance: 33.5
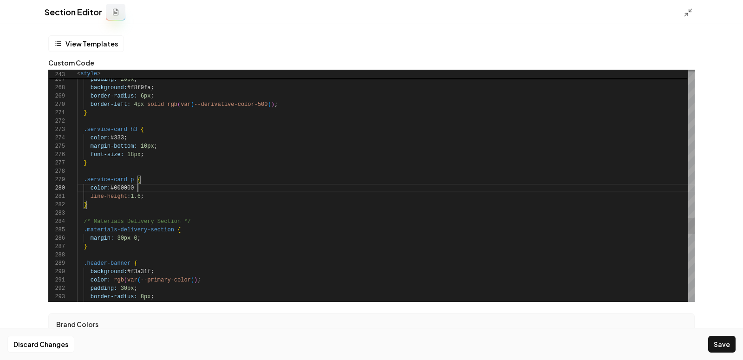
scroll to position [75, 60]
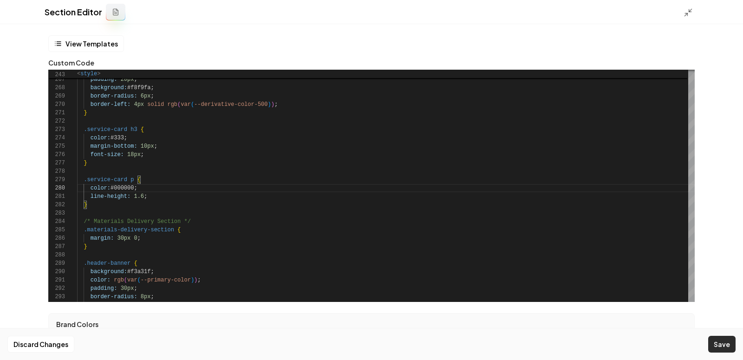
click at [720, 340] on button "Save" at bounding box center [721, 344] width 27 height 17
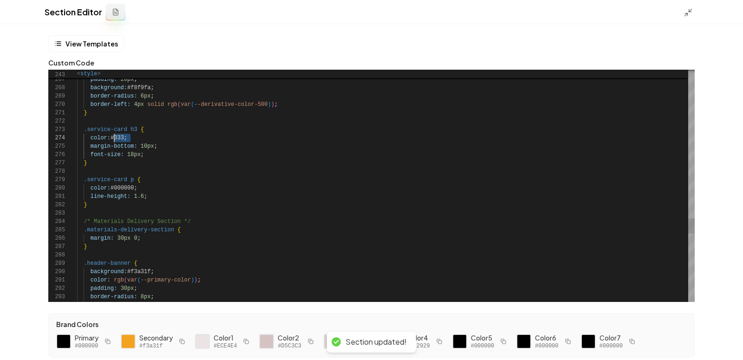
scroll to position [25, 36]
drag, startPoint x: 141, startPoint y: 141, endPoint x: 112, endPoint y: 141, distance: 28.3
click at [112, 141] on div "color: #333 ;" at bounding box center [386, 138] width 618 height 8
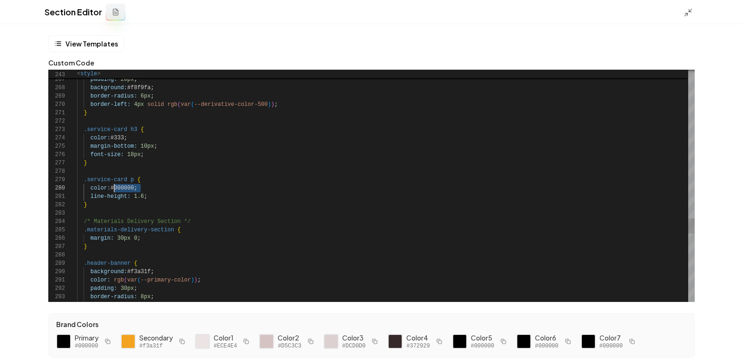
drag, startPoint x: 150, startPoint y: 188, endPoint x: 113, endPoint y: 189, distance: 36.2
click at [687, 10] on icon at bounding box center [688, 12] width 9 height 9
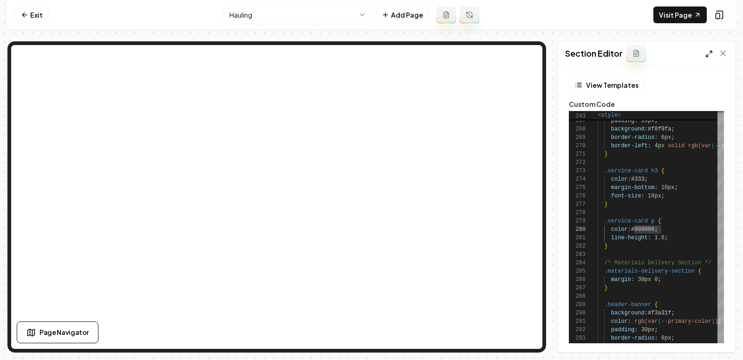
click at [710, 53] on icon at bounding box center [709, 53] width 7 height 7
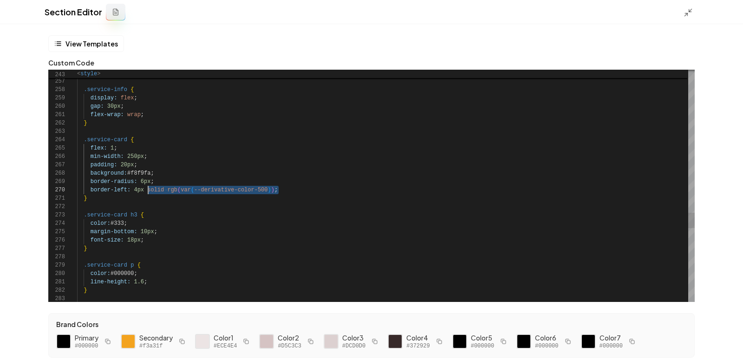
scroll to position [75, 71]
drag, startPoint x: 280, startPoint y: 193, endPoint x: 148, endPoint y: 192, distance: 131.9
click at [133, 341] on div at bounding box center [128, 341] width 16 height 16
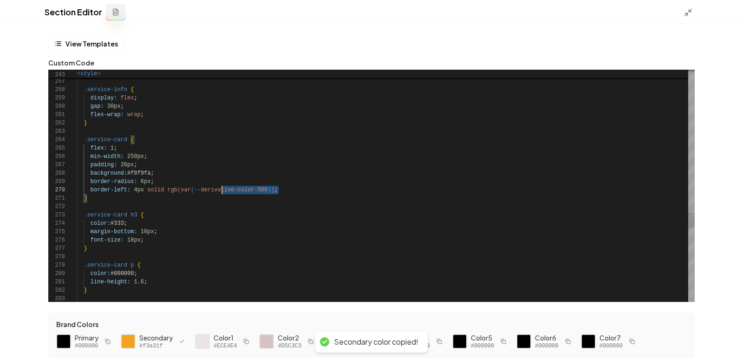
scroll to position [75, 131]
drag, startPoint x: 287, startPoint y: 192, endPoint x: 209, endPoint y: 192, distance: 78.0
drag, startPoint x: 275, startPoint y: 192, endPoint x: 151, endPoint y: 192, distance: 124.0
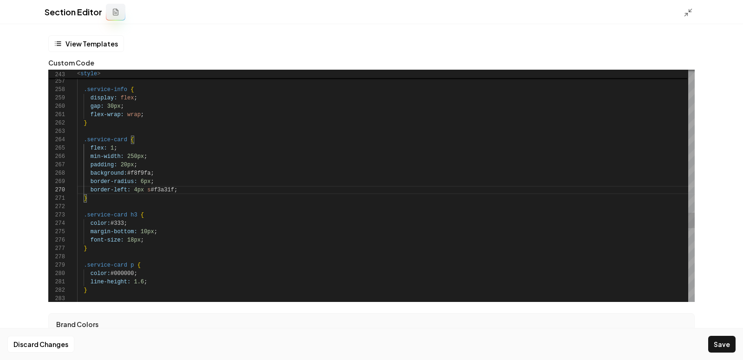
click at [716, 342] on button "Save" at bounding box center [721, 344] width 27 height 17
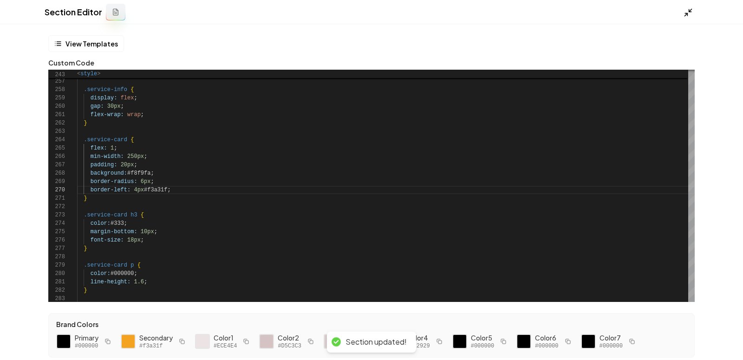
click at [685, 13] on polyline at bounding box center [686, 14] width 2 height 2
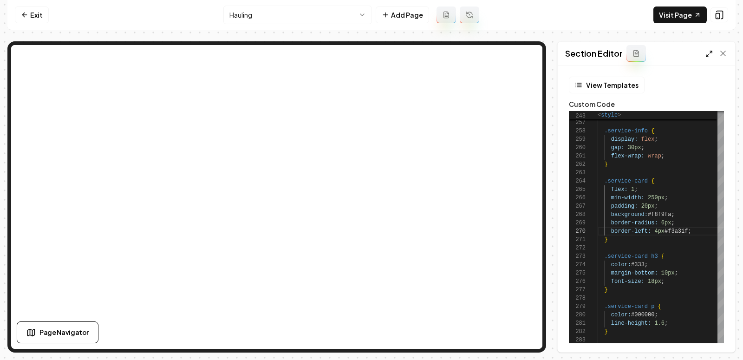
click at [707, 55] on icon at bounding box center [709, 53] width 7 height 7
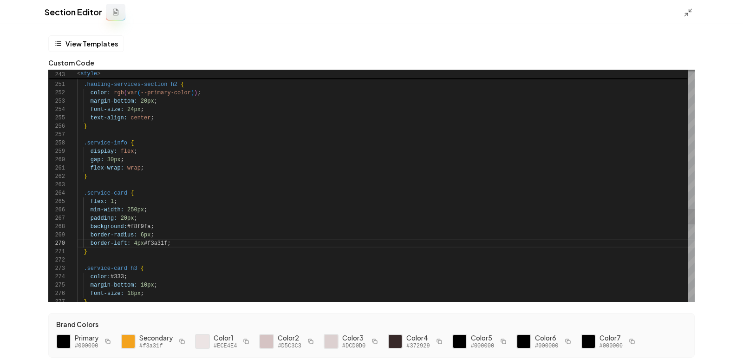
scroll to position [75, 94]
click at [130, 342] on div at bounding box center [128, 341] width 16 height 16
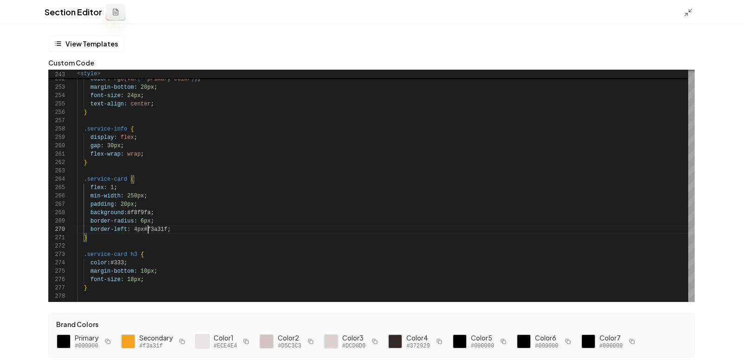
scroll to position [75, 71]
click at [136, 342] on div "Secondary #f3a31f" at bounding box center [154, 341] width 67 height 17
click at [128, 342] on div at bounding box center [128, 341] width 16 height 16
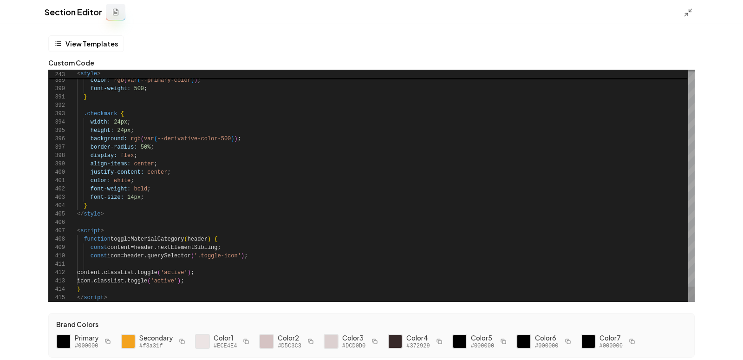
scroll to position [30, 0]
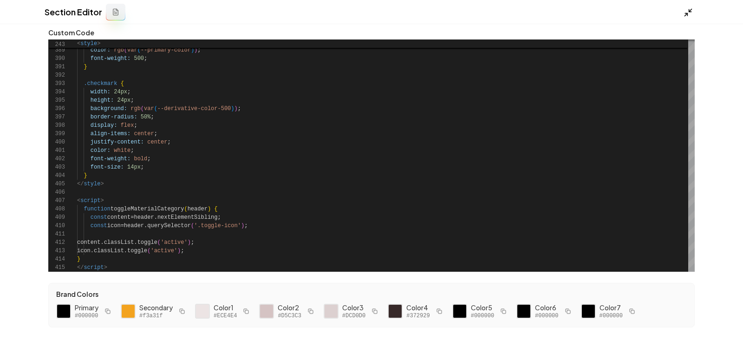
click at [691, 15] on icon at bounding box center [688, 12] width 9 height 9
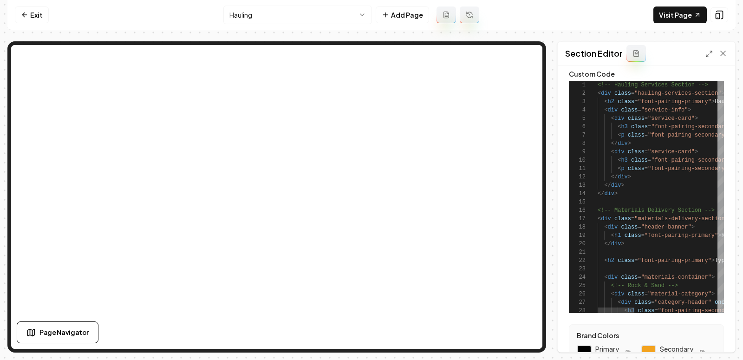
scroll to position [0, 0]
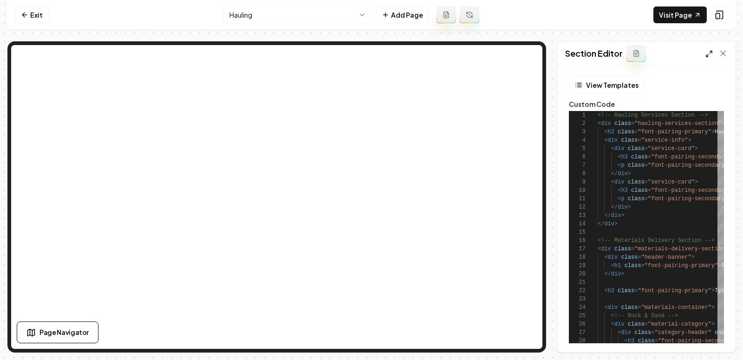
click at [709, 53] on icon at bounding box center [709, 53] width 7 height 7
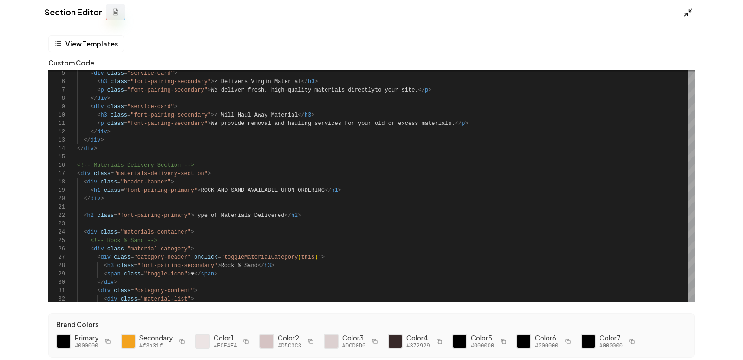
click at [688, 11] on icon at bounding box center [688, 12] width 9 height 9
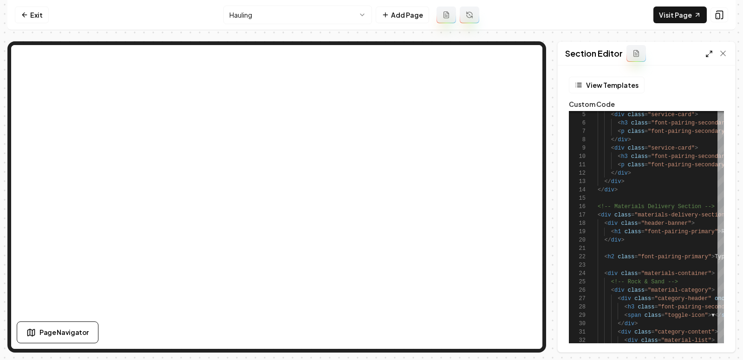
click at [708, 56] on polyline at bounding box center [707, 56] width 2 height 2
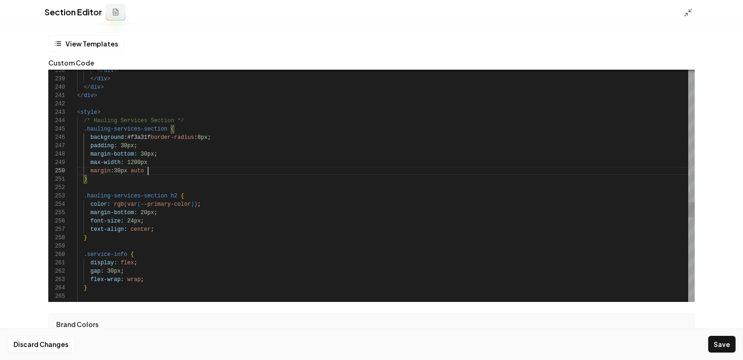
scroll to position [75, 71]
click at [186, 317] on div "Brand Colors Primary #000000 Secondary #f3a31f Color 1 #ECE4E4 Color 2 #D5C3C3 …" at bounding box center [371, 335] width 647 height 45
drag, startPoint x: 155, startPoint y: 171, endPoint x: 85, endPoint y: 177, distance: 69.9
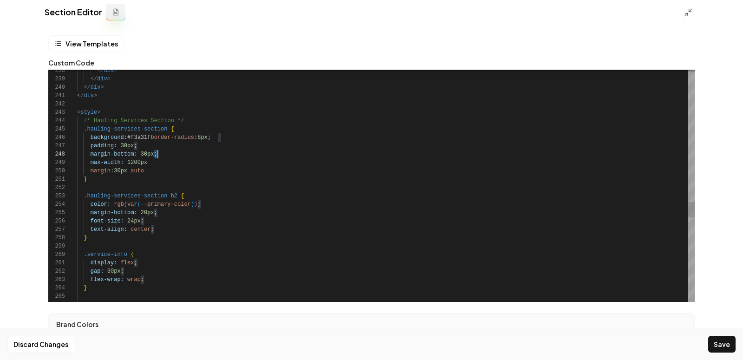
drag, startPoint x: 155, startPoint y: 173, endPoint x: 79, endPoint y: 173, distance: 75.7
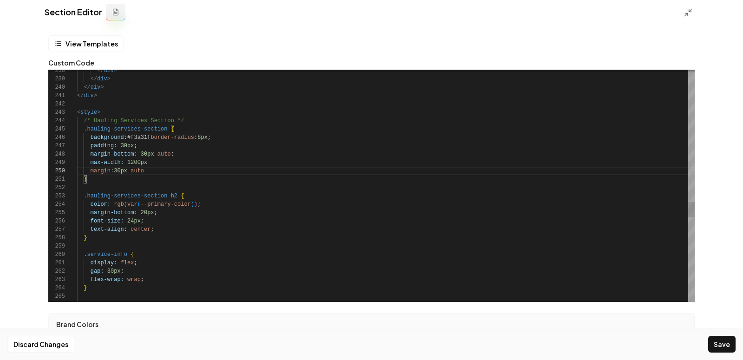
drag, startPoint x: 163, startPoint y: 170, endPoint x: 88, endPoint y: 164, distance: 75.5
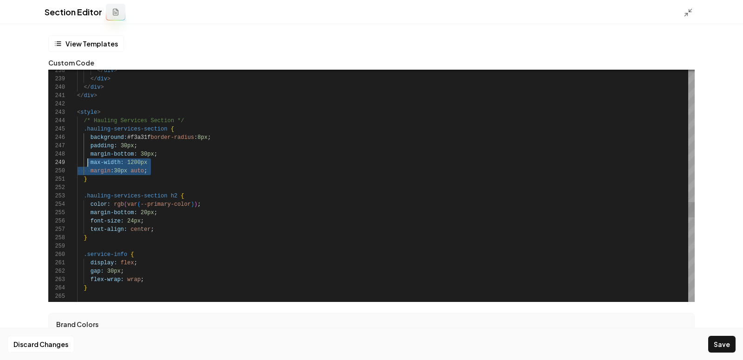
drag, startPoint x: 163, startPoint y: 172, endPoint x: 69, endPoint y: 164, distance: 94.6
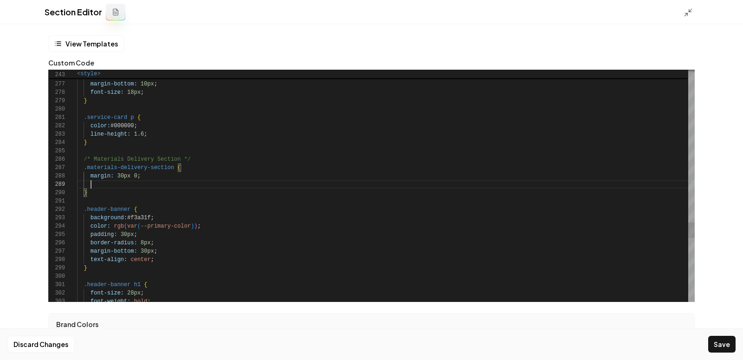
scroll to position [66, 197]
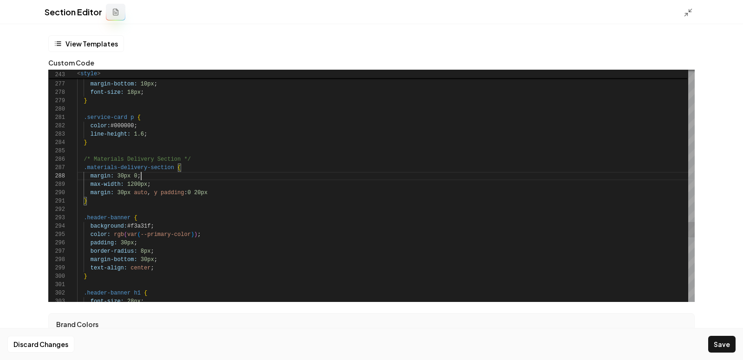
scroll to position [59, 0]
drag, startPoint x: 150, startPoint y: 177, endPoint x: 72, endPoint y: 176, distance: 77.6
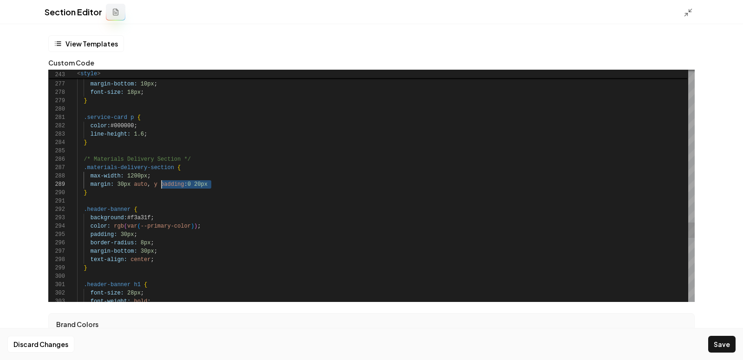
scroll to position [66, 84]
drag, startPoint x: 224, startPoint y: 183, endPoint x: 161, endPoint y: 185, distance: 63.2
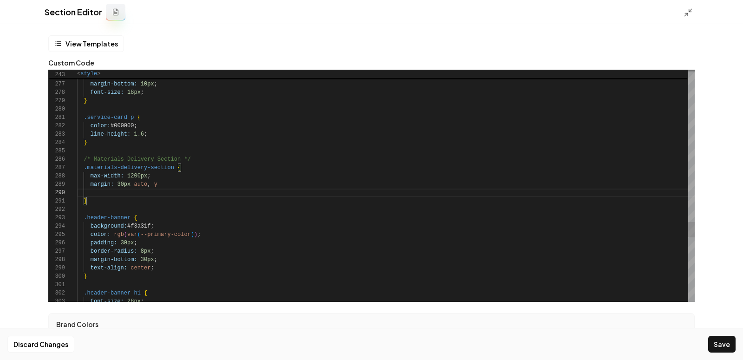
scroll to position [75, 64]
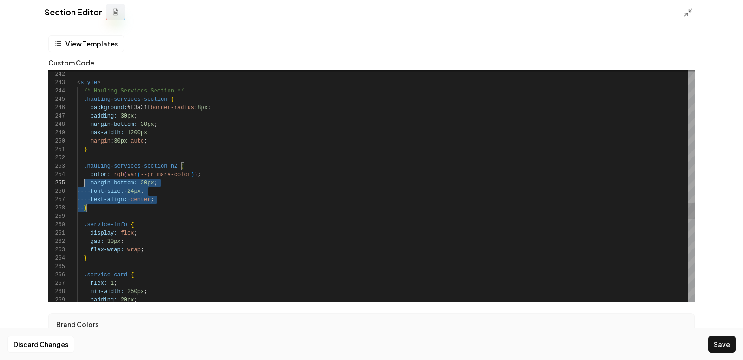
scroll to position [33, 0]
drag, startPoint x: 163, startPoint y: 205, endPoint x: 77, endPoint y: 181, distance: 90.0
click at [77, 181] on div "**********" at bounding box center [371, 186] width 647 height 232
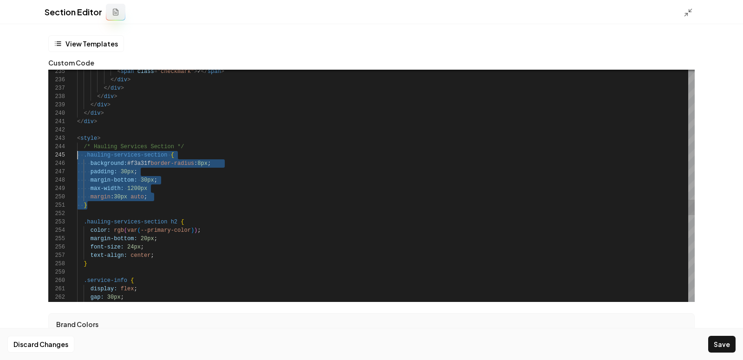
drag, startPoint x: 152, startPoint y: 203, endPoint x: 64, endPoint y: 153, distance: 101.3
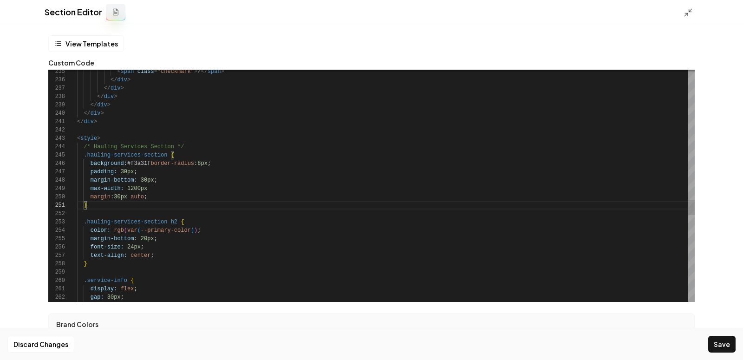
scroll to position [59, 47]
drag, startPoint x: 160, startPoint y: 203, endPoint x: 79, endPoint y: 195, distance: 81.2
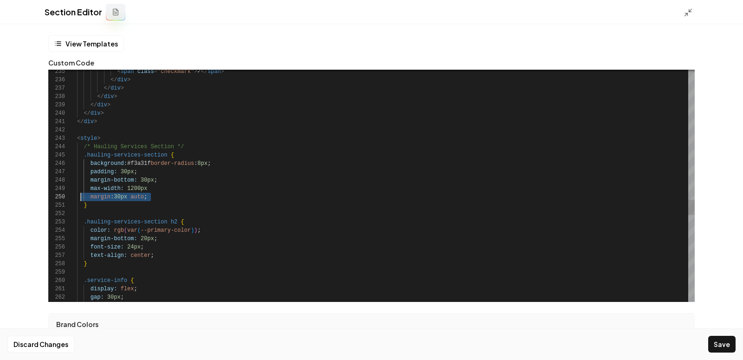
scroll to position [75, 3]
drag, startPoint x: 159, startPoint y: 197, endPoint x: 79, endPoint y: 197, distance: 79.9
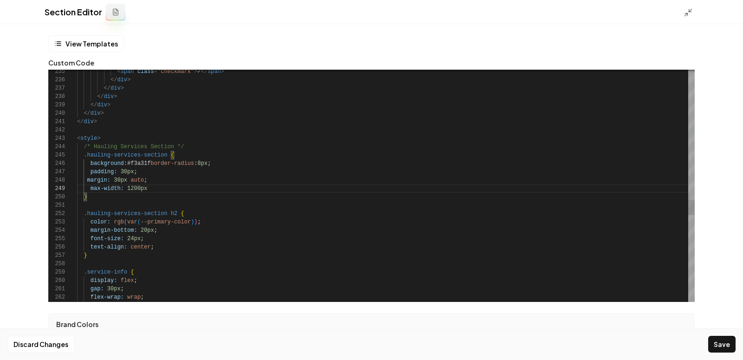
click at [715, 341] on button "Save" at bounding box center [721, 344] width 27 height 17
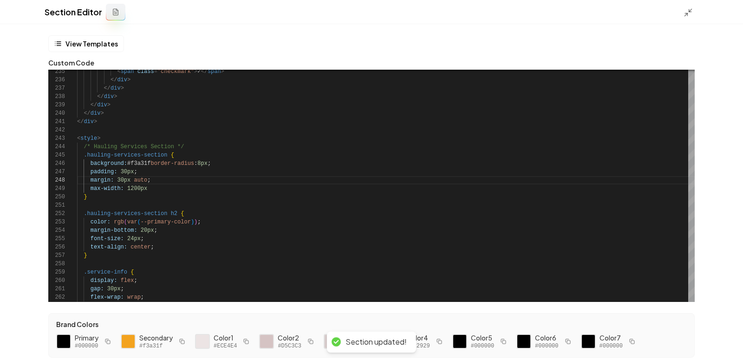
click at [685, 20] on div "Section Editor" at bounding box center [371, 12] width 743 height 24
click at [686, 8] on icon at bounding box center [688, 12] width 9 height 9
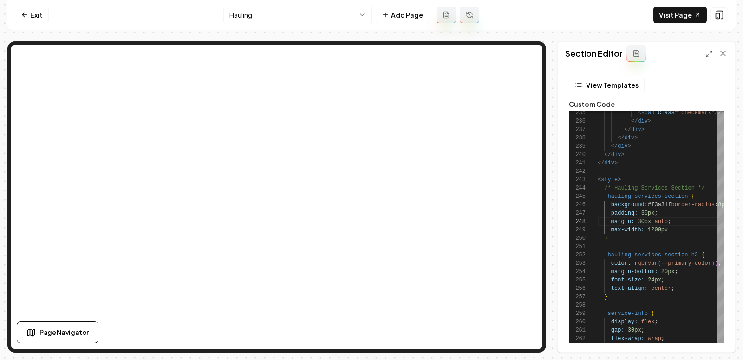
click at [680, 26] on nav "Exit Hauling Add Page Visit Page" at bounding box center [371, 15] width 728 height 30
click at [669, 13] on link "Visit Page" at bounding box center [680, 15] width 53 height 17
click at [708, 58] on div "Section Editor" at bounding box center [646, 54] width 177 height 24
click at [708, 55] on line at bounding box center [707, 56] width 2 height 2
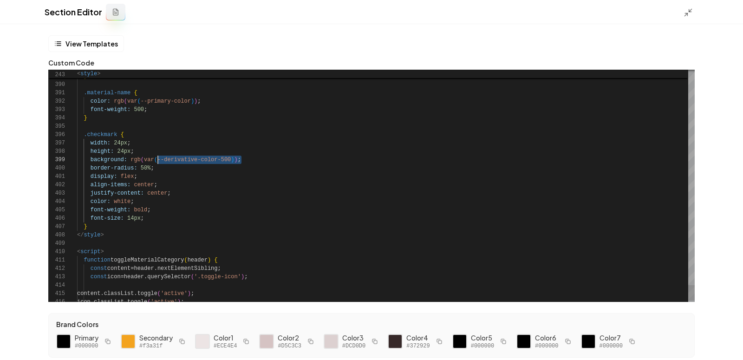
scroll to position [66, 0]
drag, startPoint x: 251, startPoint y: 160, endPoint x: 62, endPoint y: 160, distance: 189.0
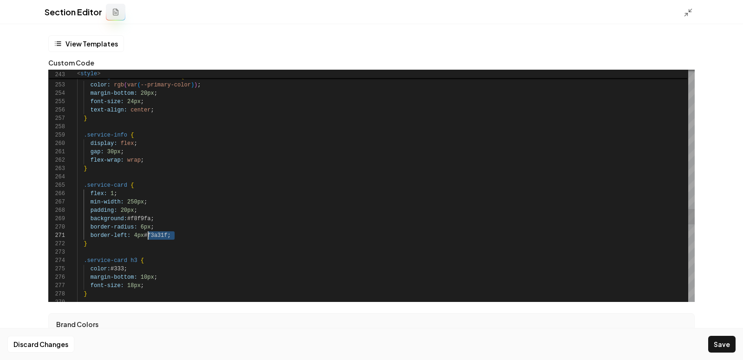
drag, startPoint x: 175, startPoint y: 236, endPoint x: 147, endPoint y: 237, distance: 27.9
drag, startPoint x: 191, startPoint y: 236, endPoint x: 151, endPoint y: 237, distance: 39.5
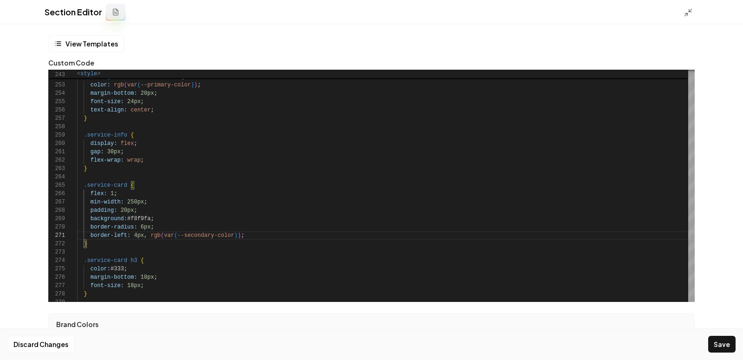
click at [697, 152] on form "**********" at bounding box center [372, 207] width 654 height 345
click at [709, 348] on div "Discard Changes Save" at bounding box center [371, 344] width 743 height 32
click at [722, 348] on button "Save" at bounding box center [721, 344] width 27 height 17
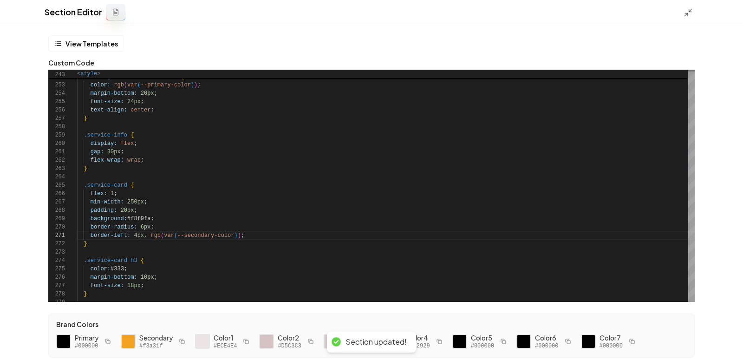
click at [683, 17] on div "Section Editor" at bounding box center [371, 12] width 743 height 24
click at [688, 14] on icon at bounding box center [688, 12] width 9 height 9
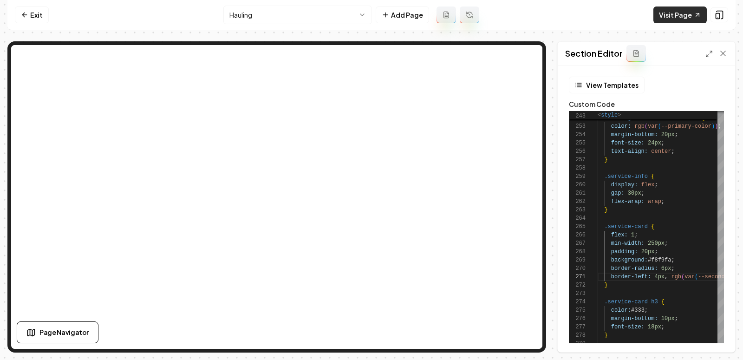
click at [683, 15] on link "Visit Page" at bounding box center [680, 15] width 53 height 17
click at [708, 54] on icon at bounding box center [709, 53] width 7 height 7
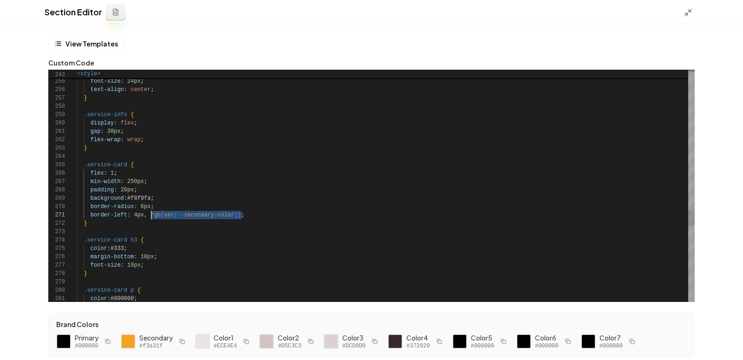
drag, startPoint x: 242, startPoint y: 215, endPoint x: 153, endPoint y: 216, distance: 88.7
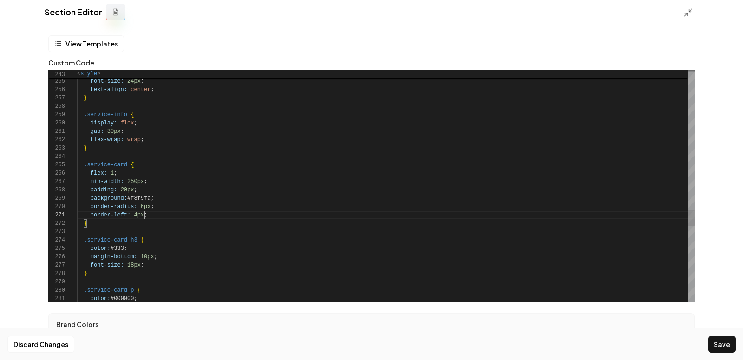
scroll to position [0, 66]
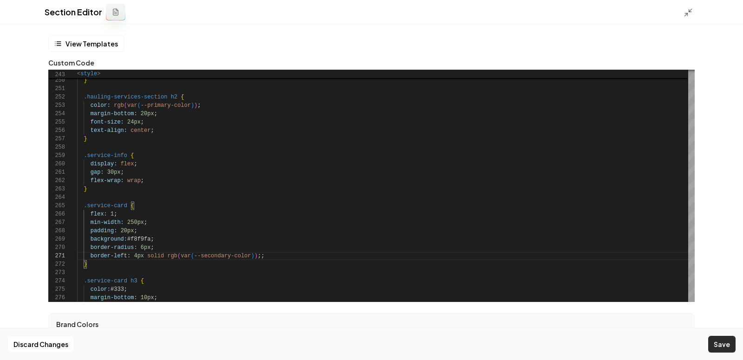
click at [717, 341] on button "Save" at bounding box center [721, 344] width 27 height 17
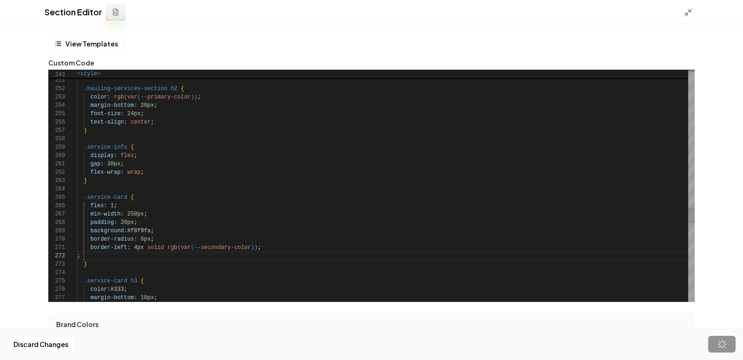
scroll to position [84, 13]
click at [687, 13] on line at bounding box center [686, 14] width 3 height 3
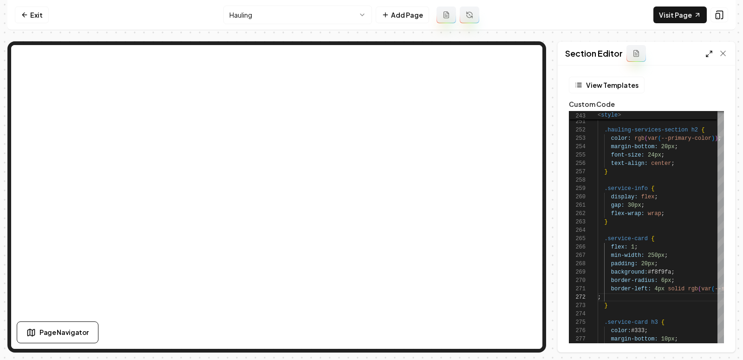
click at [707, 52] on icon at bounding box center [709, 53] width 7 height 7
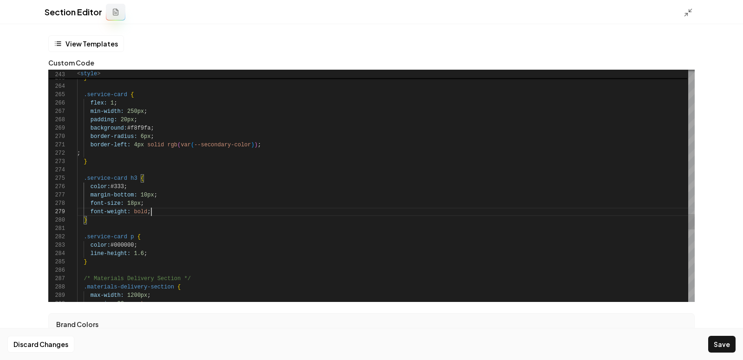
scroll to position [66, 73]
click at [732, 344] on button "Save" at bounding box center [721, 344] width 27 height 17
click at [723, 342] on div "Discard Changes Save" at bounding box center [371, 344] width 743 height 32
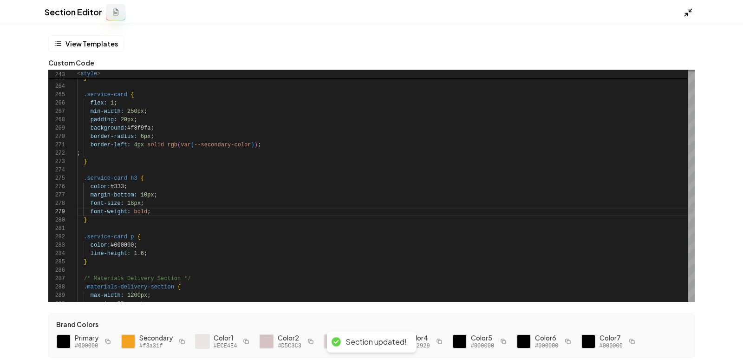
click at [686, 13] on polyline at bounding box center [686, 14] width 2 height 2
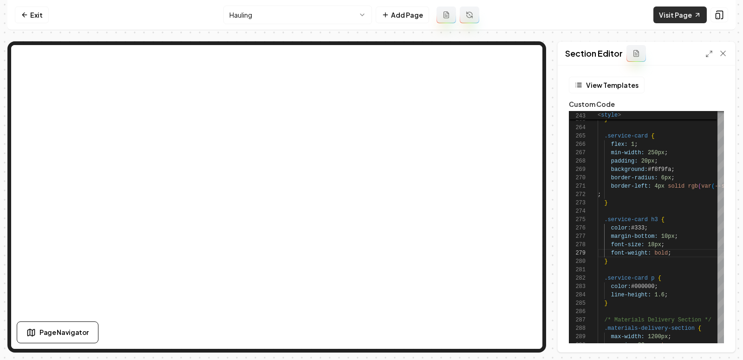
click at [671, 16] on link "Visit Page" at bounding box center [680, 15] width 53 height 17
click at [708, 51] on icon at bounding box center [709, 53] width 7 height 7
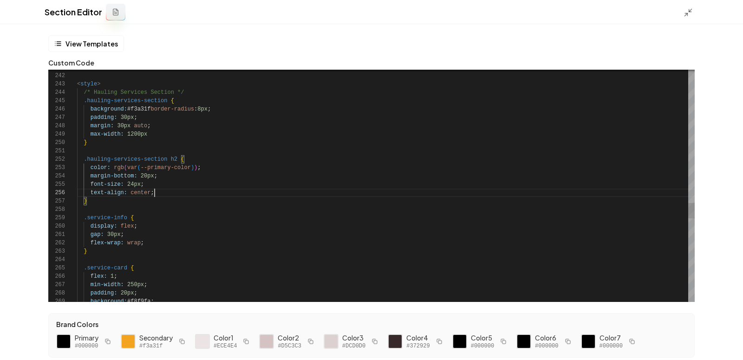
scroll to position [42, 77]
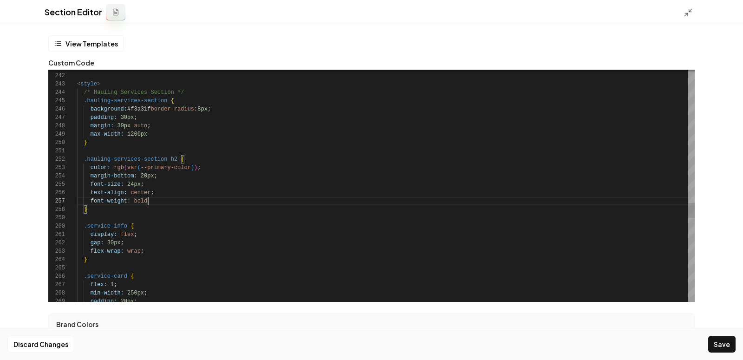
scroll to position [50, 71]
click at [722, 339] on button "Save" at bounding box center [721, 344] width 27 height 17
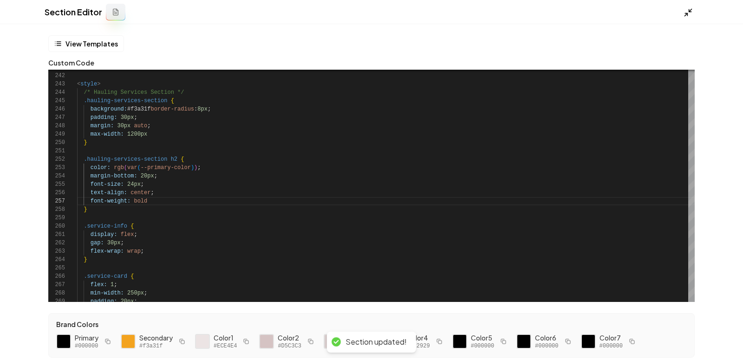
click at [690, 13] on icon at bounding box center [688, 12] width 9 height 9
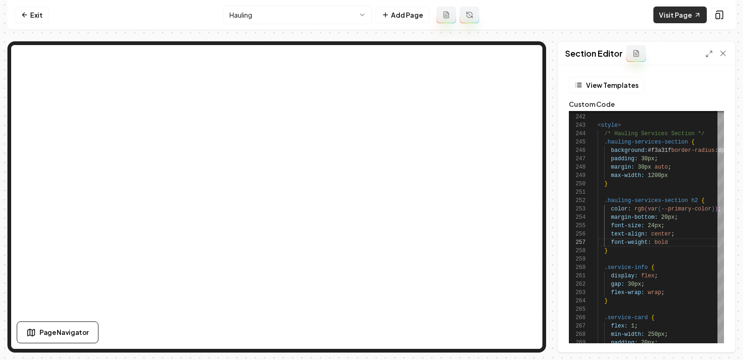
click at [676, 14] on link "Visit Page" at bounding box center [680, 15] width 53 height 17
click at [708, 50] on icon at bounding box center [709, 53] width 7 height 7
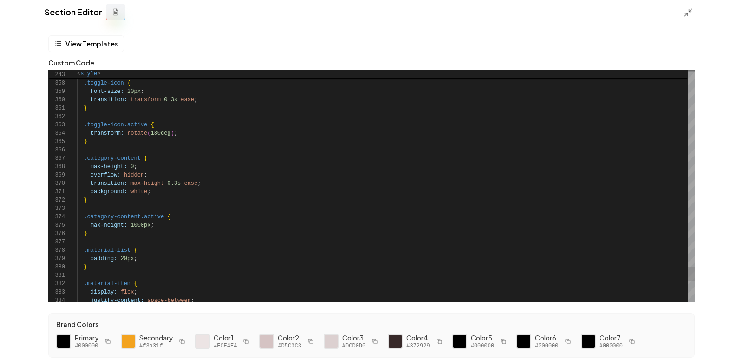
scroll to position [30, 0]
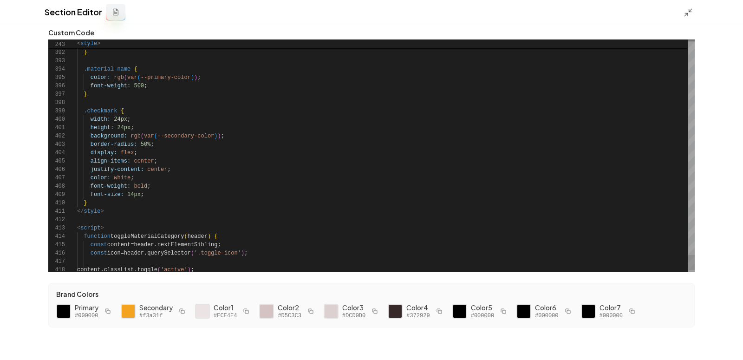
click at [106, 306] on button "button" at bounding box center [107, 311] width 11 height 11
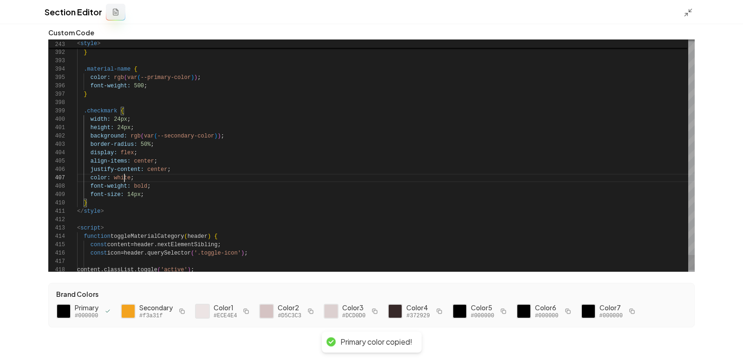
scroll to position [50, 47]
click at [709, 333] on div "Discard Changes Save" at bounding box center [371, 344] width 743 height 32
click at [710, 339] on button "Save" at bounding box center [721, 344] width 27 height 17
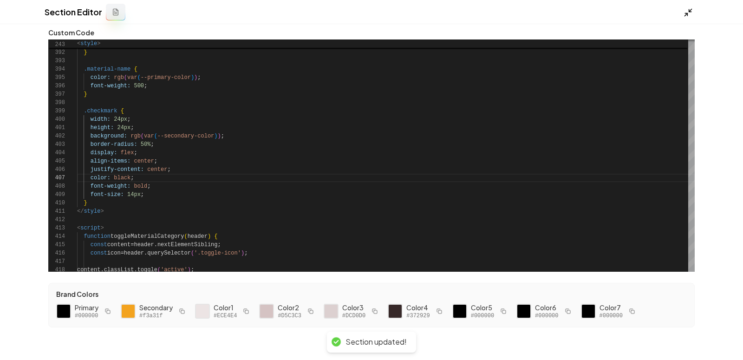
click at [685, 15] on line at bounding box center [686, 14] width 3 height 3
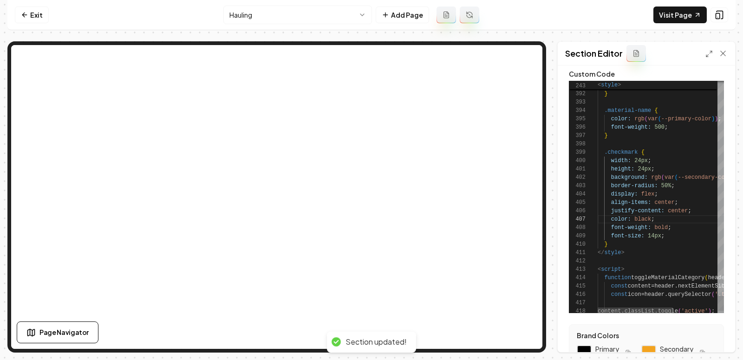
click at [685, 15] on link "Visit Page" at bounding box center [680, 15] width 53 height 17
click at [711, 52] on icon at bounding box center [709, 53] width 7 height 7
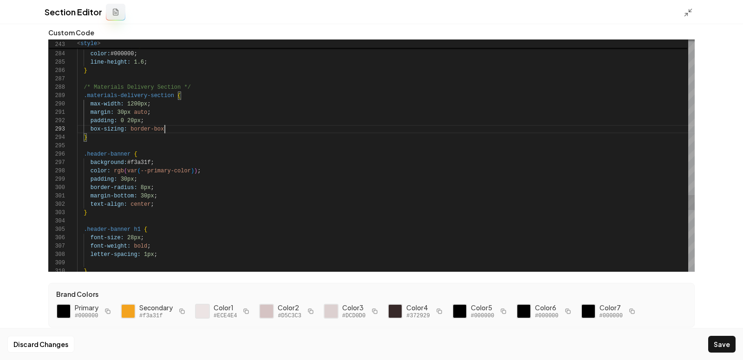
scroll to position [17, 87]
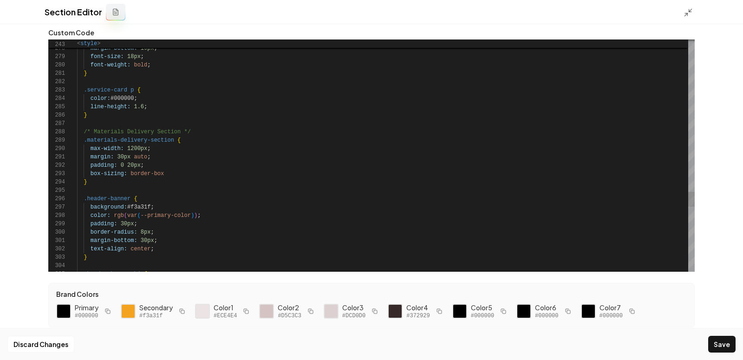
drag, startPoint x: 183, startPoint y: 172, endPoint x: 70, endPoint y: 176, distance: 113.4
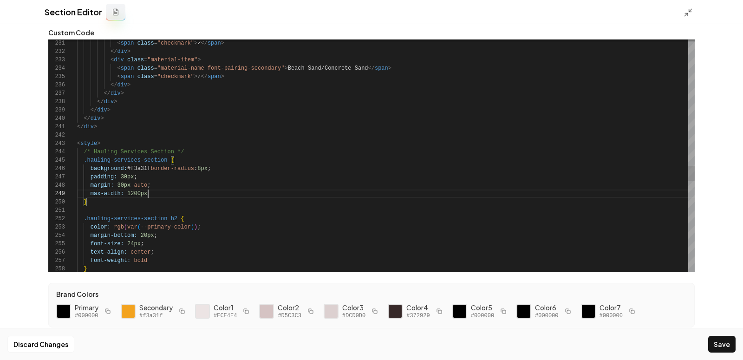
scroll to position [66, 71]
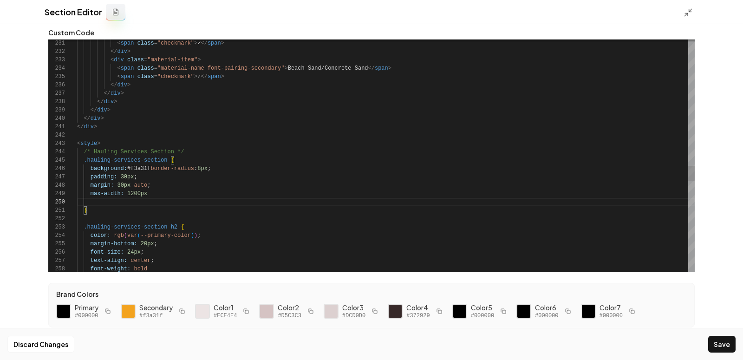
scroll to position [66, 71]
click at [708, 339] on div "Discard Changes Save" at bounding box center [371, 344] width 743 height 32
click at [710, 339] on button "Save" at bounding box center [721, 344] width 27 height 17
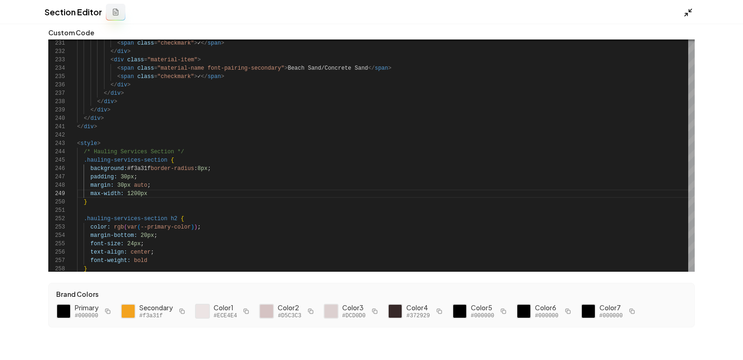
click at [689, 9] on polyline at bounding box center [690, 10] width 2 height 2
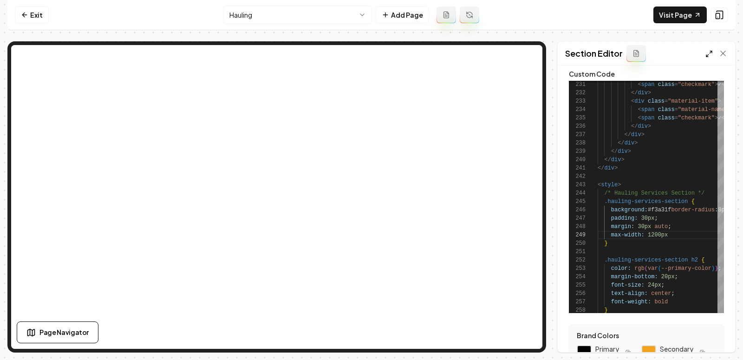
click at [708, 55] on line at bounding box center [707, 56] width 2 height 2
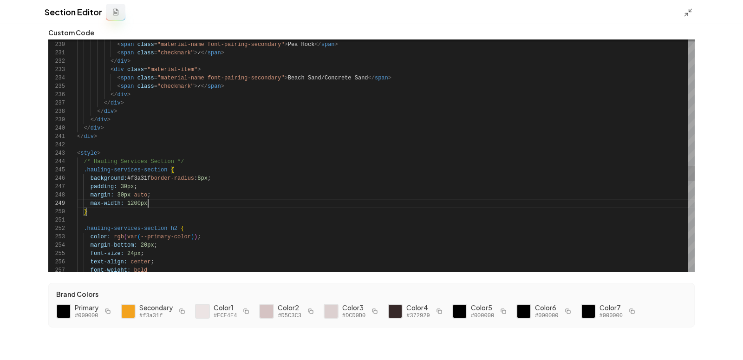
click at [725, 339] on button "Save" at bounding box center [721, 344] width 27 height 17
drag, startPoint x: 152, startPoint y: 205, endPoint x: 68, endPoint y: 207, distance: 84.1
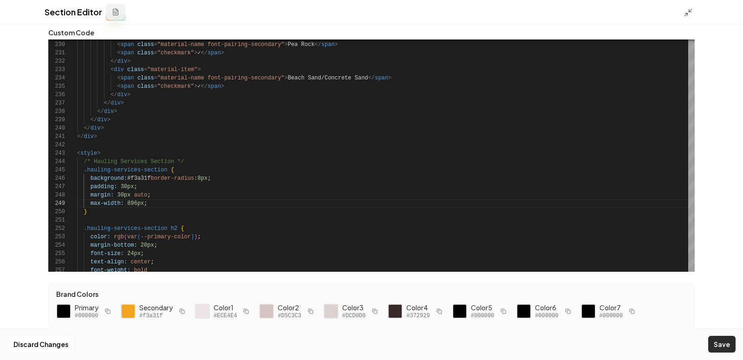
click at [716, 341] on button "Save" at bounding box center [721, 344] width 27 height 17
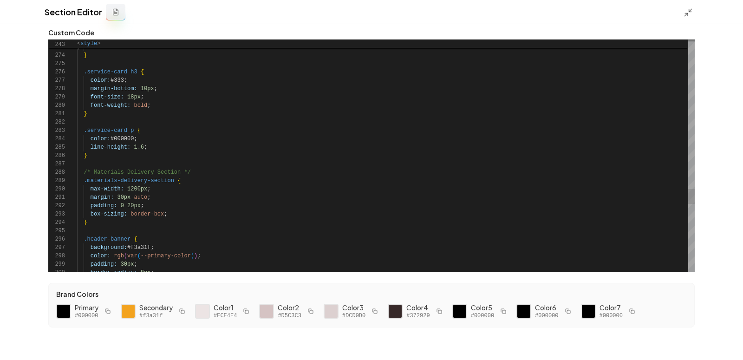
drag, startPoint x: 148, startPoint y: 190, endPoint x: 128, endPoint y: 192, distance: 19.6
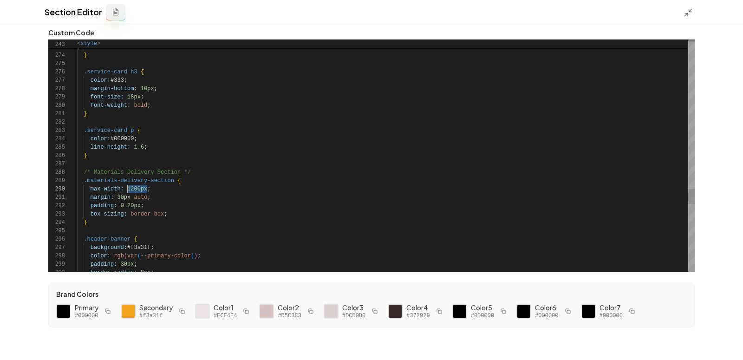
click at [720, 339] on button "Save" at bounding box center [721, 344] width 27 height 17
drag, startPoint x: 144, startPoint y: 190, endPoint x: 127, endPoint y: 191, distance: 16.7
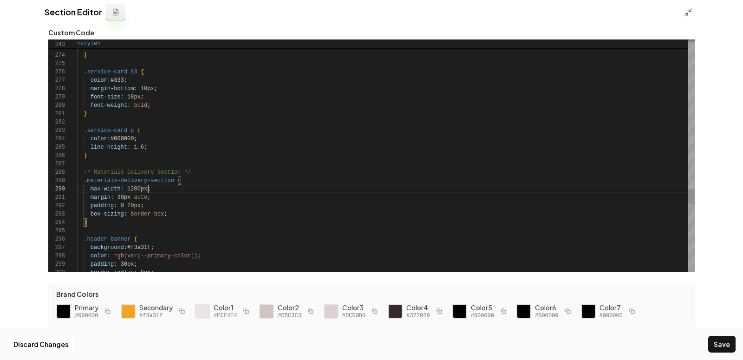
scroll to position [75, 71]
click at [714, 342] on button "Save" at bounding box center [721, 344] width 27 height 17
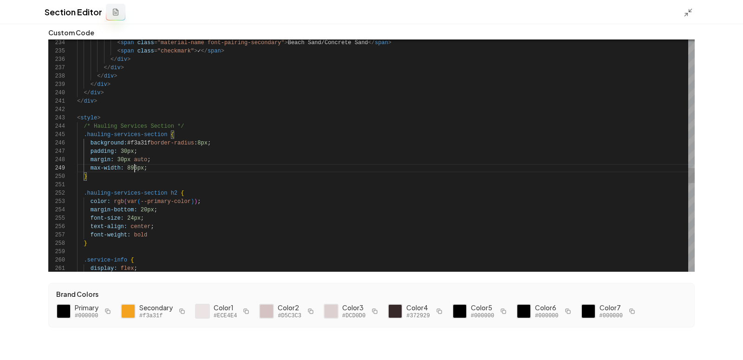
click at [727, 345] on button "Save" at bounding box center [721, 344] width 27 height 17
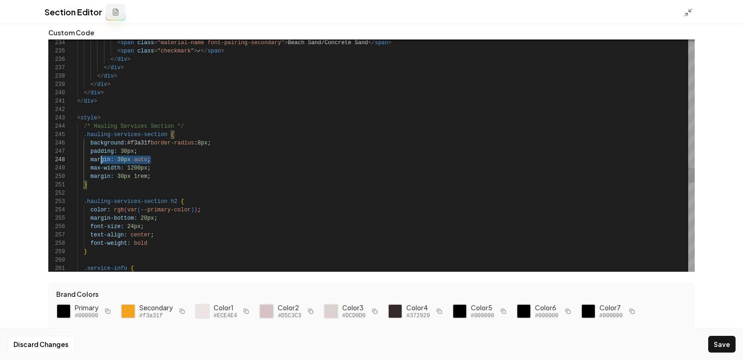
scroll to position [59, 0]
drag, startPoint x: 153, startPoint y: 159, endPoint x: 76, endPoint y: 162, distance: 77.2
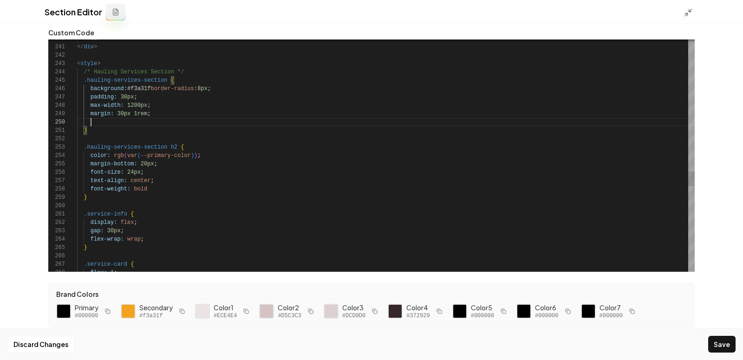
scroll to position [75, 97]
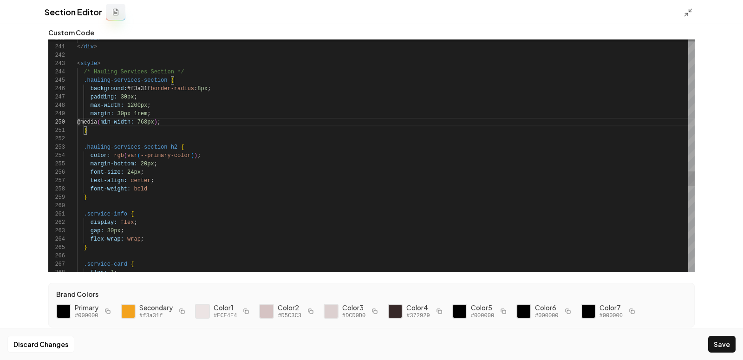
drag, startPoint x: 189, startPoint y: 122, endPoint x: 71, endPoint y: 114, distance: 117.8
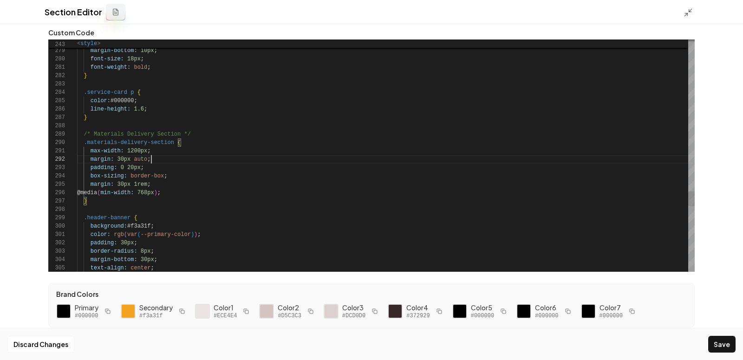
scroll to position [8, 0]
drag, startPoint x: 154, startPoint y: 161, endPoint x: 68, endPoint y: 161, distance: 85.9
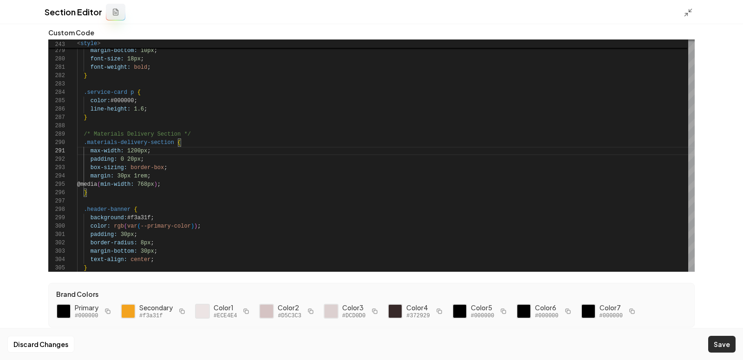
click at [718, 345] on button "Save" at bounding box center [721, 344] width 27 height 17
drag, startPoint x: 186, startPoint y: 185, endPoint x: 78, endPoint y: 181, distance: 108.3
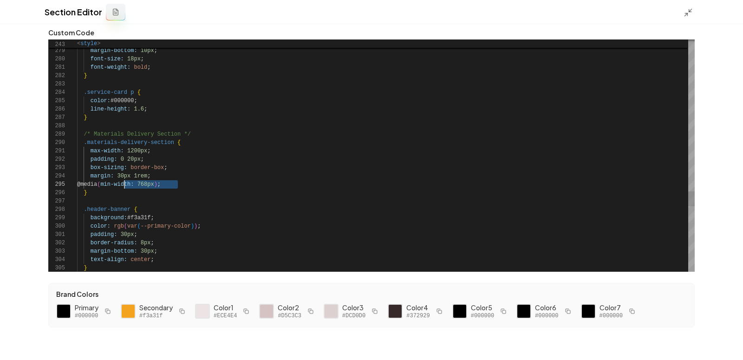
scroll to position [33, 66]
drag, startPoint x: 194, startPoint y: 185, endPoint x: 143, endPoint y: 180, distance: 51.8
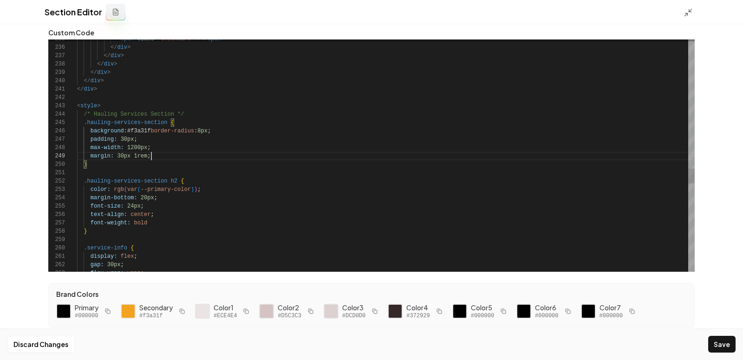
scroll to position [59, 0]
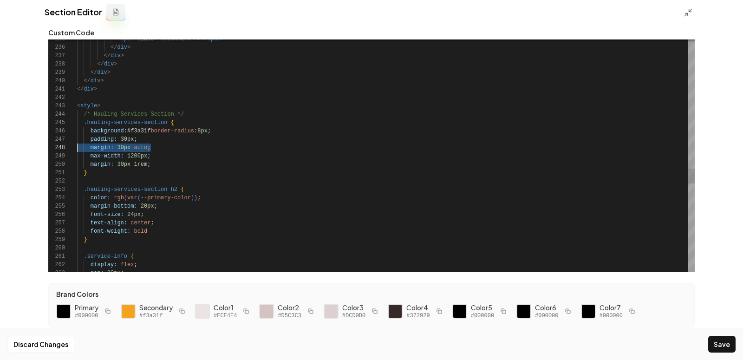
click at [725, 345] on button "Save" at bounding box center [721, 344] width 27 height 17
click at [680, 8] on div "Section Editor" at bounding box center [371, 12] width 743 height 24
click at [690, 11] on line at bounding box center [690, 10] width 3 height 3
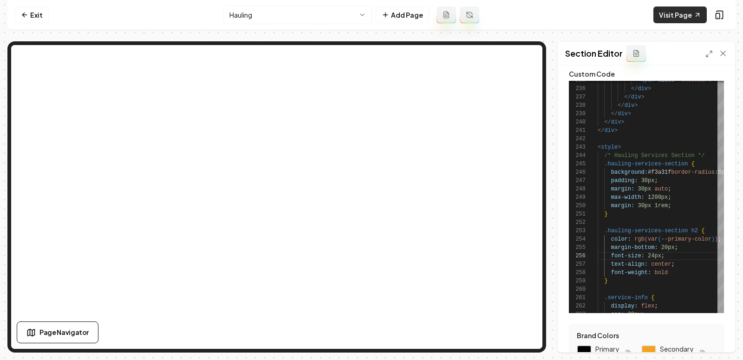
click at [678, 17] on link "Visit Page" at bounding box center [680, 15] width 53 height 17
click at [710, 53] on icon at bounding box center [709, 53] width 7 height 7
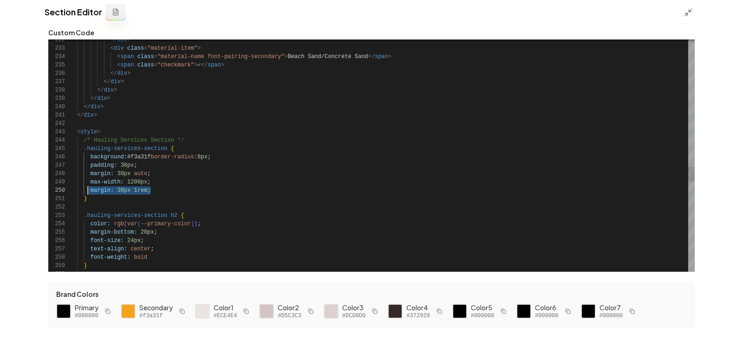
scroll to position [75, 0]
drag, startPoint x: 158, startPoint y: 191, endPoint x: 46, endPoint y: 191, distance: 111.9
click at [46, 191] on form "View Templates Custom Code 259 260 258 257 256 255 254 253 252 251 250 249 247 …" at bounding box center [372, 177] width 654 height 345
type textarea "**********"
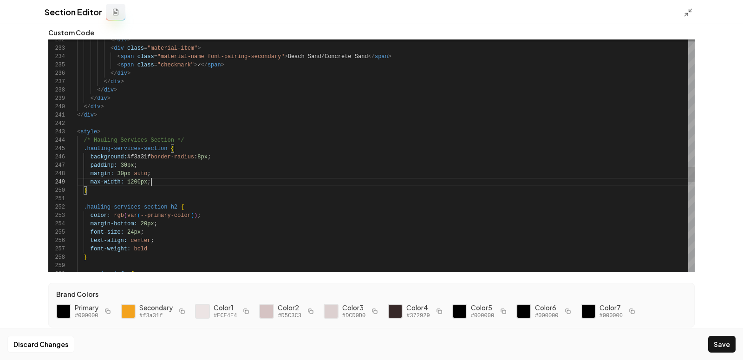
scroll to position [66, 73]
click at [720, 349] on button "Save" at bounding box center [721, 344] width 27 height 17
click at [684, 10] on icon at bounding box center [688, 12] width 9 height 9
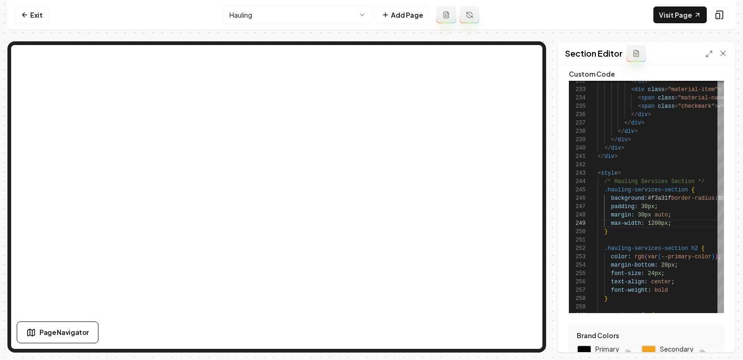
click at [655, 20] on nav "Exit Hauling Add Page Visit Page" at bounding box center [371, 15] width 728 height 30
click at [672, 15] on link "Visit Page" at bounding box center [680, 15] width 53 height 17
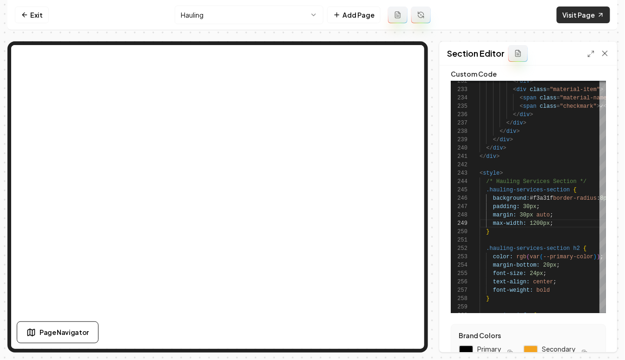
click at [569, 18] on link "Visit Page" at bounding box center [582, 15] width 53 height 17
